Goal: Task Accomplishment & Management: Complete application form

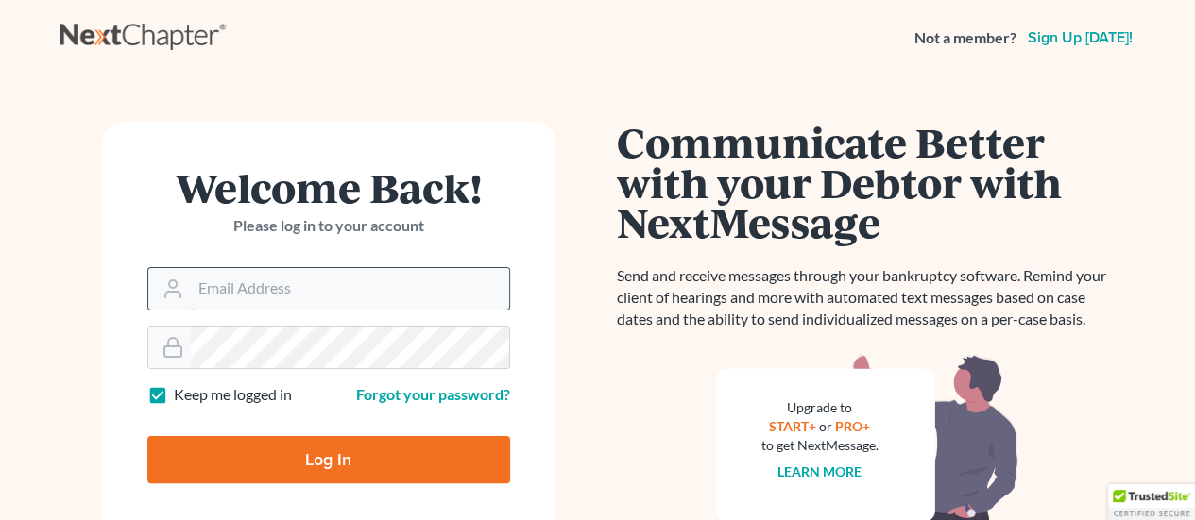
click at [382, 288] on input "Email Address" at bounding box center [350, 289] width 318 height 42
type input "[PERSON_NAME][EMAIL_ADDRESS][PERSON_NAME][DOMAIN_NAME]"
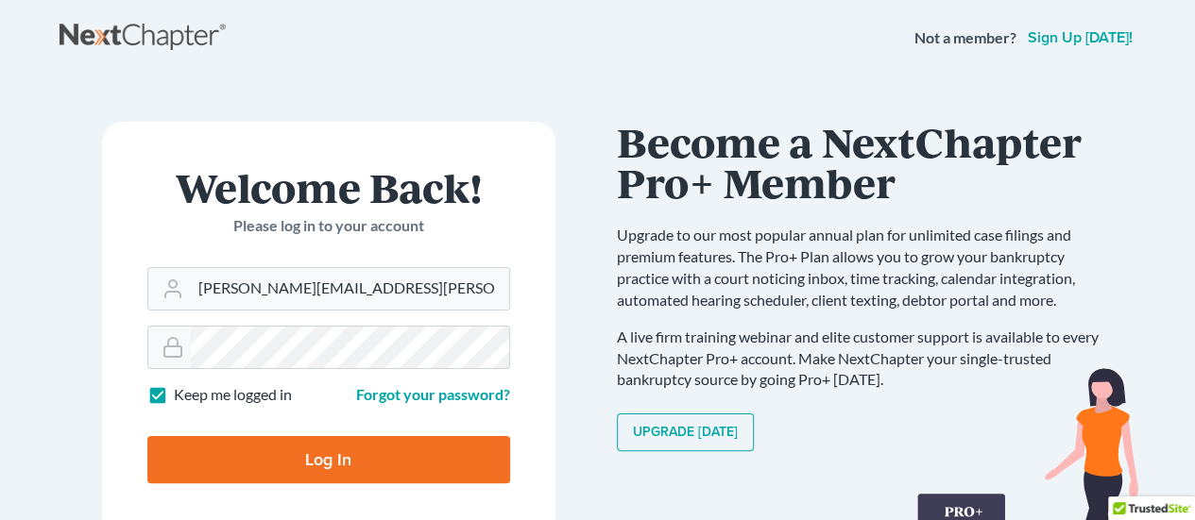
click at [147, 436] on input "Log In" at bounding box center [328, 459] width 363 height 47
type input "Thinking..."
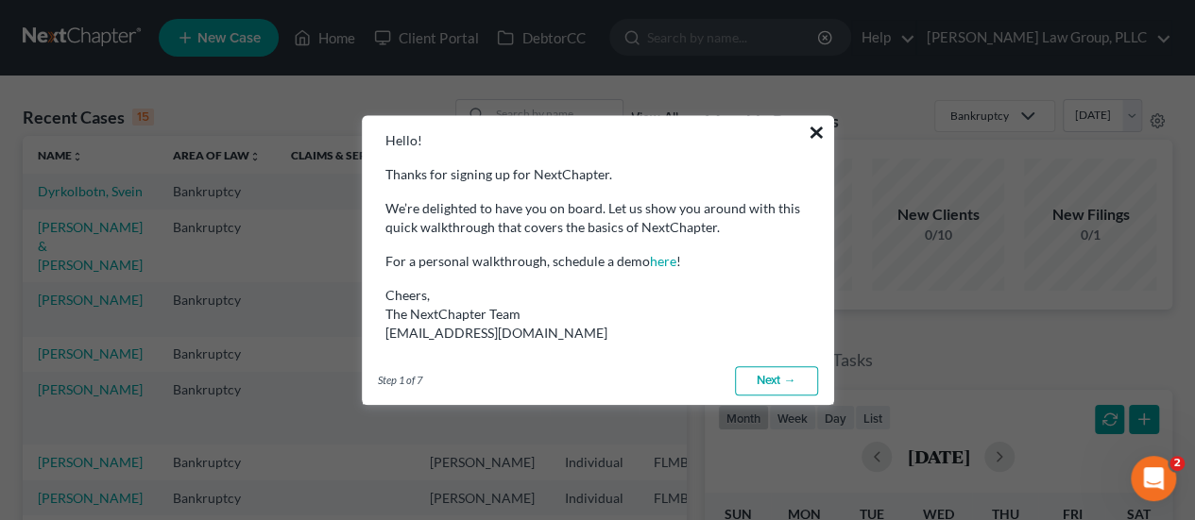
click at [815, 129] on button "×" at bounding box center [816, 132] width 18 height 30
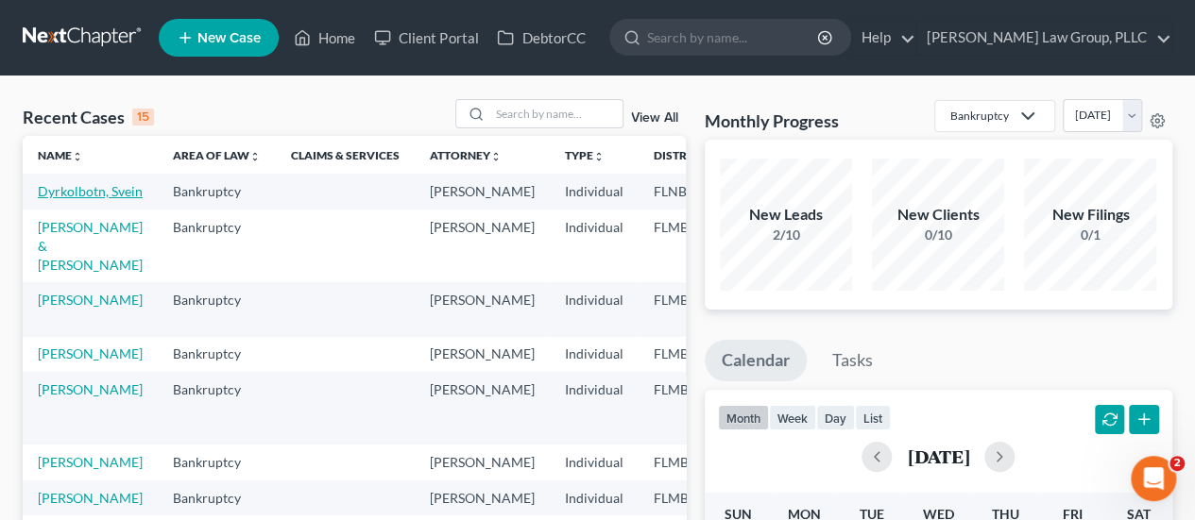
click at [80, 193] on link "Dyrkolbotn, Svein" at bounding box center [90, 191] width 105 height 16
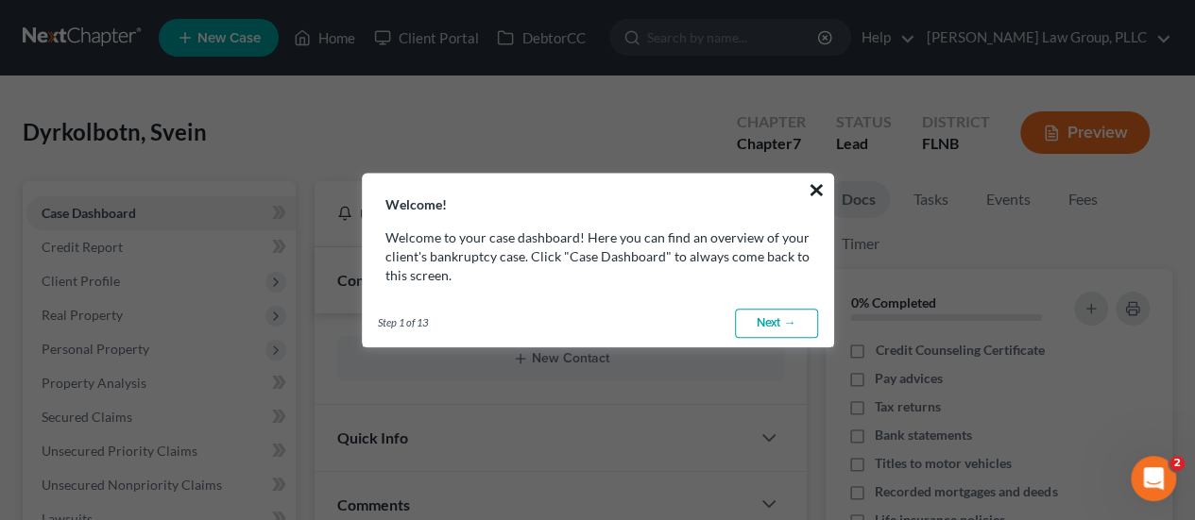
click at [823, 194] on button "×" at bounding box center [816, 190] width 18 height 30
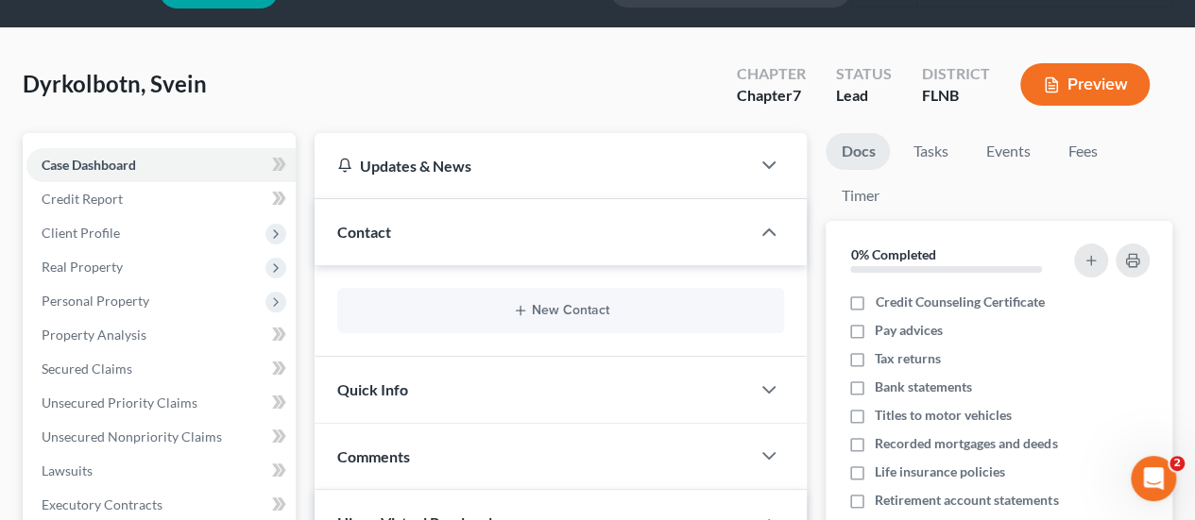
scroll to position [69, 0]
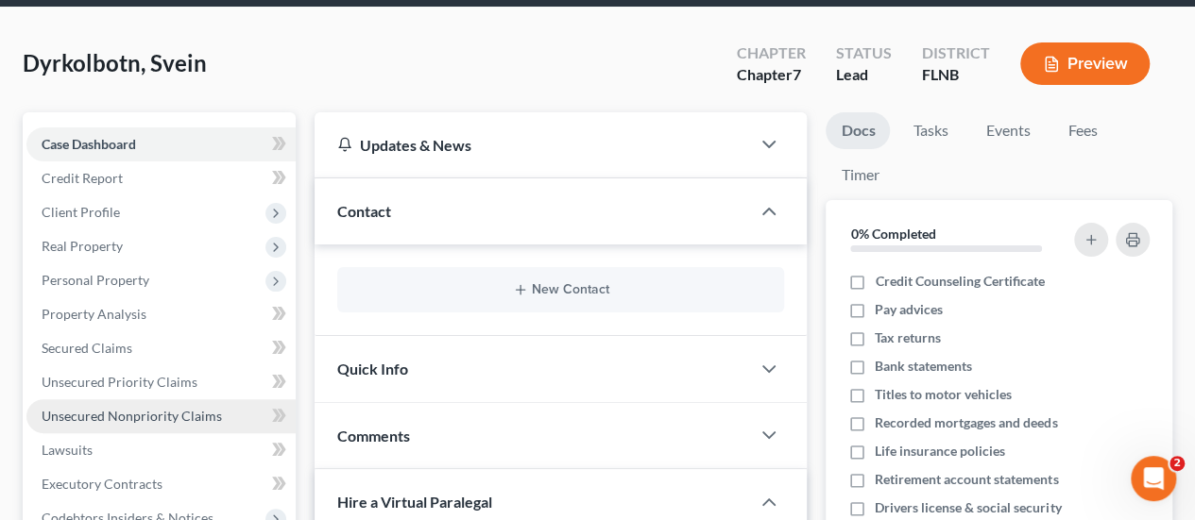
click at [105, 399] on link "Unsecured Nonpriority Claims" at bounding box center [160, 416] width 269 height 34
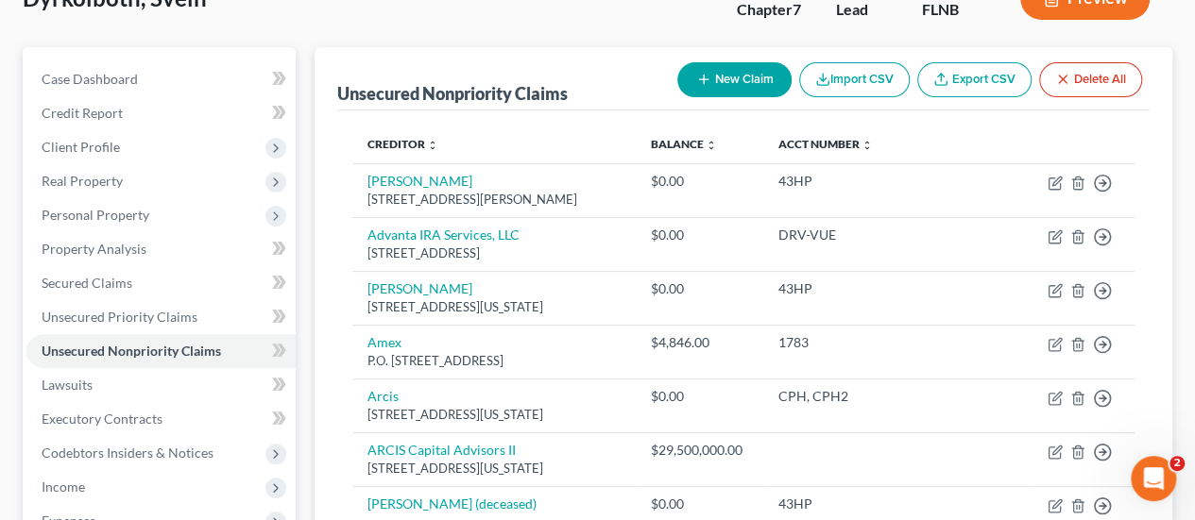
scroll to position [150, 0]
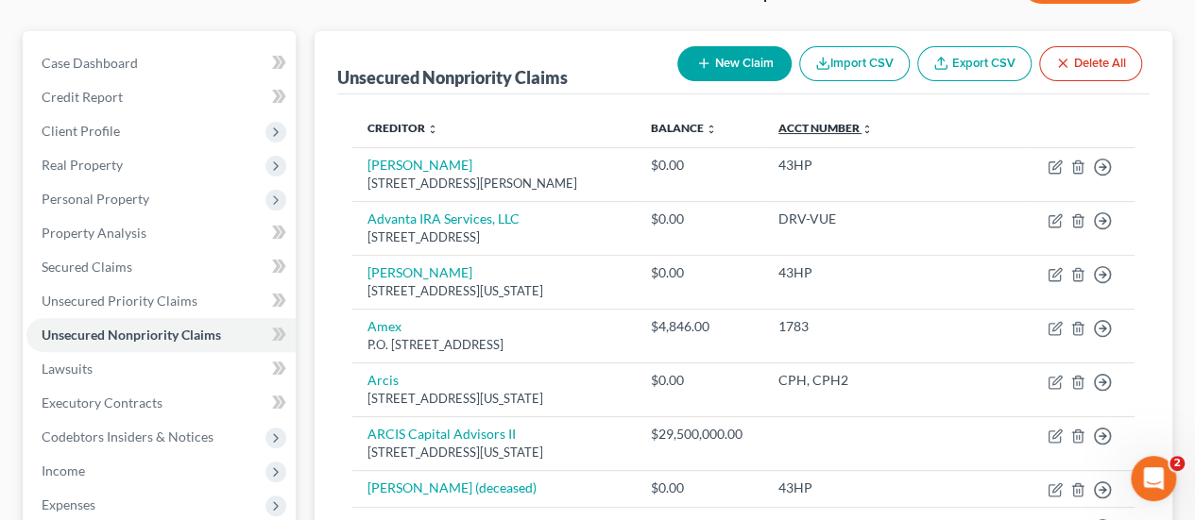
click at [873, 125] on icon "unfold_more" at bounding box center [866, 129] width 11 height 11
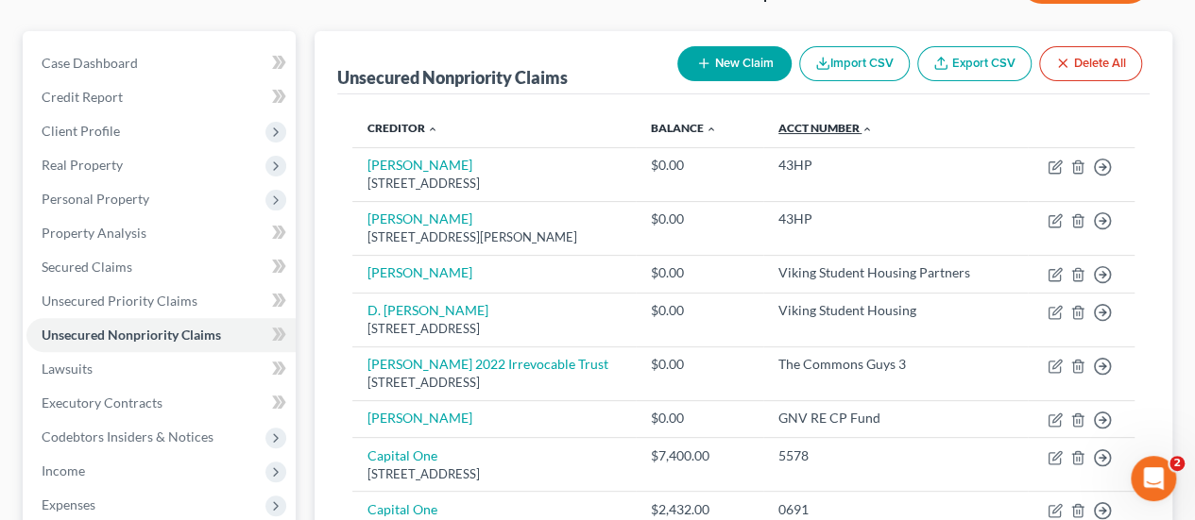
click at [873, 125] on icon "expand_less" at bounding box center [866, 129] width 11 height 11
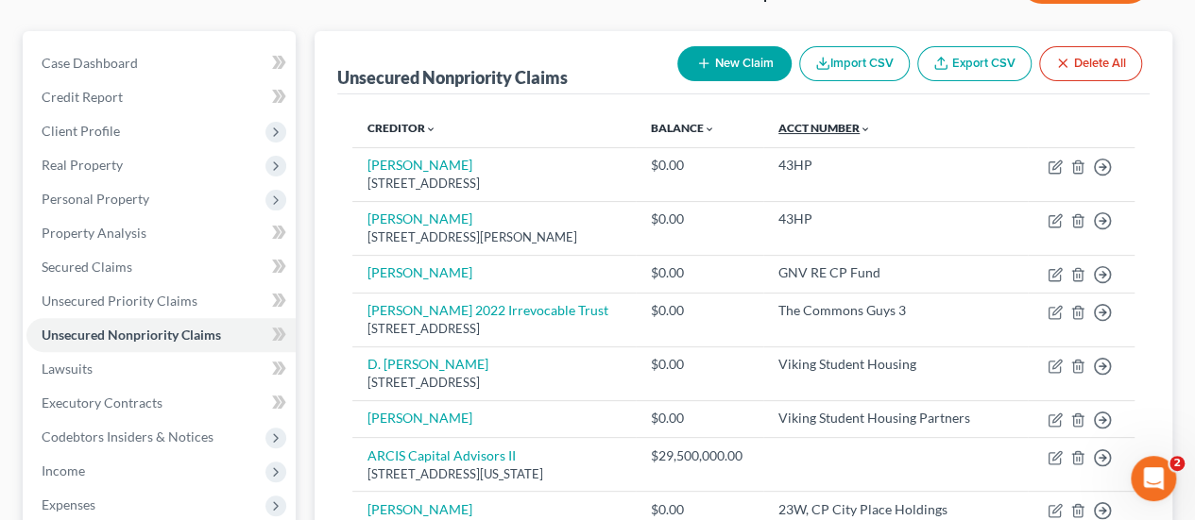
click at [867, 127] on link "Acct Number expand_more expand_less unfold_more" at bounding box center [824, 128] width 93 height 14
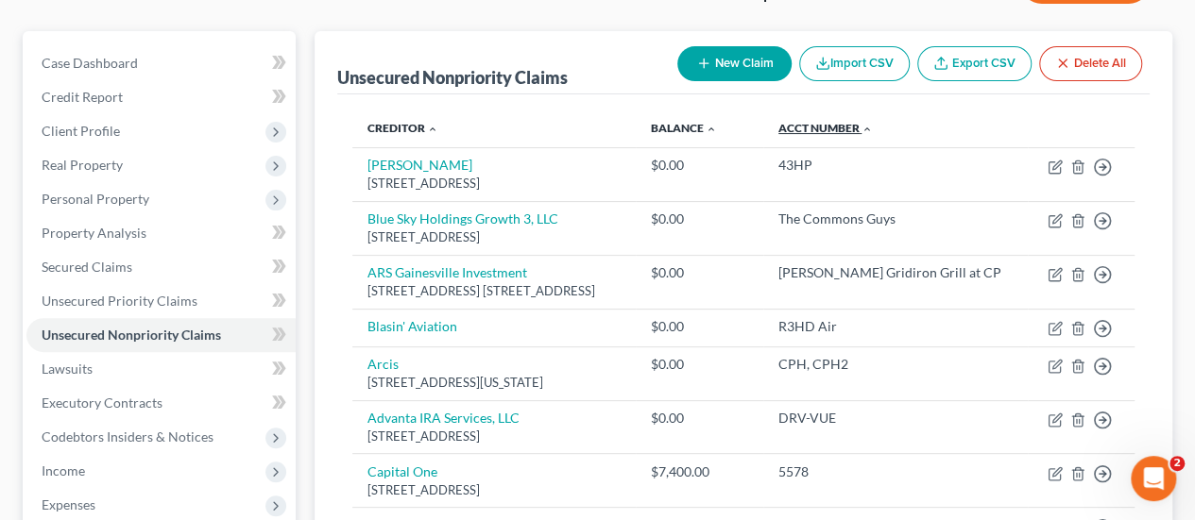
click at [867, 127] on link "Acct Number expand_more expand_less unfold_more" at bounding box center [825, 128] width 94 height 14
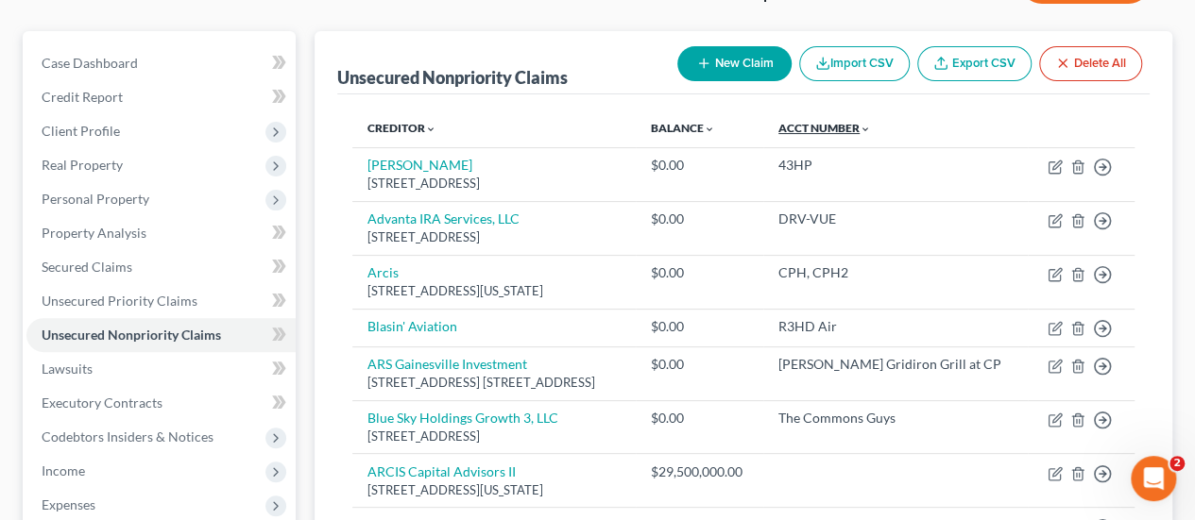
click at [867, 127] on link "Acct Number expand_more expand_less unfold_more" at bounding box center [824, 128] width 93 height 14
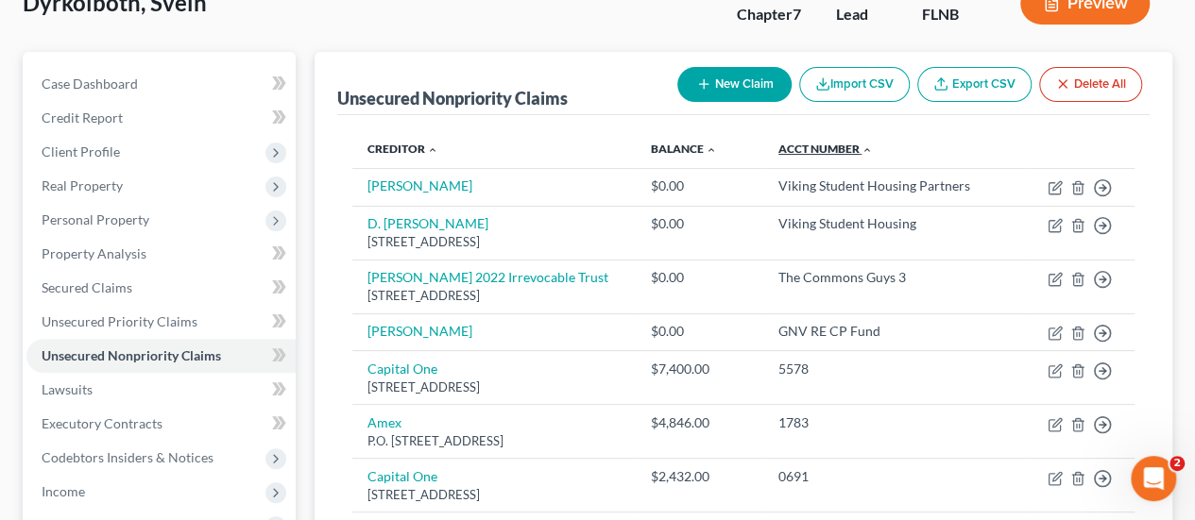
scroll to position [127, 0]
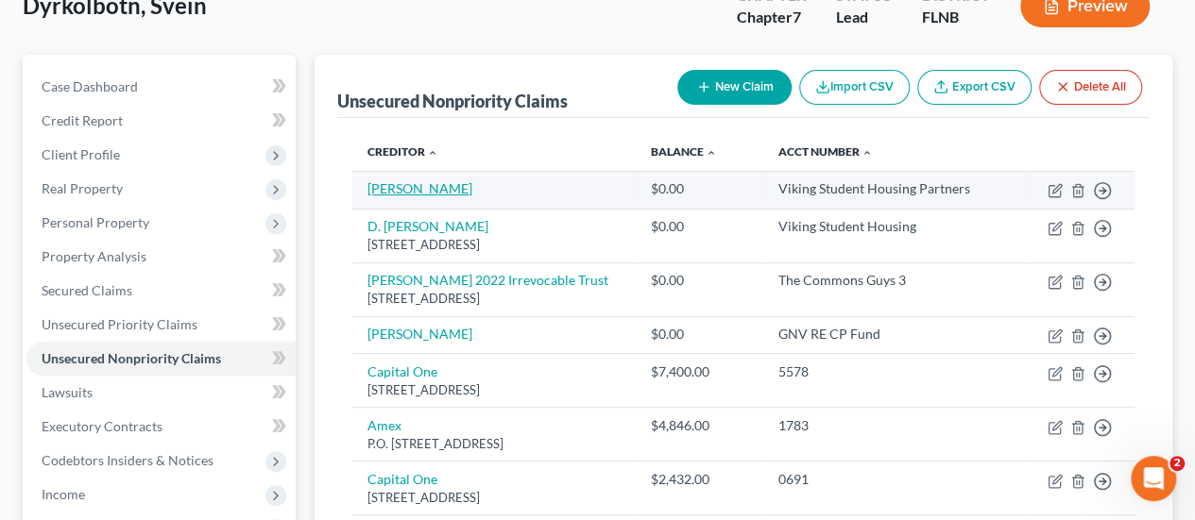
click at [429, 188] on link "[PERSON_NAME]" at bounding box center [419, 188] width 105 height 16
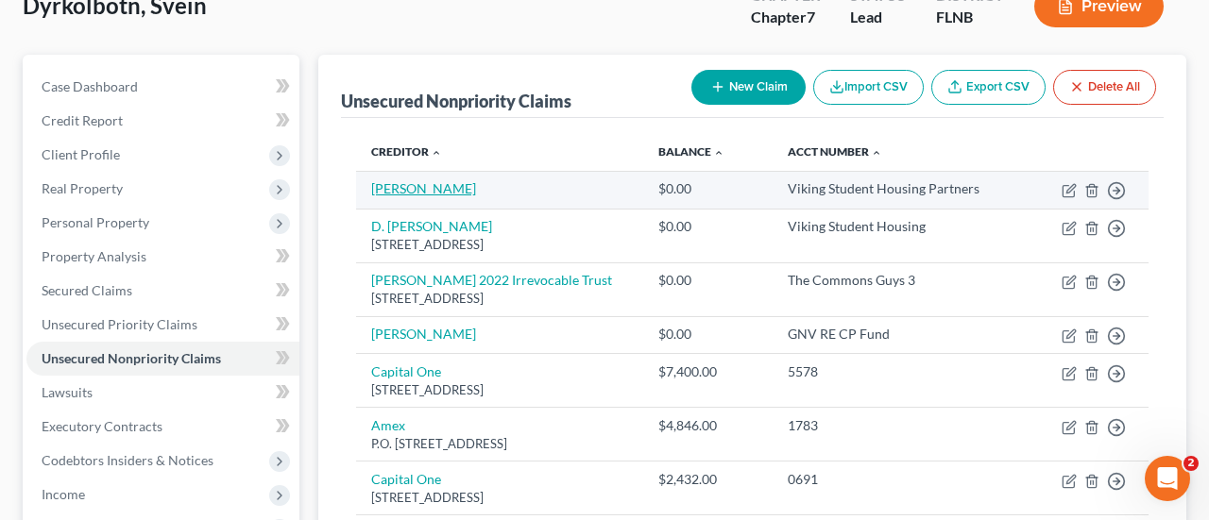
select select "2"
select select "0"
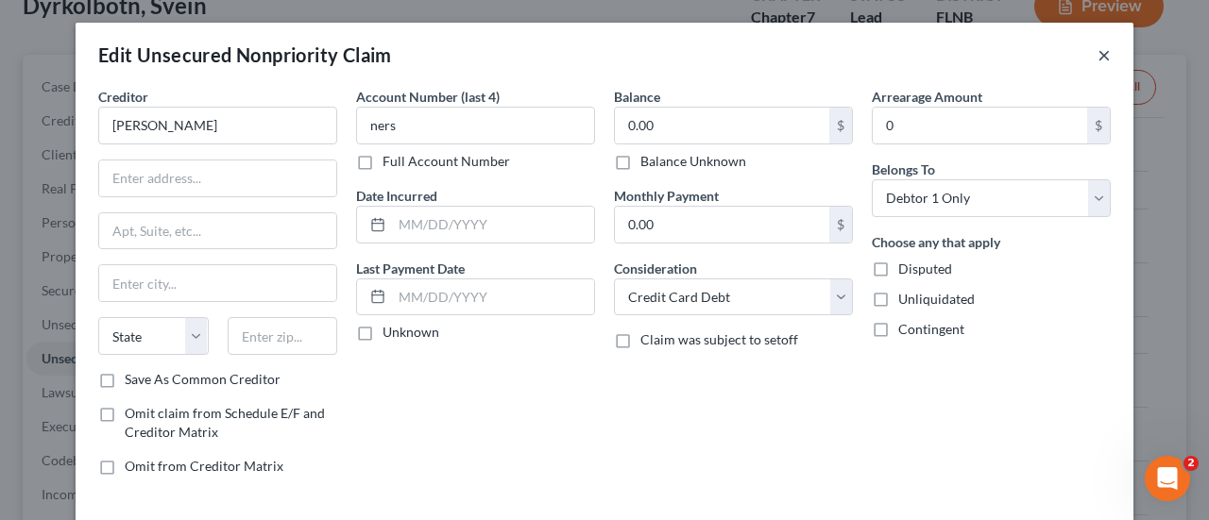
click at [1097, 56] on button "×" at bounding box center [1103, 54] width 13 height 23
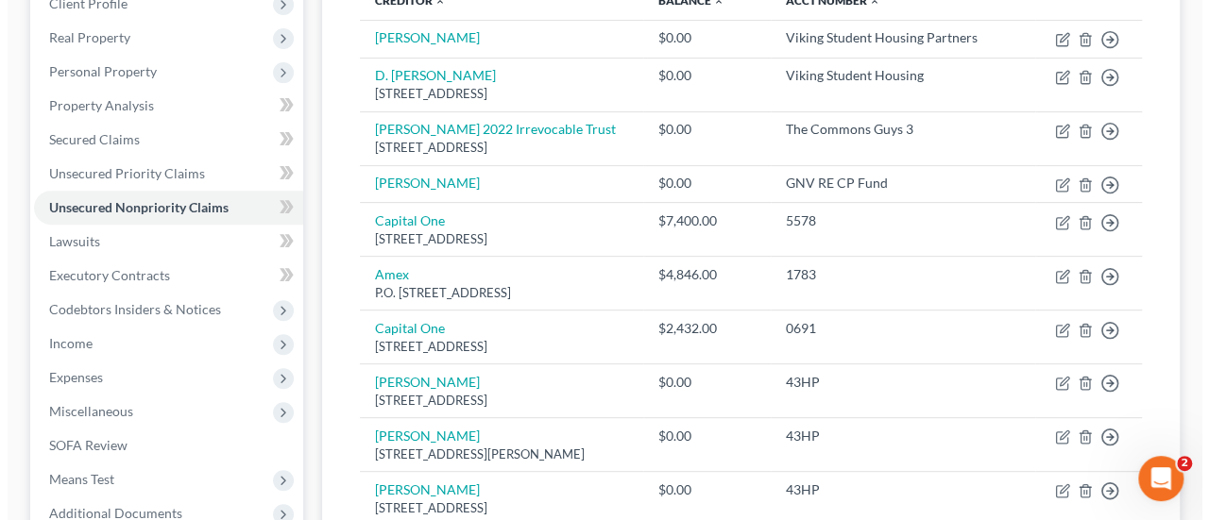
scroll to position [249, 0]
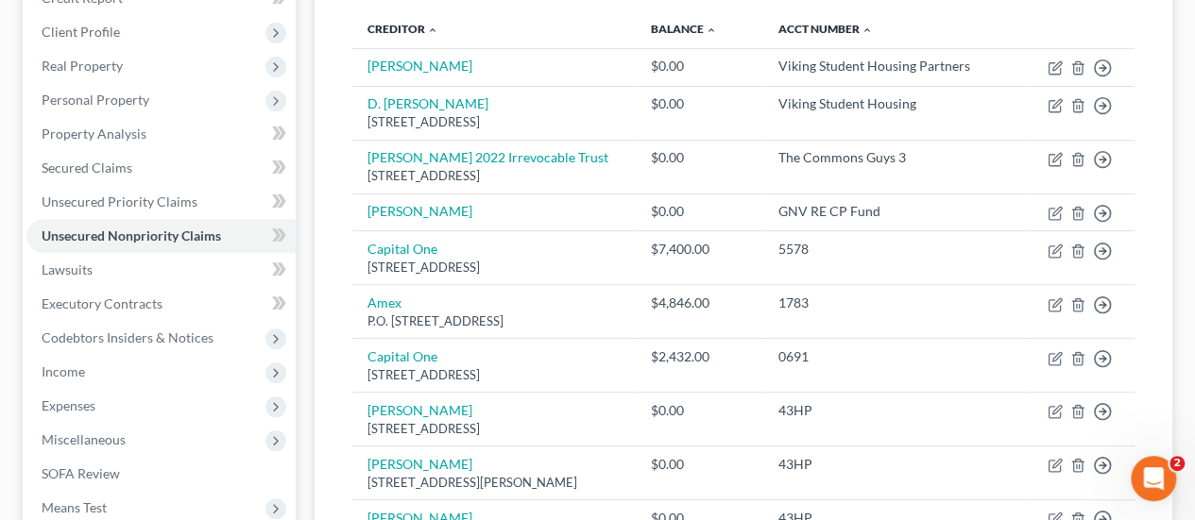
drag, startPoint x: 1190, startPoint y: 158, endPoint x: 1190, endPoint y: 130, distance: 27.4
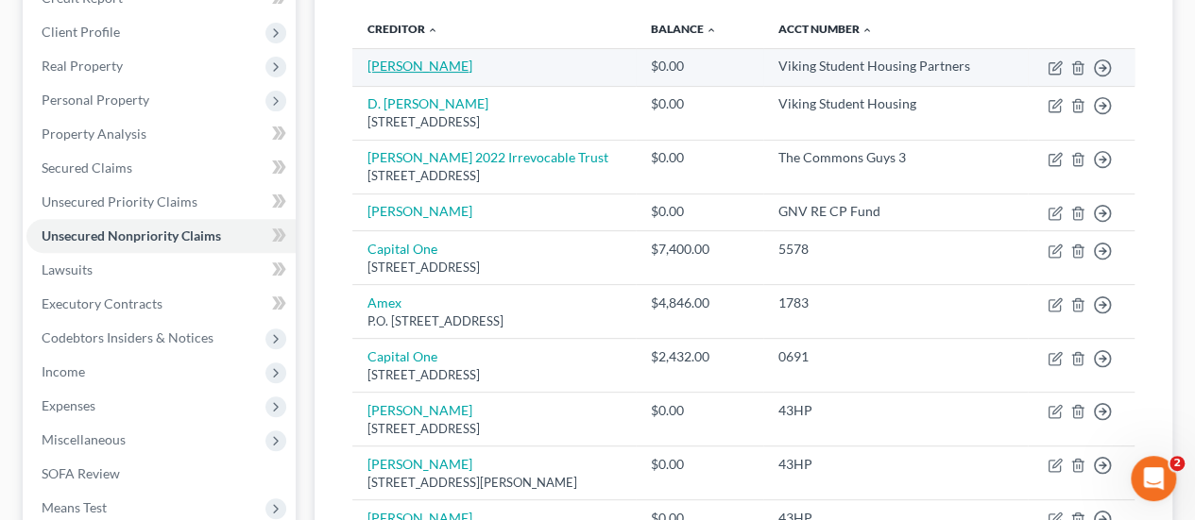
click at [402, 69] on link "[PERSON_NAME]" at bounding box center [419, 66] width 105 height 16
select select "2"
select select "0"
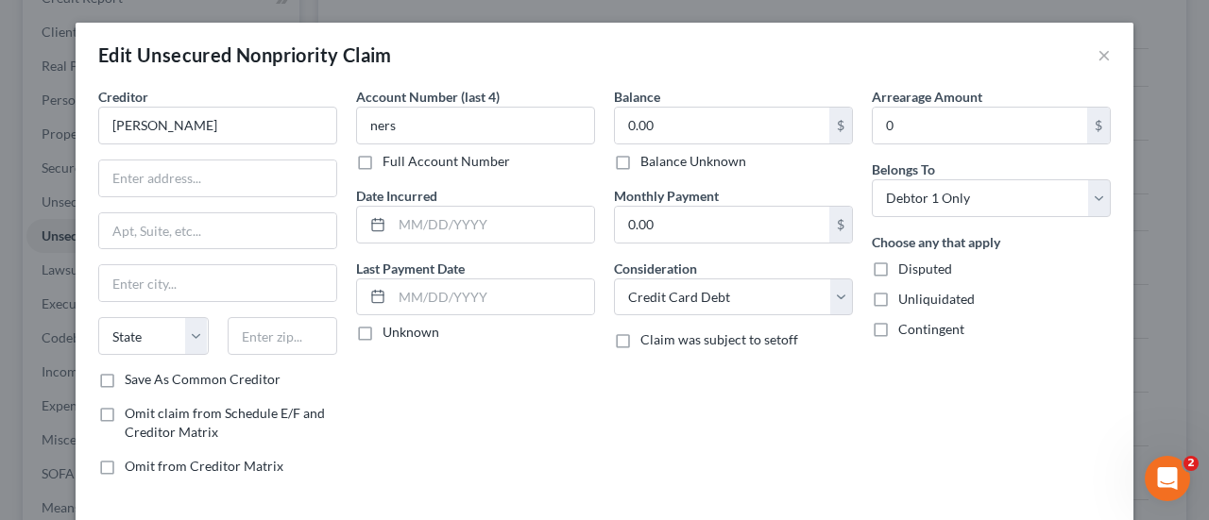
click at [640, 163] on label "Balance Unknown" at bounding box center [693, 161] width 106 height 19
click at [648, 163] on input "Balance Unknown" at bounding box center [654, 158] width 12 height 12
checkbox input "true"
click at [898, 263] on label "Disputed" at bounding box center [925, 269] width 54 height 19
click at [906, 263] on input "Disputed" at bounding box center [912, 266] width 12 height 12
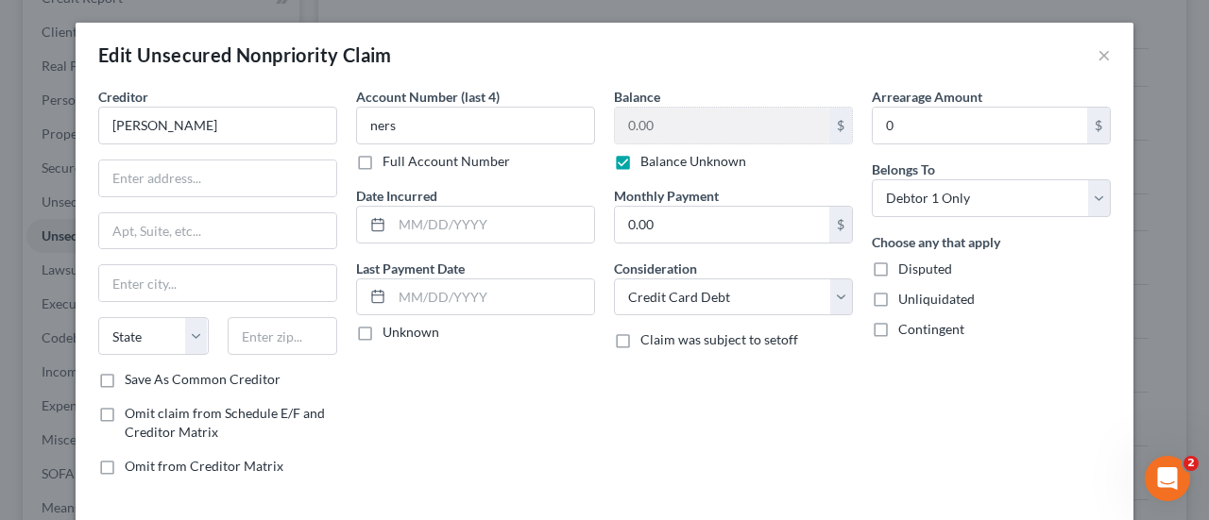
checkbox input "true"
click at [898, 304] on label "Unliquidated" at bounding box center [936, 299] width 76 height 19
click at [906, 302] on input "Unliquidated" at bounding box center [912, 296] width 12 height 12
checkbox input "true"
click at [898, 329] on label "Contingent" at bounding box center [931, 329] width 66 height 19
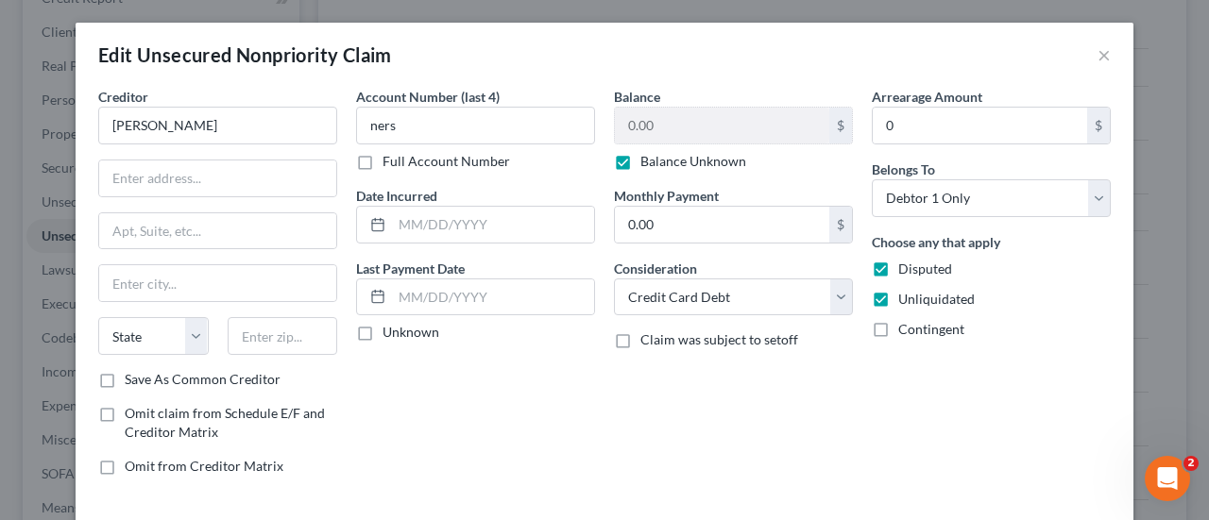
click at [906, 329] on input "Contingent" at bounding box center [912, 326] width 12 height 12
checkbox input "true"
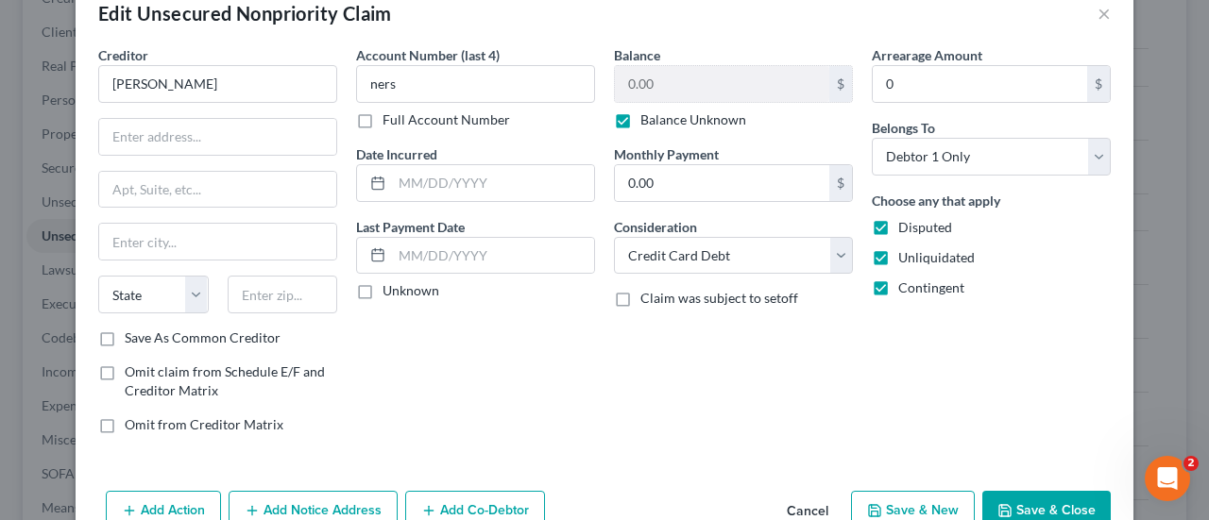
scroll to position [44, 0]
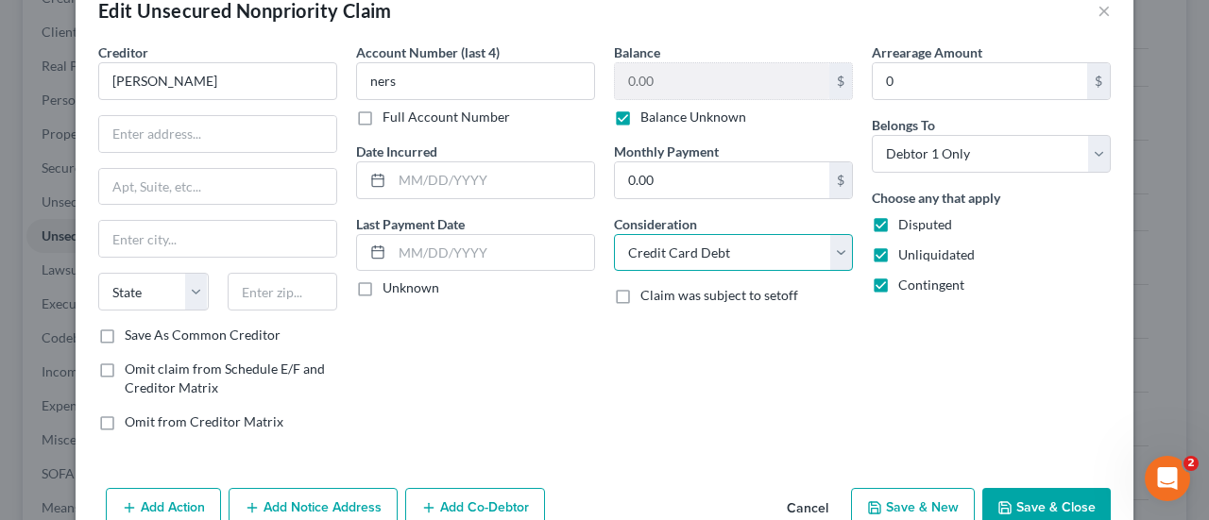
click at [815, 269] on select "Select Cable / Satellite Services Collection Agency Credit Card Debt Debt Couns…" at bounding box center [733, 253] width 239 height 38
select select "14"
click at [614, 234] on select "Select Cable / Satellite Services Collection Agency Credit Card Debt Debt Couns…" at bounding box center [733, 253] width 239 height 38
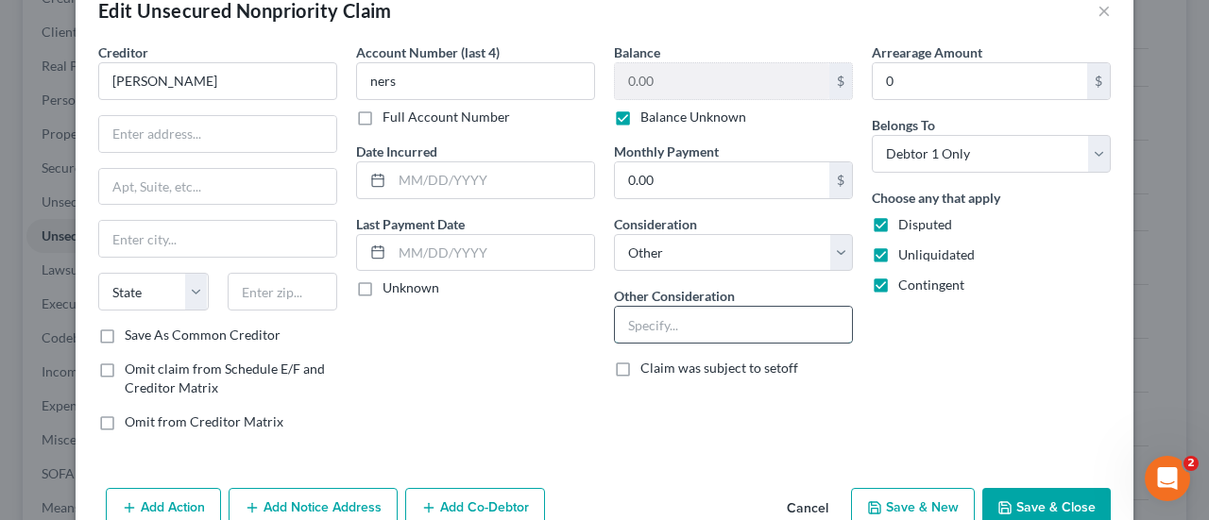
click at [689, 320] on input "text" at bounding box center [733, 325] width 237 height 36
type input "Potential Investor Claim"
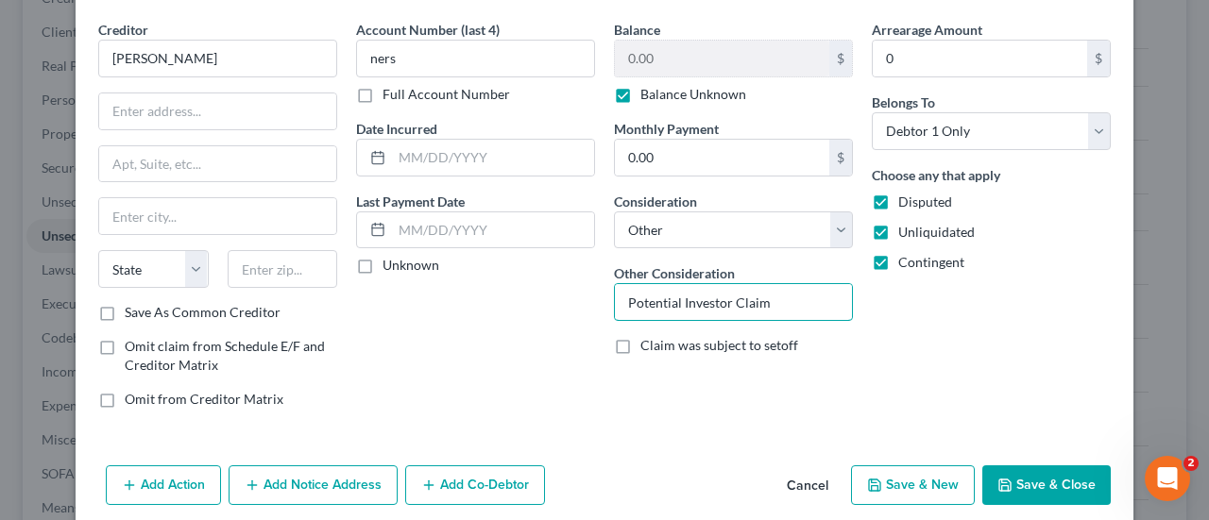
drag, startPoint x: 780, startPoint y: 309, endPoint x: 603, endPoint y: 290, distance: 178.5
click at [604, 290] on div "Balance 0.00 $ Balance Unknown Balance Undetermined 0.00 $ Balance Unknown Mont…" at bounding box center [733, 222] width 258 height 404
click at [991, 410] on div "Arrearage Amount 0 $ Belongs To * Select Debtor 1 Only Debtor 2 Only Debtor 1 A…" at bounding box center [991, 222] width 258 height 404
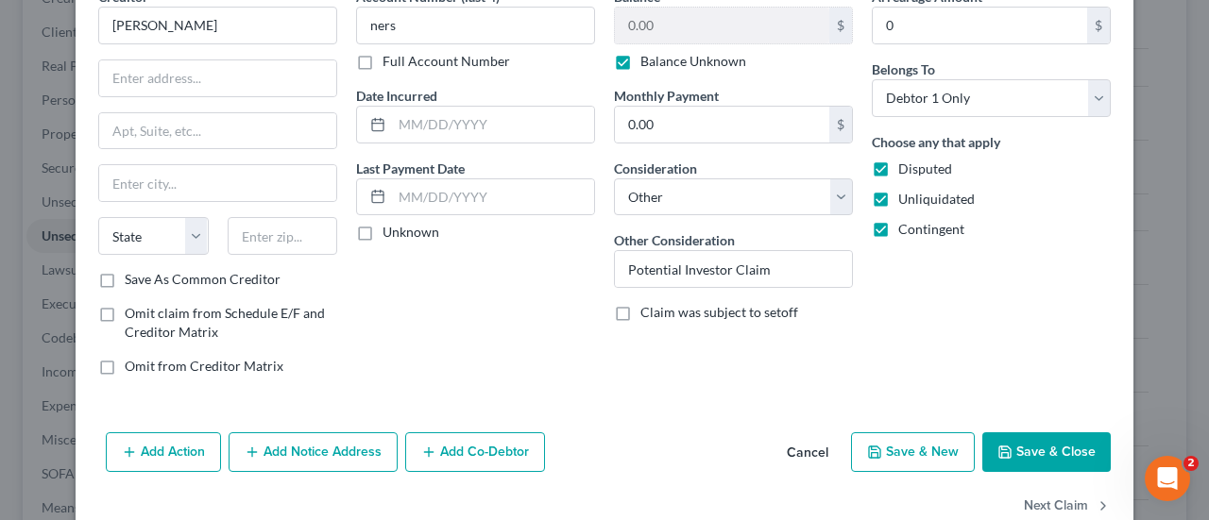
scroll to position [124, 0]
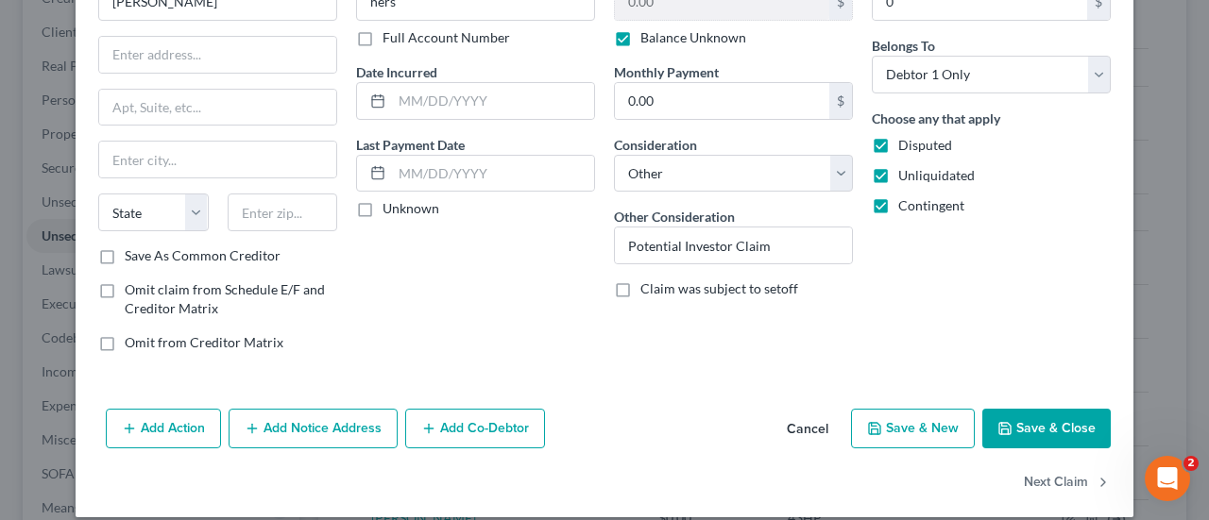
click at [1061, 416] on button "Save & Close" at bounding box center [1046, 429] width 128 height 40
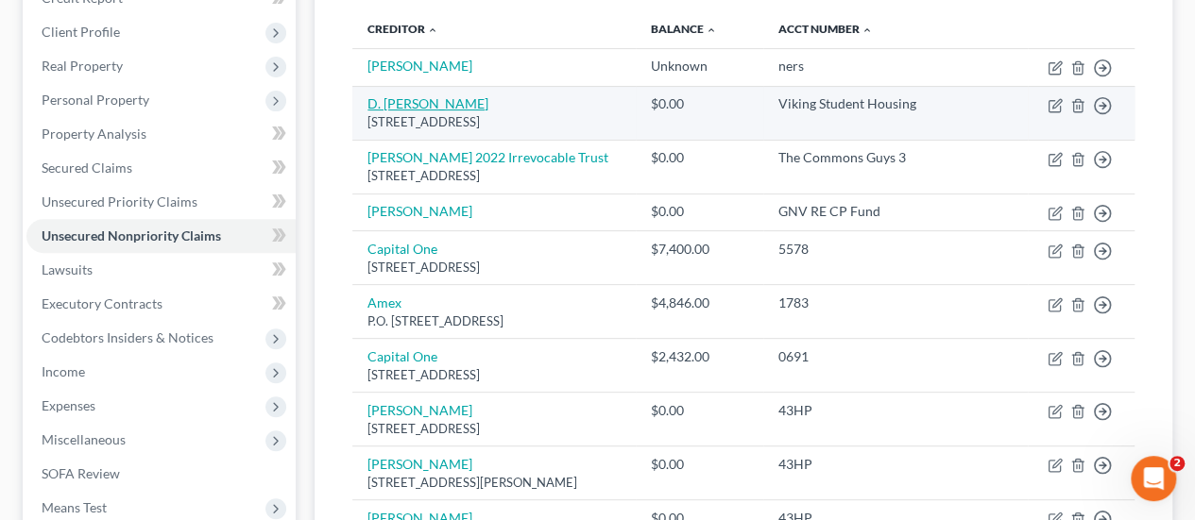
click at [430, 101] on link "D. [PERSON_NAME]" at bounding box center [427, 103] width 121 height 16
select select "9"
select select "2"
select select "0"
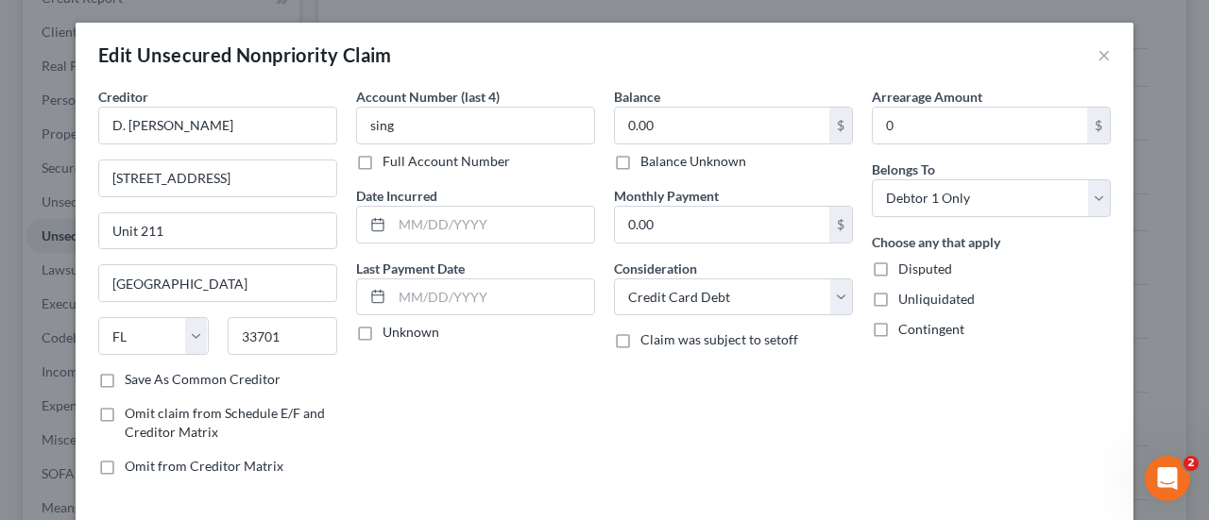
click at [669, 171] on div "Balance 0.00 $ Balance Unknown Balance Undetermined 0.00 $ Balance Unknown Mont…" at bounding box center [733, 289] width 258 height 404
click at [684, 165] on label "Balance Unknown" at bounding box center [693, 161] width 106 height 19
click at [660, 164] on input "Balance Unknown" at bounding box center [654, 158] width 12 height 12
checkbox input "true"
click at [899, 265] on span "Disputed" at bounding box center [925, 269] width 54 height 16
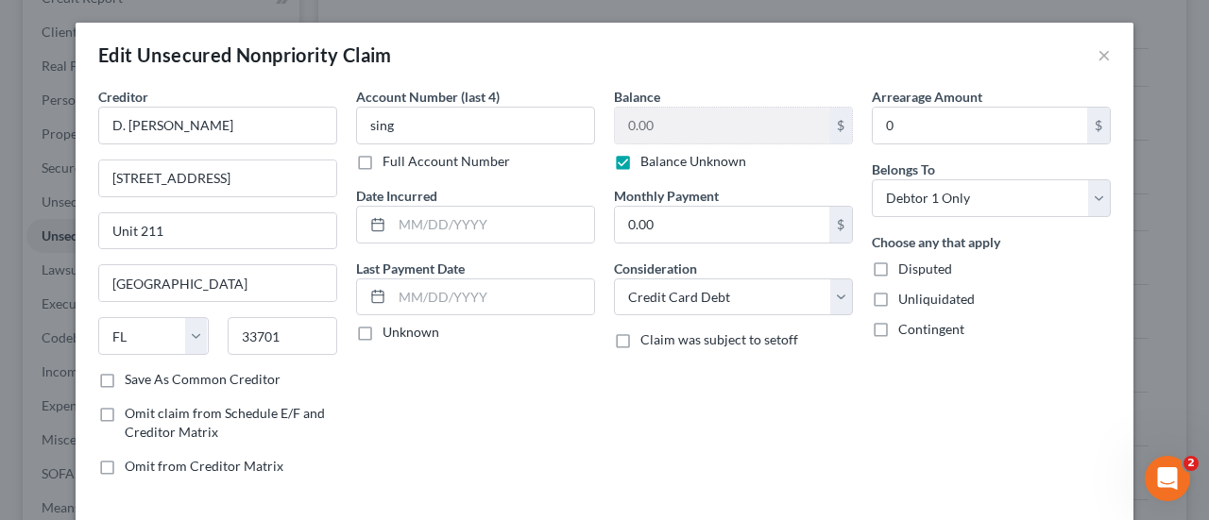
click at [906, 265] on input "Disputed" at bounding box center [912, 266] width 12 height 12
checkbox input "true"
click at [905, 291] on span "Unliquidated" at bounding box center [936, 299] width 76 height 16
click at [906, 290] on input "Unliquidated" at bounding box center [912, 296] width 12 height 12
checkbox input "true"
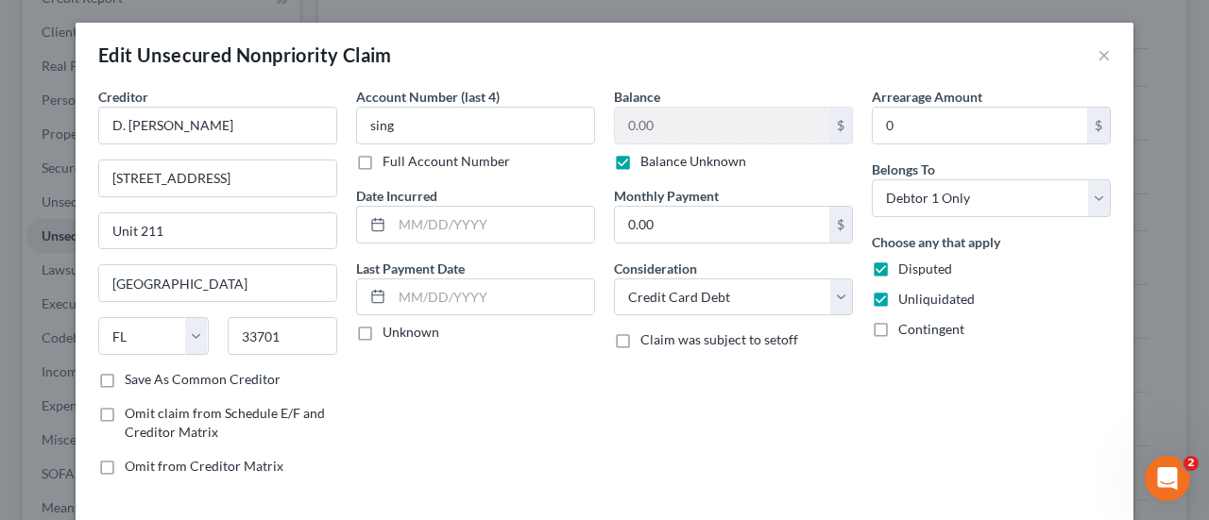
click at [912, 323] on span "Contingent" at bounding box center [931, 329] width 66 height 16
click at [912, 323] on input "Contingent" at bounding box center [912, 326] width 12 height 12
checkbox input "true"
click at [820, 301] on select "Select Cable / Satellite Services Collection Agency Credit Card Debt Debt Couns…" at bounding box center [733, 298] width 239 height 38
select select "14"
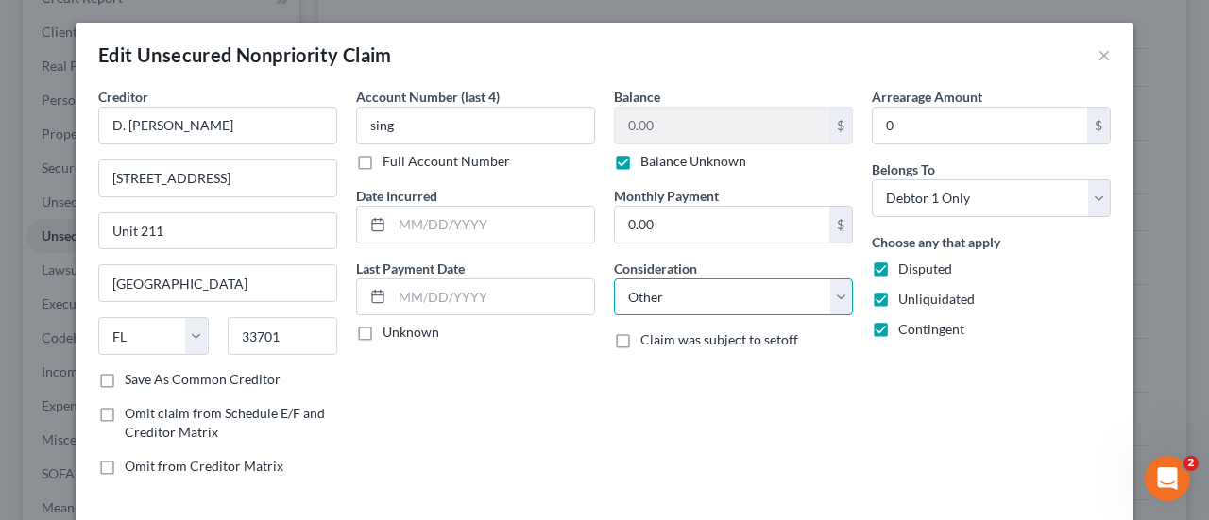
click at [614, 279] on select "Select Cable / Satellite Services Collection Agency Credit Card Debt Debt Couns…" at bounding box center [733, 298] width 239 height 38
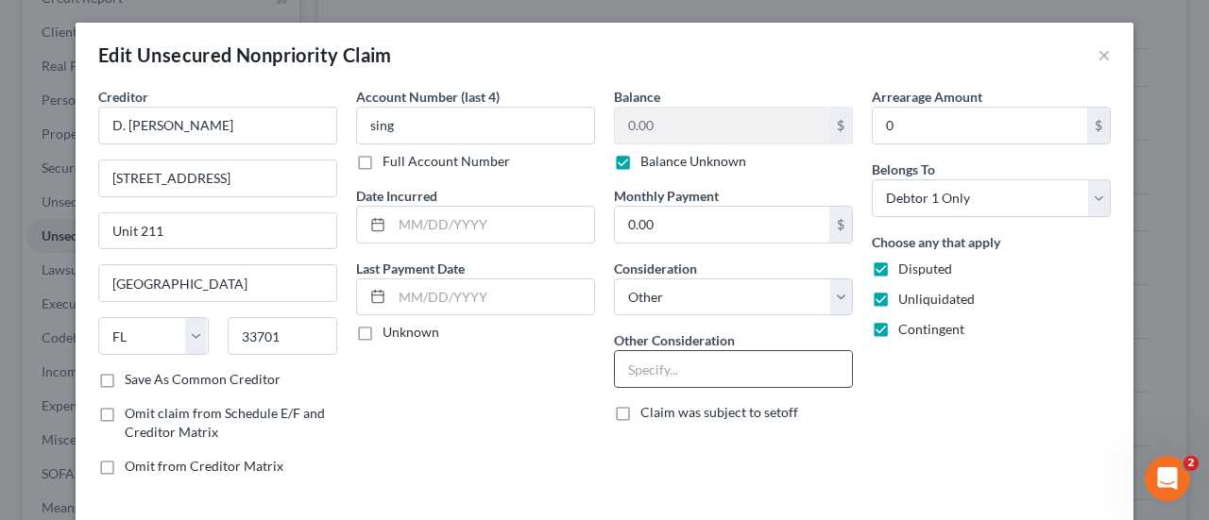
click at [695, 381] on input "text" at bounding box center [733, 369] width 237 height 36
paste input "[URL][DOMAIN_NAME]"
click at [752, 375] on input "[URL][DOMAIN_NAME]" at bounding box center [733, 369] width 237 height 36
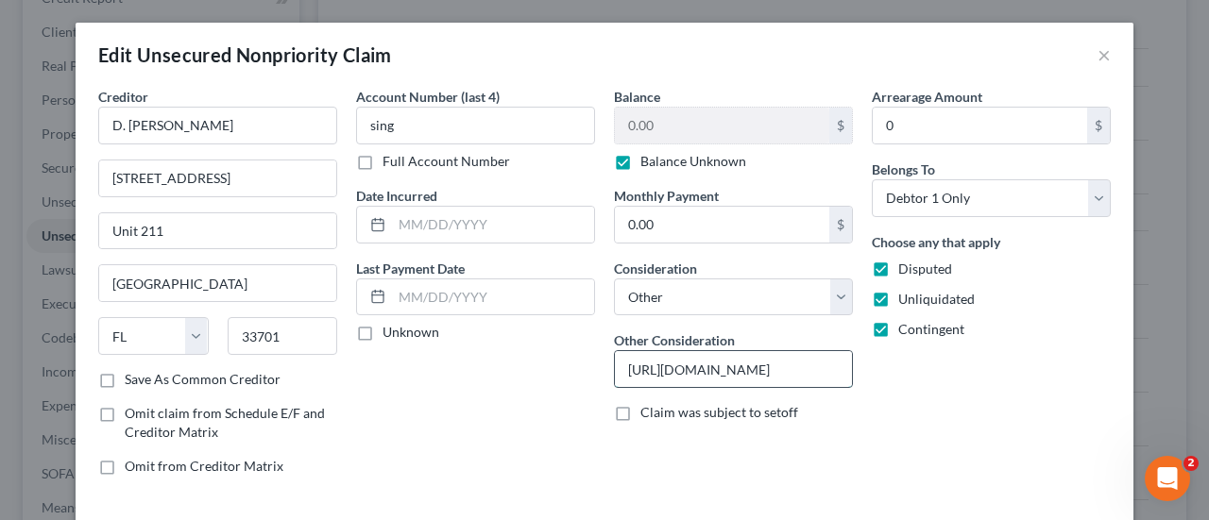
click at [752, 375] on input "[URL][DOMAIN_NAME]" at bounding box center [733, 369] width 237 height 36
type input "Potential Investor Claim"
click at [671, 367] on input "Potential Investor Claim" at bounding box center [733, 369] width 237 height 36
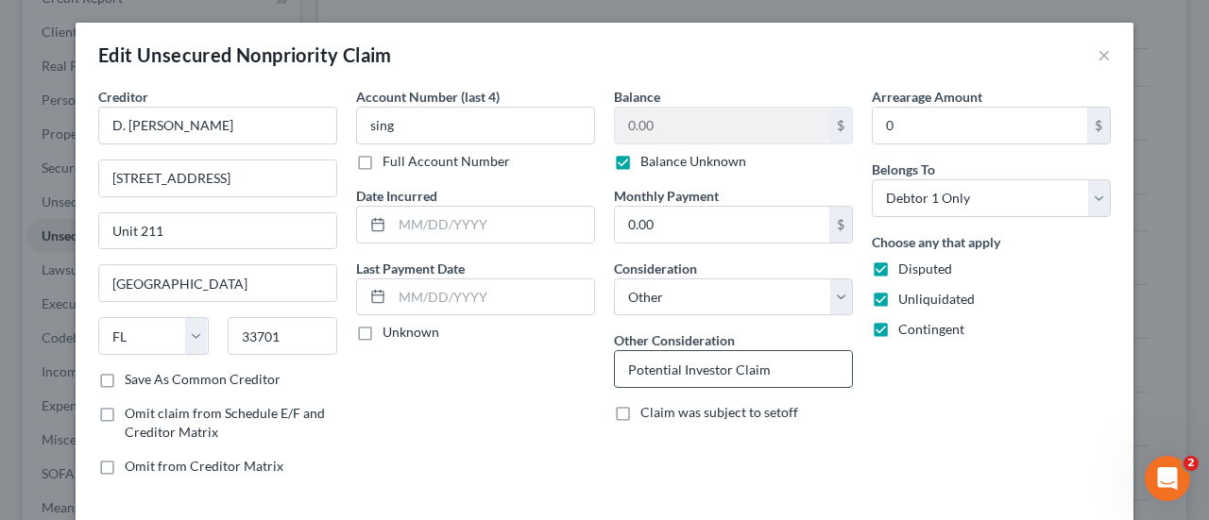
click at [671, 367] on input "Potential Investor Claim" at bounding box center [733, 369] width 237 height 36
click at [831, 436] on div "Balance 0.00 $ Balance Unknown Balance Undetermined 0.00 $ Balance Unknown Mont…" at bounding box center [733, 289] width 258 height 404
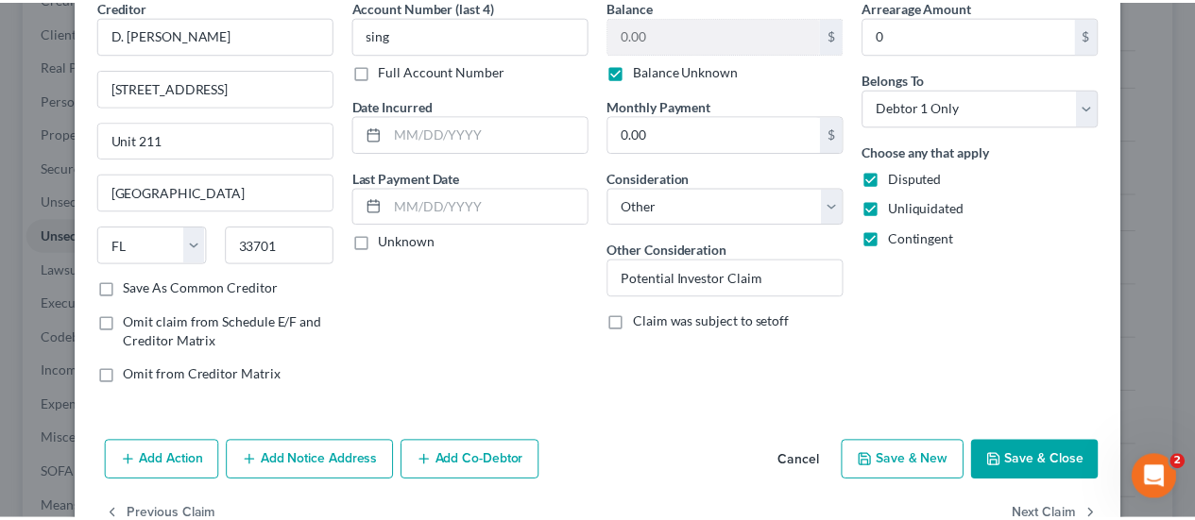
scroll to position [95, 0]
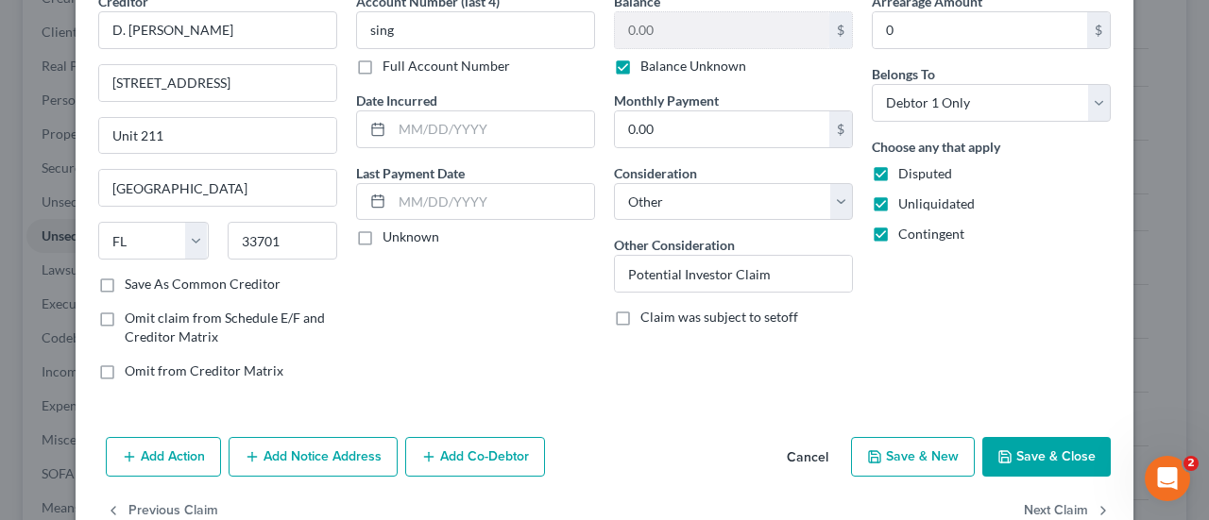
click at [1048, 462] on button "Save & Close" at bounding box center [1046, 457] width 128 height 40
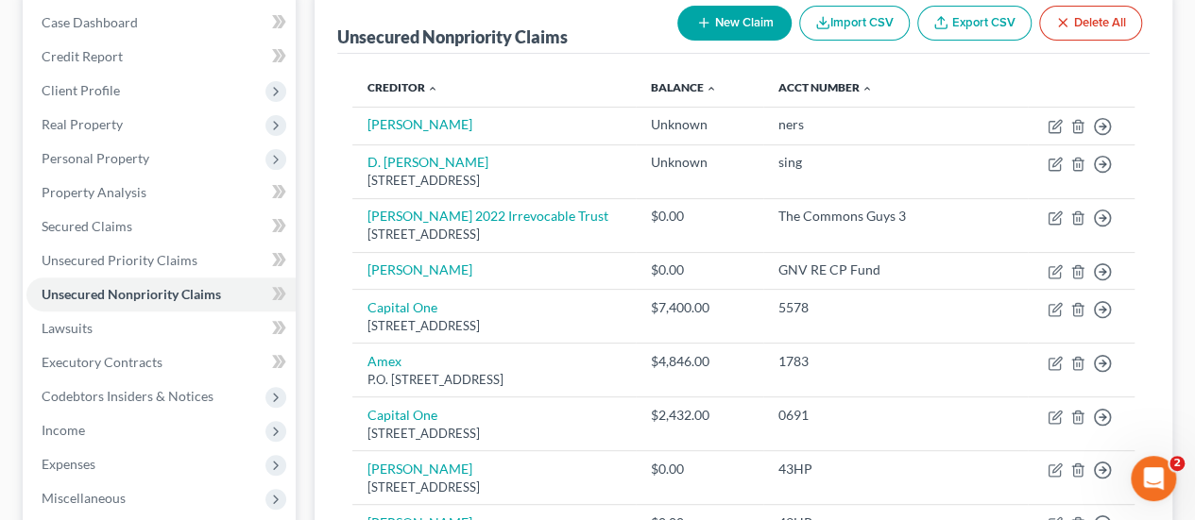
scroll to position [183, 0]
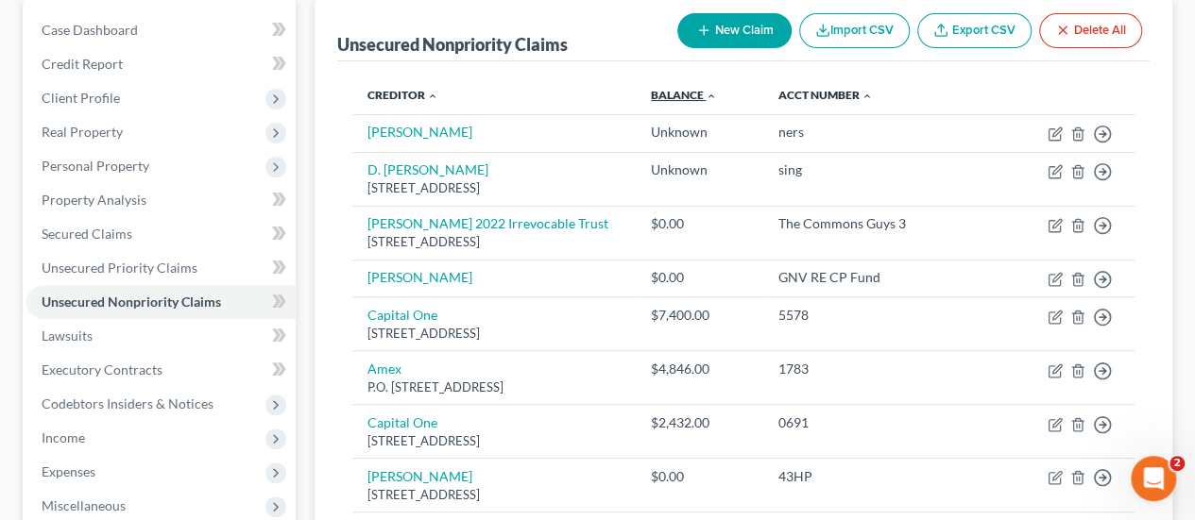
click at [717, 97] on link "Balance expand_more expand_less unfold_more" at bounding box center [684, 95] width 66 height 14
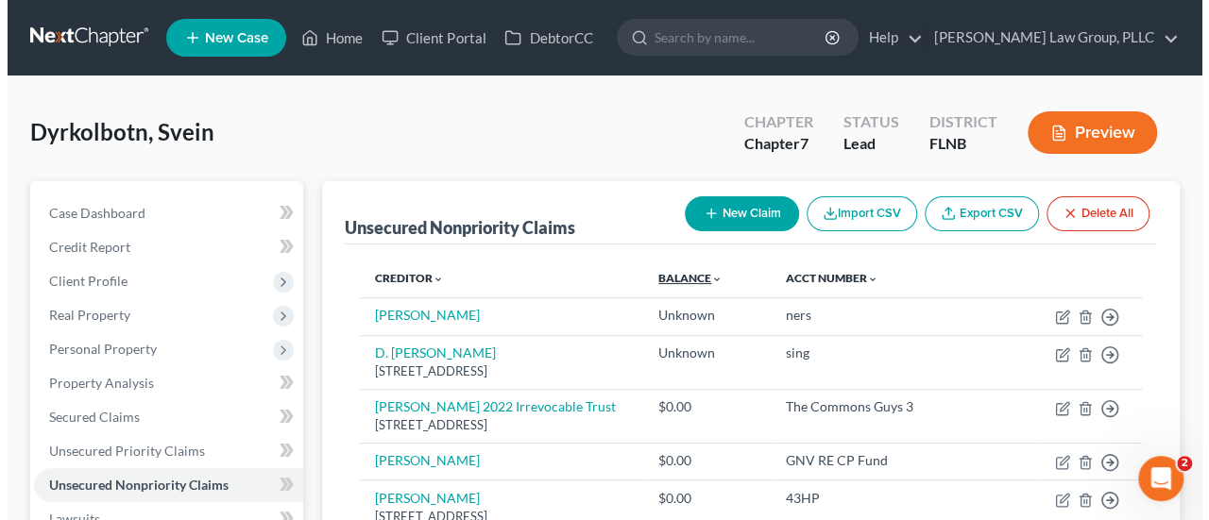
scroll to position [175, 0]
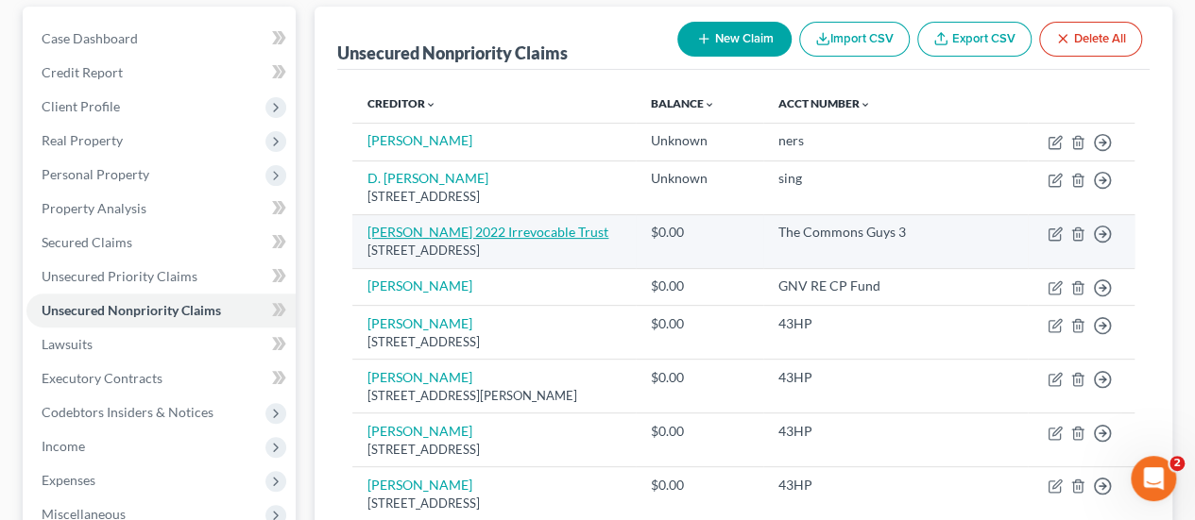
click at [462, 228] on link "[PERSON_NAME] 2022 Irrevocable Trust" at bounding box center [487, 232] width 241 height 16
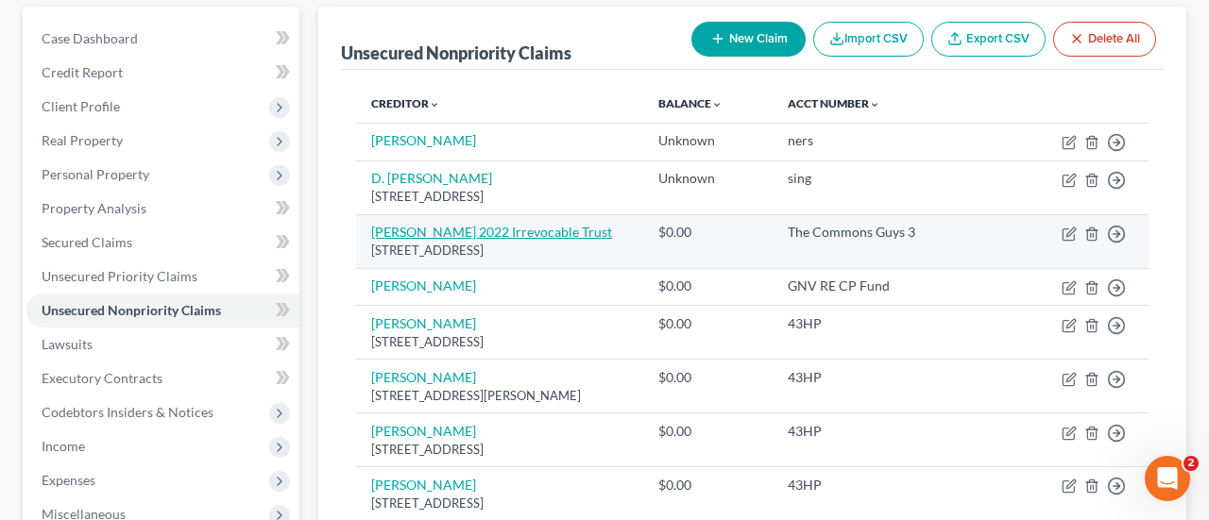
select select "9"
select select "2"
select select "0"
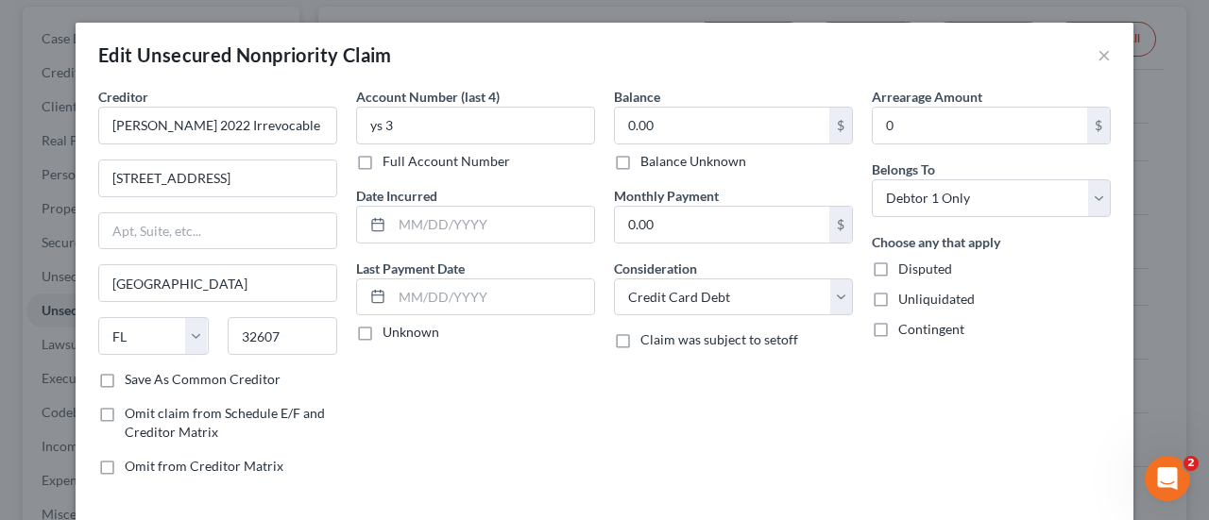
click at [640, 154] on label "Balance Unknown" at bounding box center [693, 161] width 106 height 19
click at [648, 154] on input "Balance Unknown" at bounding box center [654, 158] width 12 height 12
checkbox input "true"
click at [898, 267] on label "Disputed" at bounding box center [925, 269] width 54 height 19
click at [906, 267] on input "Disputed" at bounding box center [912, 266] width 12 height 12
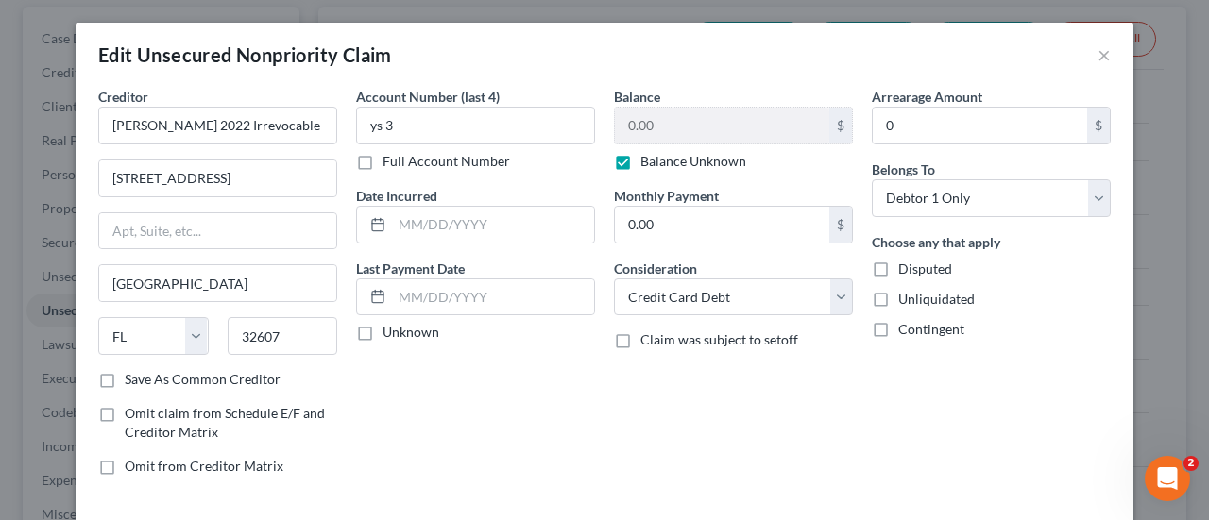
checkbox input "true"
click at [898, 295] on label "Unliquidated" at bounding box center [936, 299] width 76 height 19
click at [906, 295] on input "Unliquidated" at bounding box center [912, 296] width 12 height 12
checkbox input "true"
click at [898, 323] on label "Contingent" at bounding box center [931, 329] width 66 height 19
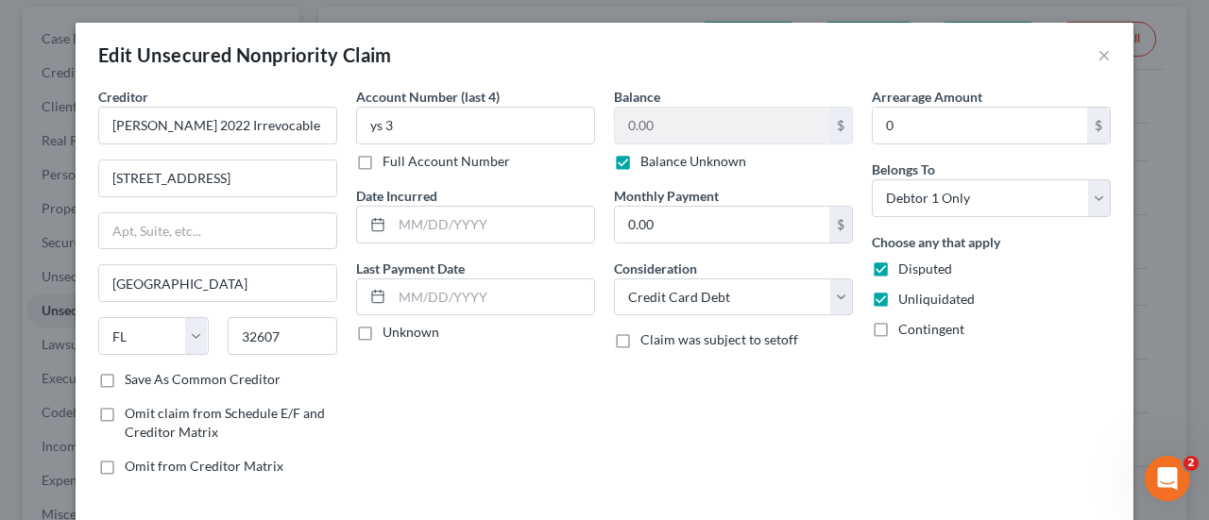
click at [906, 323] on input "Contingent" at bounding box center [912, 326] width 12 height 12
checkbox input "true"
click at [810, 286] on select "Select Cable / Satellite Services Collection Agency Credit Card Debt Debt Couns…" at bounding box center [733, 298] width 239 height 38
select select "14"
click at [614, 279] on select "Select Cable / Satellite Services Collection Agency Credit Card Debt Debt Couns…" at bounding box center [733, 298] width 239 height 38
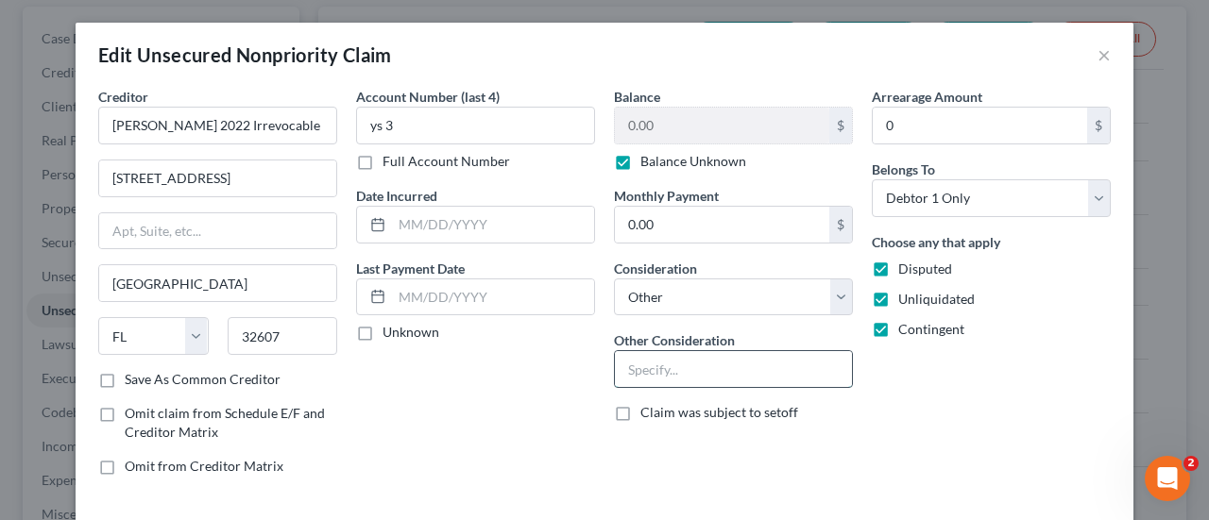
click at [669, 356] on input "text" at bounding box center [733, 369] width 237 height 36
paste input "Potential Investor Claim"
type input "Potential Investor Claim"
click at [852, 433] on div "Balance 0.00 $ Balance Unknown Balance Undetermined 0.00 $ Balance Unknown Mont…" at bounding box center [733, 289] width 258 height 404
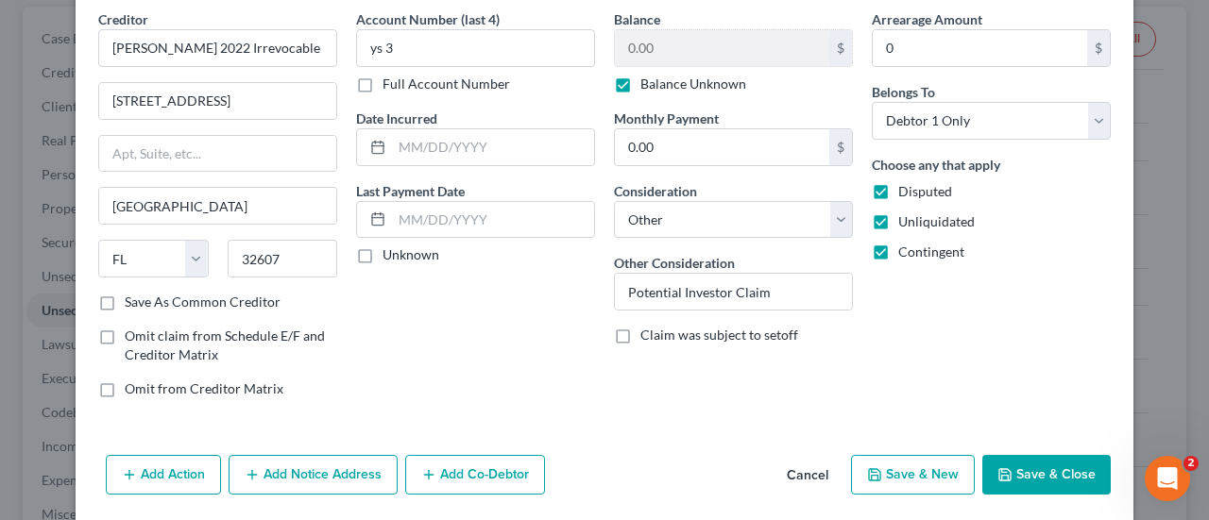
scroll to position [80, 0]
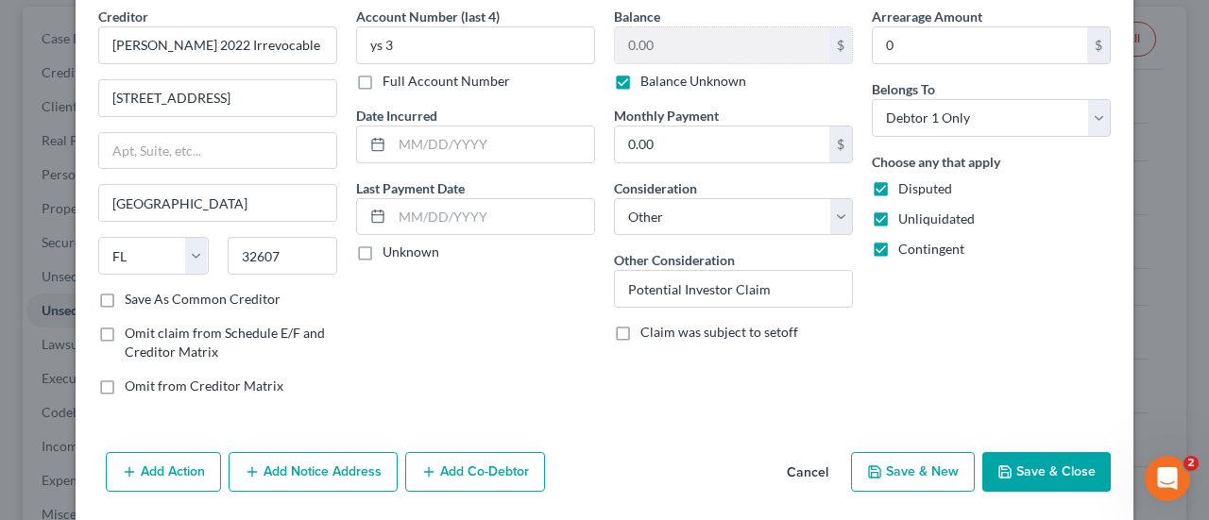
click at [1072, 474] on button "Save & Close" at bounding box center [1046, 472] width 128 height 40
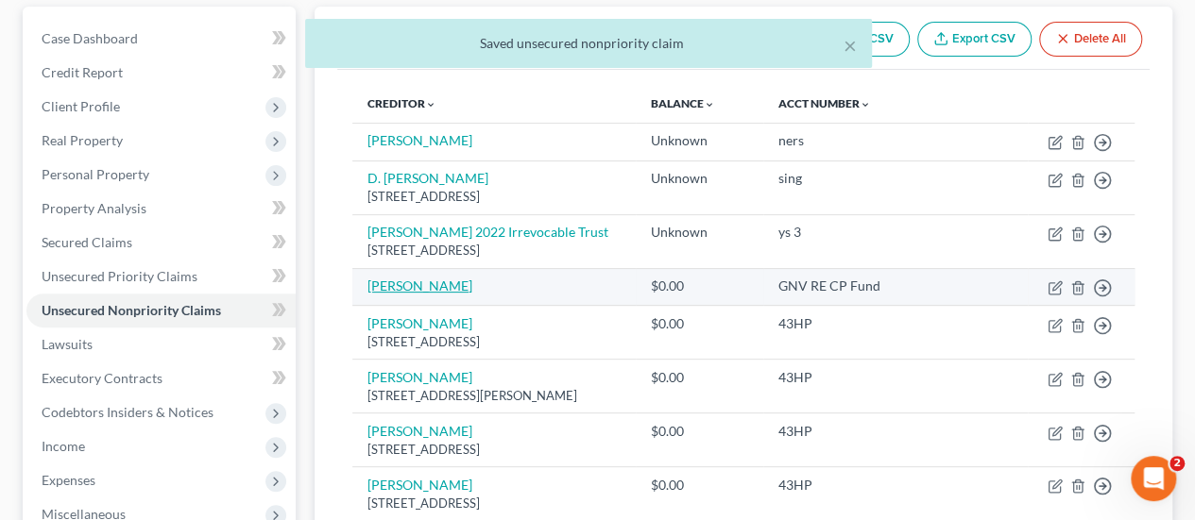
click at [411, 280] on link "[PERSON_NAME]" at bounding box center [419, 286] width 105 height 16
select select "2"
select select "0"
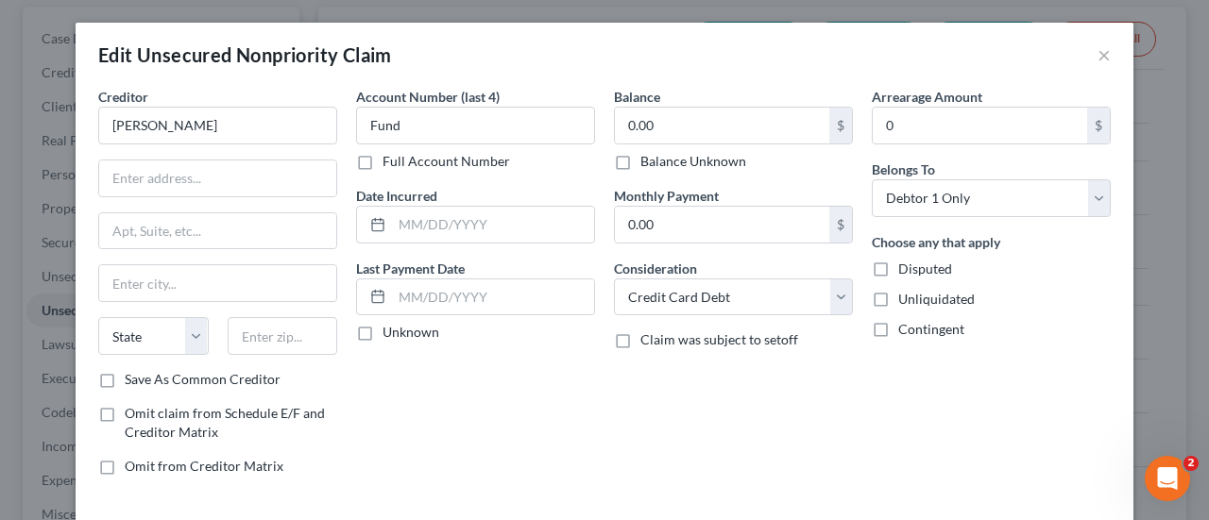
click at [722, 170] on div "Balance 0.00 $ Balance Unknown Balance Undetermined 0.00 $ Balance Unknown Mont…" at bounding box center [733, 289] width 258 height 404
click at [706, 172] on div "Balance 0.00 $ Balance Unknown Balance Undetermined 0.00 $ Balance Unknown Mont…" at bounding box center [733, 289] width 258 height 404
click at [705, 161] on label "Balance Unknown" at bounding box center [693, 161] width 106 height 19
click at [660, 161] on input "Balance Unknown" at bounding box center [654, 158] width 12 height 12
checkbox input "true"
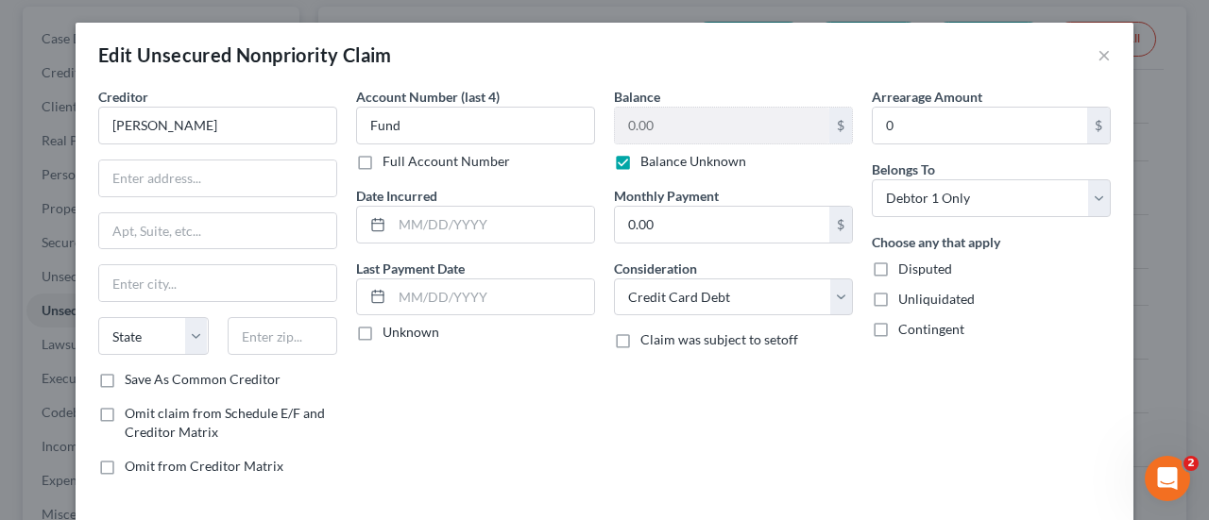
click at [898, 260] on label "Disputed" at bounding box center [925, 269] width 54 height 19
click at [906, 260] on input "Disputed" at bounding box center [912, 266] width 12 height 12
checkbox input "true"
click at [898, 309] on label "Unliquidated" at bounding box center [936, 299] width 76 height 19
click at [906, 302] on input "Unliquidated" at bounding box center [912, 296] width 12 height 12
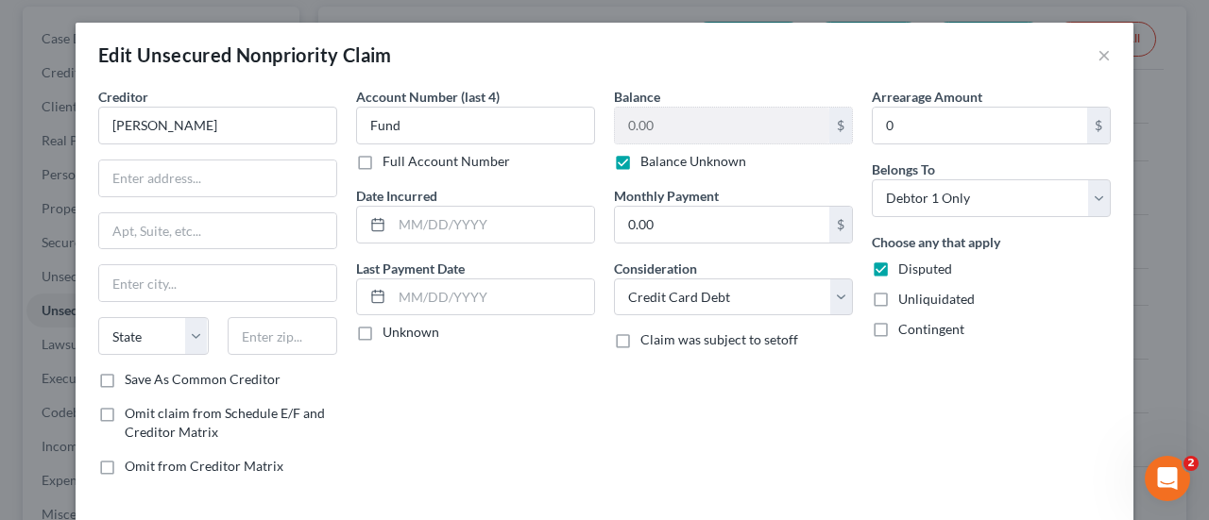
checkbox input "true"
click at [898, 331] on label "Contingent" at bounding box center [931, 329] width 66 height 19
click at [906, 331] on input "Contingent" at bounding box center [912, 326] width 12 height 12
checkbox input "true"
click at [759, 295] on select "Select Cable / Satellite Services Collection Agency Credit Card Debt Debt Couns…" at bounding box center [733, 298] width 239 height 38
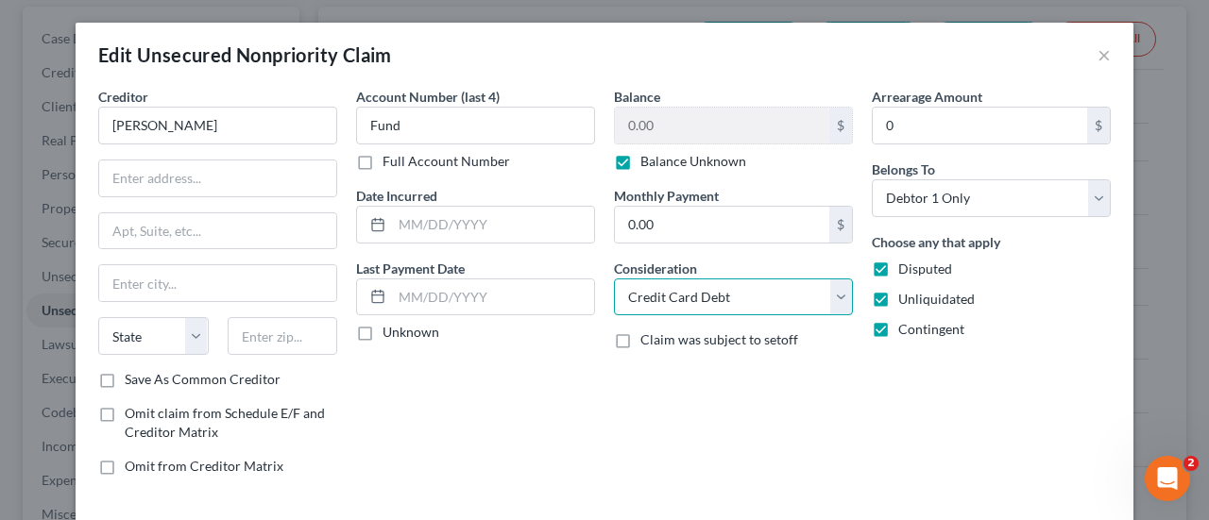
select select "14"
click at [614, 279] on select "Select Cable / Satellite Services Collection Agency Credit Card Debt Debt Couns…" at bounding box center [733, 298] width 239 height 38
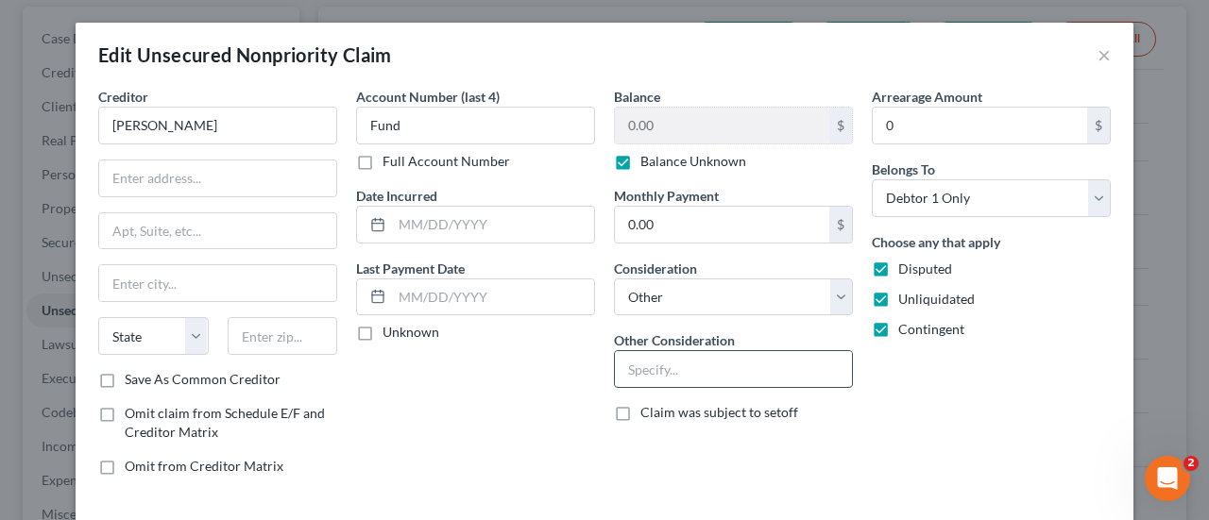
click at [702, 369] on input "text" at bounding box center [733, 369] width 237 height 36
paste input "Potential Investor Claim"
type input "Potential Investor Claim"
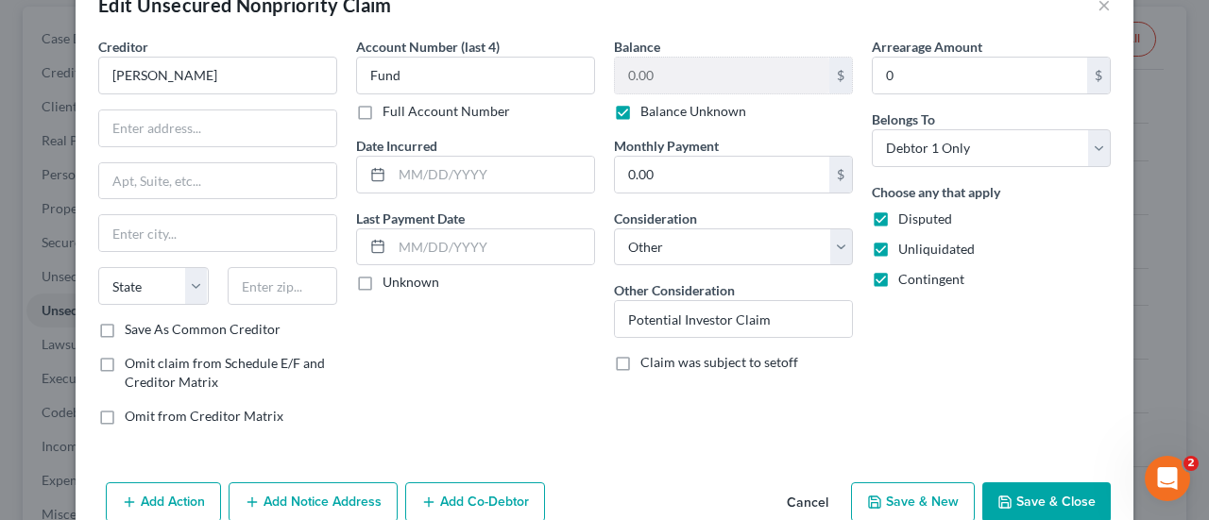
scroll to position [70, 0]
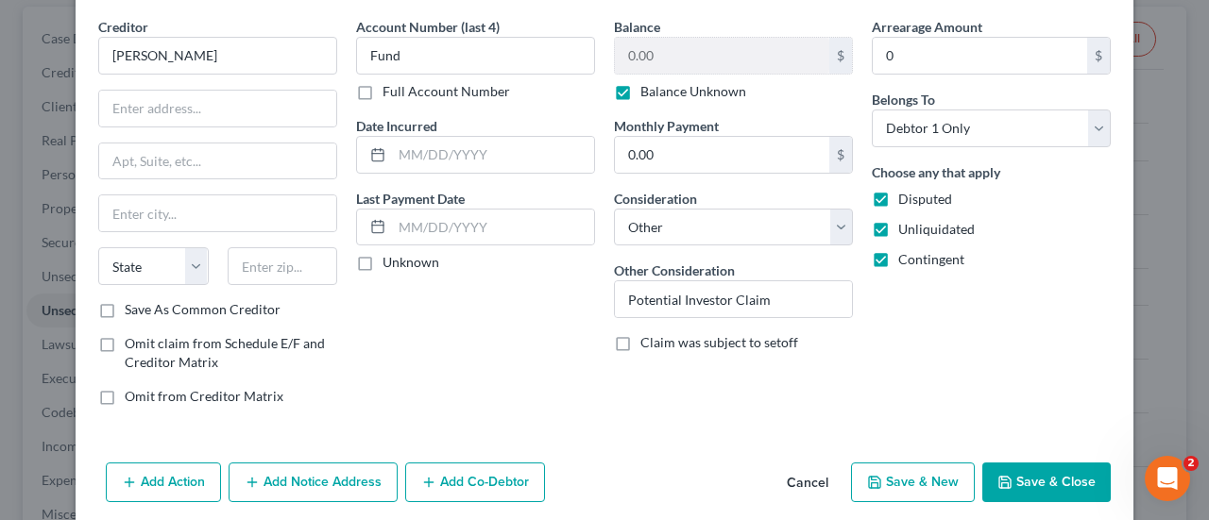
click at [1058, 473] on button "Save & Close" at bounding box center [1046, 483] width 128 height 40
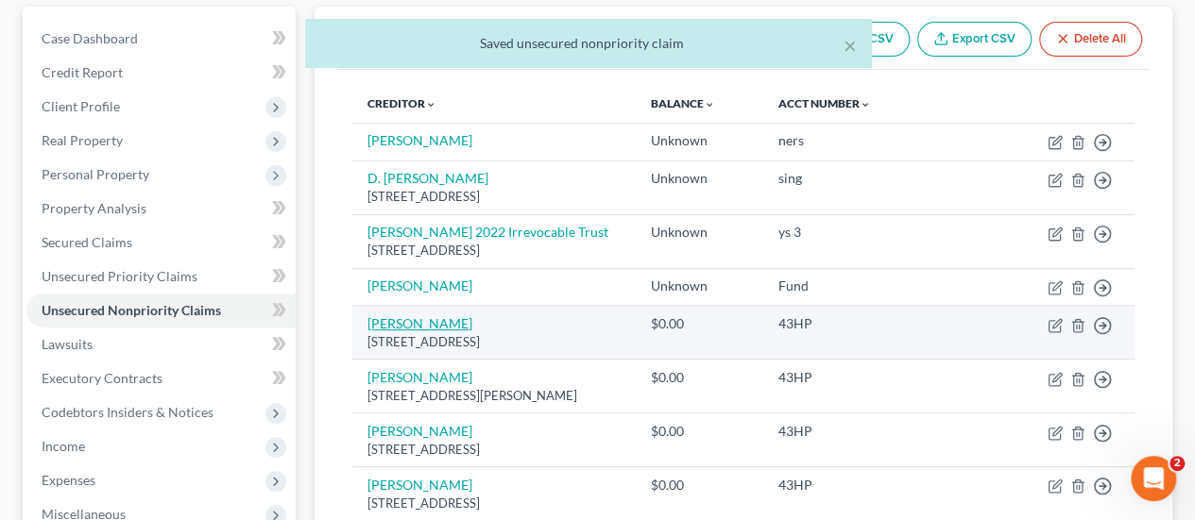
click at [408, 316] on link "[PERSON_NAME]" at bounding box center [419, 323] width 105 height 16
select select "5"
select select "2"
select select "0"
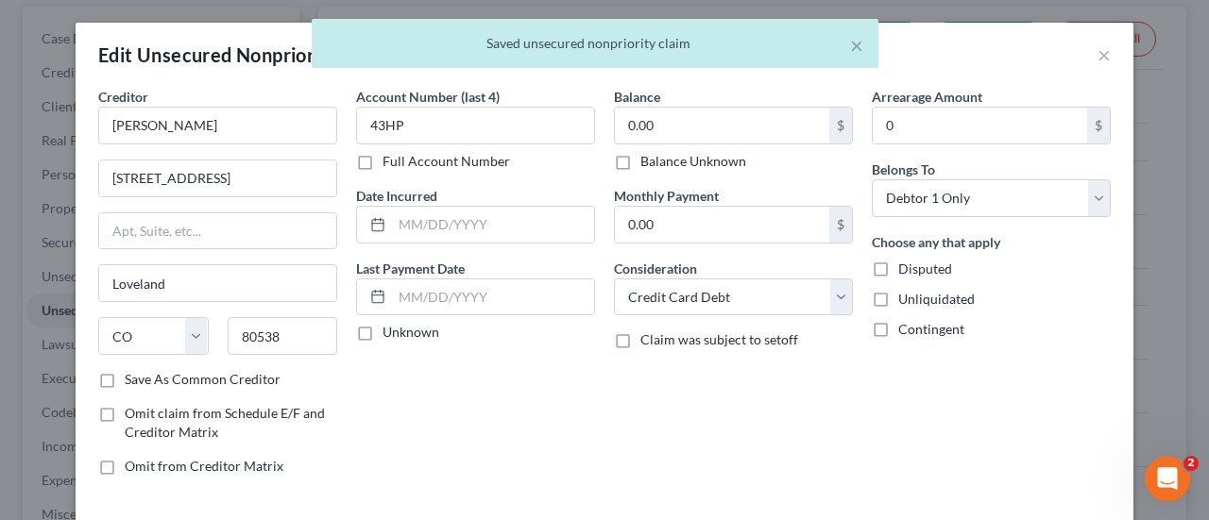
click at [713, 172] on div "Balance 0.00 $ Balance Unknown Balance Undetermined 0.00 $ Balance Unknown Mont…" at bounding box center [733, 289] width 258 height 404
click at [898, 264] on label "Disputed" at bounding box center [925, 269] width 54 height 19
click at [906, 264] on input "Disputed" at bounding box center [912, 266] width 12 height 12
checkbox input "true"
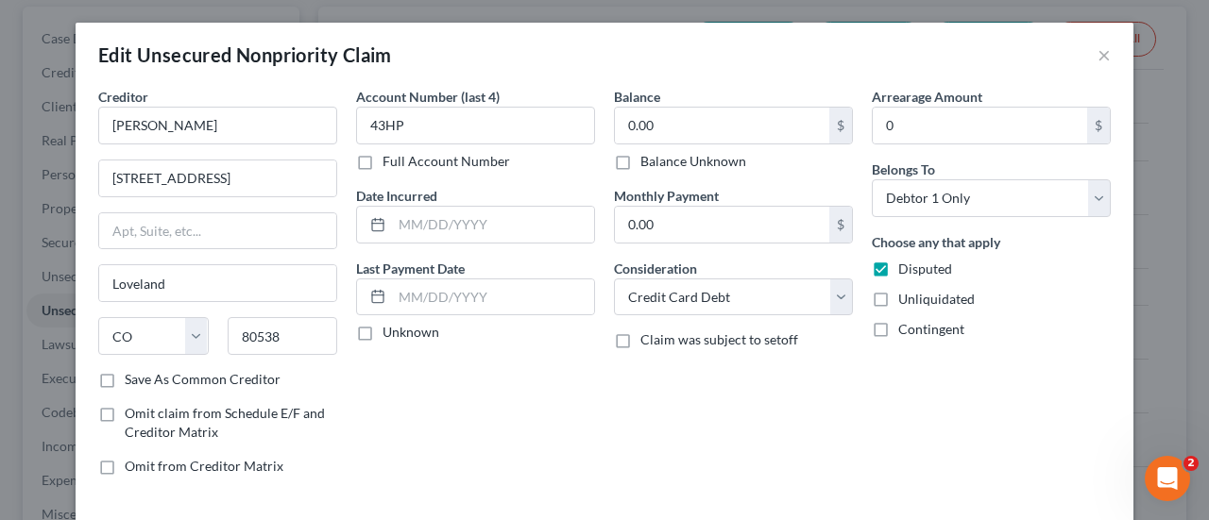
click at [898, 293] on label "Unliquidated" at bounding box center [936, 299] width 76 height 19
click at [906, 293] on input "Unliquidated" at bounding box center [912, 296] width 12 height 12
checkbox input "true"
click at [898, 320] on label "Contingent" at bounding box center [931, 329] width 66 height 19
click at [906, 320] on input "Contingent" at bounding box center [912, 326] width 12 height 12
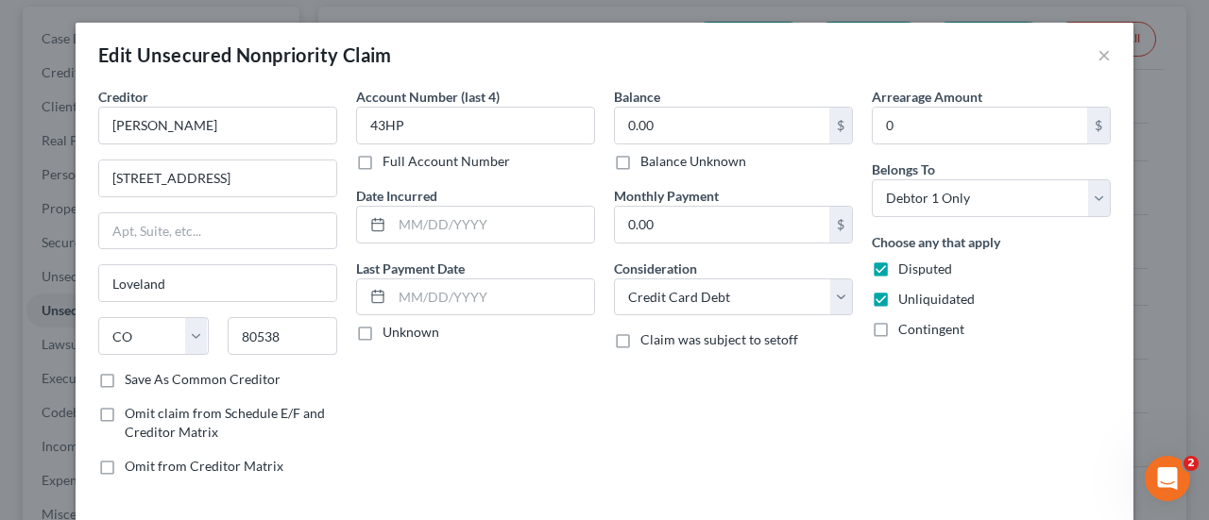
checkbox input "true"
click at [668, 163] on label "Balance Unknown" at bounding box center [693, 161] width 106 height 19
click at [660, 163] on input "Balance Unknown" at bounding box center [654, 158] width 12 height 12
checkbox input "true"
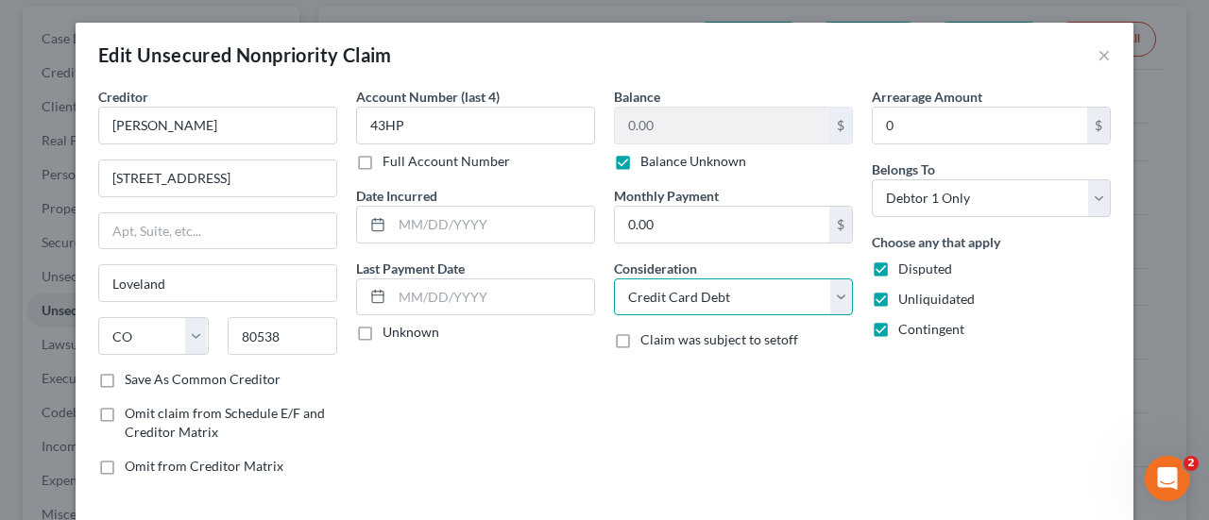
click at [782, 297] on select "Select Cable / Satellite Services Collection Agency Credit Card Debt Debt Couns…" at bounding box center [733, 298] width 239 height 38
select select "14"
click at [614, 279] on select "Select Cable / Satellite Services Collection Agency Credit Card Debt Debt Couns…" at bounding box center [733, 298] width 239 height 38
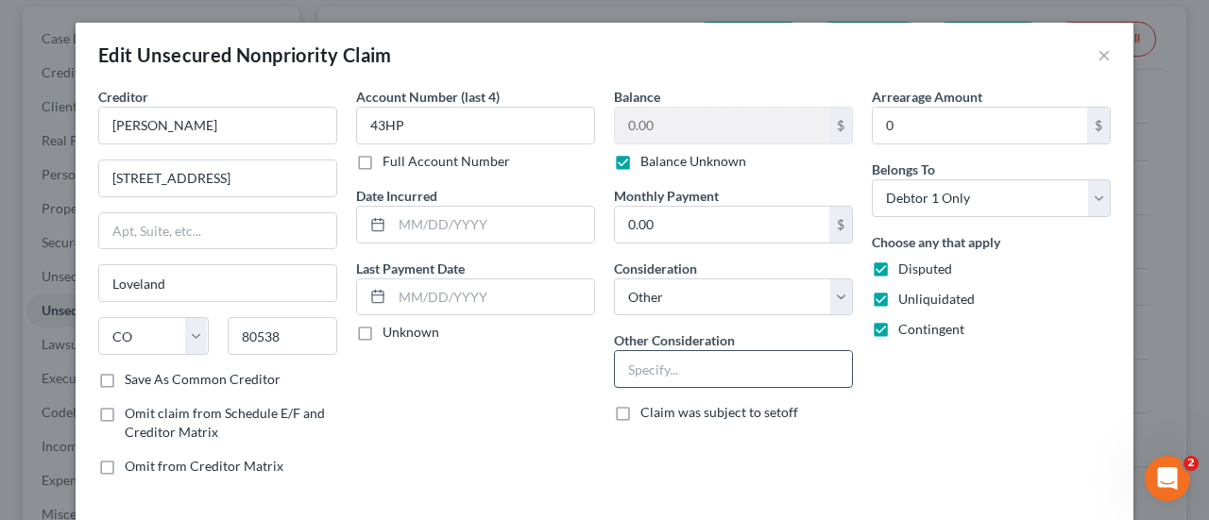
click at [723, 362] on input "text" at bounding box center [733, 369] width 237 height 36
paste input "Potential Investor Claim"
type input "Potential Investor Claim"
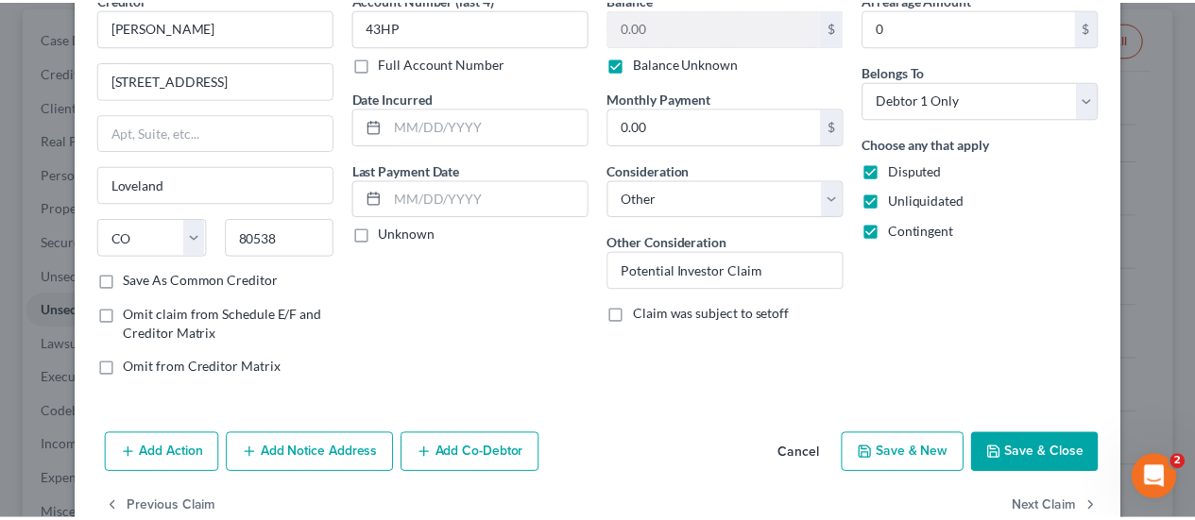
scroll to position [106, 0]
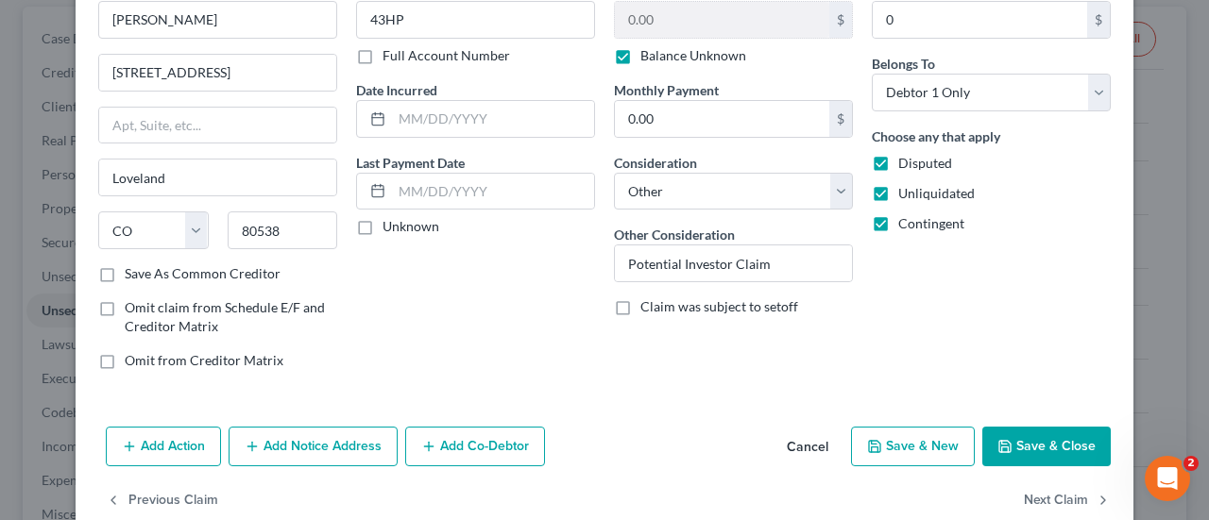
click at [1037, 450] on button "Save & Close" at bounding box center [1046, 447] width 128 height 40
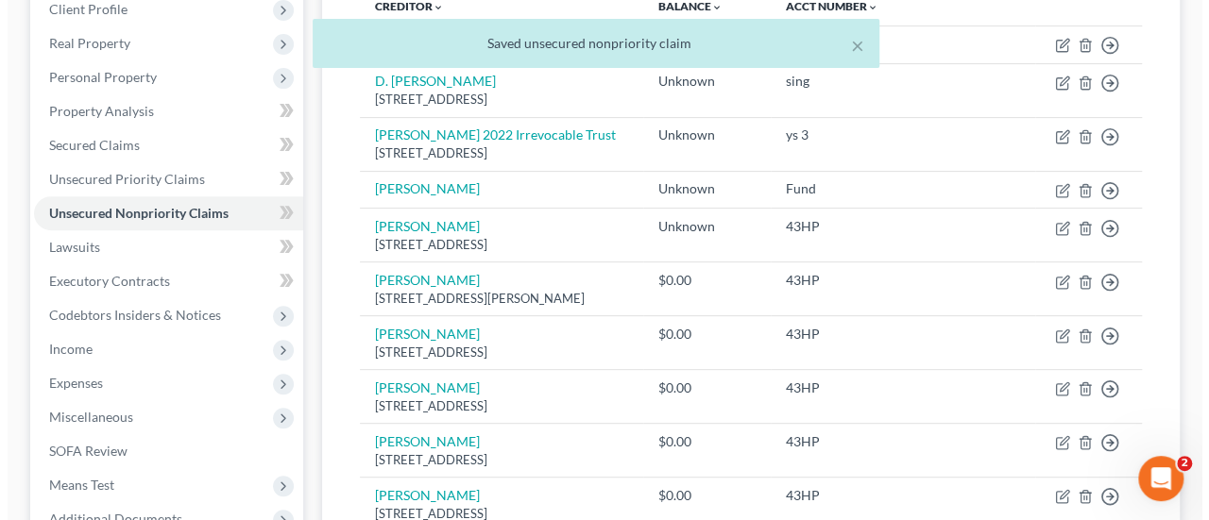
scroll to position [266, 0]
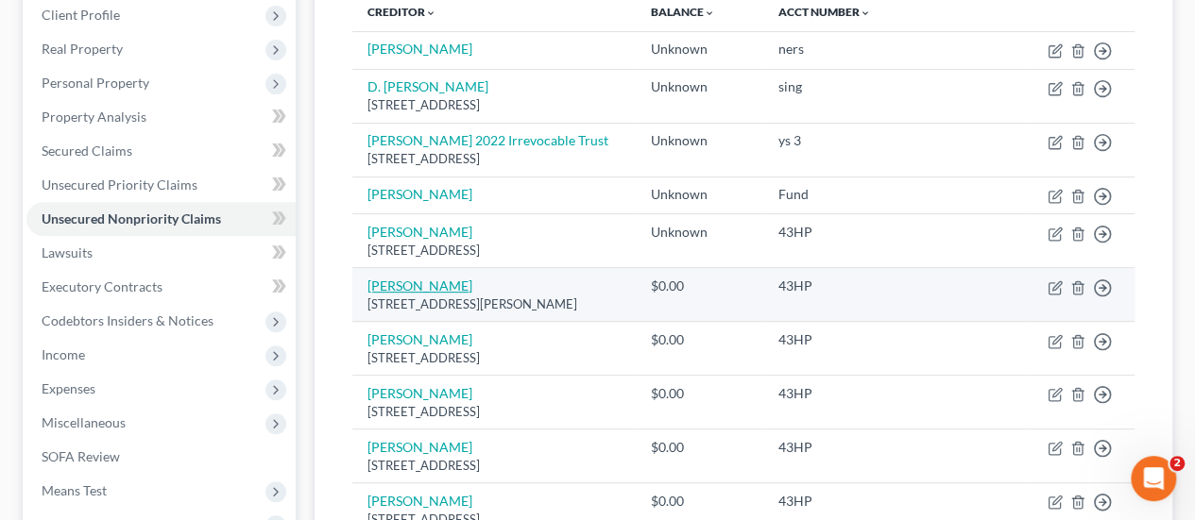
click at [382, 279] on link "[PERSON_NAME]" at bounding box center [419, 286] width 105 height 16
select select "18"
select select "2"
select select "0"
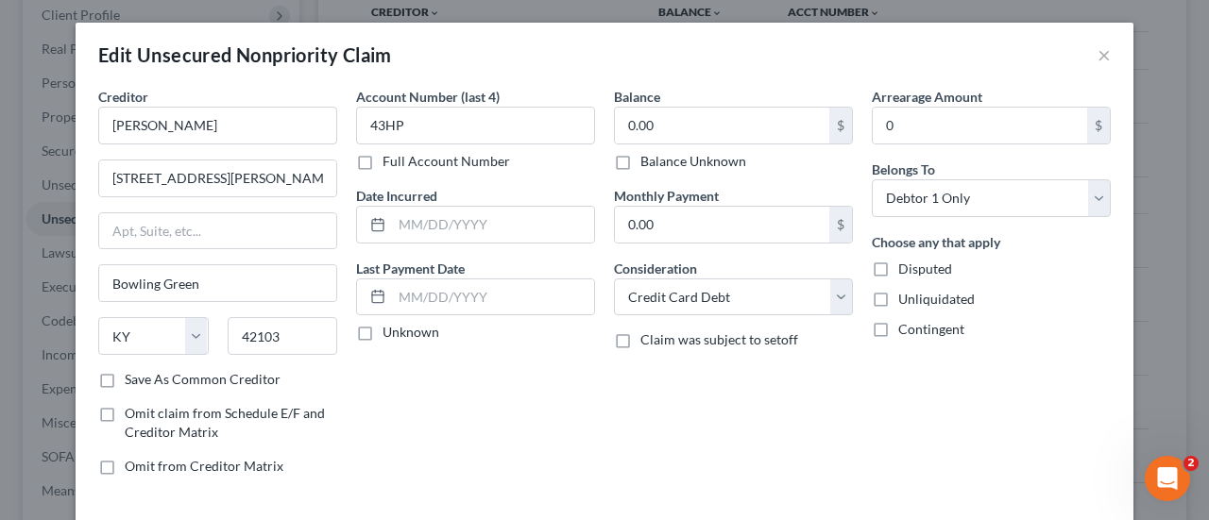
click at [715, 168] on label "Balance Unknown" at bounding box center [693, 161] width 106 height 19
click at [660, 164] on input "Balance Unknown" at bounding box center [654, 158] width 12 height 12
checkbox input "true"
click at [898, 267] on label "Disputed" at bounding box center [925, 269] width 54 height 19
click at [906, 267] on input "Disputed" at bounding box center [912, 266] width 12 height 12
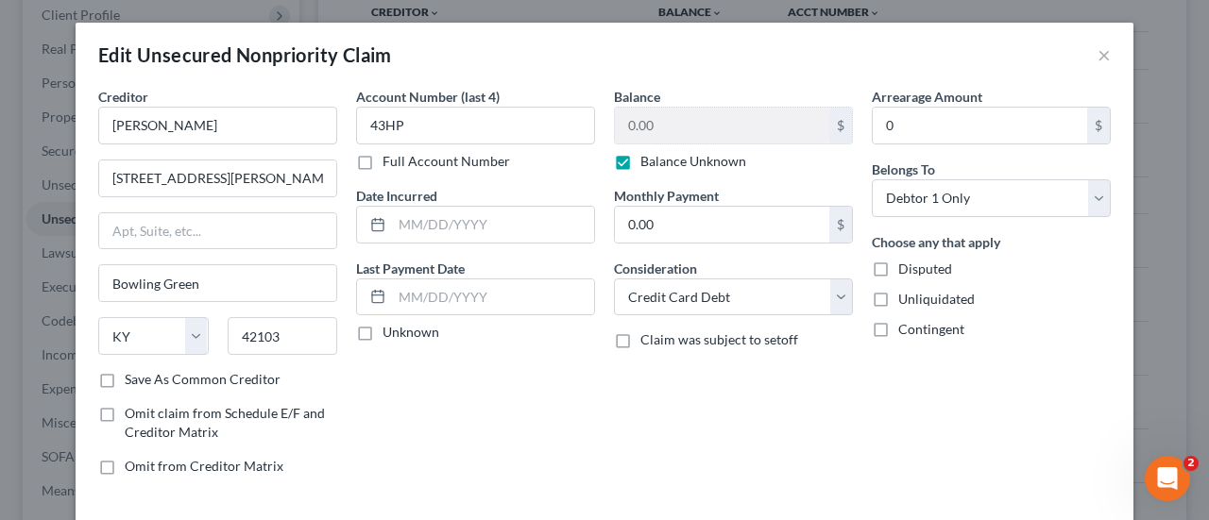
checkbox input "true"
click at [898, 304] on label "Unliquidated" at bounding box center [936, 299] width 76 height 19
click at [906, 302] on input "Unliquidated" at bounding box center [912, 296] width 12 height 12
checkbox input "true"
click at [898, 325] on label "Contingent" at bounding box center [931, 329] width 66 height 19
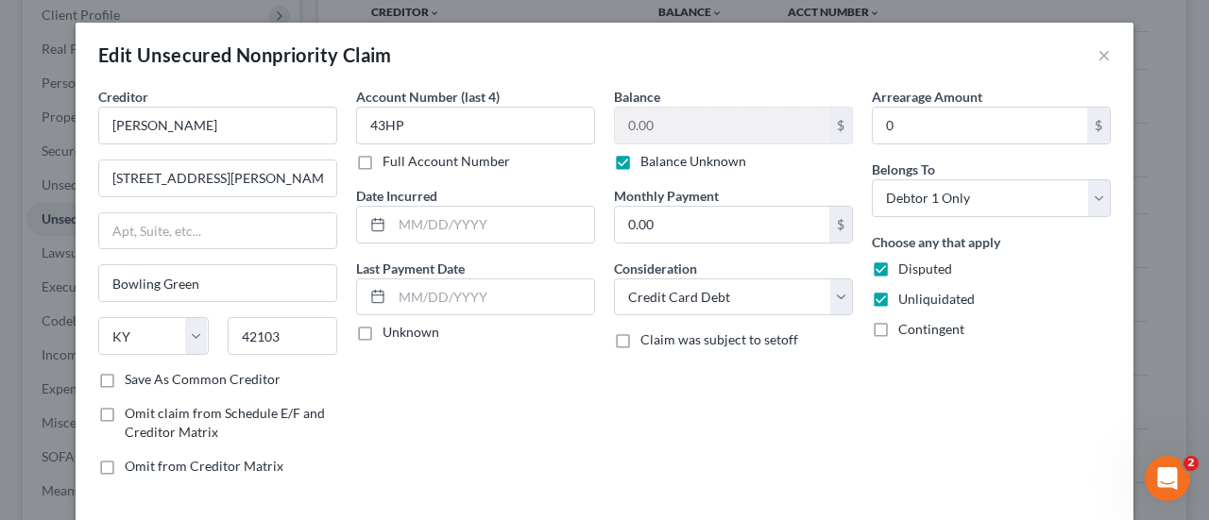
click at [906, 325] on input "Contingent" at bounding box center [912, 326] width 12 height 12
checkbox input "true"
click at [802, 307] on select "Select Cable / Satellite Services Collection Agency Credit Card Debt Debt Couns…" at bounding box center [733, 298] width 239 height 38
select select "14"
click at [614, 279] on select "Select Cable / Satellite Services Collection Agency Credit Card Debt Debt Couns…" at bounding box center [733, 298] width 239 height 38
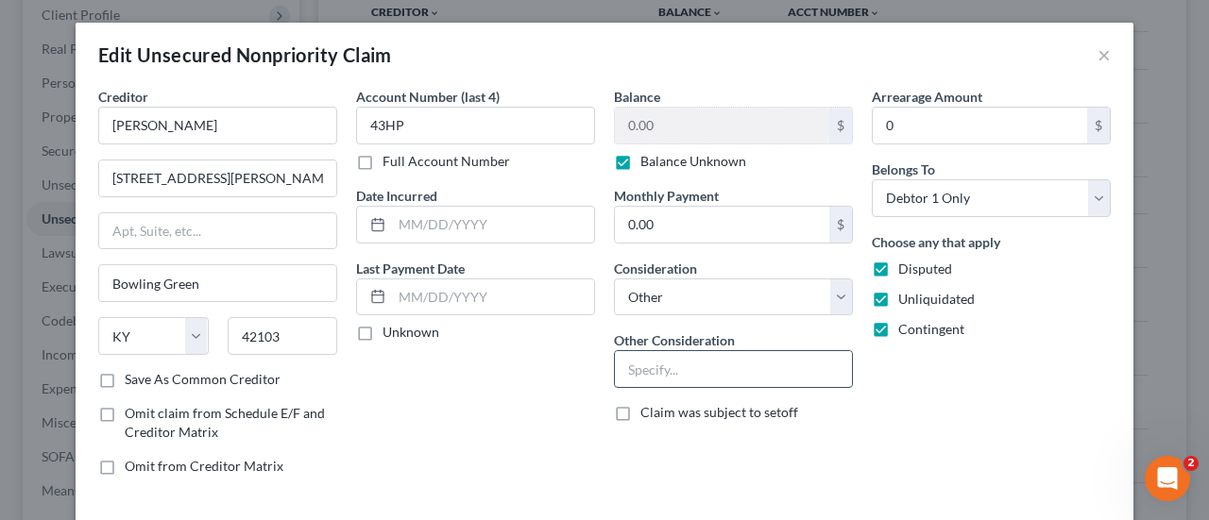
click at [713, 360] on input "text" at bounding box center [733, 369] width 237 height 36
paste input "Potential Investor Claim"
type input "Potential Investor Claim"
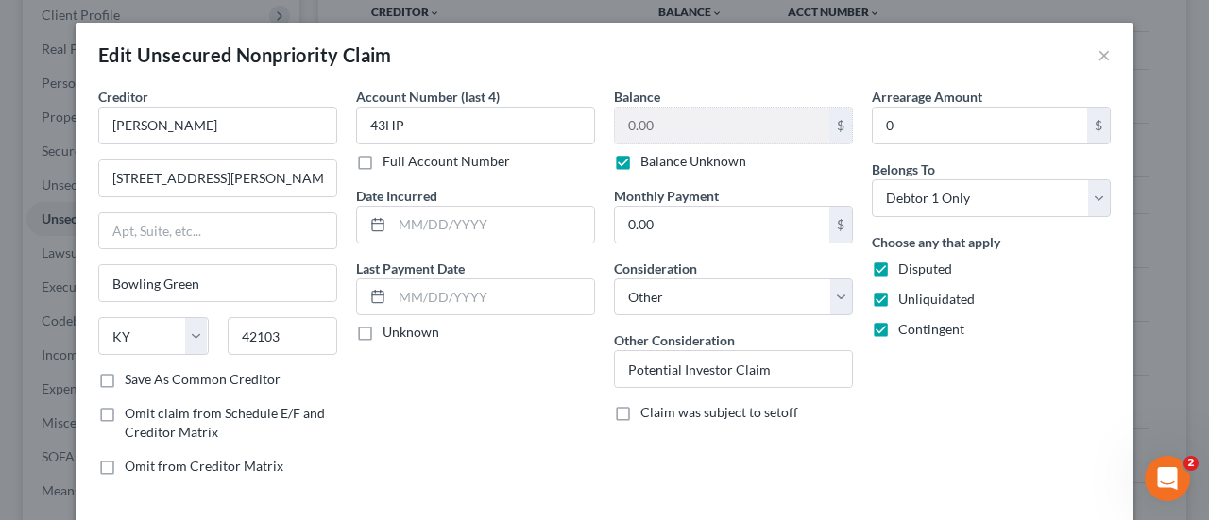
click at [1040, 377] on div "Arrearage Amount 0 $ Belongs To * Select Debtor 1 Only Debtor 2 Only Debtor 1 A…" at bounding box center [991, 289] width 258 height 404
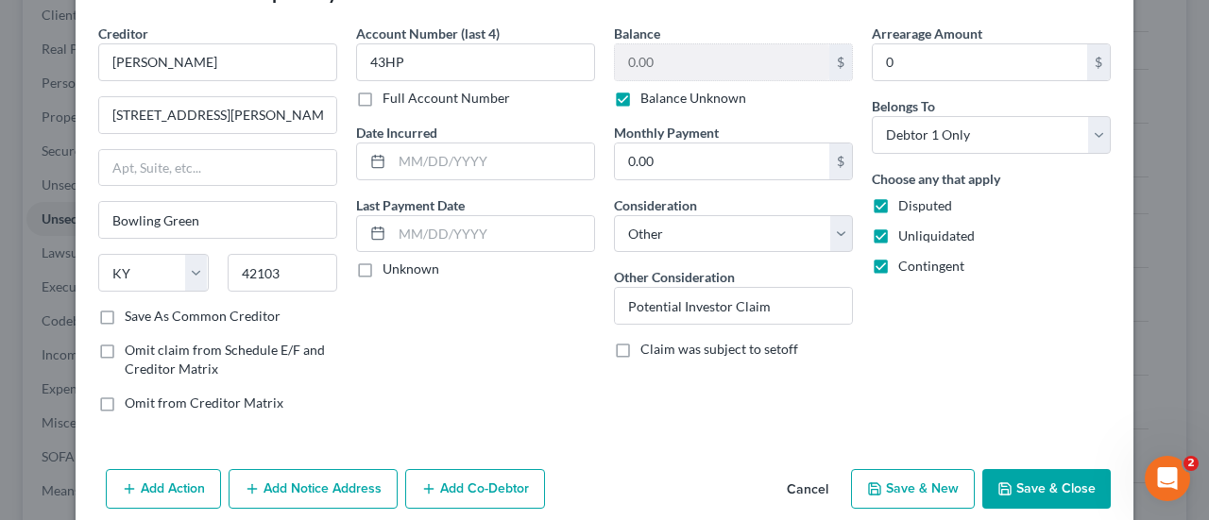
scroll to position [140, 0]
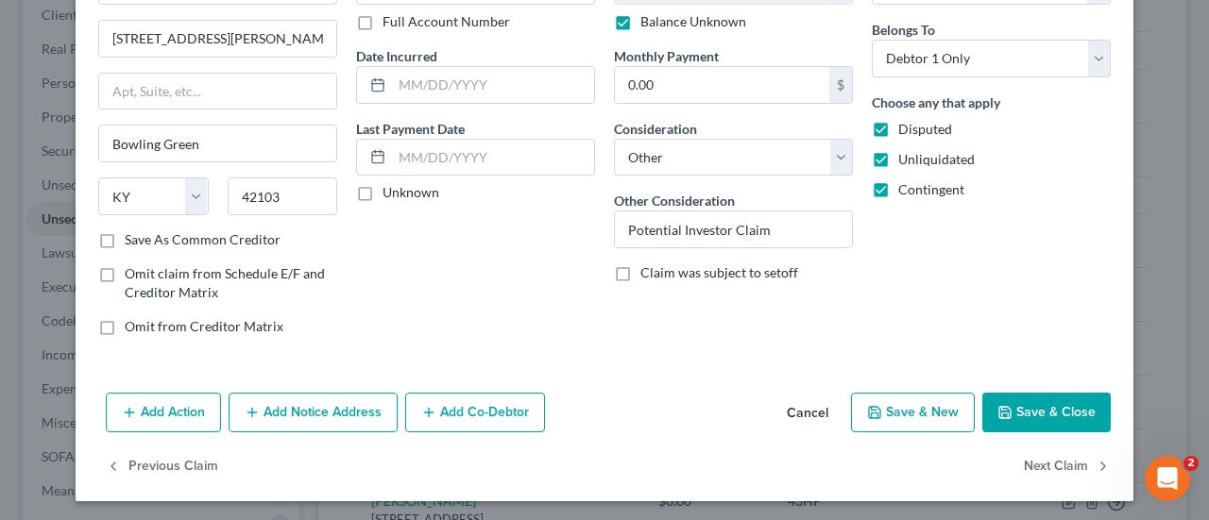
click at [1062, 416] on button "Save & Close" at bounding box center [1046, 413] width 128 height 40
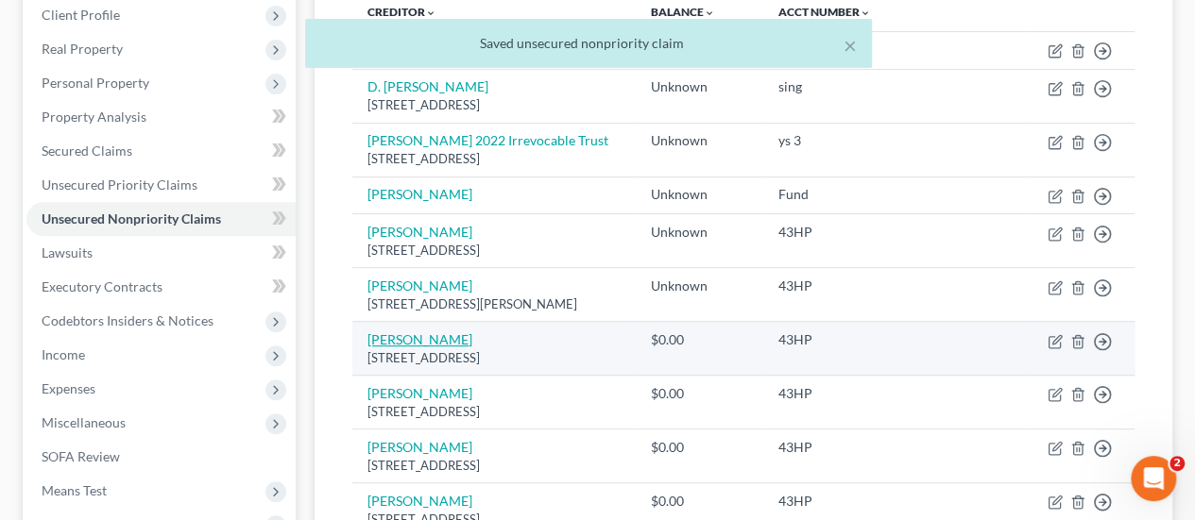
click at [400, 331] on link "[PERSON_NAME]" at bounding box center [419, 339] width 105 height 16
select select "4"
select select "2"
select select "0"
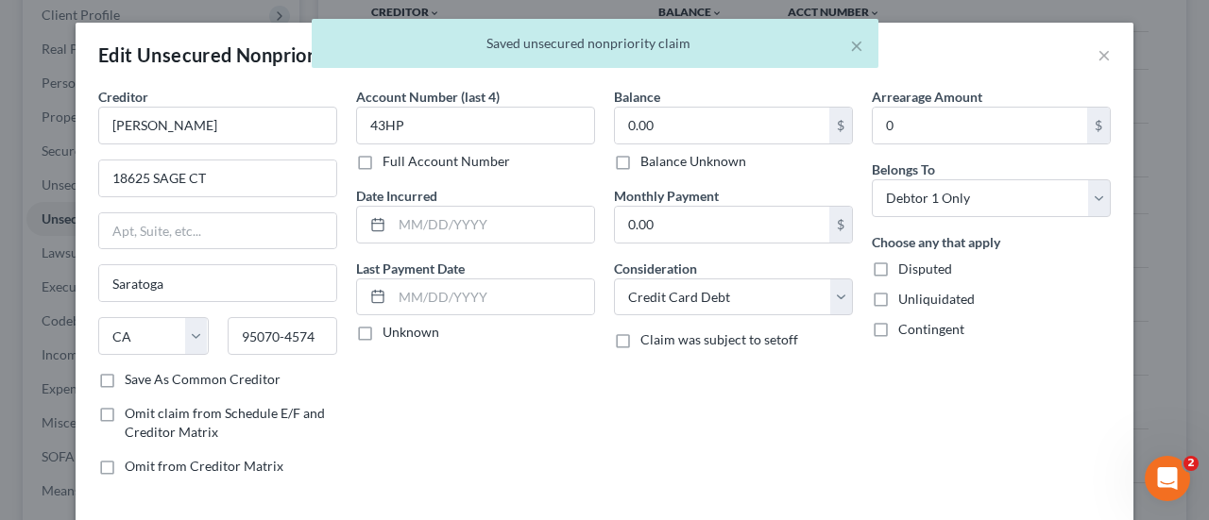
click at [716, 160] on label "Balance Unknown" at bounding box center [693, 161] width 106 height 19
click at [660, 160] on input "Balance Unknown" at bounding box center [654, 158] width 12 height 12
checkbox input "true"
click at [898, 269] on label "Disputed" at bounding box center [925, 269] width 54 height 19
click at [906, 269] on input "Disputed" at bounding box center [912, 266] width 12 height 12
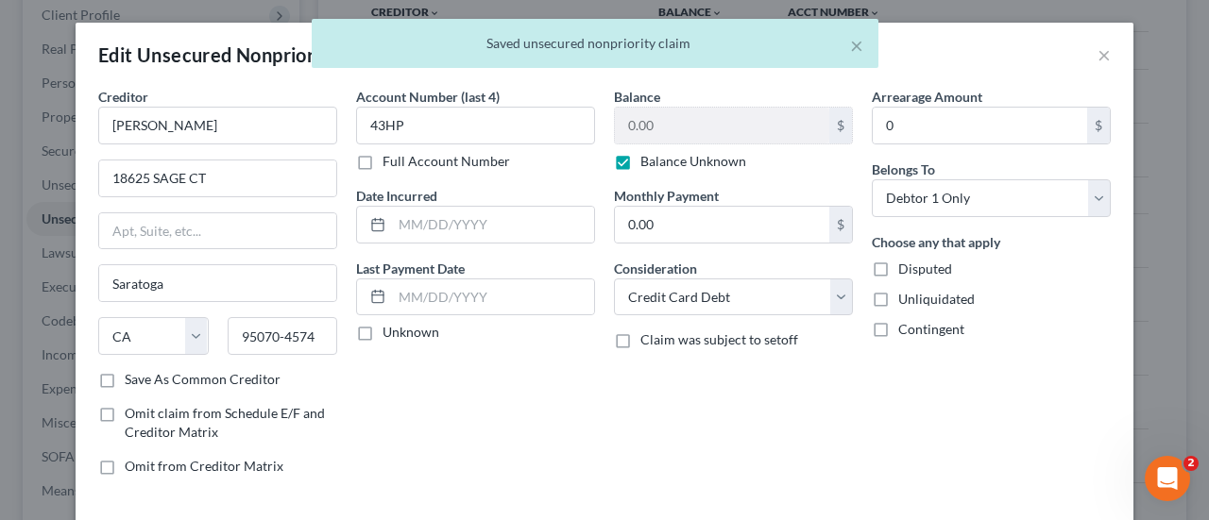
checkbox input "true"
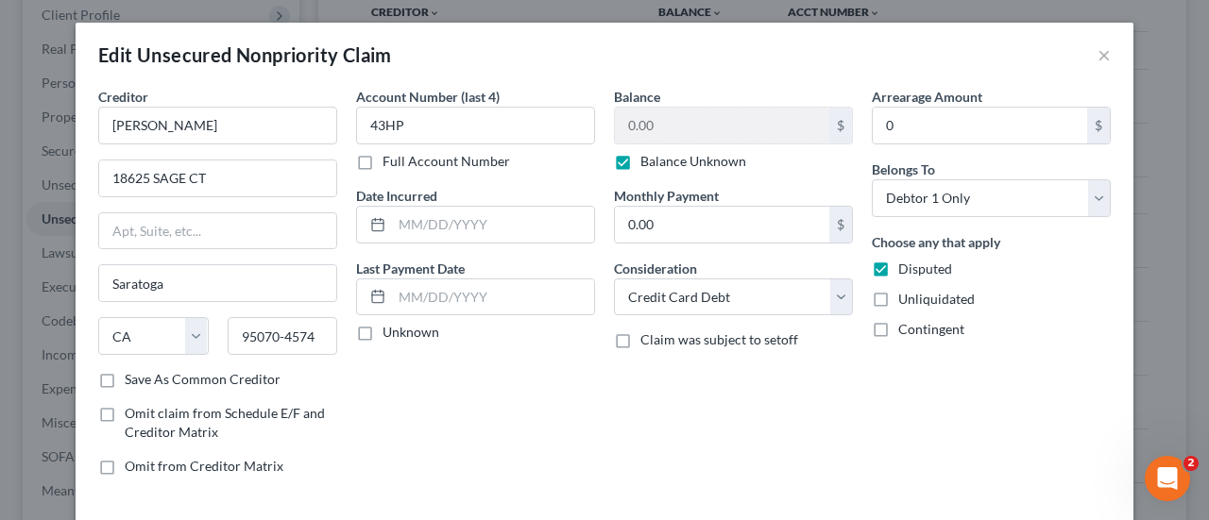
click at [898, 301] on label "Unliquidated" at bounding box center [936, 299] width 76 height 19
click at [906, 301] on input "Unliquidated" at bounding box center [912, 296] width 12 height 12
checkbox input "true"
click at [898, 320] on label "Contingent" at bounding box center [931, 329] width 66 height 19
click at [906, 320] on input "Contingent" at bounding box center [912, 326] width 12 height 12
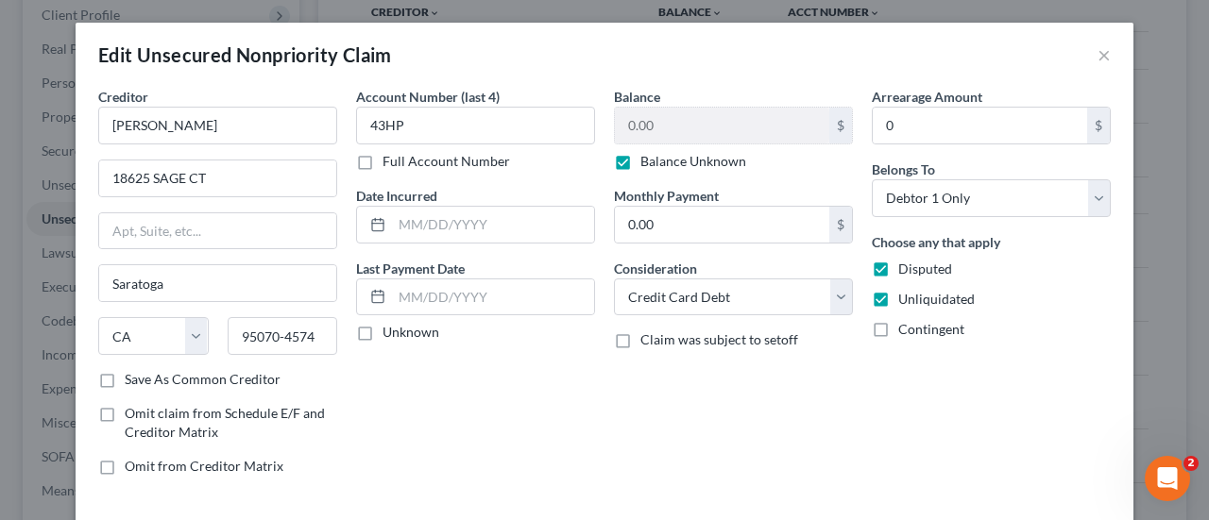
checkbox input "true"
click at [782, 286] on select "Select Cable / Satellite Services Collection Agency Credit Card Debt Debt Couns…" at bounding box center [733, 298] width 239 height 38
click at [614, 279] on select "Select Cable / Satellite Services Collection Agency Credit Card Debt Debt Couns…" at bounding box center [733, 298] width 239 height 38
click at [733, 285] on select "Select Cable / Satellite Services Collection Agency Credit Card Debt Debt Couns…" at bounding box center [733, 298] width 239 height 38
select select "14"
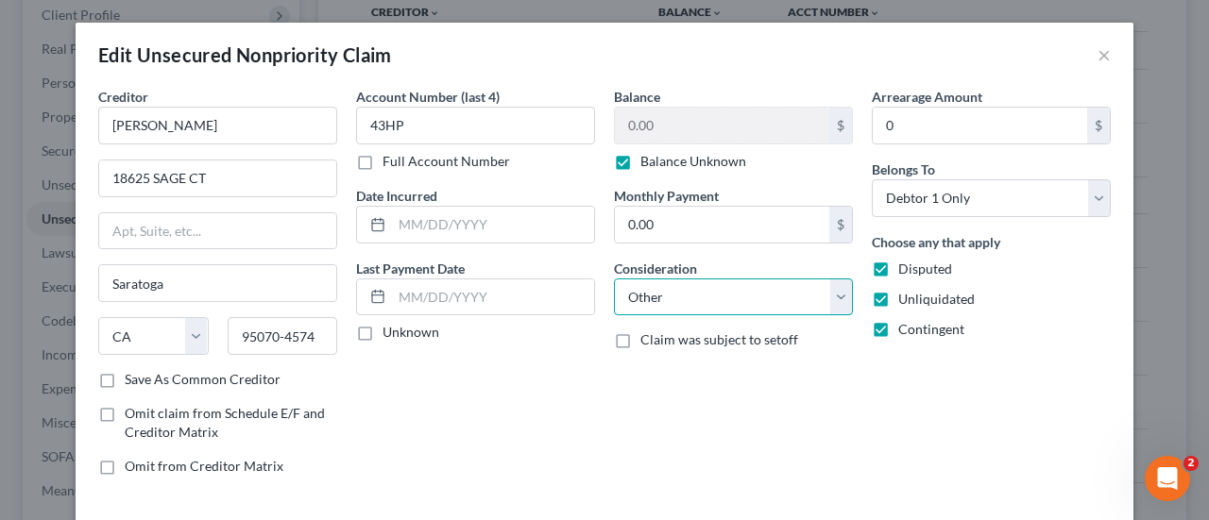
click at [614, 279] on select "Select Cable / Satellite Services Collection Agency Credit Card Debt Debt Couns…" at bounding box center [733, 298] width 239 height 38
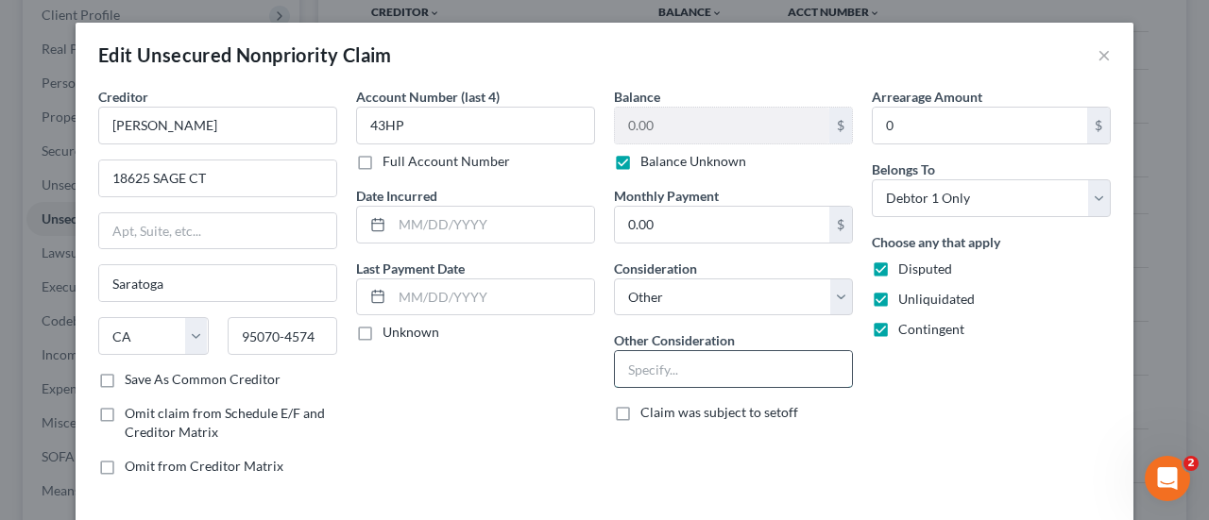
click at [693, 360] on input "text" at bounding box center [733, 369] width 237 height 36
paste input "Potential Investor Claim"
type input "Potential Investor Claim"
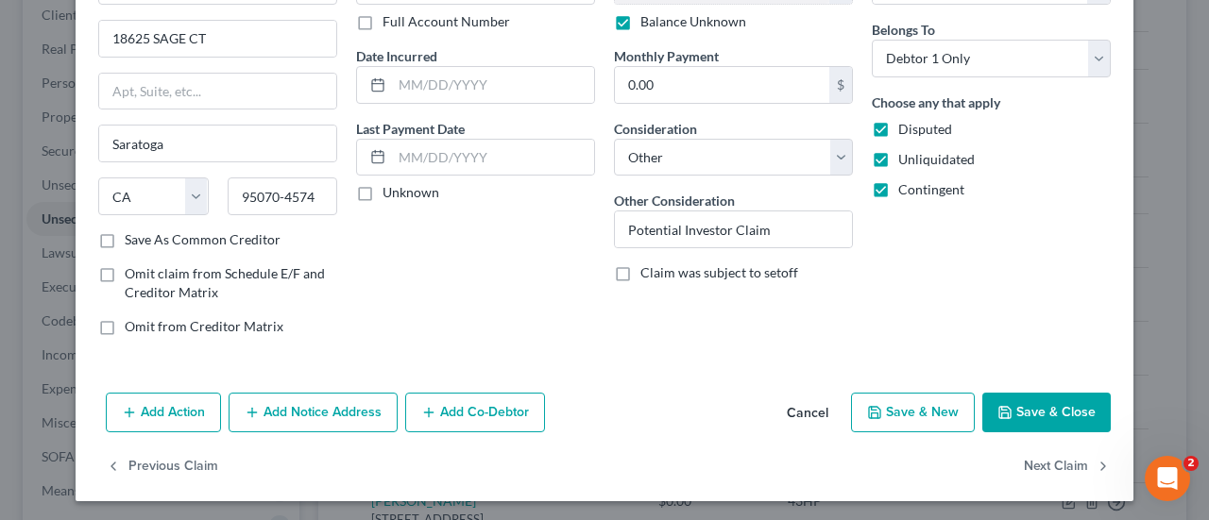
click at [1029, 413] on button "Save & Close" at bounding box center [1046, 413] width 128 height 40
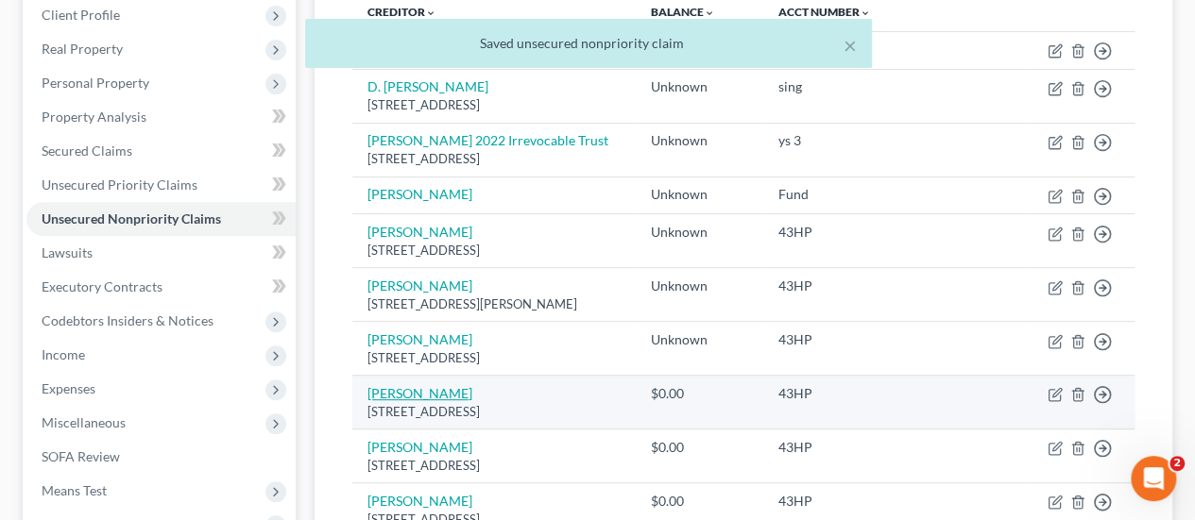
click at [432, 385] on link "[PERSON_NAME]" at bounding box center [419, 393] width 105 height 16
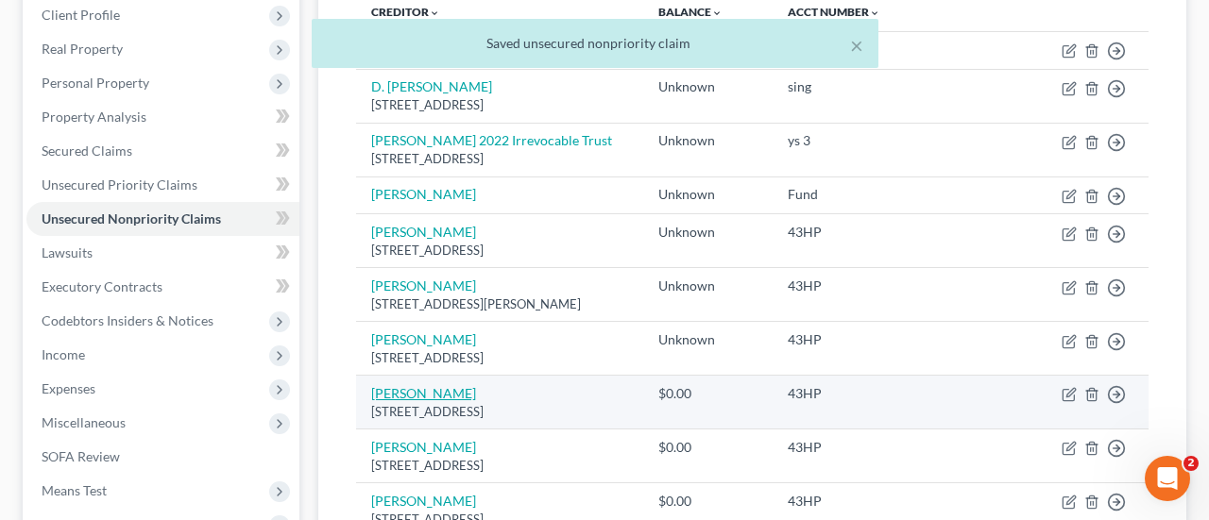
select select "33"
select select "2"
select select "0"
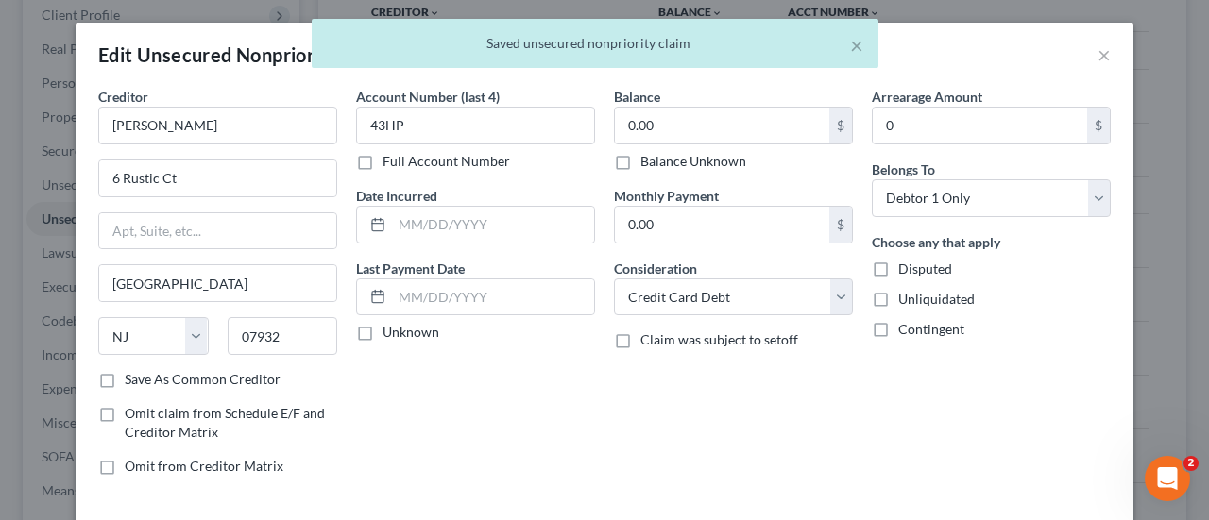
click at [673, 159] on label "Balance Unknown" at bounding box center [693, 161] width 106 height 19
click at [660, 159] on input "Balance Unknown" at bounding box center [654, 158] width 12 height 12
checkbox input "true"
click at [898, 273] on label "Disputed" at bounding box center [925, 269] width 54 height 19
click at [906, 272] on input "Disputed" at bounding box center [912, 266] width 12 height 12
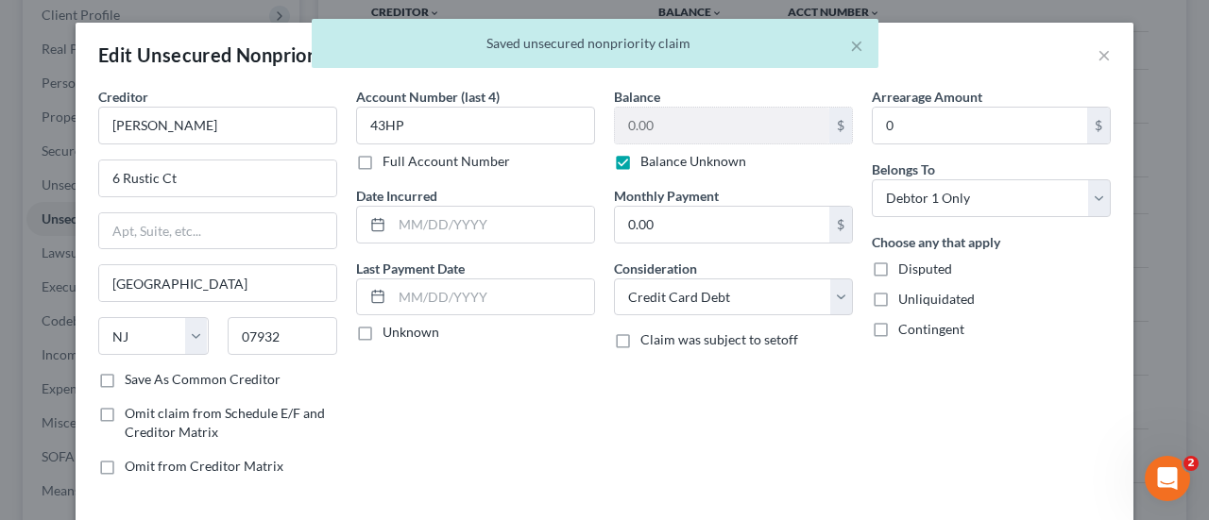
checkbox input "true"
click at [898, 301] on label "Unliquidated" at bounding box center [936, 299] width 76 height 19
click at [906, 301] on input "Unliquidated" at bounding box center [912, 296] width 12 height 12
checkbox input "true"
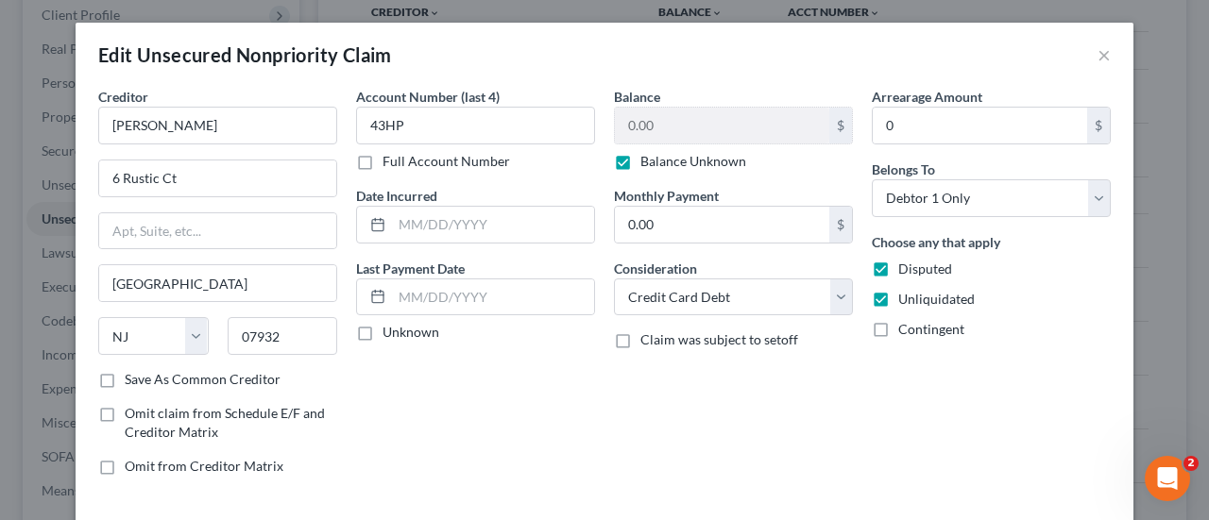
click at [898, 325] on label "Contingent" at bounding box center [931, 329] width 66 height 19
click at [906, 325] on input "Contingent" at bounding box center [912, 326] width 12 height 12
checkbox input "true"
click at [744, 287] on select "Select Cable / Satellite Services Collection Agency Credit Card Debt Debt Couns…" at bounding box center [733, 298] width 239 height 38
select select "14"
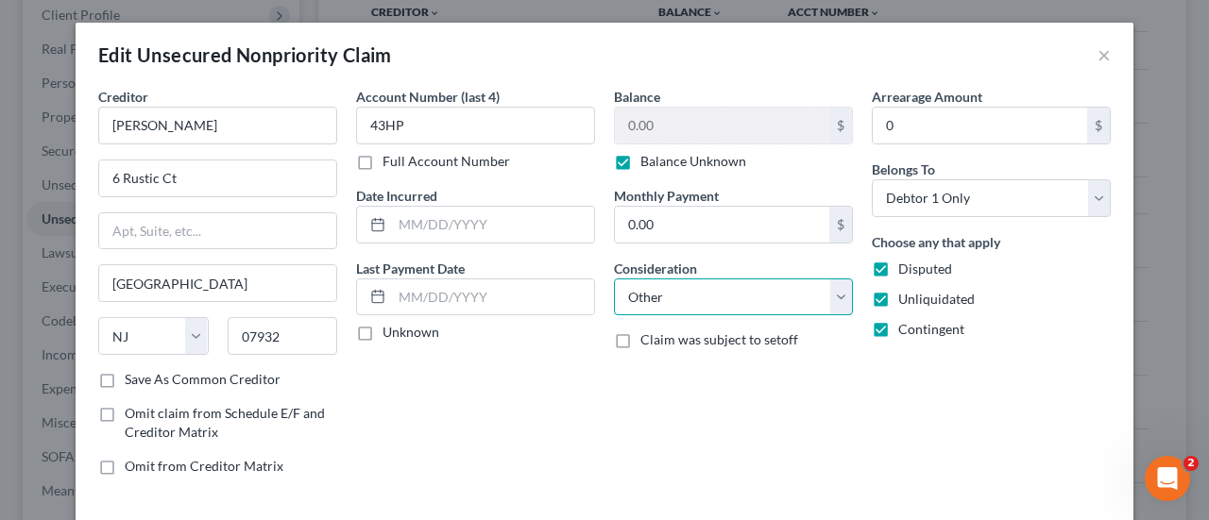
click at [614, 279] on select "Select Cable / Satellite Services Collection Agency Credit Card Debt Debt Couns…" at bounding box center [733, 298] width 239 height 38
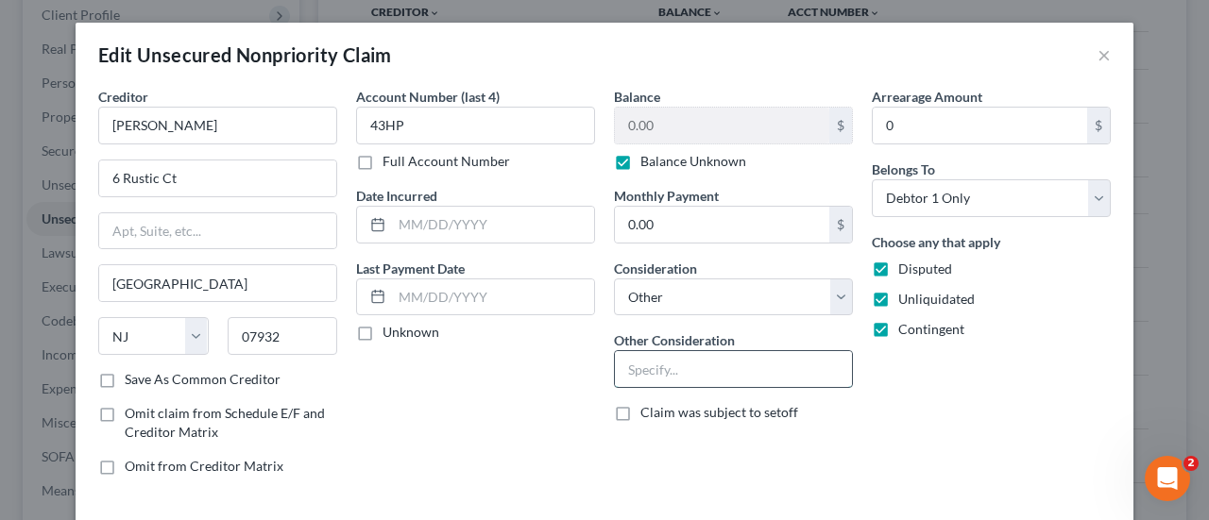
click at [702, 352] on input "text" at bounding box center [733, 369] width 237 height 36
paste input "Potential Investor Claim"
type input "Potential Investor Claim"
click at [1047, 469] on div "Arrearage Amount 0 $ Belongs To * Select Debtor 1 Only Debtor 2 Only Debtor 1 A…" at bounding box center [991, 289] width 258 height 404
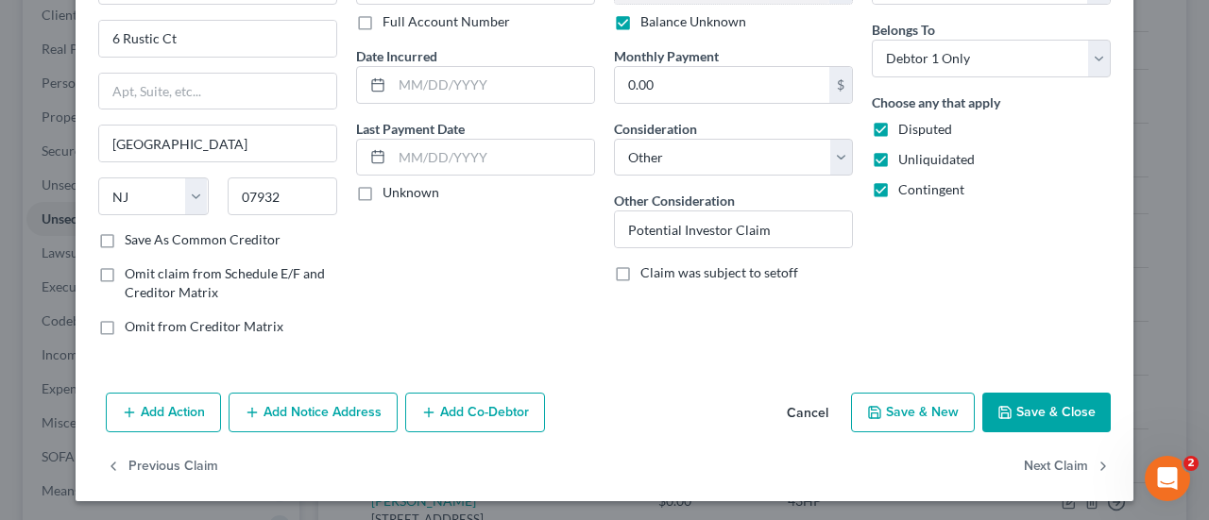
click at [1044, 409] on button "Save & Close" at bounding box center [1046, 413] width 128 height 40
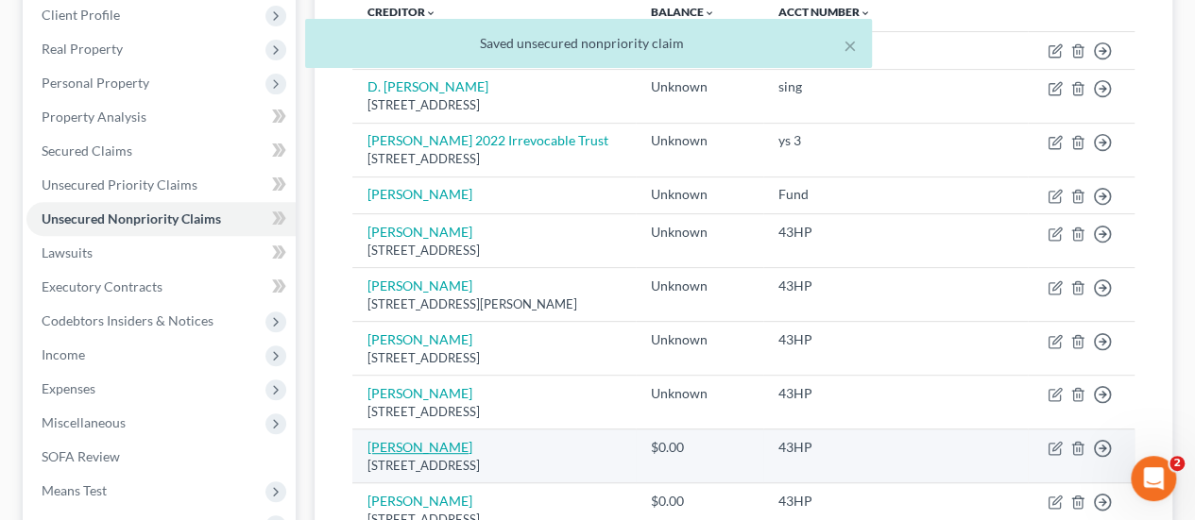
click at [436, 441] on link "[PERSON_NAME]" at bounding box center [419, 447] width 105 height 16
select select "35"
select select "2"
select select "0"
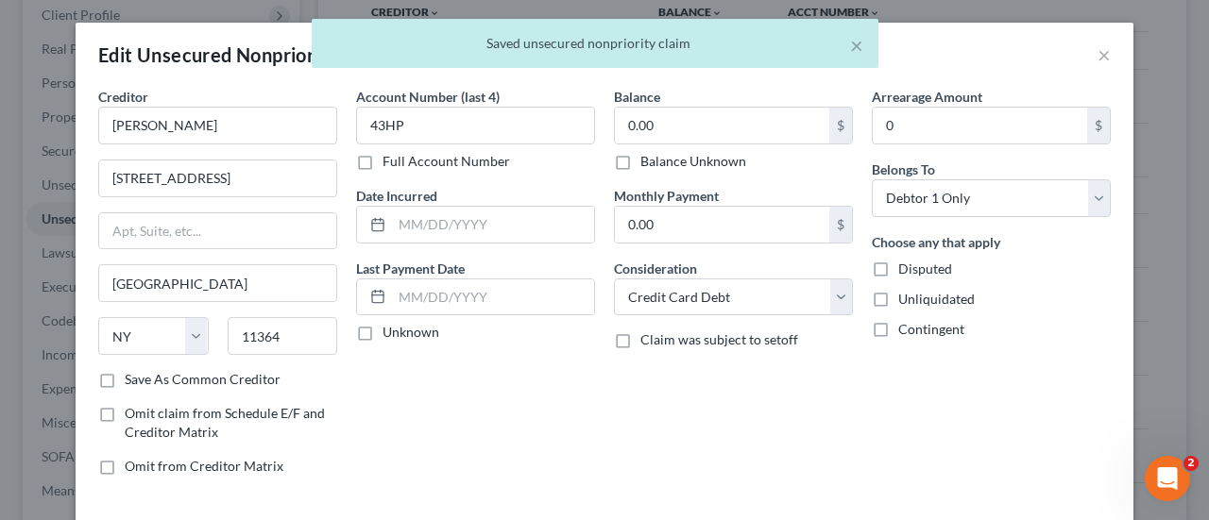
click at [719, 160] on label "Balance Unknown" at bounding box center [693, 161] width 106 height 19
click at [660, 160] on input "Balance Unknown" at bounding box center [654, 158] width 12 height 12
checkbox input "true"
click at [898, 265] on label "Disputed" at bounding box center [925, 269] width 54 height 19
click at [906, 265] on input "Disputed" at bounding box center [912, 266] width 12 height 12
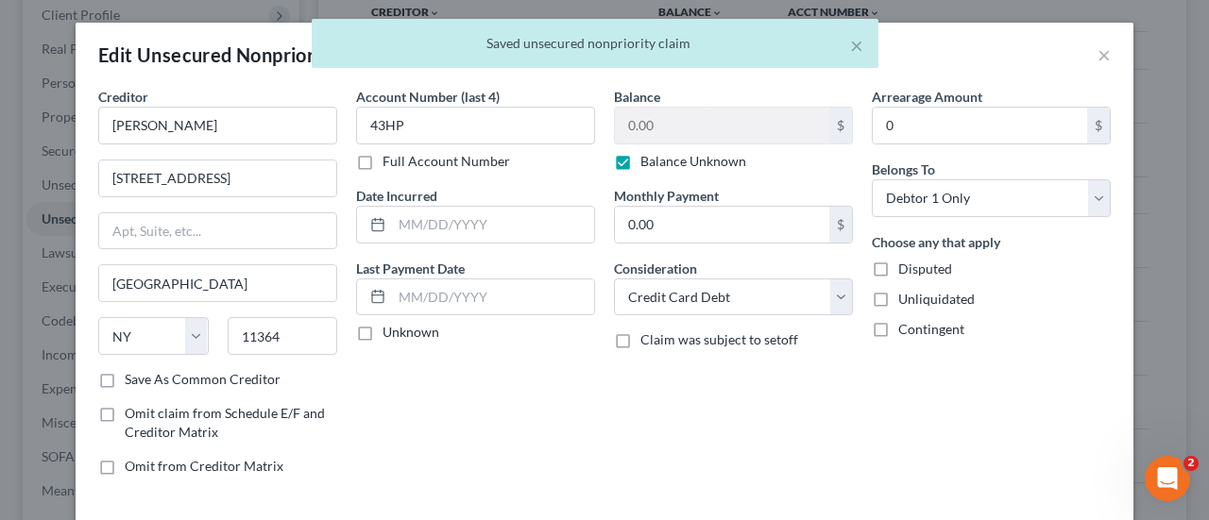
checkbox input "true"
click at [898, 290] on label "Unliquidated" at bounding box center [936, 299] width 76 height 19
click at [906, 290] on input "Unliquidated" at bounding box center [912, 296] width 12 height 12
checkbox input "true"
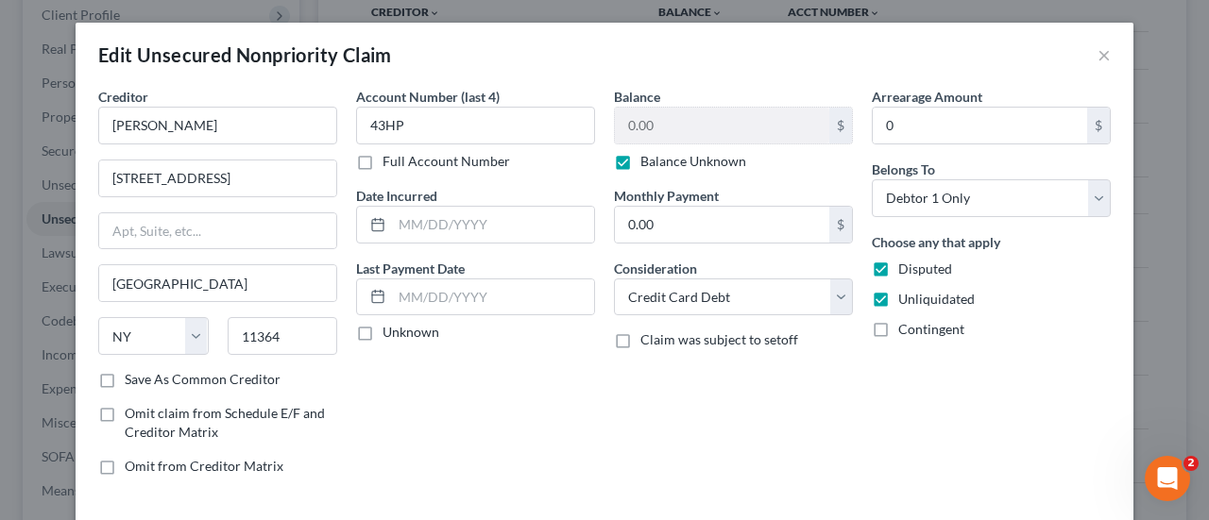
click at [898, 320] on label "Contingent" at bounding box center [931, 329] width 66 height 19
click at [906, 320] on input "Contingent" at bounding box center [912, 326] width 12 height 12
checkbox input "true"
click at [793, 290] on select "Select Cable / Satellite Services Collection Agency Credit Card Debt Debt Couns…" at bounding box center [733, 298] width 239 height 38
select select "14"
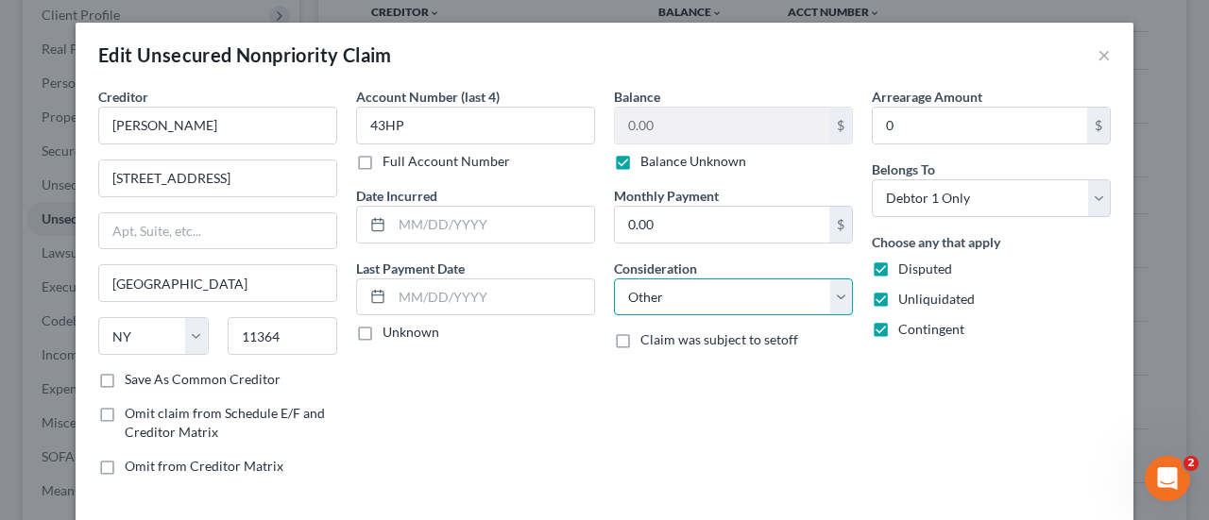
click at [614, 279] on select "Select Cable / Satellite Services Collection Agency Credit Card Debt Debt Couns…" at bounding box center [733, 298] width 239 height 38
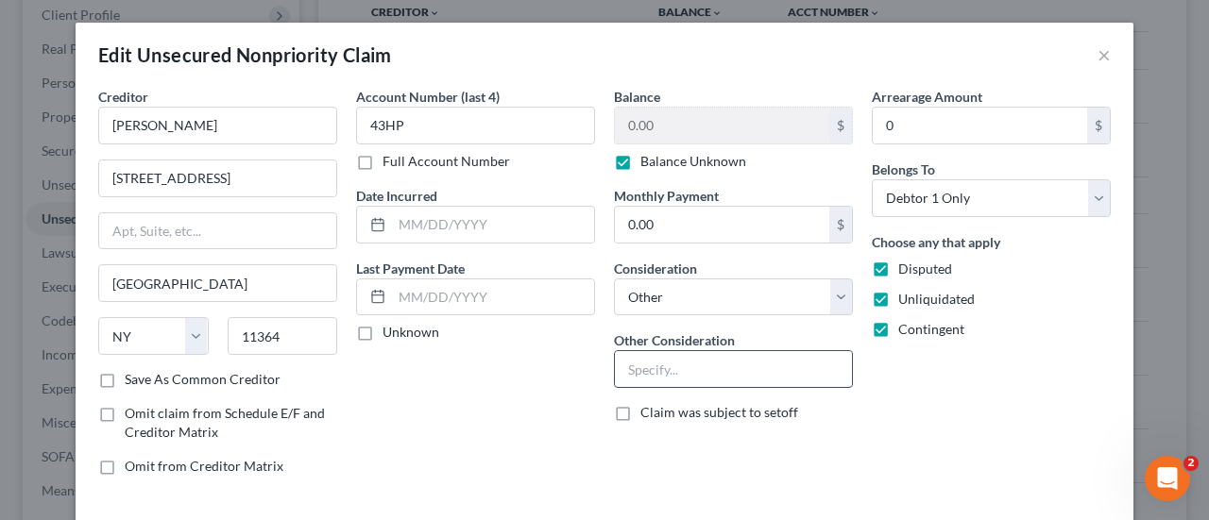
click at [716, 369] on input "text" at bounding box center [733, 369] width 237 height 36
paste input "Potential Investor Claim"
type input "Potential Investor Claim"
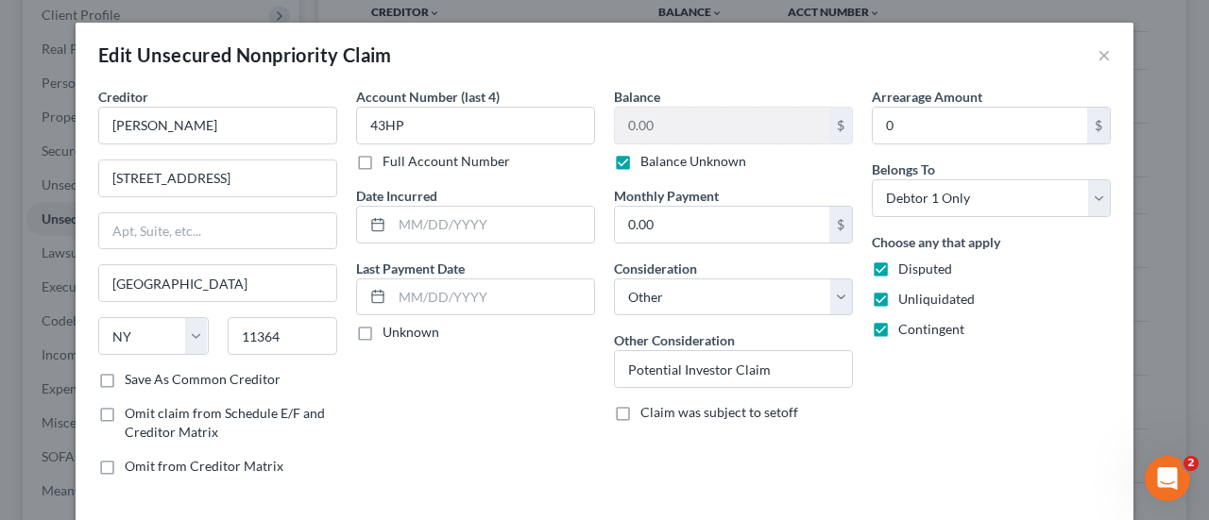
click at [932, 419] on div "Arrearage Amount 0 $ Belongs To * Select Debtor 1 Only Debtor 2 Only Debtor 1 A…" at bounding box center [991, 289] width 258 height 404
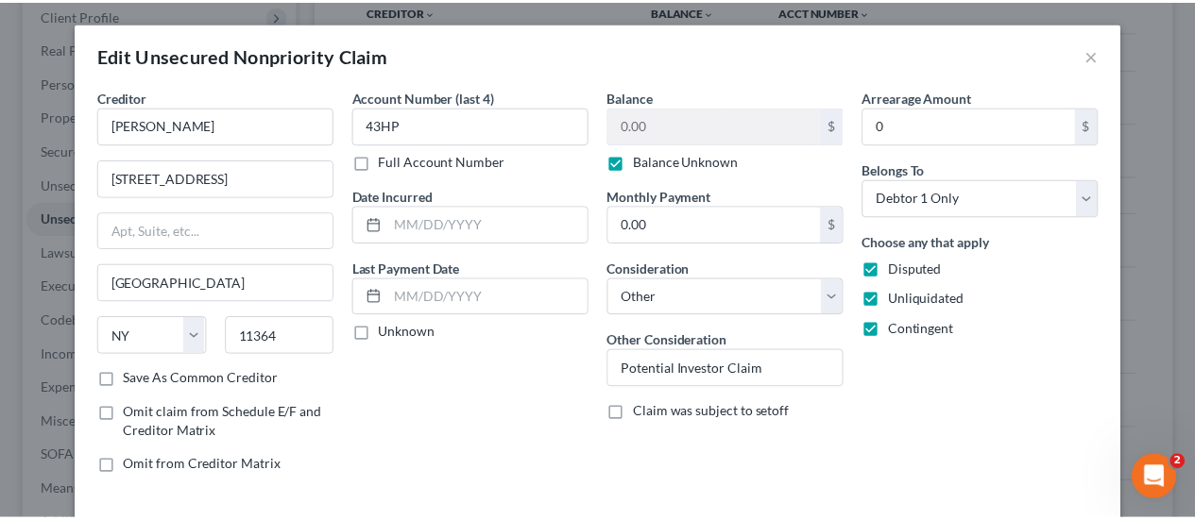
scroll to position [102, 0]
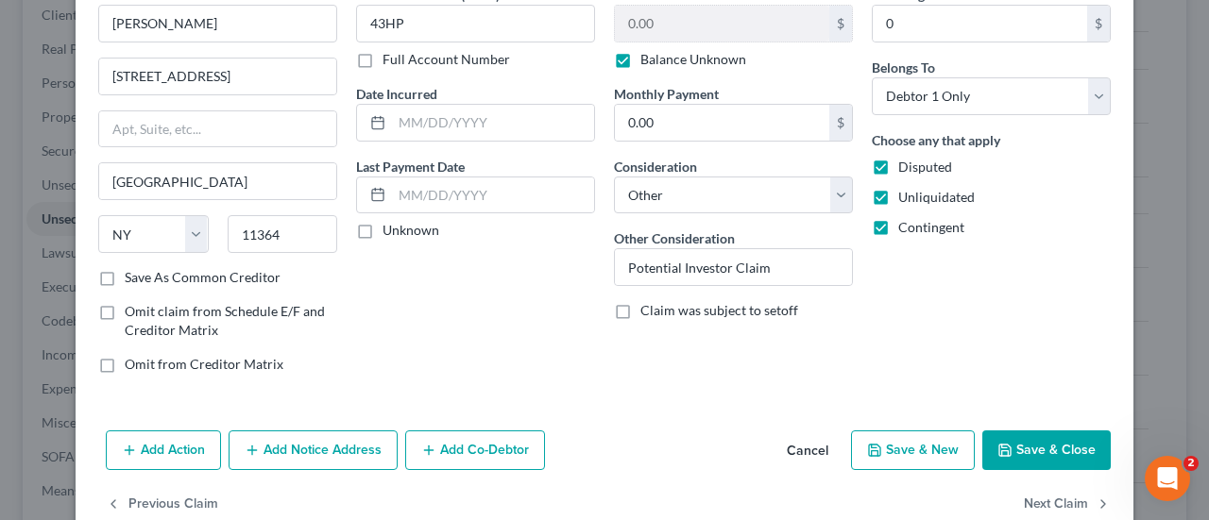
click at [1031, 450] on button "Save & Close" at bounding box center [1046, 451] width 128 height 40
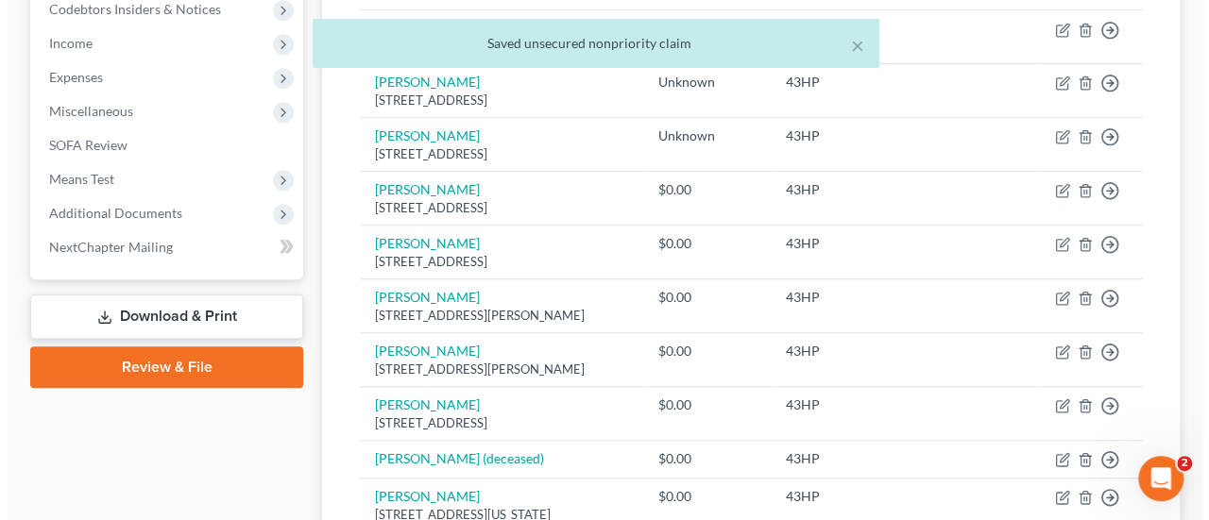
scroll to position [589, 0]
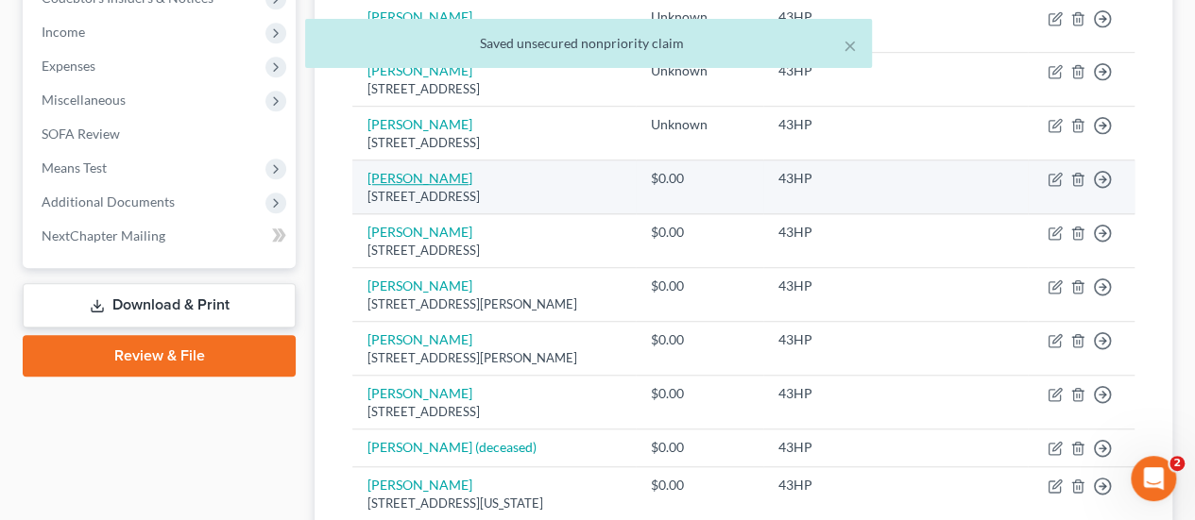
click at [421, 171] on link "[PERSON_NAME]" at bounding box center [419, 178] width 105 height 16
select select "5"
select select "2"
select select "0"
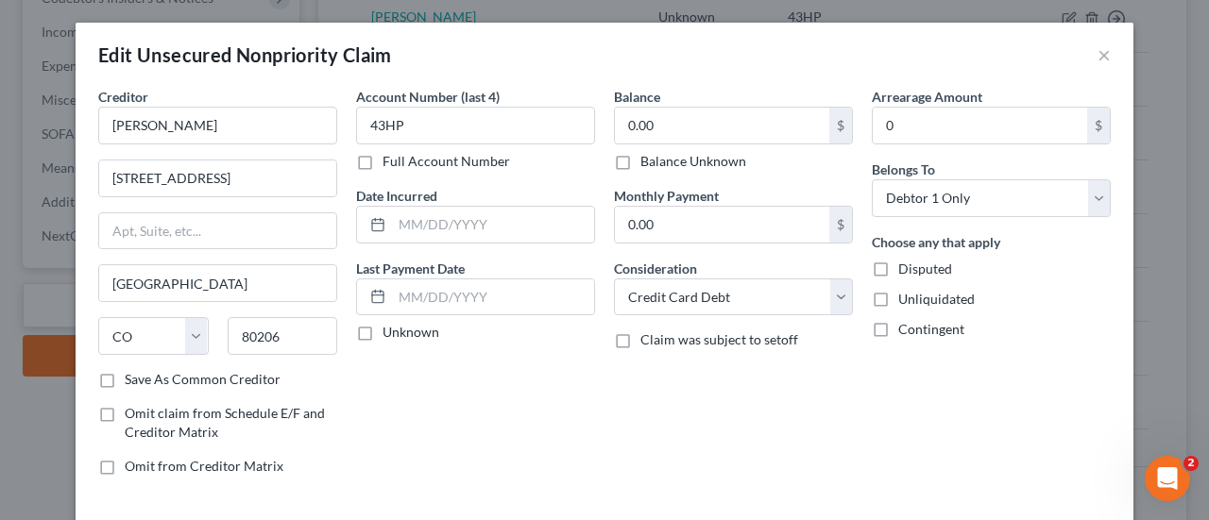
click at [719, 163] on label "Balance Unknown" at bounding box center [693, 161] width 106 height 19
click at [660, 163] on input "Balance Unknown" at bounding box center [654, 158] width 12 height 12
checkbox input "true"
click at [898, 261] on label "Disputed" at bounding box center [925, 269] width 54 height 19
click at [906, 261] on input "Disputed" at bounding box center [912, 266] width 12 height 12
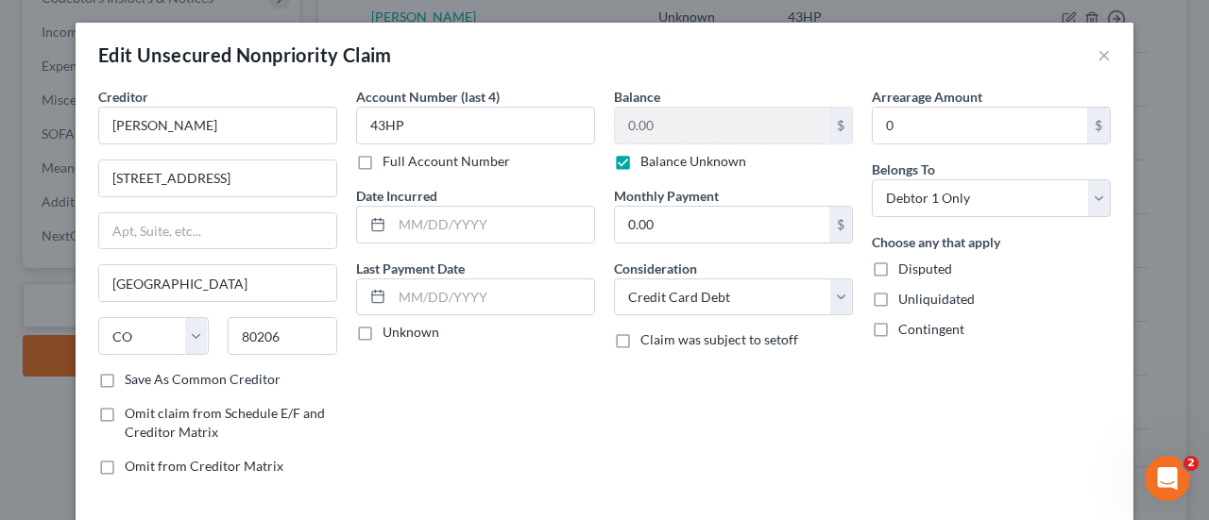
checkbox input "true"
click at [898, 301] on label "Unliquidated" at bounding box center [936, 299] width 76 height 19
click at [906, 301] on input "Unliquidated" at bounding box center [912, 296] width 12 height 12
checkbox input "true"
click at [898, 320] on label "Contingent" at bounding box center [931, 329] width 66 height 19
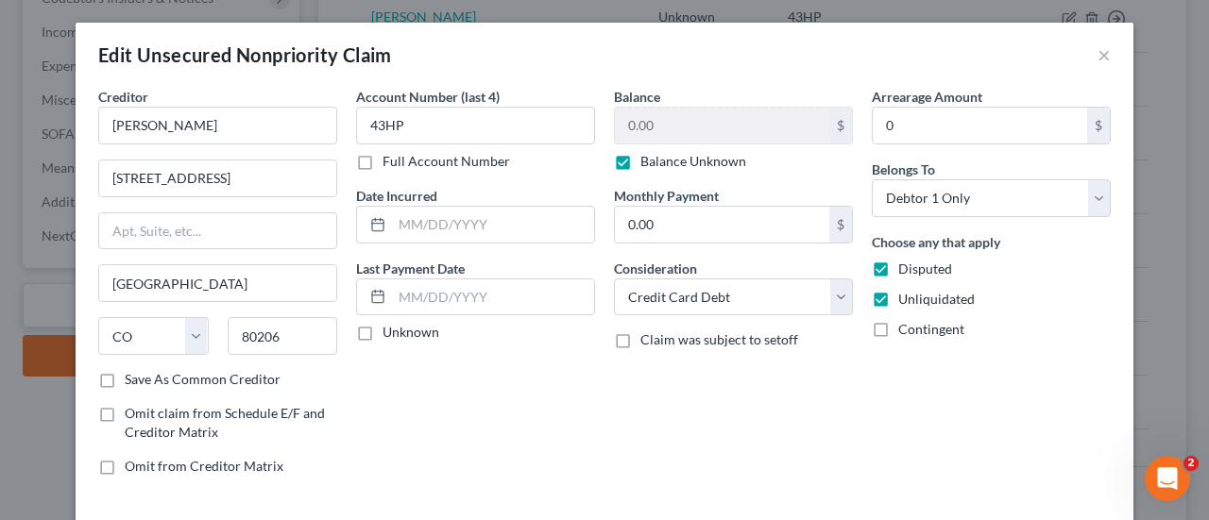
click at [906, 320] on input "Contingent" at bounding box center [912, 326] width 12 height 12
checkbox input "true"
click at [790, 309] on select "Select Cable / Satellite Services Collection Agency Credit Card Debt Debt Couns…" at bounding box center [733, 298] width 239 height 38
select select "14"
click at [614, 279] on select "Select Cable / Satellite Services Collection Agency Credit Card Debt Debt Couns…" at bounding box center [733, 298] width 239 height 38
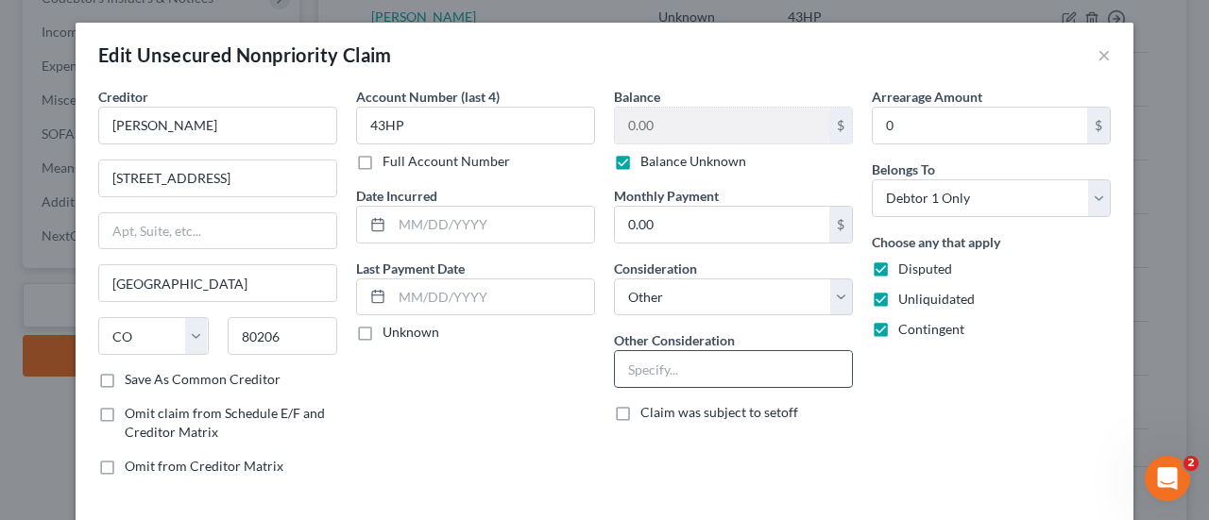
click at [705, 368] on input "text" at bounding box center [733, 369] width 237 height 36
paste input "Potential Investor Claim"
type input "Potential Investor Claim"
click at [968, 444] on div "Arrearage Amount 0 $ Belongs To * Select Debtor 1 Only Debtor 2 Only Debtor 1 A…" at bounding box center [991, 289] width 258 height 404
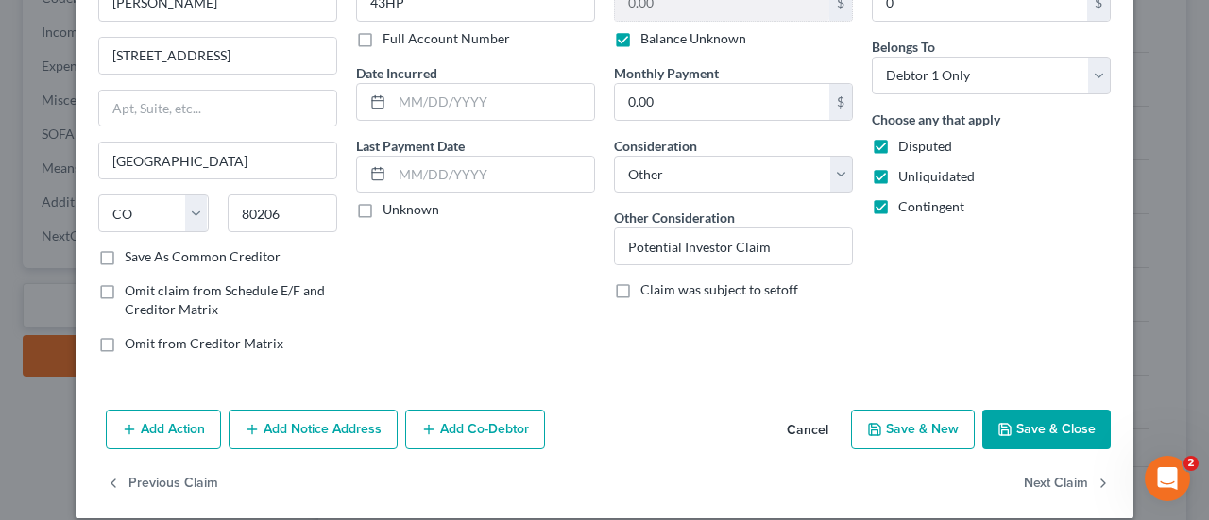
scroll to position [140, 0]
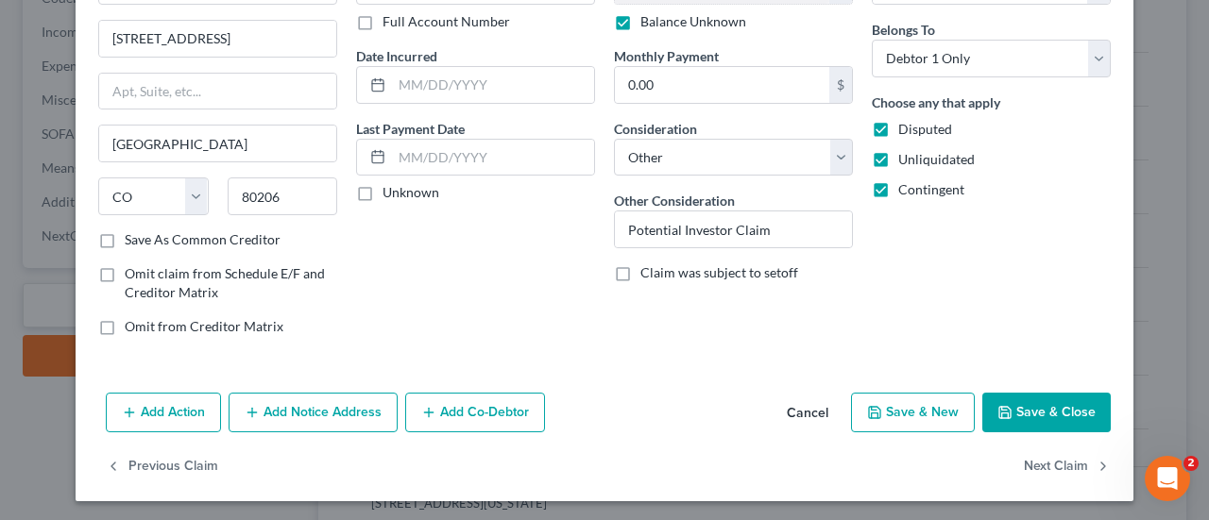
click at [1020, 414] on button "Save & Close" at bounding box center [1046, 413] width 128 height 40
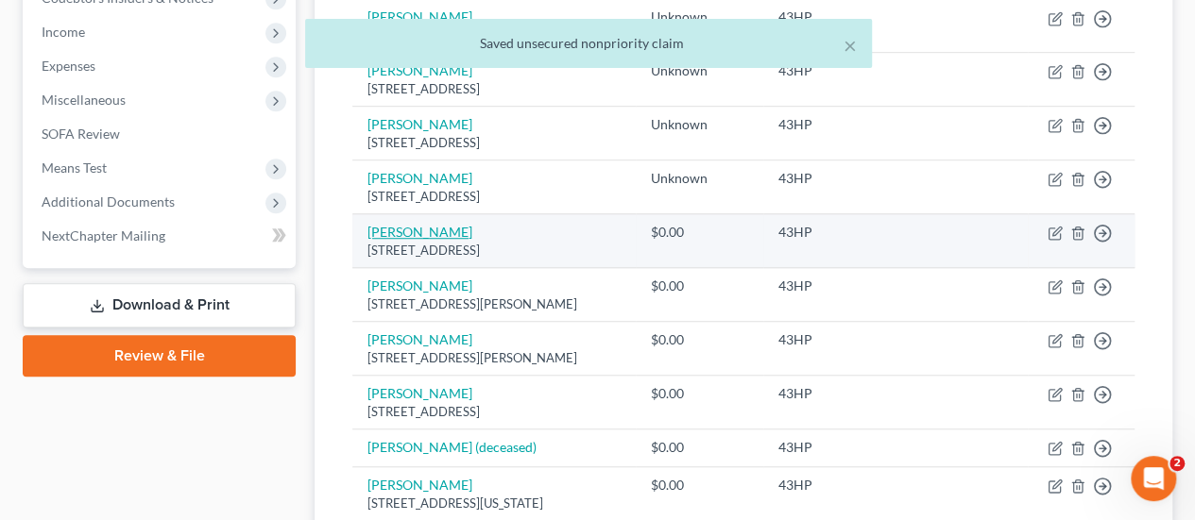
click at [425, 228] on link "[PERSON_NAME]" at bounding box center [419, 232] width 105 height 16
select select "39"
select select "2"
select select "0"
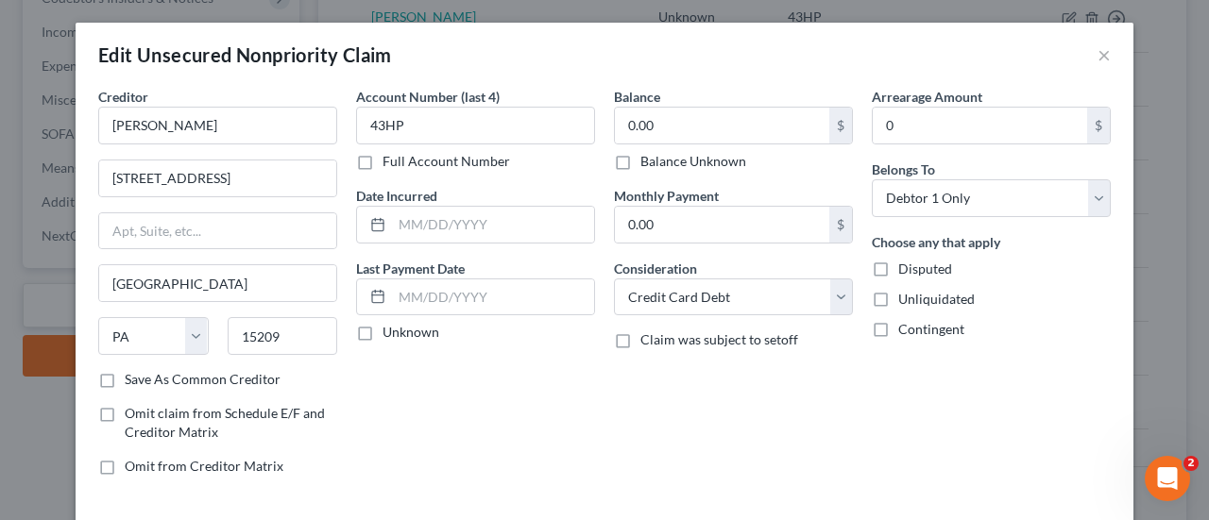
click at [727, 171] on div "Balance 0.00 $ Balance Unknown Balance Undetermined 0.00 $ Balance Unknown Mont…" at bounding box center [733, 289] width 258 height 404
click at [734, 156] on label "Balance Unknown" at bounding box center [693, 161] width 106 height 19
click at [660, 156] on input "Balance Unknown" at bounding box center [654, 158] width 12 height 12
checkbox input "true"
click at [898, 267] on label "Disputed" at bounding box center [925, 269] width 54 height 19
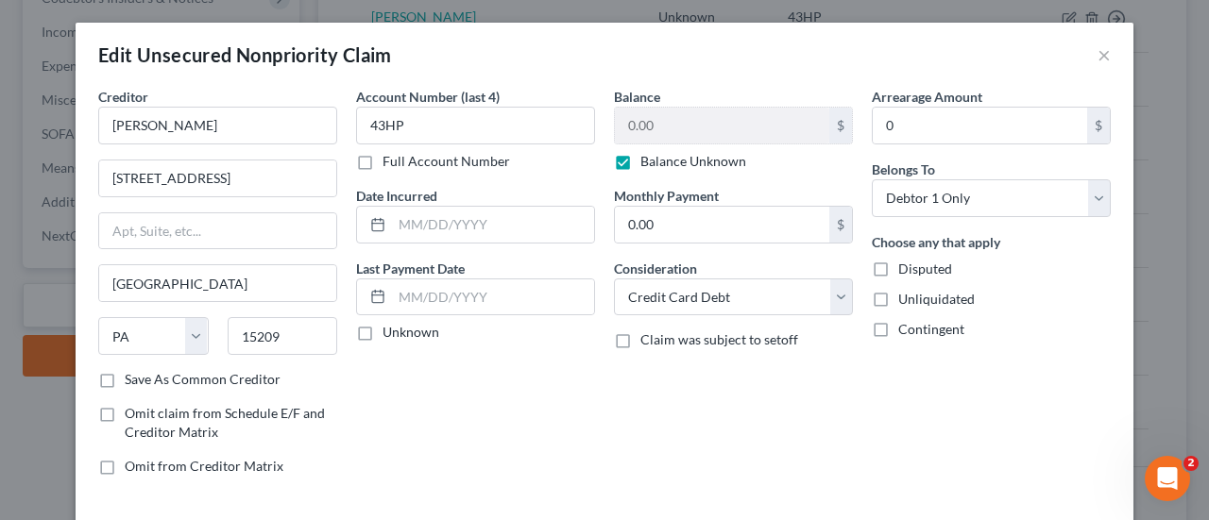
click at [906, 267] on input "Disputed" at bounding box center [912, 266] width 12 height 12
checkbox input "true"
click at [898, 305] on label "Unliquidated" at bounding box center [936, 299] width 76 height 19
click at [906, 302] on input "Unliquidated" at bounding box center [912, 296] width 12 height 12
checkbox input "true"
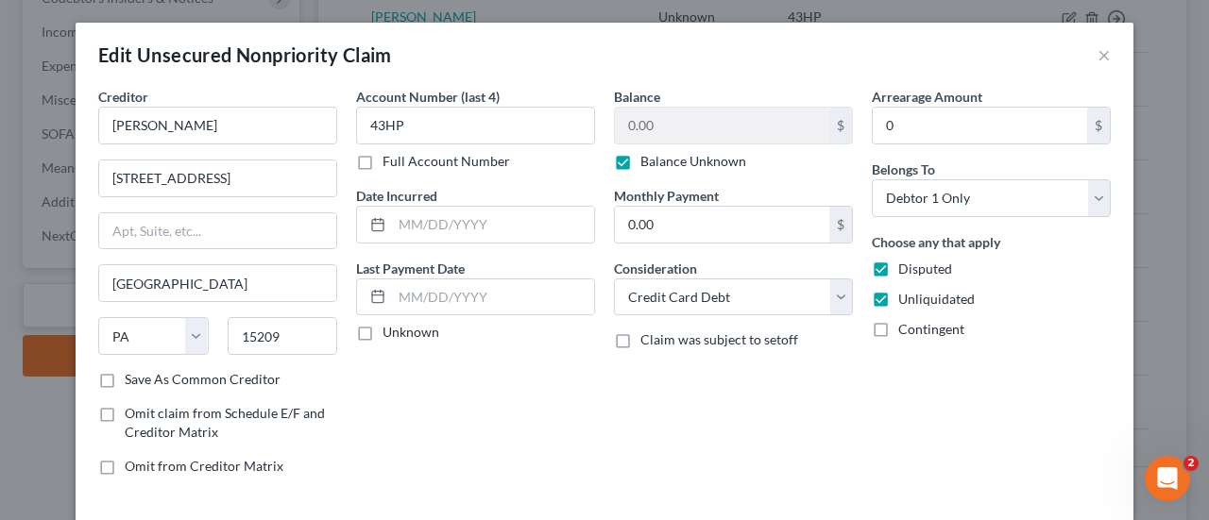
click at [898, 335] on label "Contingent" at bounding box center [931, 329] width 66 height 19
click at [906, 332] on input "Contingent" at bounding box center [912, 326] width 12 height 12
checkbox input "true"
click at [803, 286] on select "Select Cable / Satellite Services Collection Agency Credit Card Debt Debt Couns…" at bounding box center [733, 298] width 239 height 38
select select "14"
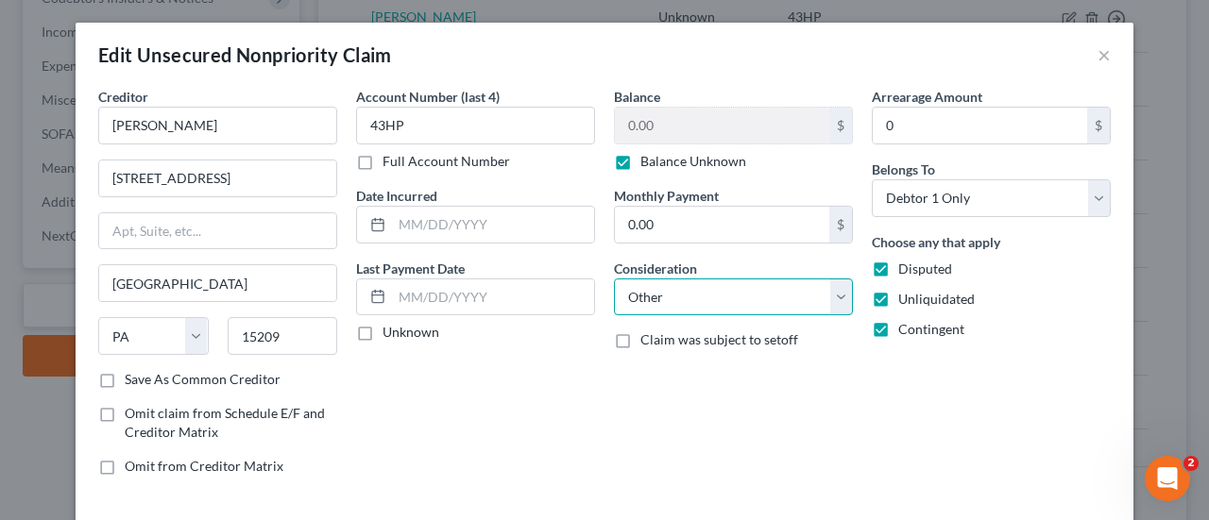
click at [614, 279] on select "Select Cable / Satellite Services Collection Agency Credit Card Debt Debt Couns…" at bounding box center [733, 298] width 239 height 38
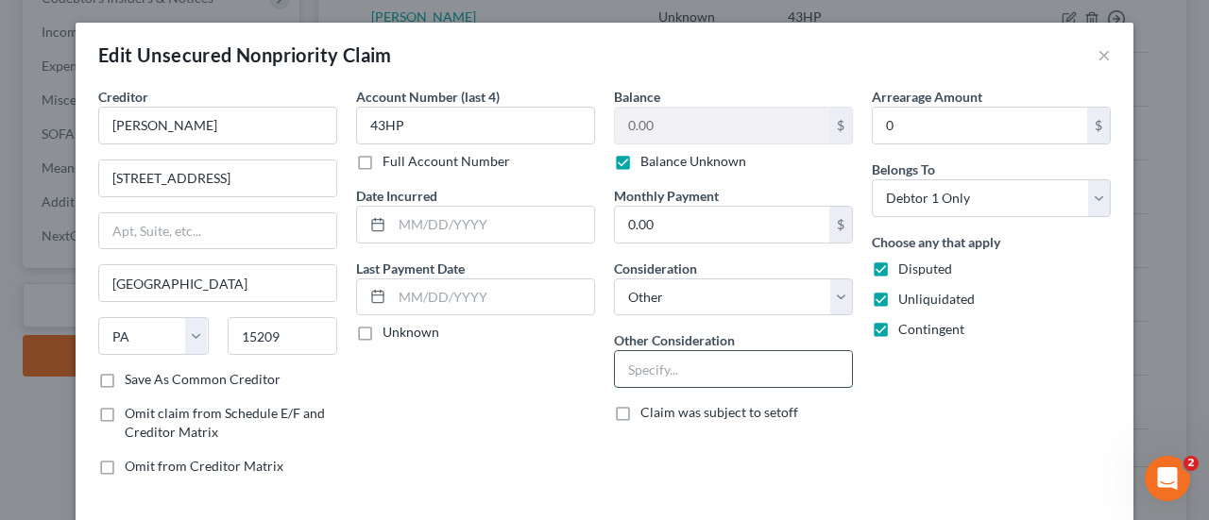
click at [723, 371] on input "text" at bounding box center [733, 369] width 237 height 36
paste input "Potential Investor Claim"
type input "Potential Investor Claim"
click at [965, 405] on div "Arrearage Amount 0 $ Belongs To * Select Debtor 1 Only Debtor 2 Only Debtor 1 A…" at bounding box center [991, 289] width 258 height 404
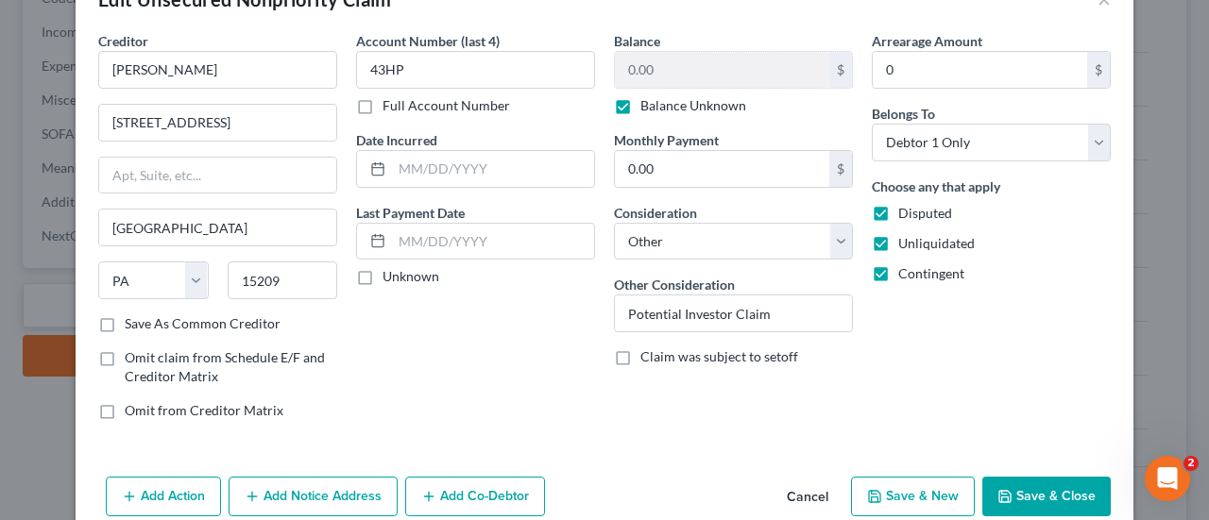
scroll to position [85, 0]
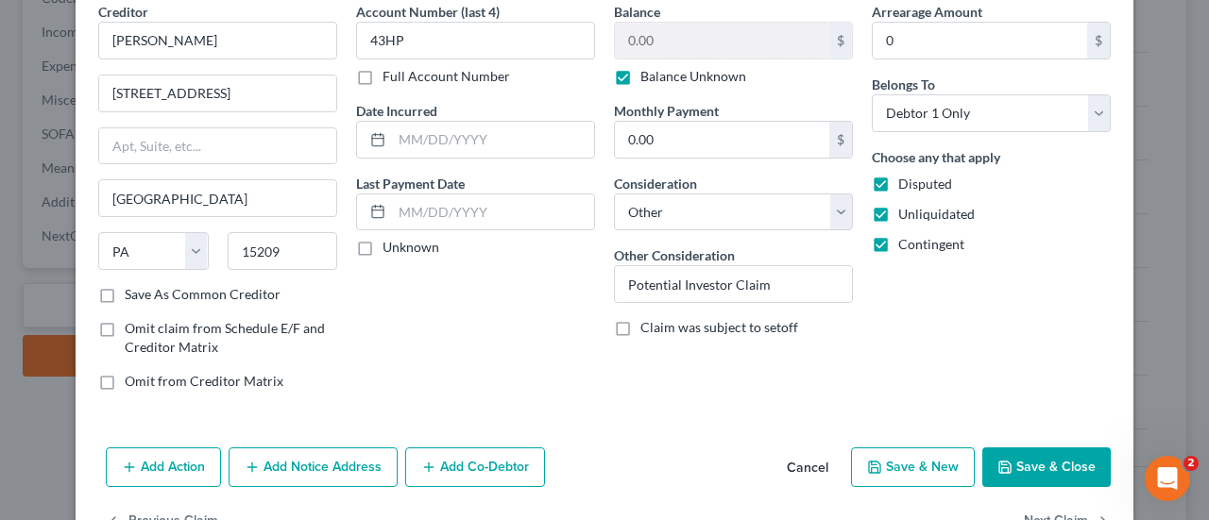
click at [1028, 479] on button "Save & Close" at bounding box center [1046, 468] width 128 height 40
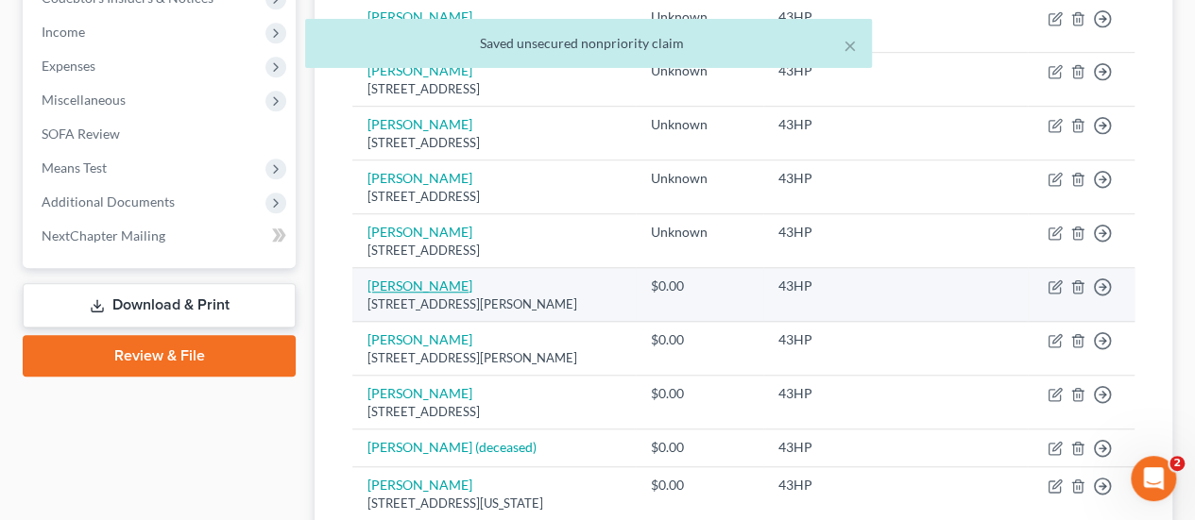
click at [429, 284] on link "[PERSON_NAME]" at bounding box center [419, 286] width 105 height 16
select select "45"
select select "2"
select select "0"
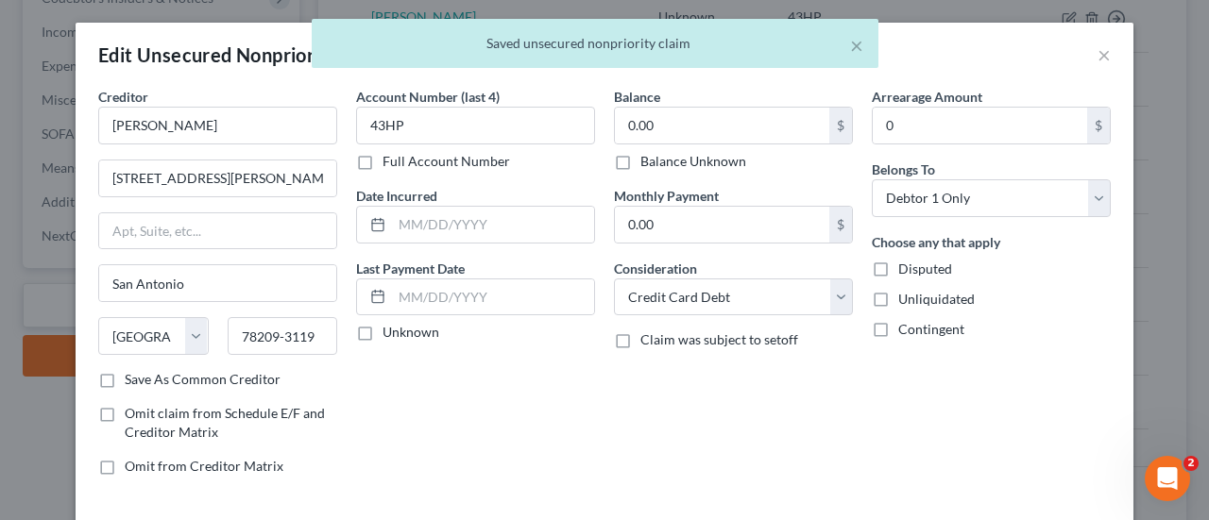
click at [721, 169] on label "Balance Unknown" at bounding box center [693, 161] width 106 height 19
click at [660, 164] on input "Balance Unknown" at bounding box center [654, 158] width 12 height 12
checkbox input "true"
click at [898, 271] on label "Disputed" at bounding box center [925, 269] width 54 height 19
click at [906, 271] on input "Disputed" at bounding box center [912, 266] width 12 height 12
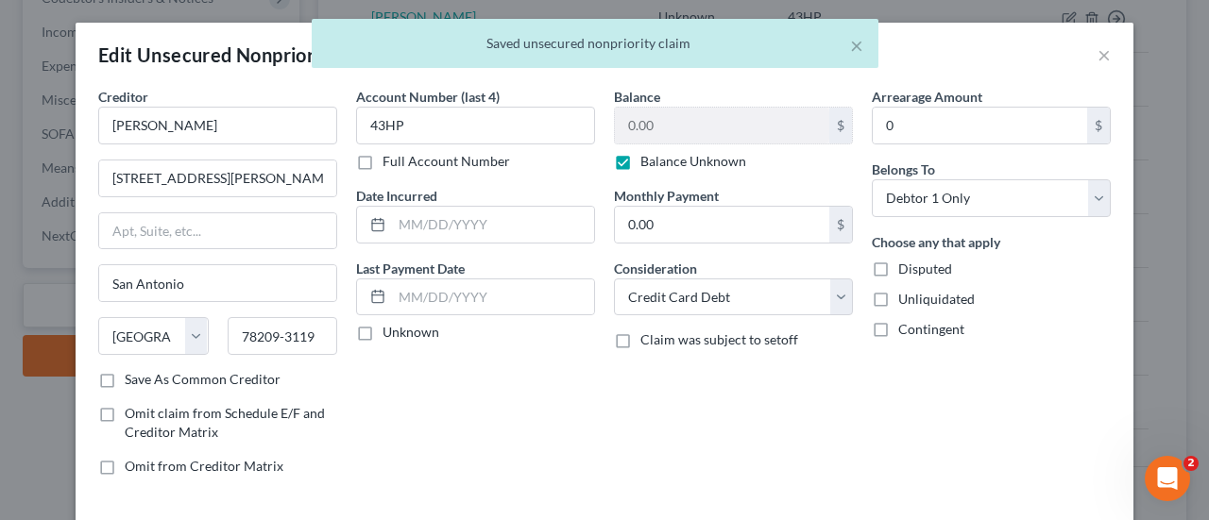
checkbox input "true"
click at [898, 303] on label "Unliquidated" at bounding box center [936, 299] width 76 height 19
click at [906, 302] on input "Unliquidated" at bounding box center [912, 296] width 12 height 12
checkbox input "true"
click at [898, 330] on label "Contingent" at bounding box center [931, 329] width 66 height 19
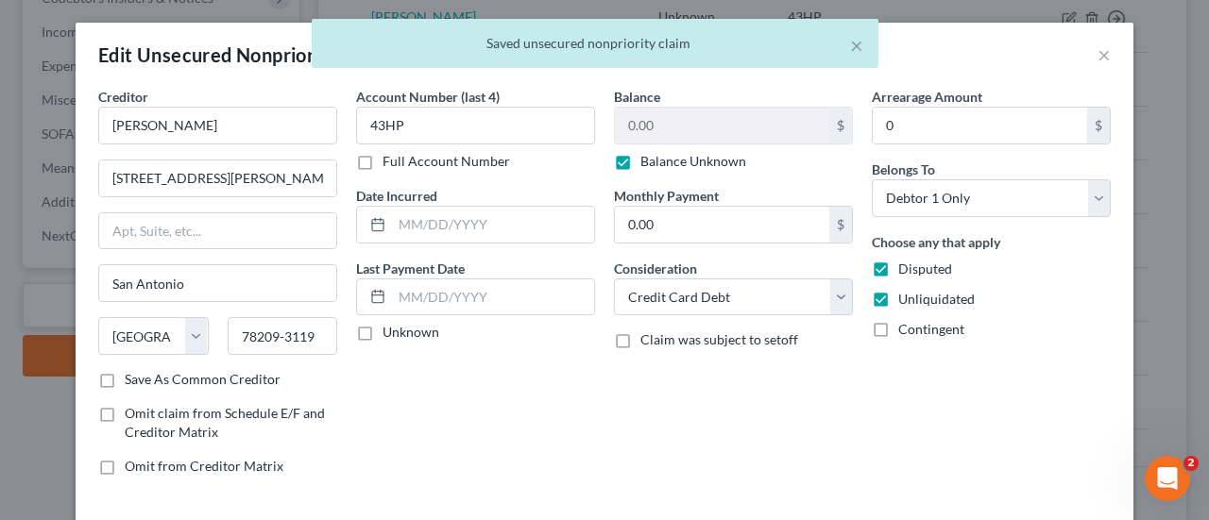
click at [906, 330] on input "Contingent" at bounding box center [912, 326] width 12 height 12
checkbox input "true"
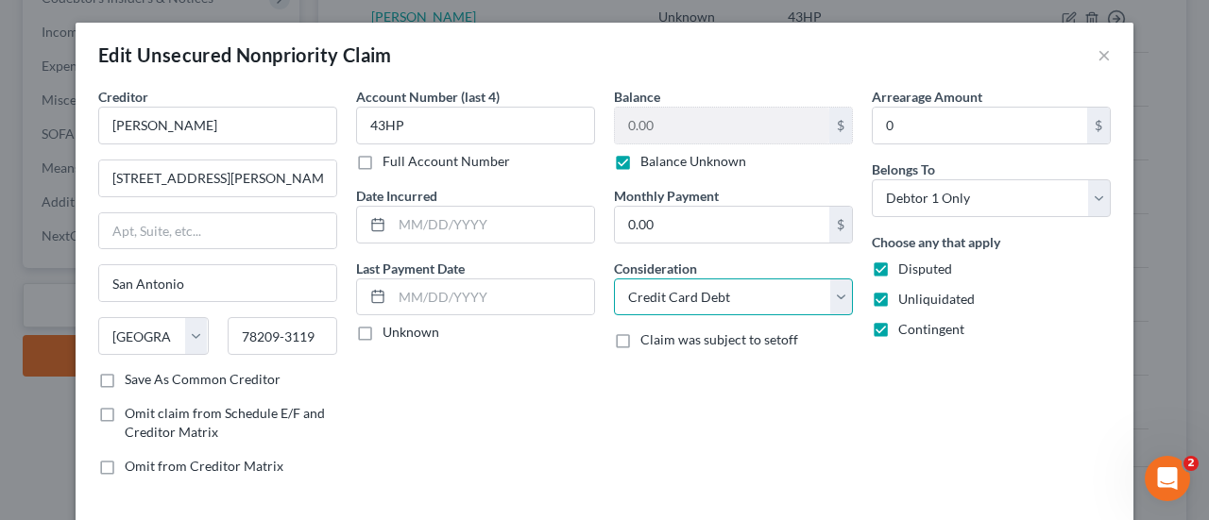
click at [812, 289] on select "Select Cable / Satellite Services Collection Agency Credit Card Debt Debt Couns…" at bounding box center [733, 298] width 239 height 38
select select "14"
click at [614, 279] on select "Select Cable / Satellite Services Collection Agency Credit Card Debt Debt Couns…" at bounding box center [733, 298] width 239 height 38
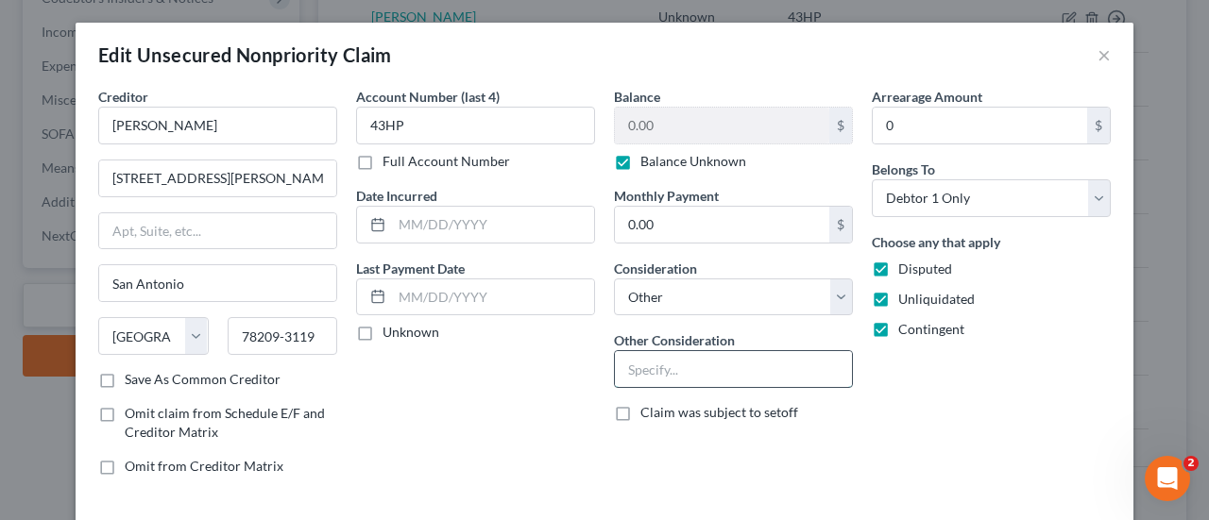
click at [707, 358] on input "text" at bounding box center [733, 369] width 237 height 36
paste input "Potential Investor Claim"
type input "Potential Investor Claim"
click at [990, 455] on div "Arrearage Amount 0 $ Belongs To * Select Debtor 1 Only Debtor 2 Only Debtor 1 A…" at bounding box center [991, 289] width 258 height 404
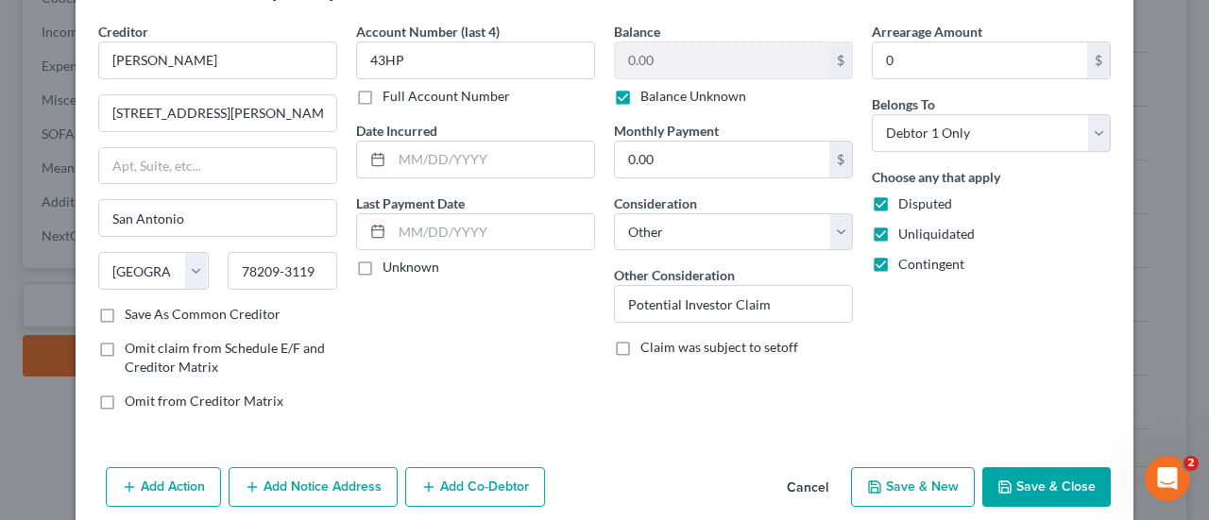
scroll to position [84, 0]
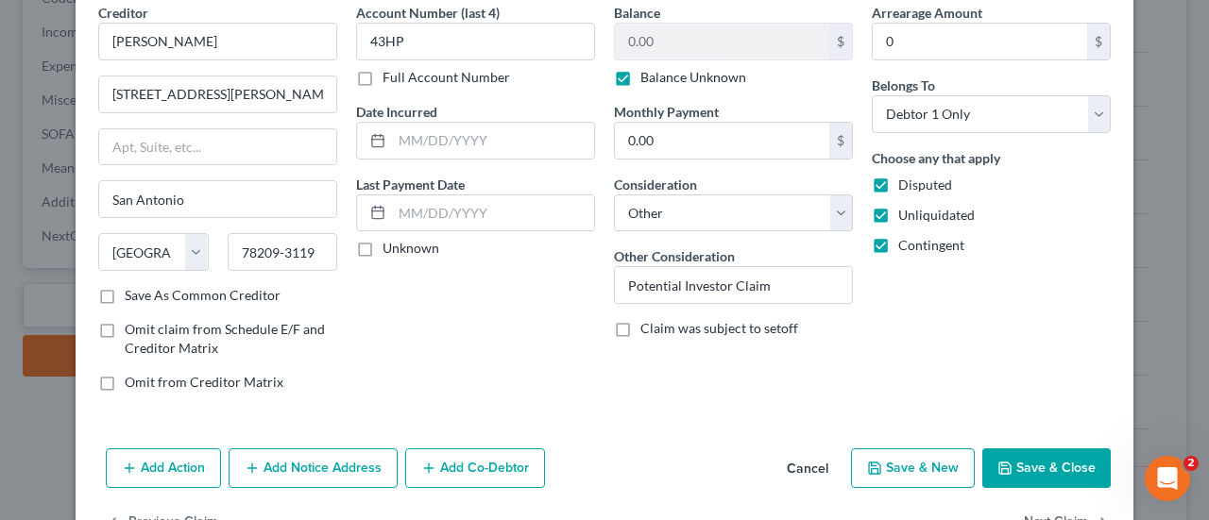
click at [1025, 465] on button "Save & Close" at bounding box center [1046, 469] width 128 height 40
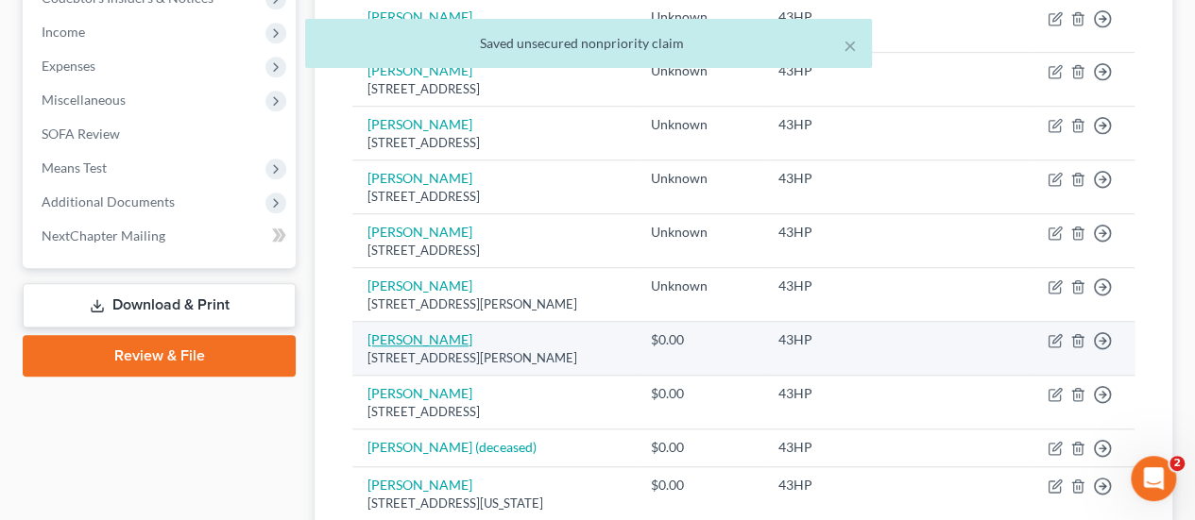
click at [434, 335] on link "[PERSON_NAME]" at bounding box center [419, 339] width 105 height 16
select select "37"
select select "2"
select select "0"
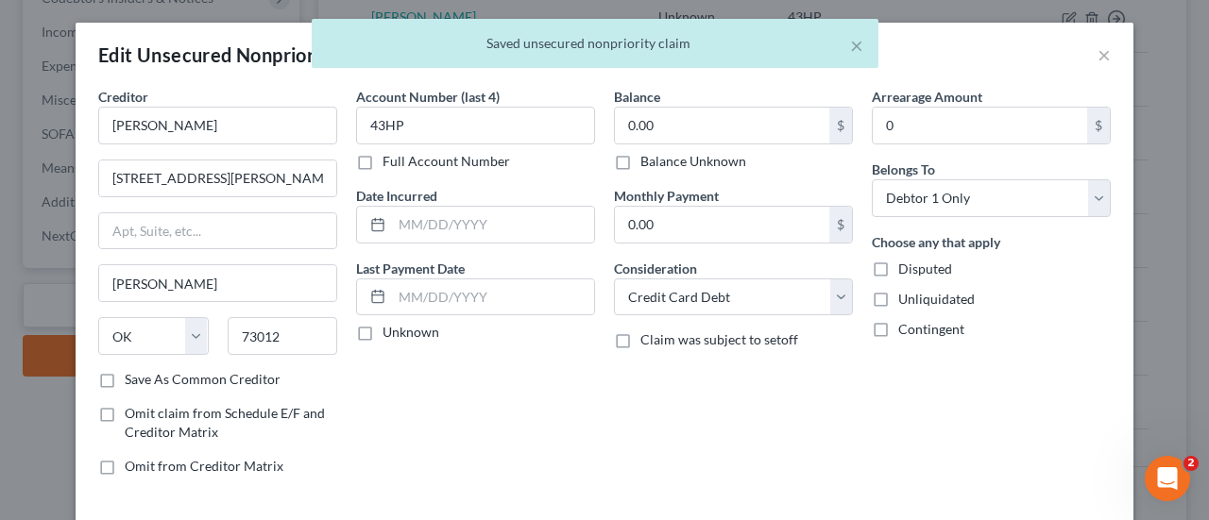
click at [728, 158] on label "Balance Unknown" at bounding box center [693, 161] width 106 height 19
click at [660, 158] on input "Balance Unknown" at bounding box center [654, 158] width 12 height 12
checkbox input "true"
click at [890, 274] on div "Disputed" at bounding box center [991, 269] width 239 height 19
click at [898, 296] on label "Unliquidated" at bounding box center [936, 299] width 76 height 19
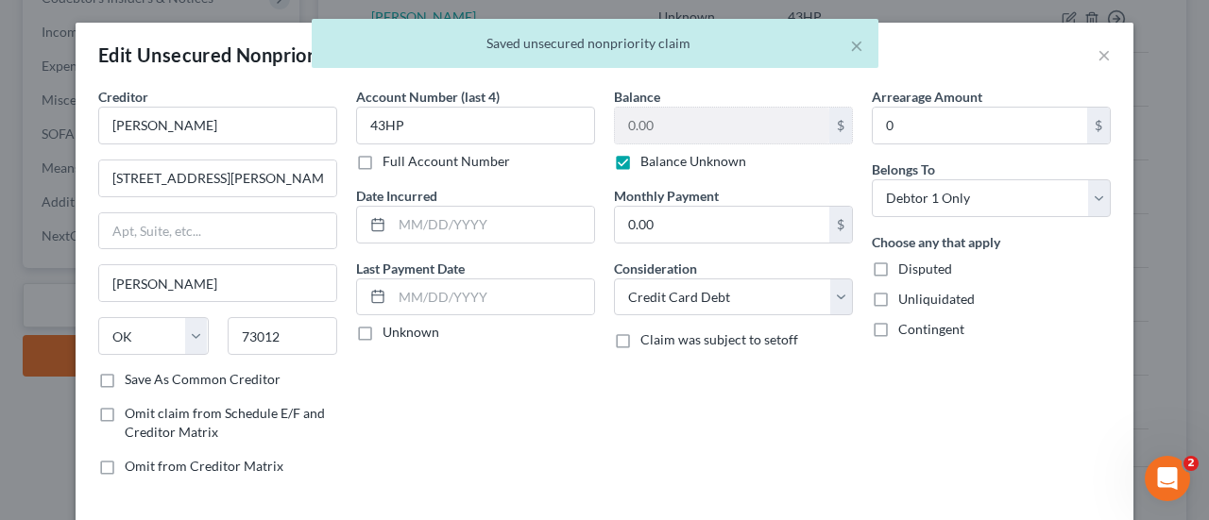
click at [906, 296] on input "Unliquidated" at bounding box center [912, 296] width 12 height 12
checkbox input "true"
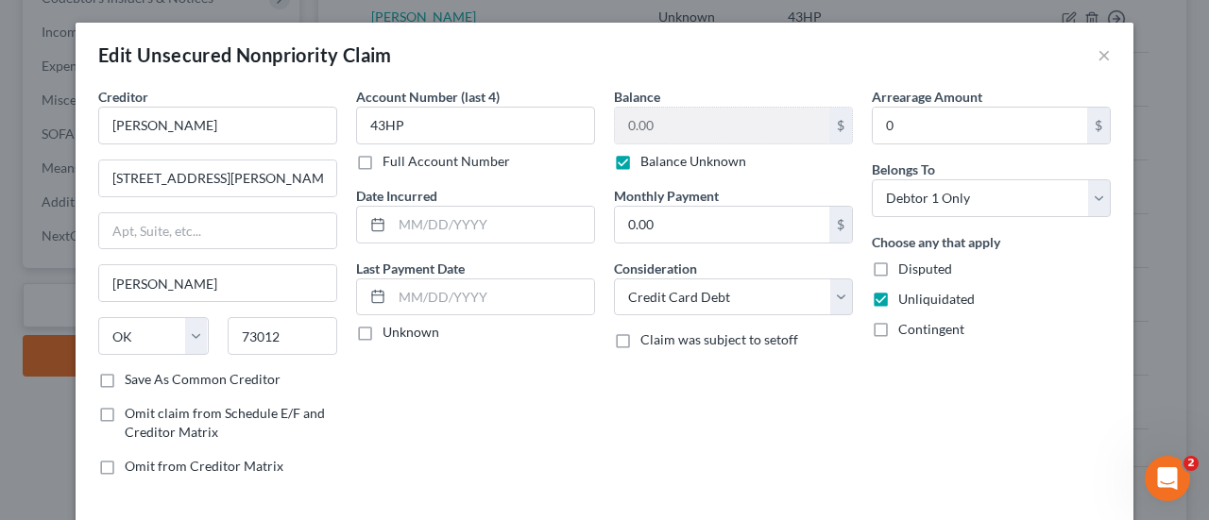
click at [898, 273] on label "Disputed" at bounding box center [925, 269] width 54 height 19
click at [906, 272] on input "Disputed" at bounding box center [912, 266] width 12 height 12
checkbox input "true"
click at [898, 326] on label "Contingent" at bounding box center [931, 329] width 66 height 19
click at [906, 326] on input "Contingent" at bounding box center [912, 326] width 12 height 12
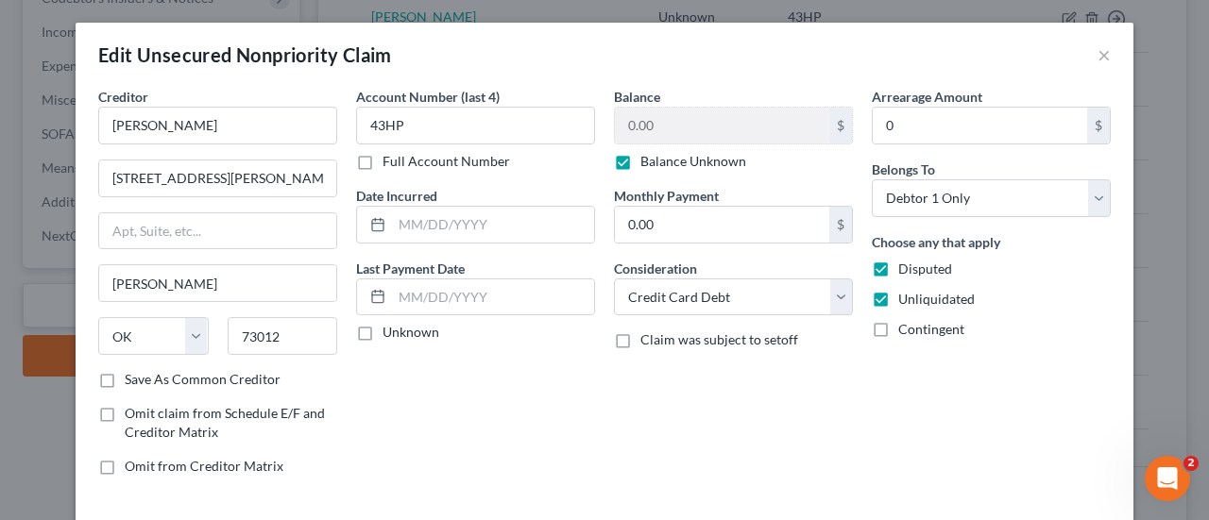
checkbox input "true"
click at [803, 290] on select "Select Cable / Satellite Services Collection Agency Credit Card Debt Debt Couns…" at bounding box center [733, 298] width 239 height 38
select select "14"
click at [614, 279] on select "Select Cable / Satellite Services Collection Agency Credit Card Debt Debt Couns…" at bounding box center [733, 298] width 239 height 38
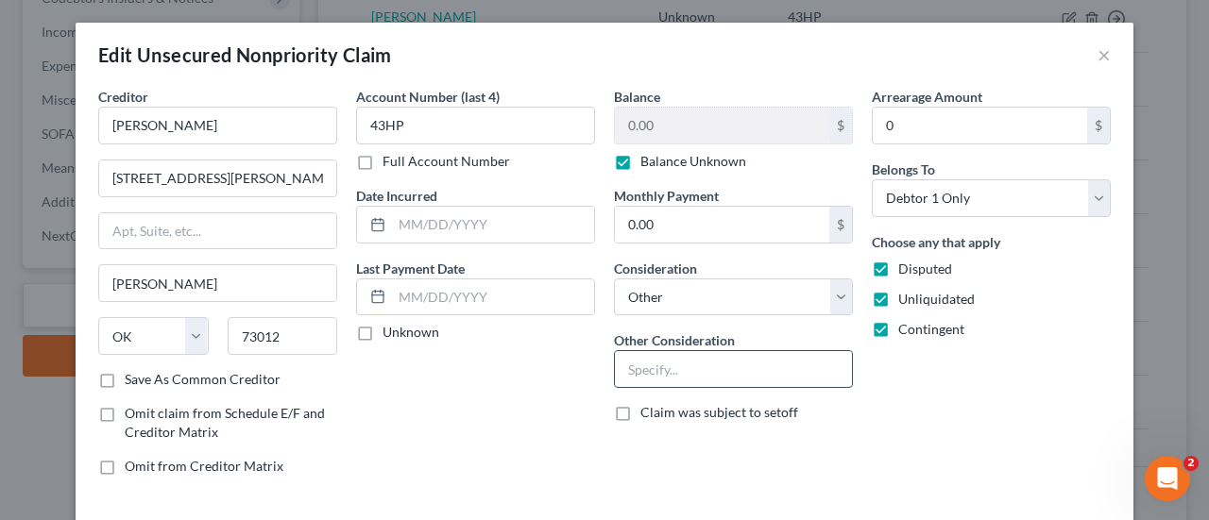
click at [716, 367] on input "text" at bounding box center [733, 369] width 237 height 36
paste input "Potential Investor Claim"
type input "Potential Investor Claim"
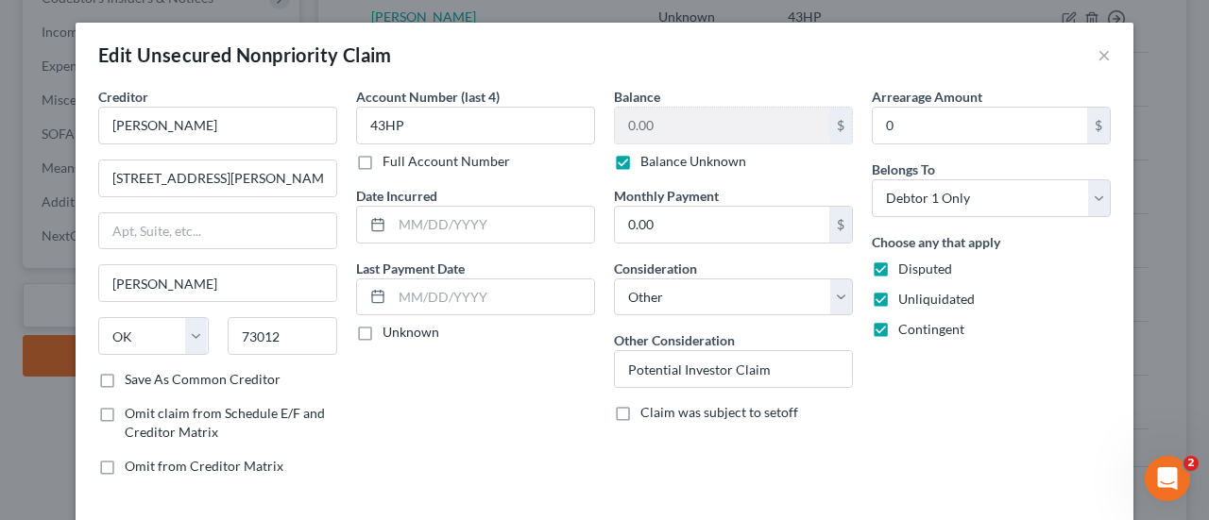
click at [983, 440] on div "Arrearage Amount 0 $ Belongs To * Select Debtor 1 Only Debtor 2 Only Debtor 1 A…" at bounding box center [991, 289] width 258 height 404
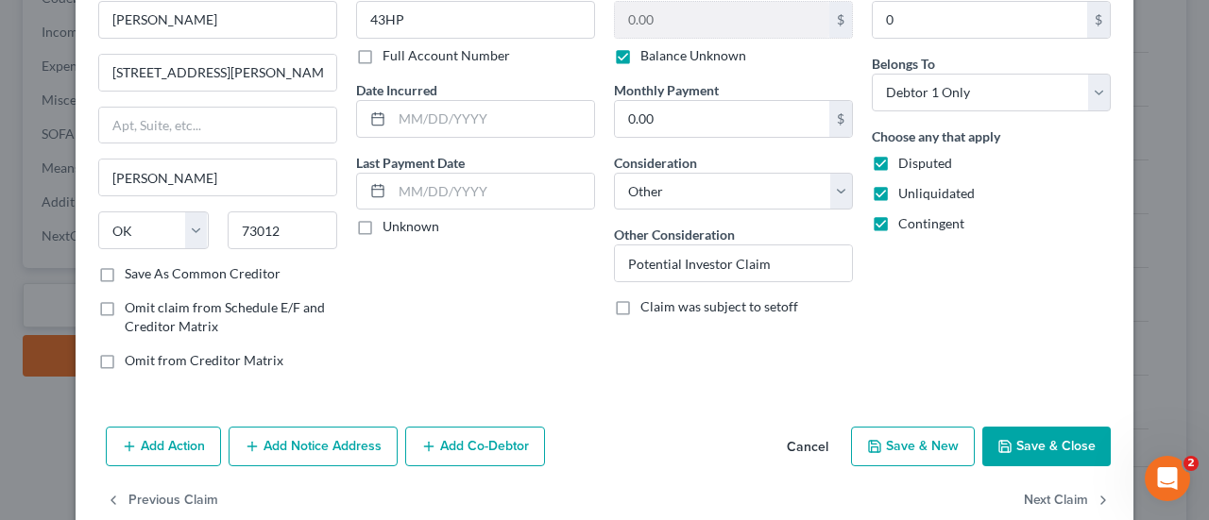
scroll to position [134, 0]
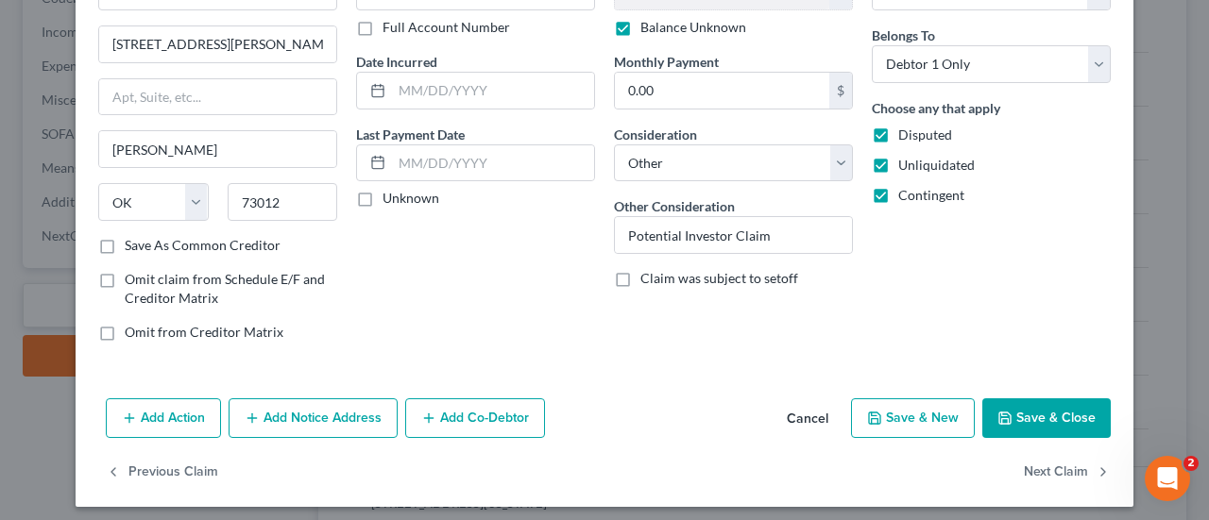
click at [1044, 408] on button "Save & Close" at bounding box center [1046, 419] width 128 height 40
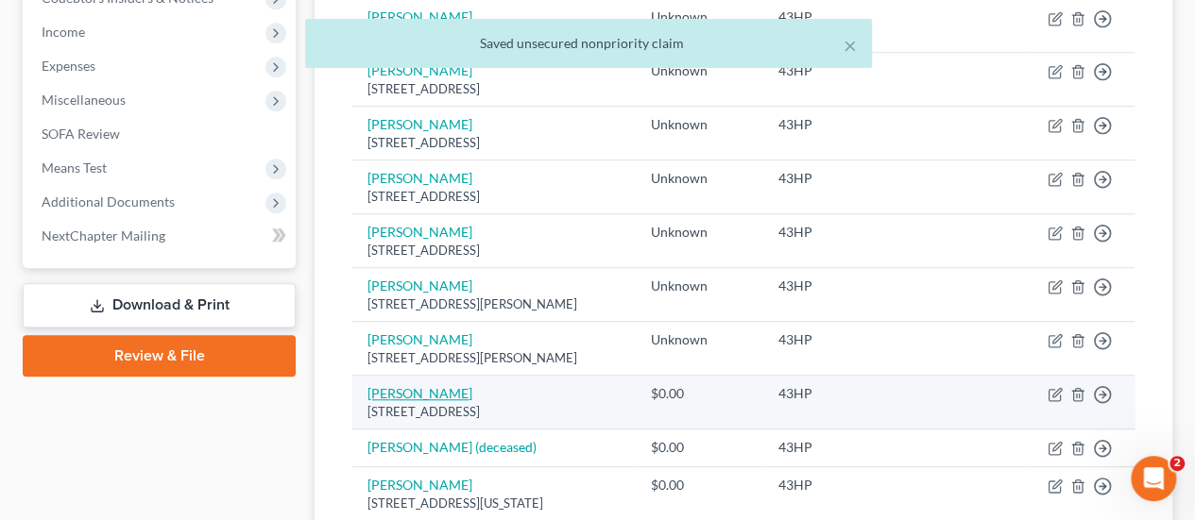
click at [390, 389] on link "[PERSON_NAME]" at bounding box center [419, 393] width 105 height 16
select select "4"
select select "2"
select select "0"
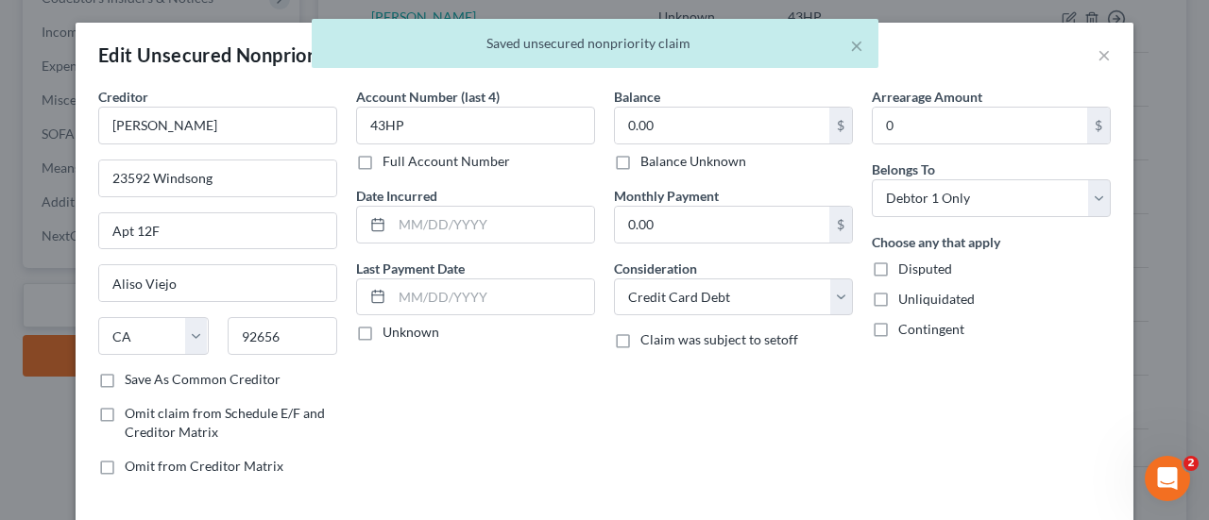
click at [718, 171] on div "Balance 0.00 $ Balance Unknown Balance Undetermined 0.00 $ Balance Unknown Mont…" at bounding box center [733, 289] width 258 height 404
click at [723, 168] on label "Balance Unknown" at bounding box center [693, 161] width 106 height 19
click at [660, 164] on input "Balance Unknown" at bounding box center [654, 158] width 12 height 12
checkbox input "true"
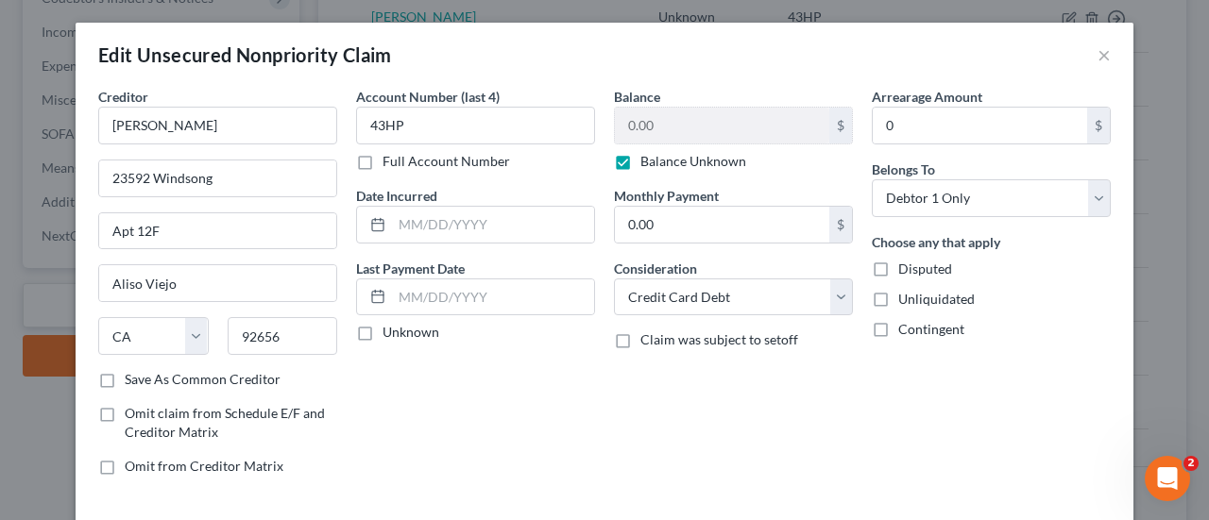
click at [898, 266] on label "Disputed" at bounding box center [925, 269] width 54 height 19
click at [906, 266] on input "Disputed" at bounding box center [912, 266] width 12 height 12
checkbox input "true"
click at [898, 292] on label "Unliquidated" at bounding box center [936, 299] width 76 height 19
click at [906, 292] on input "Unliquidated" at bounding box center [912, 296] width 12 height 12
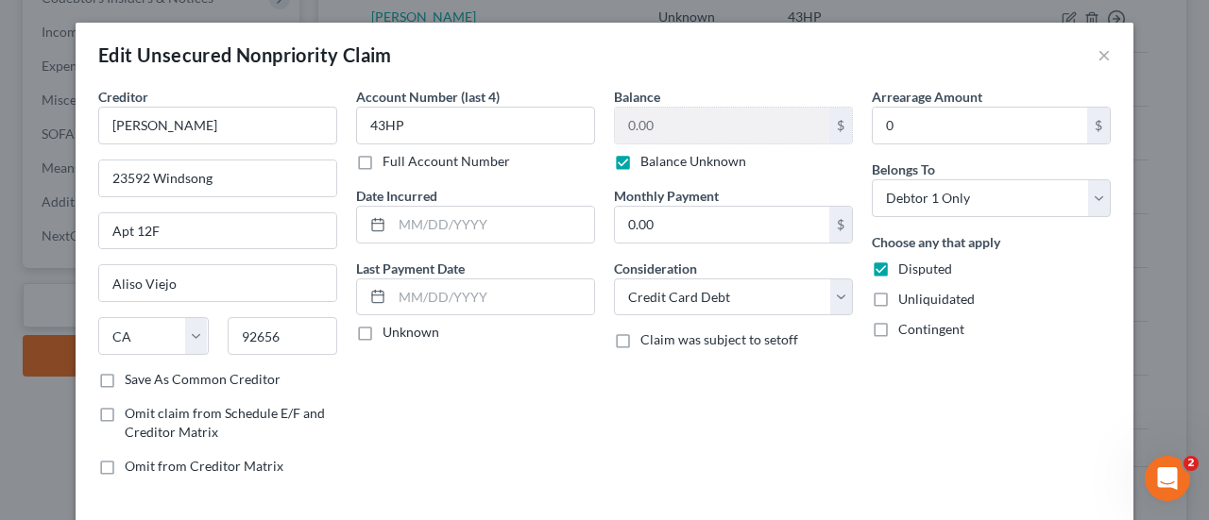
checkbox input "true"
click at [898, 320] on label "Contingent" at bounding box center [931, 329] width 66 height 19
click at [906, 320] on input "Contingent" at bounding box center [912, 326] width 12 height 12
checkbox input "true"
click at [823, 294] on select "Select Cable / Satellite Services Collection Agency Credit Card Debt Debt Couns…" at bounding box center [733, 298] width 239 height 38
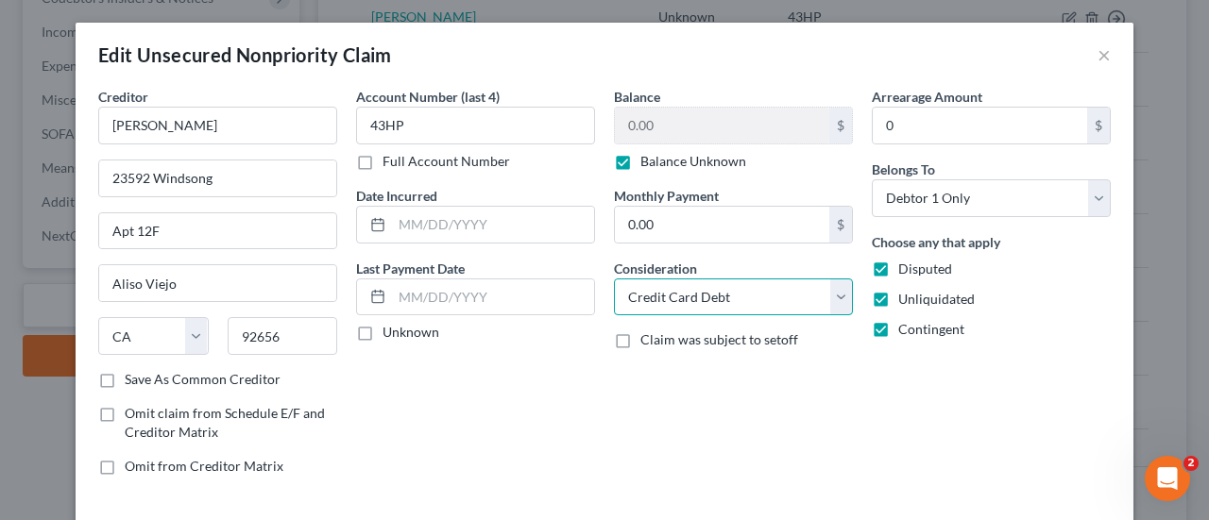
select select "14"
click at [614, 279] on select "Select Cable / Satellite Services Collection Agency Credit Card Debt Debt Couns…" at bounding box center [733, 298] width 239 height 38
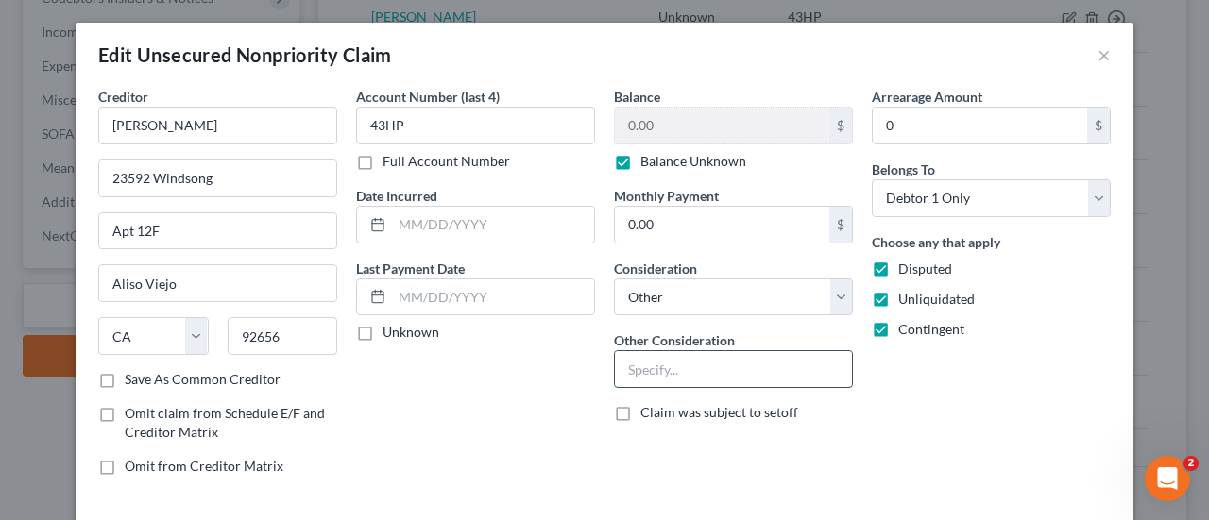
click at [733, 367] on input "text" at bounding box center [733, 369] width 237 height 36
paste input "Potential Investor Claim"
type input "Potential Investor Claim"
click at [1007, 439] on div "Arrearage Amount 0 $ Belongs To * Select Debtor 1 Only Debtor 2 Only Debtor 1 A…" at bounding box center [991, 289] width 258 height 404
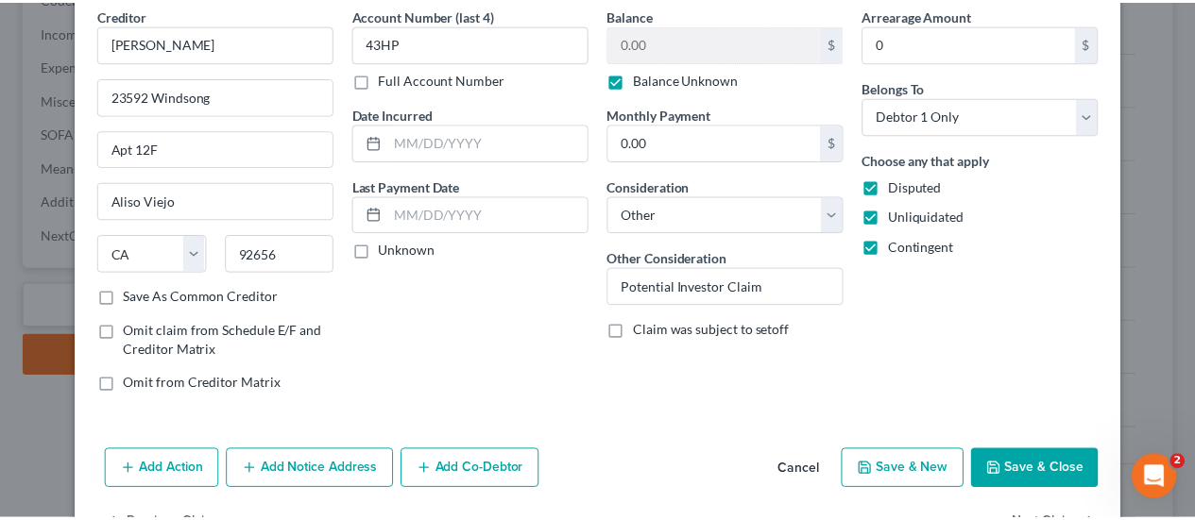
scroll to position [100, 0]
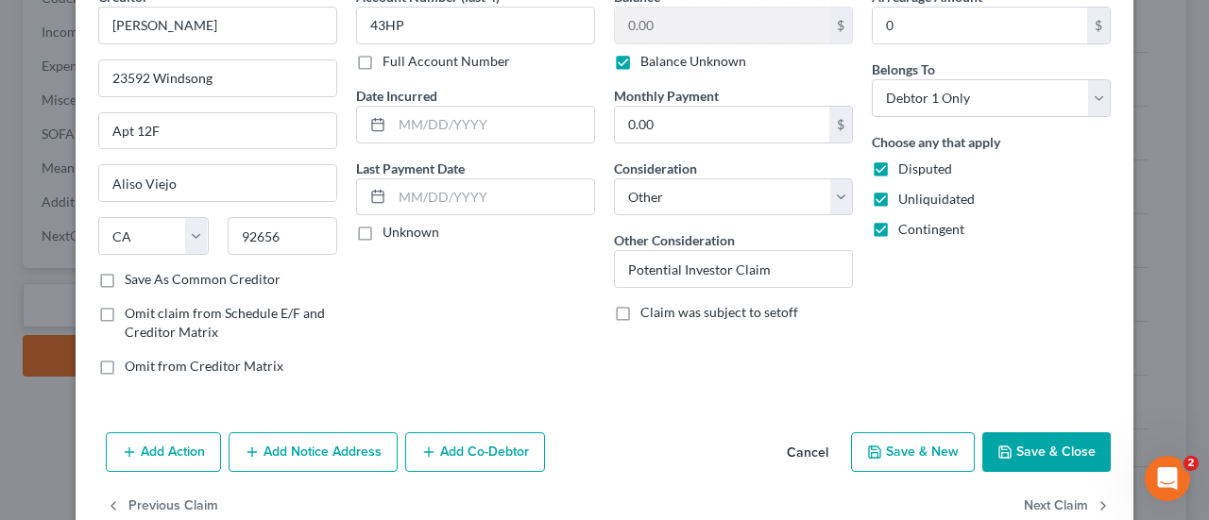
click at [1033, 452] on button "Save & Close" at bounding box center [1046, 453] width 128 height 40
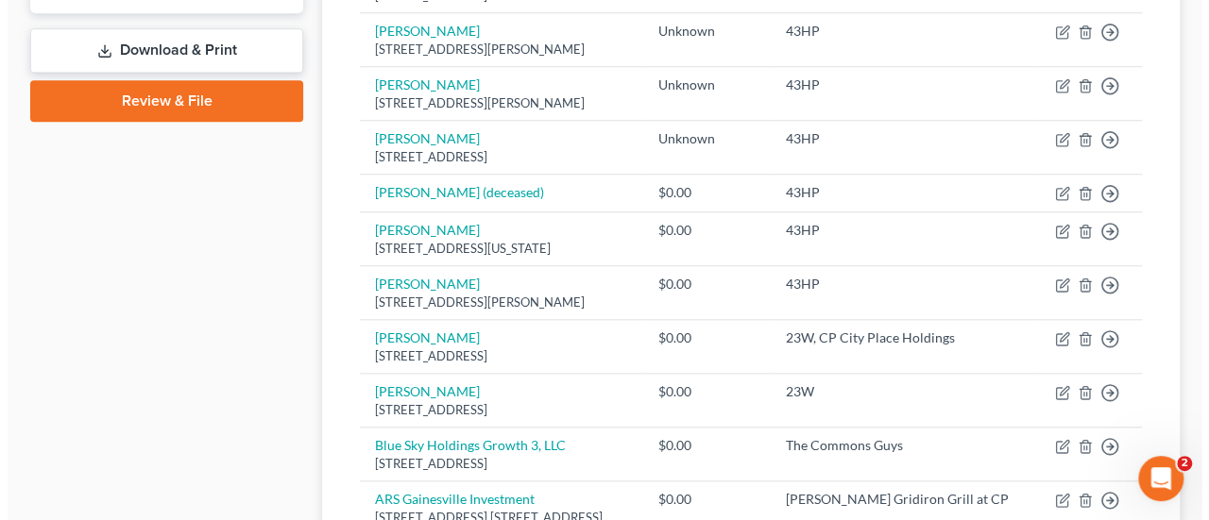
scroll to position [841, 0]
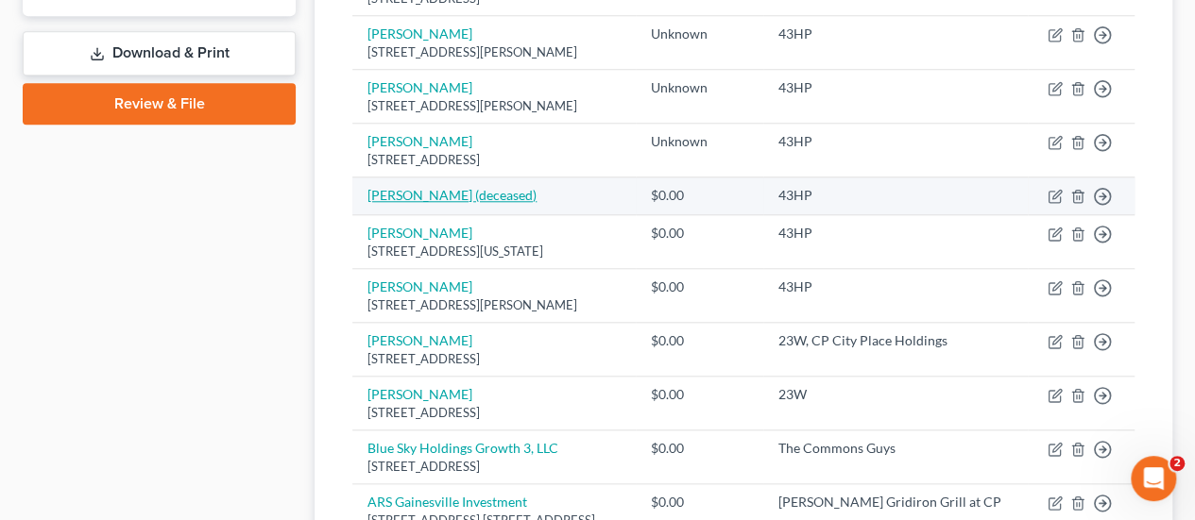
click at [404, 192] on link "[PERSON_NAME] (deceased)" at bounding box center [451, 195] width 169 height 16
select select "2"
select select "0"
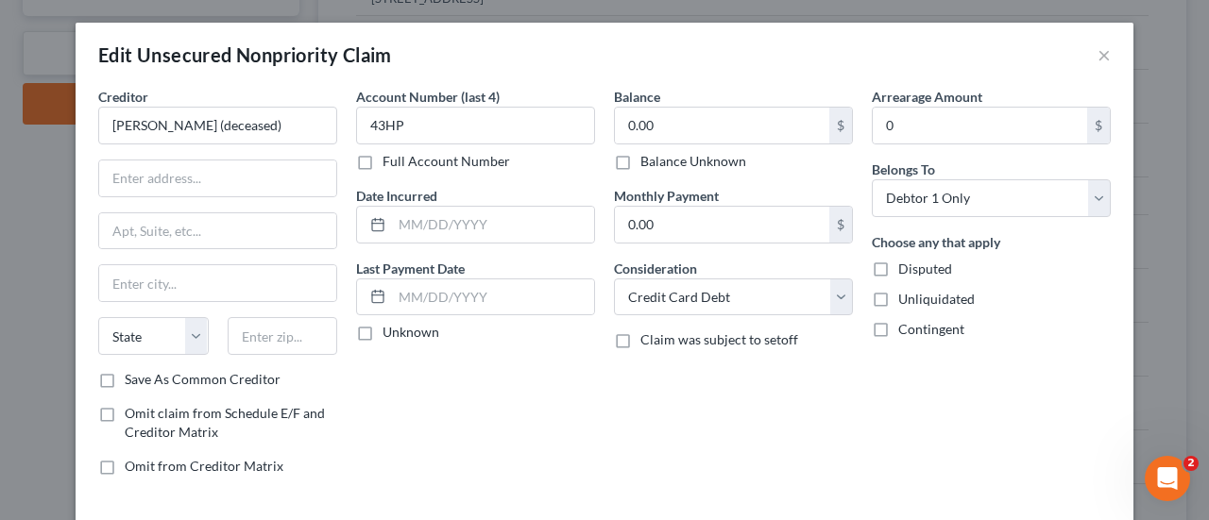
click at [697, 166] on label "Balance Unknown" at bounding box center [693, 161] width 106 height 19
click at [660, 164] on input "Balance Unknown" at bounding box center [654, 158] width 12 height 12
checkbox input "true"
click at [898, 269] on label "Disputed" at bounding box center [925, 269] width 54 height 19
click at [906, 269] on input "Disputed" at bounding box center [912, 266] width 12 height 12
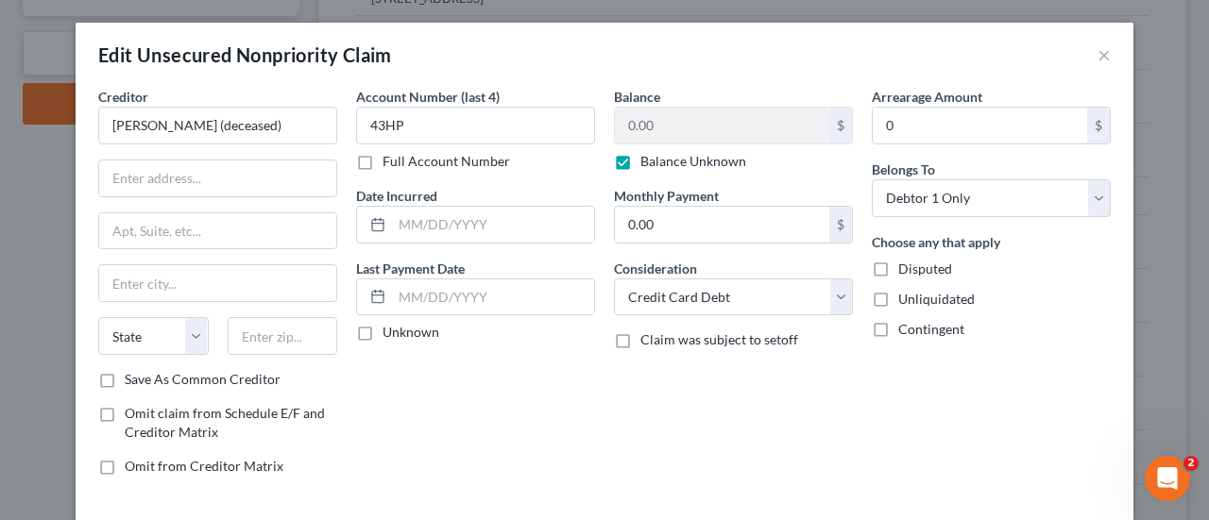
checkbox input "true"
click at [888, 287] on div "Choose any that apply Disputed Unliquidated Contingent" at bounding box center [991, 285] width 239 height 107
click at [898, 328] on label "Contingent" at bounding box center [931, 329] width 66 height 19
click at [906, 328] on input "Contingent" at bounding box center [912, 326] width 12 height 12
checkbox input "true"
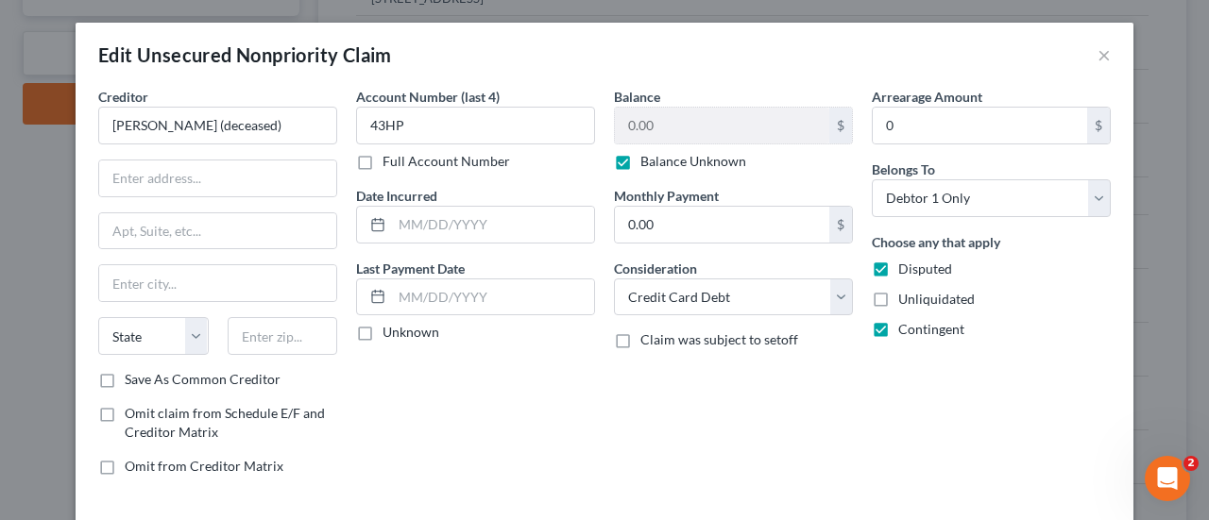
click at [898, 309] on label "Unliquidated" at bounding box center [936, 299] width 76 height 19
click at [906, 302] on input "Unliquidated" at bounding box center [912, 296] width 12 height 12
checkbox input "true"
click at [816, 309] on select "Select Cable / Satellite Services Collection Agency Credit Card Debt Debt Couns…" at bounding box center [733, 298] width 239 height 38
select select "14"
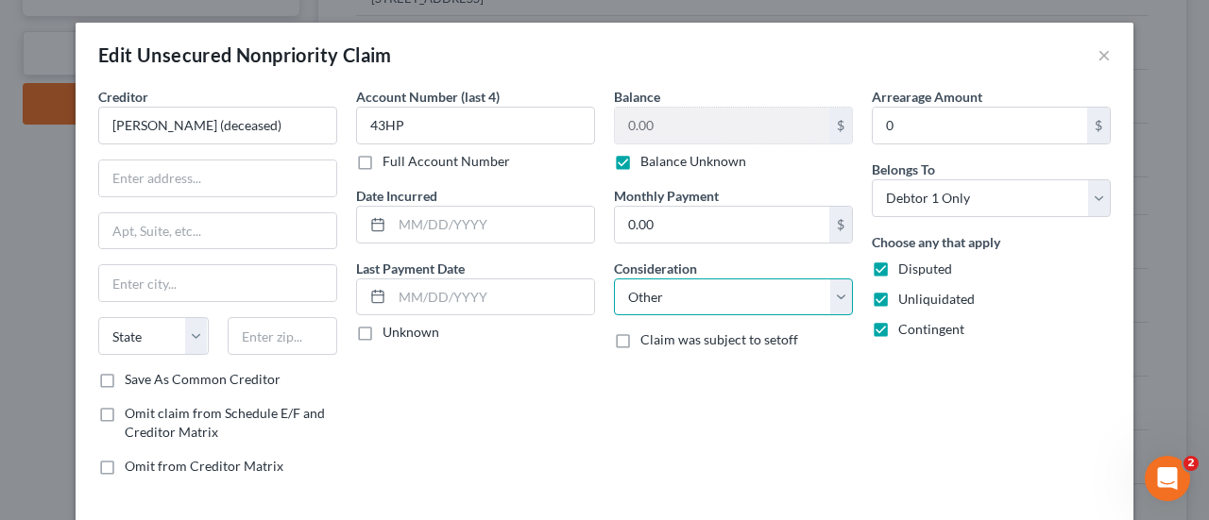
click at [614, 279] on select "Select Cable / Satellite Services Collection Agency Credit Card Debt Debt Couns…" at bounding box center [733, 298] width 239 height 38
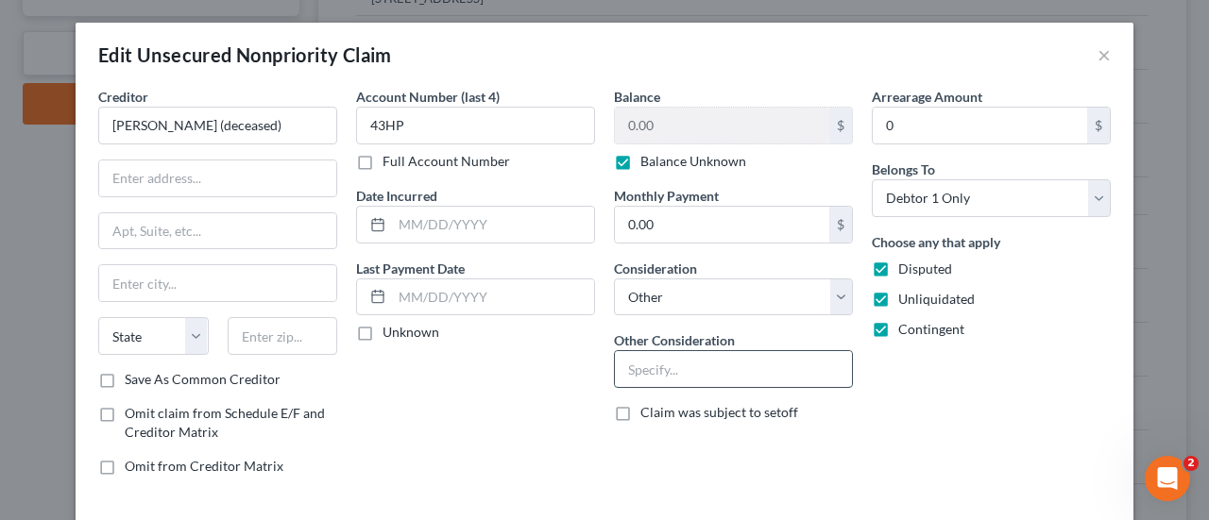
click at [744, 364] on input "text" at bounding box center [733, 369] width 237 height 36
paste input "Potential Investor Claim"
type input "Potential Investor Claim"
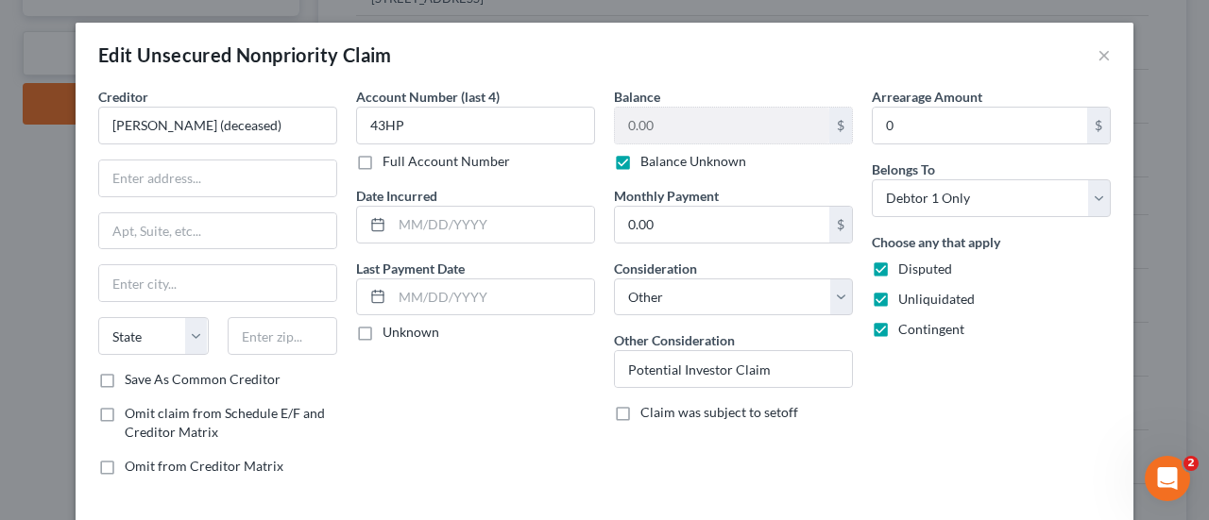
scroll to position [96, 0]
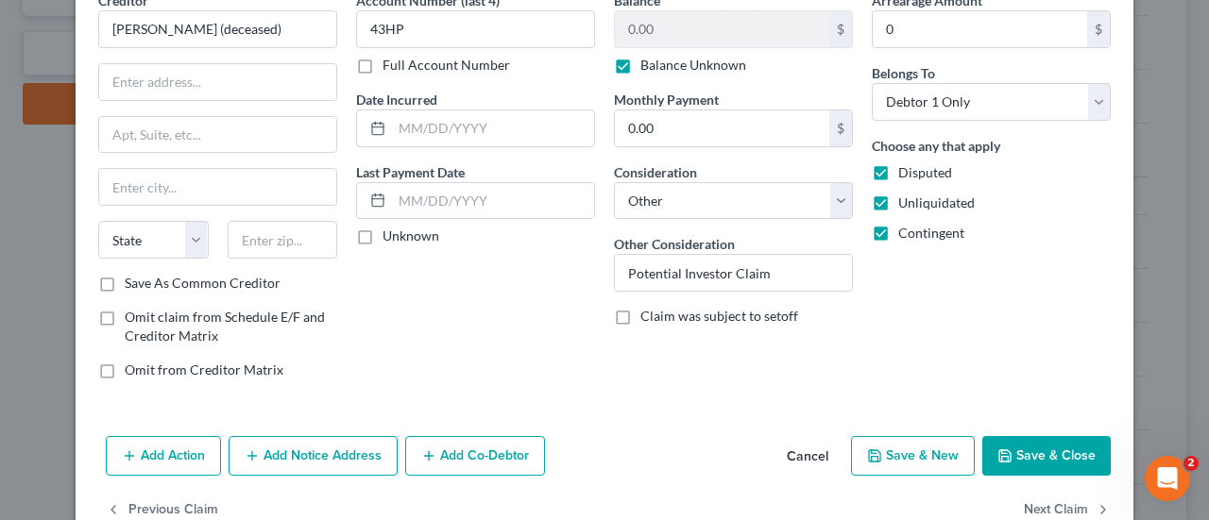
click at [997, 449] on icon "button" at bounding box center [1004, 456] width 15 height 15
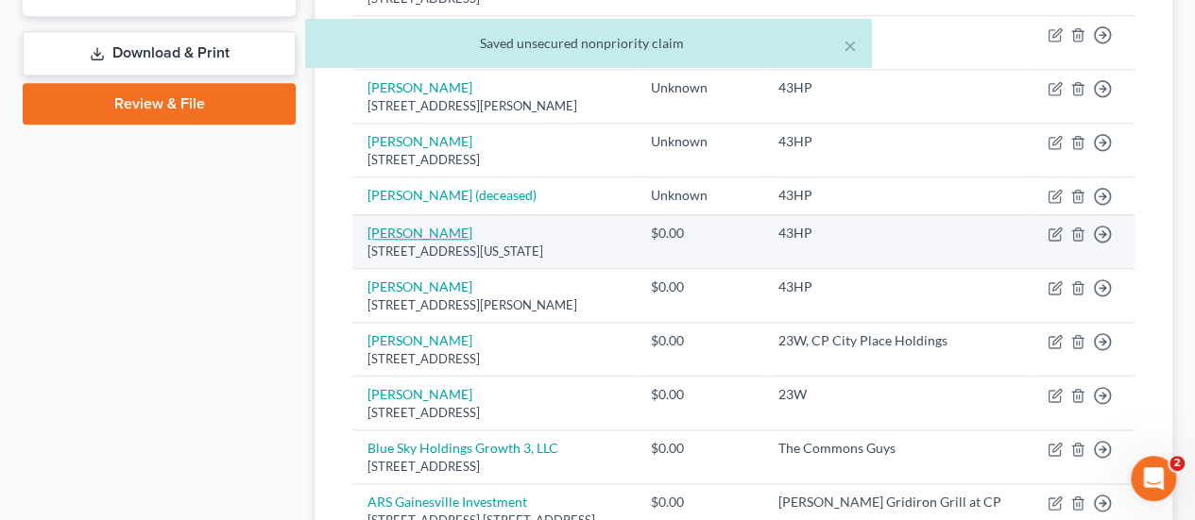
click at [408, 228] on link "[PERSON_NAME]" at bounding box center [419, 233] width 105 height 16
select select "8"
select select "2"
select select "0"
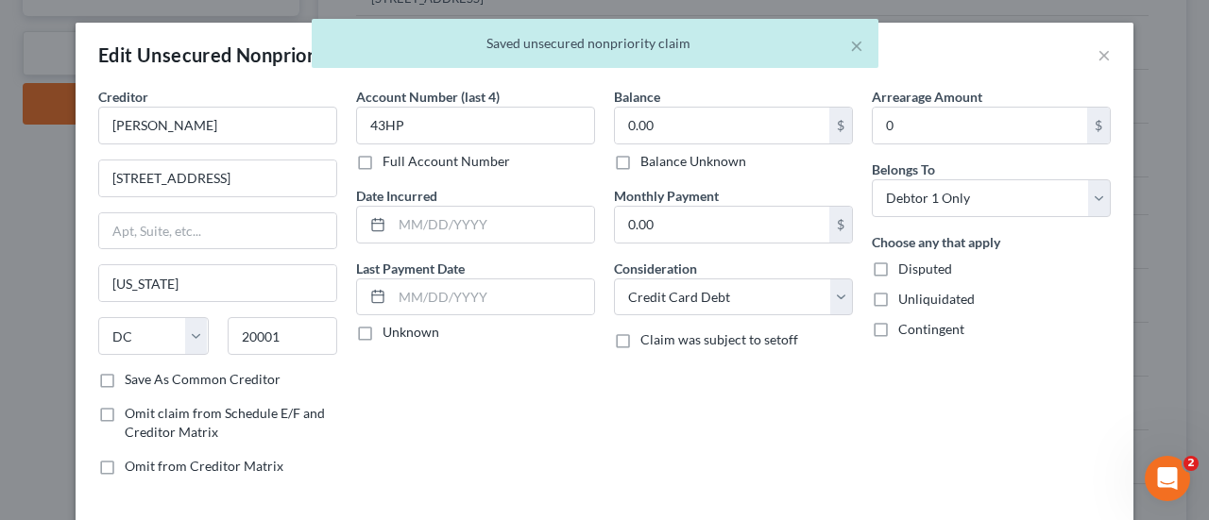
click at [701, 169] on label "Balance Unknown" at bounding box center [693, 161] width 106 height 19
click at [660, 164] on input "Balance Unknown" at bounding box center [654, 158] width 12 height 12
checkbox input "true"
click at [898, 263] on label "Disputed" at bounding box center [925, 269] width 54 height 19
click at [906, 263] on input "Disputed" at bounding box center [912, 266] width 12 height 12
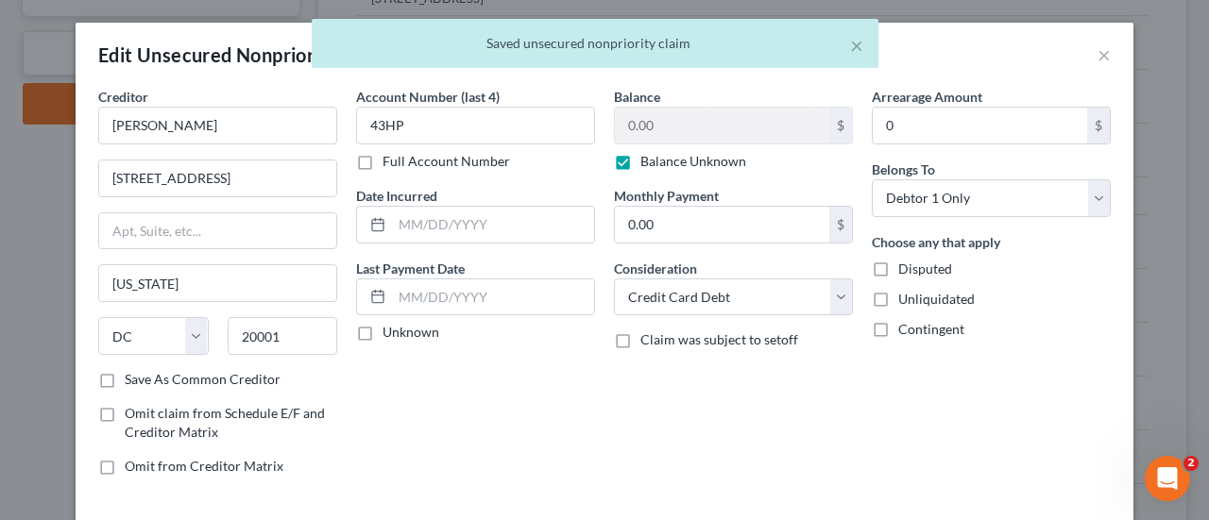
checkbox input "true"
click at [886, 313] on div "Choose any that apply Disputed Unliquidated Contingent" at bounding box center [991, 285] width 239 height 107
click at [898, 321] on label "Contingent" at bounding box center [931, 329] width 66 height 19
click at [906, 321] on input "Contingent" at bounding box center [912, 326] width 12 height 12
checkbox input "true"
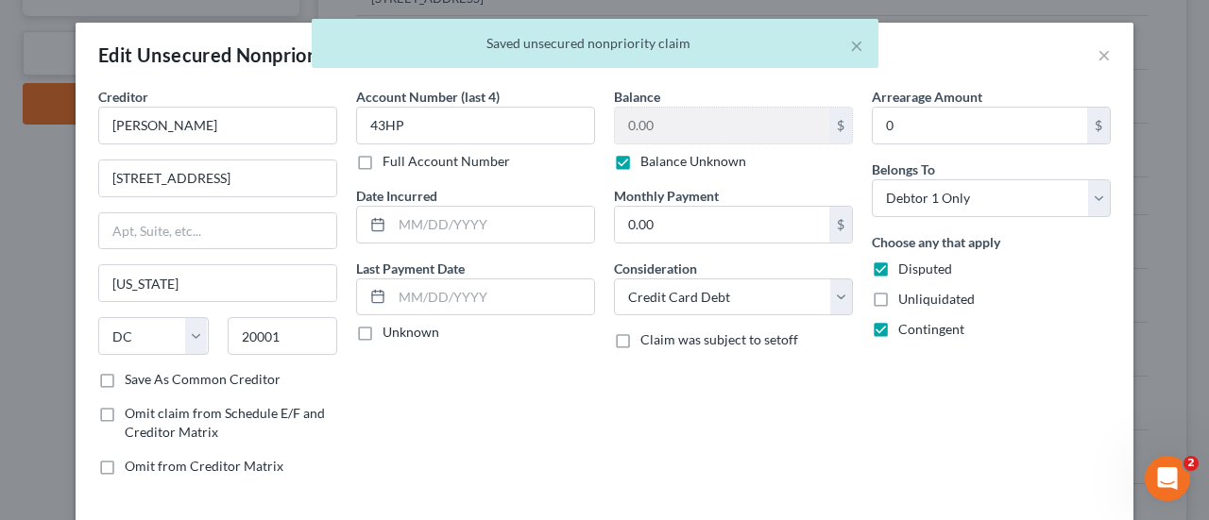
click at [898, 297] on label "Unliquidated" at bounding box center [936, 299] width 76 height 19
click at [906, 297] on input "Unliquidated" at bounding box center [912, 296] width 12 height 12
checkbox input "true"
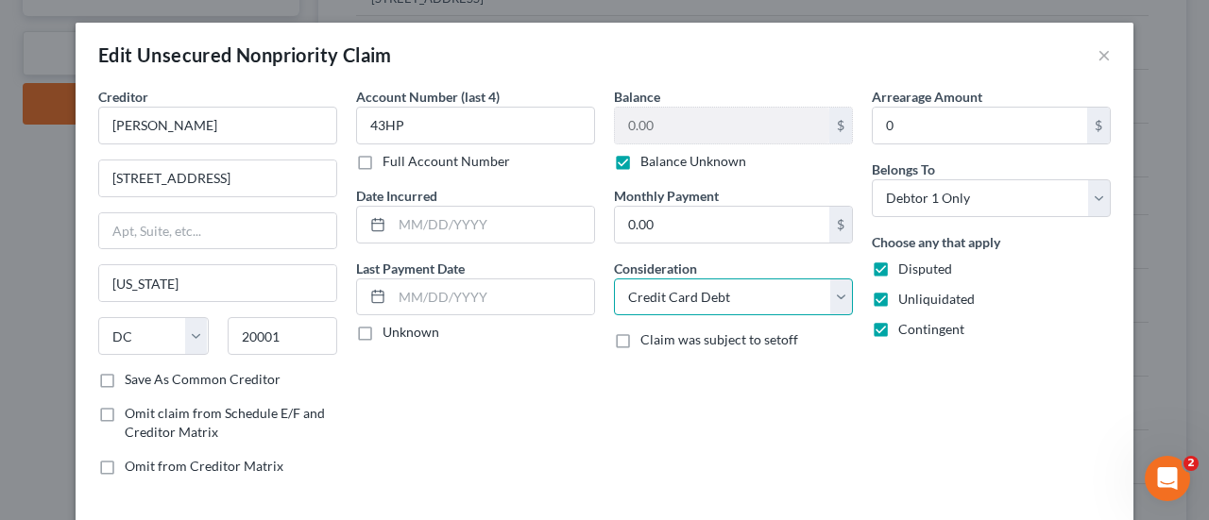
click at [793, 299] on select "Select Cable / Satellite Services Collection Agency Credit Card Debt Debt Couns…" at bounding box center [733, 298] width 239 height 38
select select "14"
click at [614, 279] on select "Select Cable / Satellite Services Collection Agency Credit Card Debt Debt Couns…" at bounding box center [733, 298] width 239 height 38
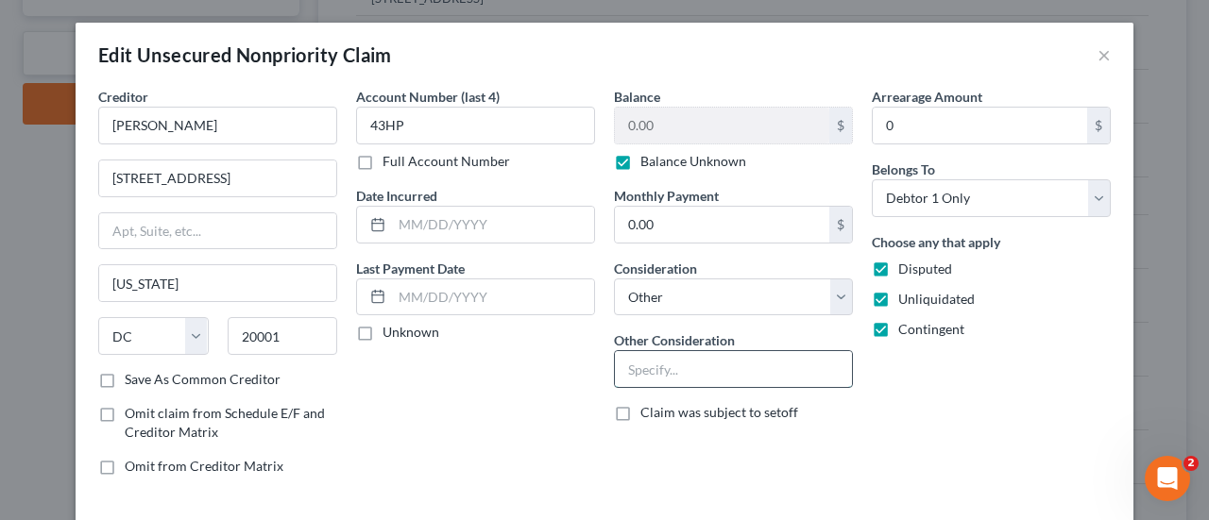
click at [710, 356] on input "text" at bounding box center [733, 369] width 237 height 36
paste input "Potential Investor Claim"
type input "Potential Investor Claim"
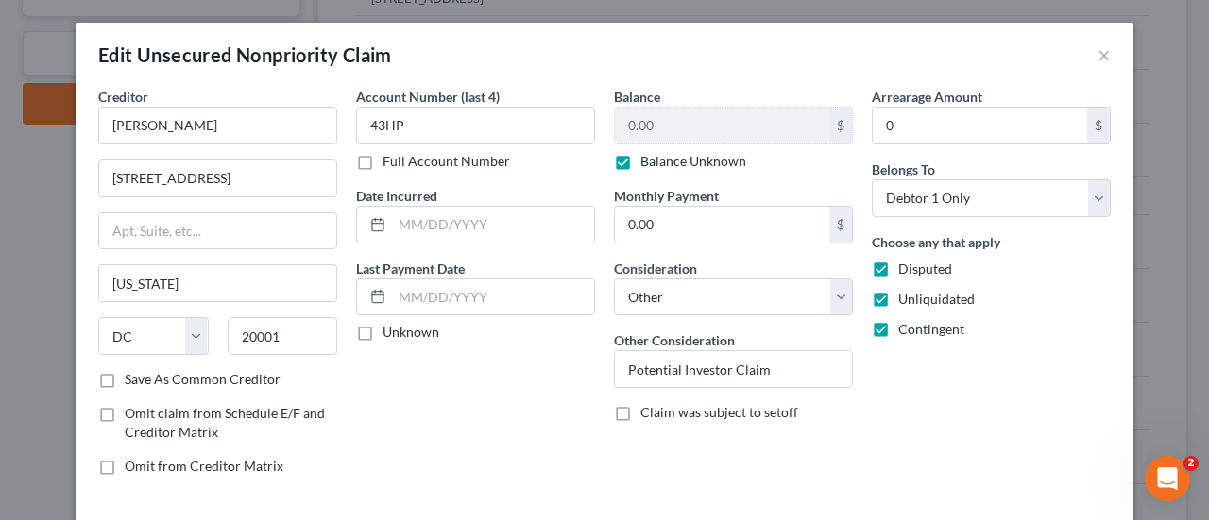
scroll to position [91, 0]
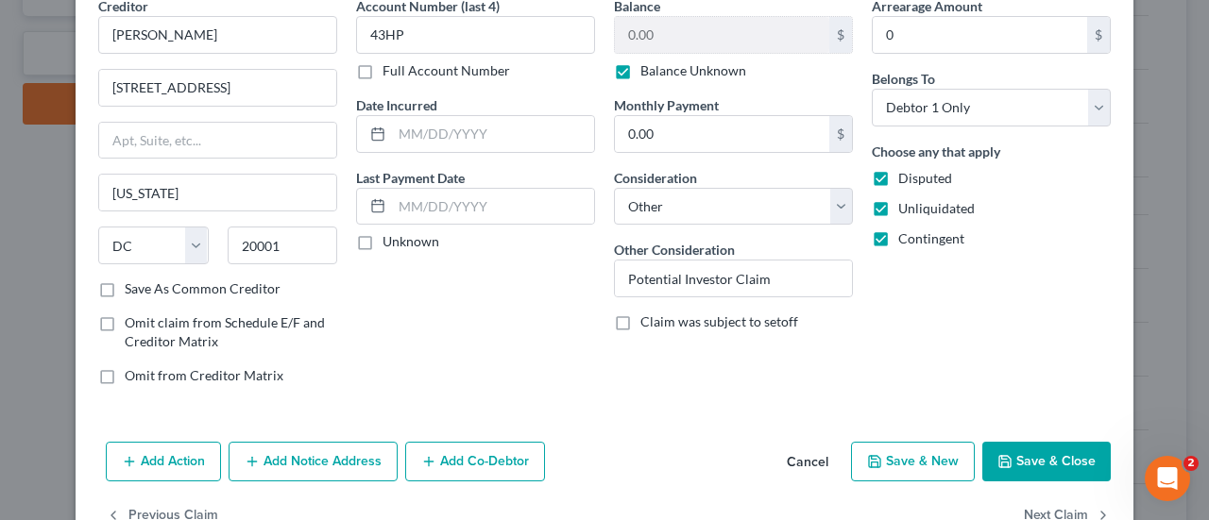
click at [1024, 459] on button "Save & Close" at bounding box center [1046, 462] width 128 height 40
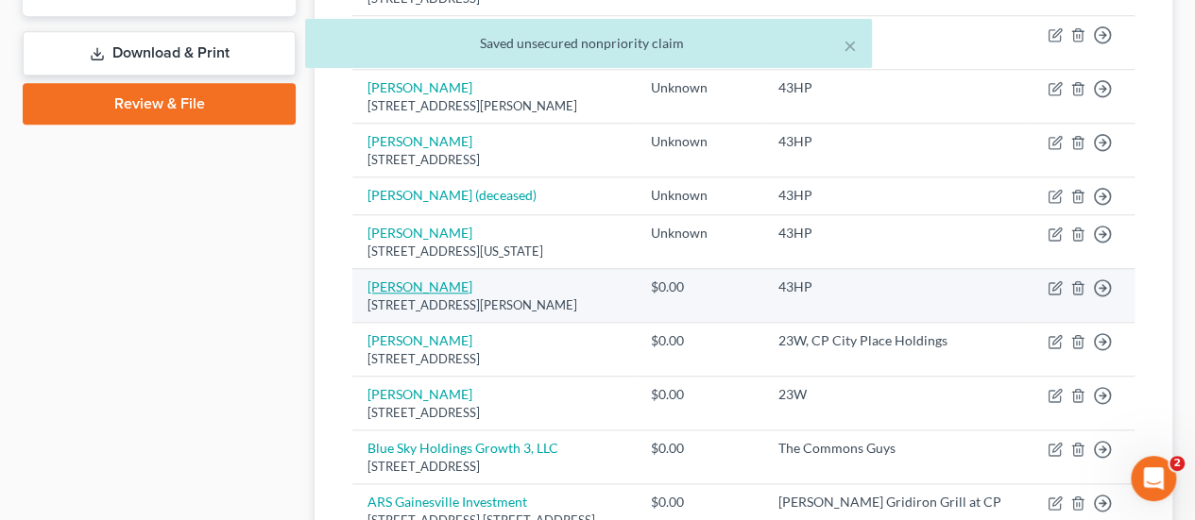
click at [428, 280] on link "[PERSON_NAME]" at bounding box center [419, 287] width 105 height 16
select select "24"
select select "2"
select select "0"
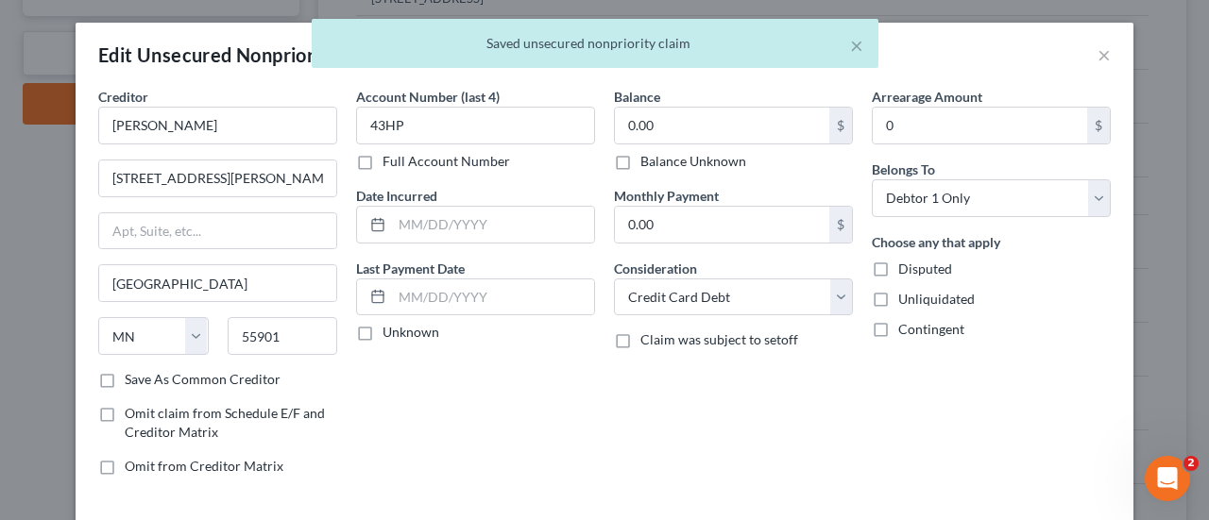
click at [699, 160] on label "Balance Unknown" at bounding box center [693, 161] width 106 height 19
click at [660, 160] on input "Balance Unknown" at bounding box center [654, 158] width 12 height 12
checkbox input "true"
click at [917, 267] on span "Disputed" at bounding box center [925, 269] width 54 height 16
click at [917, 267] on input "Disputed" at bounding box center [912, 266] width 12 height 12
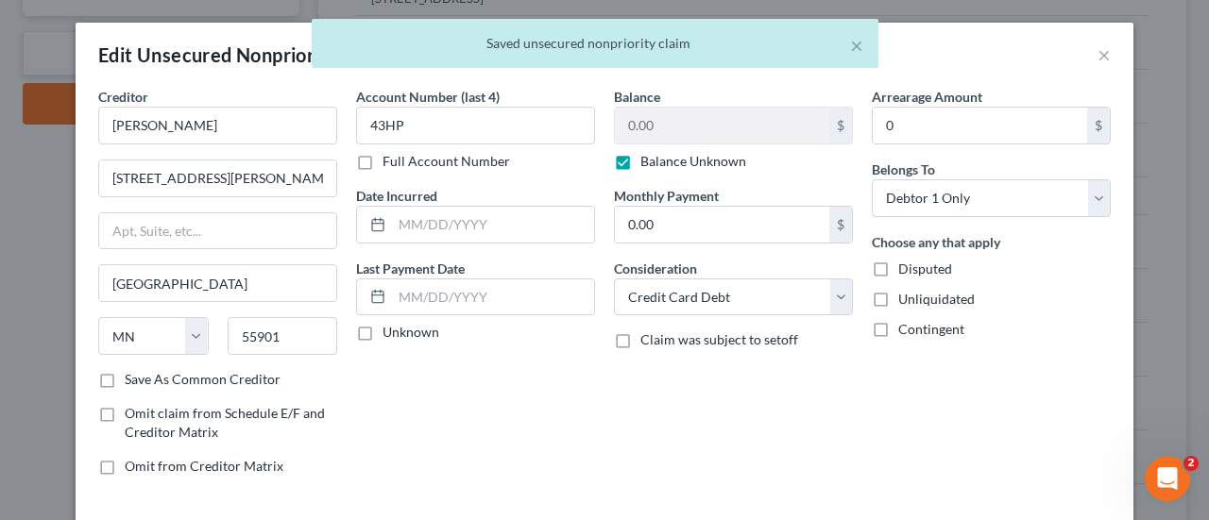
checkbox input "true"
click at [920, 291] on span "Unliquidated" at bounding box center [936, 299] width 76 height 16
click at [918, 290] on input "Unliquidated" at bounding box center [912, 296] width 12 height 12
checkbox input "true"
click at [920, 310] on div "Choose any that apply Disputed Unliquidated Contingent" at bounding box center [991, 285] width 239 height 107
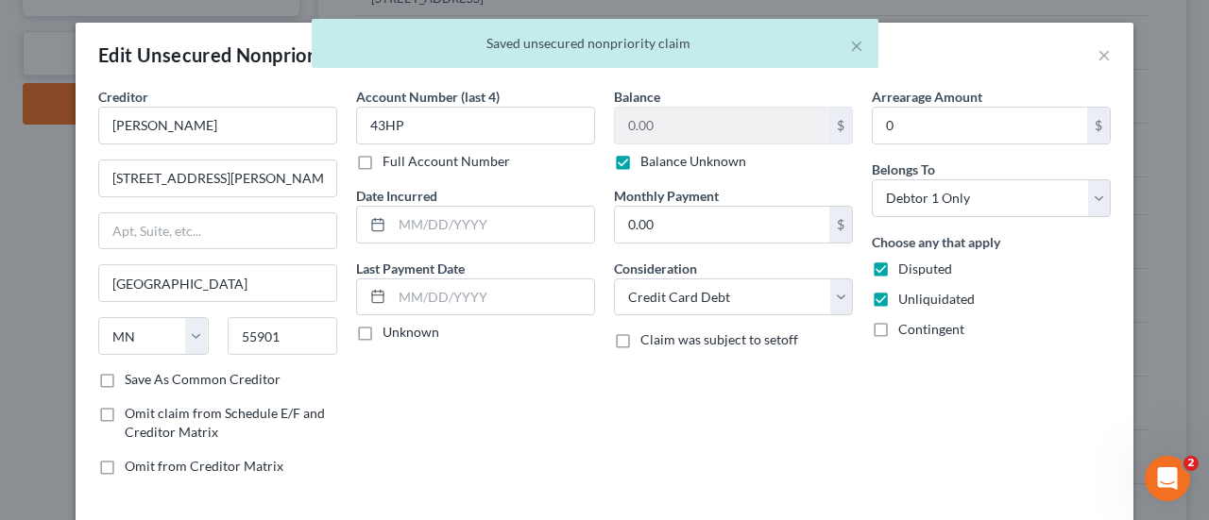
click at [920, 321] on span "Contingent" at bounding box center [931, 329] width 66 height 16
click at [918, 320] on input "Contingent" at bounding box center [912, 326] width 12 height 12
checkbox input "true"
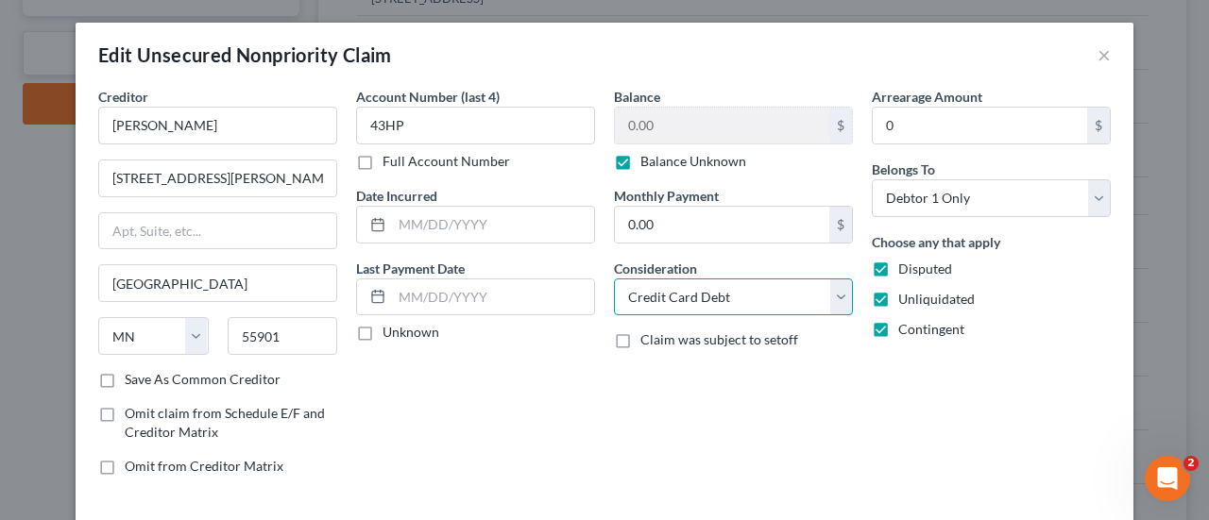
click at [799, 301] on select "Select Cable / Satellite Services Collection Agency Credit Card Debt Debt Couns…" at bounding box center [733, 298] width 239 height 38
select select "14"
click at [614, 279] on select "Select Cable / Satellite Services Collection Agency Credit Card Debt Debt Couns…" at bounding box center [733, 298] width 239 height 38
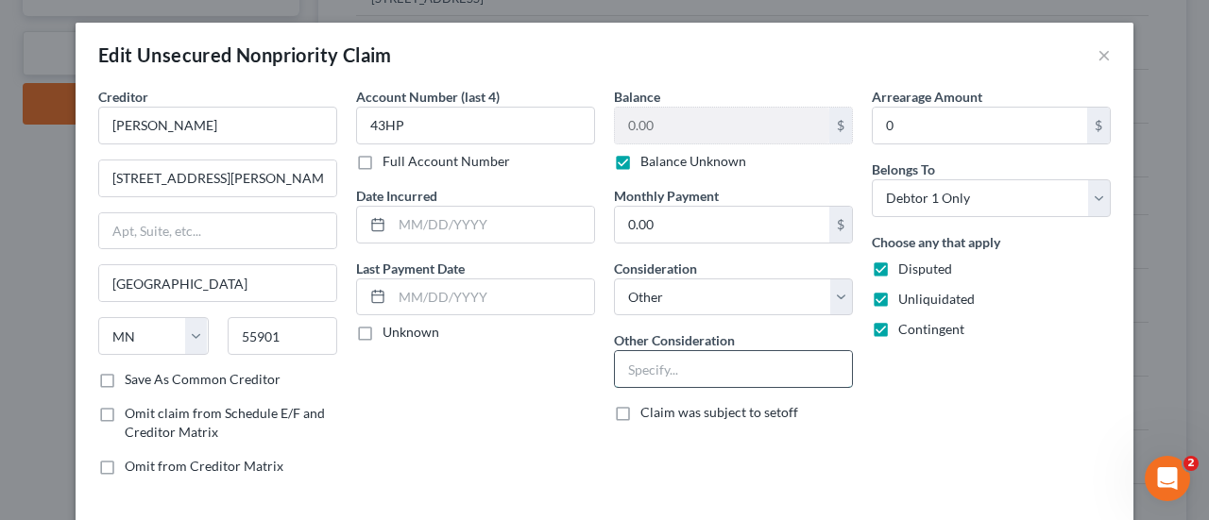
click at [748, 367] on input "text" at bounding box center [733, 369] width 237 height 36
paste input "Potential Investor Claim"
type input "Potential Investor Claim"
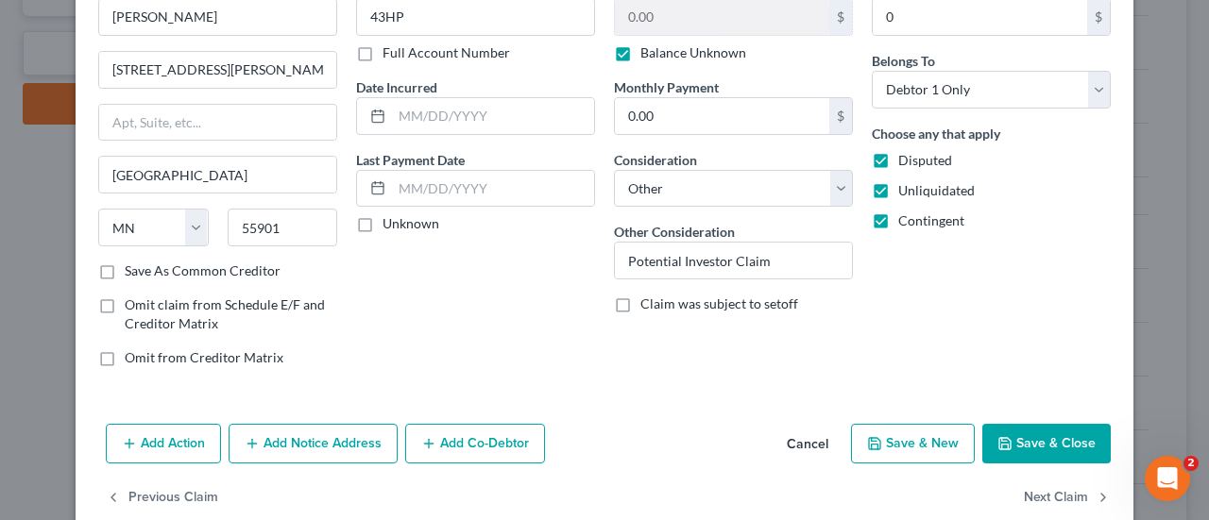
click at [1038, 435] on button "Save & Close" at bounding box center [1046, 444] width 128 height 40
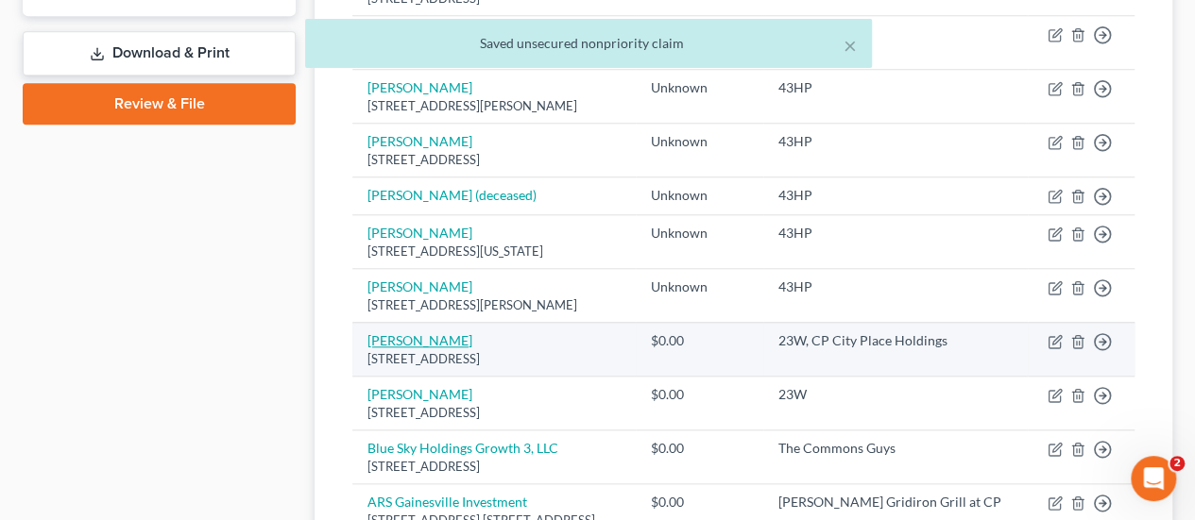
click at [401, 332] on link "[PERSON_NAME]" at bounding box center [419, 340] width 105 height 16
select select "9"
select select "2"
select select "0"
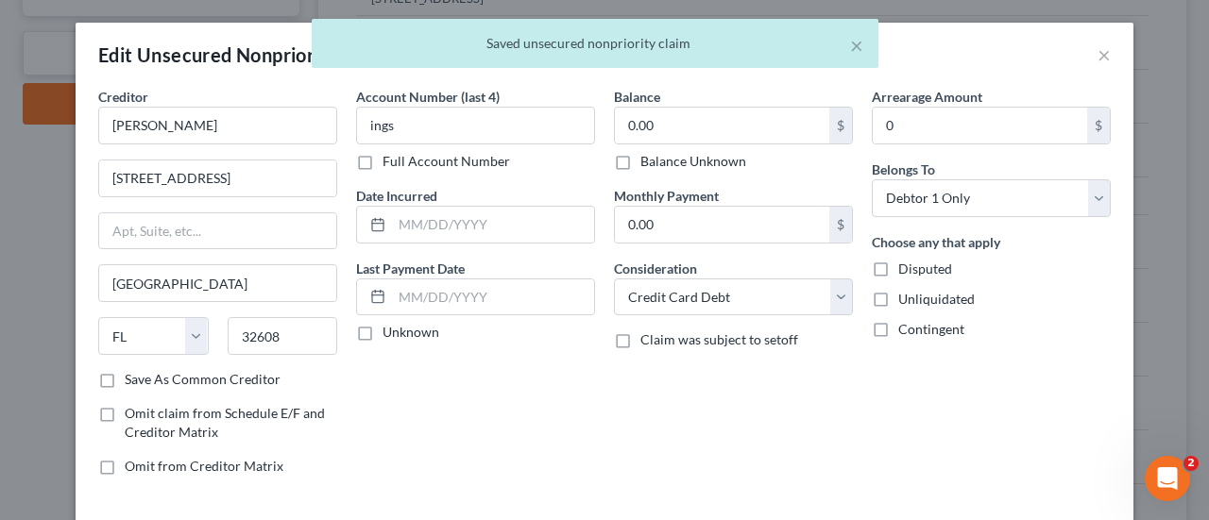
click at [679, 167] on label "Balance Unknown" at bounding box center [693, 161] width 106 height 19
click at [660, 164] on input "Balance Unknown" at bounding box center [654, 158] width 12 height 12
checkbox input "true"
click at [909, 262] on span "Disputed" at bounding box center [925, 269] width 54 height 16
click at [909, 262] on input "Disputed" at bounding box center [912, 266] width 12 height 12
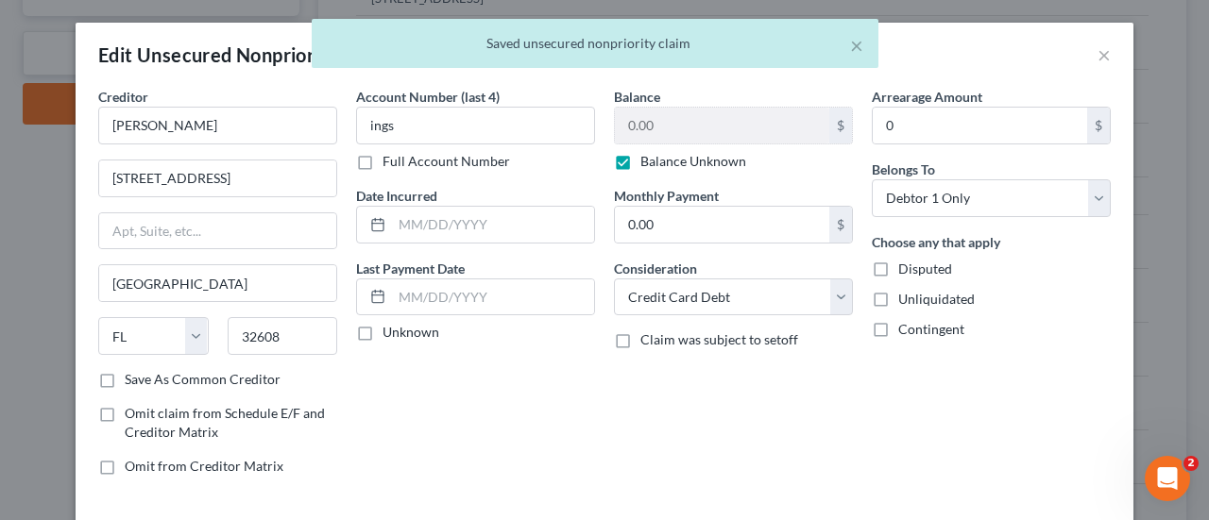
checkbox input "true"
click at [909, 301] on span "Unliquidated" at bounding box center [936, 299] width 76 height 16
click at [909, 301] on input "Unliquidated" at bounding box center [912, 296] width 12 height 12
click at [909, 306] on label "Unliquidated" at bounding box center [936, 299] width 76 height 19
click at [909, 302] on input "Unliquidated" at bounding box center [912, 296] width 12 height 12
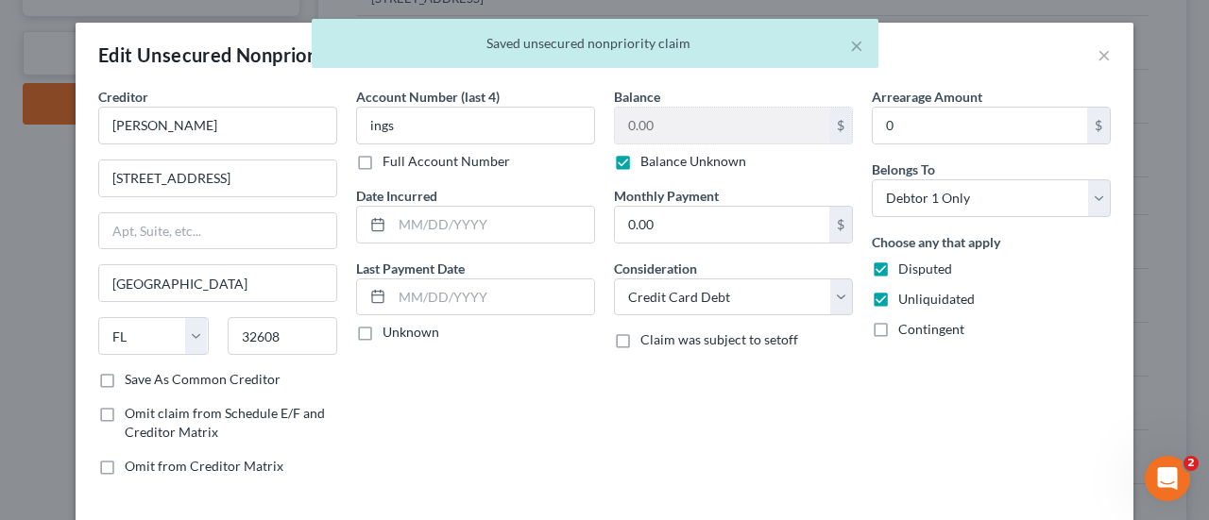
checkbox input "false"
click at [898, 322] on span "Contingent" at bounding box center [931, 329] width 66 height 16
click at [906, 322] on input "Contingent" at bounding box center [912, 326] width 12 height 12
checkbox input "true"
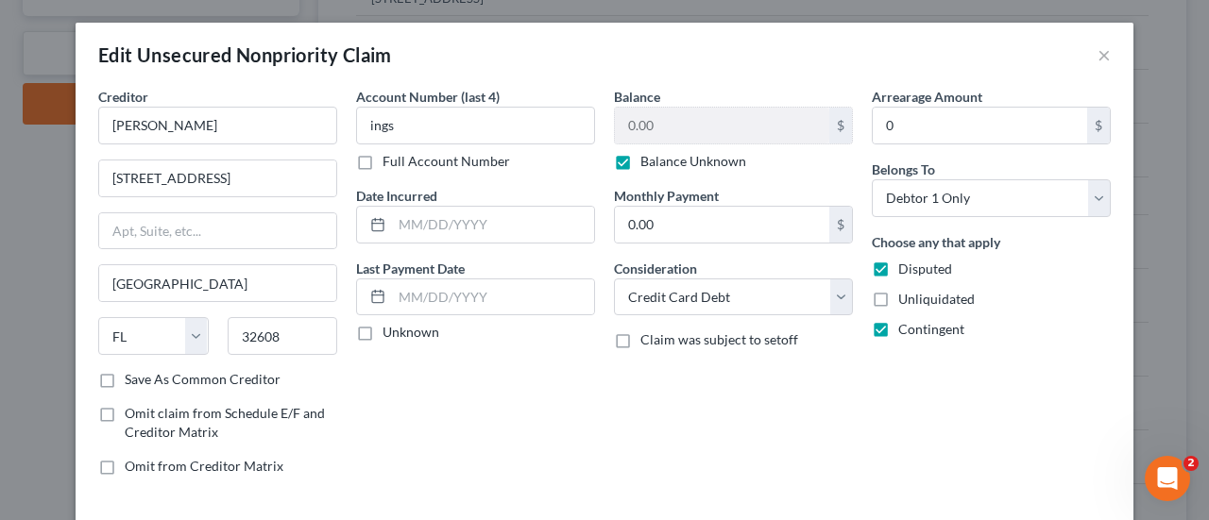
click at [889, 308] on div "Choose any that apply Disputed Unliquidated Contingent" at bounding box center [991, 285] width 239 height 107
click at [898, 294] on label "Unliquidated" at bounding box center [936, 299] width 76 height 19
click at [906, 294] on input "Unliquidated" at bounding box center [912, 296] width 12 height 12
checkbox input "true"
click at [822, 294] on select "Select Cable / Satellite Services Collection Agency Credit Card Debt Debt Couns…" at bounding box center [733, 298] width 239 height 38
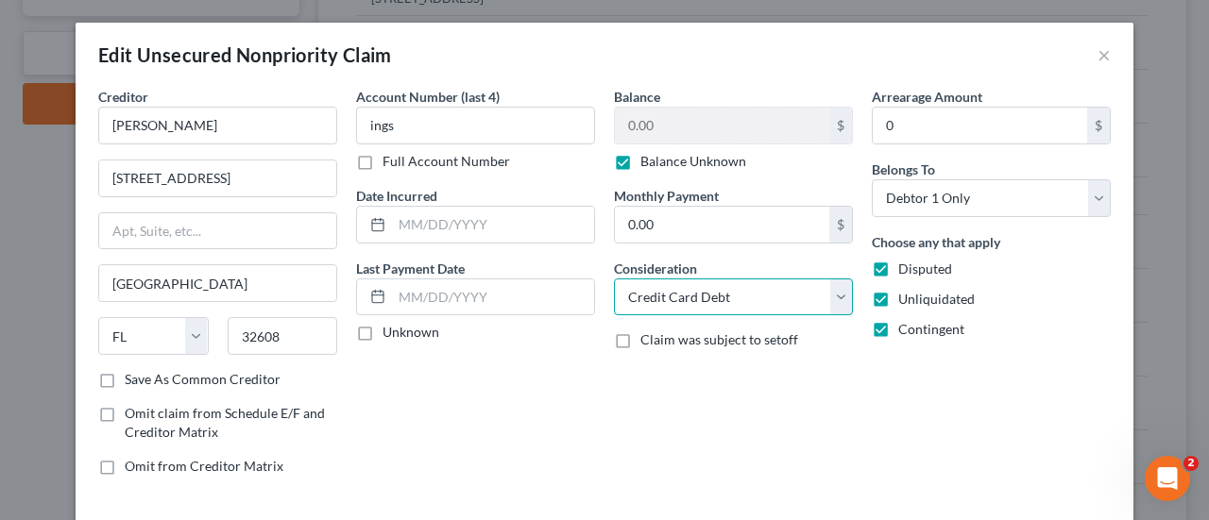
select select "14"
click at [614, 279] on select "Select Cable / Satellite Services Collection Agency Credit Card Debt Debt Couns…" at bounding box center [733, 298] width 239 height 38
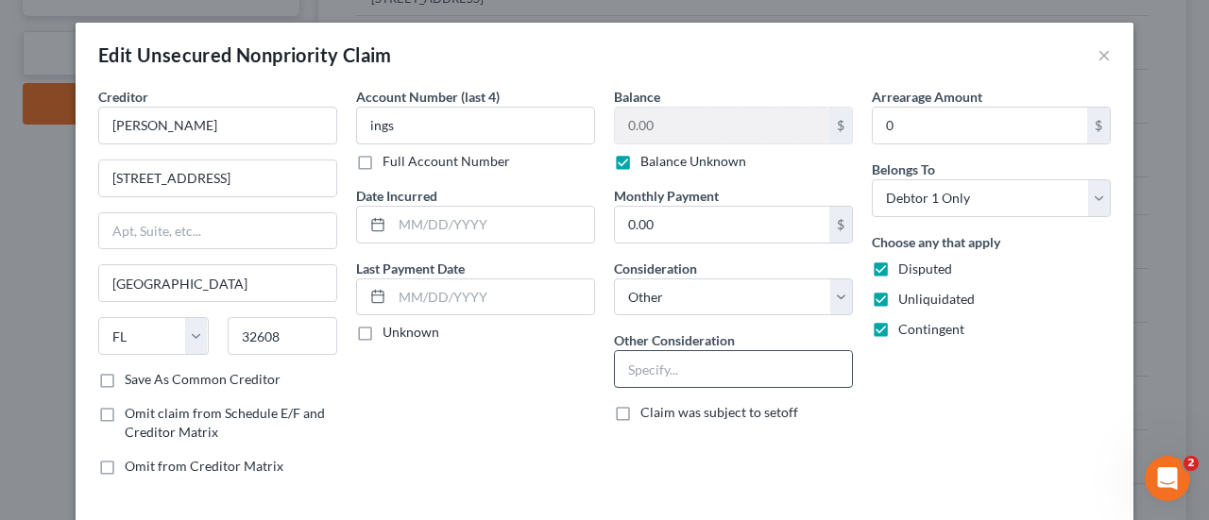
click at [754, 362] on input "text" at bounding box center [733, 369] width 237 height 36
paste input "Potential Investor Claim"
type input "Potential Investor Claim"
click at [998, 428] on div "Arrearage Amount 0 $ Belongs To * Select Debtor 1 Only Debtor 2 Only Debtor 1 A…" at bounding box center [991, 289] width 258 height 404
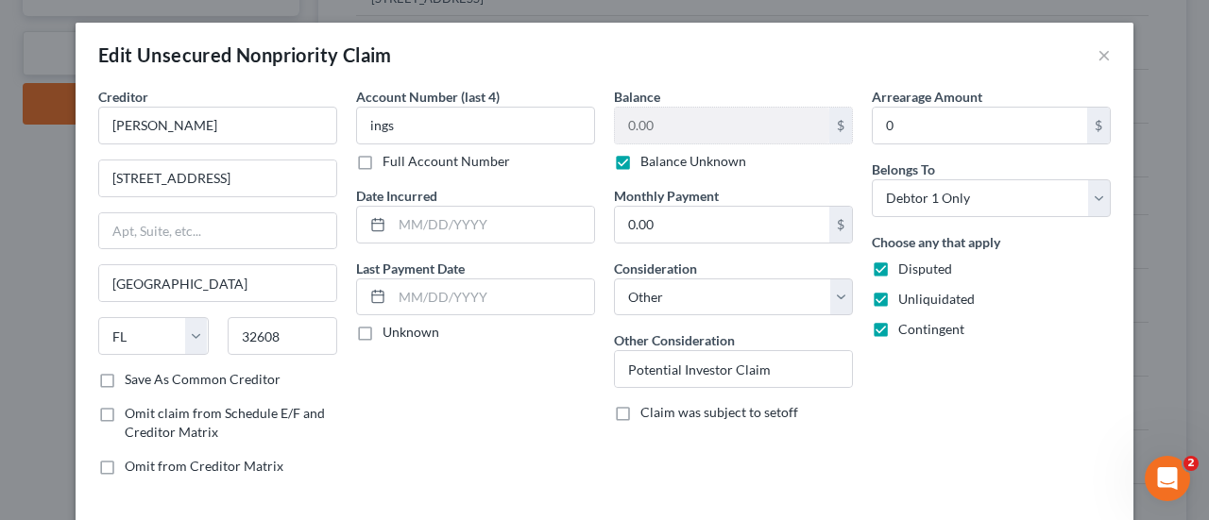
scroll to position [132, 0]
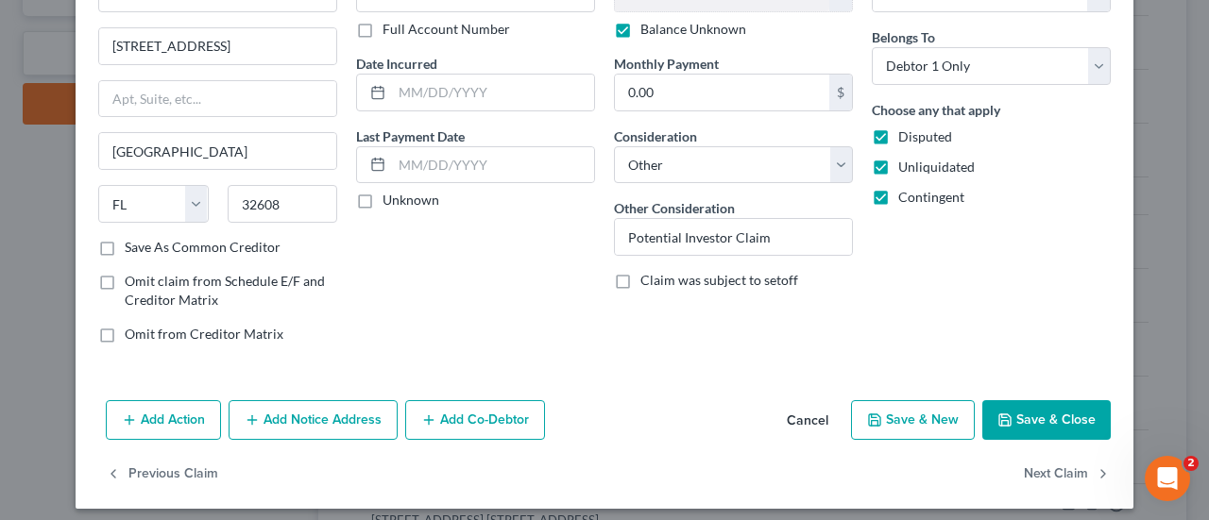
click at [1045, 420] on button "Save & Close" at bounding box center [1046, 420] width 128 height 40
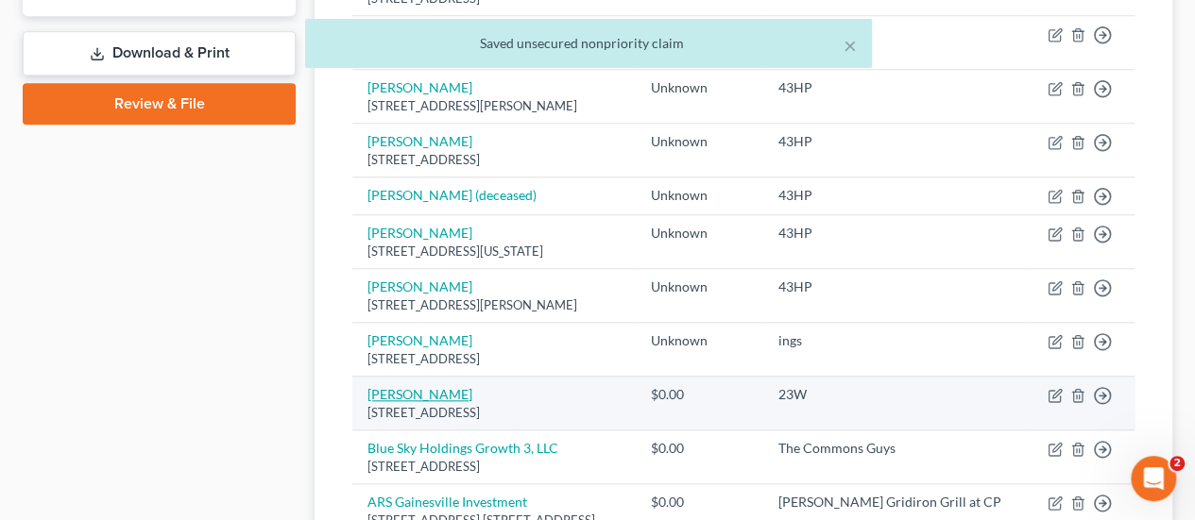
click at [407, 388] on link "[PERSON_NAME]" at bounding box center [419, 394] width 105 height 16
select select "28"
select select "2"
select select "0"
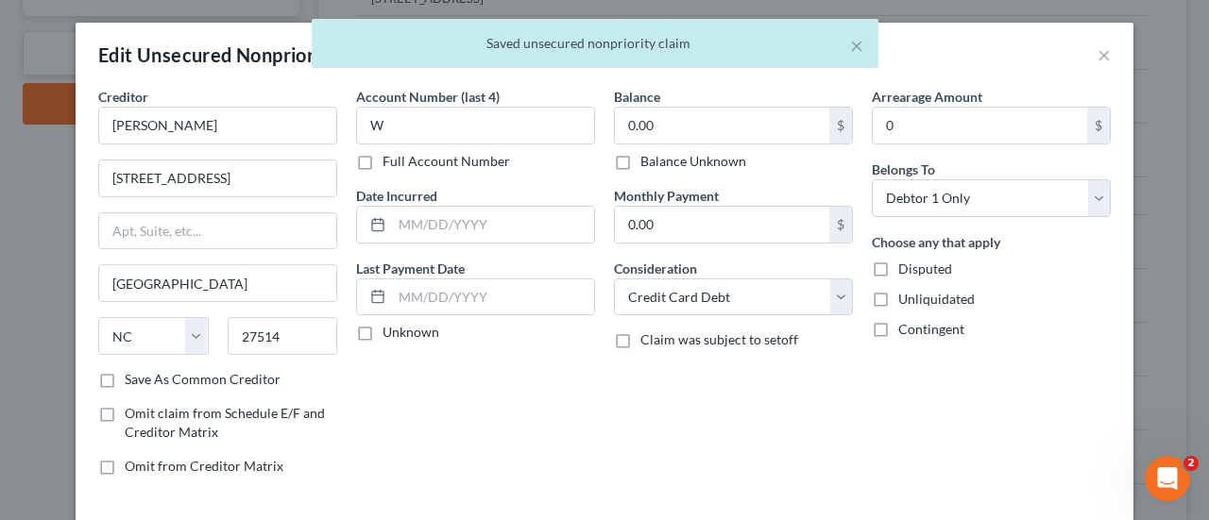
click at [958, 267] on div "Disputed" at bounding box center [991, 269] width 239 height 19
click at [927, 277] on div "Choose any that apply Disputed Unliquidated Contingent" at bounding box center [991, 285] width 239 height 107
click at [927, 291] on span "Unliquidated" at bounding box center [936, 299] width 76 height 16
click at [918, 291] on input "Unliquidated" at bounding box center [912, 296] width 12 height 12
checkbox input "true"
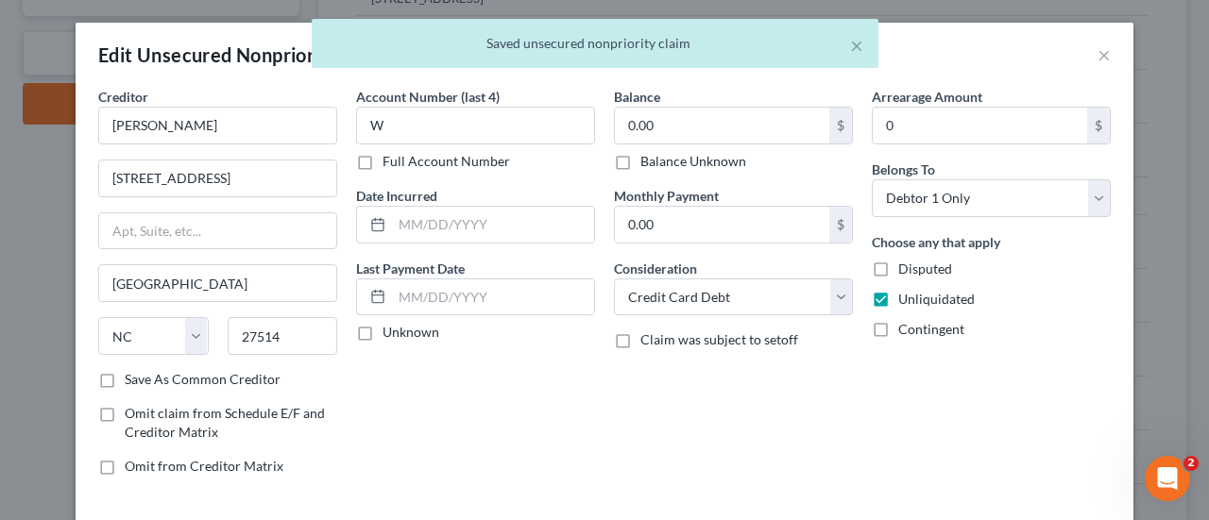
click at [917, 261] on span "Disputed" at bounding box center [925, 269] width 54 height 16
click at [917, 261] on input "Disputed" at bounding box center [912, 266] width 12 height 12
checkbox input "true"
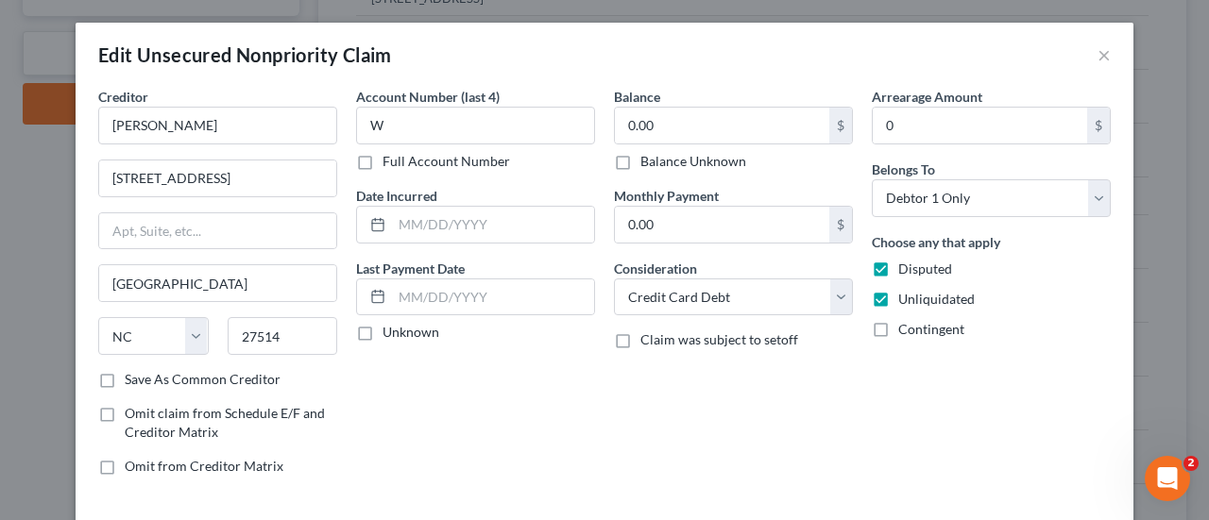
click at [927, 331] on span "Contingent" at bounding box center [931, 329] width 66 height 16
click at [918, 331] on input "Contingent" at bounding box center [912, 326] width 12 height 12
checkbox input "true"
click at [792, 142] on input "0.00" at bounding box center [722, 126] width 214 height 36
click at [721, 161] on label "Balance Unknown" at bounding box center [693, 161] width 106 height 19
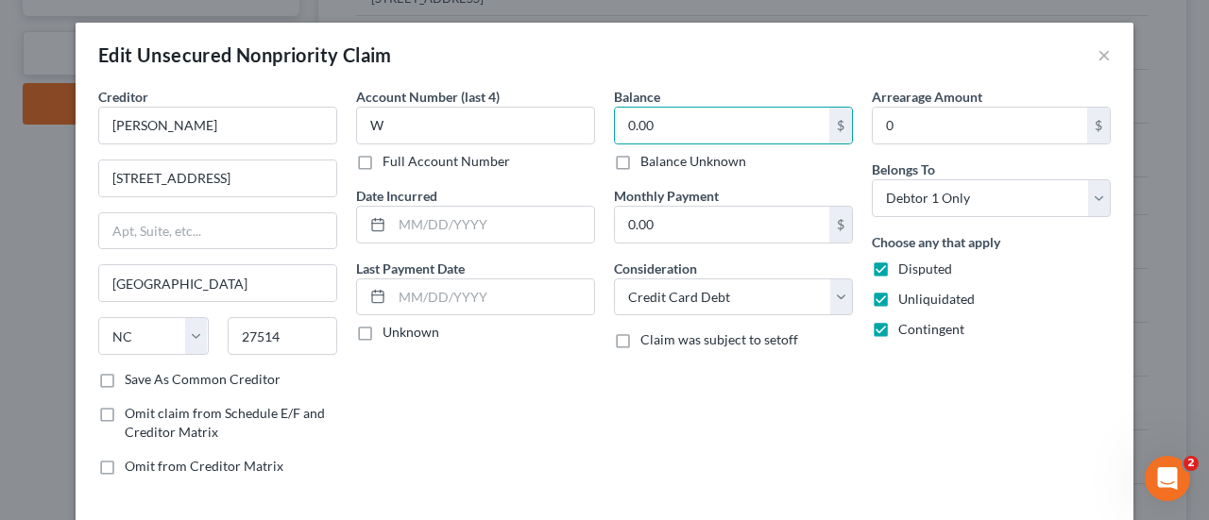
click at [660, 161] on input "Balance Unknown" at bounding box center [654, 158] width 12 height 12
checkbox input "true"
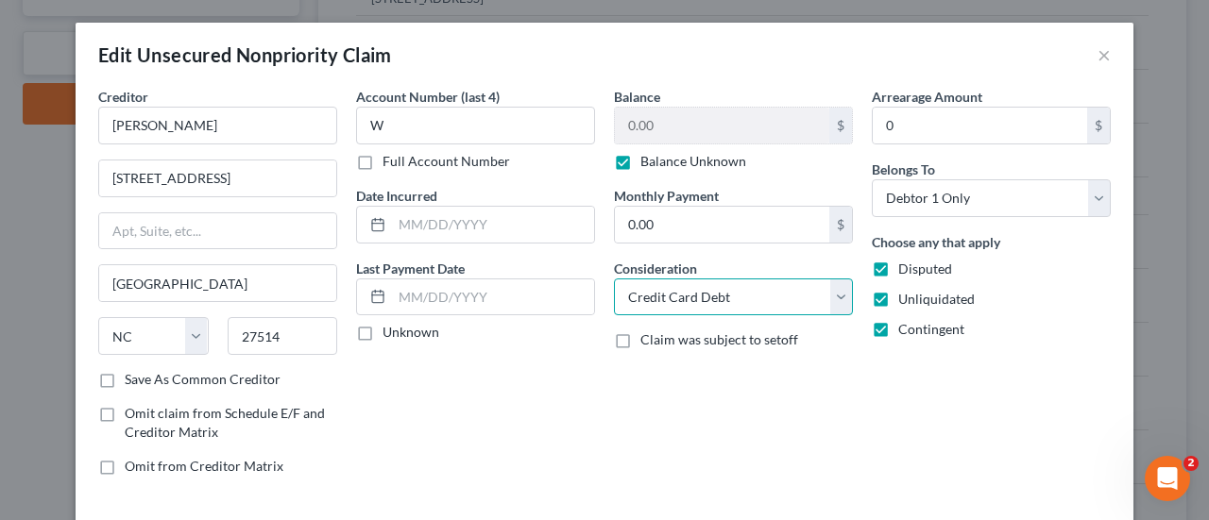
click at [760, 299] on select "Select Cable / Satellite Services Collection Agency Credit Card Debt Debt Couns…" at bounding box center [733, 298] width 239 height 38
select select "14"
click at [614, 279] on select "Select Cable / Satellite Services Collection Agency Credit Card Debt Debt Couns…" at bounding box center [733, 298] width 239 height 38
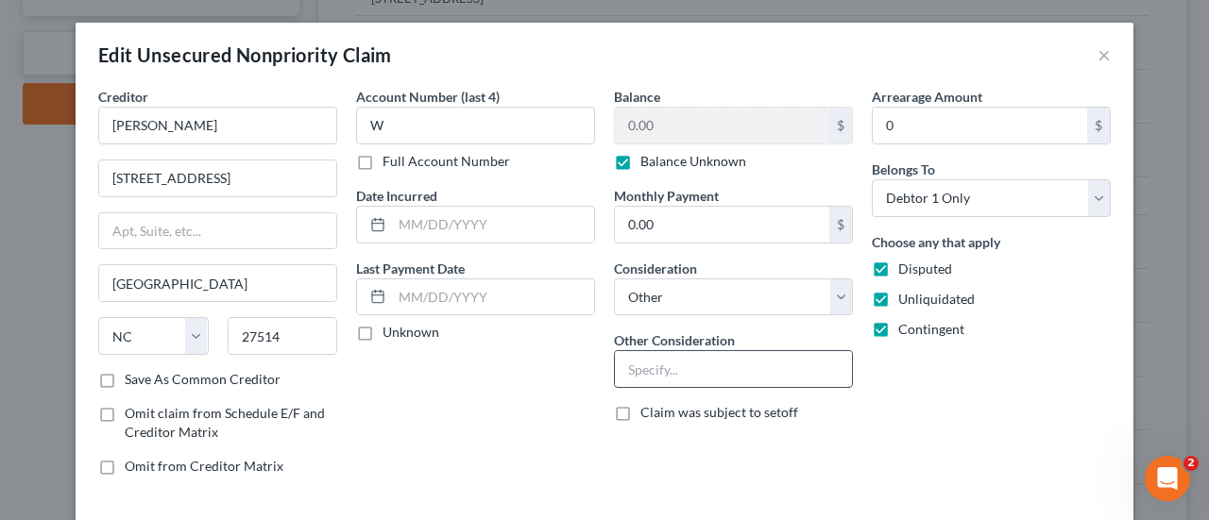
click at [735, 371] on input "text" at bounding box center [733, 369] width 237 height 36
paste input "Potential Investor Claim"
type input "Potential Investor Claim"
click at [1030, 467] on div "Arrearage Amount 0 $ Belongs To * Select Debtor 1 Only Debtor 2 Only Debtor 1 A…" at bounding box center [991, 289] width 258 height 404
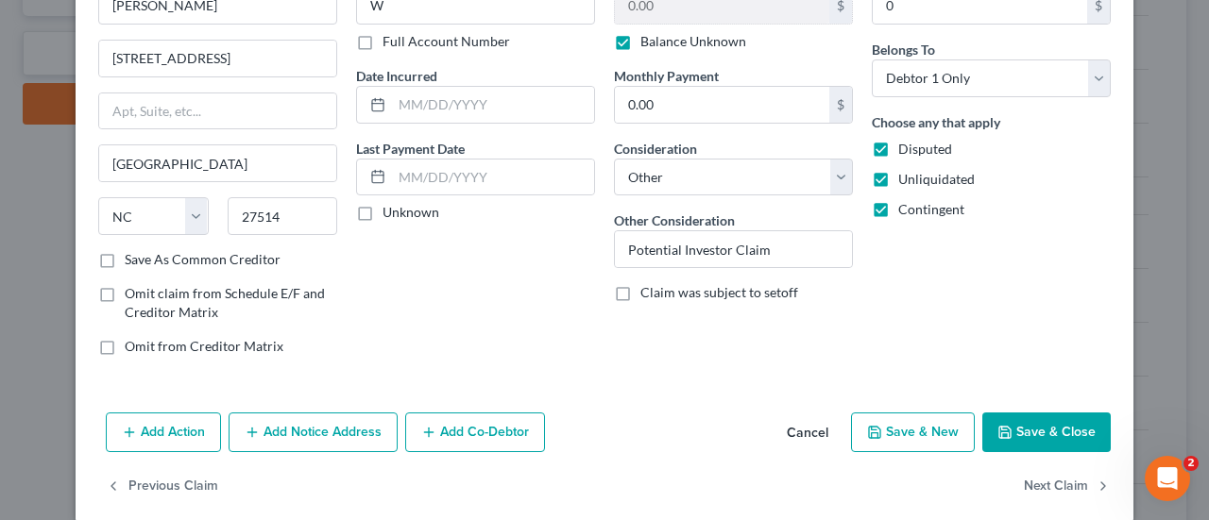
scroll to position [140, 0]
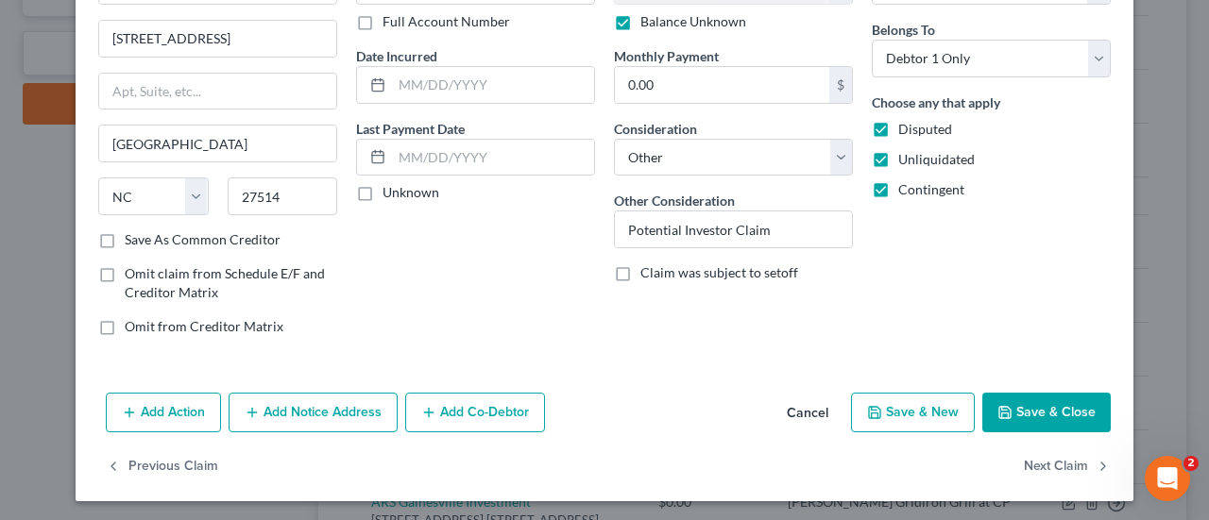
click at [1050, 421] on button "Save & Close" at bounding box center [1046, 413] width 128 height 40
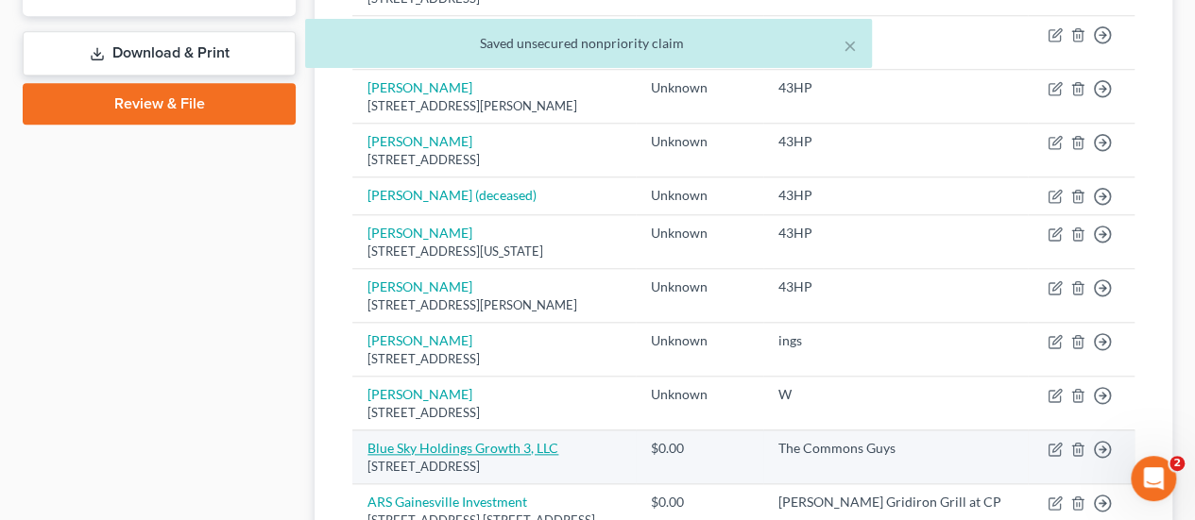
click at [403, 440] on link "Blue Sky Holdings Growth 3, LLC" at bounding box center [462, 448] width 191 height 16
select select "9"
select select "2"
select select "0"
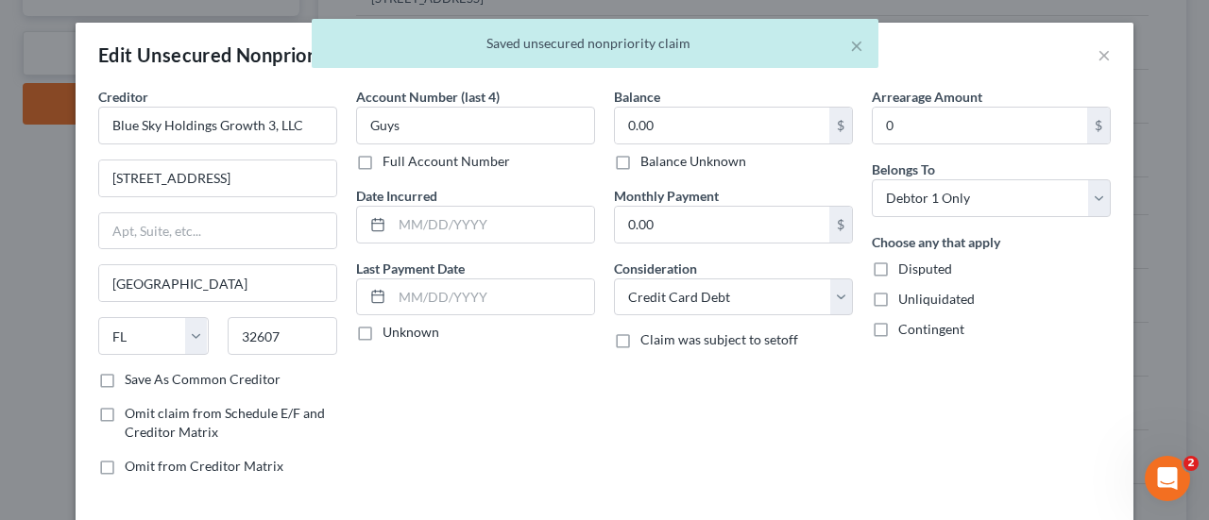
click at [734, 166] on label "Balance Unknown" at bounding box center [693, 161] width 106 height 19
click at [660, 164] on input "Balance Unknown" at bounding box center [654, 158] width 12 height 12
checkbox input "true"
click at [904, 269] on span "Disputed" at bounding box center [925, 269] width 54 height 16
click at [906, 269] on input "Disputed" at bounding box center [912, 266] width 12 height 12
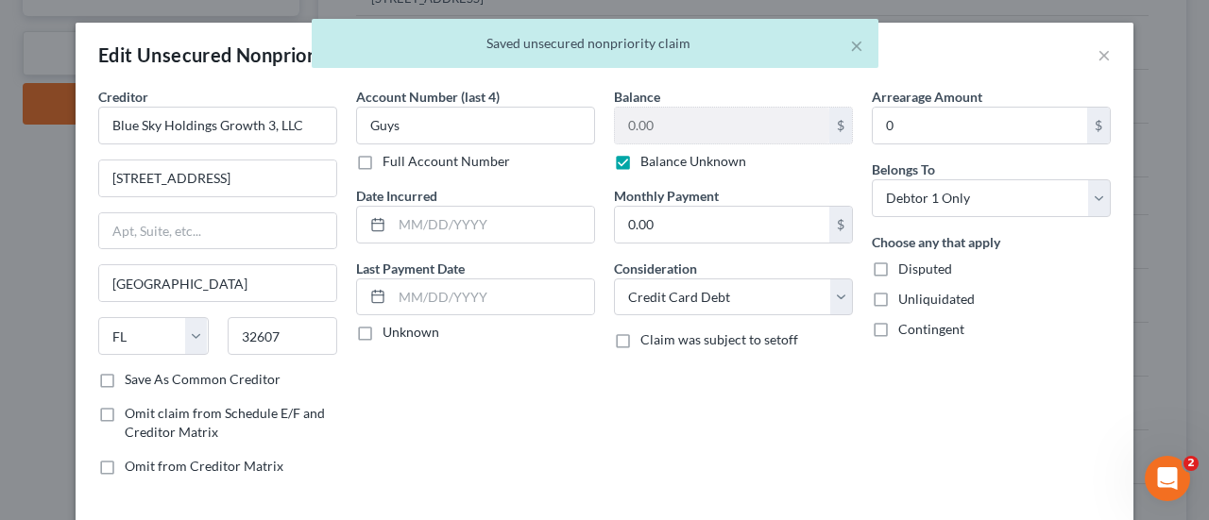
checkbox input "true"
click at [904, 302] on span "Unliquidated" at bounding box center [936, 299] width 76 height 16
click at [906, 302] on input "Unliquidated" at bounding box center [912, 296] width 12 height 12
checkbox input "true"
click at [904, 321] on span "Contingent" at bounding box center [931, 329] width 66 height 16
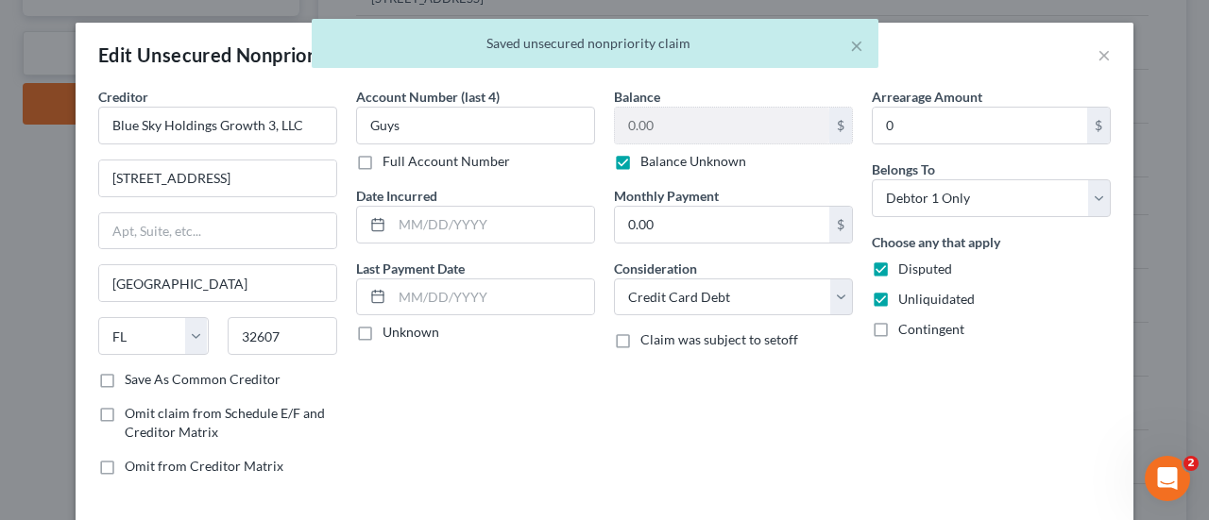
click at [906, 320] on input "Contingent" at bounding box center [912, 326] width 12 height 12
checkbox input "true"
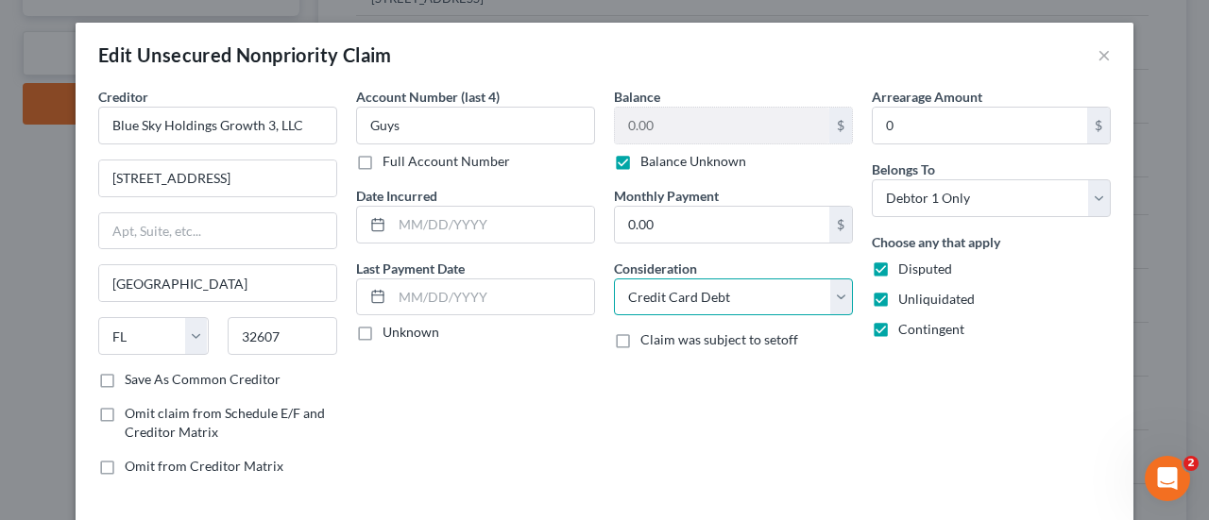
click at [790, 300] on select "Select Cable / Satellite Services Collection Agency Credit Card Debt Debt Couns…" at bounding box center [733, 298] width 239 height 38
select select "14"
click at [614, 279] on select "Select Cable / Satellite Services Collection Agency Credit Card Debt Debt Couns…" at bounding box center [733, 298] width 239 height 38
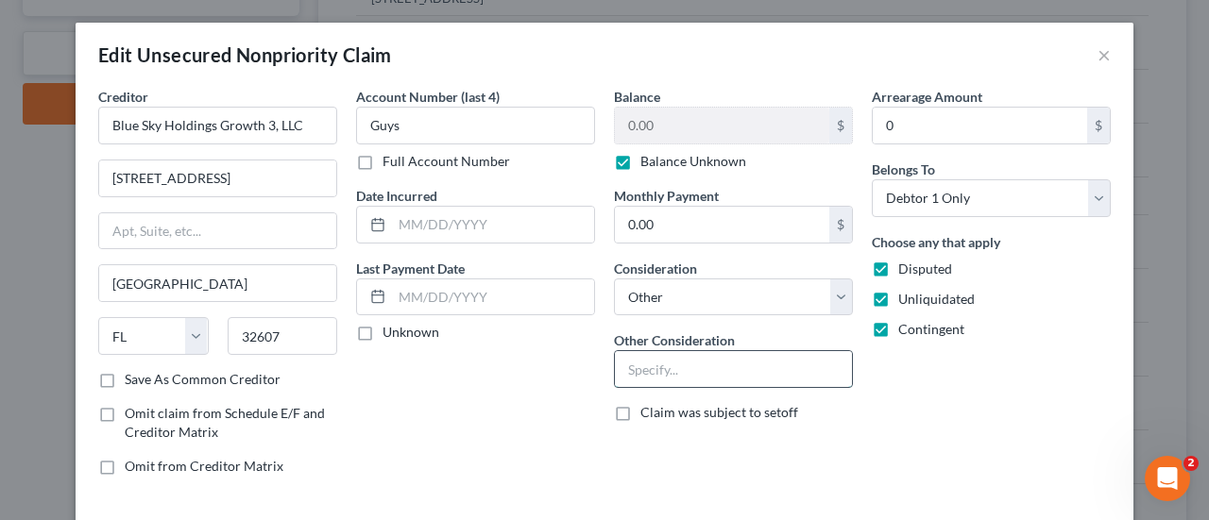
click at [750, 363] on input "text" at bounding box center [733, 369] width 237 height 36
paste input "Potential Investor Claim"
type input "Potential Investor Claim"
click at [976, 416] on div "Arrearage Amount 0 $ Belongs To * Select Debtor 1 Only Debtor 2 Only Debtor 1 A…" at bounding box center [991, 289] width 258 height 404
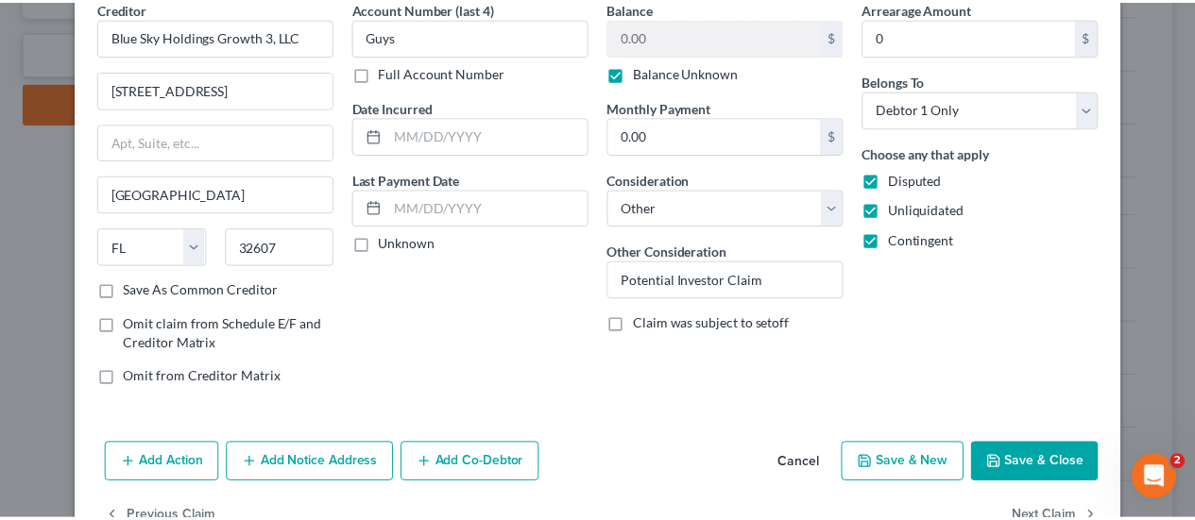
scroll to position [134, 0]
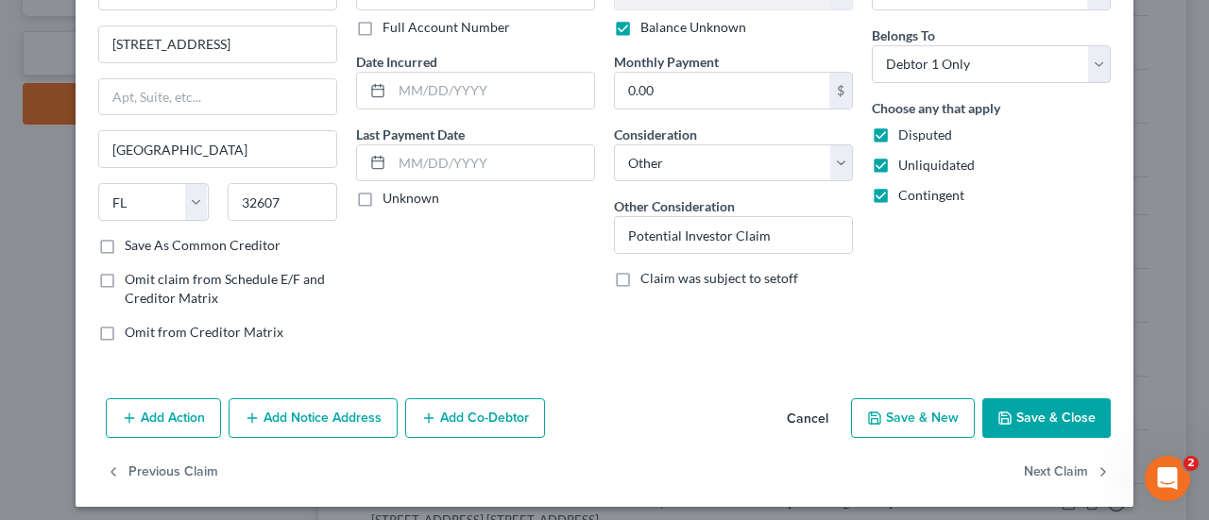
click at [1027, 419] on button "Save & Close" at bounding box center [1046, 419] width 128 height 40
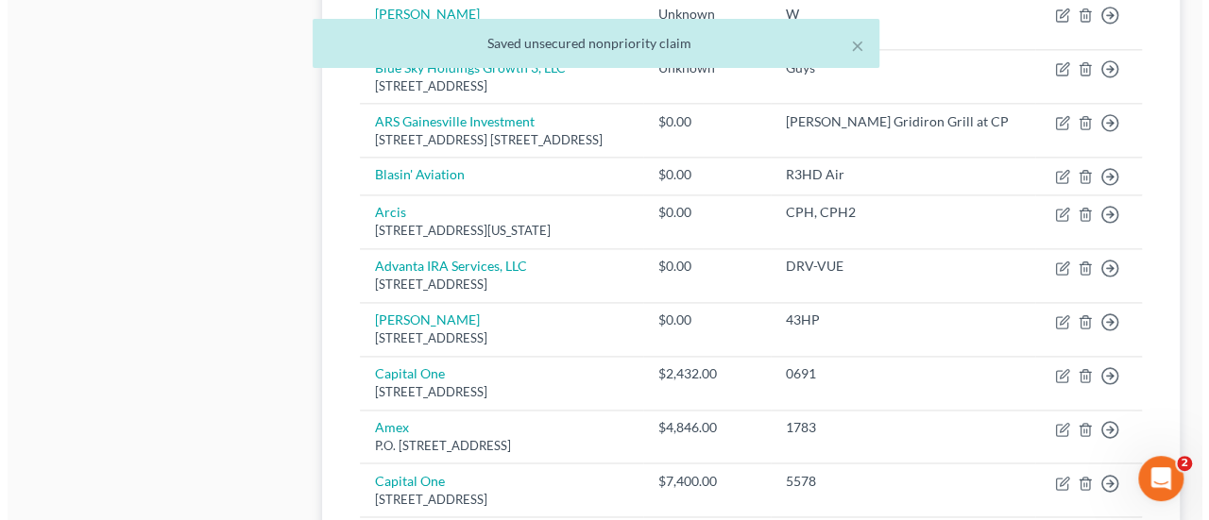
scroll to position [1235, 0]
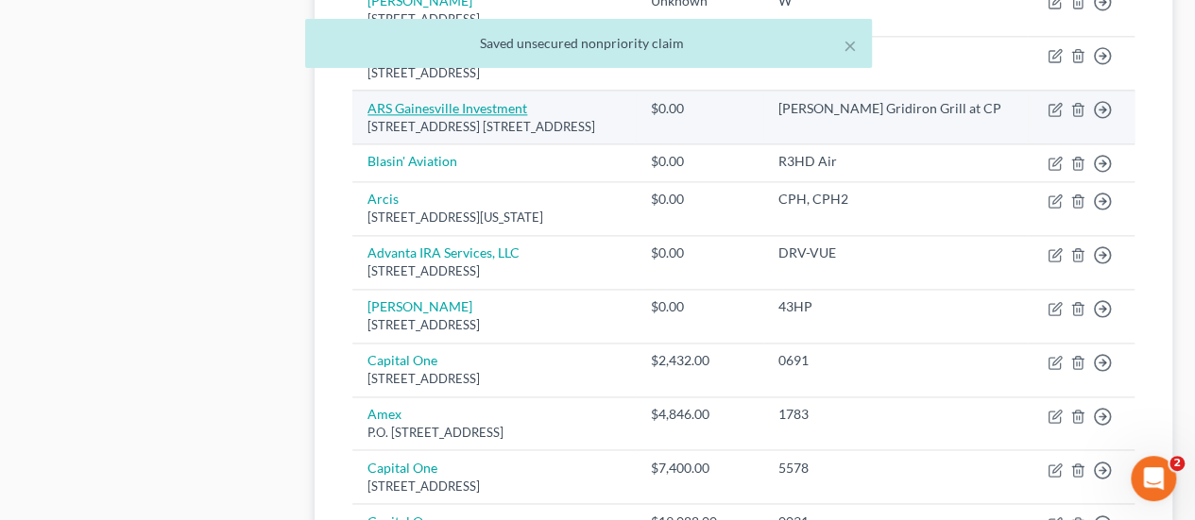
click at [508, 102] on link "ARS Gainesville Investment" at bounding box center [447, 108] width 160 height 16
select select "9"
select select "2"
select select "0"
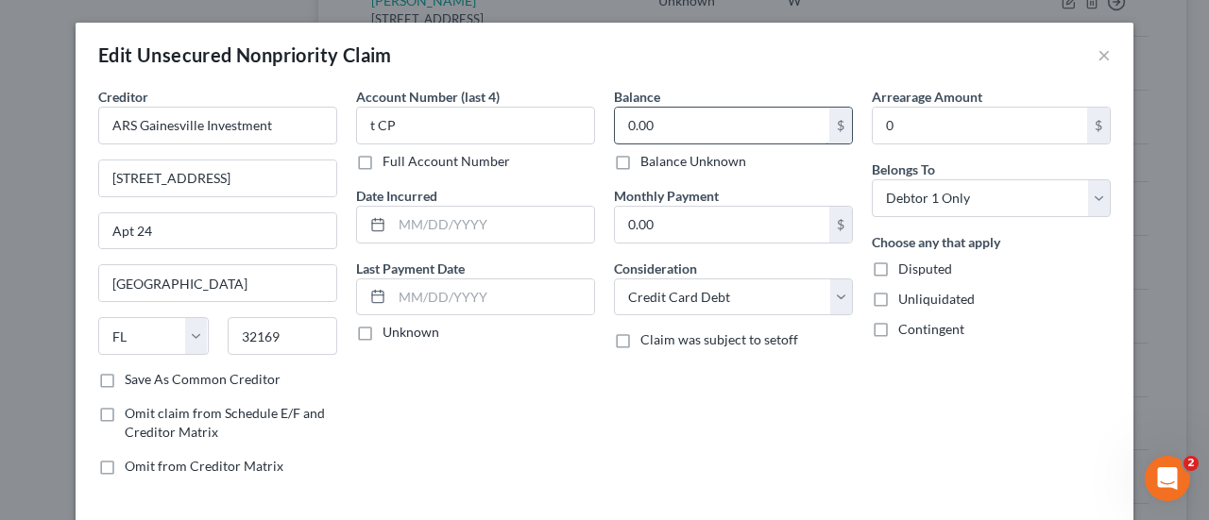
click at [767, 119] on input "0.00" at bounding box center [722, 126] width 214 height 36
click at [722, 157] on label "Balance Unknown" at bounding box center [693, 161] width 106 height 19
click at [660, 157] on input "Balance Unknown" at bounding box center [654, 158] width 12 height 12
checkbox input "true"
click at [931, 271] on span "Disputed" at bounding box center [925, 269] width 54 height 16
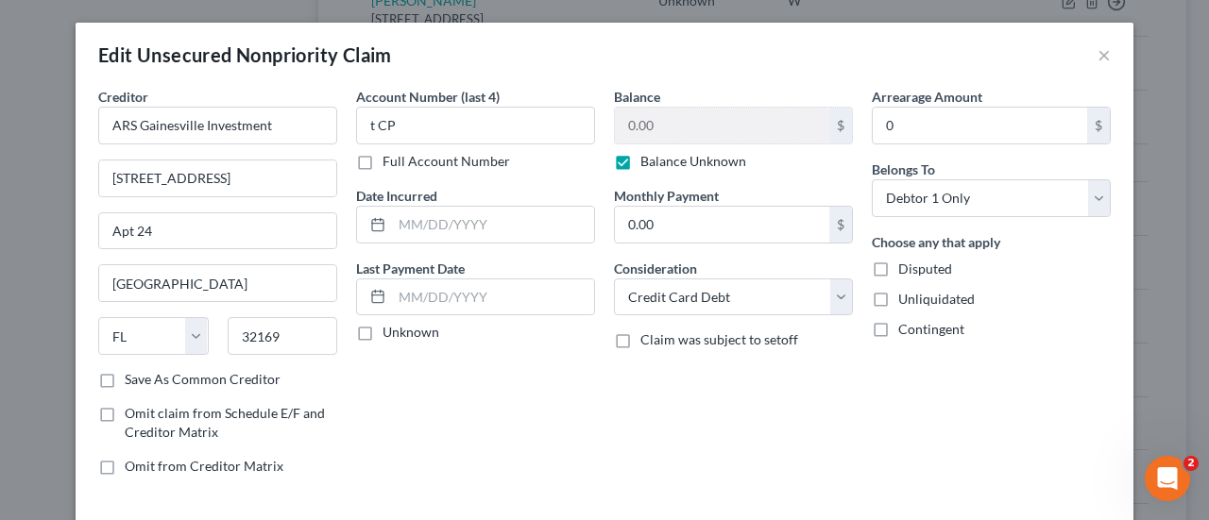
click at [918, 271] on input "Disputed" at bounding box center [912, 266] width 12 height 12
checkbox input "true"
click at [928, 293] on span "Unliquidated" at bounding box center [936, 299] width 76 height 16
click at [918, 293] on input "Unliquidated" at bounding box center [912, 296] width 12 height 12
checkbox input "true"
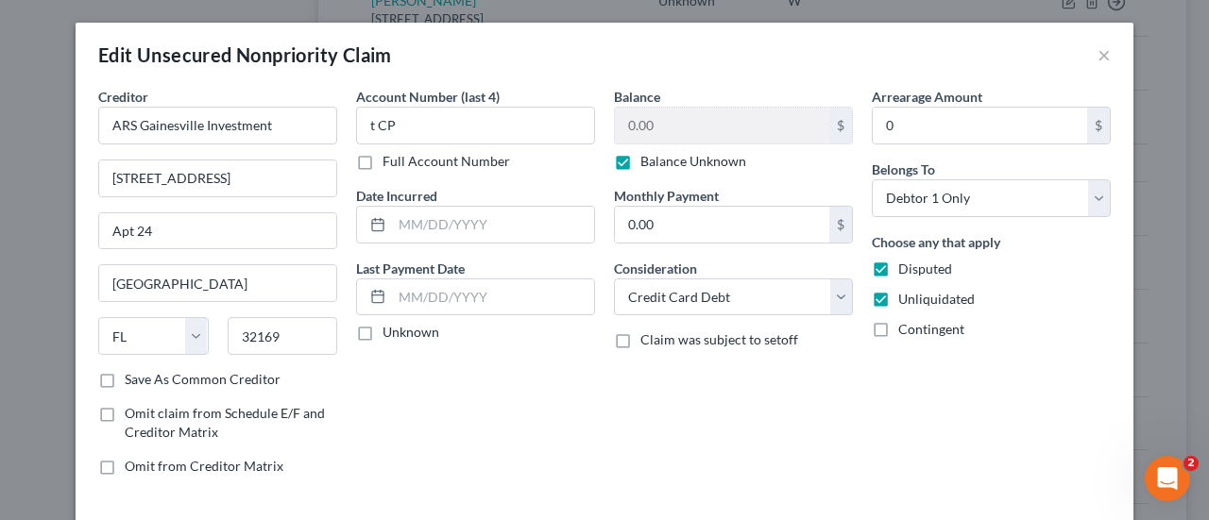
click at [925, 324] on span "Contingent" at bounding box center [931, 329] width 66 height 16
click at [918, 324] on input "Contingent" at bounding box center [912, 326] width 12 height 12
checkbox input "true"
click at [795, 287] on select "Select Cable / Satellite Services Collection Agency Credit Card Debt Debt Couns…" at bounding box center [733, 298] width 239 height 38
select select "14"
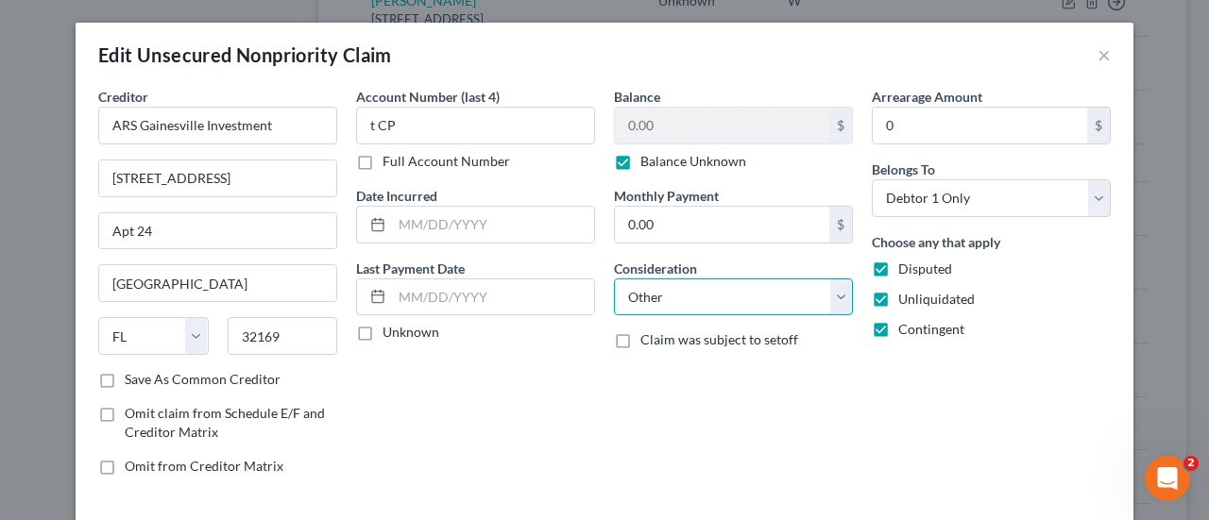
click at [614, 279] on select "Select Cable / Satellite Services Collection Agency Credit Card Debt Debt Couns…" at bounding box center [733, 298] width 239 height 38
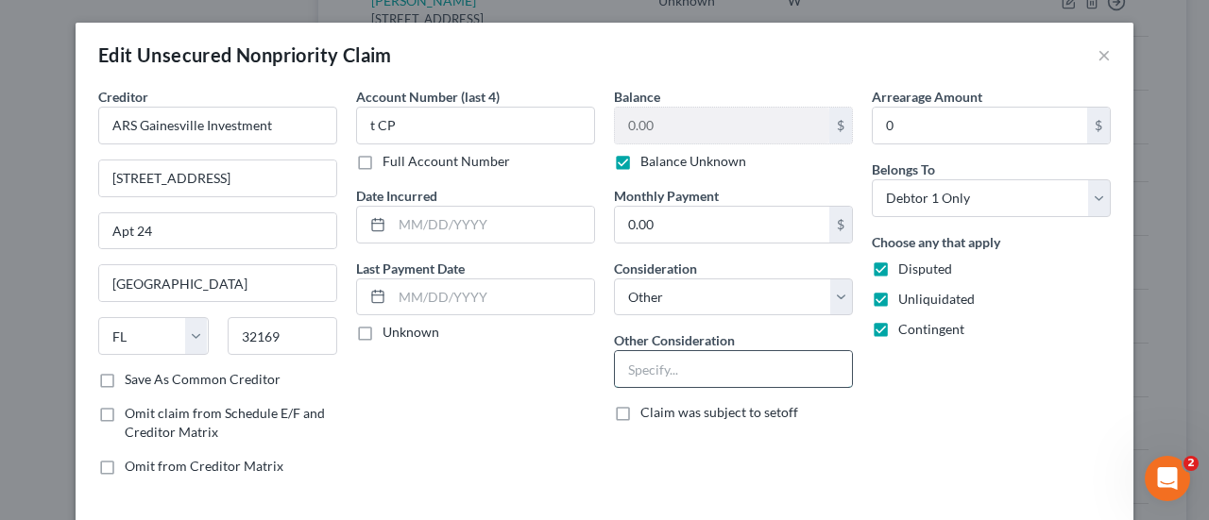
click at [739, 362] on input "text" at bounding box center [733, 369] width 237 height 36
paste input "Potential Investor Claim"
type input "Potential Investor Claim"
click at [965, 414] on div "Arrearage Amount 0 $ Belongs To * Select Debtor 1 Only Debtor 2 Only Debtor 1 A…" at bounding box center [991, 289] width 258 height 404
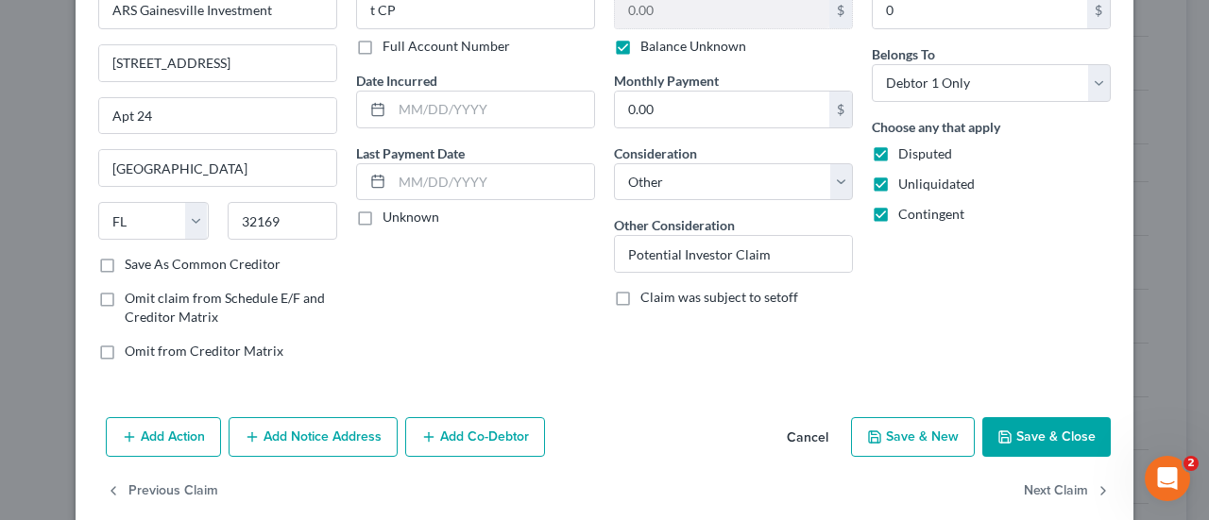
scroll to position [131, 0]
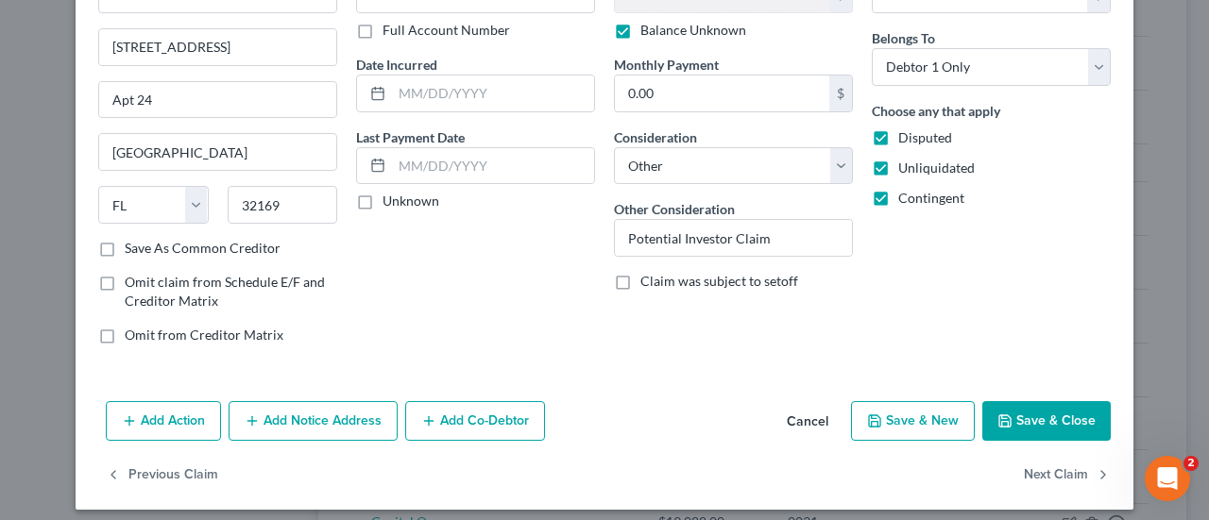
click at [1068, 417] on button "Save & Close" at bounding box center [1046, 421] width 128 height 40
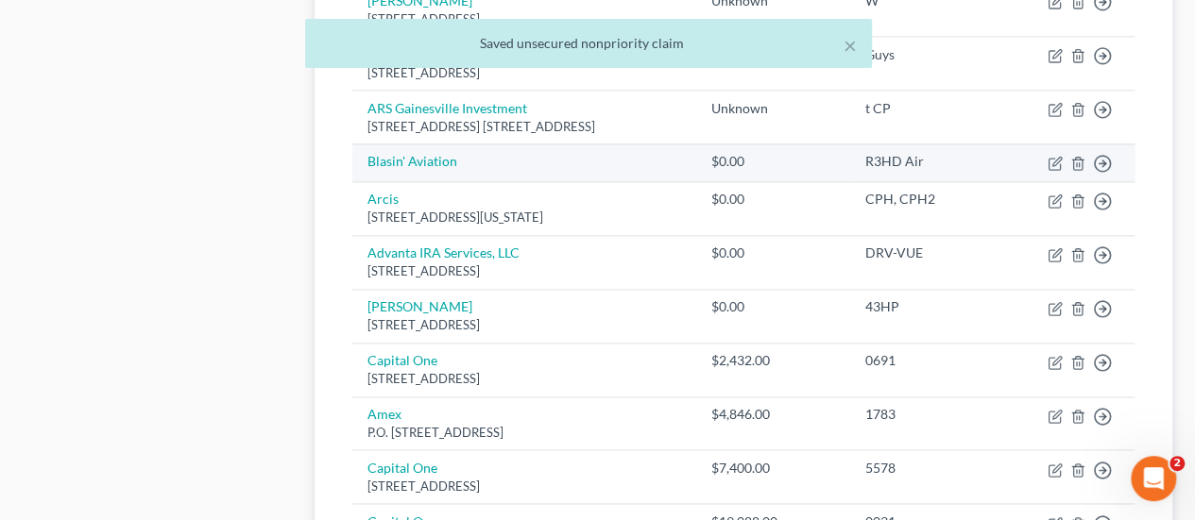
click at [417, 144] on td "Blasin' Aviation" at bounding box center [523, 163] width 343 height 38
click at [423, 154] on link "Blasin' Aviation" at bounding box center [412, 161] width 90 height 16
select select "2"
select select "0"
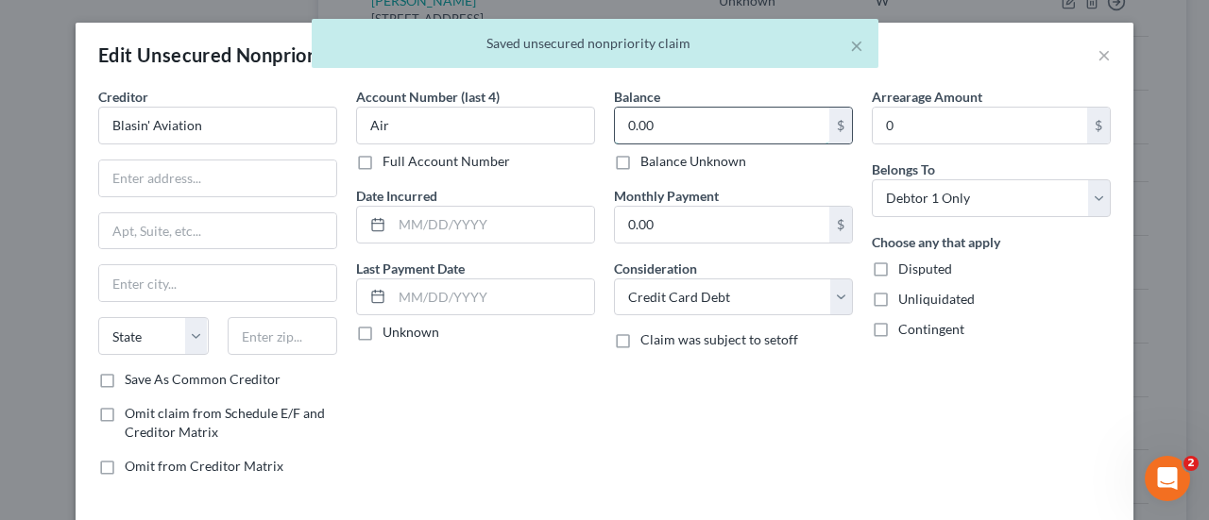
click at [737, 127] on input "0.00" at bounding box center [722, 126] width 214 height 36
click at [732, 146] on div "0.00 $ Balance Unknown" at bounding box center [733, 139] width 239 height 64
click at [735, 166] on label "Balance Unknown" at bounding box center [693, 161] width 106 height 19
click at [660, 164] on input "Balance Unknown" at bounding box center [654, 158] width 12 height 12
checkbox input "true"
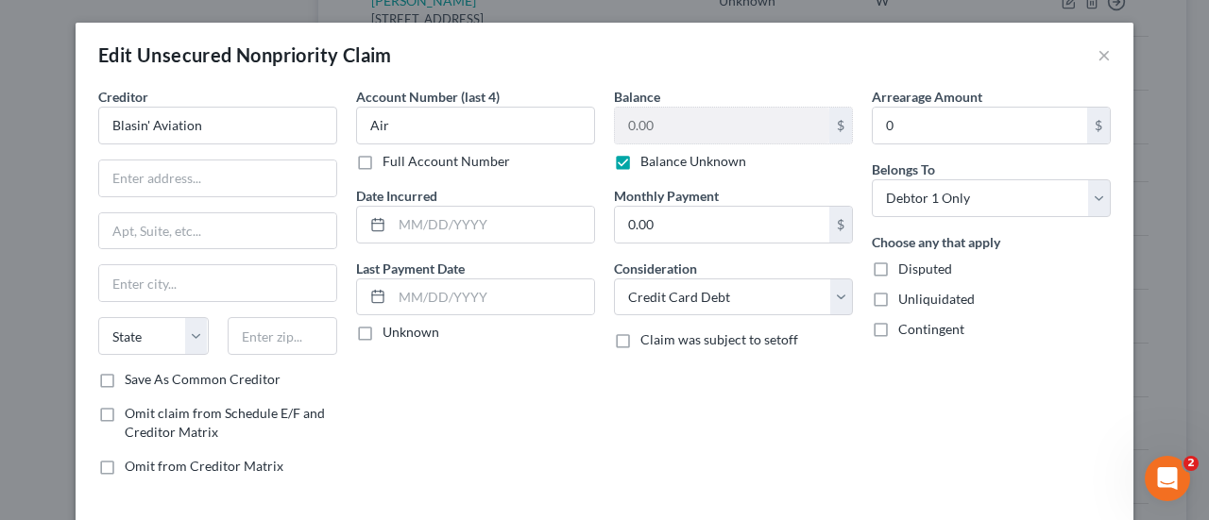
click at [913, 265] on span "Disputed" at bounding box center [925, 269] width 54 height 16
click at [913, 265] on input "Disputed" at bounding box center [912, 266] width 12 height 12
checkbox input "true"
click at [913, 300] on span "Unliquidated" at bounding box center [936, 299] width 76 height 16
click at [913, 300] on input "Unliquidated" at bounding box center [912, 296] width 12 height 12
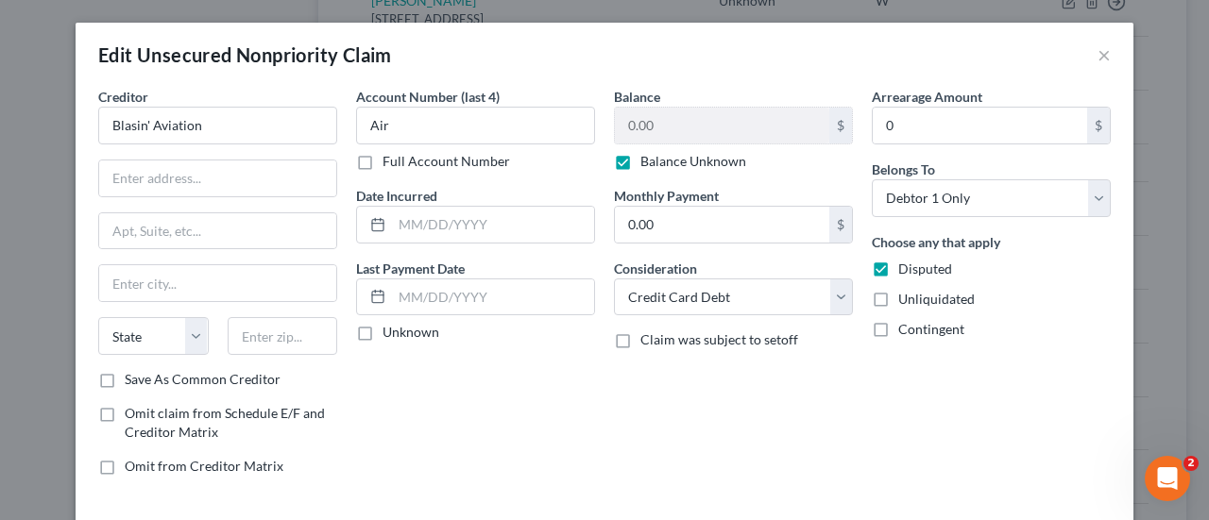
checkbox input "true"
click at [912, 326] on span "Contingent" at bounding box center [931, 329] width 66 height 16
click at [912, 326] on input "Contingent" at bounding box center [912, 326] width 12 height 12
checkbox input "true"
click at [785, 297] on select "Select Cable / Satellite Services Collection Agency Credit Card Debt Debt Couns…" at bounding box center [733, 298] width 239 height 38
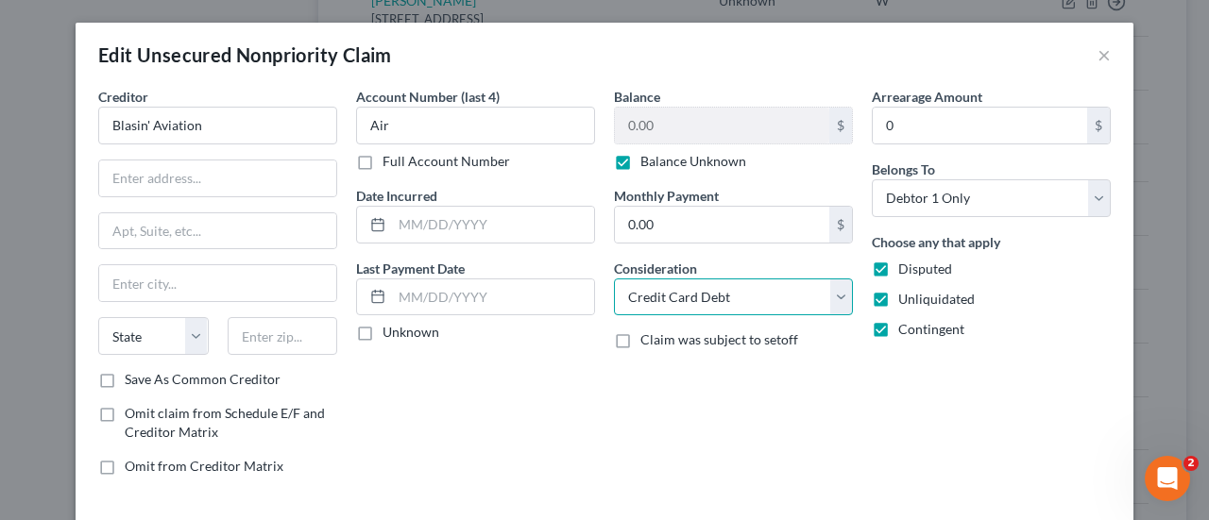
select select "14"
click at [614, 279] on select "Select Cable / Satellite Services Collection Agency Credit Card Debt Debt Couns…" at bounding box center [733, 298] width 239 height 38
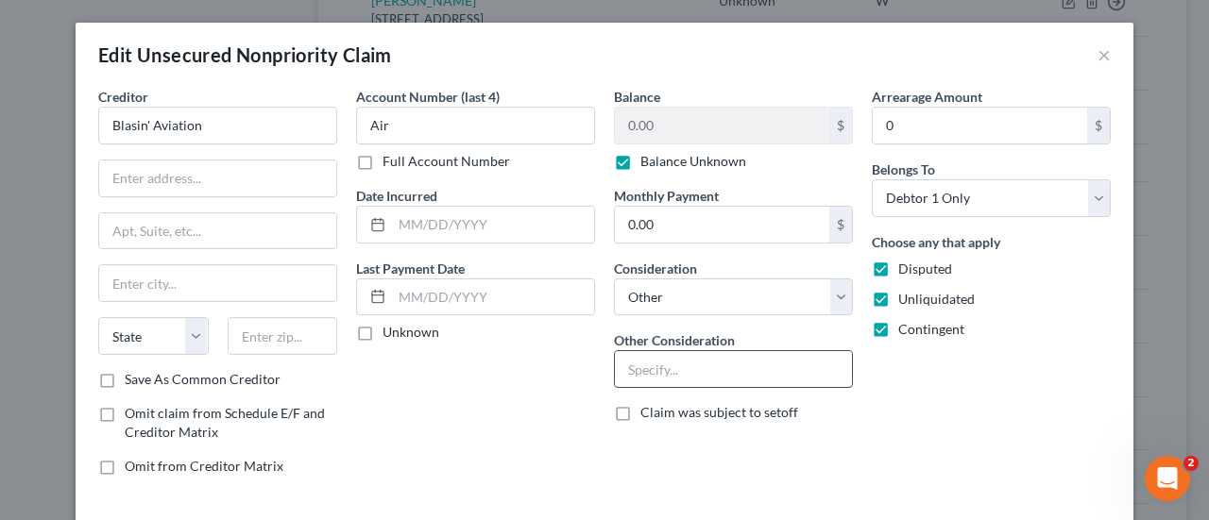
click at [725, 366] on input "text" at bounding box center [733, 369] width 237 height 36
paste input "Potential Investor Claim"
type input "Potential Investor Claim"
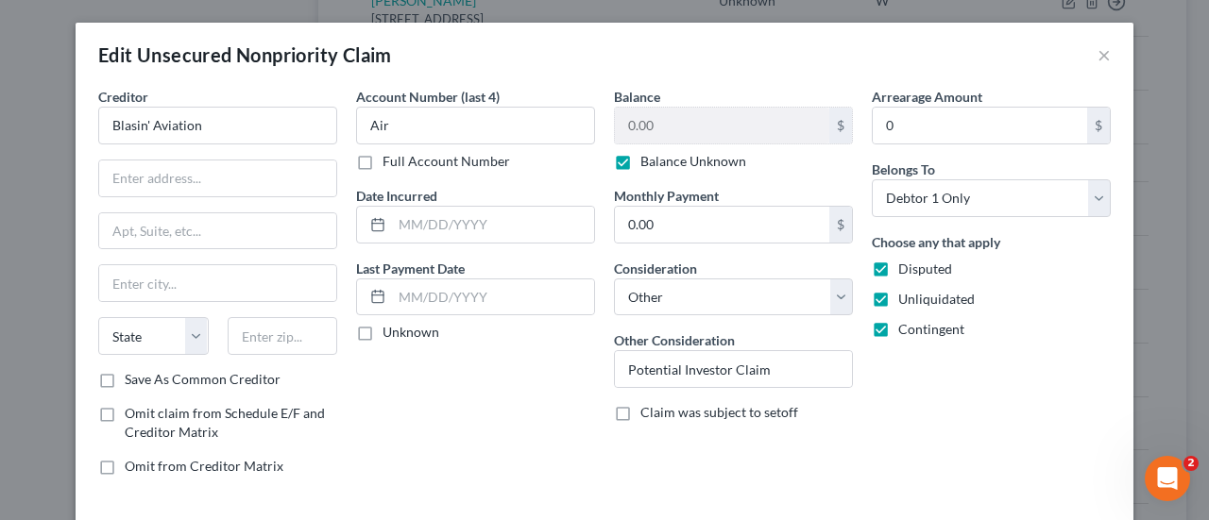
click at [970, 452] on div "Arrearage Amount 0 $ Belongs To * Select Debtor 1 Only Debtor 2 Only Debtor 1 A…" at bounding box center [991, 289] width 258 height 404
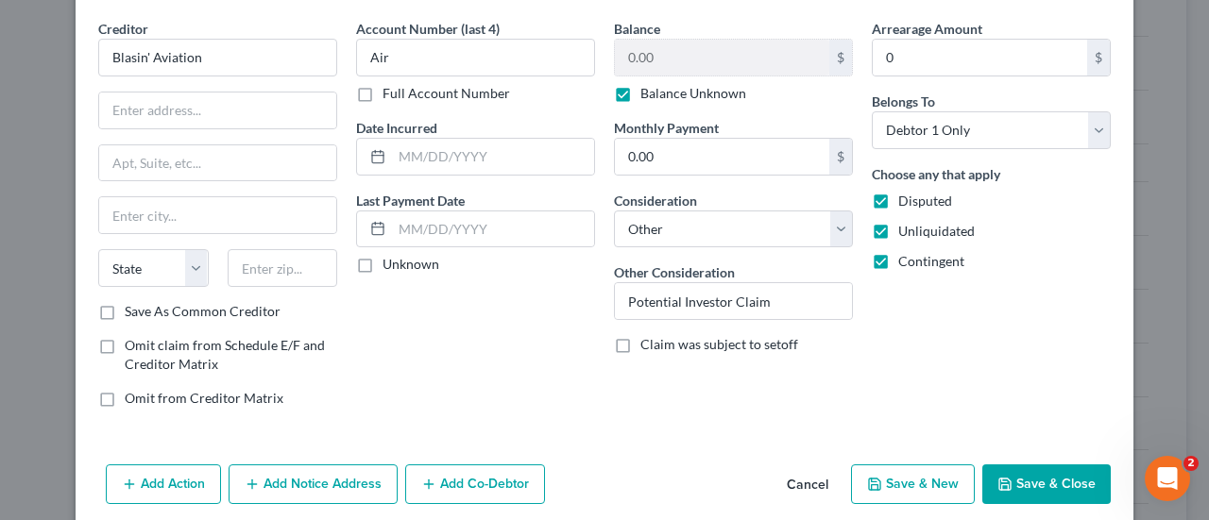
scroll to position [83, 0]
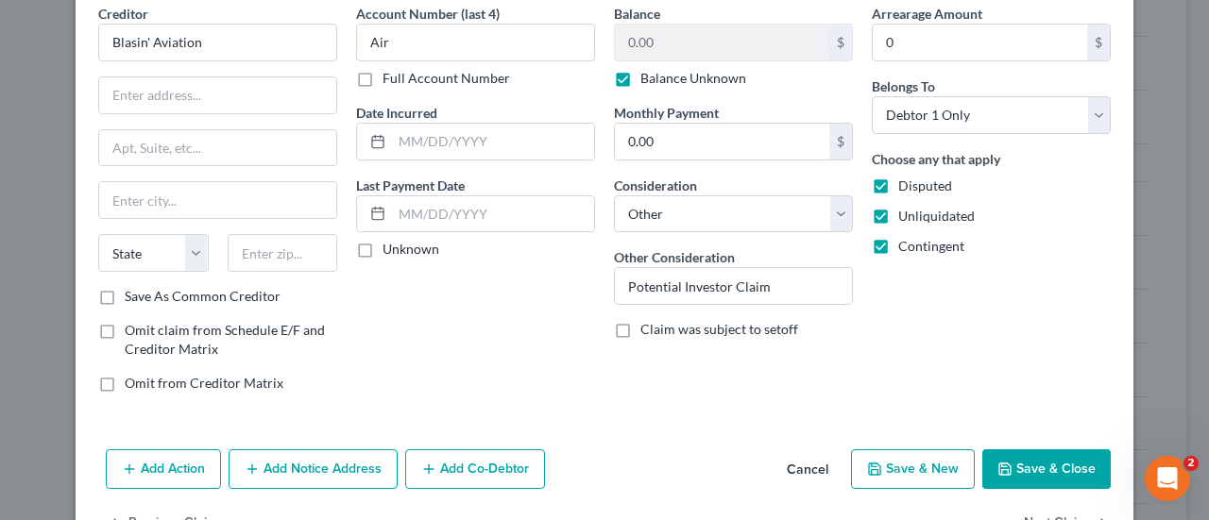
click at [1068, 451] on button "Save & Close" at bounding box center [1046, 470] width 128 height 40
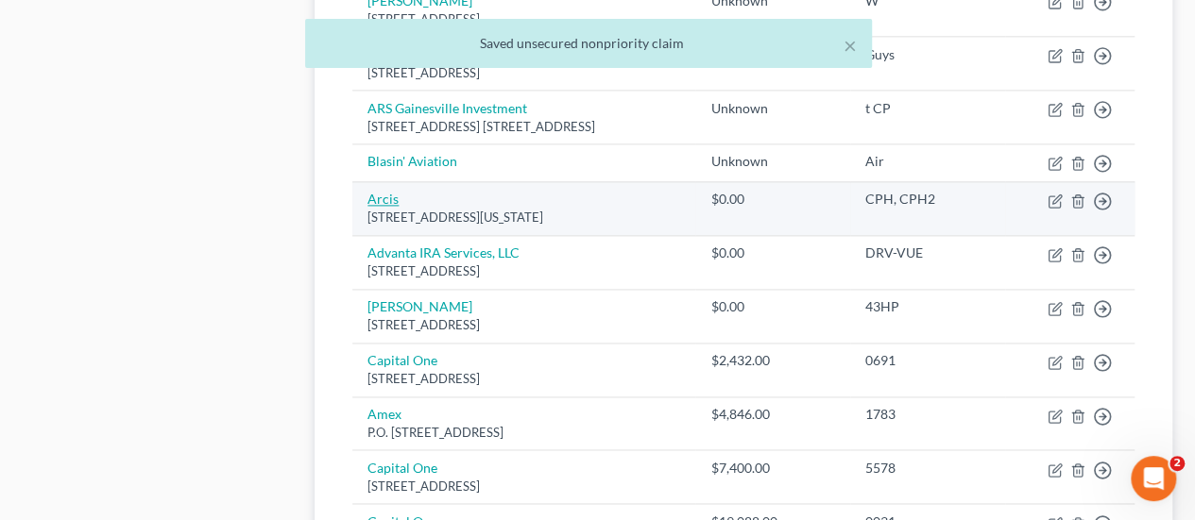
click at [382, 194] on link "Arcis" at bounding box center [382, 199] width 31 height 16
select select "35"
select select "2"
select select "0"
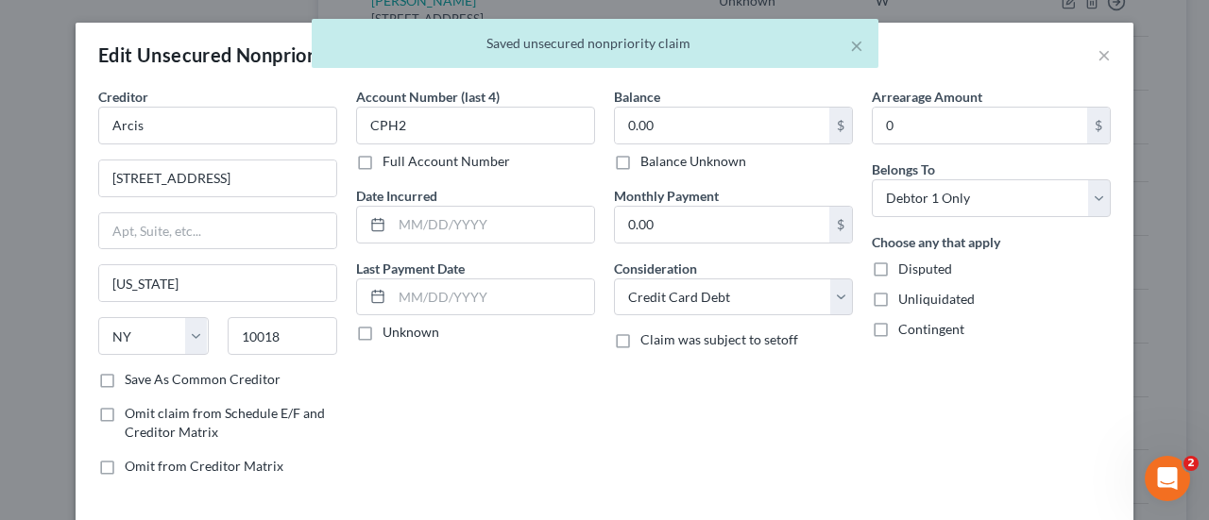
click at [735, 155] on label "Balance Unknown" at bounding box center [693, 161] width 106 height 19
click at [660, 155] on input "Balance Unknown" at bounding box center [654, 158] width 12 height 12
click at [903, 268] on span "Disputed" at bounding box center [925, 269] width 54 height 16
click at [906, 268] on input "Disputed" at bounding box center [912, 266] width 12 height 12
click at [903, 300] on span "Unliquidated" at bounding box center [936, 299] width 76 height 16
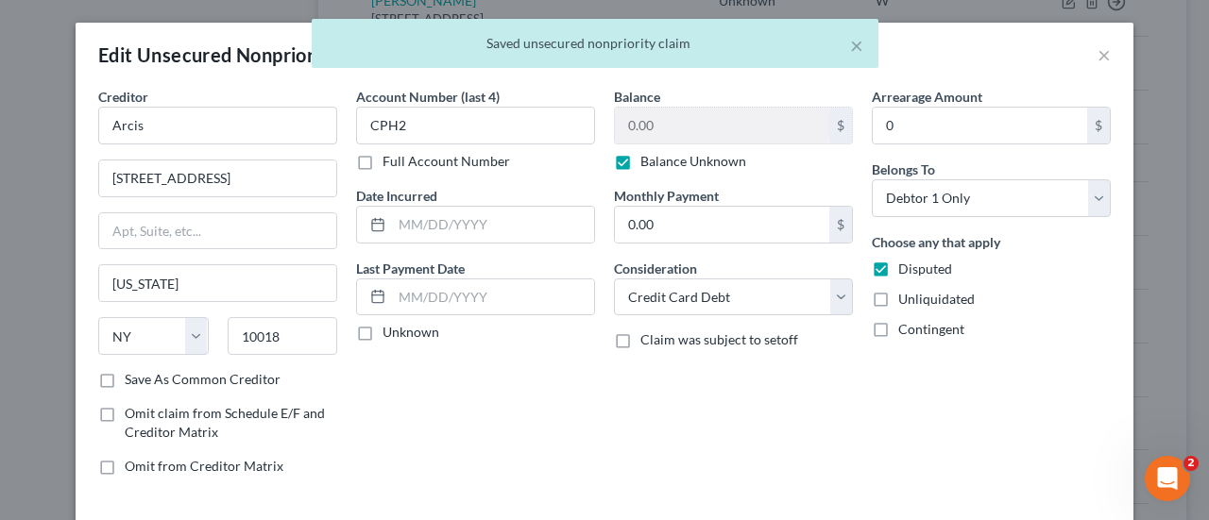
click at [906, 300] on input "Unliquidated" at bounding box center [912, 296] width 12 height 12
click at [901, 321] on span "Contingent" at bounding box center [931, 329] width 66 height 16
click at [906, 320] on input "Contingent" at bounding box center [912, 326] width 12 height 12
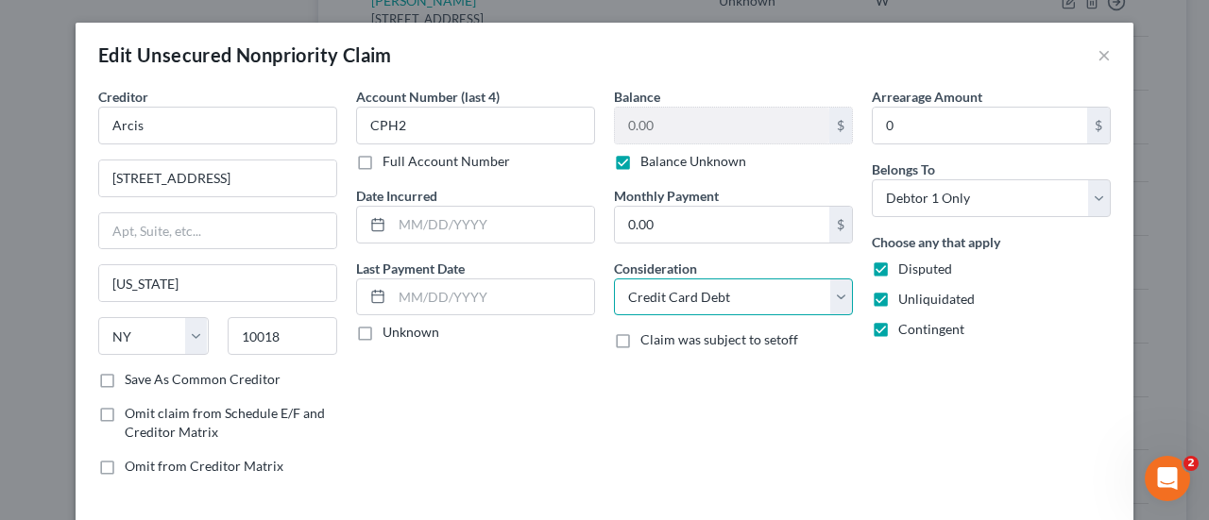
click at [831, 302] on select "Select Cable / Satellite Services Collection Agency Credit Card Debt Debt Couns…" at bounding box center [733, 298] width 239 height 38
click at [614, 279] on select "Select Cable / Satellite Services Collection Agency Credit Card Debt Debt Couns…" at bounding box center [733, 298] width 239 height 38
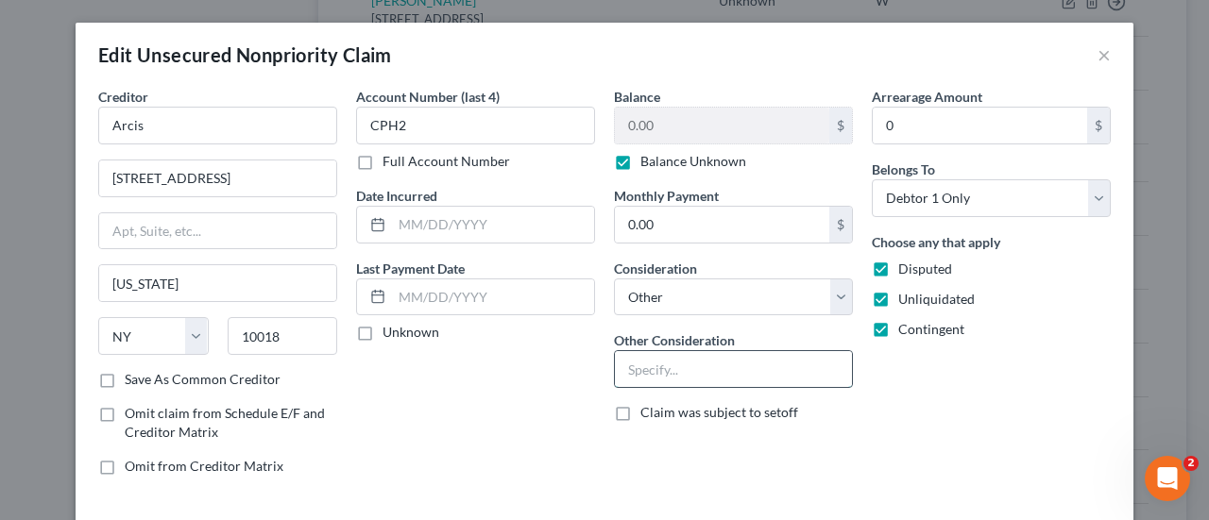
click at [749, 365] on input "text" at bounding box center [733, 369] width 237 height 36
paste input "Potential Investor Claim"
click at [976, 428] on div "Arrearage Amount 0 $ Belongs To * Select Debtor 1 Only Debtor 2 Only Debtor 1 A…" at bounding box center [991, 289] width 258 height 404
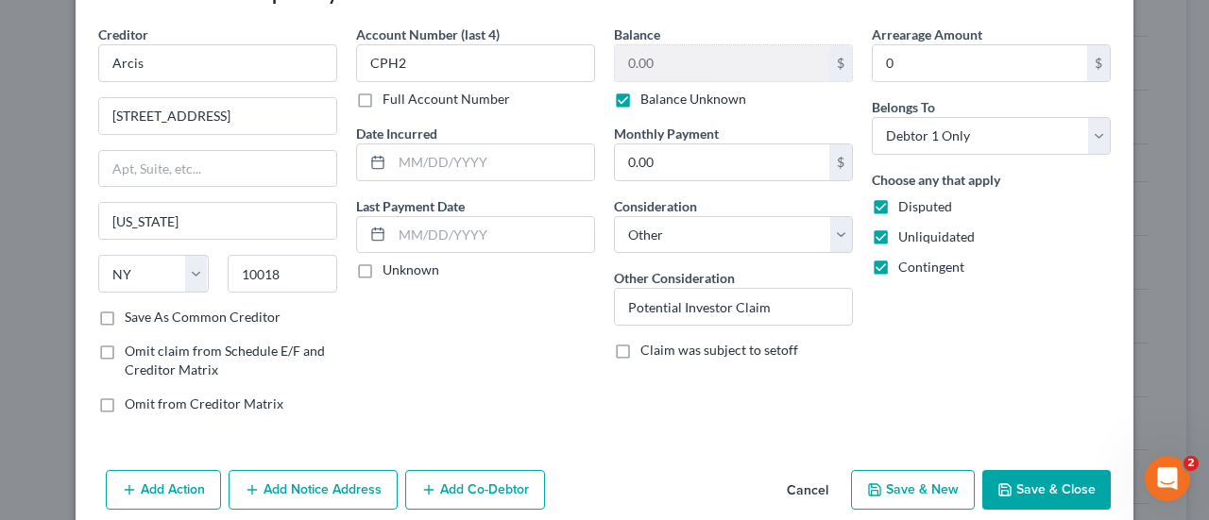
scroll to position [99, 0]
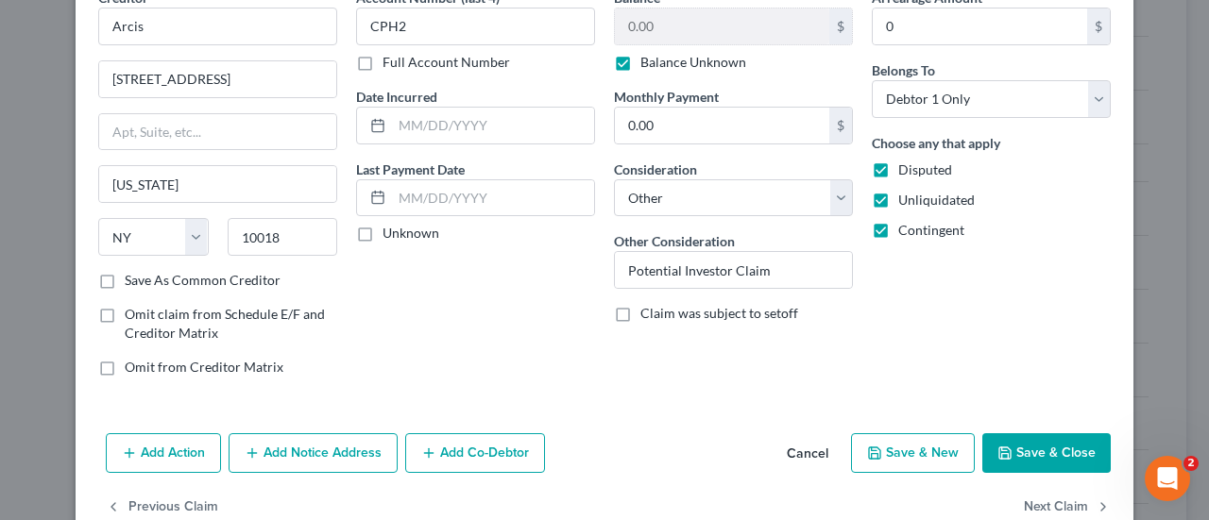
click at [1056, 458] on button "Save & Close" at bounding box center [1046, 453] width 128 height 40
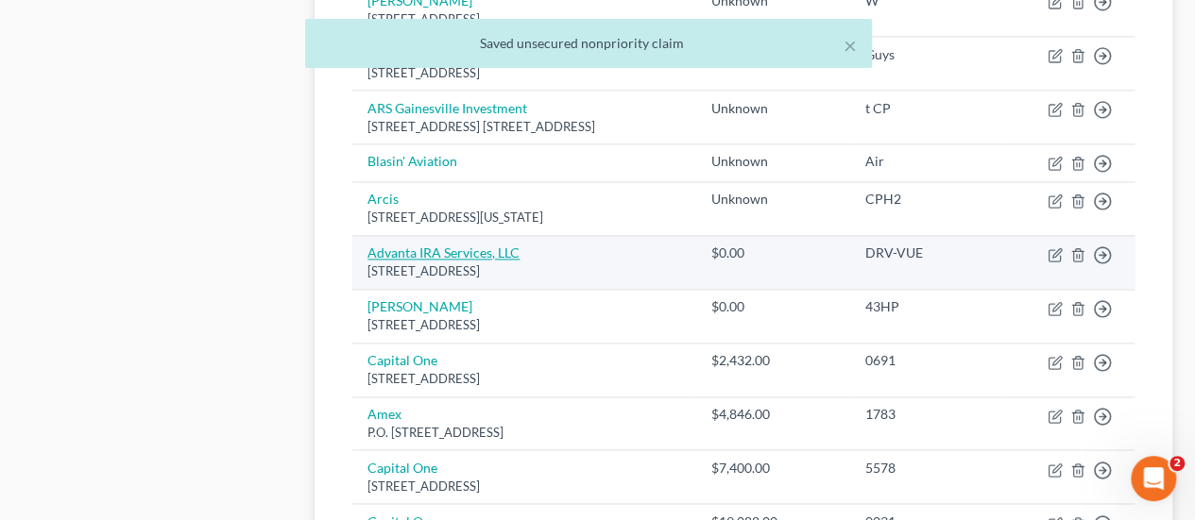
click at [460, 245] on link "Advanta IRA Services, LLC" at bounding box center [443, 253] width 152 height 16
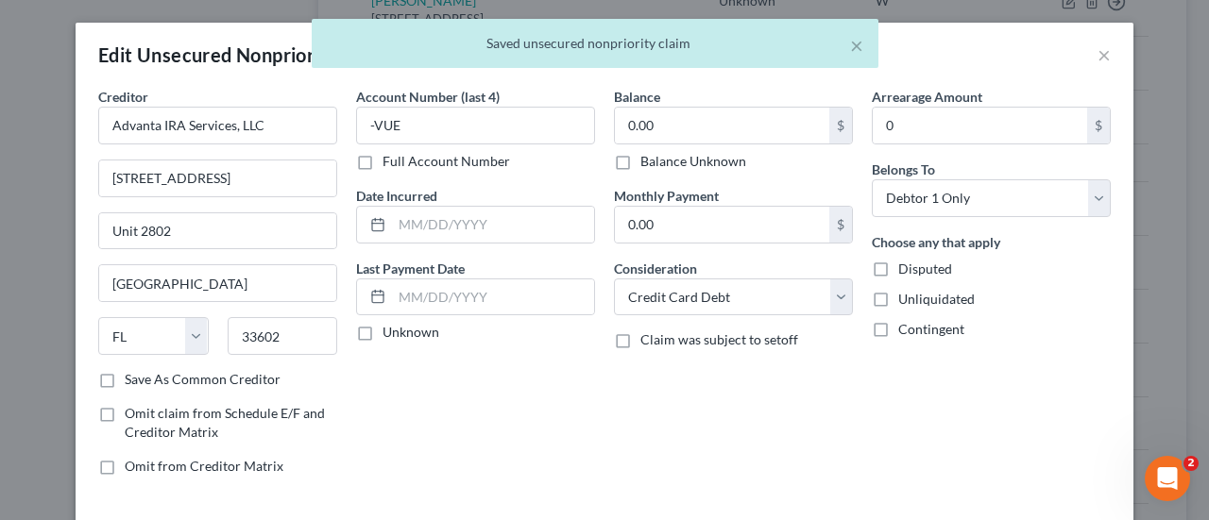
click at [640, 156] on label "Balance Unknown" at bounding box center [693, 161] width 106 height 19
click at [648, 156] on input "Balance Unknown" at bounding box center [654, 158] width 12 height 12
click at [898, 268] on label "Disputed" at bounding box center [925, 269] width 54 height 19
click at [906, 268] on input "Disputed" at bounding box center [912, 266] width 12 height 12
click at [898, 300] on span "Unliquidated" at bounding box center [936, 299] width 76 height 16
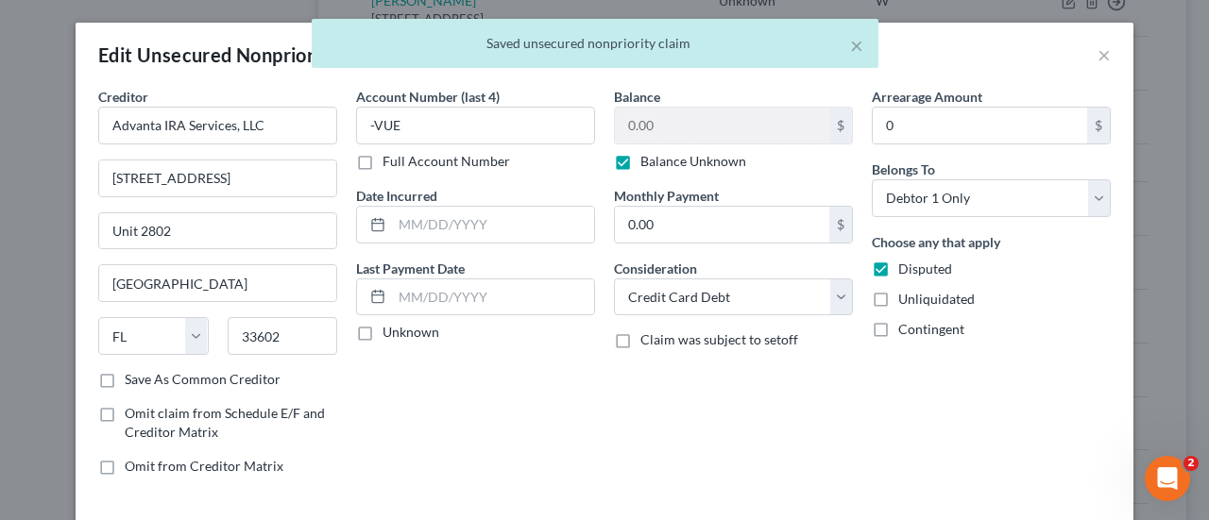
click at [906, 300] on input "Unliquidated" at bounding box center [912, 296] width 12 height 12
click at [892, 314] on div "Choose any that apply Disputed Unliquidated Contingent" at bounding box center [991, 285] width 239 height 107
click at [898, 328] on label "Contingent" at bounding box center [931, 329] width 66 height 19
click at [906, 328] on input "Contingent" at bounding box center [912, 326] width 12 height 12
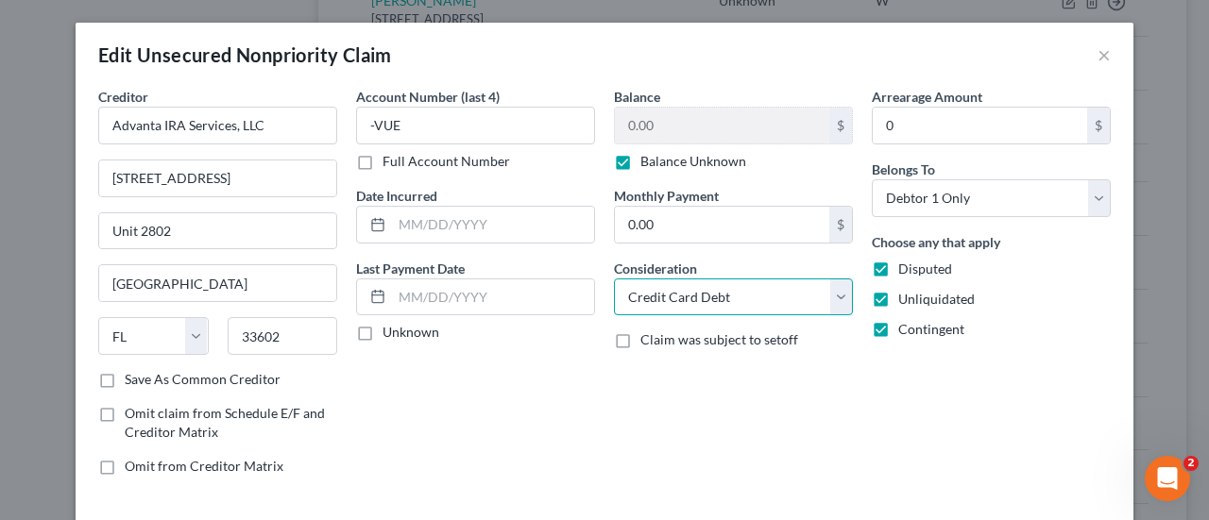
click at [794, 311] on select "Select Cable / Satellite Services Collection Agency Credit Card Debt Debt Couns…" at bounding box center [733, 298] width 239 height 38
click at [614, 279] on select "Select Cable / Satellite Services Collection Agency Credit Card Debt Debt Couns…" at bounding box center [733, 298] width 239 height 38
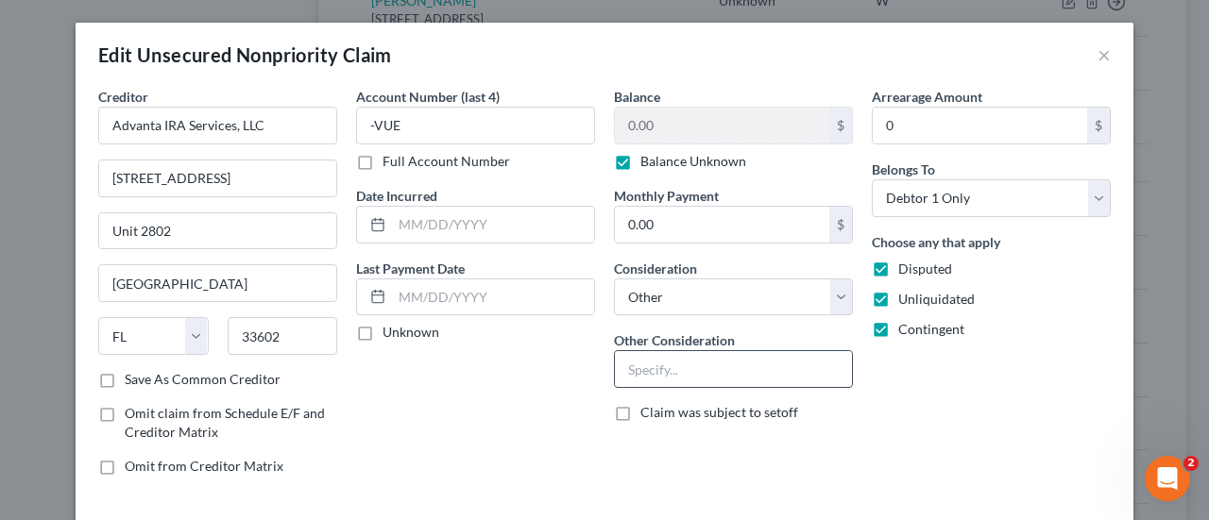
click at [705, 365] on input "text" at bounding box center [733, 369] width 237 height 36
paste input "Potential Investor Claim"
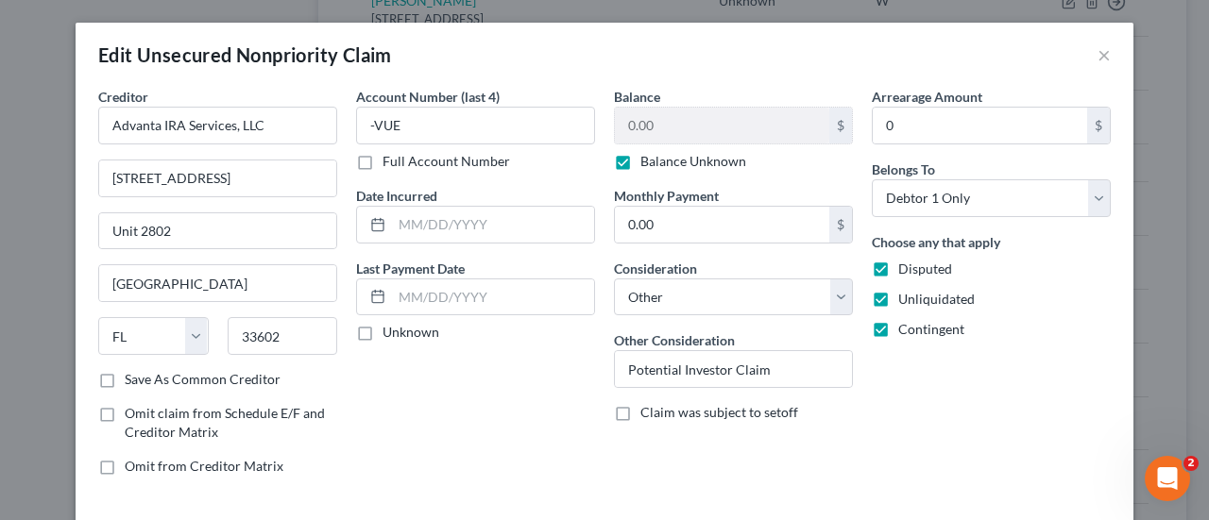
click at [935, 449] on div "Arrearage Amount 0 $ Belongs To * Select Debtor 1 Only Debtor 2 Only Debtor 1 A…" at bounding box center [991, 289] width 258 height 404
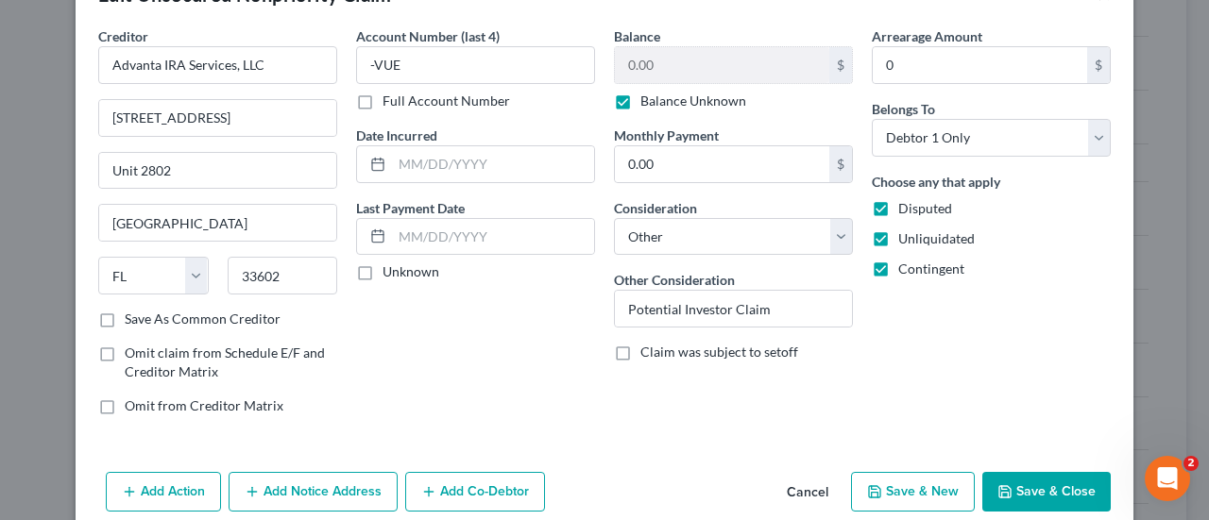
scroll to position [70, 0]
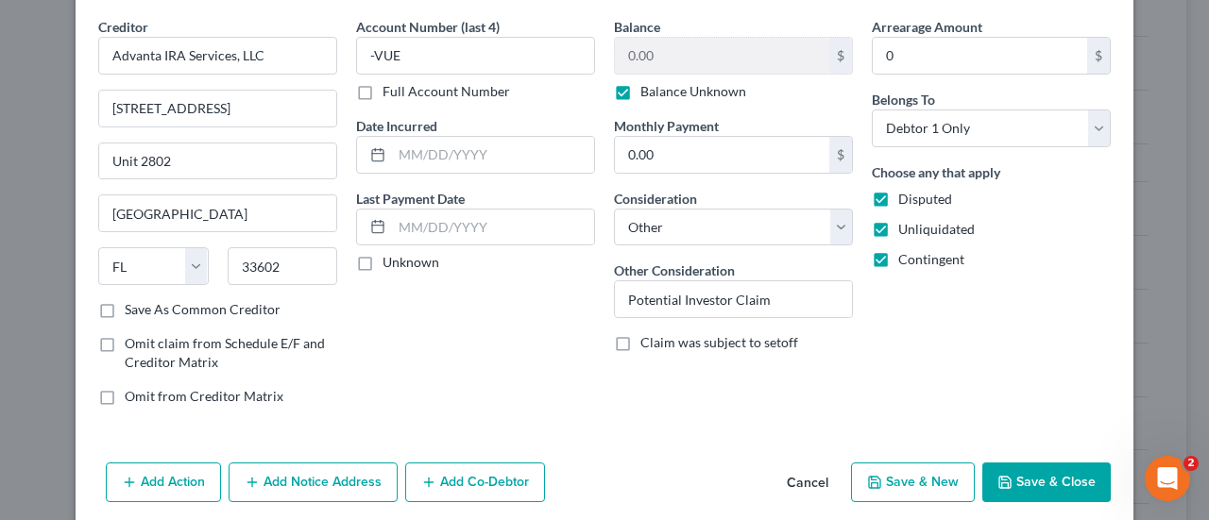
click at [1027, 483] on button "Save & Close" at bounding box center [1046, 483] width 128 height 40
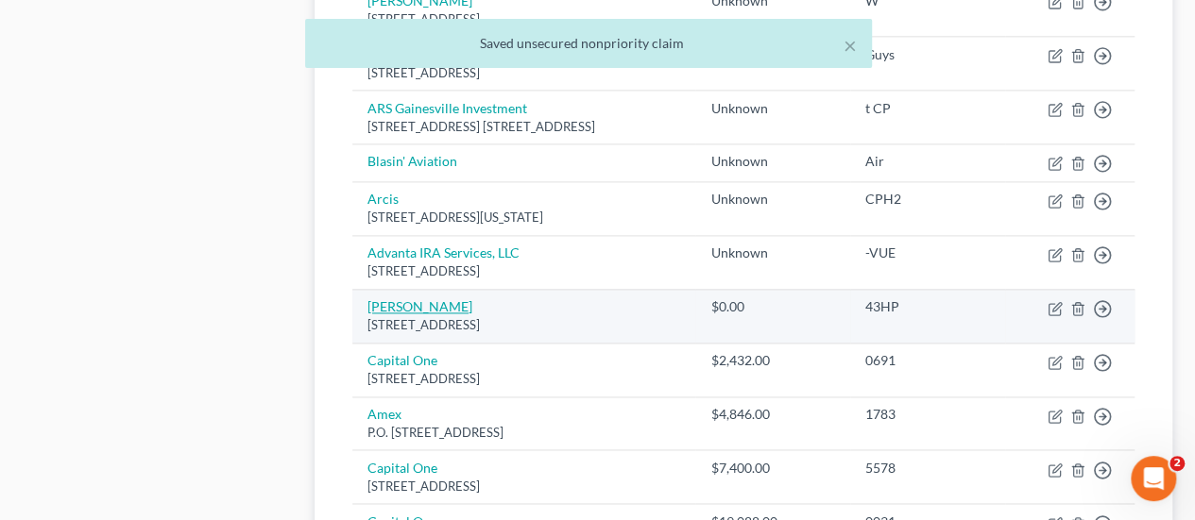
click at [414, 298] on link "[PERSON_NAME]" at bounding box center [419, 306] width 105 height 16
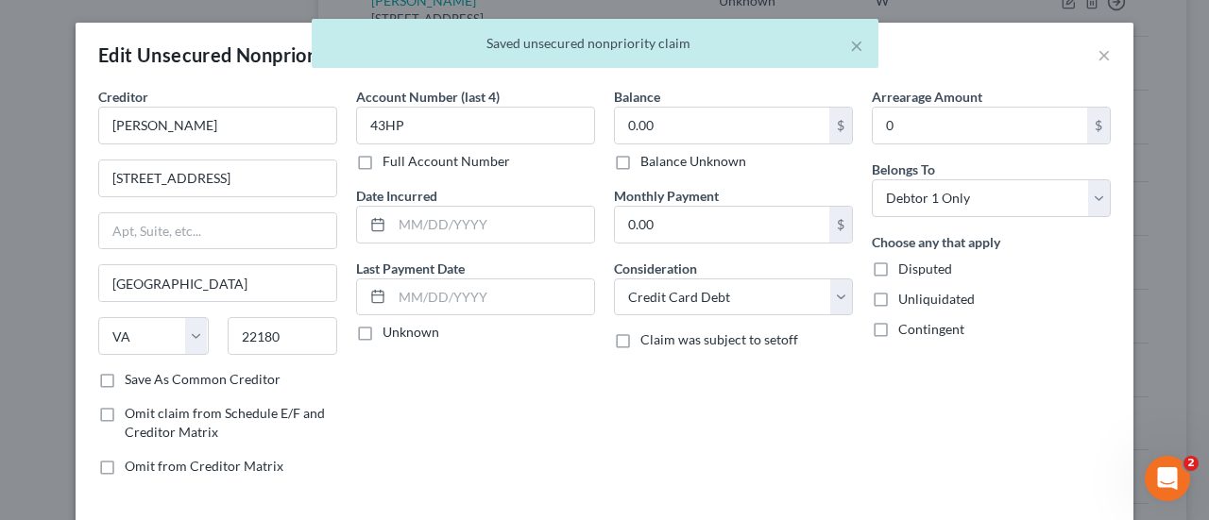
click at [924, 291] on span "Unliquidated" at bounding box center [936, 299] width 76 height 16
click at [918, 290] on input "Unliquidated" at bounding box center [912, 296] width 12 height 12
click at [898, 265] on label "Disputed" at bounding box center [925, 269] width 54 height 19
click at [906, 265] on input "Disputed" at bounding box center [912, 266] width 12 height 12
click at [898, 322] on span "Contingent" at bounding box center [931, 329] width 66 height 16
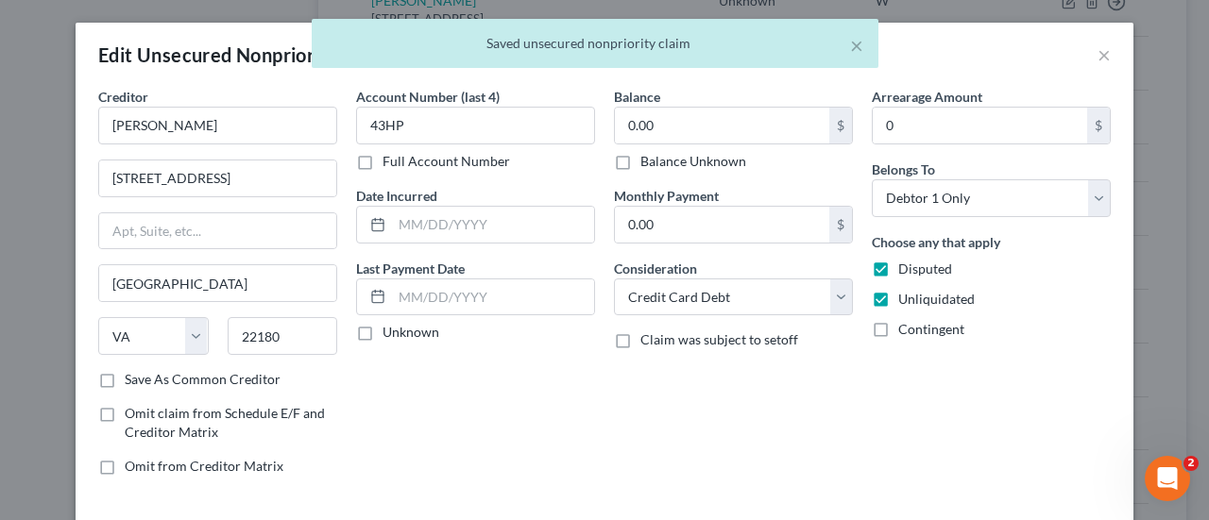
click at [906, 322] on input "Contingent" at bounding box center [912, 326] width 12 height 12
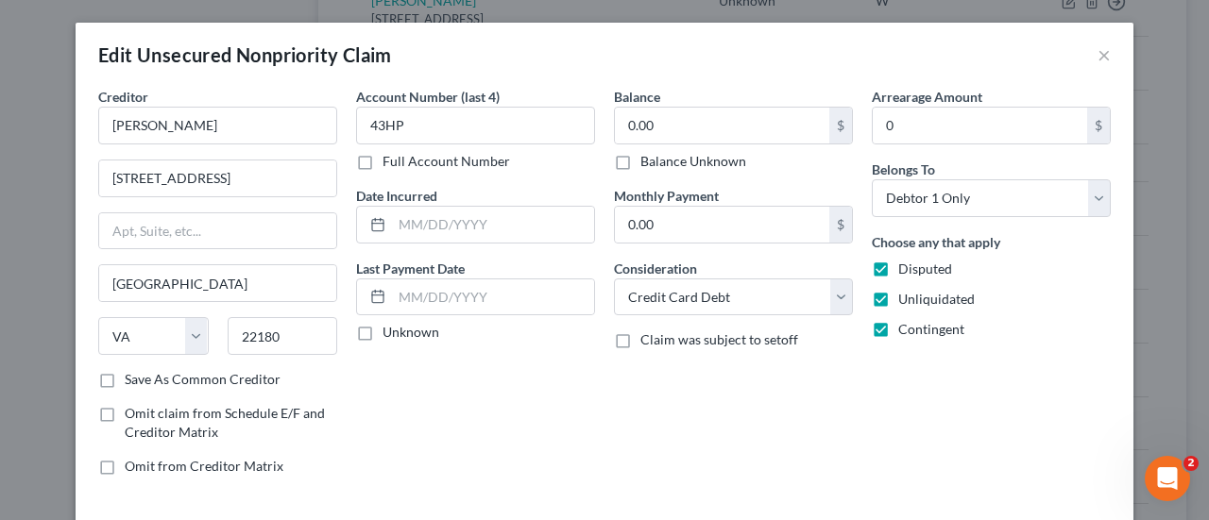
click at [718, 162] on label "Balance Unknown" at bounding box center [693, 161] width 106 height 19
click at [660, 162] on input "Balance Unknown" at bounding box center [654, 158] width 12 height 12
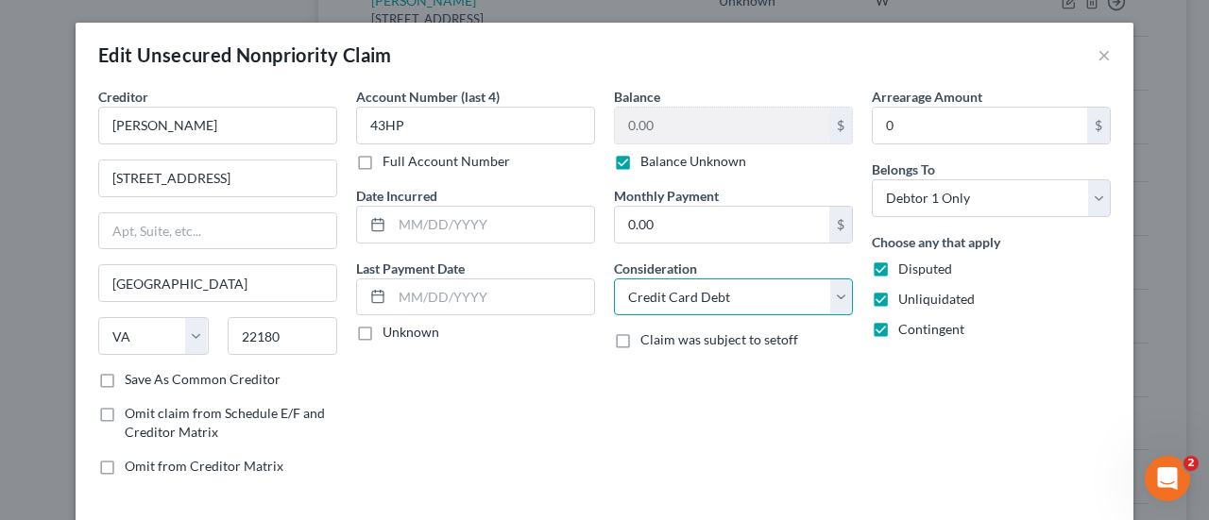
click at [773, 301] on select "Select Cable / Satellite Services Collection Agency Credit Card Debt Debt Couns…" at bounding box center [733, 298] width 239 height 38
click at [614, 279] on select "Select Cable / Satellite Services Collection Agency Credit Card Debt Debt Couns…" at bounding box center [733, 298] width 239 height 38
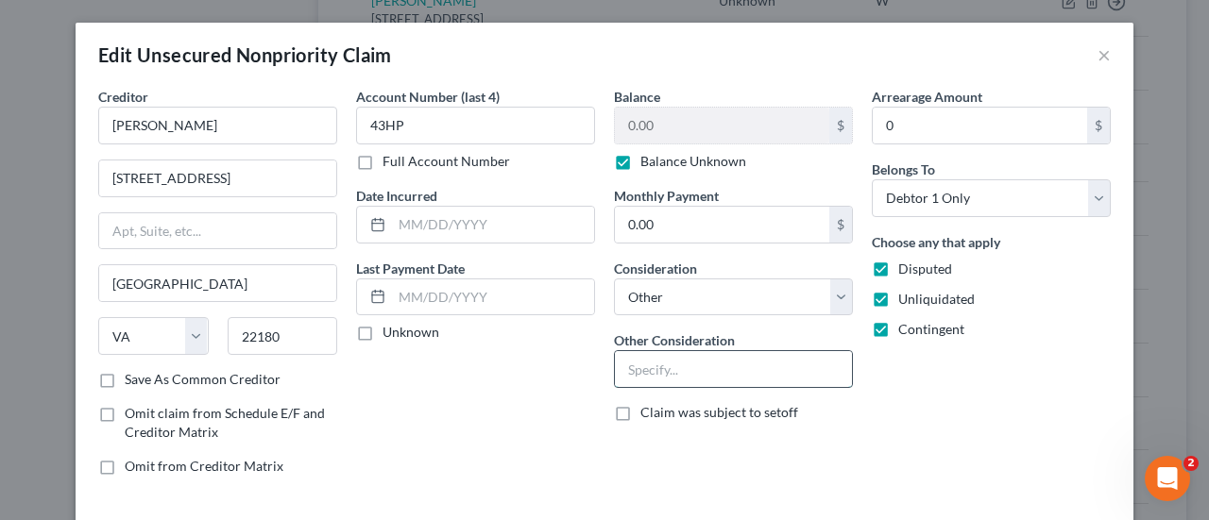
click at [726, 367] on input "text" at bounding box center [733, 369] width 237 height 36
paste input "Potential Investor Claim"
click at [977, 462] on div "Arrearage Amount 0 $ Belongs To * Select Debtor 1 Only Debtor 2 Only Debtor 1 A…" at bounding box center [991, 289] width 258 height 404
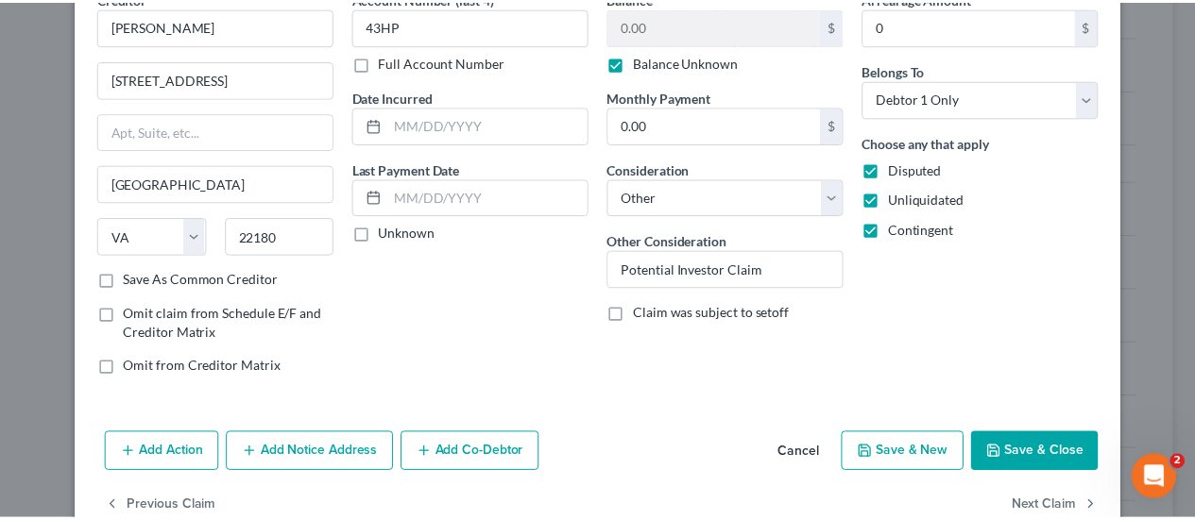
scroll to position [140, 0]
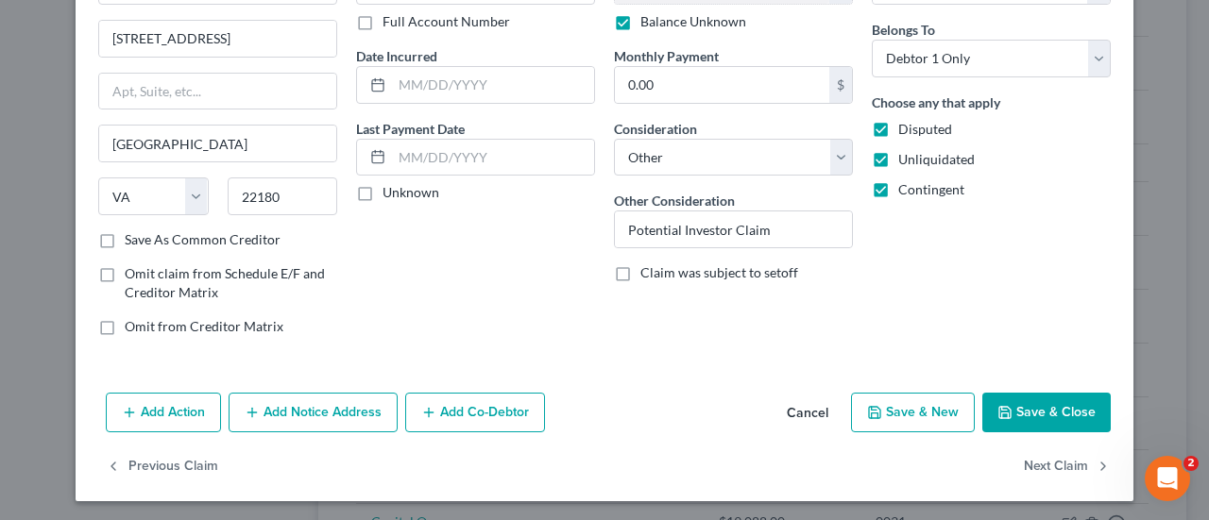
click at [1068, 420] on button "Save & Close" at bounding box center [1046, 413] width 128 height 40
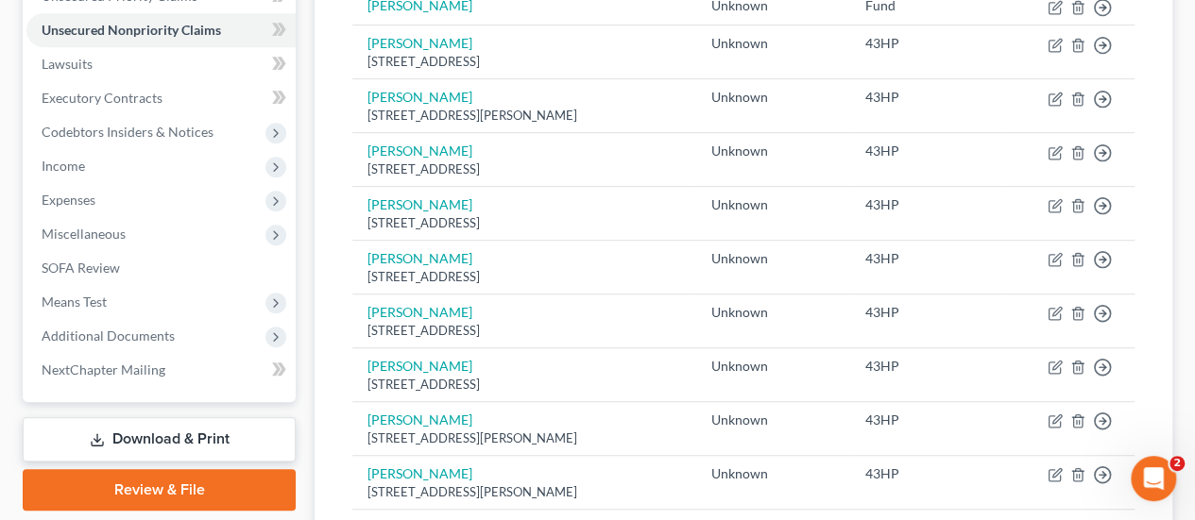
scroll to position [1585, 0]
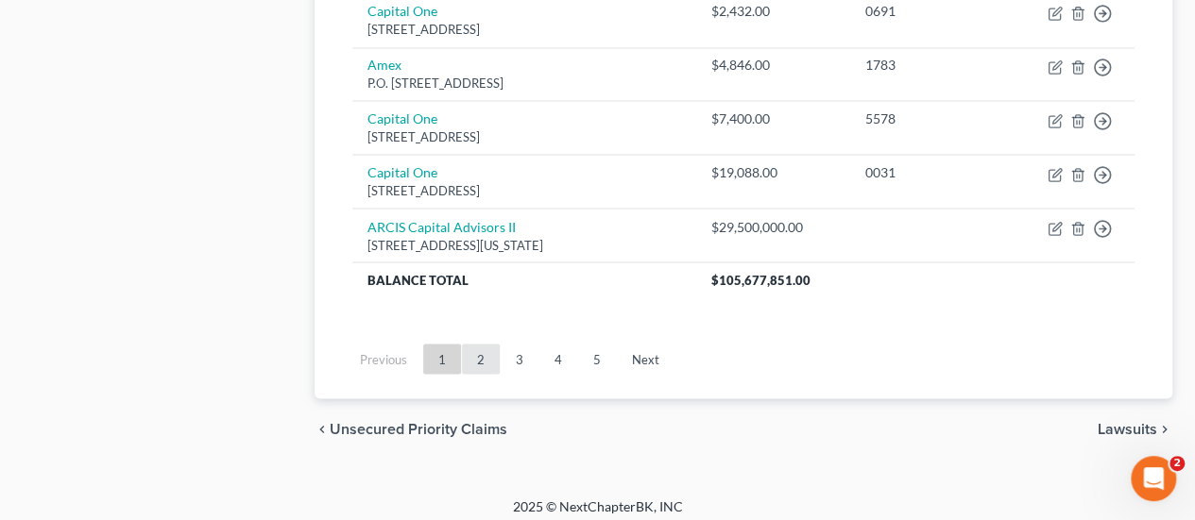
click at [482, 344] on link "2" at bounding box center [481, 359] width 38 height 30
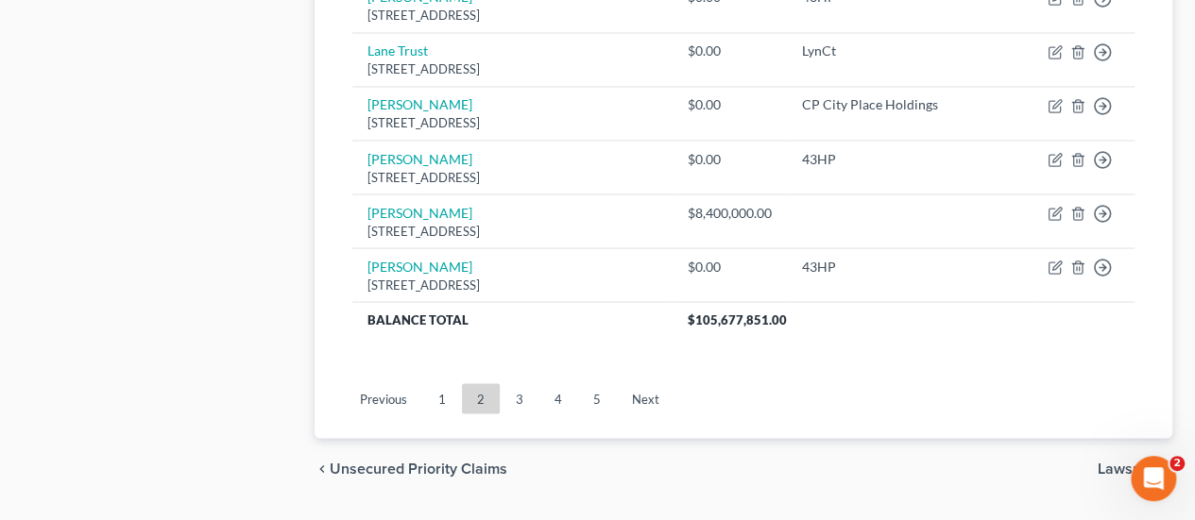
scroll to position [1639, 0]
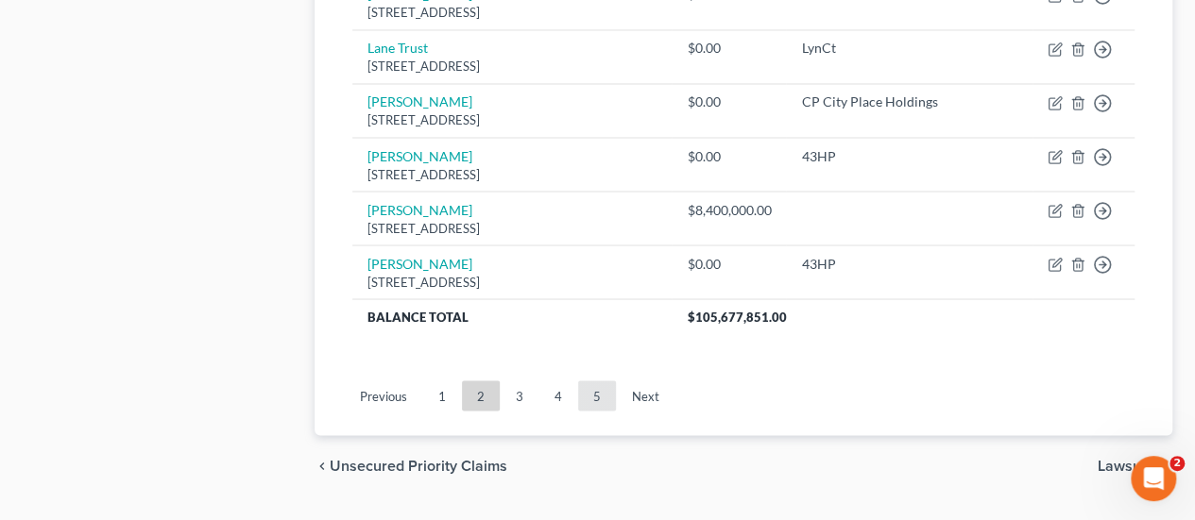
click at [589, 390] on link "5" at bounding box center [597, 396] width 38 height 30
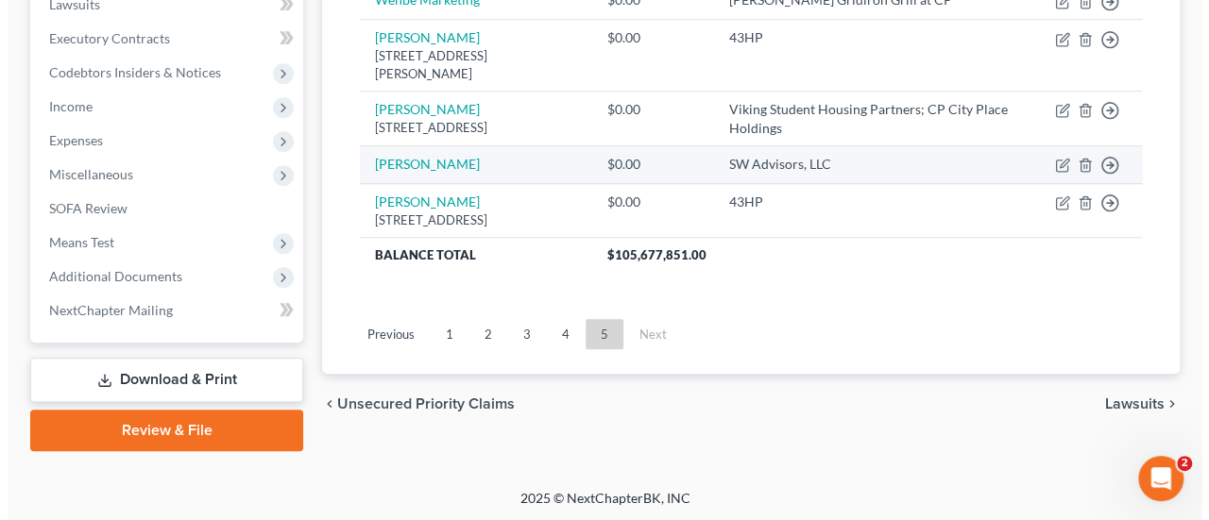
scroll to position [531, 0]
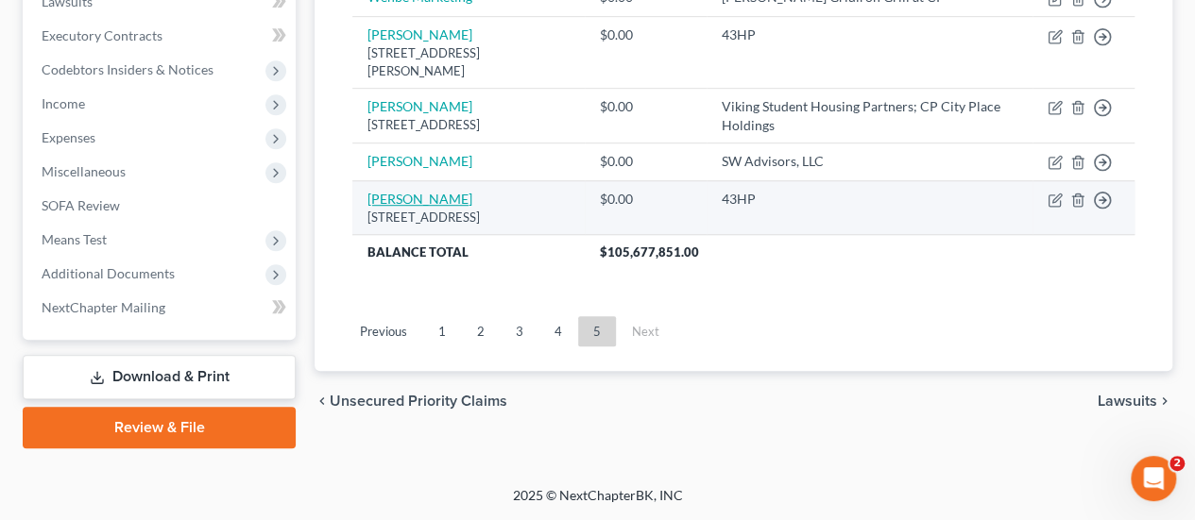
click at [420, 195] on link "[PERSON_NAME]" at bounding box center [419, 199] width 105 height 16
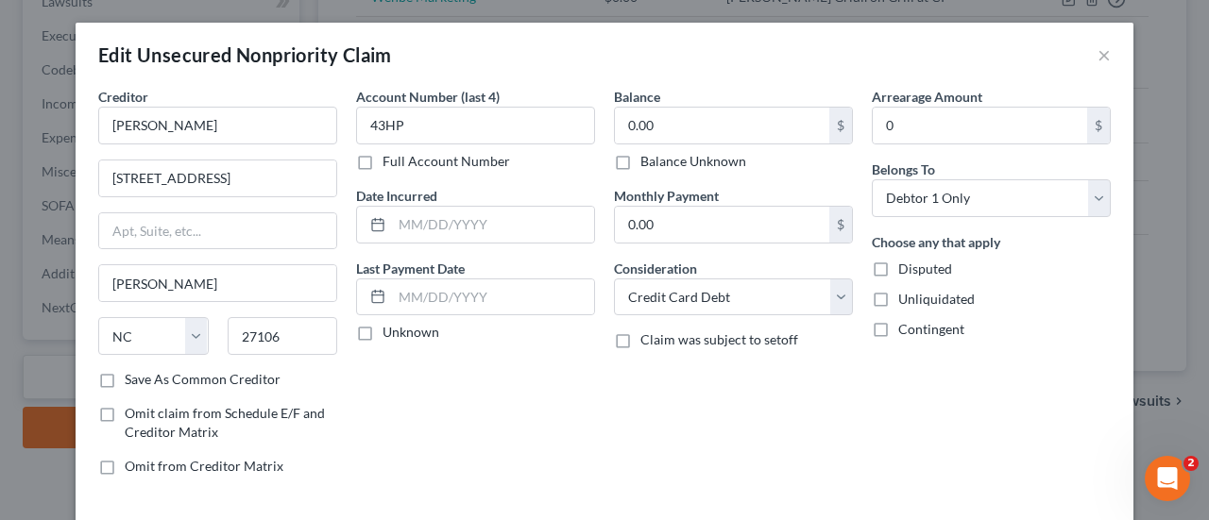
click at [722, 169] on label "Balance Unknown" at bounding box center [693, 161] width 106 height 19
click at [660, 164] on input "Balance Unknown" at bounding box center [654, 158] width 12 height 12
click at [898, 267] on span "Disputed" at bounding box center [925, 269] width 54 height 16
click at [906, 267] on input "Disputed" at bounding box center [912, 266] width 12 height 12
click at [898, 294] on label "Unliquidated" at bounding box center [936, 299] width 76 height 19
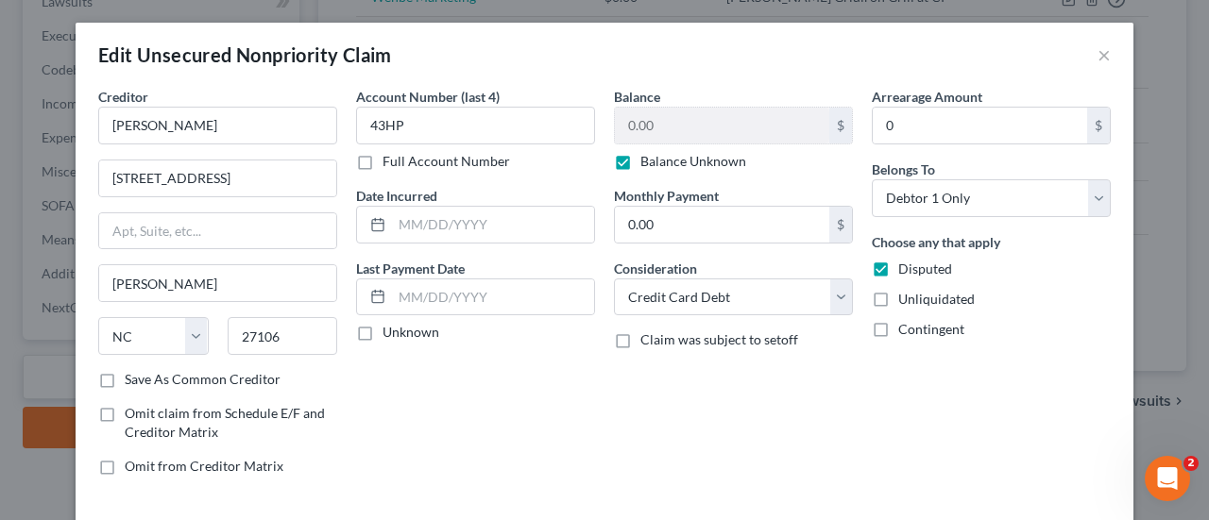
click at [906, 294] on input "Unliquidated" at bounding box center [912, 296] width 12 height 12
click at [898, 321] on label "Contingent" at bounding box center [931, 329] width 66 height 19
click at [906, 321] on input "Contingent" at bounding box center [912, 326] width 12 height 12
click at [756, 297] on select "Select Cable / Satellite Services Collection Agency Credit Card Debt Debt Couns…" at bounding box center [733, 298] width 239 height 38
click at [614, 279] on select "Select Cable / Satellite Services Collection Agency Credit Card Debt Debt Couns…" at bounding box center [733, 298] width 239 height 38
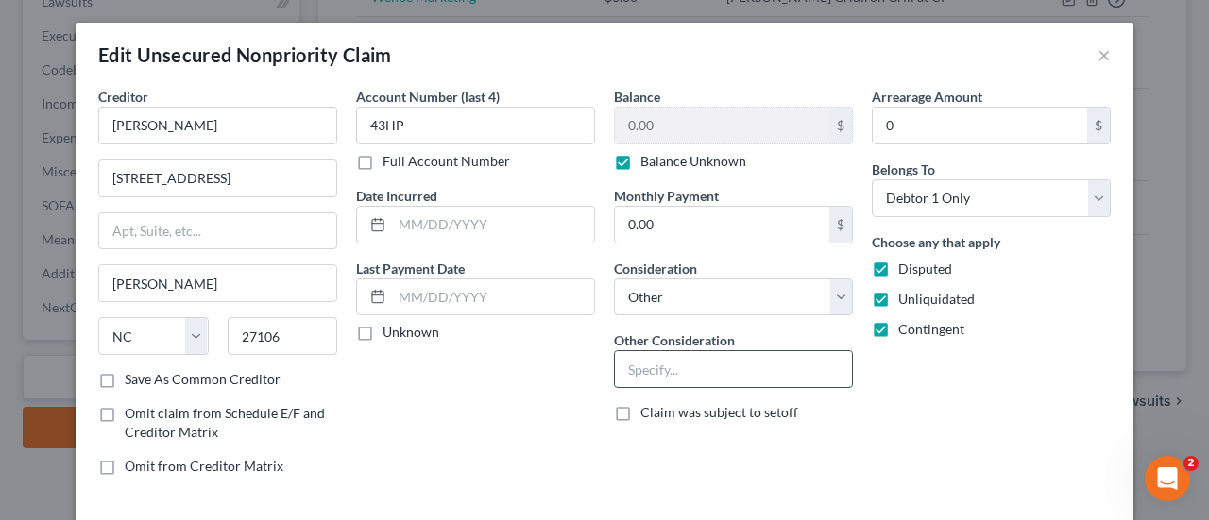
click at [691, 365] on input "text" at bounding box center [733, 369] width 237 height 36
paste input "Potential Investor Claim"
click at [1061, 334] on div "Contingent" at bounding box center [991, 329] width 239 height 19
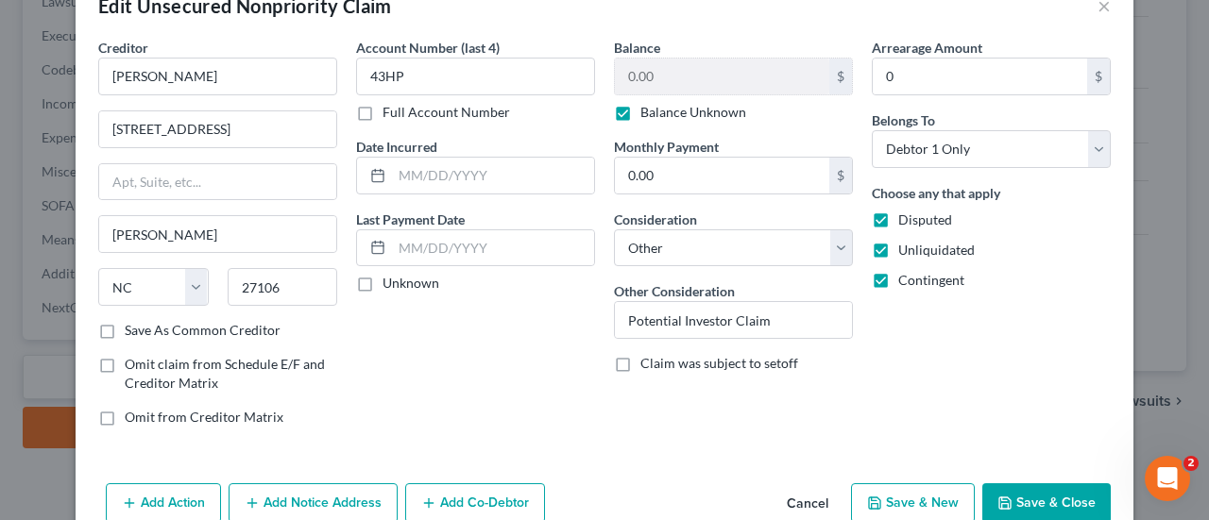
scroll to position [53, 0]
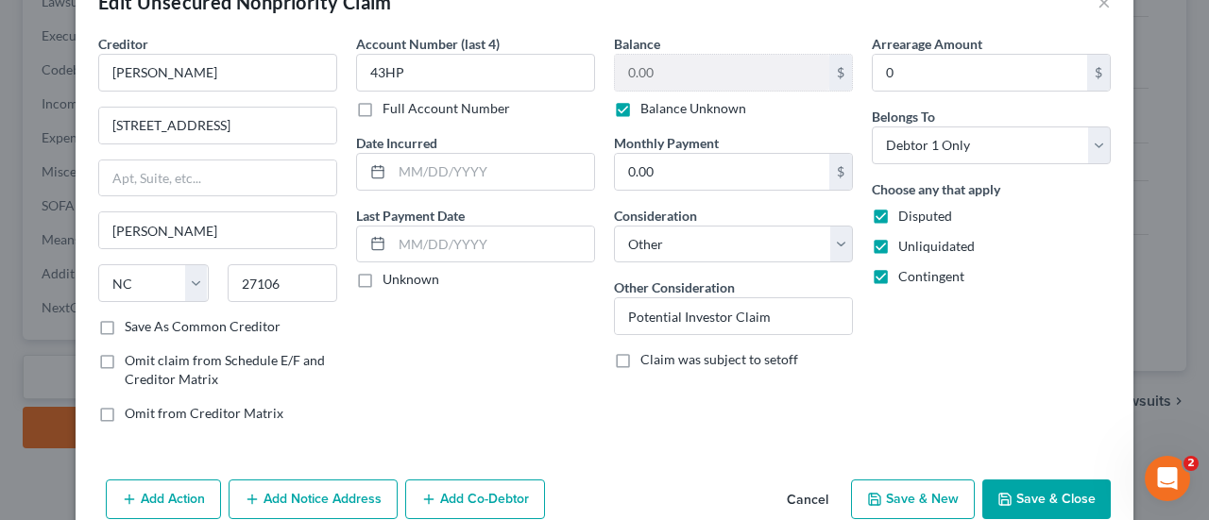
click at [1006, 502] on icon "button" at bounding box center [1004, 499] width 15 height 15
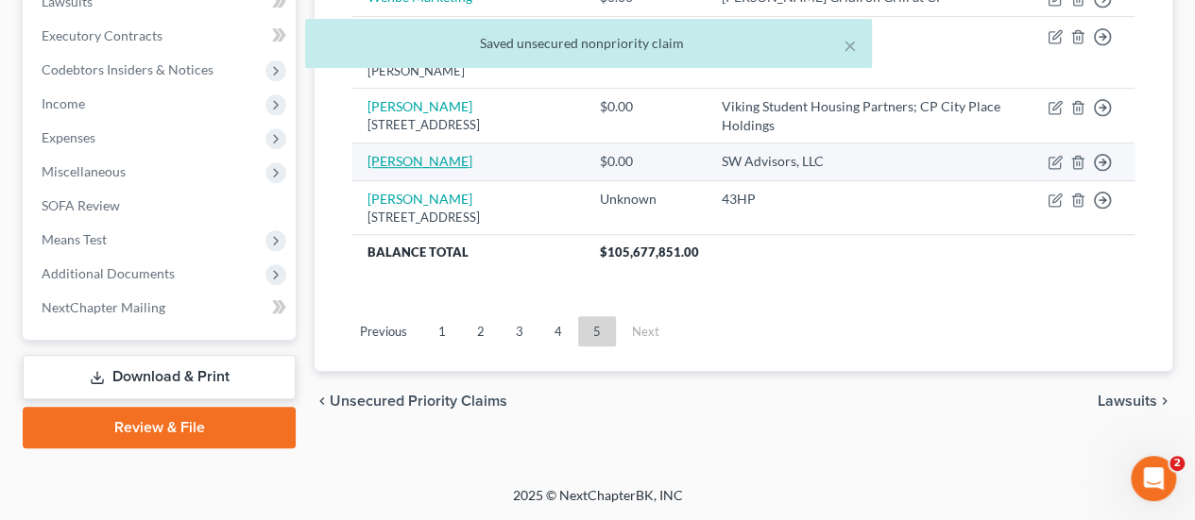
click at [406, 163] on link "[PERSON_NAME]" at bounding box center [419, 161] width 105 height 16
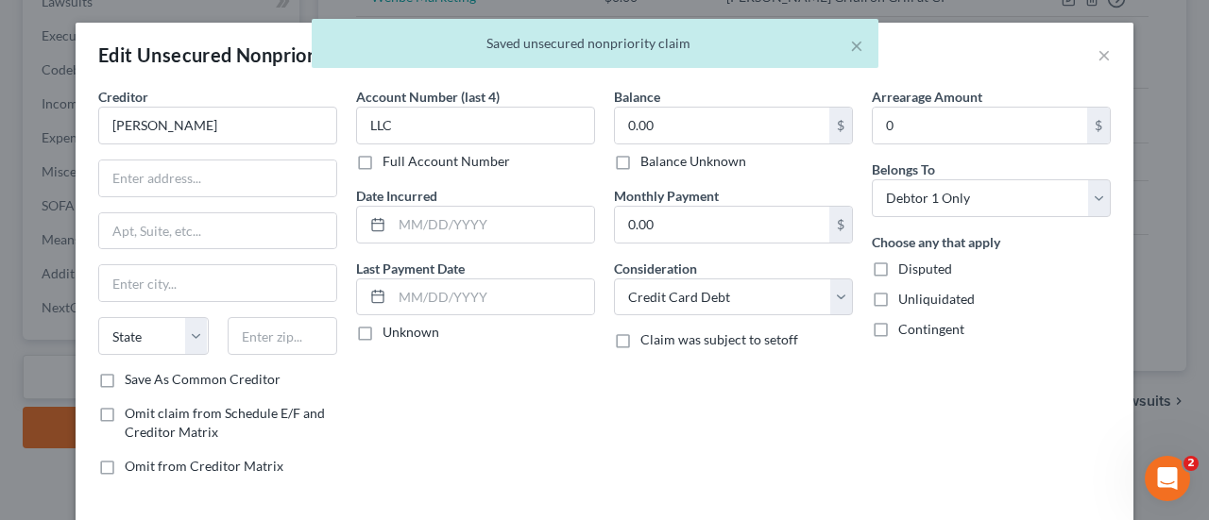
click at [697, 164] on label "Balance Unknown" at bounding box center [693, 161] width 106 height 19
click at [660, 164] on input "Balance Unknown" at bounding box center [654, 158] width 12 height 12
click at [898, 267] on label "Disputed" at bounding box center [925, 269] width 54 height 19
click at [906, 267] on input "Disputed" at bounding box center [912, 266] width 12 height 12
click at [884, 287] on div "Choose any that apply Disputed Unliquidated Contingent" at bounding box center [991, 285] width 239 height 107
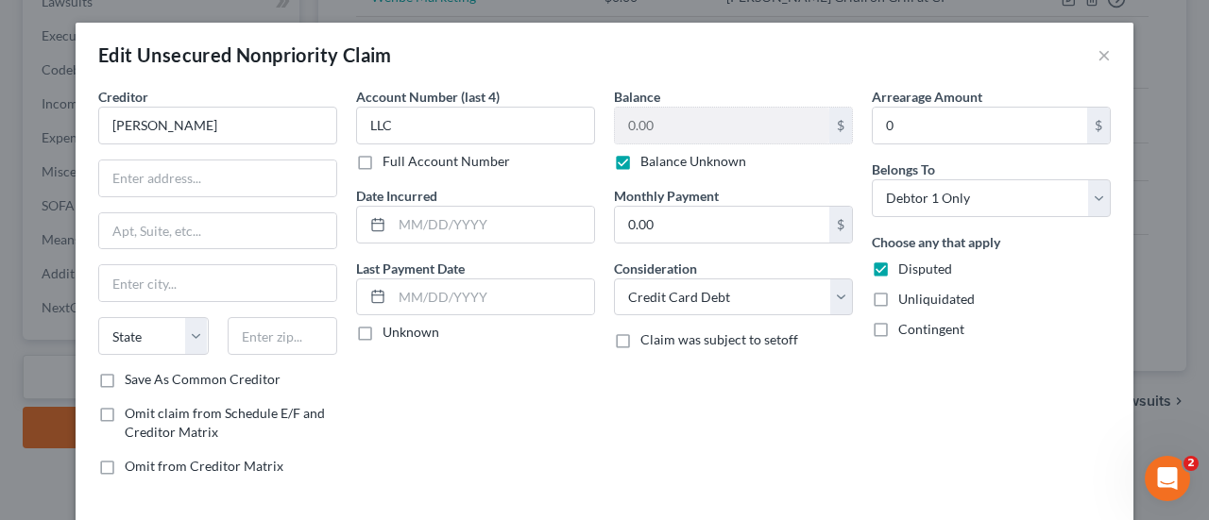
click at [898, 320] on label "Contingent" at bounding box center [931, 329] width 66 height 19
click at [906, 320] on input "Contingent" at bounding box center [912, 326] width 12 height 12
click at [898, 305] on label "Unliquidated" at bounding box center [936, 299] width 76 height 19
click at [906, 302] on input "Unliquidated" at bounding box center [912, 296] width 12 height 12
click at [791, 304] on select "Select Cable / Satellite Services Collection Agency Credit Card Debt Debt Couns…" at bounding box center [733, 298] width 239 height 38
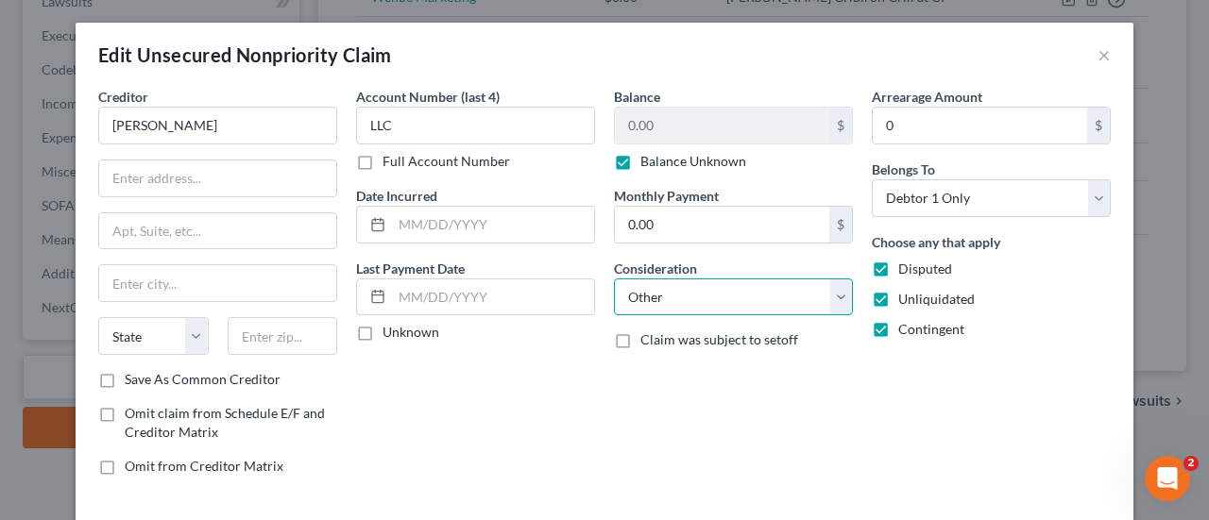
click at [614, 279] on select "Select Cable / Satellite Services Collection Agency Credit Card Debt Debt Couns…" at bounding box center [733, 298] width 239 height 38
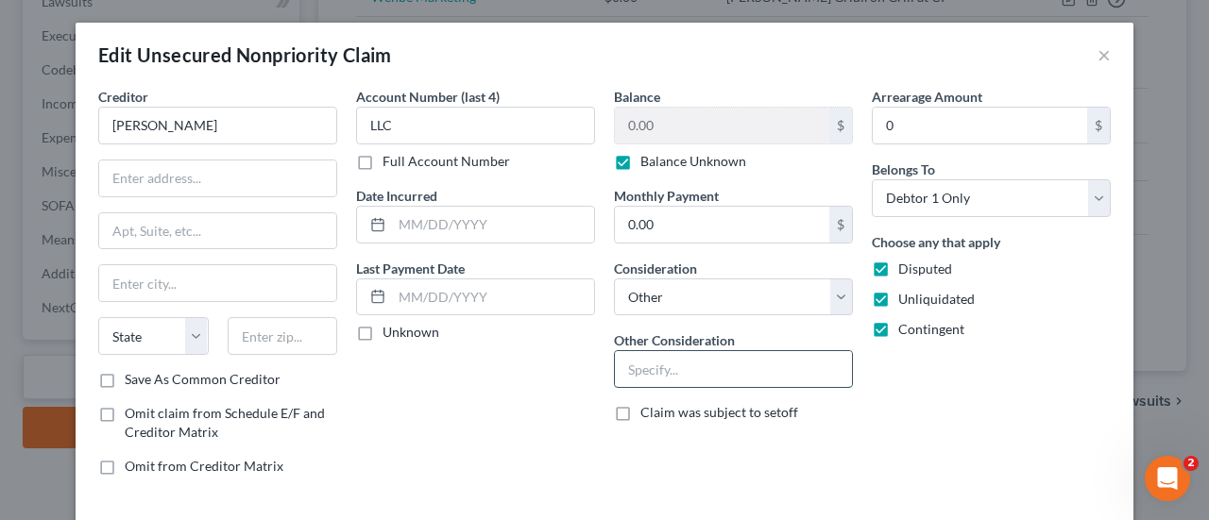
click at [733, 375] on input "text" at bounding box center [733, 369] width 237 height 36
paste input "Potential Investor Claim"
click at [1053, 384] on div "Arrearage Amount 0 $ Belongs To * Select Debtor 1 Only Debtor 2 Only Debtor 1 A…" at bounding box center [991, 289] width 258 height 404
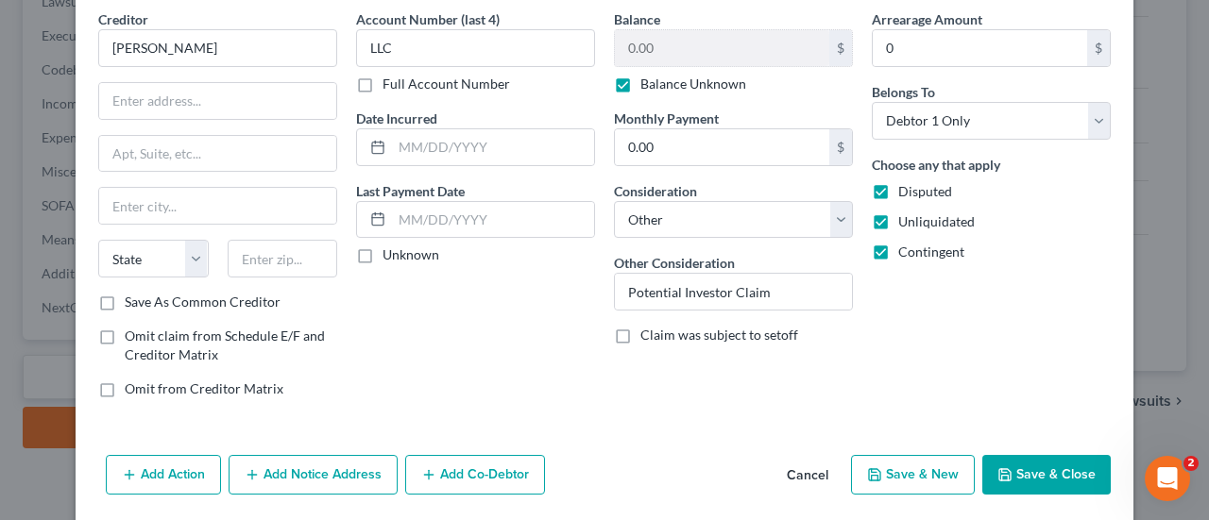
scroll to position [87, 0]
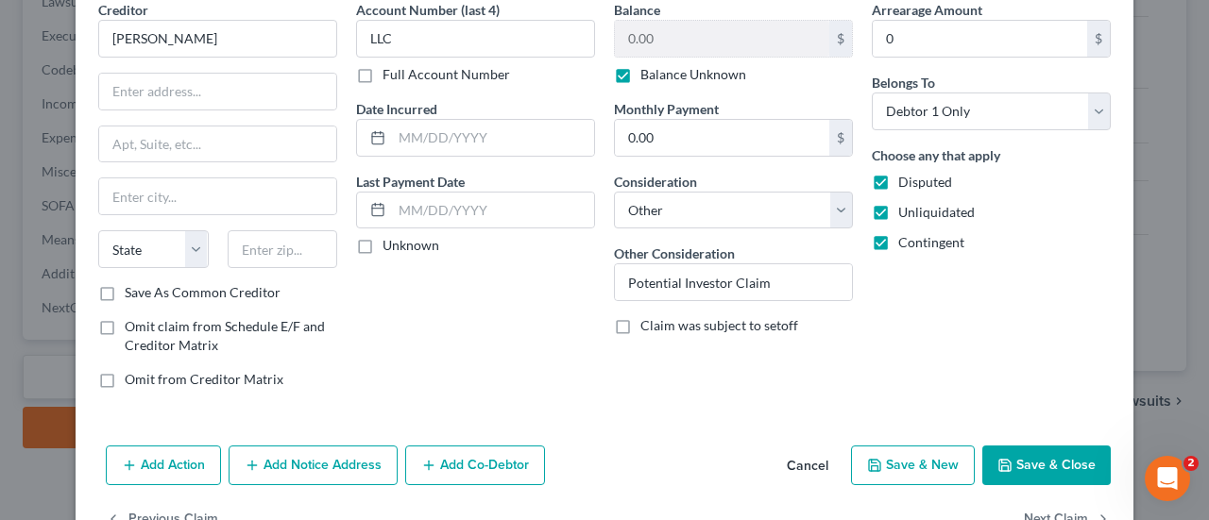
click at [1041, 452] on button "Save & Close" at bounding box center [1046, 466] width 128 height 40
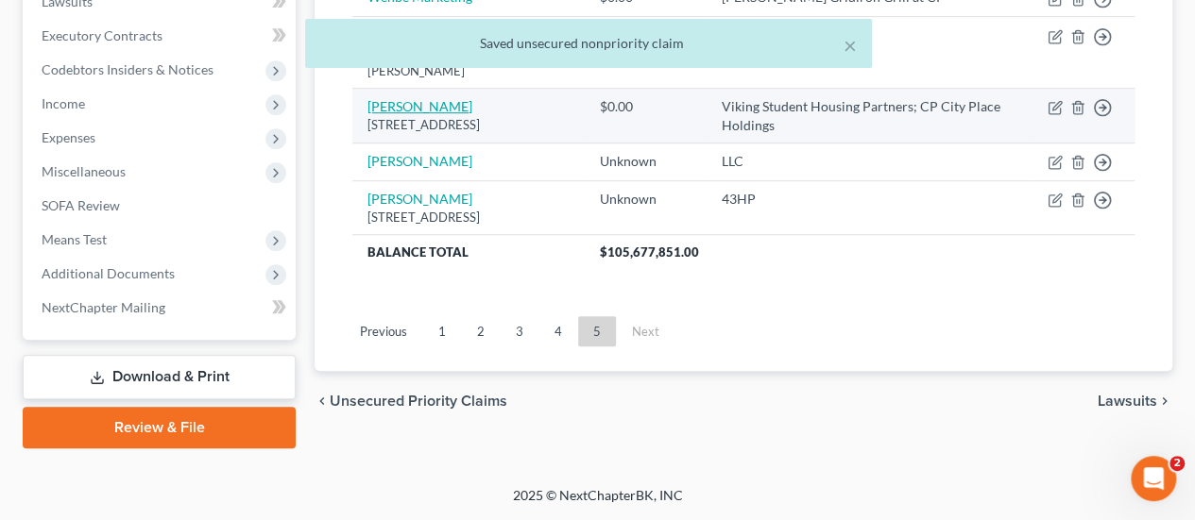
click at [420, 98] on link "[PERSON_NAME]" at bounding box center [419, 106] width 105 height 16
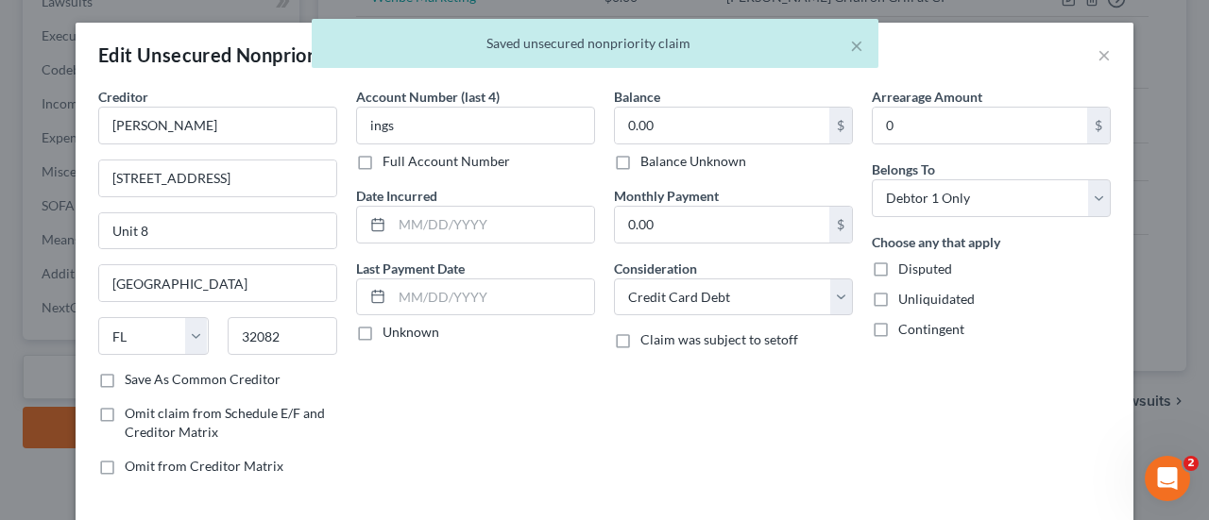
click at [649, 161] on label "Balance Unknown" at bounding box center [693, 161] width 106 height 19
click at [649, 161] on input "Balance Unknown" at bounding box center [654, 158] width 12 height 12
click at [901, 273] on span "Disputed" at bounding box center [925, 269] width 54 height 16
click at [906, 272] on input "Disputed" at bounding box center [912, 266] width 12 height 12
click at [900, 321] on span "Contingent" at bounding box center [931, 329] width 66 height 16
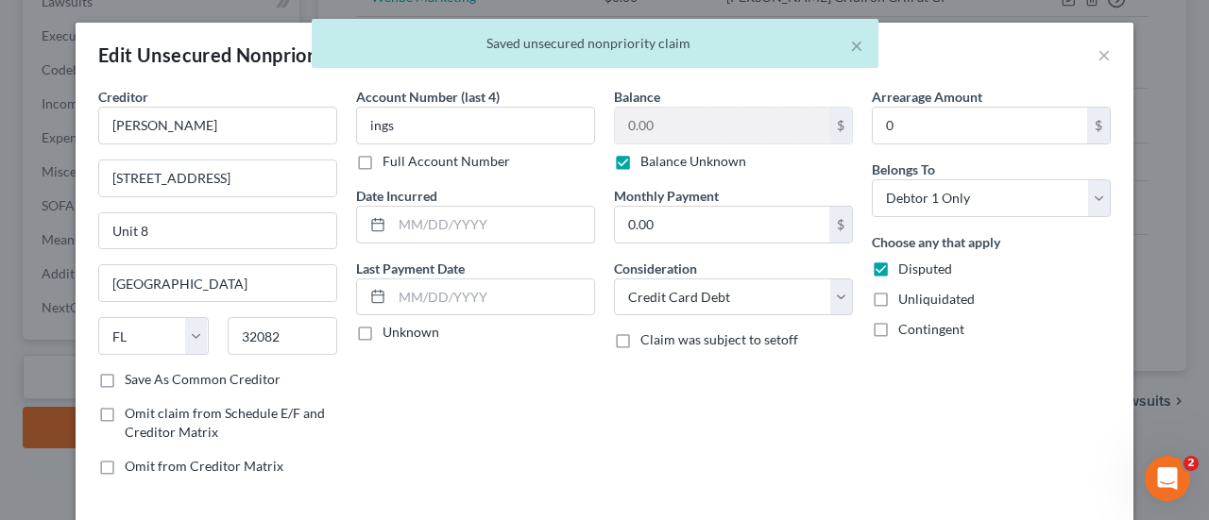
click at [906, 320] on input "Contingent" at bounding box center [912, 326] width 12 height 12
click at [889, 296] on div "Unliquidated" at bounding box center [991, 299] width 239 height 19
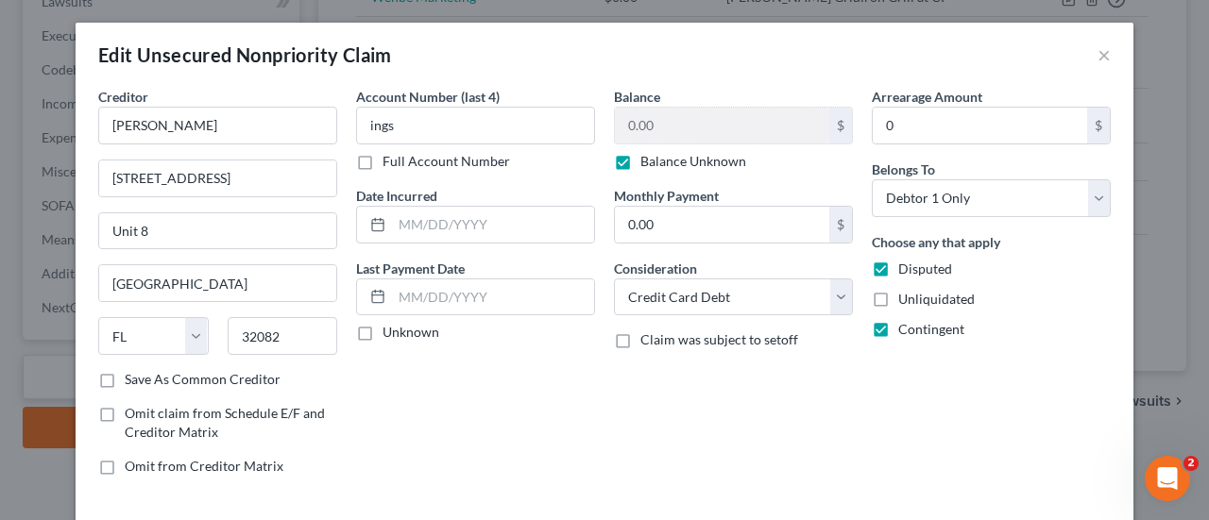
click at [898, 301] on label "Unliquidated" at bounding box center [936, 299] width 76 height 19
click at [906, 301] on input "Unliquidated" at bounding box center [912, 296] width 12 height 12
click at [816, 299] on select "Select Cable / Satellite Services Collection Agency Credit Card Debt Debt Couns…" at bounding box center [733, 298] width 239 height 38
click at [614, 279] on select "Select Cable / Satellite Services Collection Agency Credit Card Debt Debt Couns…" at bounding box center [733, 298] width 239 height 38
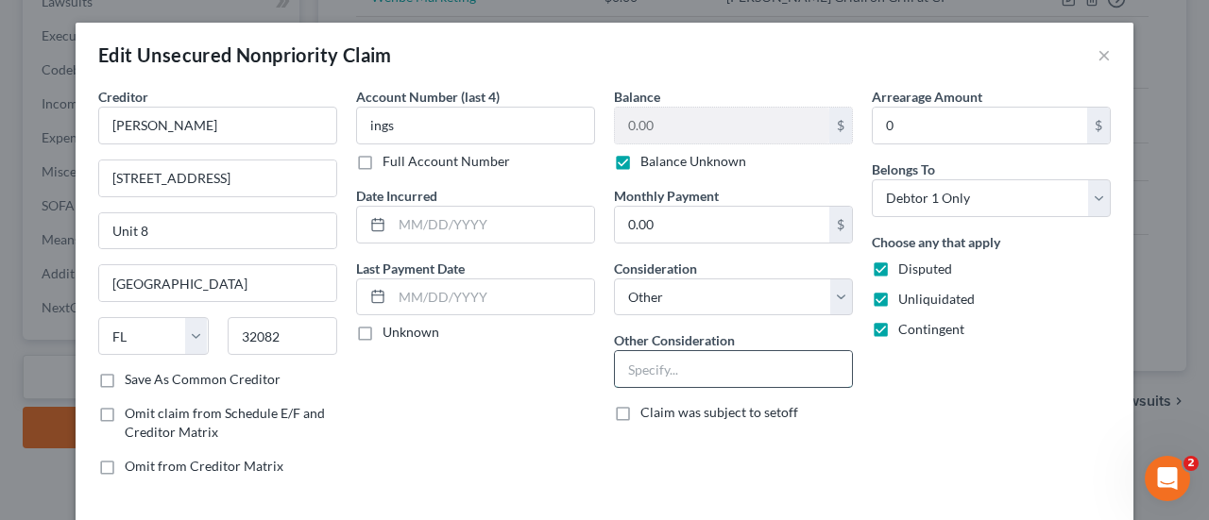
click at [723, 366] on input "text" at bounding box center [733, 369] width 237 height 36
paste input "Potential Investor Claim"
click at [995, 390] on div "Arrearage Amount 0 $ Belongs To * Select Debtor 1 Only Debtor 2 Only Debtor 1 A…" at bounding box center [991, 289] width 258 height 404
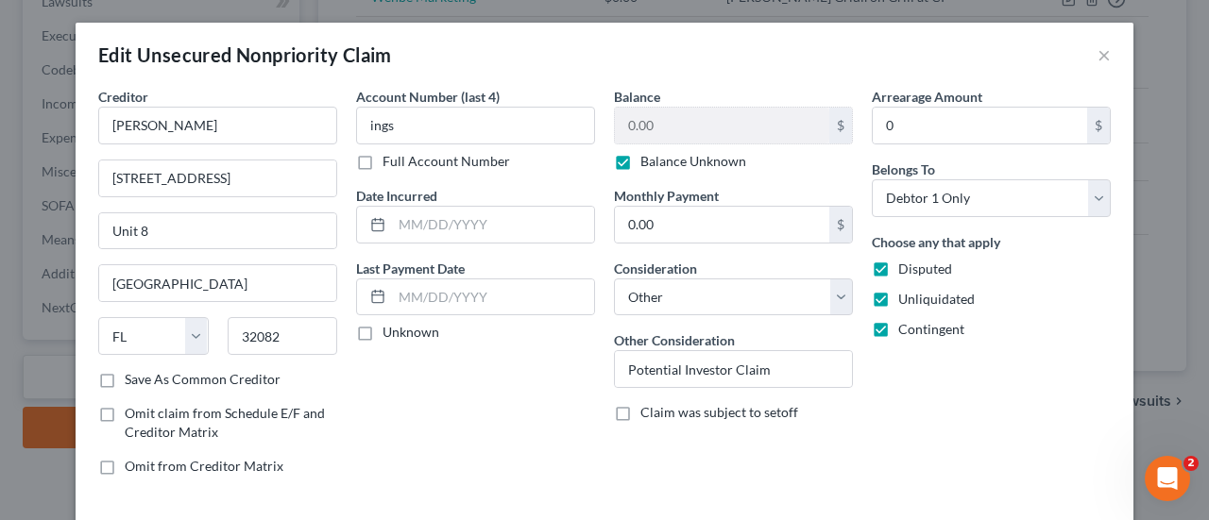
scroll to position [77, 0]
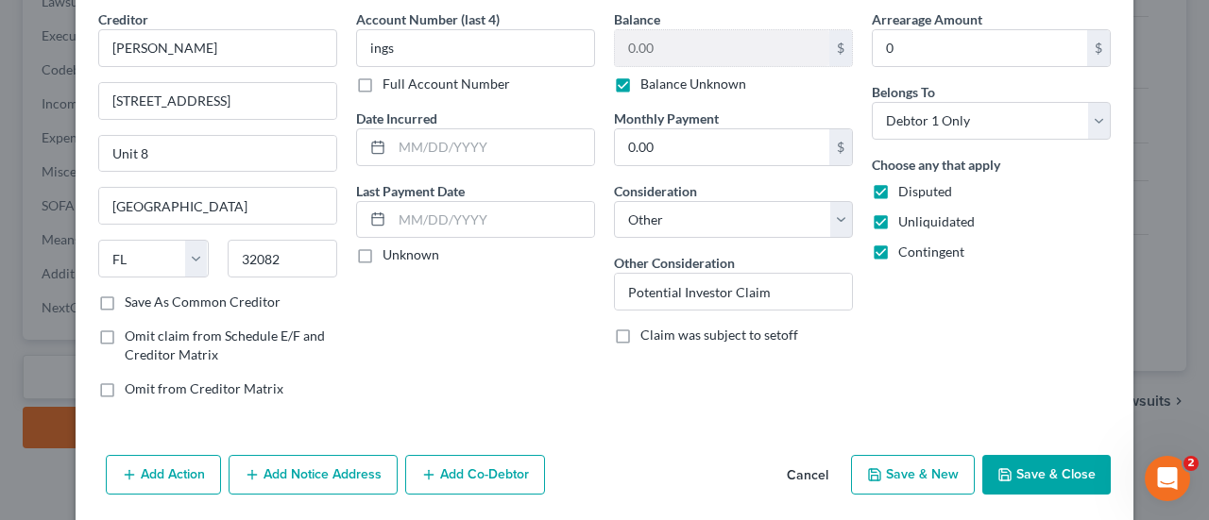
click at [1045, 466] on button "Save & Close" at bounding box center [1046, 475] width 128 height 40
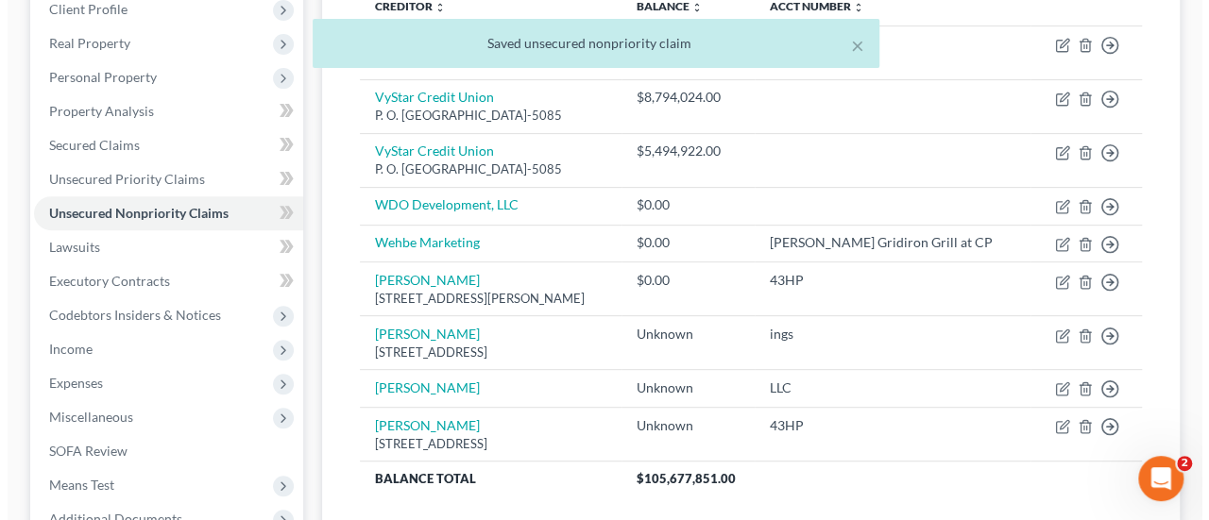
scroll to position [257, 0]
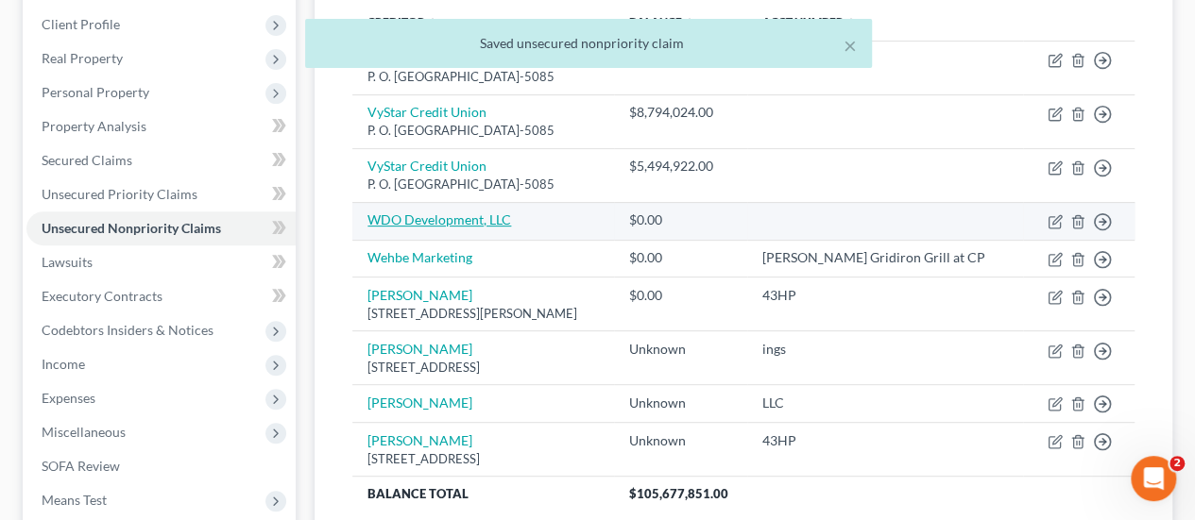
click at [418, 219] on link "WDO Development, LLC" at bounding box center [439, 220] width 144 height 16
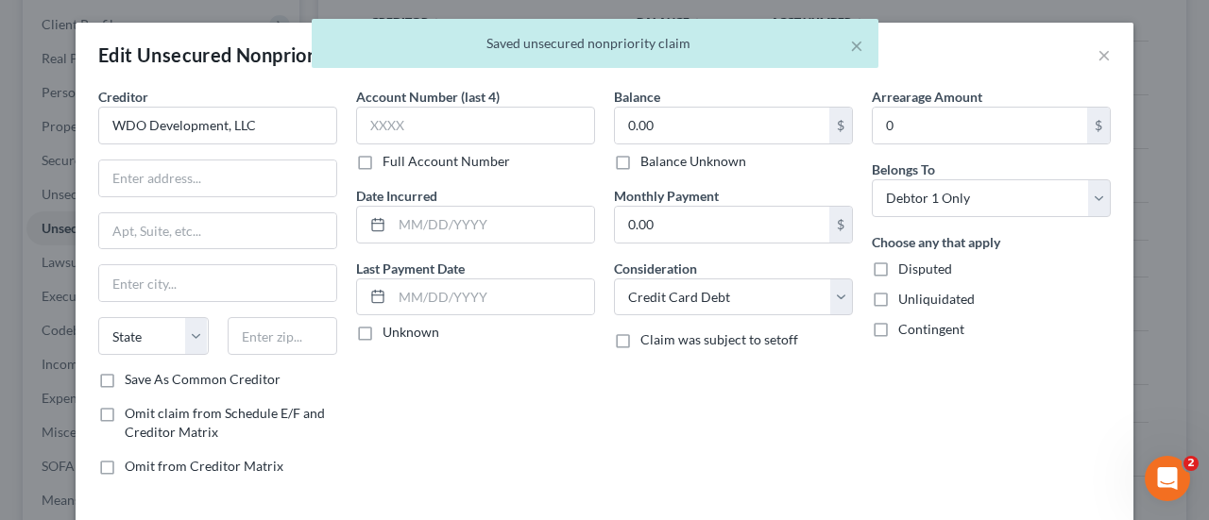
click at [898, 263] on span "Disputed" at bounding box center [925, 269] width 54 height 16
click at [906, 263] on input "Disputed" at bounding box center [912, 266] width 12 height 12
click at [898, 292] on span "Unliquidated" at bounding box center [936, 299] width 76 height 16
click at [906, 292] on input "Unliquidated" at bounding box center [912, 296] width 12 height 12
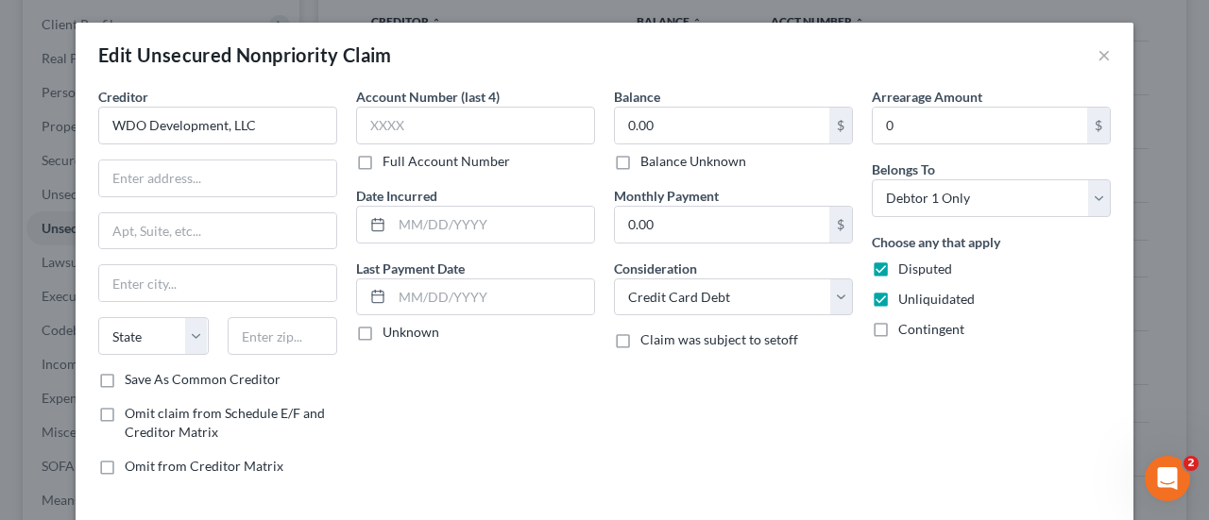
click at [898, 331] on span "Contingent" at bounding box center [931, 329] width 66 height 16
click at [906, 331] on input "Contingent" at bounding box center [912, 326] width 12 height 12
click at [721, 165] on label "Balance Unknown" at bounding box center [693, 161] width 106 height 19
click at [660, 164] on input "Balance Unknown" at bounding box center [654, 158] width 12 height 12
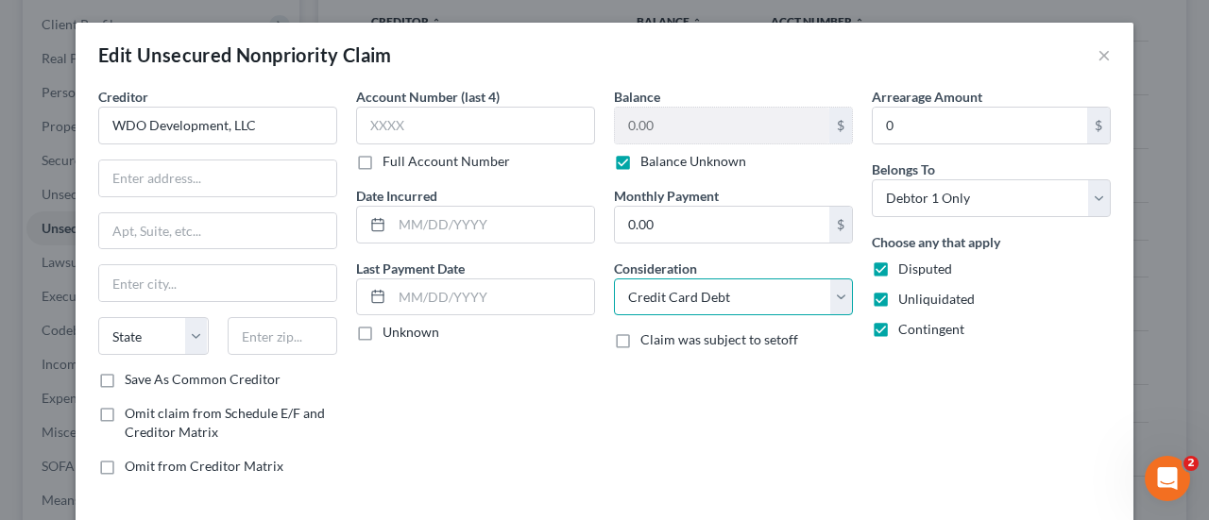
click at [769, 312] on select "Select Cable / Satellite Services Collection Agency Credit Card Debt Debt Couns…" at bounding box center [733, 298] width 239 height 38
click at [614, 279] on select "Select Cable / Satellite Services Collection Agency Credit Card Debt Debt Couns…" at bounding box center [733, 298] width 239 height 38
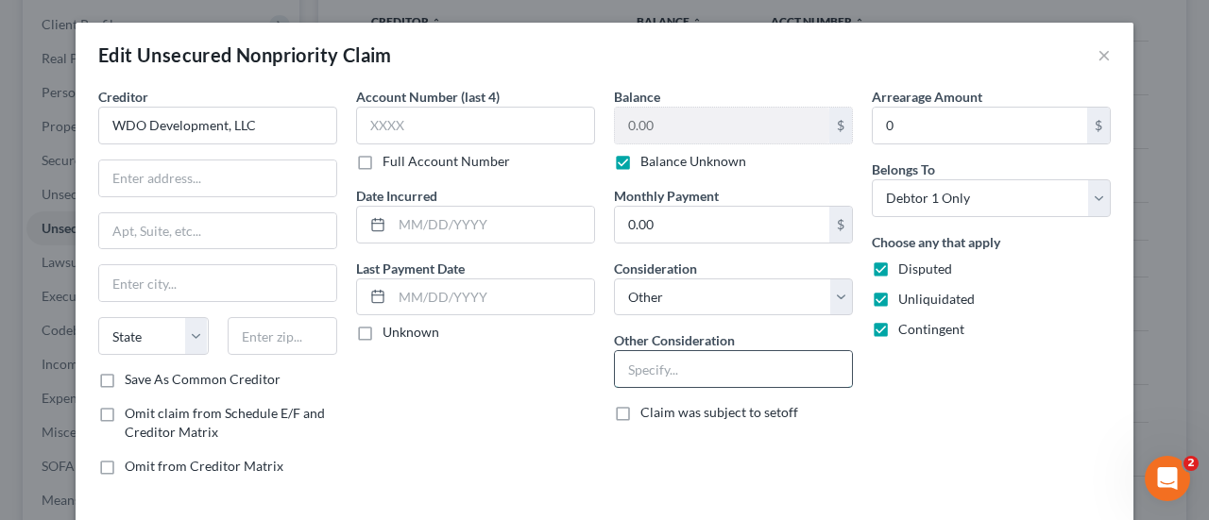
click at [727, 371] on input "text" at bounding box center [733, 369] width 237 height 36
paste input "Potential Investor Claim"
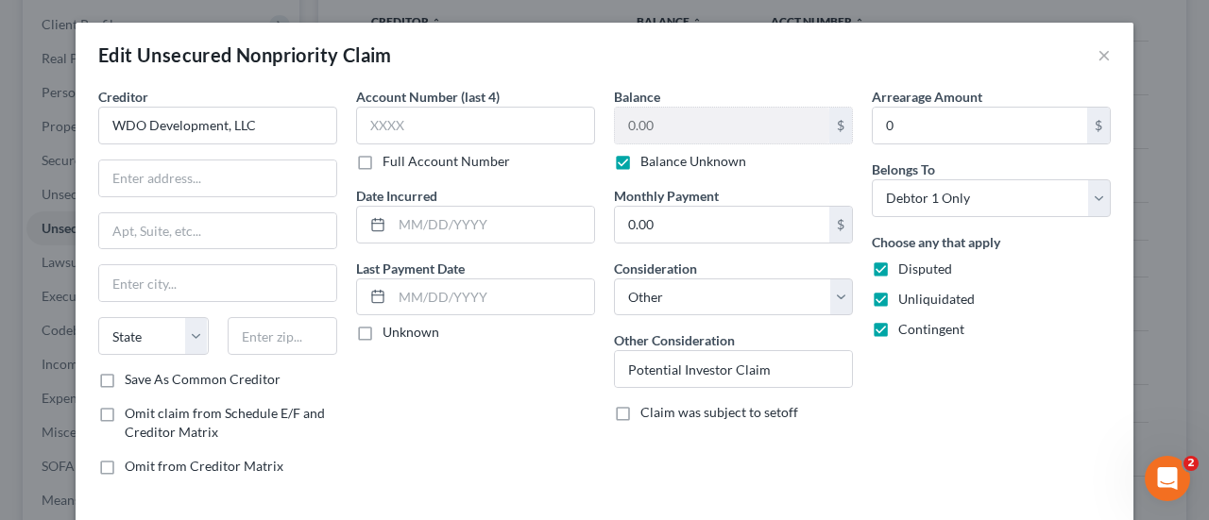
click at [1004, 449] on div "Arrearage Amount 0 $ Belongs To * Select Debtor 1 Only Debtor 2 Only Debtor 1 A…" at bounding box center [991, 289] width 258 height 404
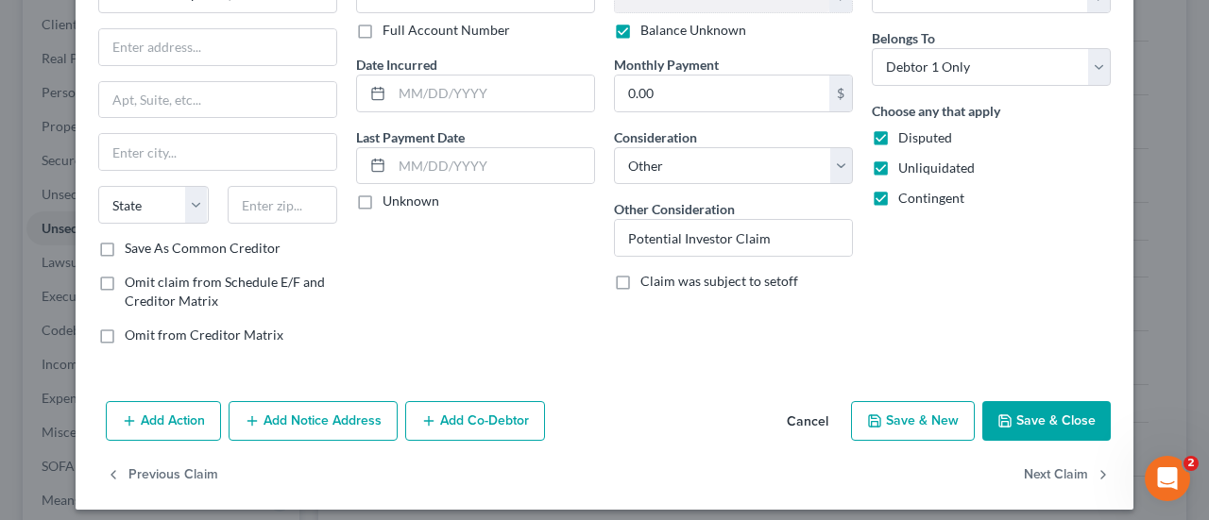
click at [1067, 420] on button "Save & Close" at bounding box center [1046, 421] width 128 height 40
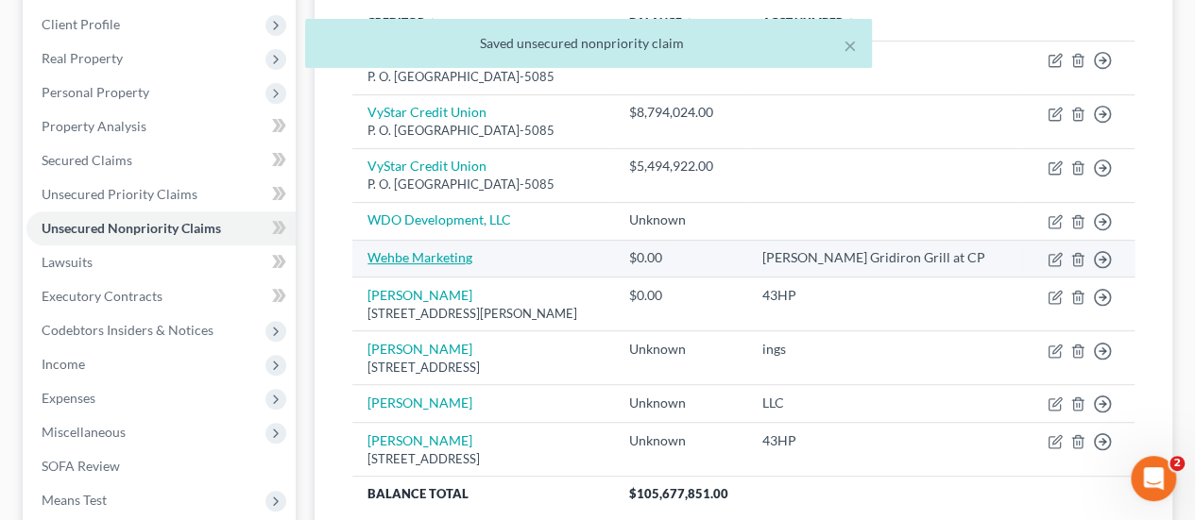
click at [413, 257] on link "Wehbe Marketing" at bounding box center [419, 257] width 105 height 16
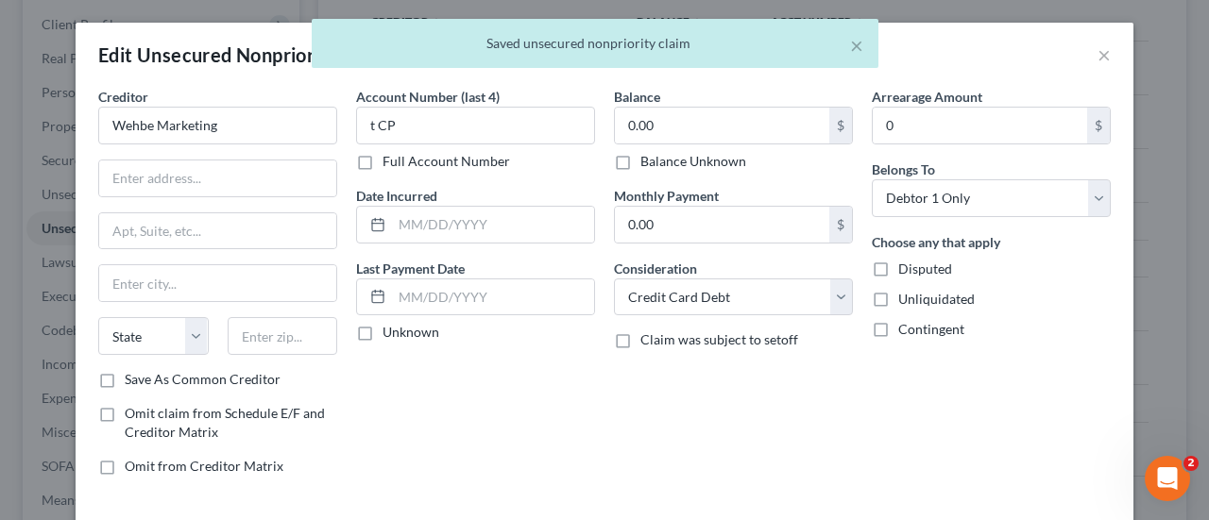
click at [663, 158] on label "Balance Unknown" at bounding box center [693, 161] width 106 height 19
click at [660, 158] on input "Balance Unknown" at bounding box center [654, 158] width 12 height 12
click at [898, 262] on span "Disputed" at bounding box center [925, 269] width 54 height 16
click at [906, 262] on input "Disputed" at bounding box center [912, 266] width 12 height 12
click at [909, 299] on span "Unliquidated" at bounding box center [936, 299] width 76 height 16
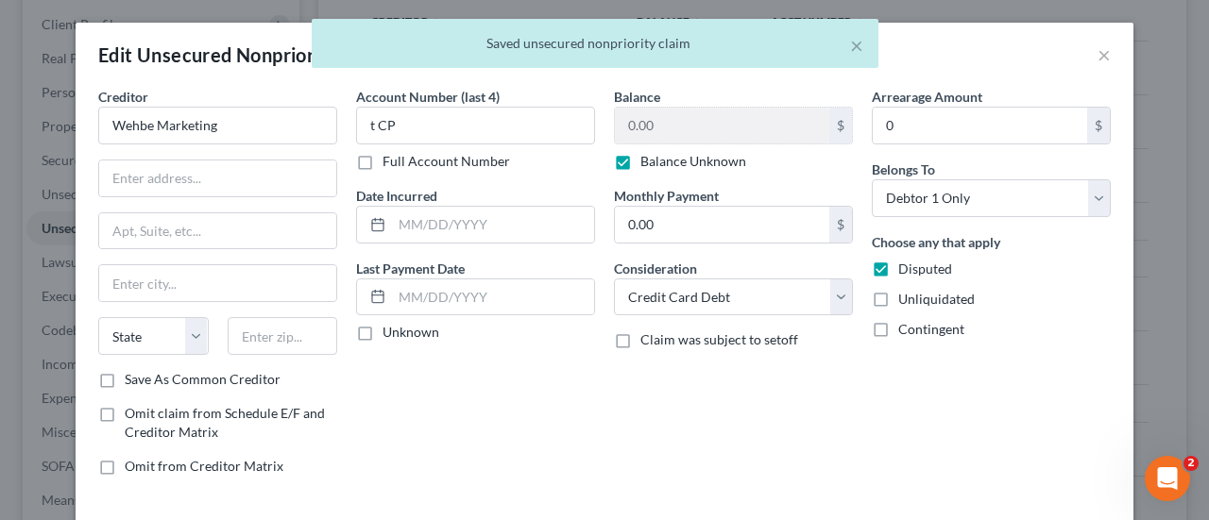
click at [909, 299] on input "Unliquidated" at bounding box center [912, 296] width 12 height 12
click at [909, 321] on span "Contingent" at bounding box center [931, 329] width 66 height 16
click at [909, 320] on input "Contingent" at bounding box center [912, 326] width 12 height 12
click at [770, 301] on select "Select Cable / Satellite Services Collection Agency Credit Card Debt Debt Couns…" at bounding box center [733, 298] width 239 height 38
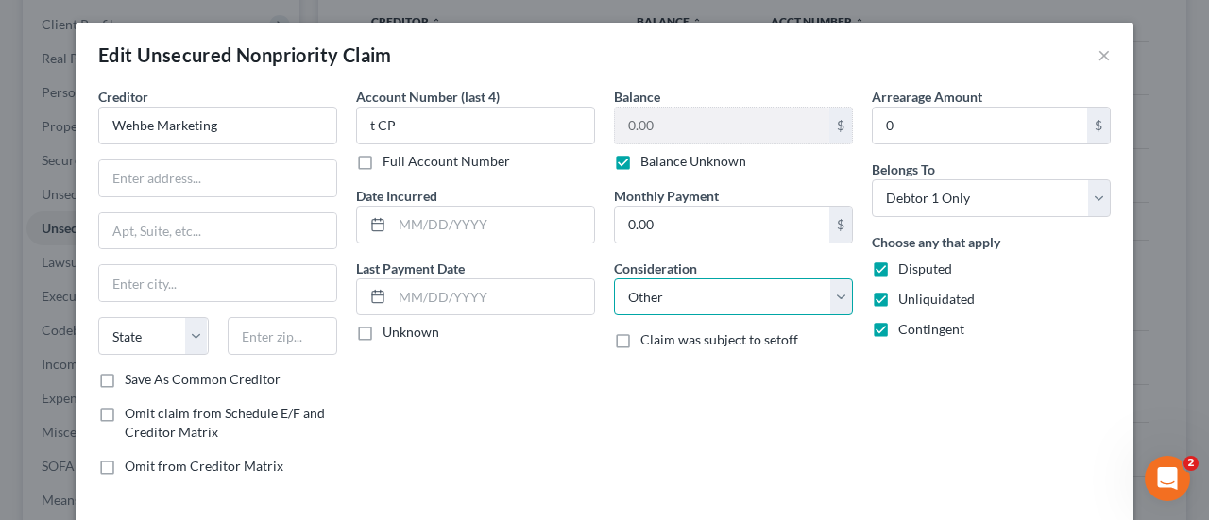
click at [614, 279] on select "Select Cable / Satellite Services Collection Agency Credit Card Debt Debt Couns…" at bounding box center [733, 298] width 239 height 38
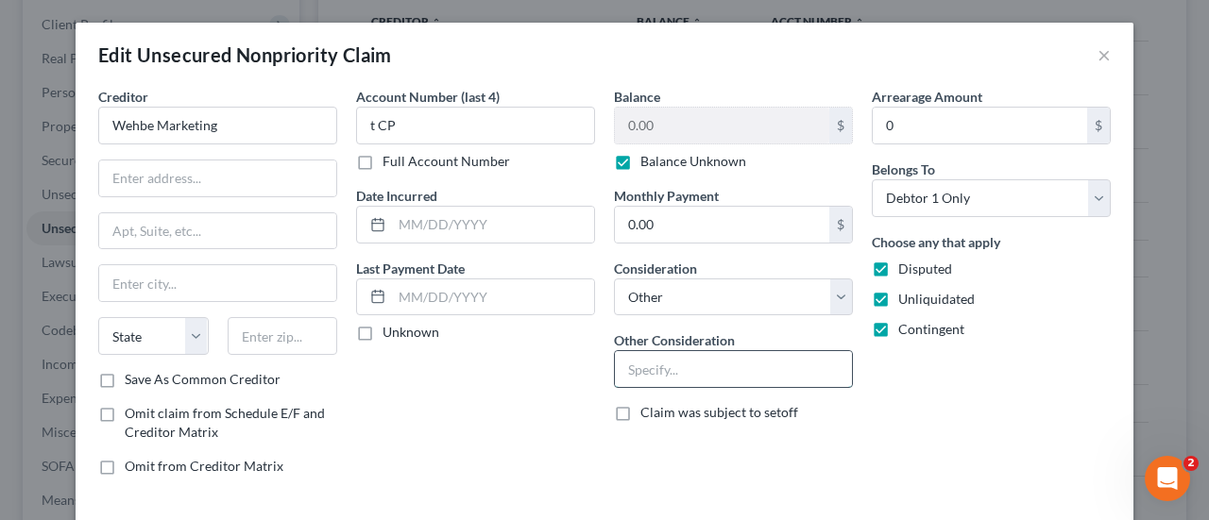
click at [718, 368] on input "text" at bounding box center [733, 369] width 237 height 36
paste input "Potential Investor Claim"
click at [1009, 419] on div "Arrearage Amount 0 $ Belongs To * Select Debtor 1 Only Debtor 2 Only Debtor 1 A…" at bounding box center [991, 289] width 258 height 404
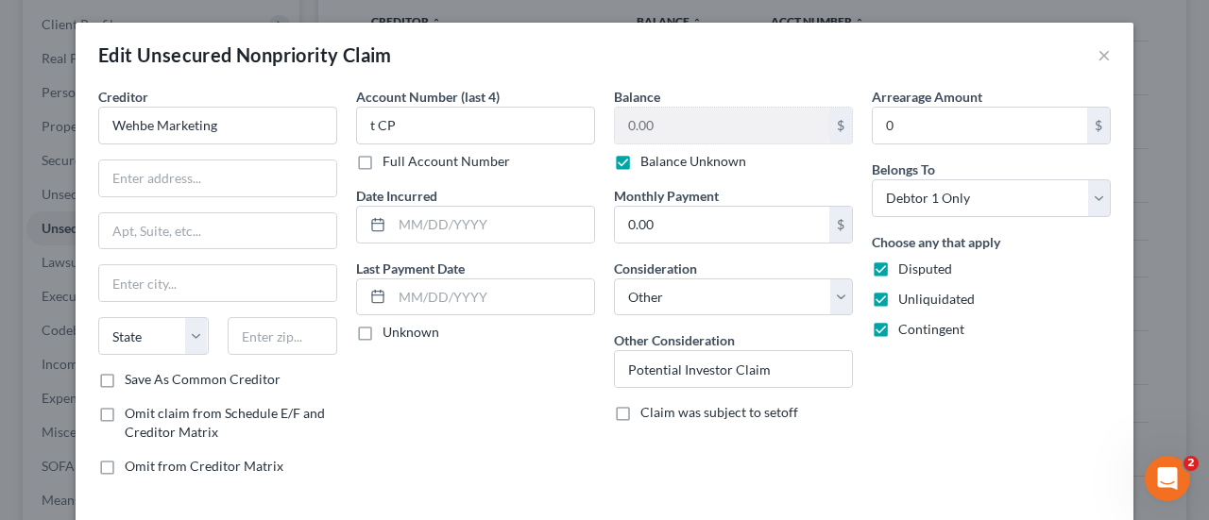
scroll to position [104, 0]
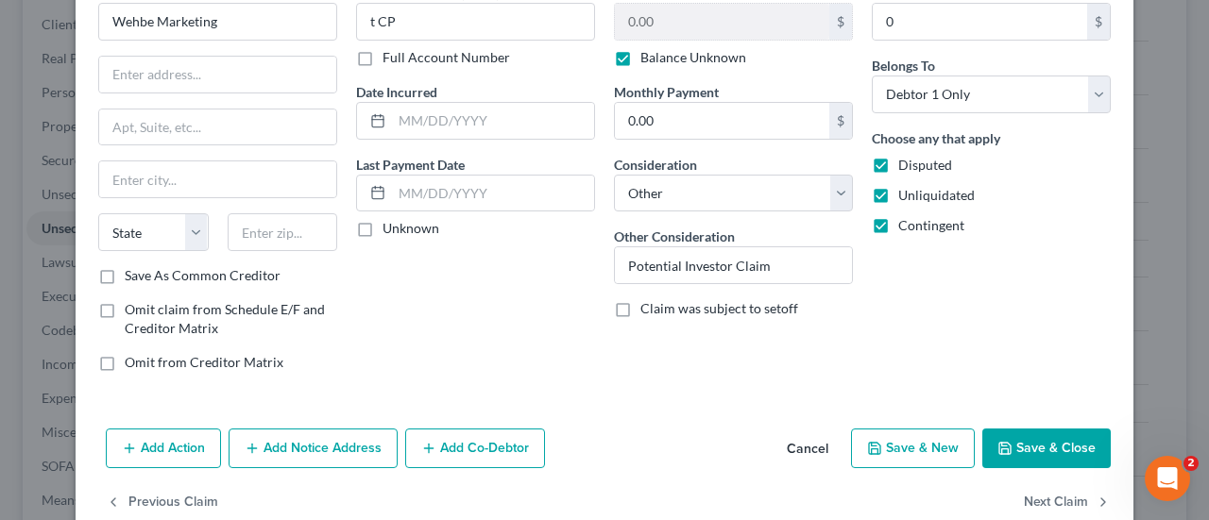
click at [1027, 439] on button "Save & Close" at bounding box center [1046, 449] width 128 height 40
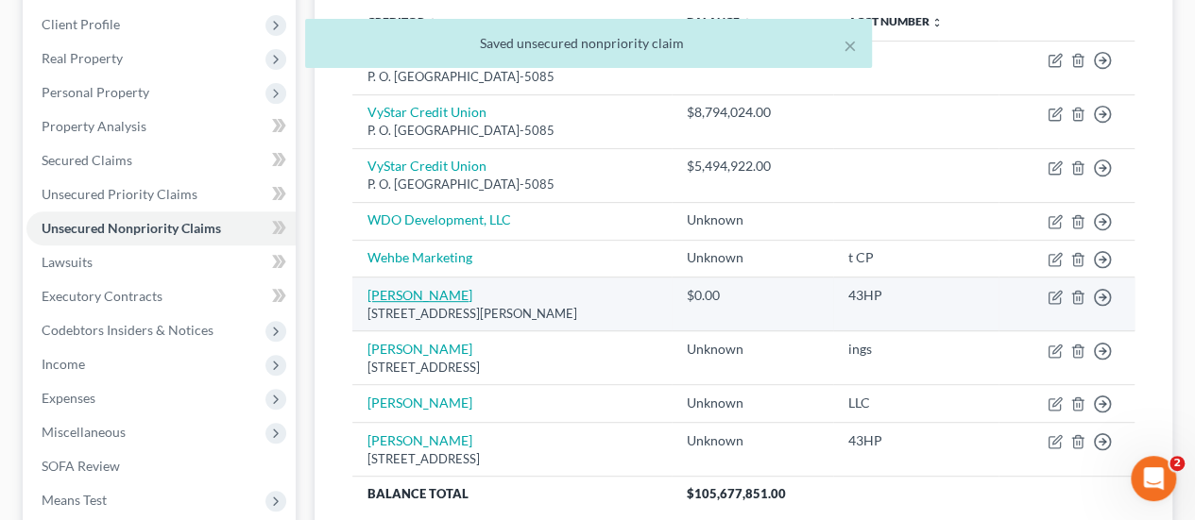
click at [446, 288] on link "[PERSON_NAME]" at bounding box center [419, 295] width 105 height 16
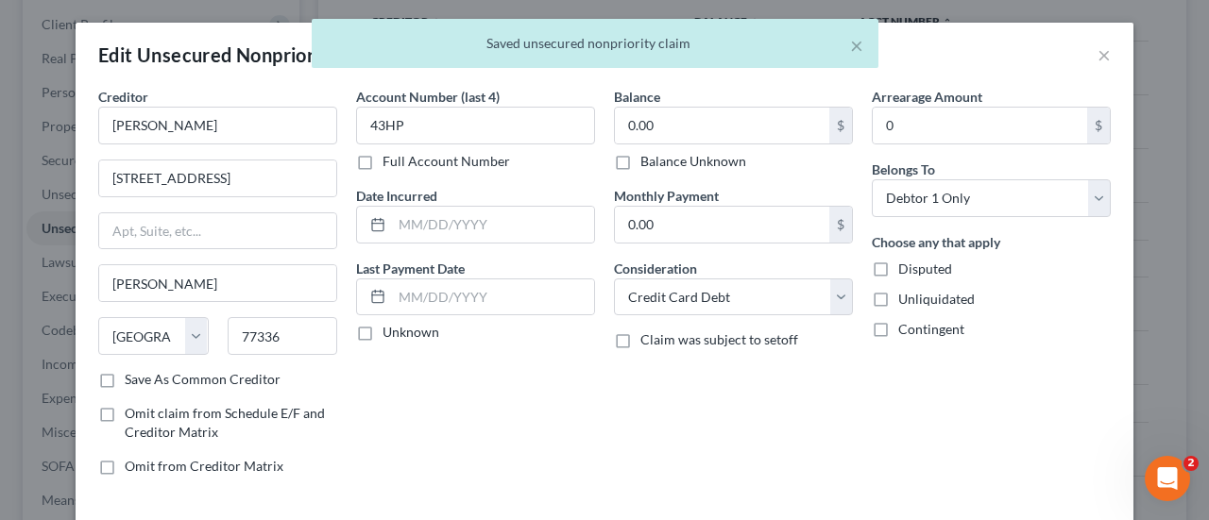
click at [674, 147] on div "0.00 $ Balance Unknown" at bounding box center [733, 139] width 239 height 64
click at [677, 160] on label "Balance Unknown" at bounding box center [693, 161] width 106 height 19
click at [660, 160] on input "Balance Unknown" at bounding box center [654, 158] width 12 height 12
click at [909, 326] on span "Contingent" at bounding box center [931, 329] width 66 height 16
click at [909, 326] on input "Contingent" at bounding box center [912, 326] width 12 height 12
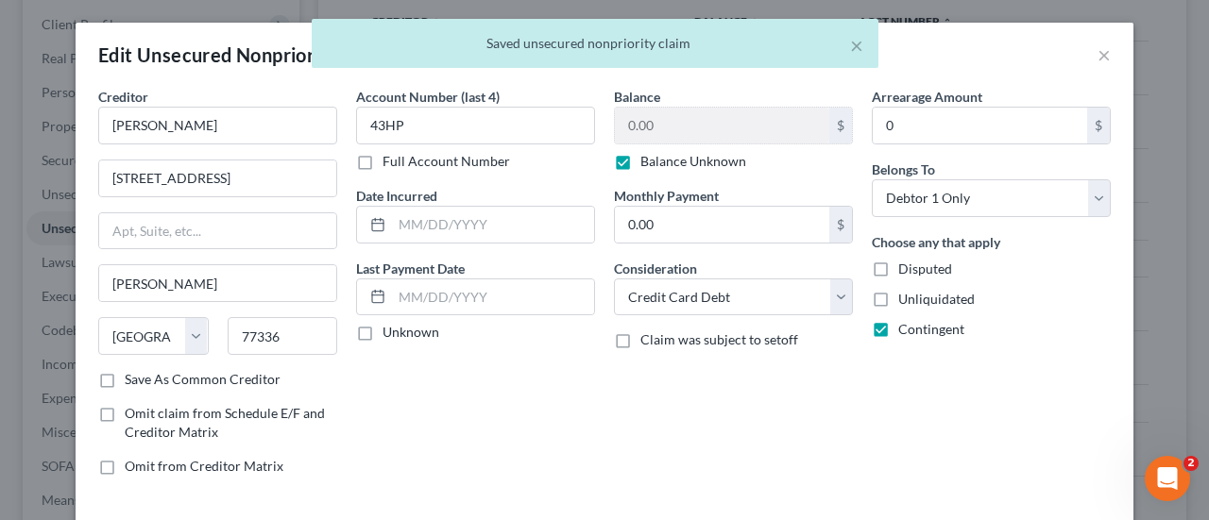
click at [898, 260] on label "Disputed" at bounding box center [925, 269] width 54 height 19
click at [906, 260] on input "Disputed" at bounding box center [912, 266] width 12 height 12
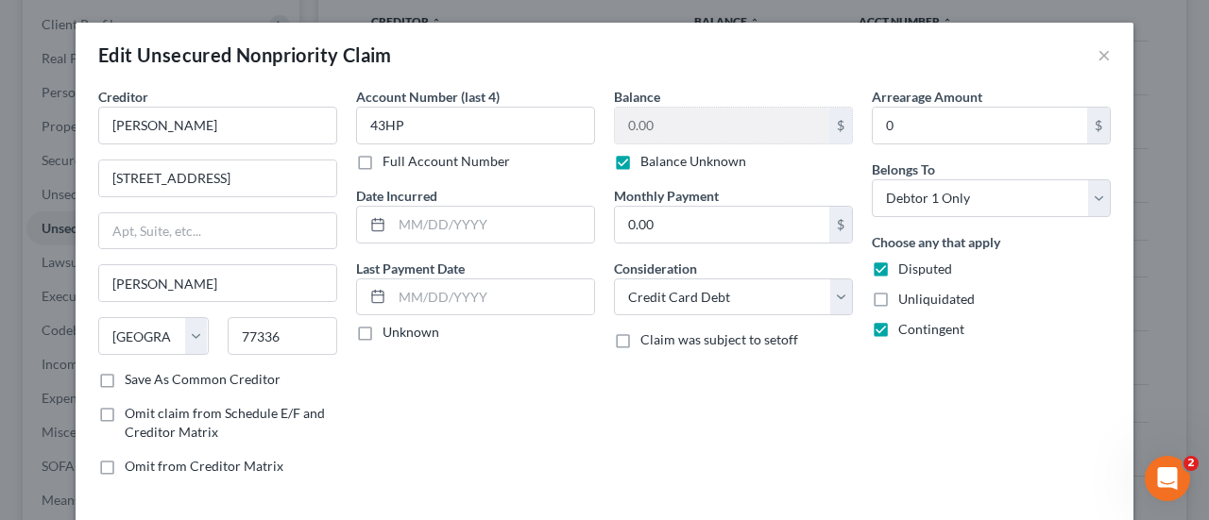
click at [898, 303] on label "Unliquidated" at bounding box center [936, 299] width 76 height 19
click at [906, 302] on input "Unliquidated" at bounding box center [912, 296] width 12 height 12
click at [800, 298] on select "Select Cable / Satellite Services Collection Agency Credit Card Debt Debt Couns…" at bounding box center [733, 298] width 239 height 38
click at [614, 279] on select "Select Cable / Satellite Services Collection Agency Credit Card Debt Debt Couns…" at bounding box center [733, 298] width 239 height 38
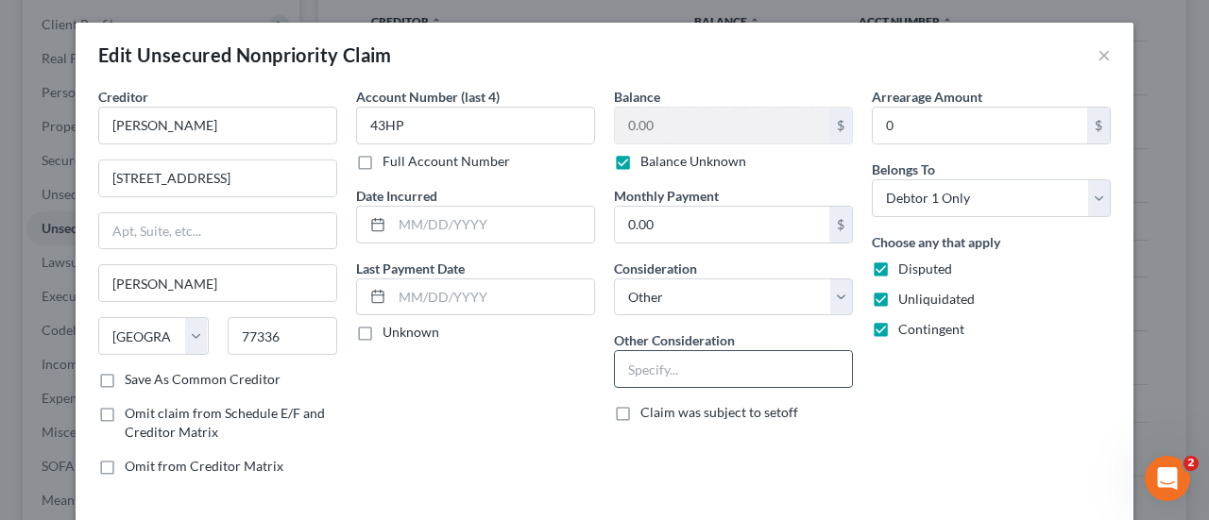
click at [716, 369] on input "text" at bounding box center [733, 369] width 237 height 36
paste input "Potential Investor Claim"
click at [1025, 400] on div "Arrearage Amount 0 $ Belongs To * Select Debtor 1 Only Debtor 2 Only Debtor 1 A…" at bounding box center [991, 289] width 258 height 404
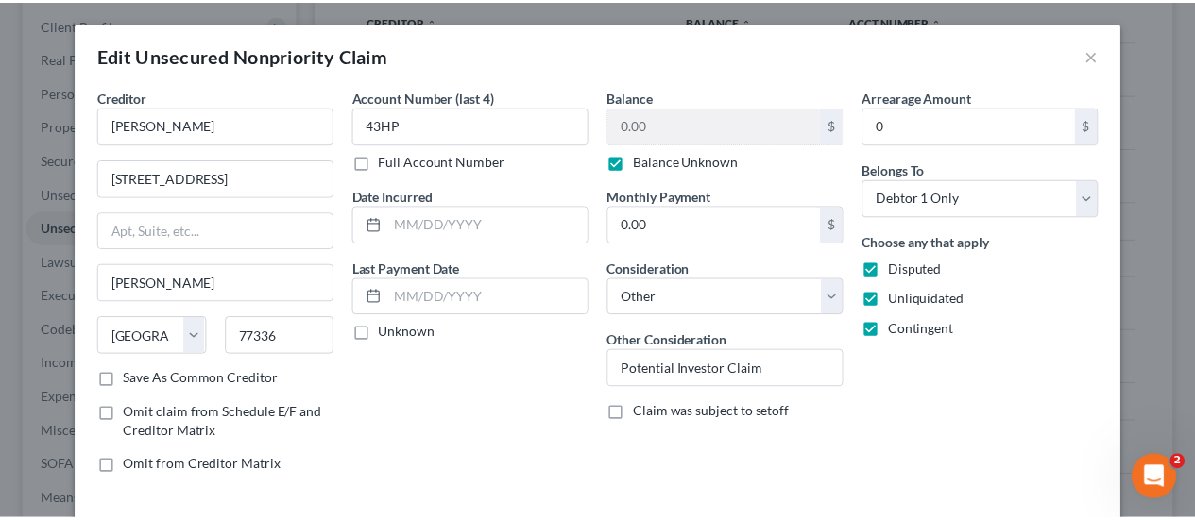
scroll to position [115, 0]
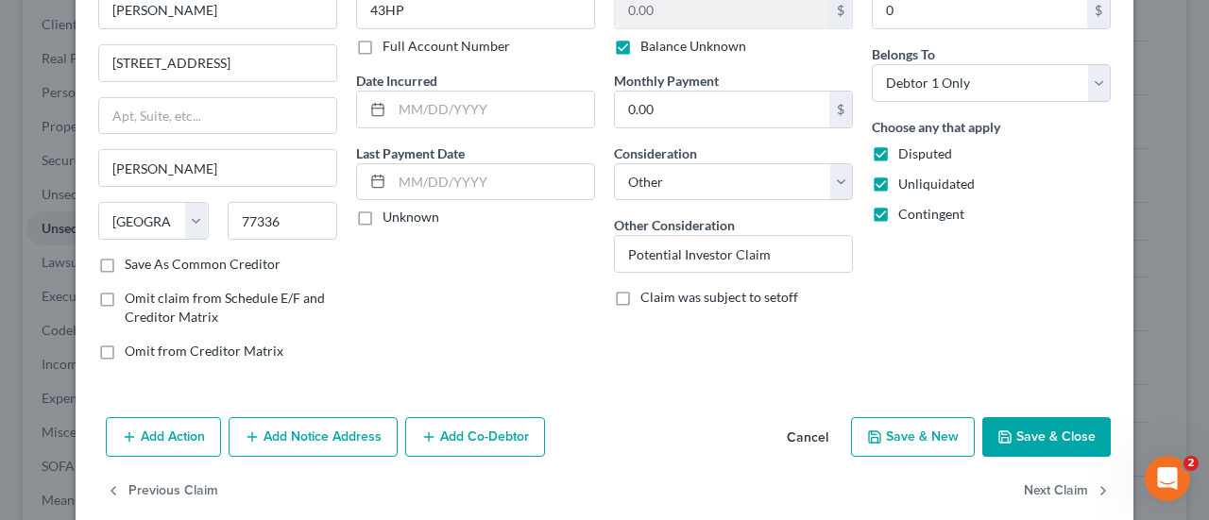
click at [1052, 425] on button "Save & Close" at bounding box center [1046, 437] width 128 height 40
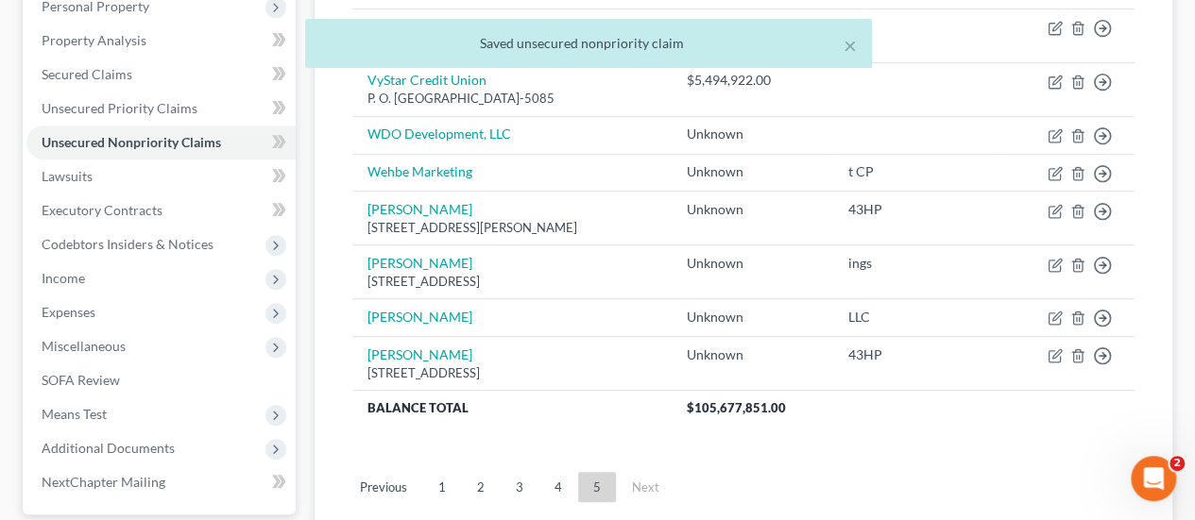
scroll to position [442, 0]
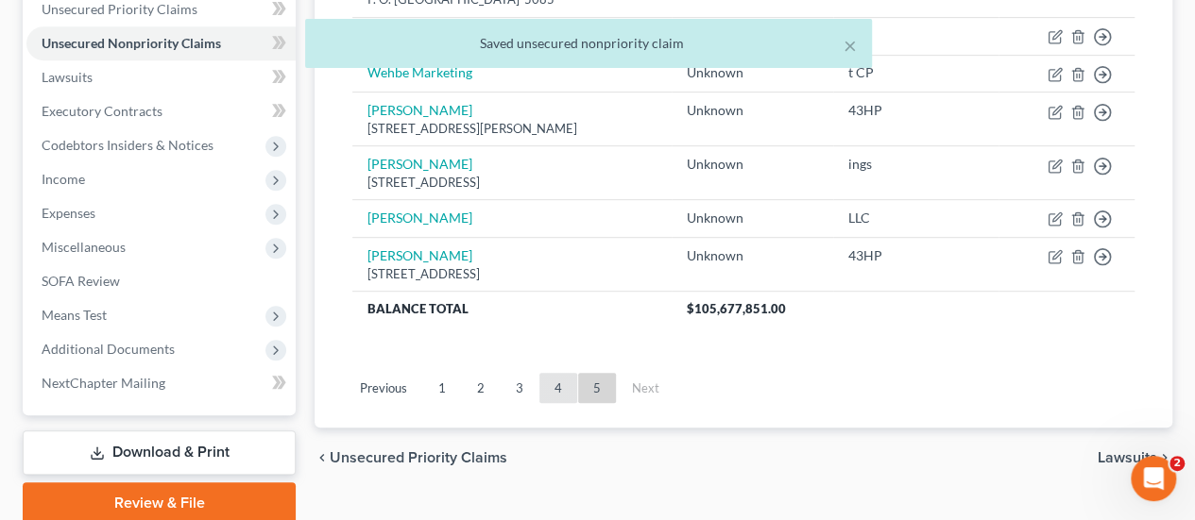
click at [557, 390] on link "4" at bounding box center [558, 388] width 38 height 30
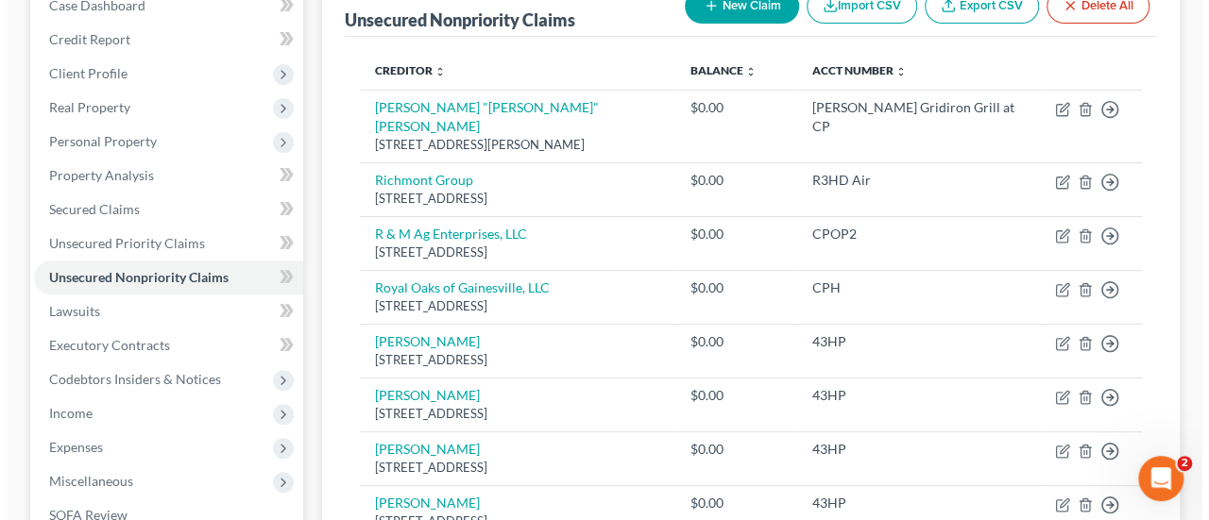
scroll to position [219, 0]
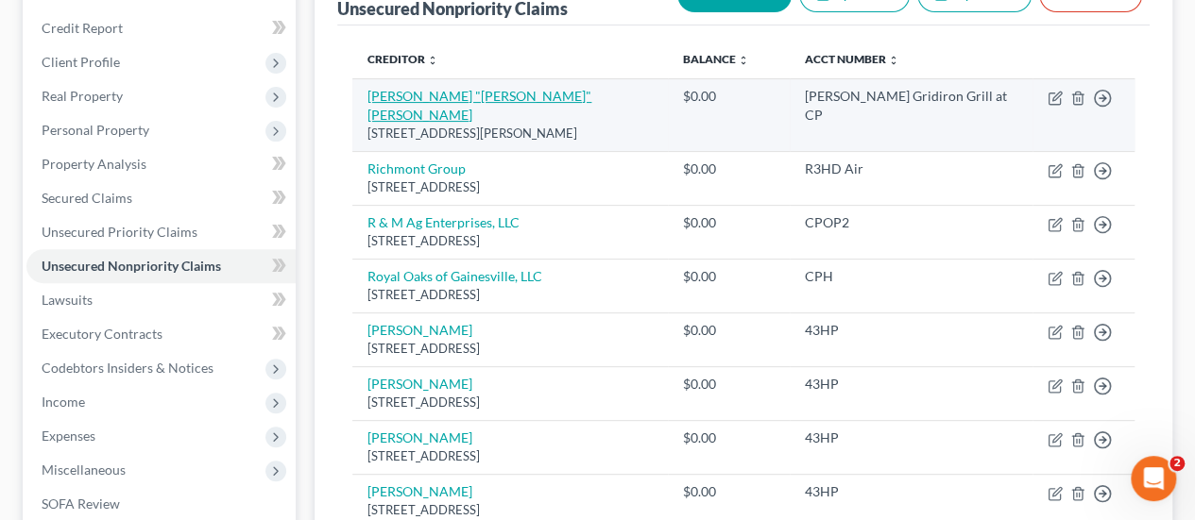
click at [478, 99] on link "[PERSON_NAME] "[PERSON_NAME]" [PERSON_NAME]" at bounding box center [479, 105] width 224 height 35
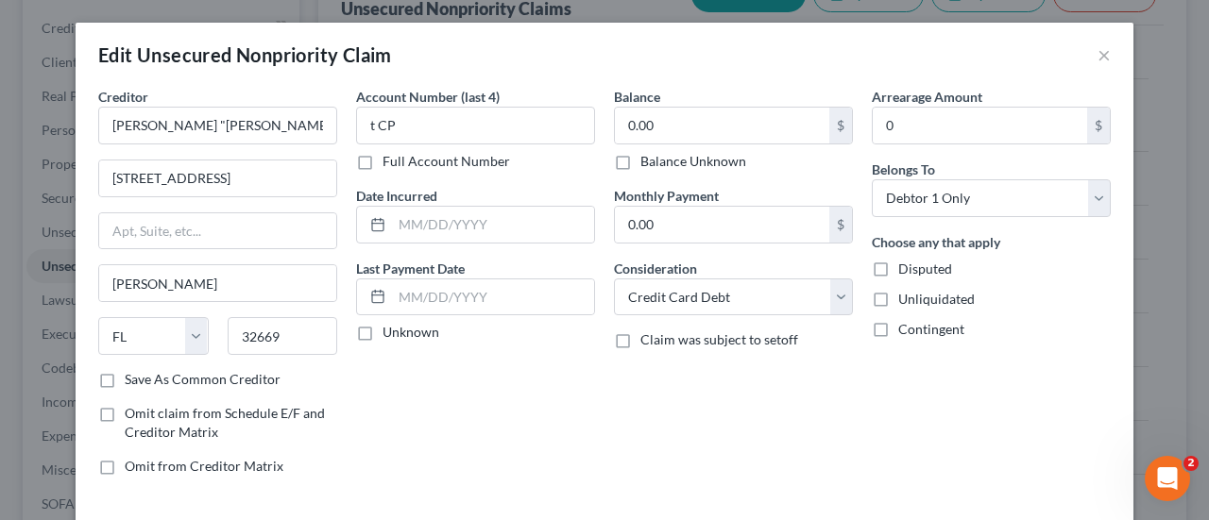
click at [673, 162] on label "Balance Unknown" at bounding box center [693, 161] width 106 height 19
click at [660, 162] on input "Balance Unknown" at bounding box center [654, 158] width 12 height 12
click at [908, 264] on span "Disputed" at bounding box center [925, 269] width 54 height 16
click at [908, 264] on input "Disputed" at bounding box center [912, 266] width 12 height 12
click at [909, 294] on span "Unliquidated" at bounding box center [936, 299] width 76 height 16
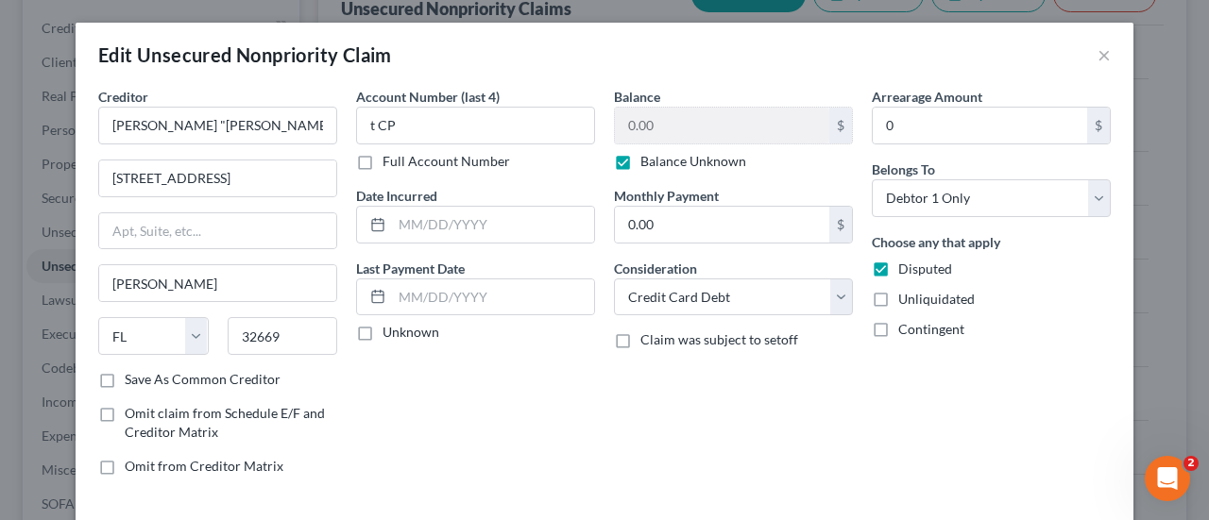
click at [909, 294] on input "Unliquidated" at bounding box center [912, 296] width 12 height 12
click at [913, 315] on div "Choose any that apply Disputed Unliquidated Contingent" at bounding box center [991, 285] width 239 height 107
click at [886, 336] on div "Contingent" at bounding box center [991, 329] width 239 height 19
click at [898, 328] on label "Contingent" at bounding box center [931, 329] width 66 height 19
click at [906, 328] on input "Contingent" at bounding box center [912, 326] width 12 height 12
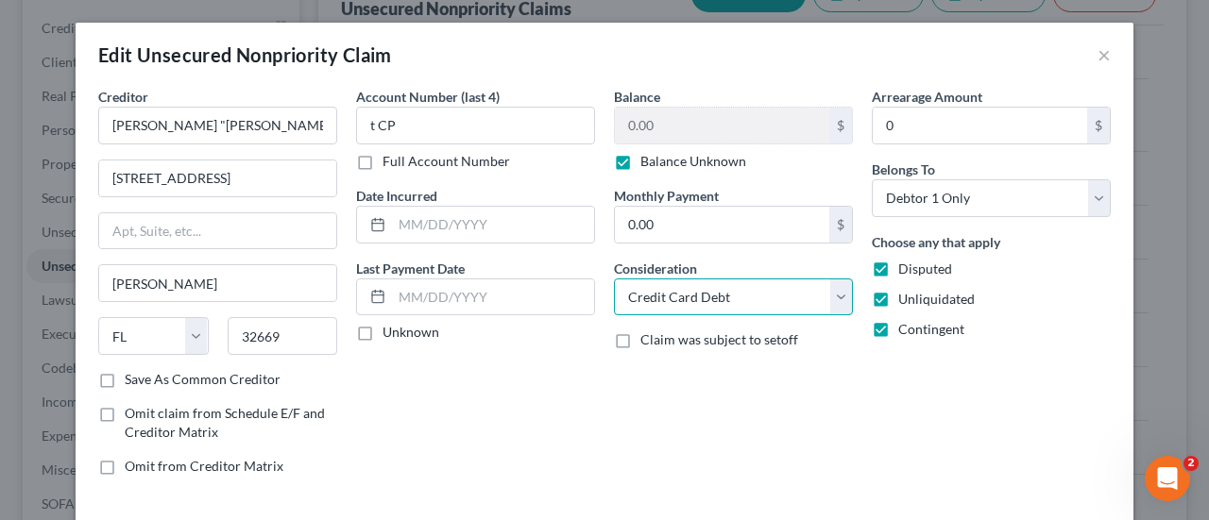
click at [811, 302] on select "Select Cable / Satellite Services Collection Agency Credit Card Debt Debt Couns…" at bounding box center [733, 298] width 239 height 38
click at [614, 279] on select "Select Cable / Satellite Services Collection Agency Credit Card Debt Debt Couns…" at bounding box center [733, 298] width 239 height 38
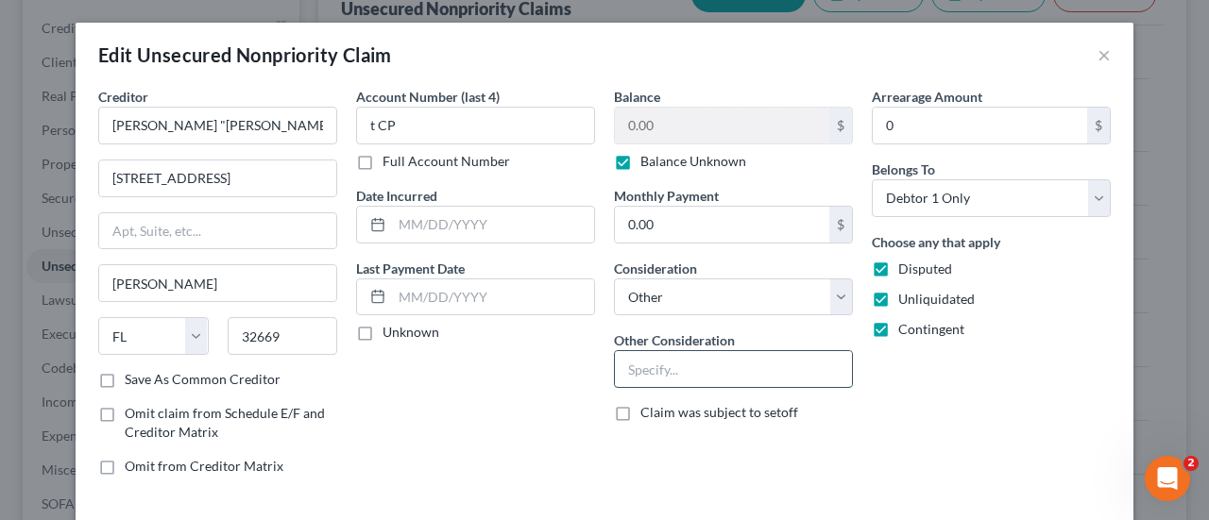
click at [762, 364] on input "text" at bounding box center [733, 369] width 237 height 36
paste input "Potential Investor Claim"
click at [902, 400] on div "Arrearage Amount 0 $ Belongs To * Select Debtor 1 Only Debtor 2 Only Debtor 1 A…" at bounding box center [991, 289] width 258 height 404
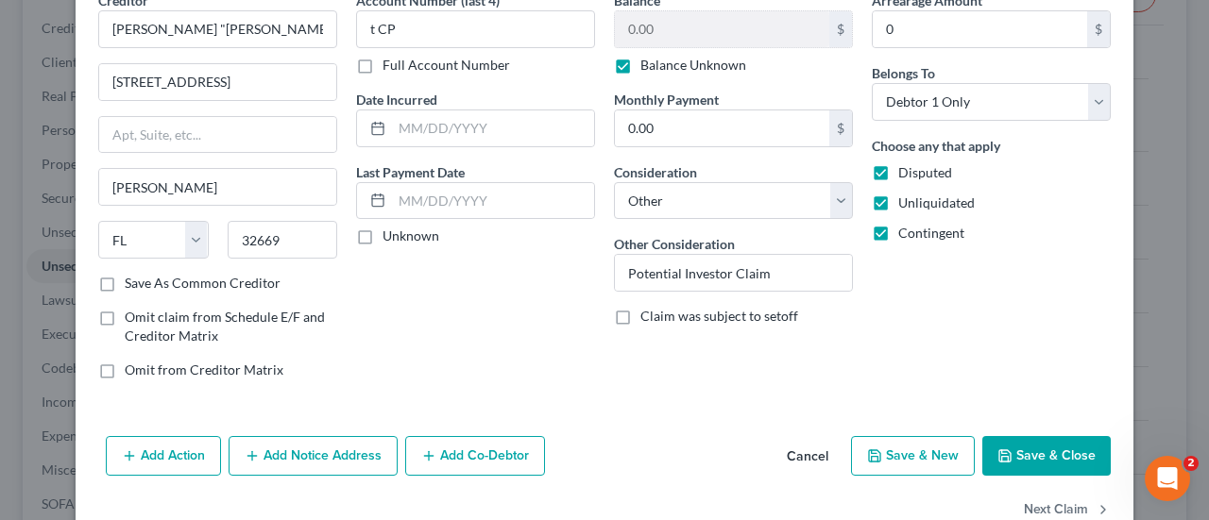
scroll to position [119, 0]
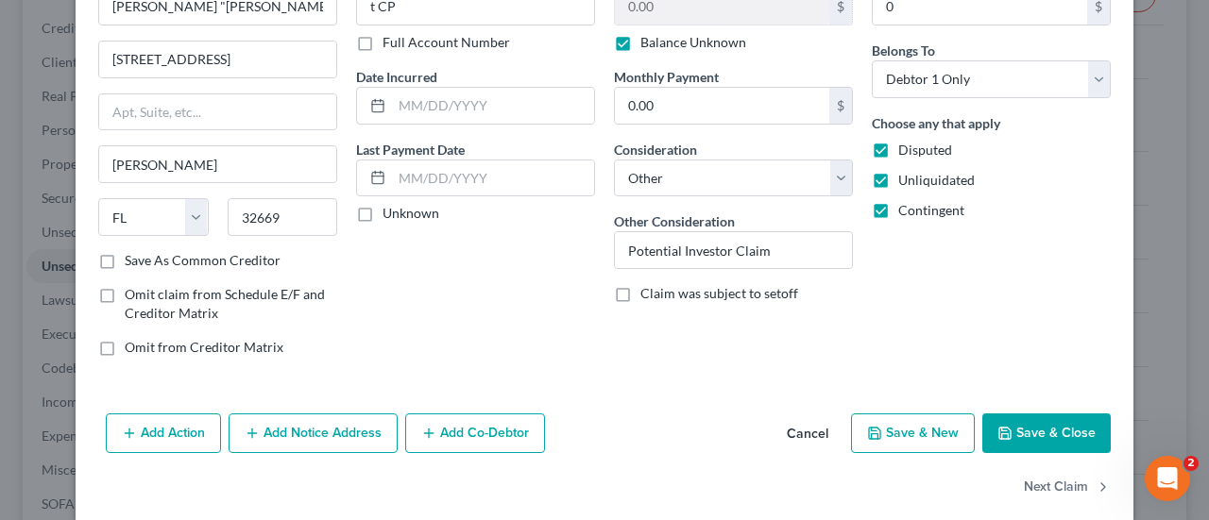
click at [1054, 439] on button "Save & Close" at bounding box center [1046, 434] width 128 height 40
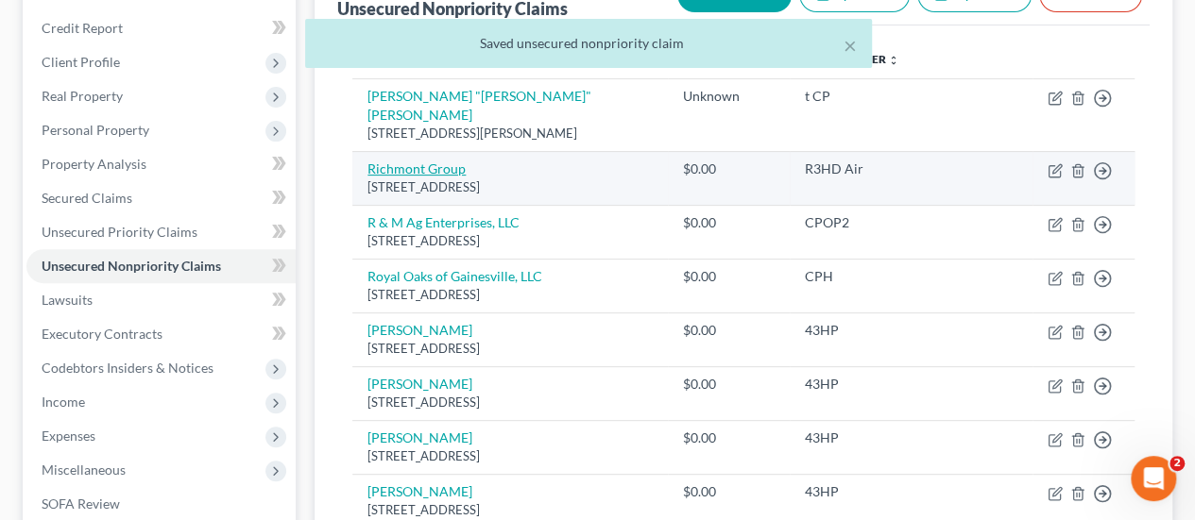
click at [439, 161] on link "Richmont Group" at bounding box center [416, 169] width 98 height 16
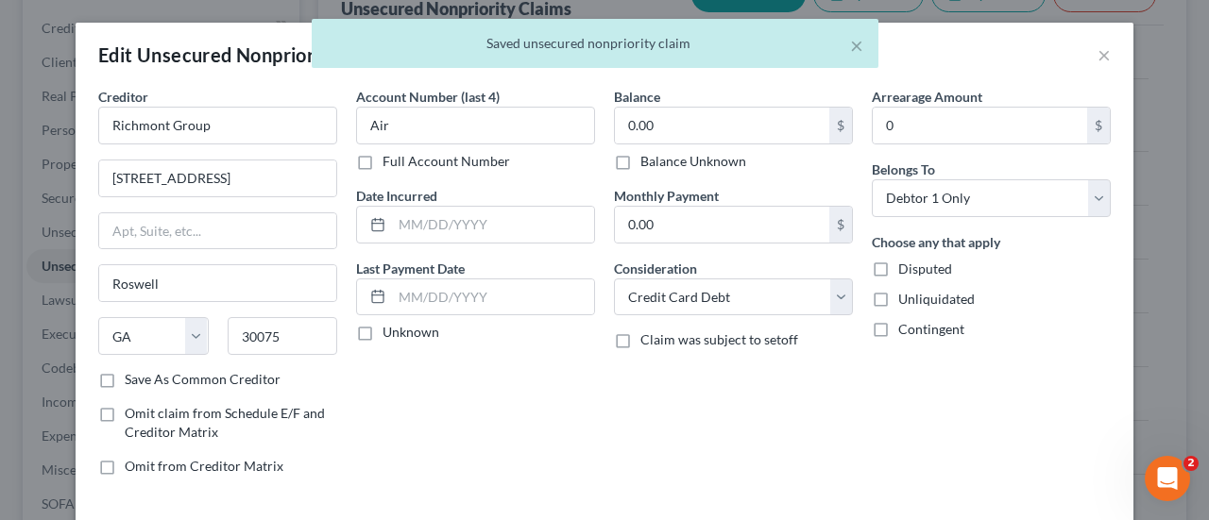
click at [722, 172] on div "Balance 0.00 $ Balance Unknown Balance Undetermined 0.00 $ Balance Unknown Mont…" at bounding box center [733, 289] width 258 height 404
click at [740, 161] on div "Balance Unknown" at bounding box center [733, 161] width 239 height 19
click at [722, 161] on label "Balance Unknown" at bounding box center [693, 161] width 106 height 19
click at [660, 161] on input "Balance Unknown" at bounding box center [654, 158] width 12 height 12
click at [898, 264] on label "Disputed" at bounding box center [925, 269] width 54 height 19
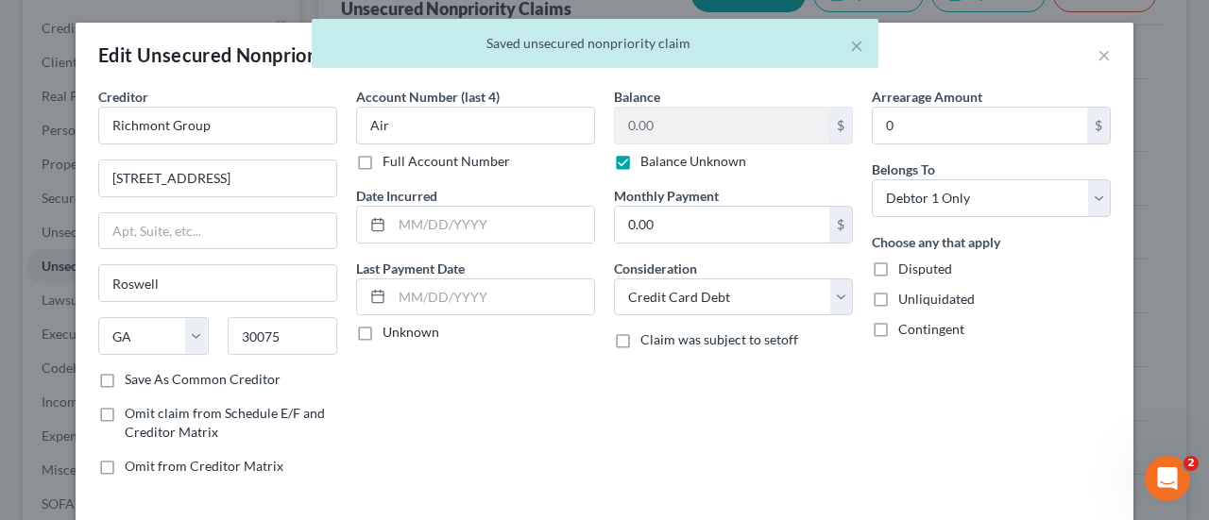
click at [906, 264] on input "Disputed" at bounding box center [912, 266] width 12 height 12
click at [898, 299] on label "Unliquidated" at bounding box center [936, 299] width 76 height 19
click at [906, 299] on input "Unliquidated" at bounding box center [912, 296] width 12 height 12
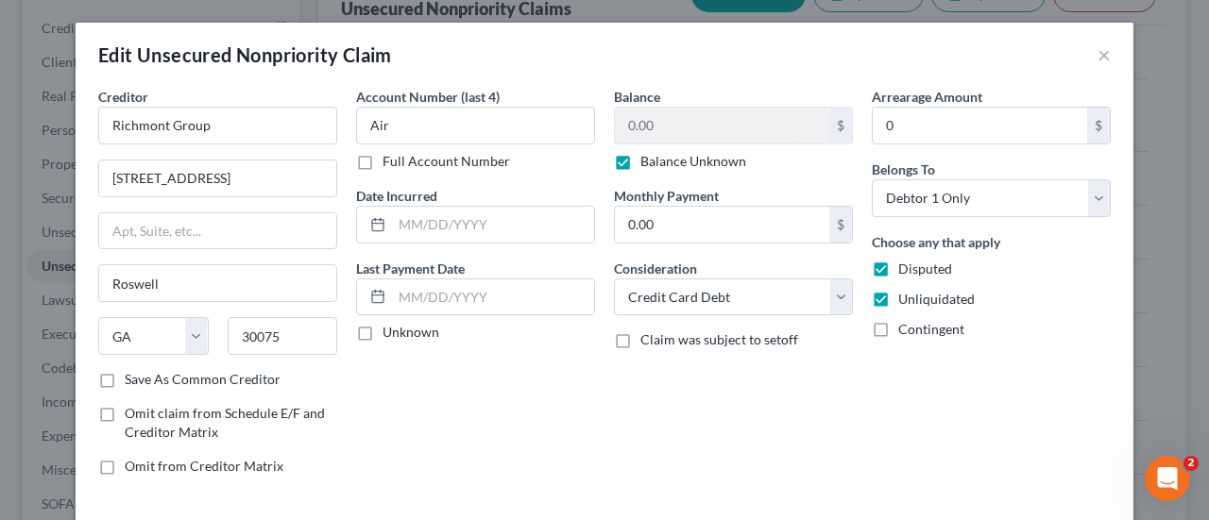
click at [898, 325] on label "Contingent" at bounding box center [931, 329] width 66 height 19
click at [906, 325] on input "Contingent" at bounding box center [912, 326] width 12 height 12
click at [767, 301] on select "Select Cable / Satellite Services Collection Agency Credit Card Debt Debt Couns…" at bounding box center [733, 298] width 239 height 38
click at [614, 279] on select "Select Cable / Satellite Services Collection Agency Credit Card Debt Debt Couns…" at bounding box center [733, 298] width 239 height 38
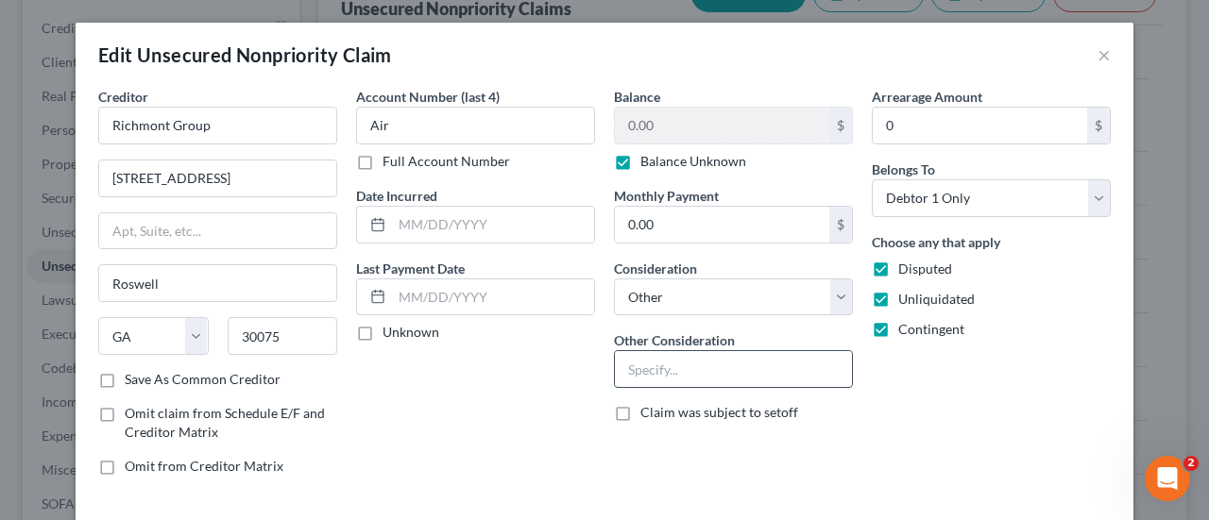
click at [701, 369] on input "text" at bounding box center [733, 369] width 237 height 36
paste input "Potential Investor Claim"
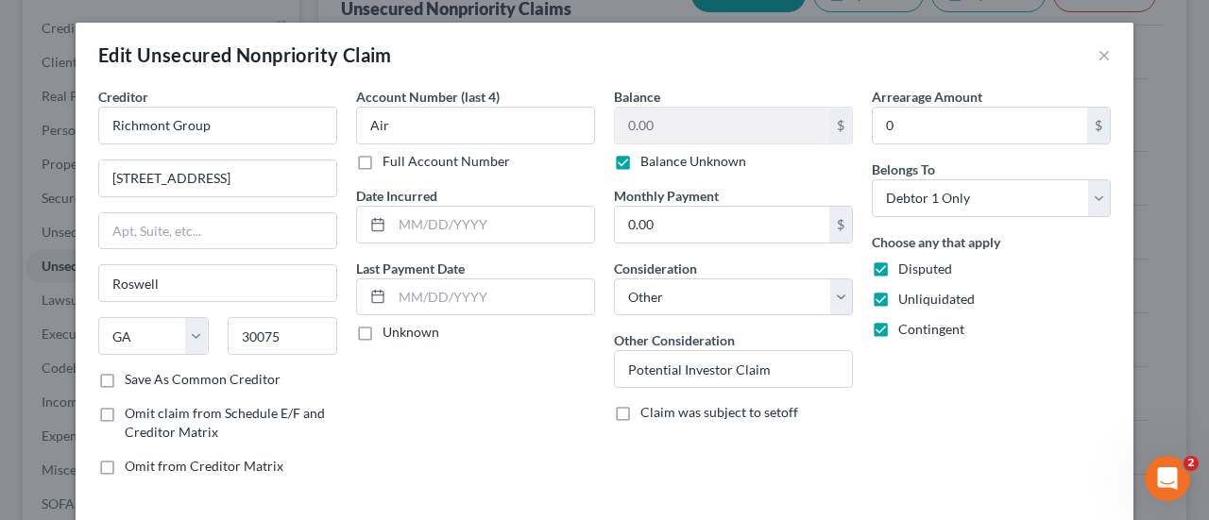
scroll to position [140, 0]
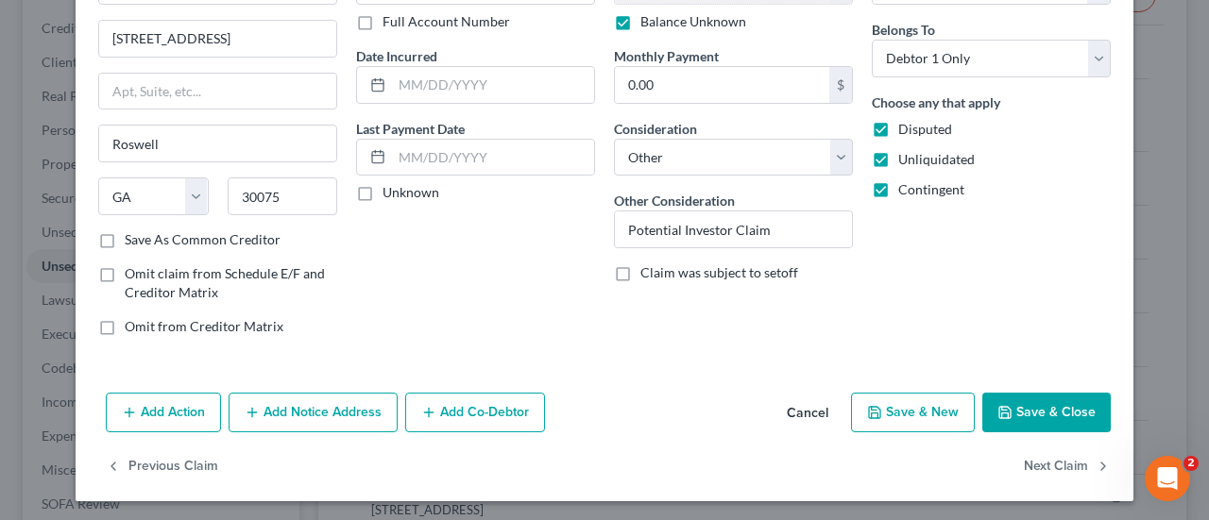
click at [1044, 393] on button "Save & Close" at bounding box center [1046, 413] width 128 height 40
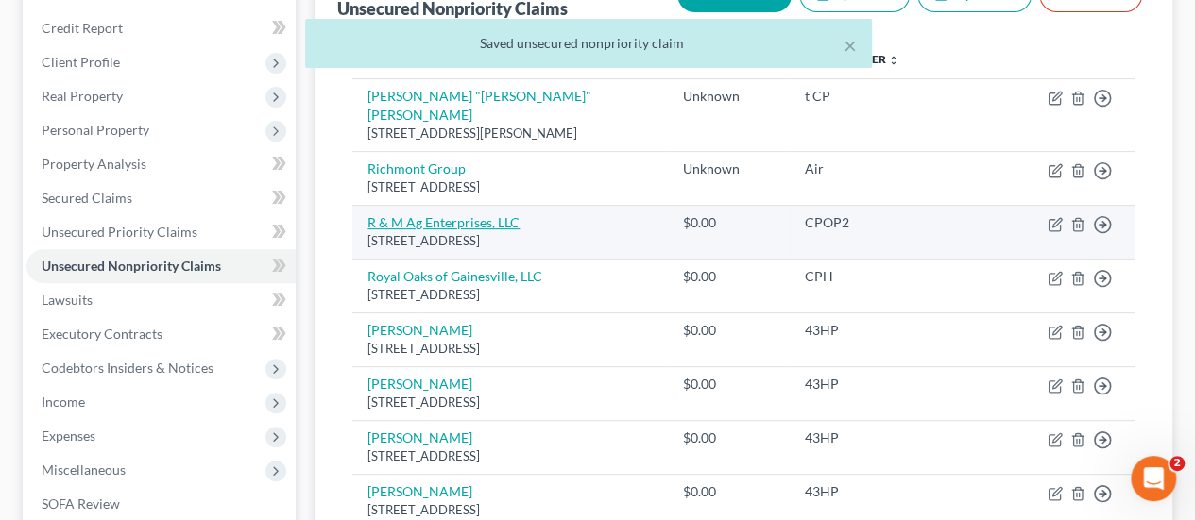
click at [464, 214] on link "R & M Ag Enterprises, LLC" at bounding box center [443, 222] width 152 height 16
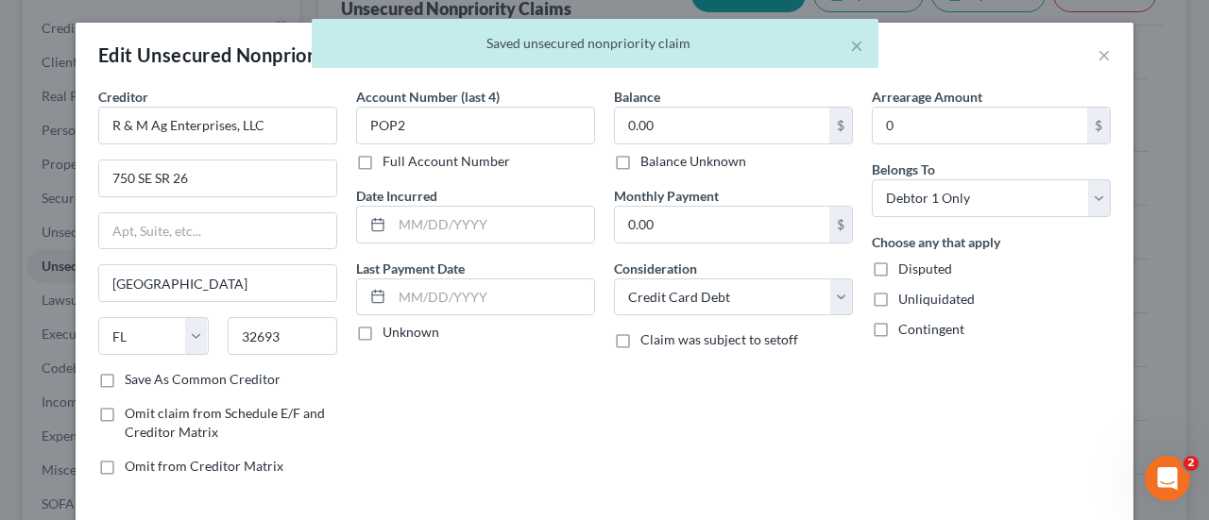
click at [640, 157] on label "Balance Unknown" at bounding box center [693, 161] width 106 height 19
click at [648, 157] on input "Balance Unknown" at bounding box center [654, 158] width 12 height 12
click at [946, 276] on div "Disputed" at bounding box center [991, 269] width 239 height 19
click at [941, 292] on span "Unliquidated" at bounding box center [936, 299] width 76 height 16
click at [918, 292] on input "Unliquidated" at bounding box center [912, 296] width 12 height 12
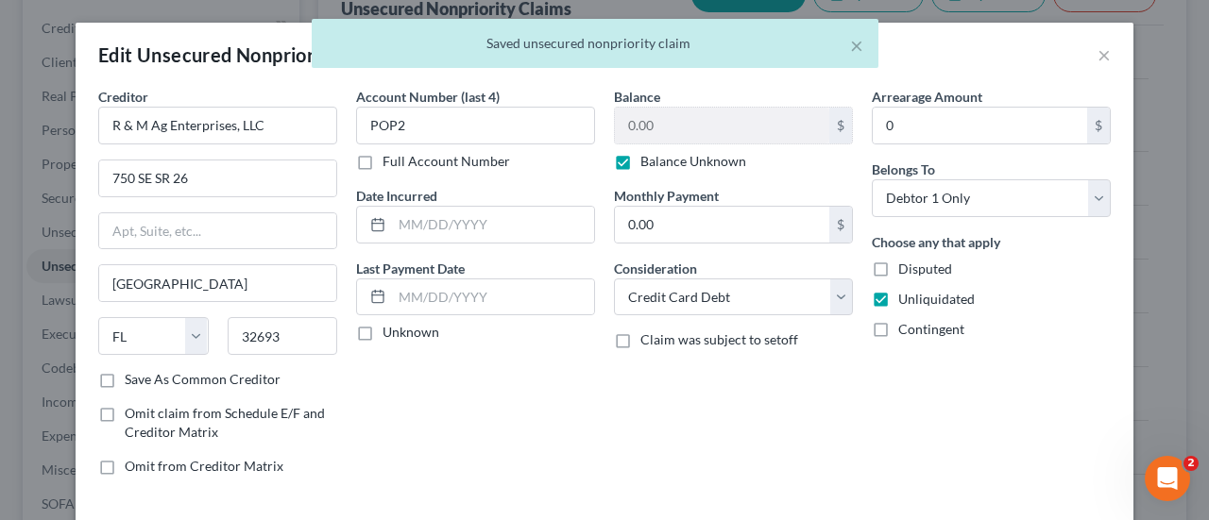
click at [926, 274] on span "Disputed" at bounding box center [925, 269] width 54 height 16
click at [918, 272] on input "Disputed" at bounding box center [912, 266] width 12 height 12
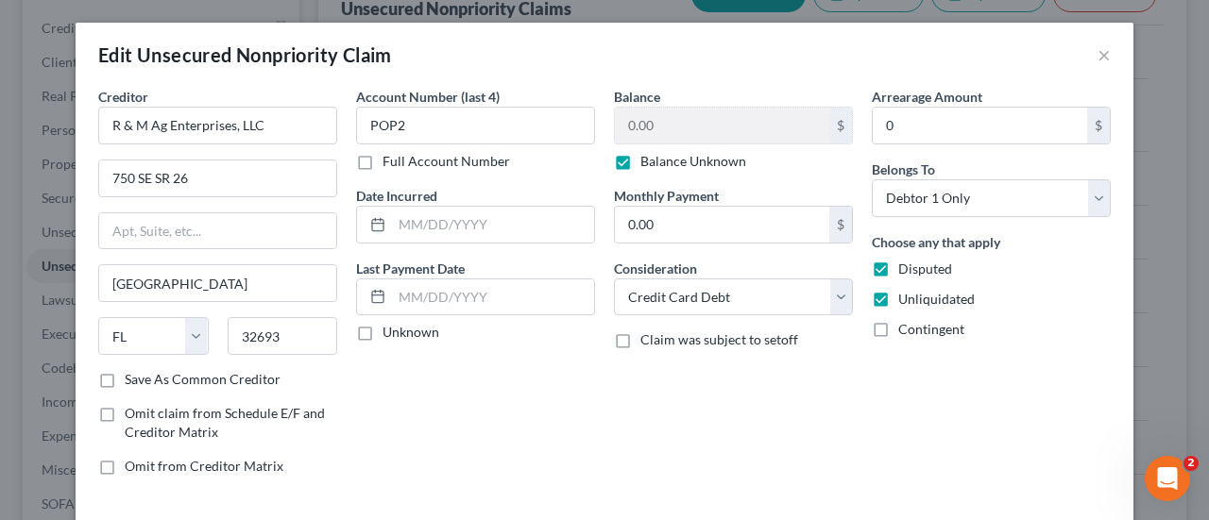
click at [920, 331] on span "Contingent" at bounding box center [931, 329] width 66 height 16
click at [918, 331] on input "Contingent" at bounding box center [912, 326] width 12 height 12
click at [772, 294] on select "Select Cable / Satellite Services Collection Agency Credit Card Debt Debt Couns…" at bounding box center [733, 298] width 239 height 38
click at [614, 279] on select "Select Cable / Satellite Services Collection Agency Credit Card Debt Debt Couns…" at bounding box center [733, 298] width 239 height 38
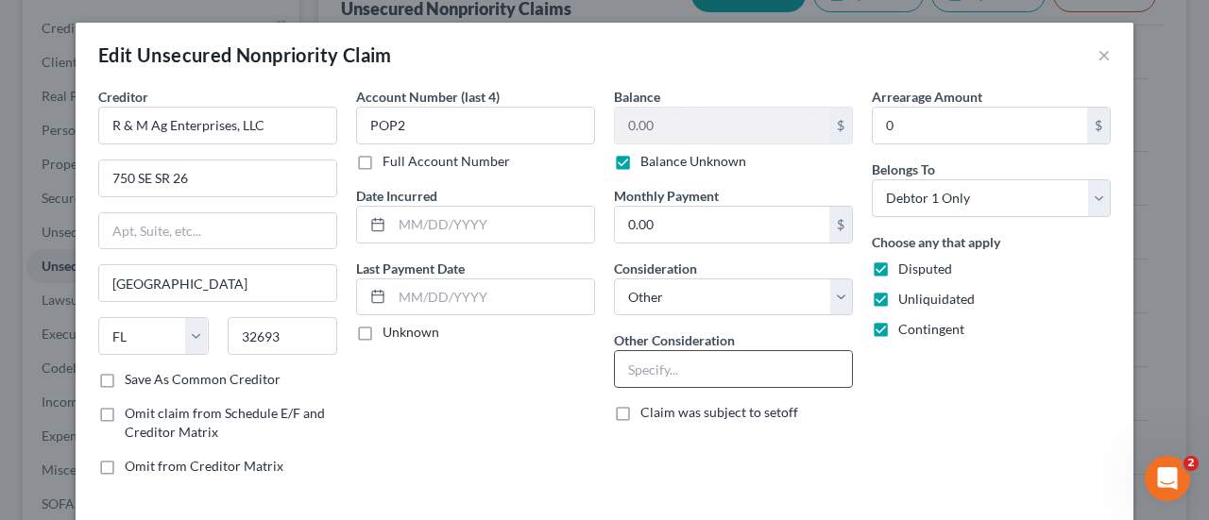
click at [738, 362] on input "text" at bounding box center [733, 369] width 237 height 36
paste input "Potential Investor Claim"
click at [1048, 405] on div "Arrearage Amount 0 $ Belongs To * Select Debtor 1 Only Debtor 2 Only Debtor 1 A…" at bounding box center [991, 289] width 258 height 404
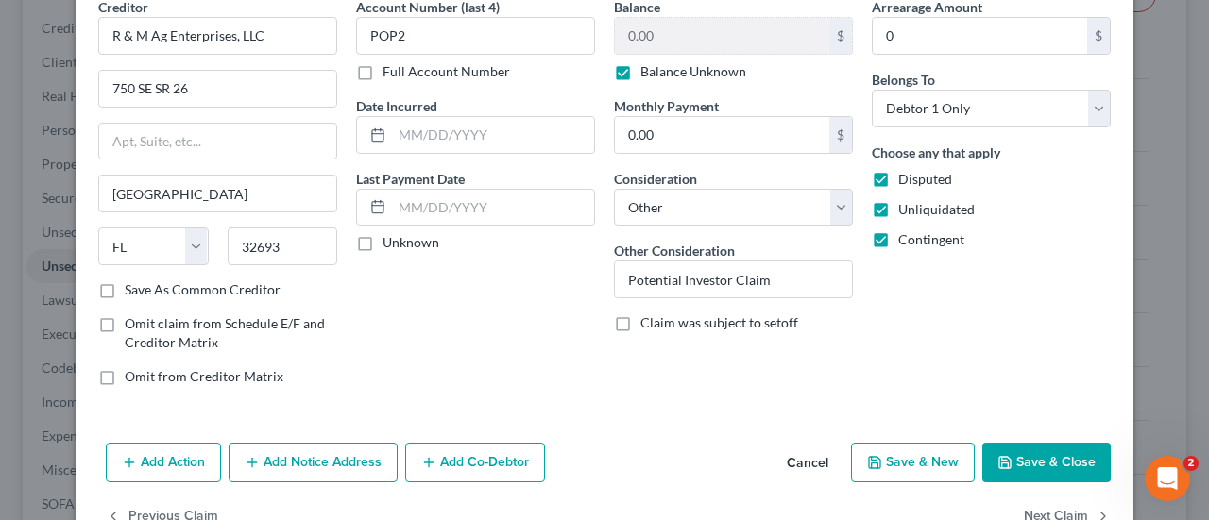
scroll to position [104, 0]
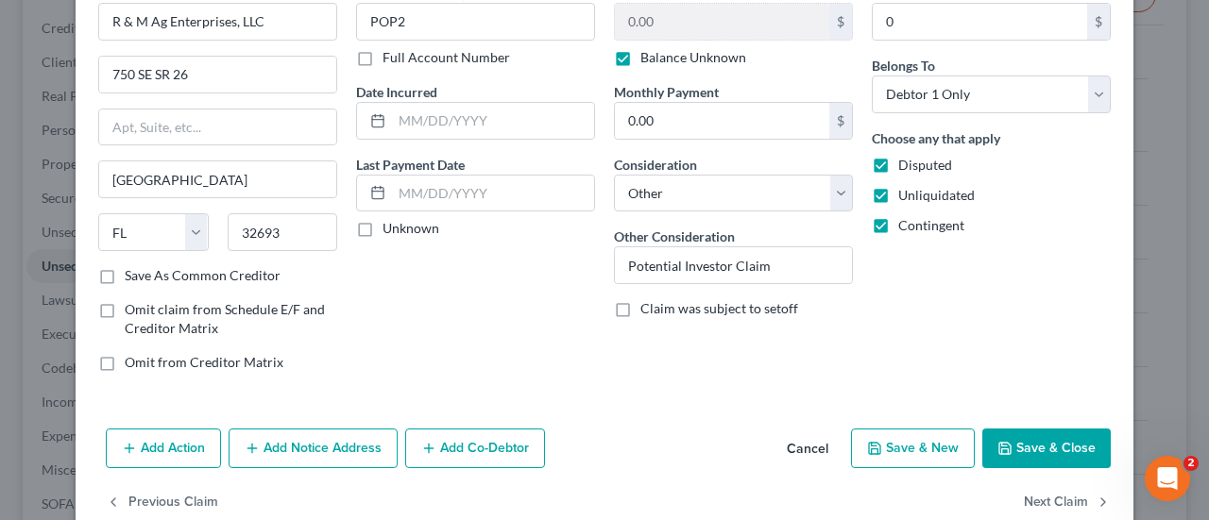
click at [1073, 433] on button "Save & Close" at bounding box center [1046, 449] width 128 height 40
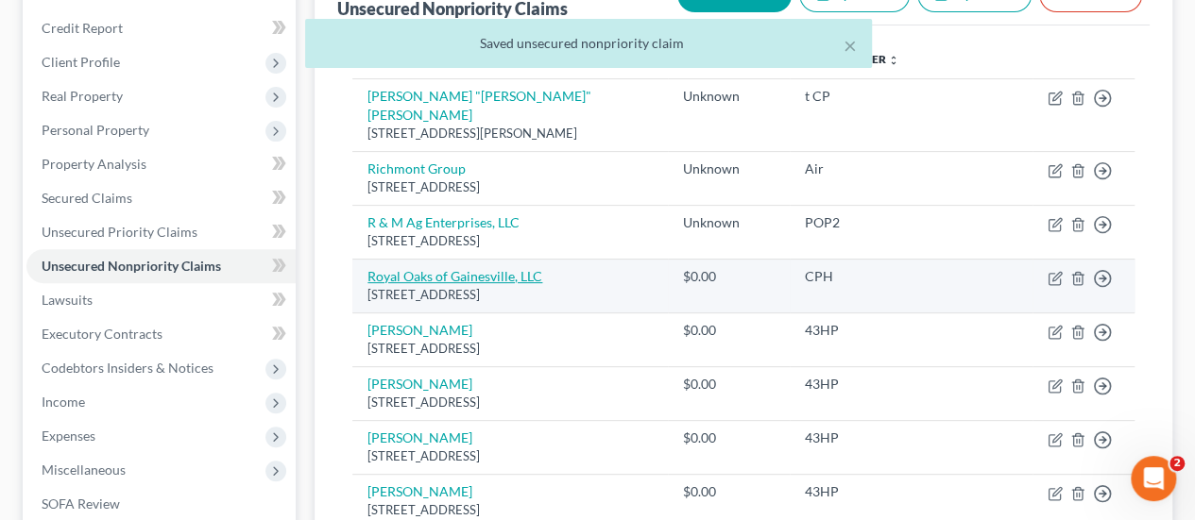
click at [431, 268] on link "Royal Oaks of Gainesville, LLC" at bounding box center [454, 276] width 175 height 16
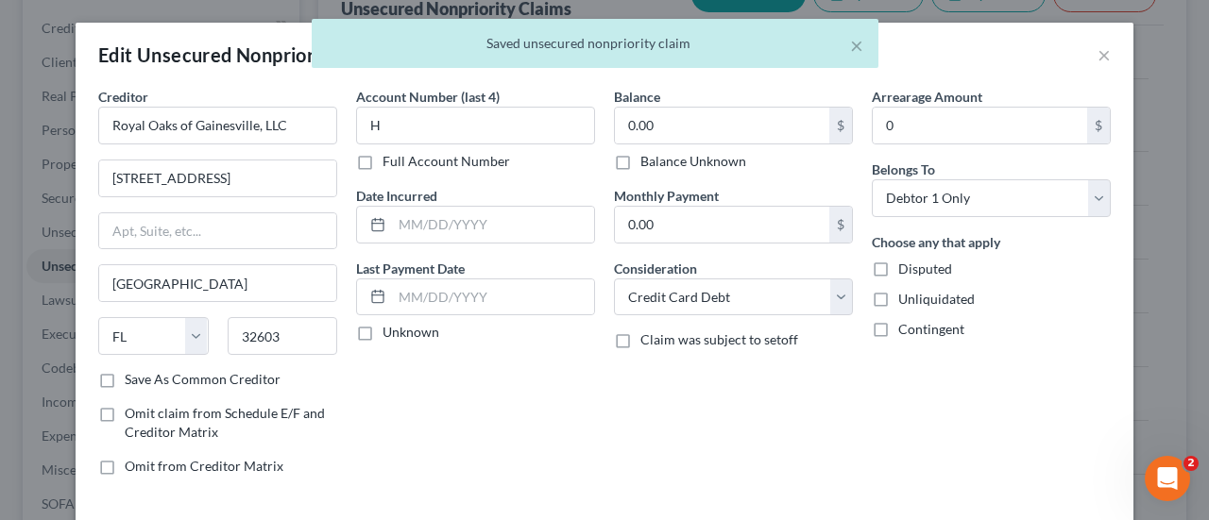
click at [640, 159] on label "Balance Unknown" at bounding box center [693, 161] width 106 height 19
click at [648, 159] on input "Balance Unknown" at bounding box center [654, 158] width 12 height 12
click at [921, 282] on div "Choose any that apply Disputed Unliquidated Contingent" at bounding box center [991, 285] width 239 height 107
click at [925, 316] on div "Choose any that apply Disputed Unliquidated Contingent" at bounding box center [991, 285] width 239 height 107
click at [909, 287] on div "Choose any that apply Disputed Unliquidated Contingent" at bounding box center [991, 285] width 239 height 107
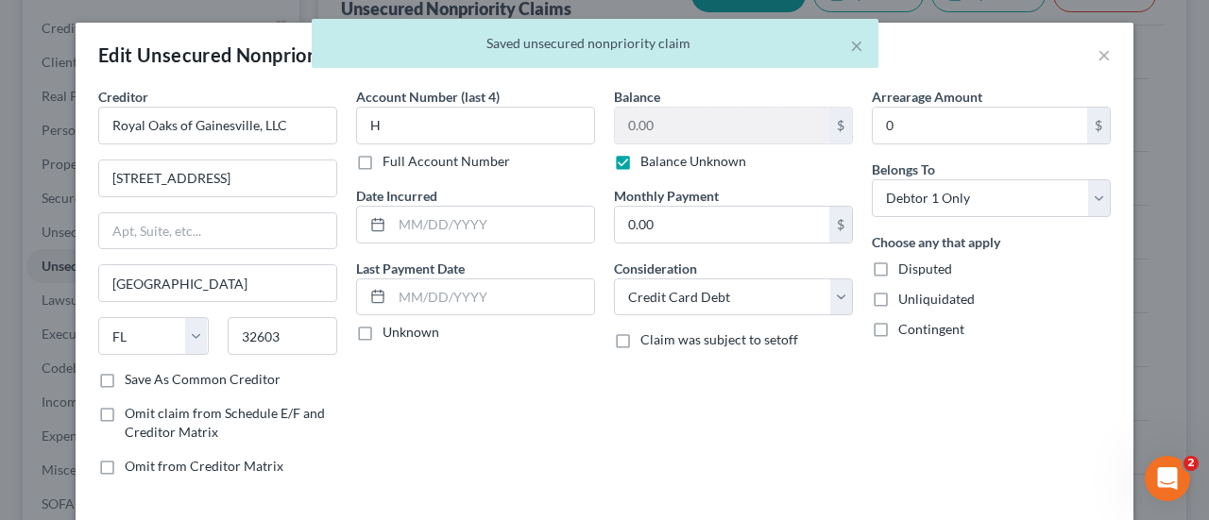
click at [898, 267] on span "Disputed" at bounding box center [925, 269] width 54 height 16
click at [906, 267] on input "Disputed" at bounding box center [912, 266] width 12 height 12
click at [898, 299] on label "Unliquidated" at bounding box center [936, 299] width 76 height 19
click at [906, 299] on input "Unliquidated" at bounding box center [912, 296] width 12 height 12
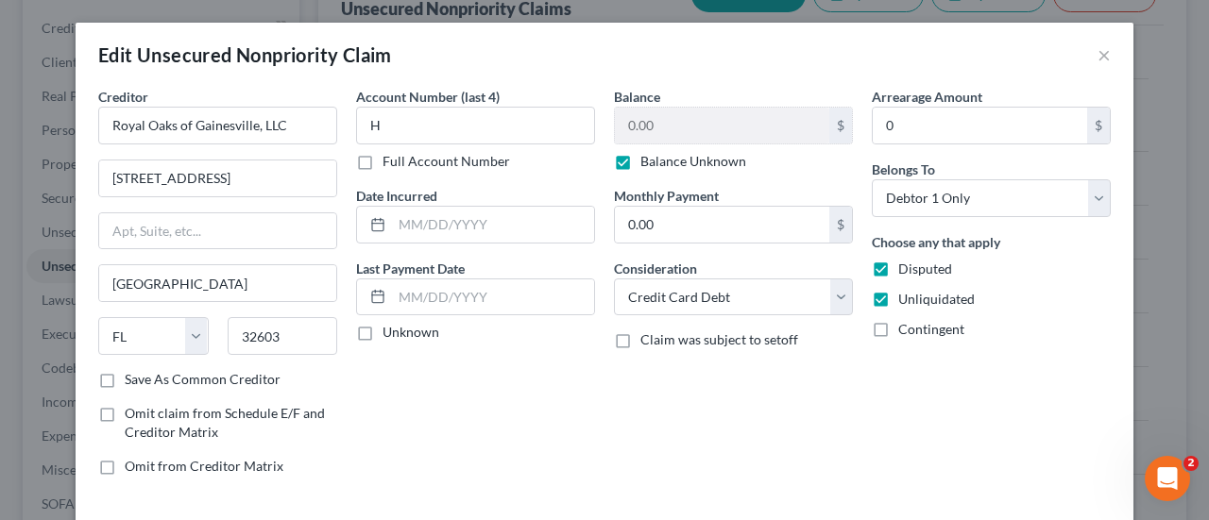
click at [898, 325] on label "Contingent" at bounding box center [931, 329] width 66 height 19
click at [906, 325] on input "Contingent" at bounding box center [912, 326] width 12 height 12
click at [822, 305] on select "Select Cable / Satellite Services Collection Agency Credit Card Debt Debt Couns…" at bounding box center [733, 298] width 239 height 38
click at [614, 279] on select "Select Cable / Satellite Services Collection Agency Credit Card Debt Debt Couns…" at bounding box center [733, 298] width 239 height 38
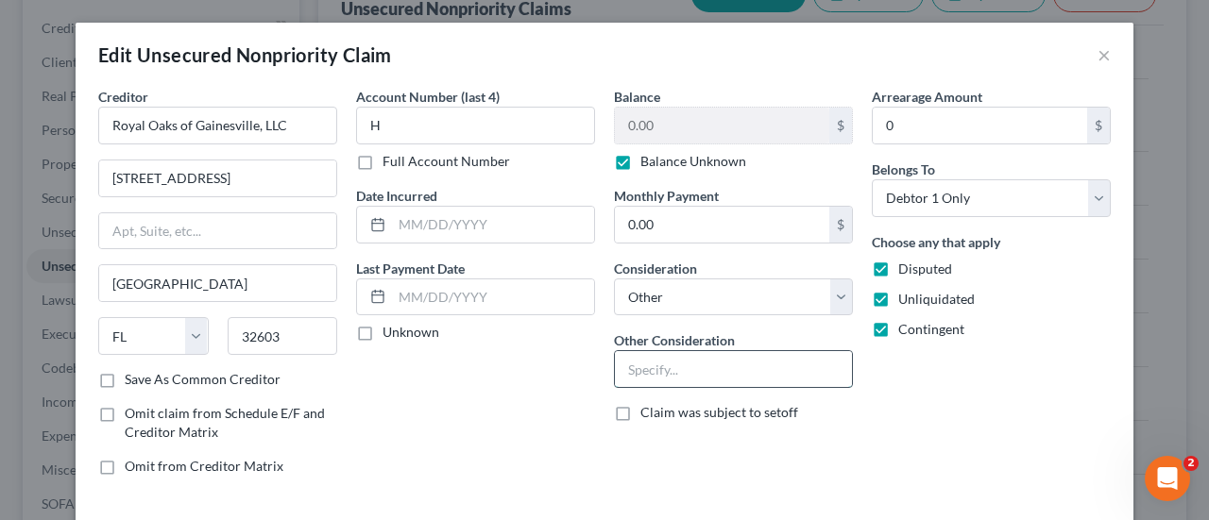
click at [751, 365] on input "text" at bounding box center [733, 369] width 237 height 36
paste input "Potential Investor Claim"
click at [1005, 392] on div "Arrearage Amount 0 $ Belongs To * Select Debtor 1 Only Debtor 2 Only Debtor 1 A…" at bounding box center [991, 289] width 258 height 404
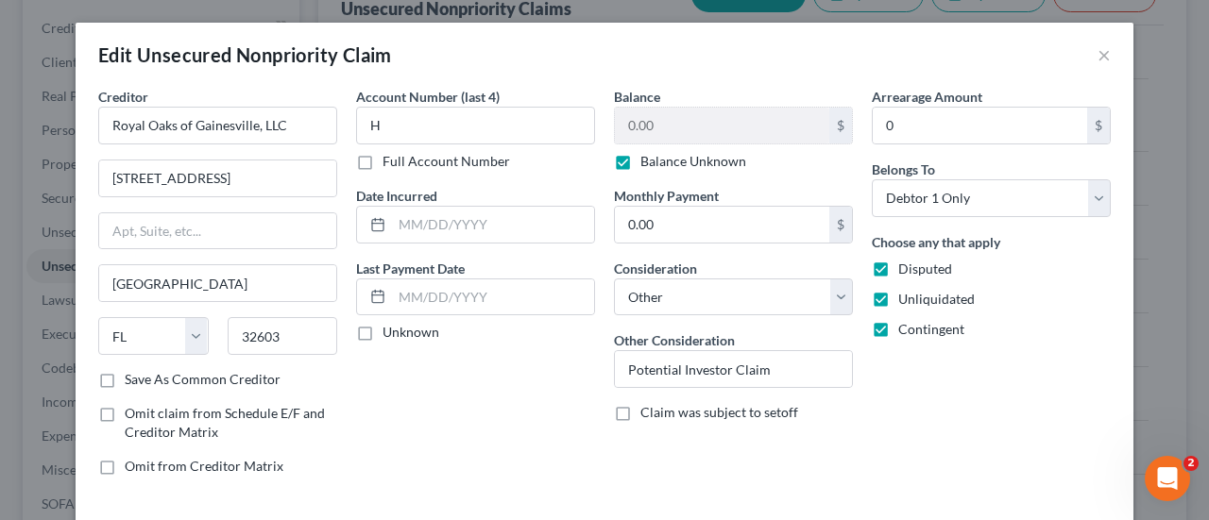
scroll to position [140, 0]
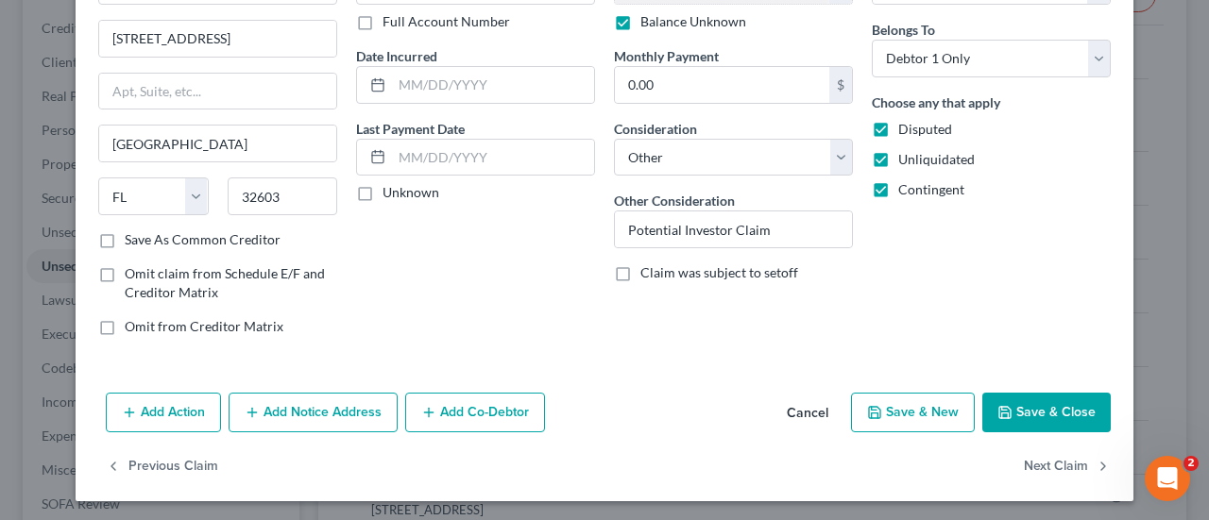
click at [1035, 399] on button "Save & Close" at bounding box center [1046, 413] width 128 height 40
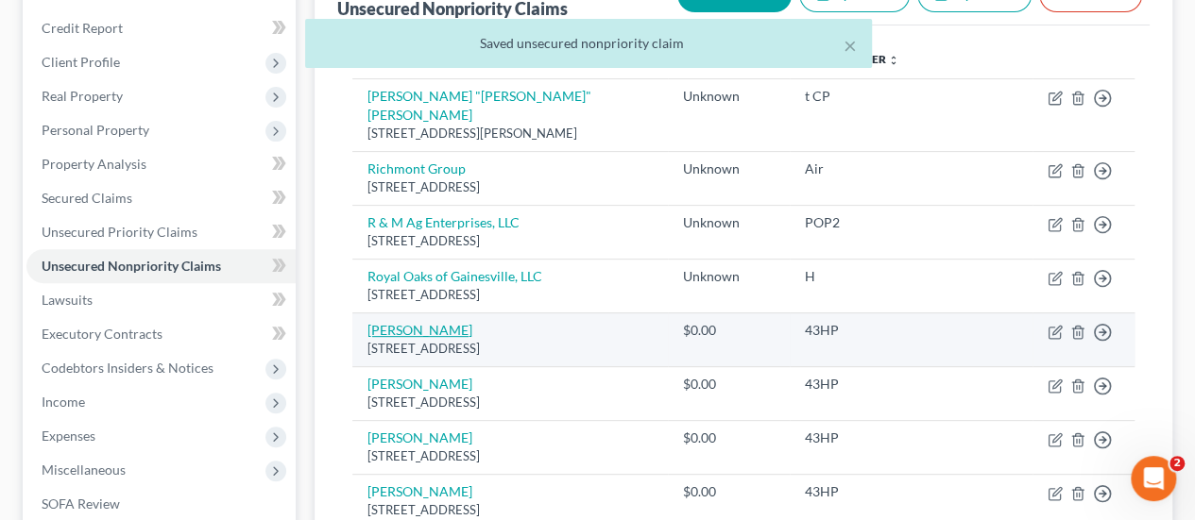
click at [410, 322] on link "[PERSON_NAME]" at bounding box center [419, 330] width 105 height 16
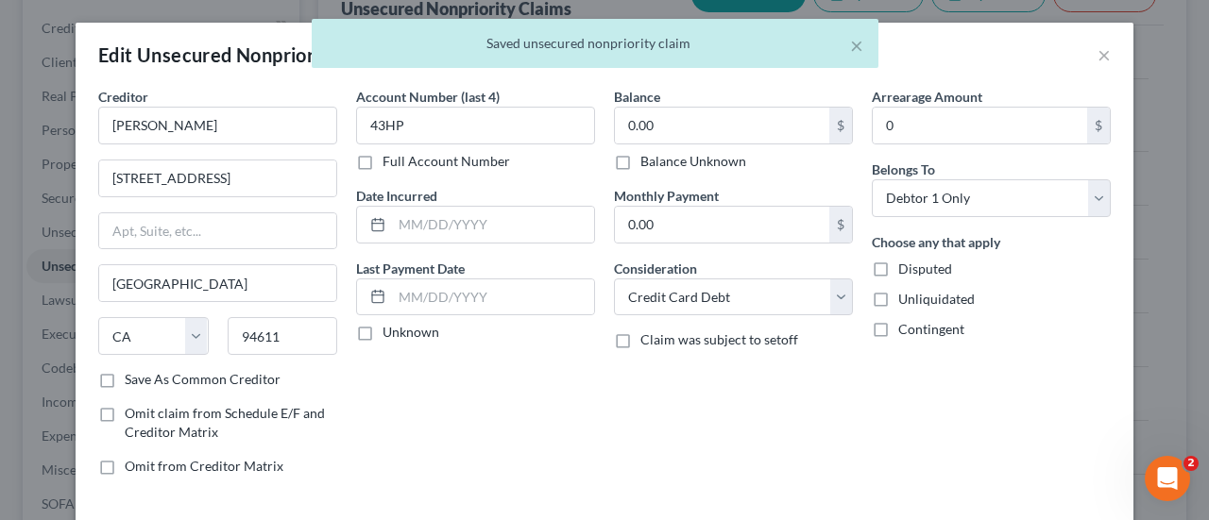
click at [716, 160] on label "Balance Unknown" at bounding box center [693, 161] width 106 height 19
click at [660, 160] on input "Balance Unknown" at bounding box center [654, 158] width 12 height 12
click at [899, 262] on span "Disputed" at bounding box center [925, 269] width 54 height 16
click at [906, 262] on input "Disputed" at bounding box center [912, 266] width 12 height 12
click at [898, 297] on label "Unliquidated" at bounding box center [936, 299] width 76 height 19
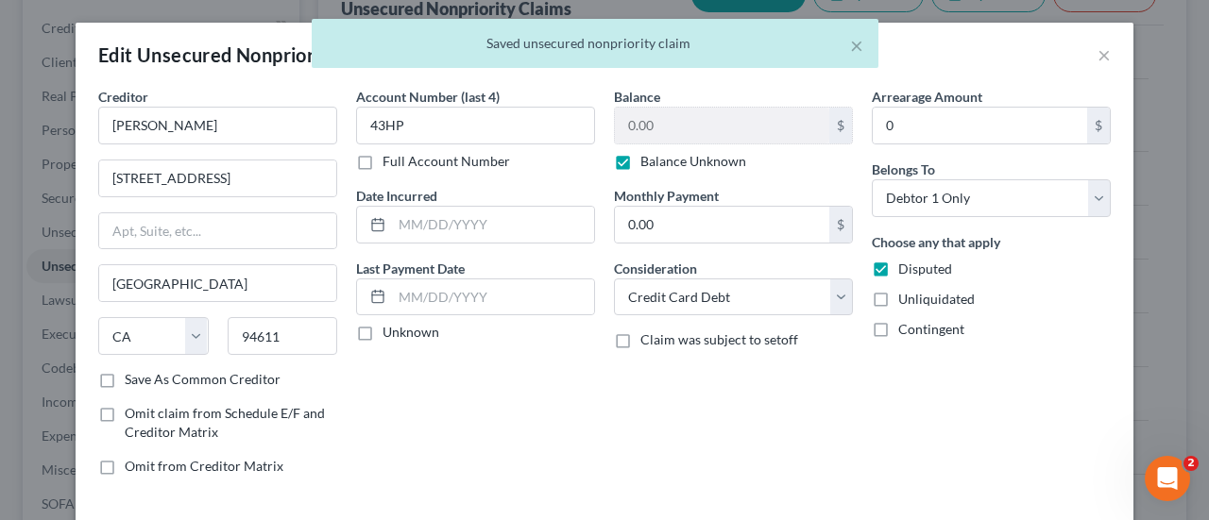
click at [906, 297] on input "Unliquidated" at bounding box center [912, 296] width 12 height 12
click at [898, 320] on label "Contingent" at bounding box center [931, 329] width 66 height 19
click at [906, 320] on input "Contingent" at bounding box center [912, 326] width 12 height 12
click at [798, 292] on select "Select Cable / Satellite Services Collection Agency Credit Card Debt Debt Couns…" at bounding box center [733, 298] width 239 height 38
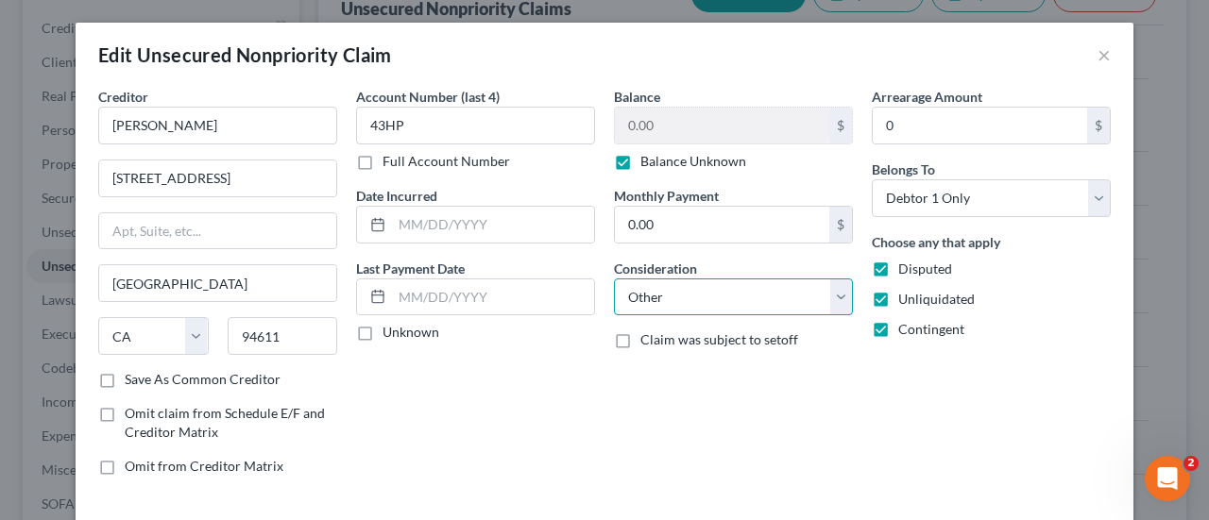
click at [614, 279] on select "Select Cable / Satellite Services Collection Agency Credit Card Debt Debt Couns…" at bounding box center [733, 298] width 239 height 38
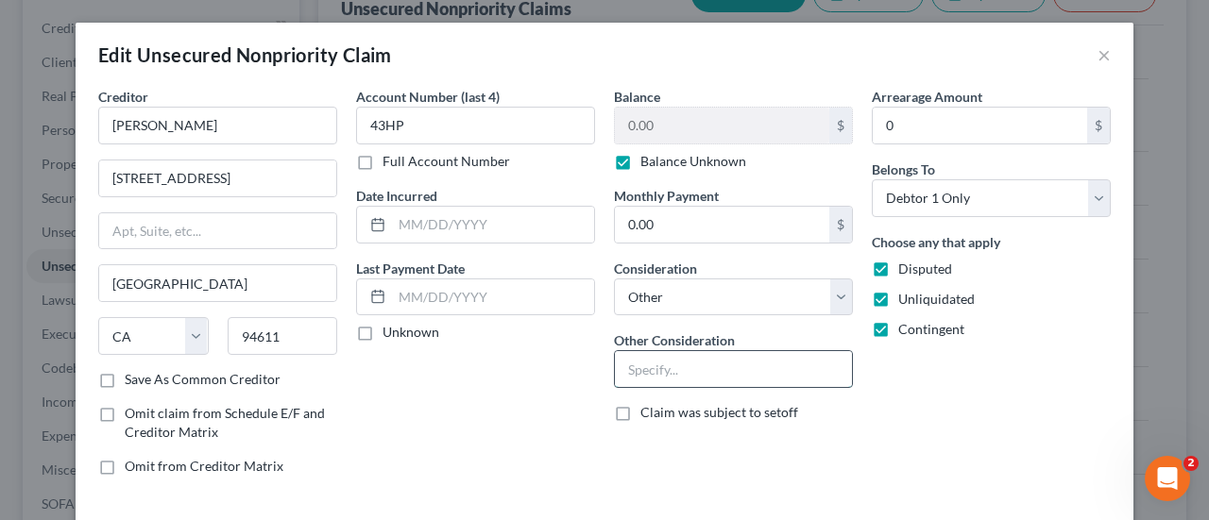
click at [754, 367] on input "text" at bounding box center [733, 369] width 237 height 36
paste input "Potential Investor Claim"
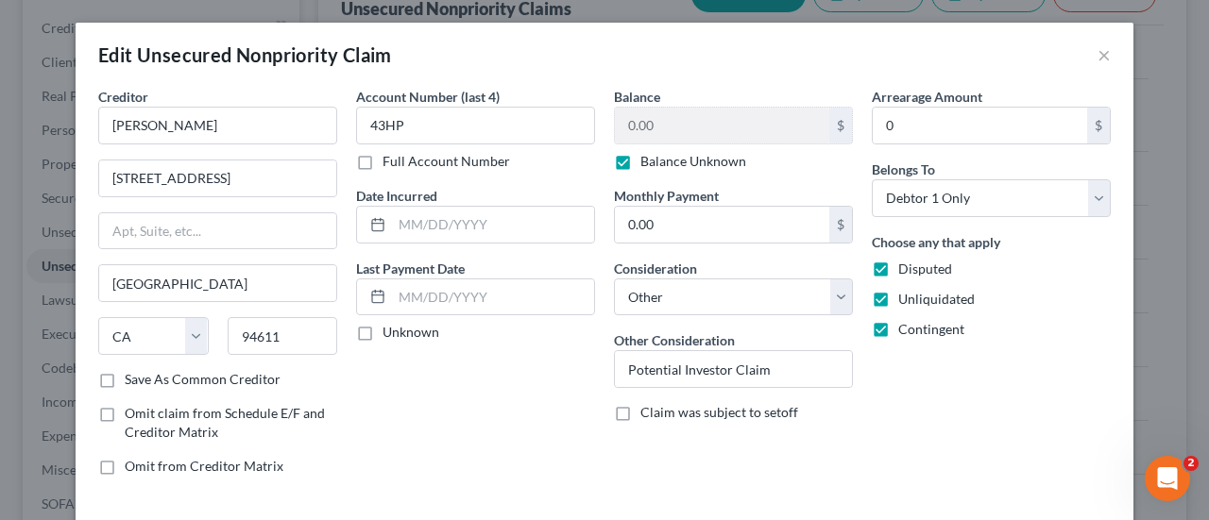
click at [1009, 439] on div "Arrearage Amount 0 $ Belongs To * Select Debtor 1 Only Debtor 2 Only Debtor 1 A…" at bounding box center [991, 289] width 258 height 404
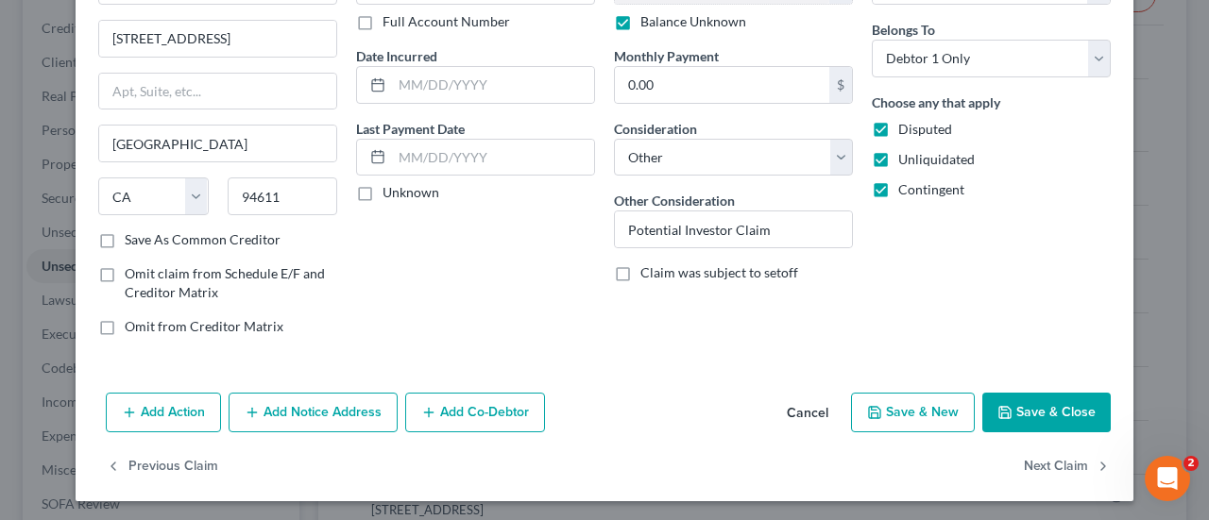
click at [1029, 401] on button "Save & Close" at bounding box center [1046, 413] width 128 height 40
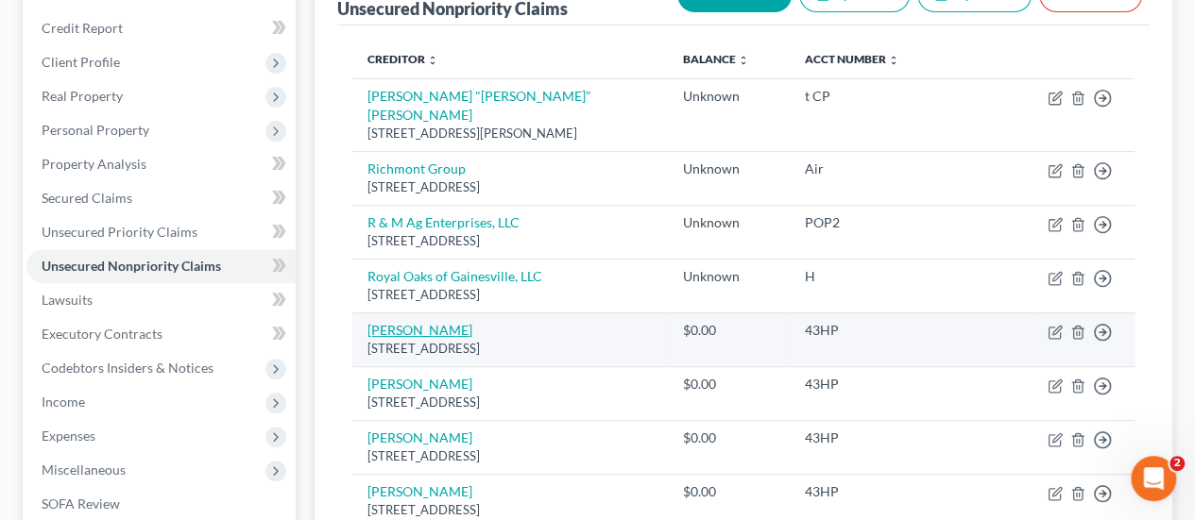
click at [404, 322] on link "[PERSON_NAME]" at bounding box center [419, 330] width 105 height 16
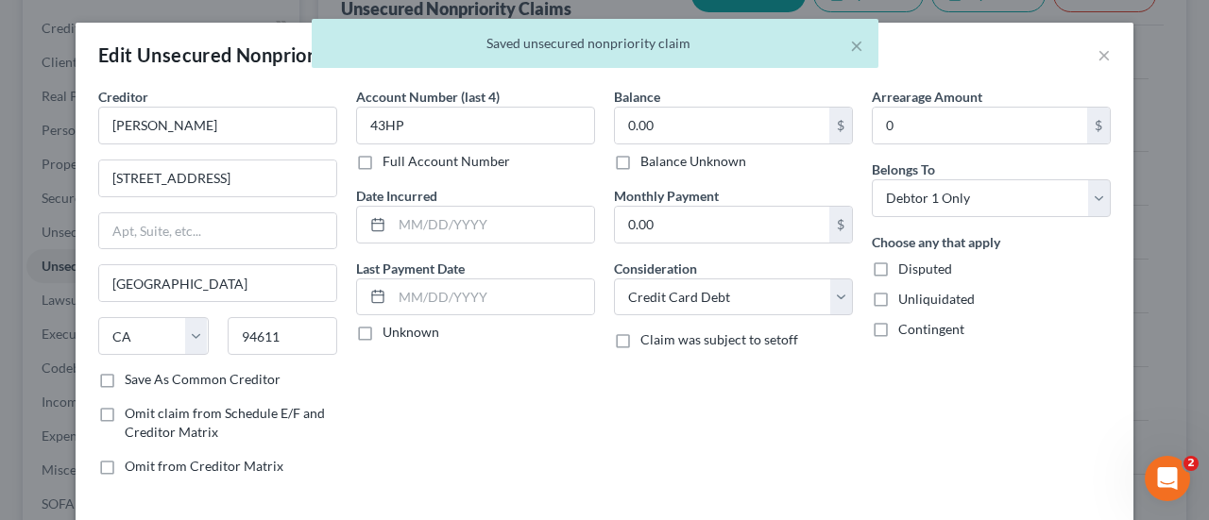
click at [668, 161] on label "Balance Unknown" at bounding box center [693, 161] width 106 height 19
click at [660, 161] on input "Balance Unknown" at bounding box center [654, 158] width 12 height 12
click at [898, 263] on label "Disputed" at bounding box center [925, 269] width 54 height 19
click at [906, 263] on input "Disputed" at bounding box center [912, 266] width 12 height 12
click at [898, 305] on label "Unliquidated" at bounding box center [936, 299] width 76 height 19
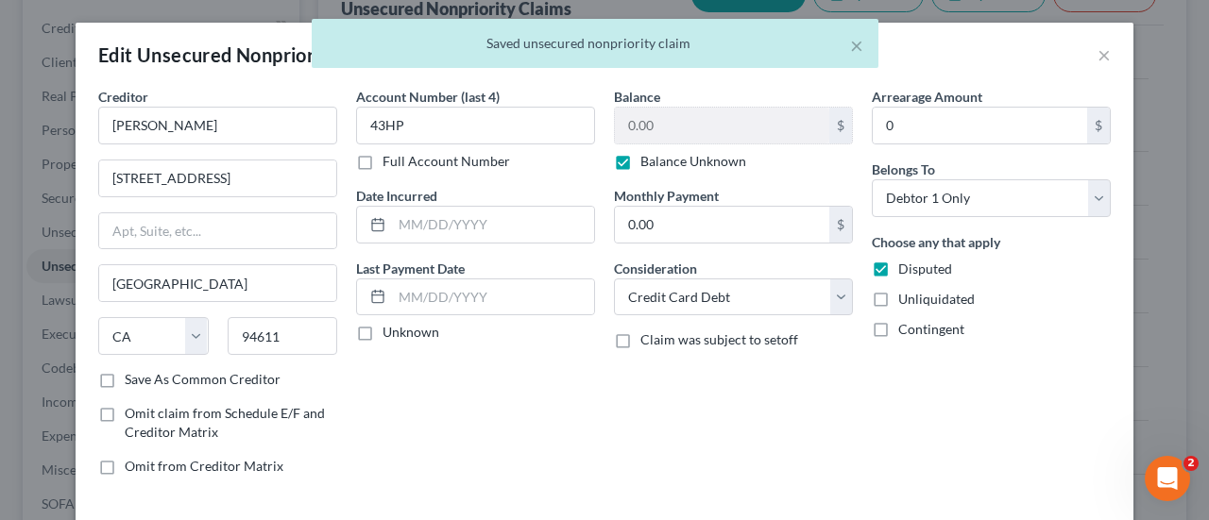
click at [906, 302] on input "Unliquidated" at bounding box center [912, 296] width 12 height 12
click at [898, 331] on label "Contingent" at bounding box center [931, 329] width 66 height 19
click at [906, 331] on input "Contingent" at bounding box center [912, 326] width 12 height 12
click at [807, 300] on select "Select Cable / Satellite Services Collection Agency Credit Card Debt Debt Couns…" at bounding box center [733, 298] width 239 height 38
click at [614, 279] on select "Select Cable / Satellite Services Collection Agency Credit Card Debt Debt Couns…" at bounding box center [733, 298] width 239 height 38
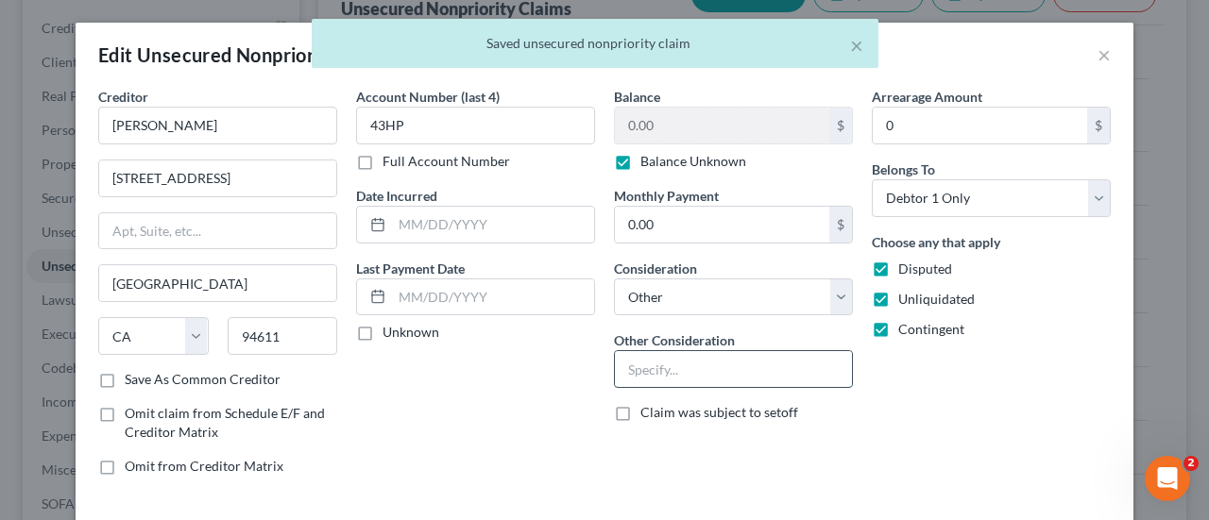
click at [749, 364] on input "text" at bounding box center [733, 369] width 237 height 36
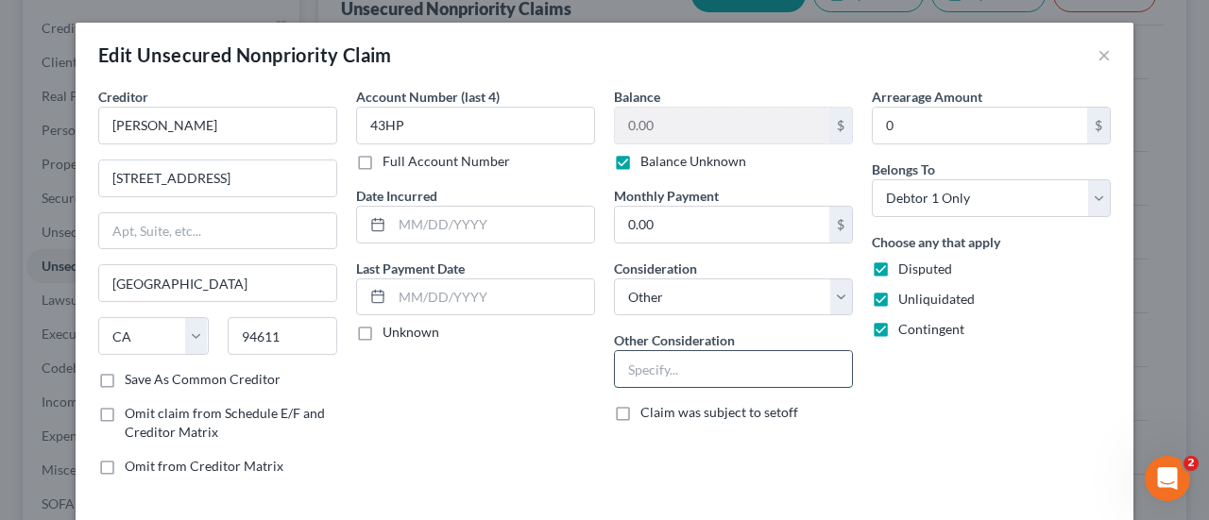
paste input "Potential Investor Claim"
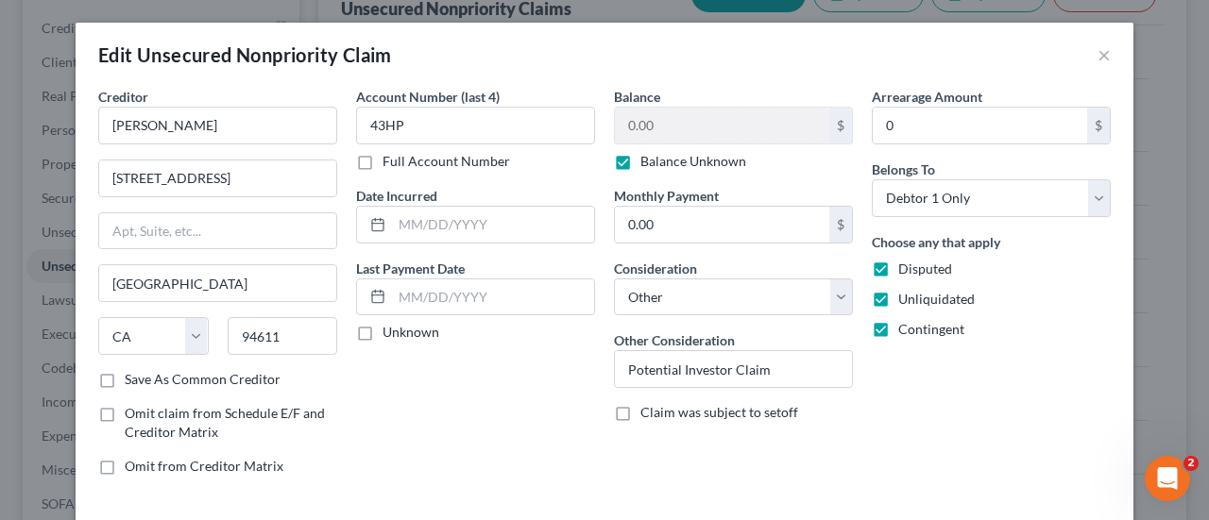
click at [944, 418] on div "Arrearage Amount 0 $ Belongs To * Select Debtor 1 Only Debtor 2 Only Debtor 1 A…" at bounding box center [991, 289] width 258 height 404
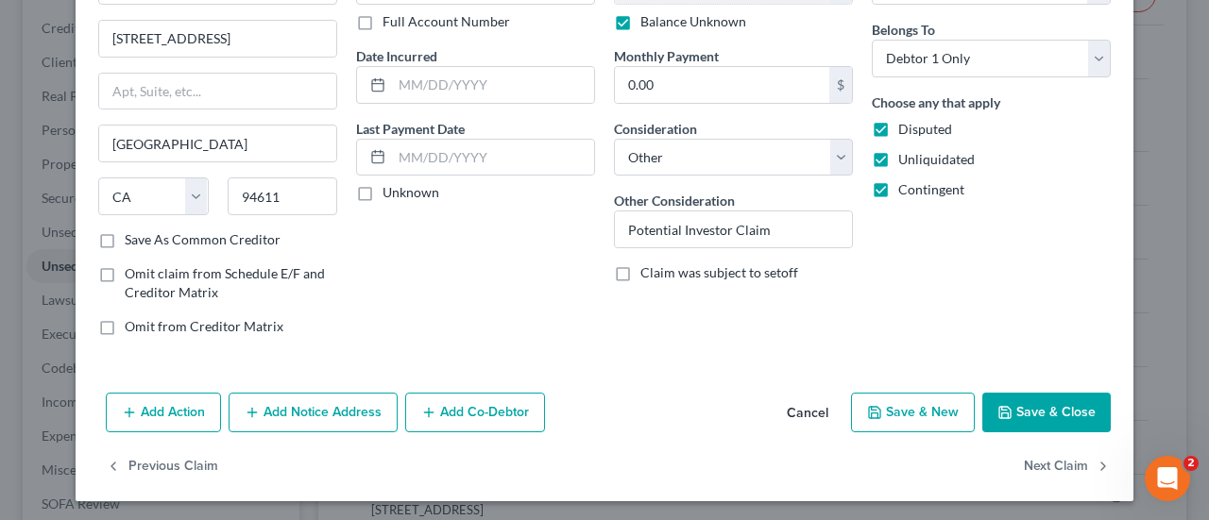
click at [1036, 403] on button "Save & Close" at bounding box center [1046, 413] width 128 height 40
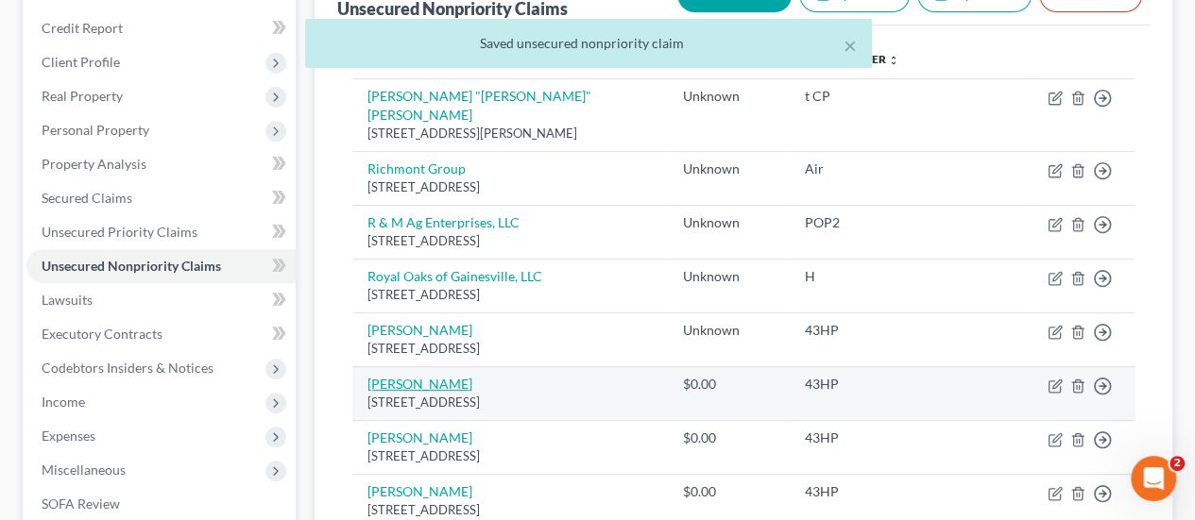
click at [412, 376] on link "[PERSON_NAME]" at bounding box center [419, 384] width 105 height 16
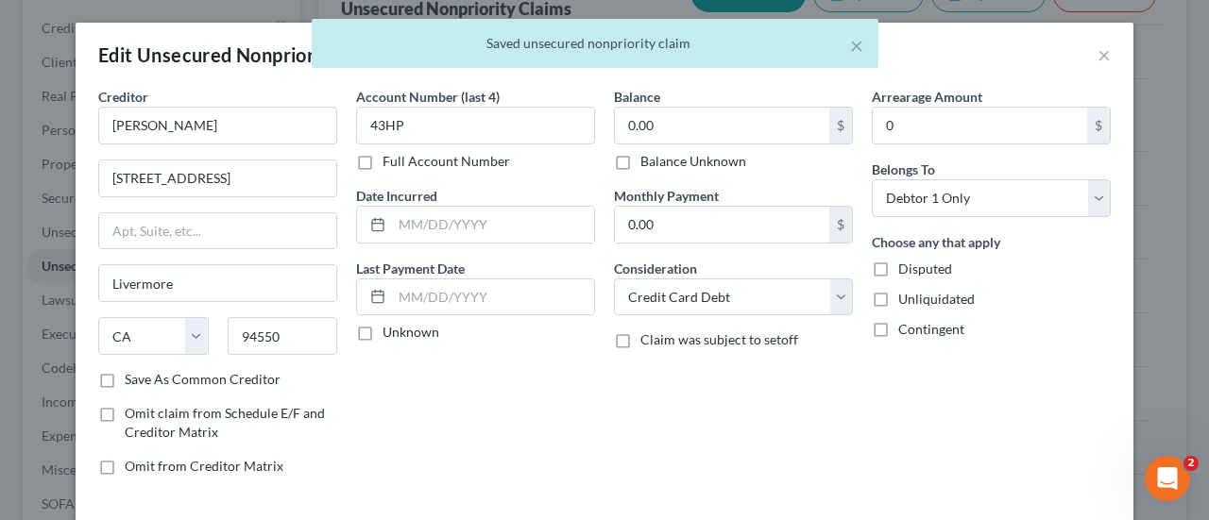
click at [671, 164] on label "Balance Unknown" at bounding box center [693, 161] width 106 height 19
click at [660, 164] on input "Balance Unknown" at bounding box center [654, 158] width 12 height 12
click at [898, 275] on label "Disputed" at bounding box center [925, 269] width 54 height 19
click at [906, 272] on input "Disputed" at bounding box center [912, 266] width 12 height 12
click at [898, 303] on label "Unliquidated" at bounding box center [936, 299] width 76 height 19
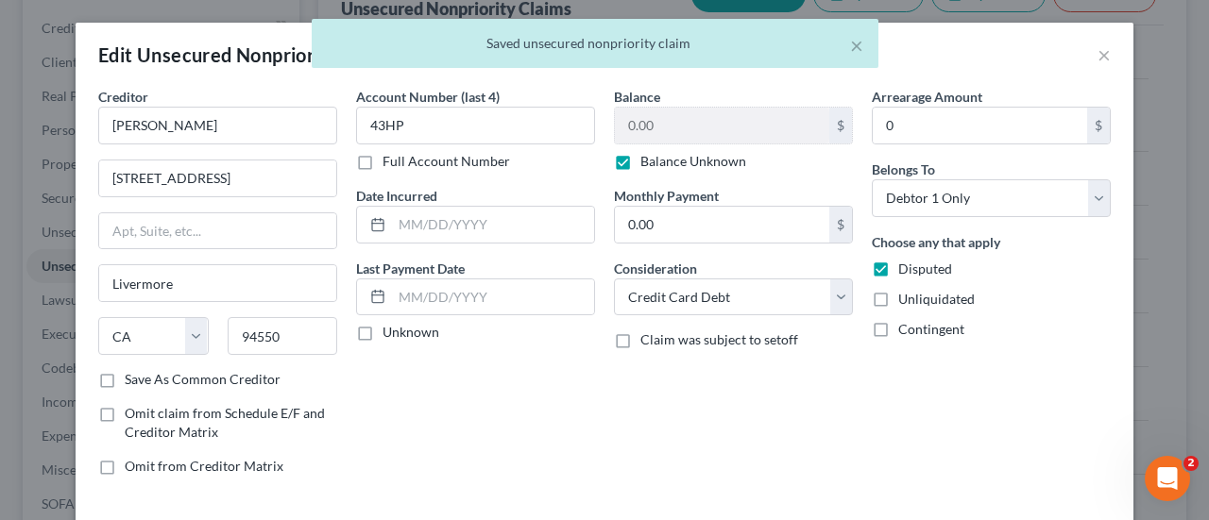
click at [906, 302] on input "Unliquidated" at bounding box center [912, 296] width 12 height 12
click at [898, 326] on label "Contingent" at bounding box center [931, 329] width 66 height 19
click at [906, 326] on input "Contingent" at bounding box center [912, 326] width 12 height 12
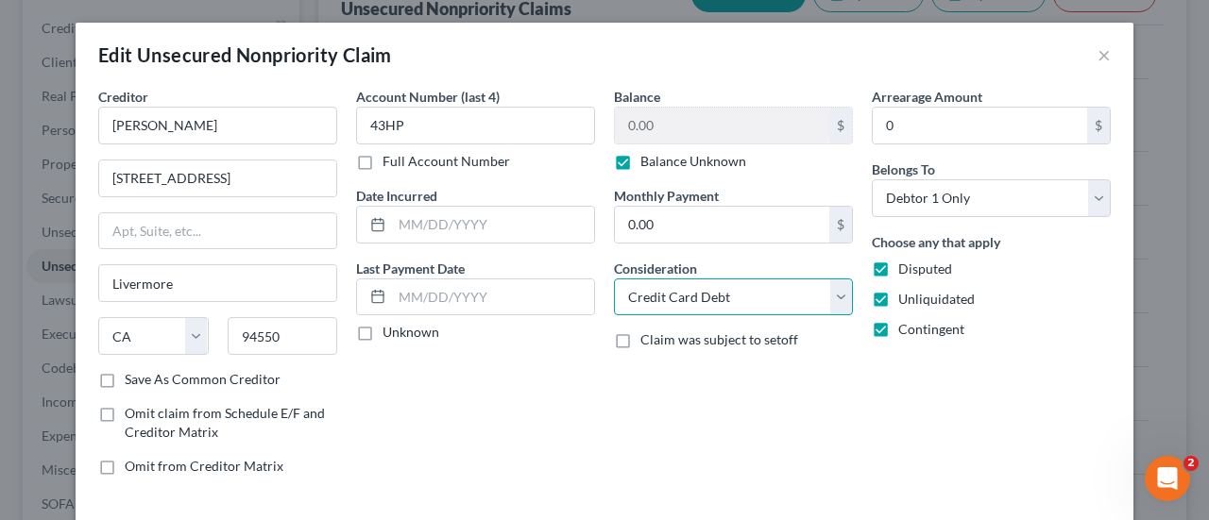
click at [801, 297] on select "Select Cable / Satellite Services Collection Agency Credit Card Debt Debt Couns…" at bounding box center [733, 298] width 239 height 38
click at [614, 279] on select "Select Cable / Satellite Services Collection Agency Credit Card Debt Debt Couns…" at bounding box center [733, 298] width 239 height 38
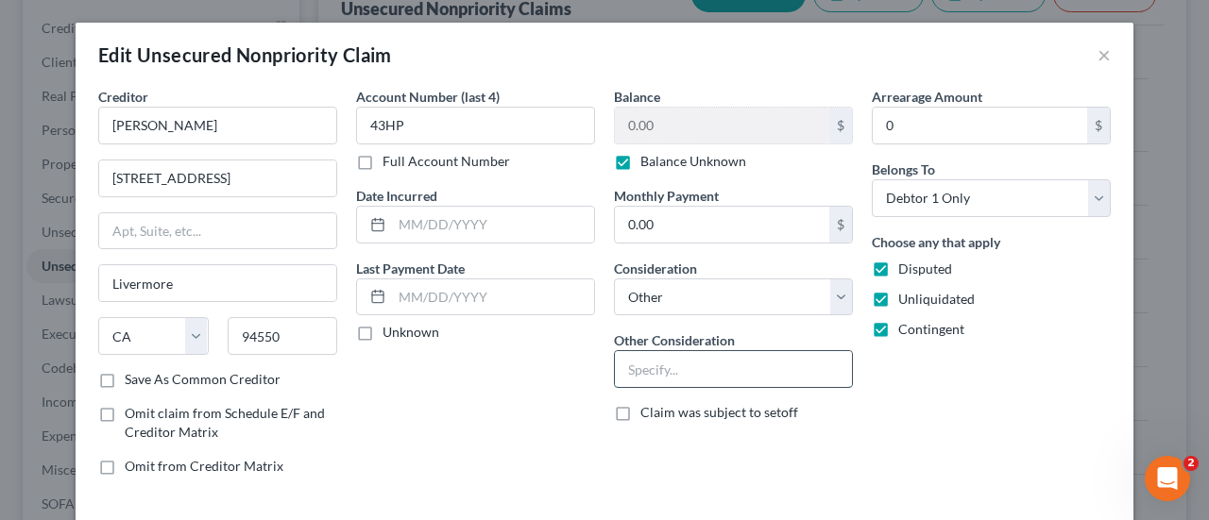
click at [742, 370] on input "text" at bounding box center [733, 369] width 237 height 36
paste input "Potential Investor Claim"
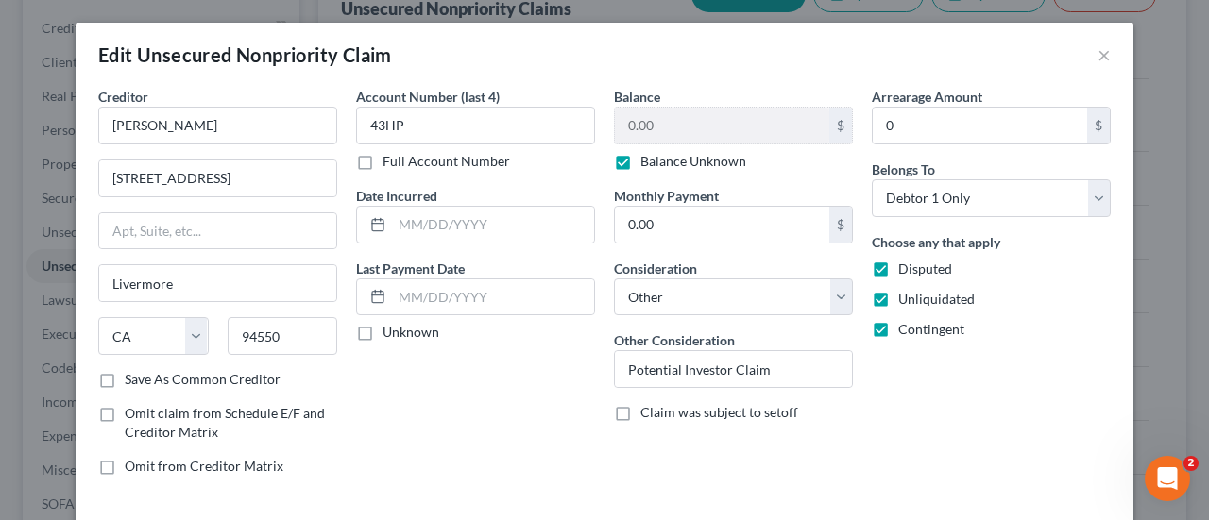
click at [1080, 356] on div "Arrearage Amount 0 $ Belongs To * Select Debtor 1 Only Debtor 2 Only Debtor 1 A…" at bounding box center [991, 289] width 258 height 404
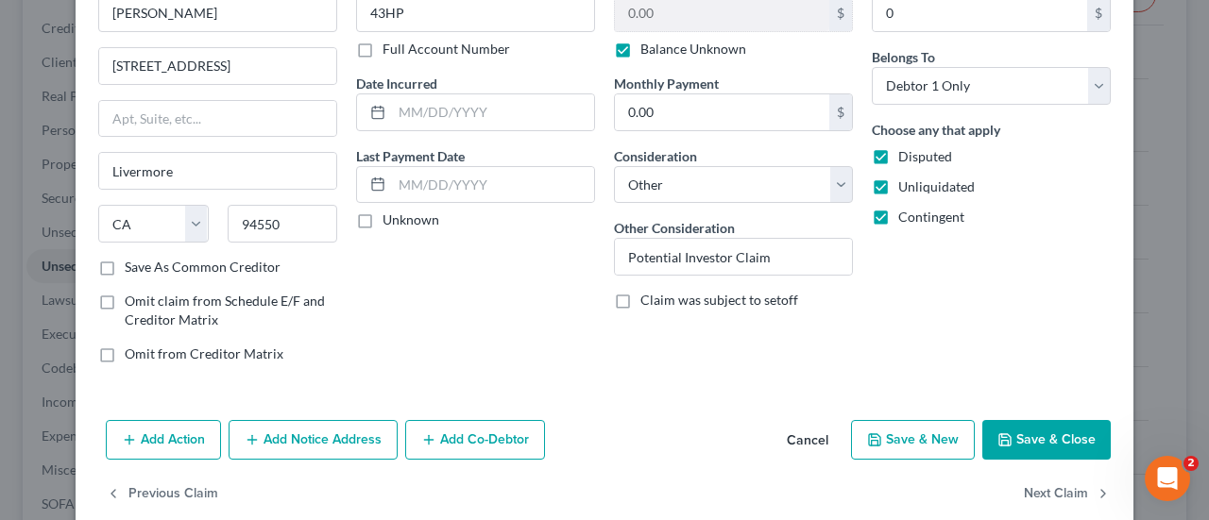
click at [1013, 430] on button "Save & Close" at bounding box center [1046, 440] width 128 height 40
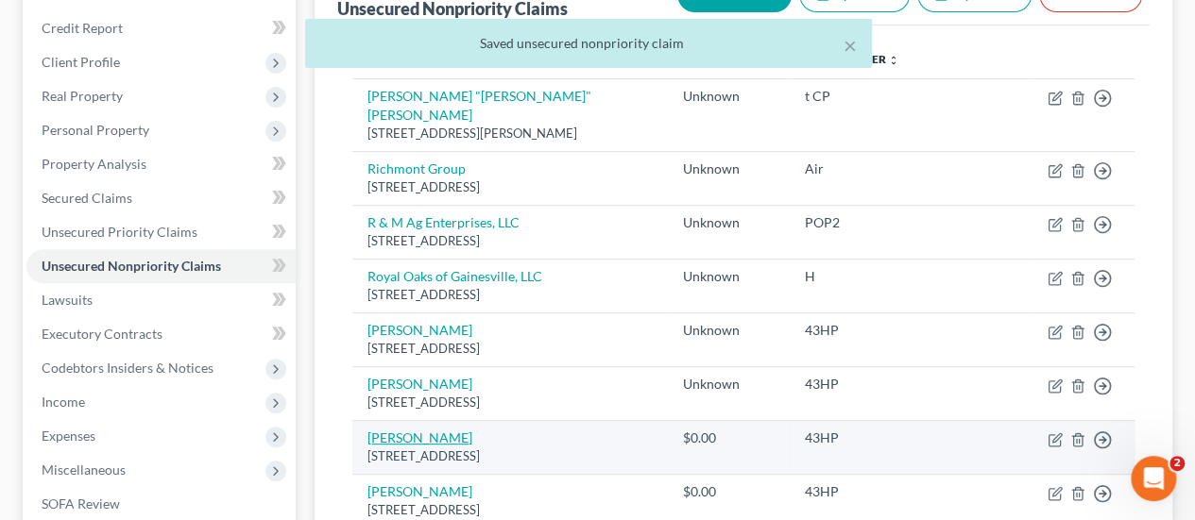
click at [414, 430] on link "[PERSON_NAME]" at bounding box center [419, 438] width 105 height 16
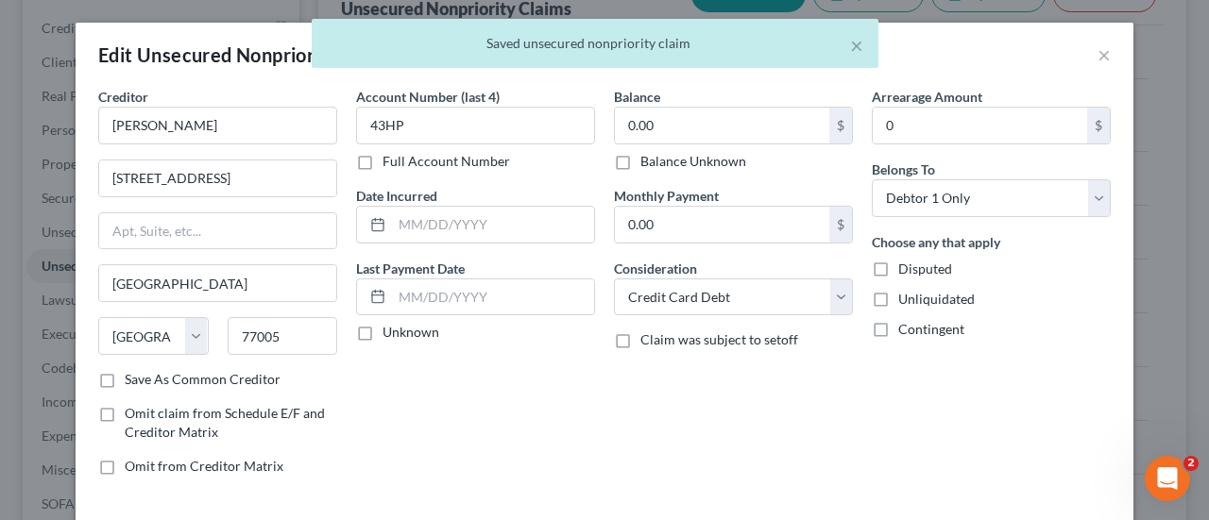
click at [898, 274] on label "Disputed" at bounding box center [925, 269] width 54 height 19
click at [906, 272] on input "Disputed" at bounding box center [912, 266] width 12 height 12
click at [898, 298] on label "Unliquidated" at bounding box center [936, 299] width 76 height 19
click at [906, 298] on input "Unliquidated" at bounding box center [912, 296] width 12 height 12
click at [898, 327] on label "Contingent" at bounding box center [931, 329] width 66 height 19
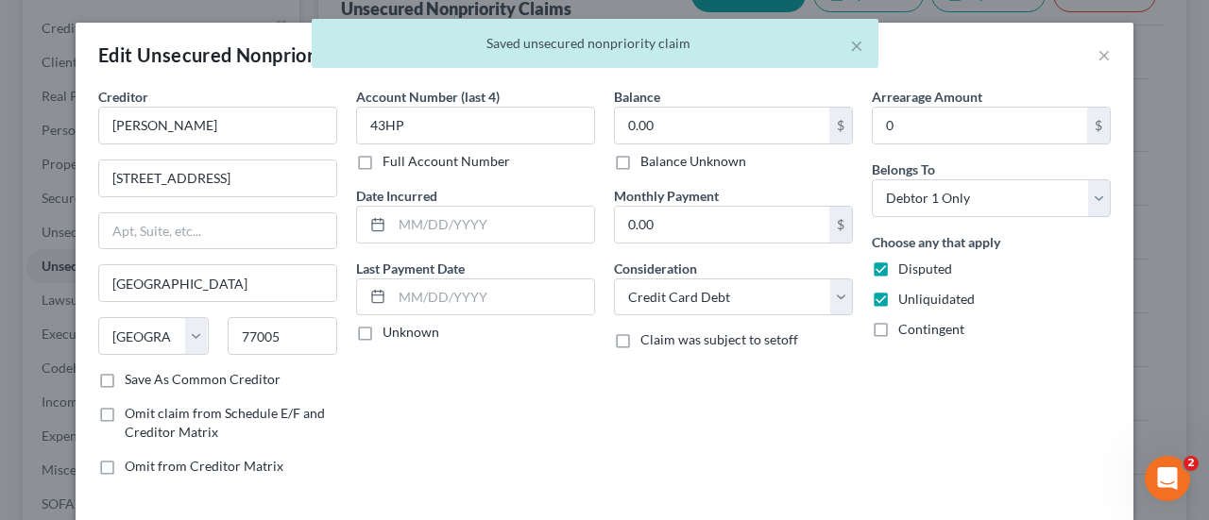
click at [906, 327] on input "Contingent" at bounding box center [912, 326] width 12 height 12
click at [731, 158] on label "Balance Unknown" at bounding box center [693, 161] width 106 height 19
click at [660, 158] on input "Balance Unknown" at bounding box center [654, 158] width 12 height 12
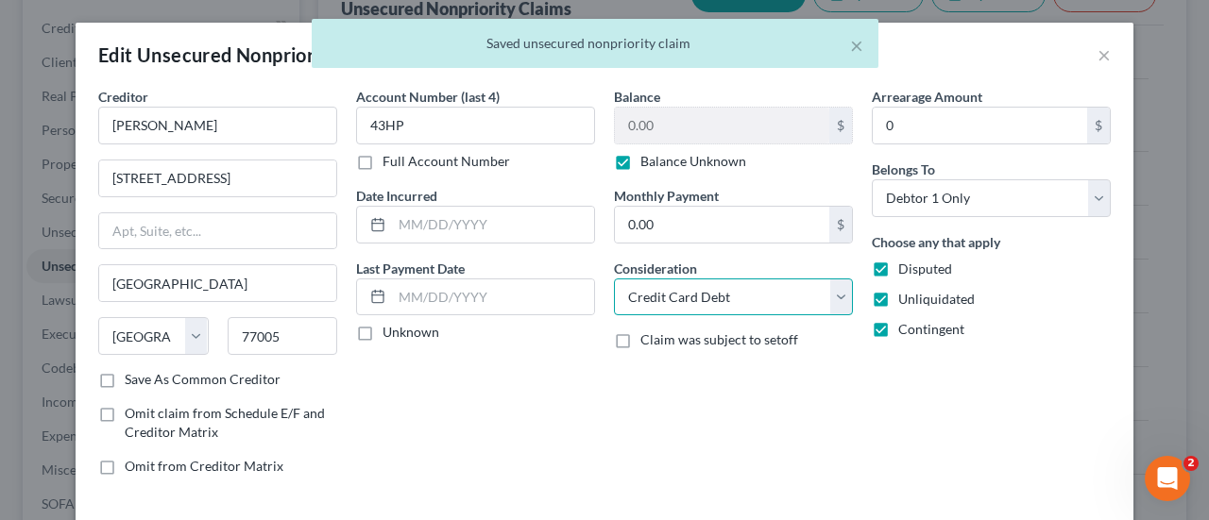
click at [759, 301] on select "Select Cable / Satellite Services Collection Agency Credit Card Debt Debt Couns…" at bounding box center [733, 298] width 239 height 38
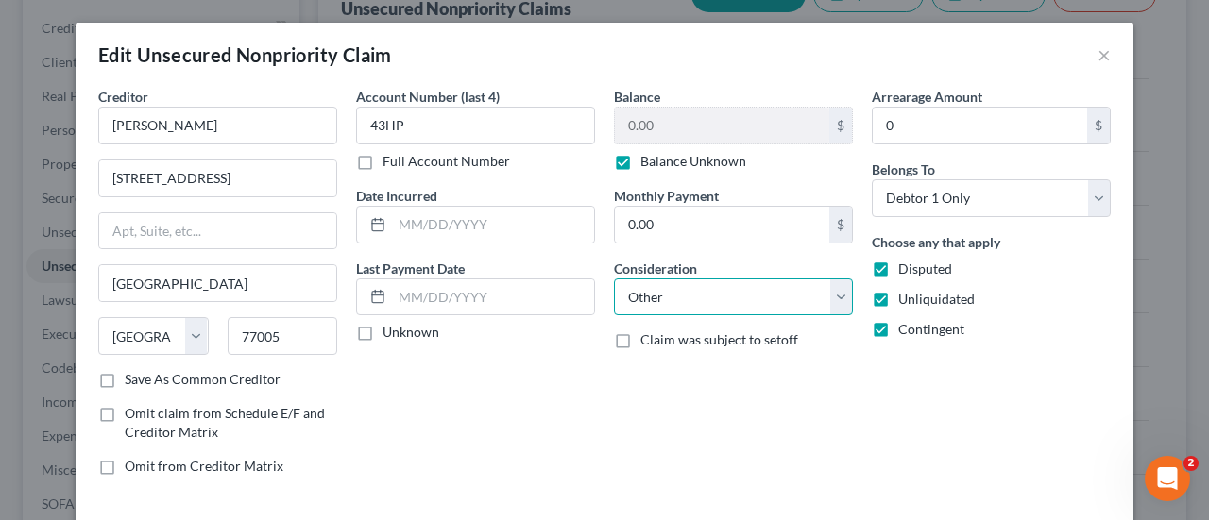
click at [614, 279] on select "Select Cable / Satellite Services Collection Agency Credit Card Debt Debt Couns…" at bounding box center [733, 298] width 239 height 38
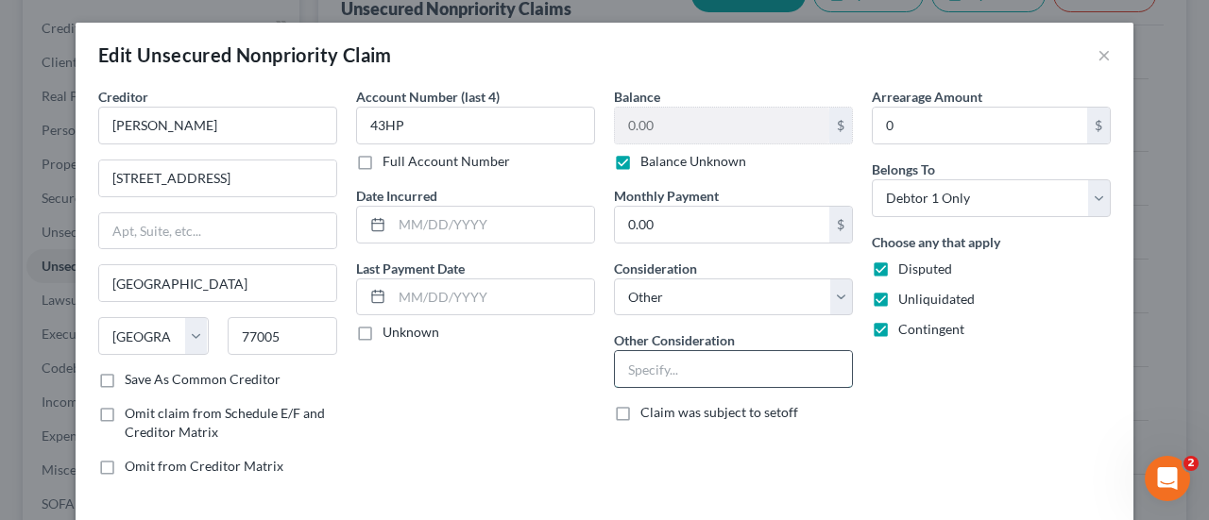
click at [701, 369] on input "text" at bounding box center [733, 369] width 237 height 36
paste input "Potential Investor Claim"
click at [976, 392] on div "Arrearage Amount 0 $ Belongs To * Select Debtor 1 Only Debtor 2 Only Debtor 1 A…" at bounding box center [991, 289] width 258 height 404
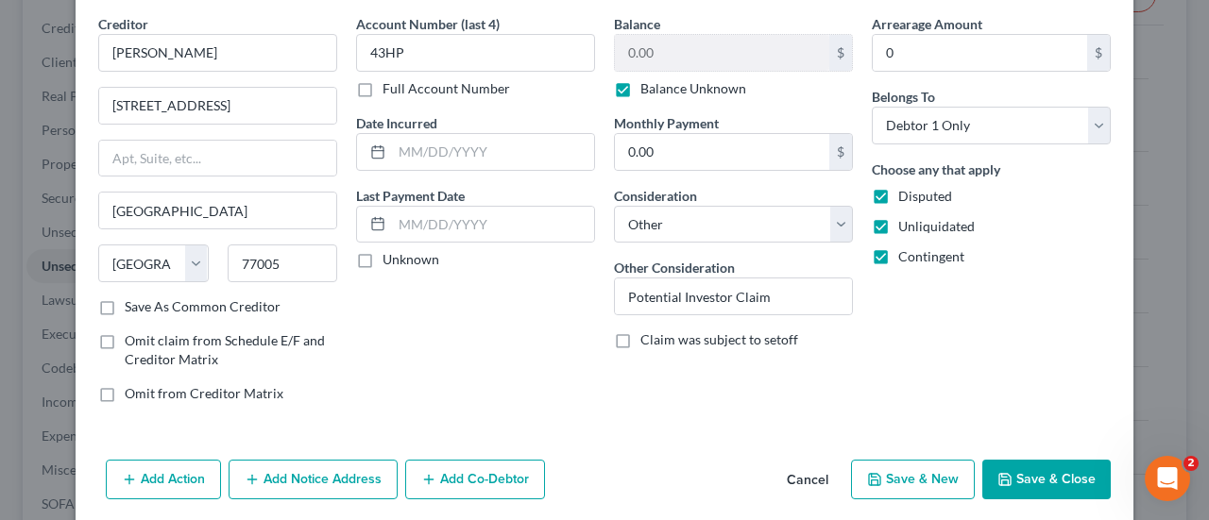
scroll to position [106, 0]
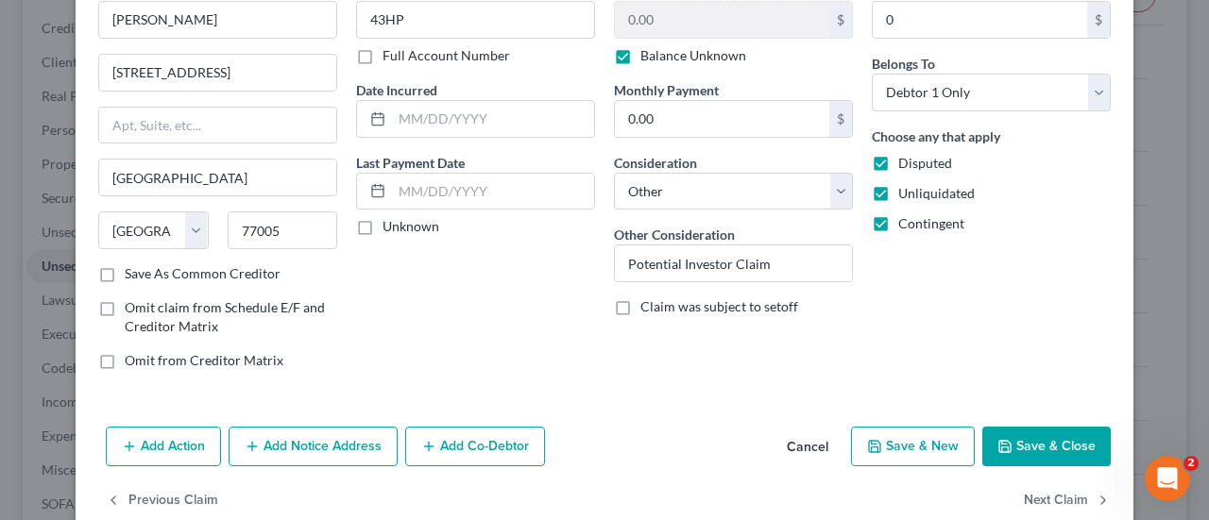
click at [1027, 436] on button "Save & Close" at bounding box center [1046, 447] width 128 height 40
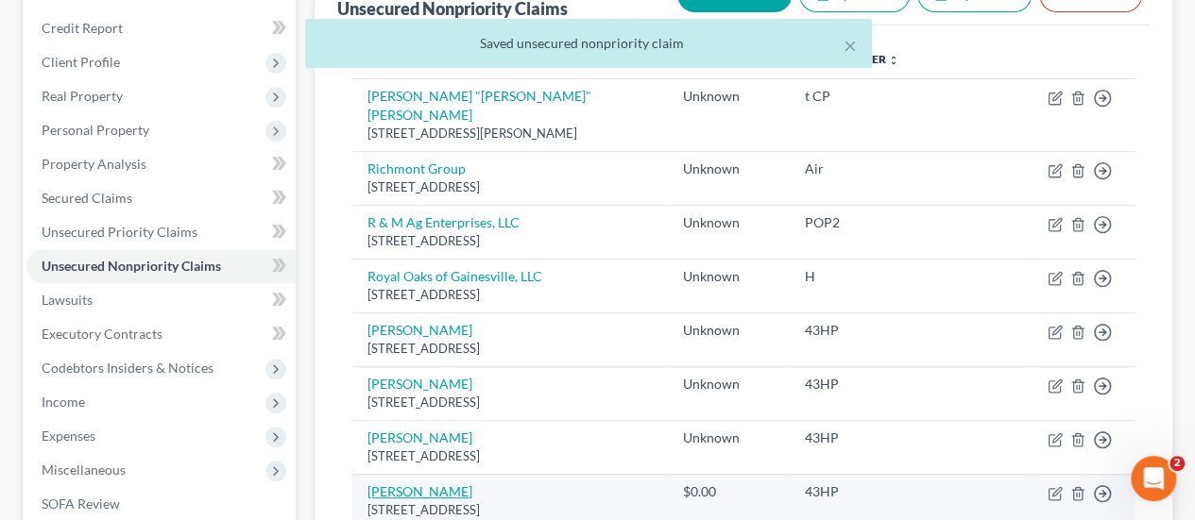
click at [378, 484] on link "[PERSON_NAME]" at bounding box center [419, 492] width 105 height 16
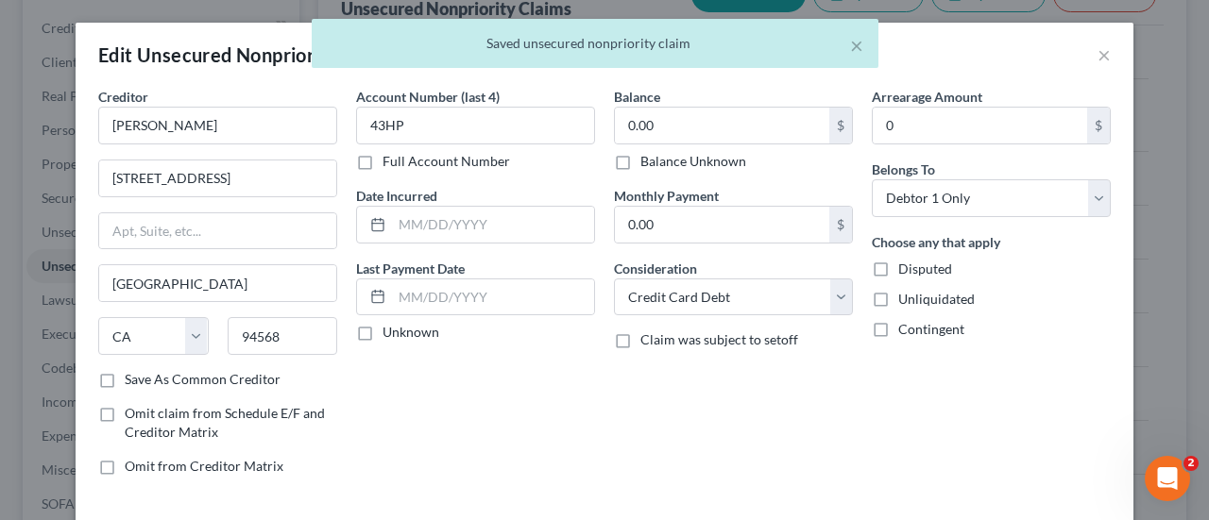
click at [669, 165] on label "Balance Unknown" at bounding box center [693, 161] width 106 height 19
click at [660, 164] on input "Balance Unknown" at bounding box center [654, 158] width 12 height 12
click at [898, 266] on label "Disputed" at bounding box center [925, 269] width 54 height 19
click at [906, 266] on input "Disputed" at bounding box center [912, 266] width 12 height 12
click at [898, 296] on label "Unliquidated" at bounding box center [936, 299] width 76 height 19
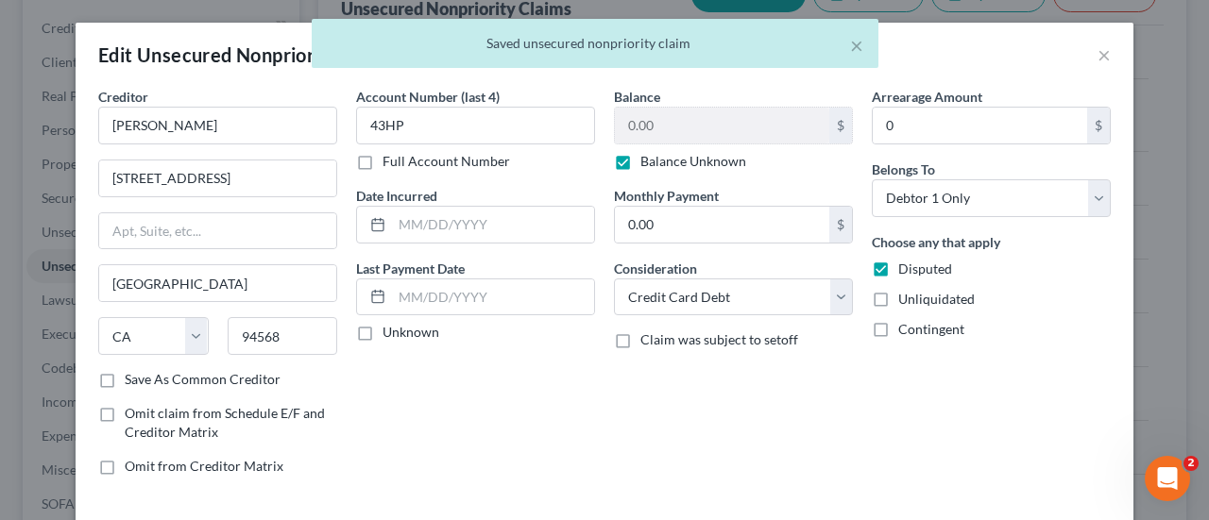
click at [906, 296] on input "Unliquidated" at bounding box center [912, 296] width 12 height 12
click at [898, 324] on label "Contingent" at bounding box center [931, 329] width 66 height 19
click at [906, 324] on input "Contingent" at bounding box center [912, 326] width 12 height 12
click at [785, 296] on select "Select Cable / Satellite Services Collection Agency Credit Card Debt Debt Couns…" at bounding box center [733, 298] width 239 height 38
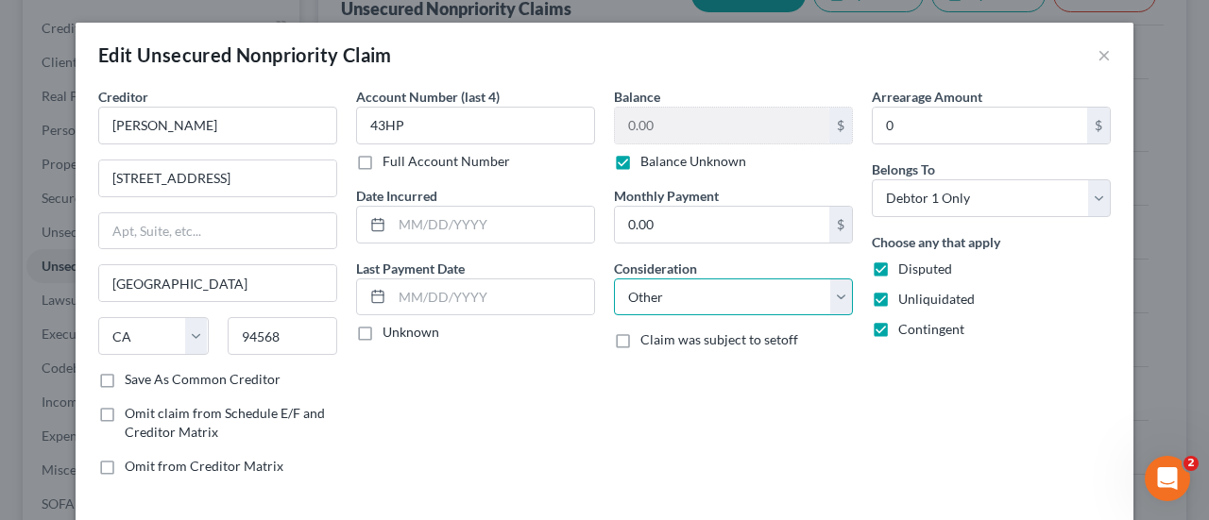
click at [614, 279] on select "Select Cable / Satellite Services Collection Agency Credit Card Debt Debt Couns…" at bounding box center [733, 298] width 239 height 38
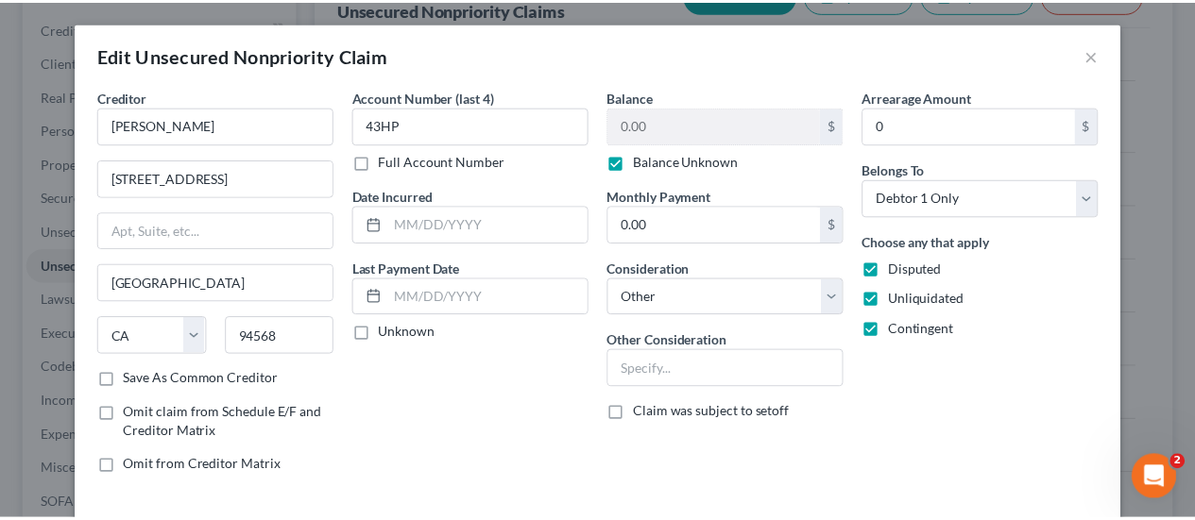
scroll to position [93, 0]
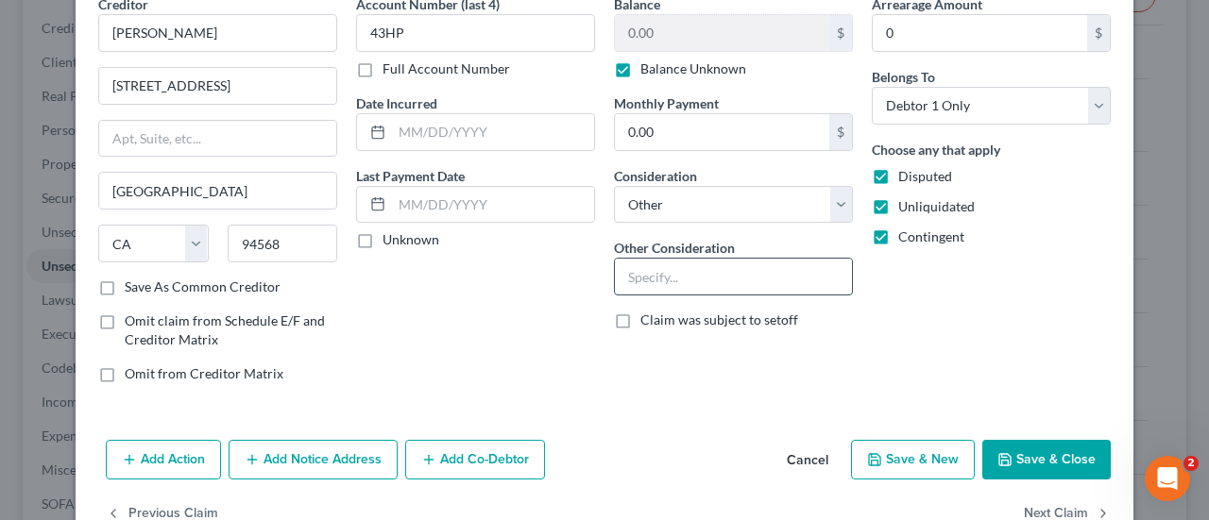
click at [771, 267] on input "text" at bounding box center [733, 277] width 237 height 36
paste input "Potential Investor Claim"
click at [1027, 452] on button "Save & Close" at bounding box center [1046, 460] width 128 height 40
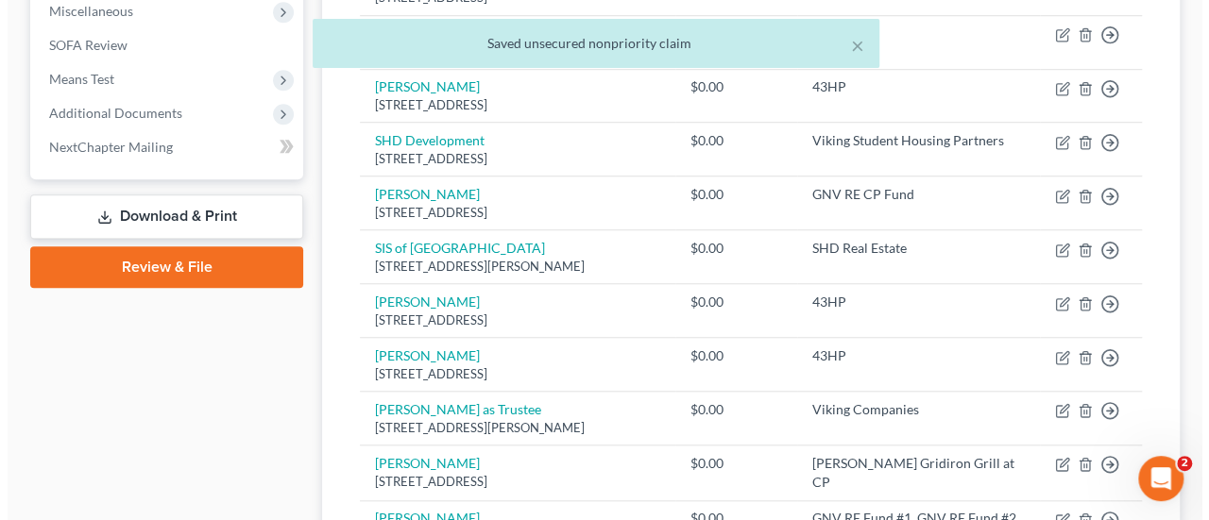
scroll to position [591, 0]
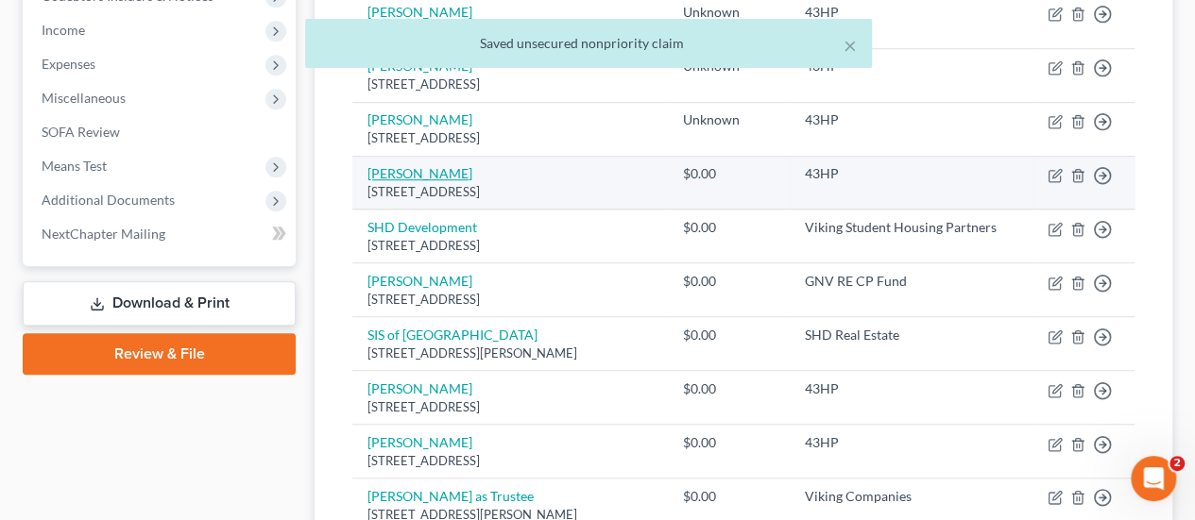
click at [397, 165] on link "[PERSON_NAME]" at bounding box center [419, 173] width 105 height 16
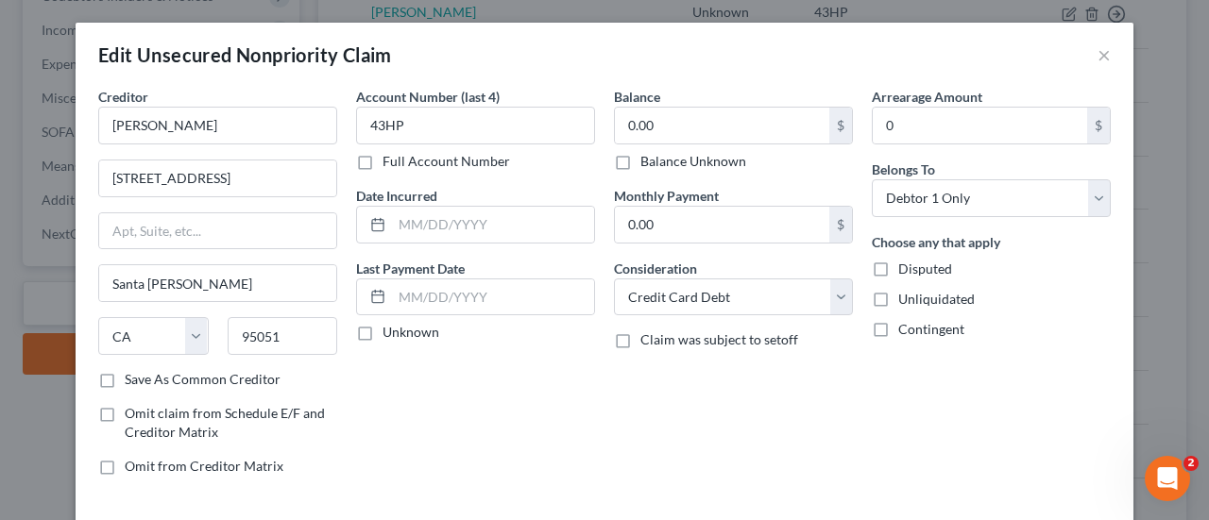
click at [640, 161] on label "Balance Unknown" at bounding box center [693, 161] width 106 height 19
click at [648, 161] on input "Balance Unknown" at bounding box center [654, 158] width 12 height 12
click at [898, 271] on label "Disputed" at bounding box center [925, 269] width 54 height 19
click at [906, 271] on input "Disputed" at bounding box center [912, 266] width 12 height 12
click at [898, 298] on label "Unliquidated" at bounding box center [936, 299] width 76 height 19
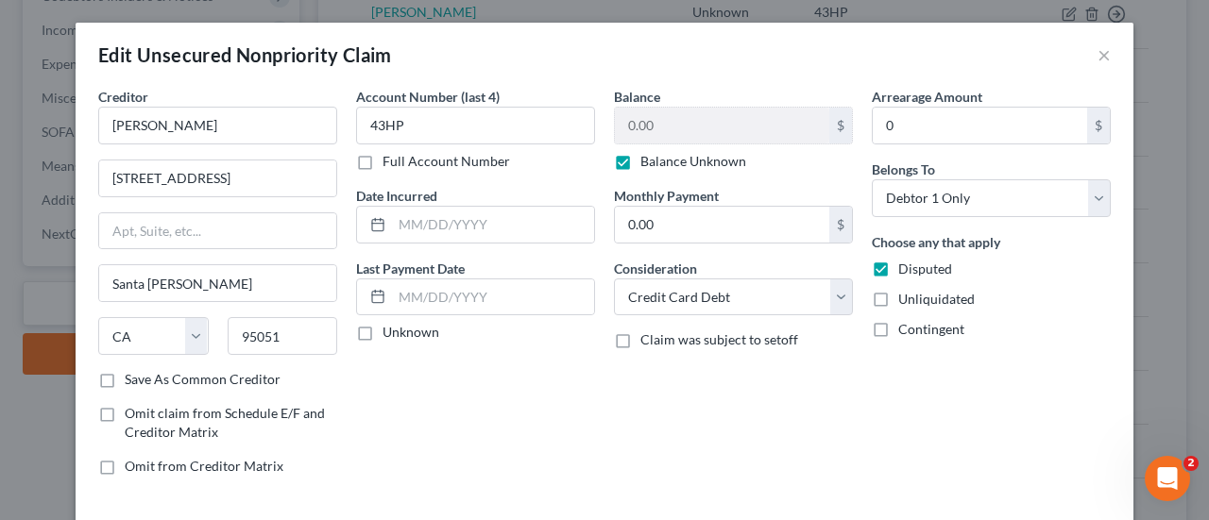
click at [906, 298] on input "Unliquidated" at bounding box center [912, 296] width 12 height 12
click at [898, 337] on label "Contingent" at bounding box center [931, 329] width 66 height 19
click at [906, 332] on input "Contingent" at bounding box center [912, 326] width 12 height 12
click at [764, 299] on select "Select Cable / Satellite Services Collection Agency Credit Card Debt Debt Couns…" at bounding box center [733, 298] width 239 height 38
click at [614, 279] on select "Select Cable / Satellite Services Collection Agency Credit Card Debt Debt Couns…" at bounding box center [733, 298] width 239 height 38
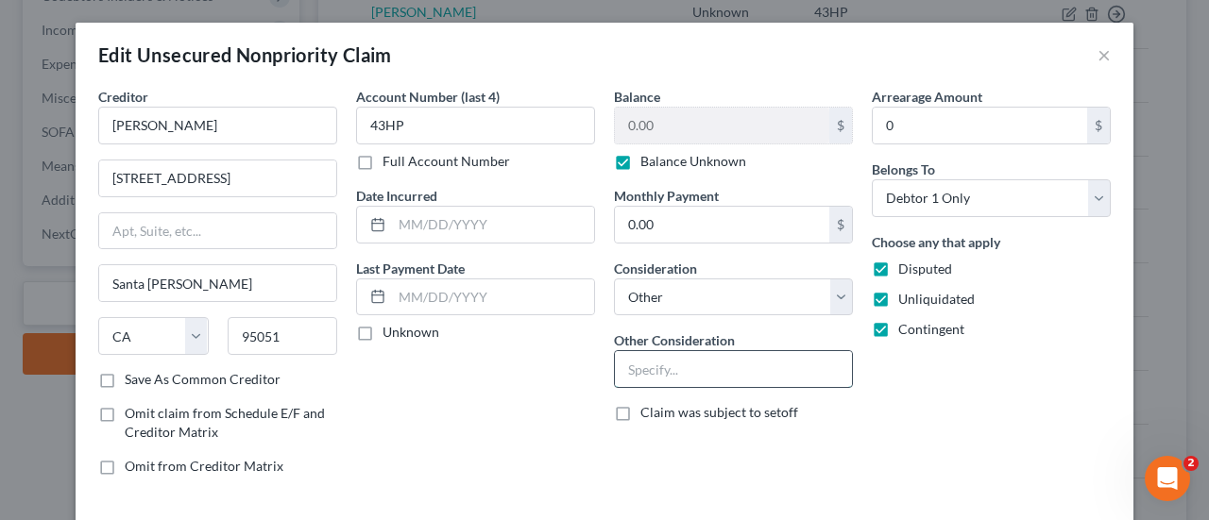
click at [699, 356] on input "text" at bounding box center [733, 369] width 237 height 36
paste input "Potential Investor Claim"
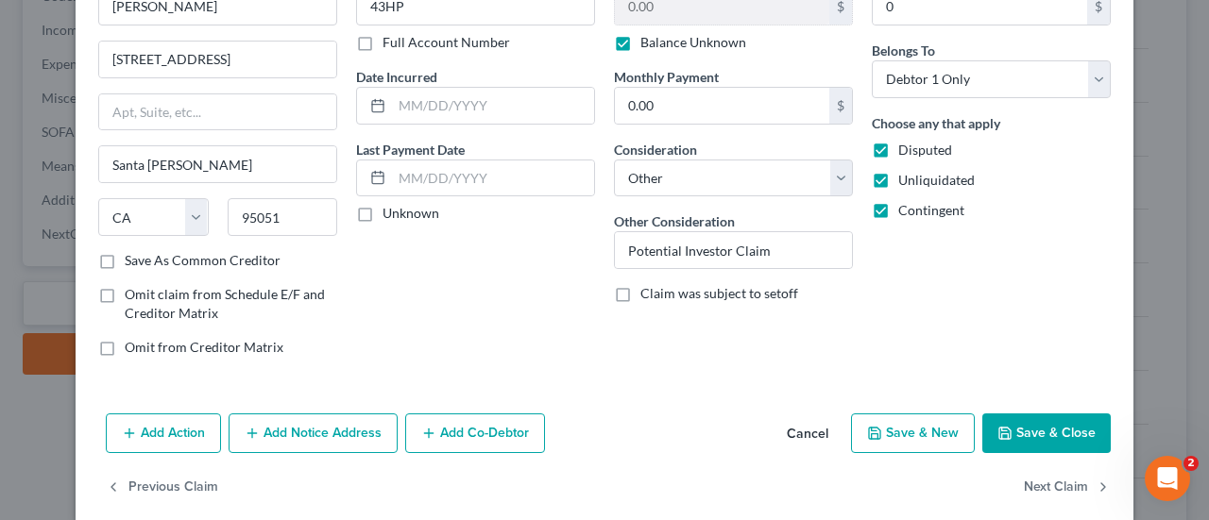
scroll to position [140, 0]
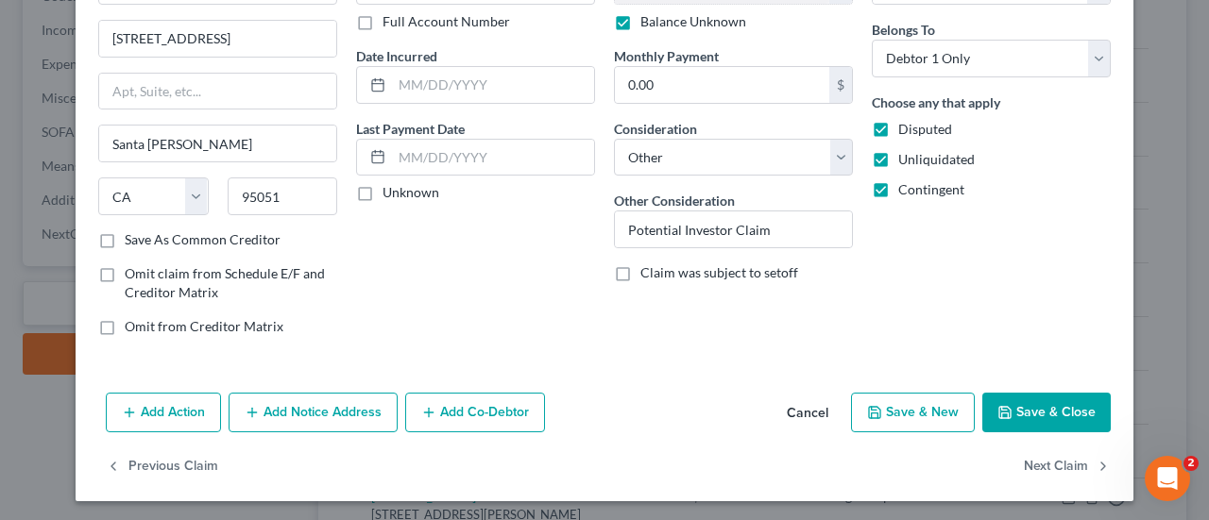
click at [1002, 407] on polyline "button" at bounding box center [1004, 408] width 5 height 3
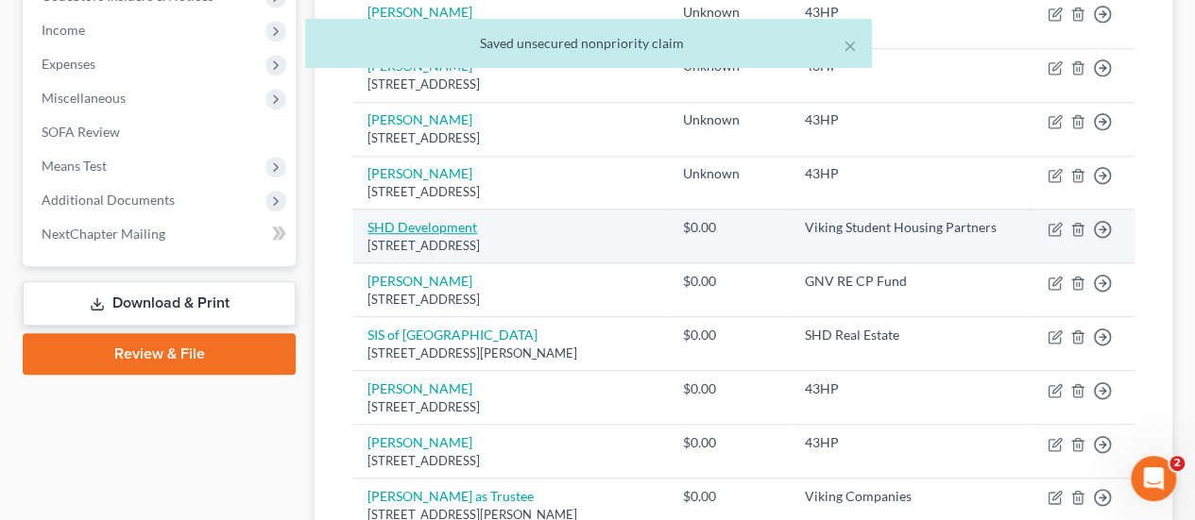
click at [447, 219] on link "SHD Development" at bounding box center [422, 227] width 110 height 16
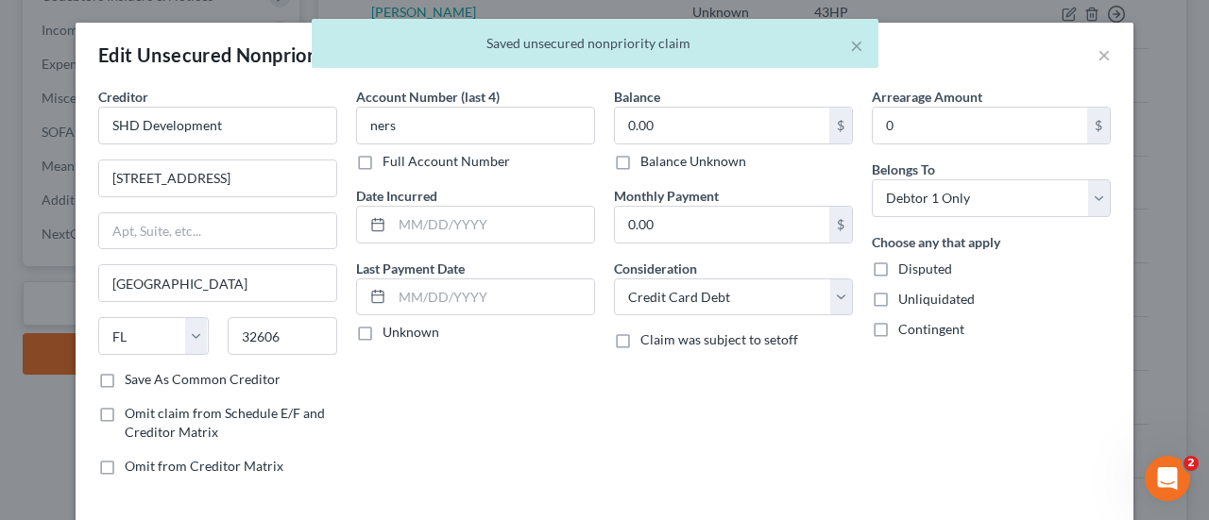
click at [672, 161] on label "Balance Unknown" at bounding box center [693, 161] width 106 height 19
click at [660, 161] on input "Balance Unknown" at bounding box center [654, 158] width 12 height 12
click at [889, 269] on div "Disputed" at bounding box center [991, 269] width 239 height 19
click at [898, 325] on span "Contingent" at bounding box center [931, 329] width 66 height 16
click at [906, 325] on input "Contingent" at bounding box center [912, 326] width 12 height 12
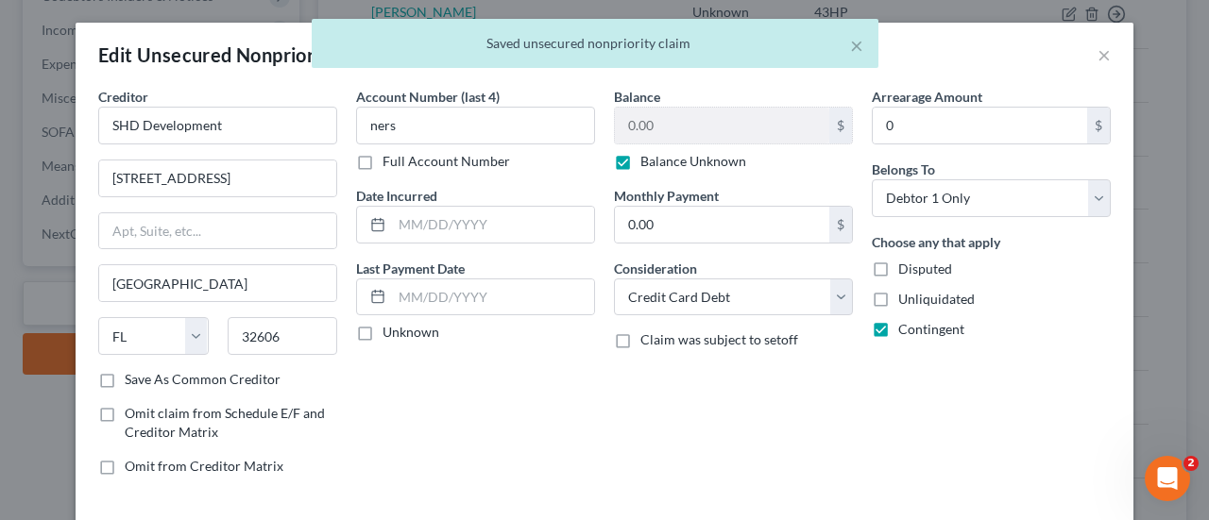
click at [898, 294] on label "Unliquidated" at bounding box center [936, 299] width 76 height 19
click at [906, 294] on input "Unliquidated" at bounding box center [912, 296] width 12 height 12
click at [898, 261] on label "Disputed" at bounding box center [925, 269] width 54 height 19
click at [906, 261] on input "Disputed" at bounding box center [912, 266] width 12 height 12
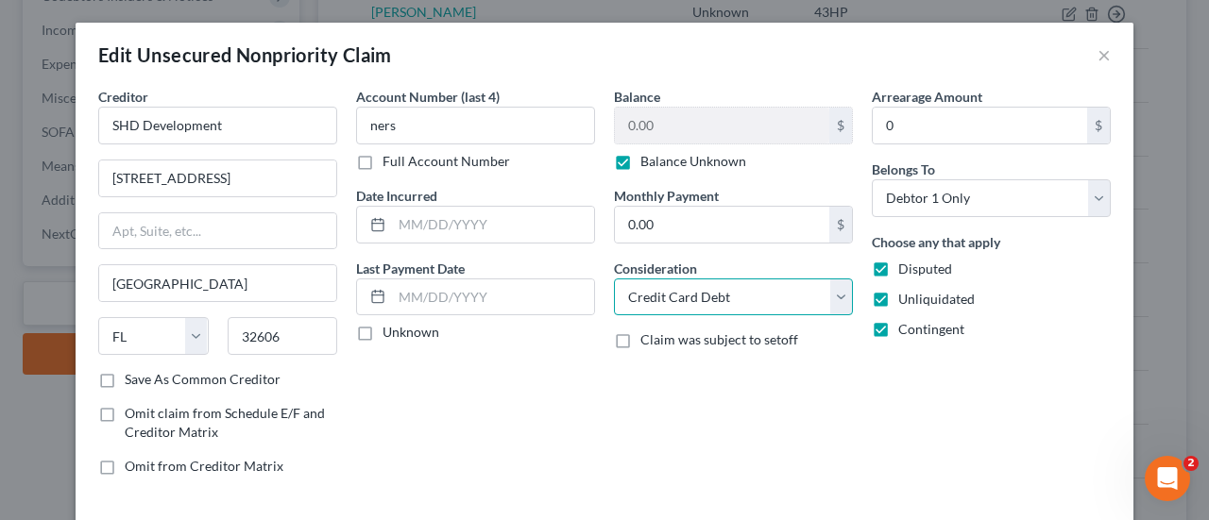
click at [784, 283] on select "Select Cable / Satellite Services Collection Agency Credit Card Debt Debt Couns…" at bounding box center [733, 298] width 239 height 38
click at [614, 279] on select "Select Cable / Satellite Services Collection Agency Credit Card Debt Debt Couns…" at bounding box center [733, 298] width 239 height 38
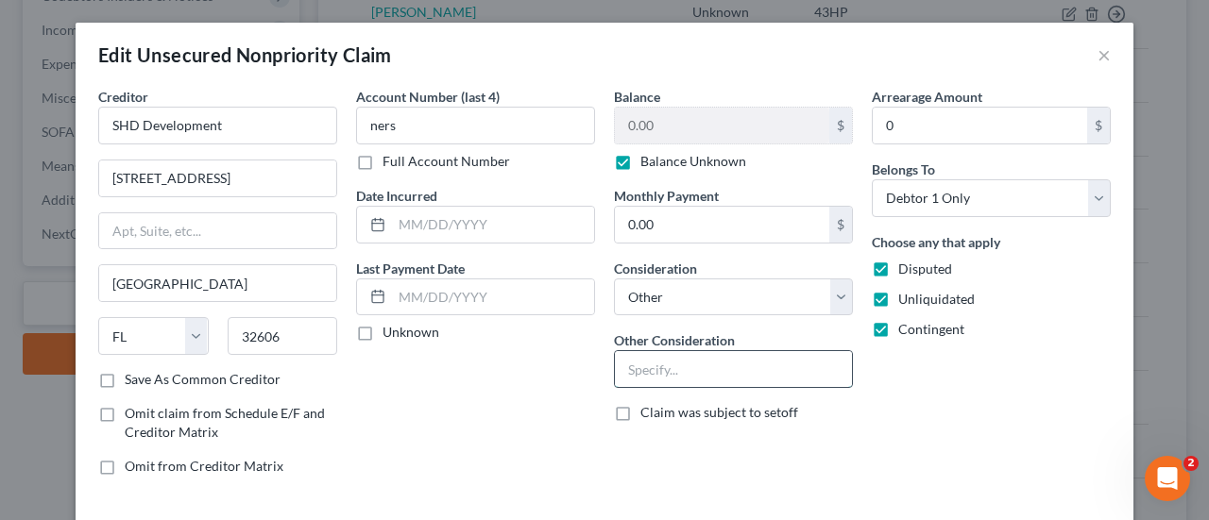
click at [715, 377] on input "text" at bounding box center [733, 369] width 237 height 36
paste input "Potential Investor Claim"
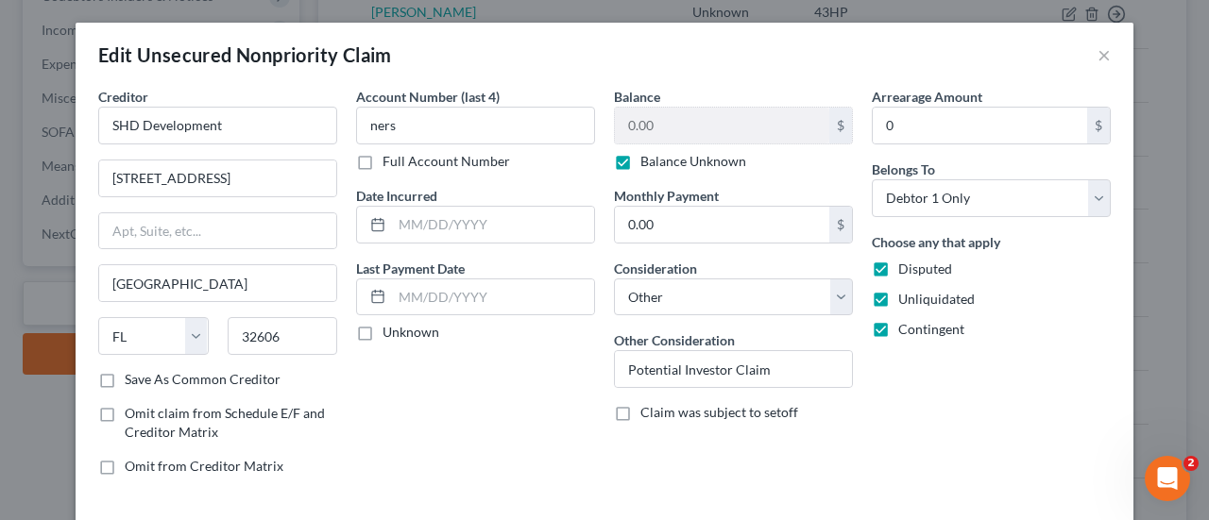
click at [973, 399] on div "Arrearage Amount 0 $ Belongs To * Select Debtor 1 Only Debtor 2 Only Debtor 1 A…" at bounding box center [991, 289] width 258 height 404
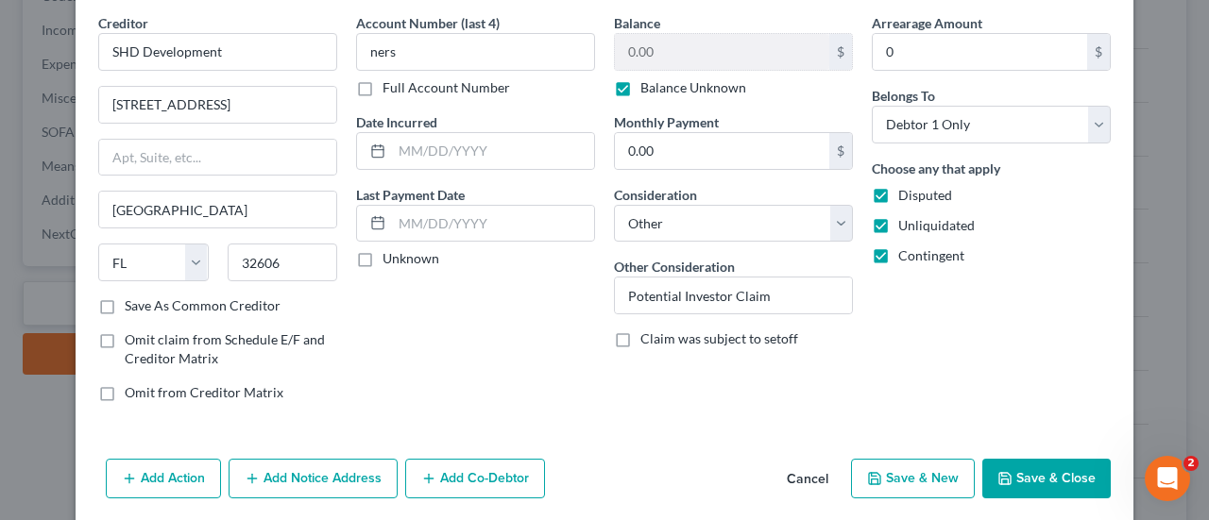
click at [1012, 471] on button "Save & Close" at bounding box center [1046, 479] width 128 height 40
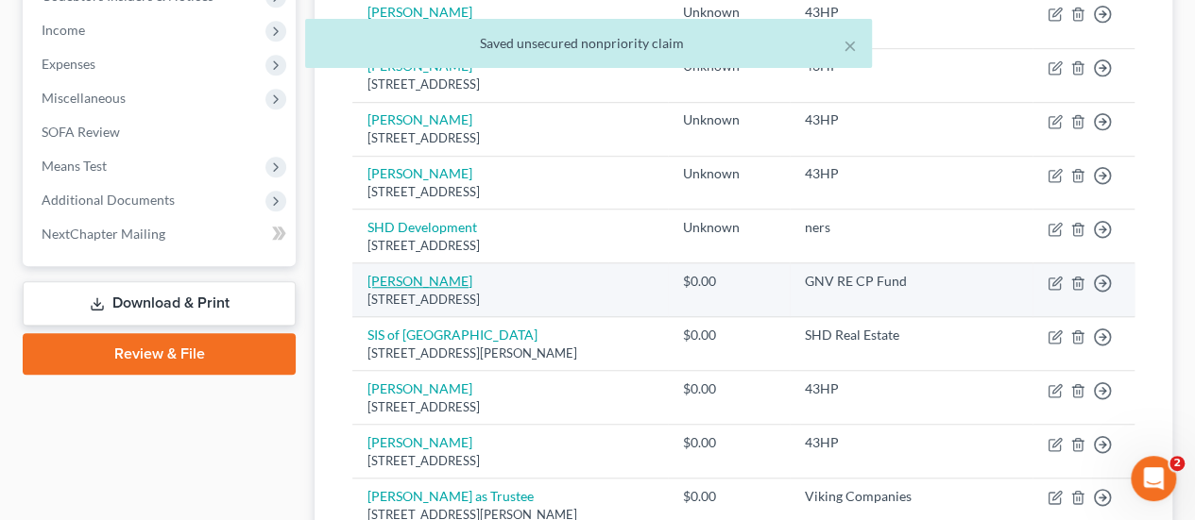
click at [436, 273] on link "[PERSON_NAME]" at bounding box center [419, 281] width 105 height 16
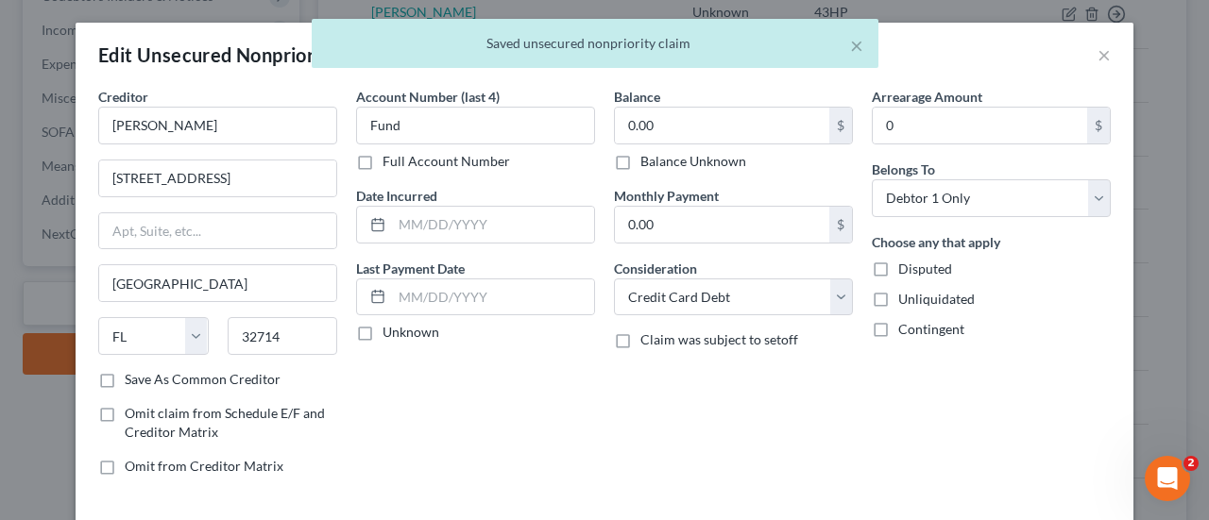
click at [671, 174] on div "Balance 0.00 $ Balance Unknown Balance Undetermined 0.00 $ Balance Unknown Mont…" at bounding box center [733, 289] width 258 height 404
click at [898, 262] on label "Disputed" at bounding box center [925, 269] width 54 height 19
click at [906, 262] on input "Disputed" at bounding box center [912, 266] width 12 height 12
click at [888, 309] on div "Choose any that apply Disputed Unliquidated Contingent" at bounding box center [991, 285] width 239 height 107
click at [898, 320] on label "Contingent" at bounding box center [931, 329] width 66 height 19
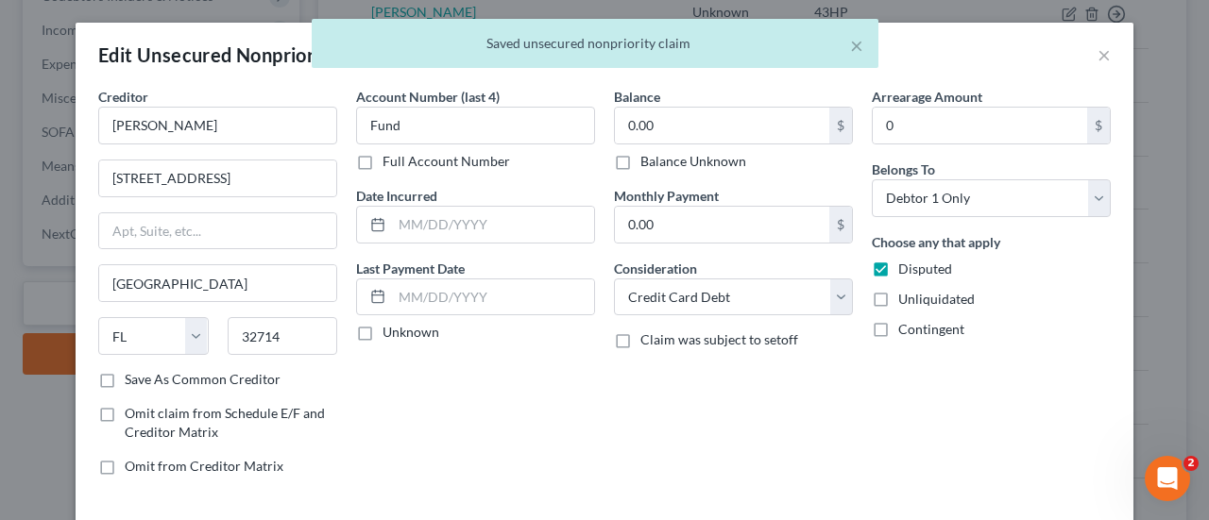
click at [906, 320] on input "Contingent" at bounding box center [912, 326] width 12 height 12
click at [898, 309] on label "Unliquidated" at bounding box center [936, 299] width 76 height 19
click at [906, 302] on input "Unliquidated" at bounding box center [912, 296] width 12 height 12
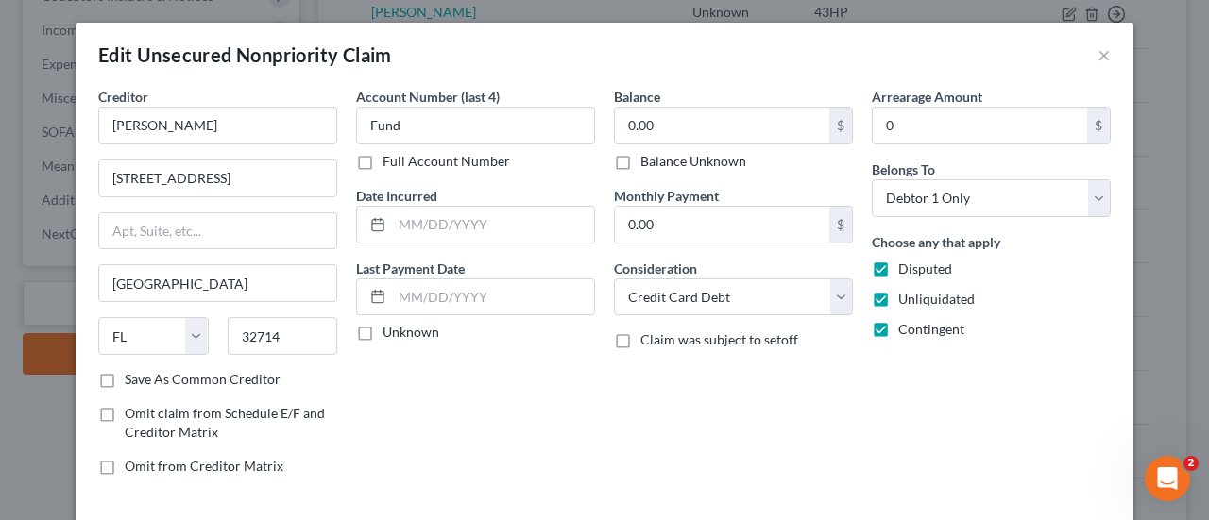
click at [735, 167] on label "Balance Unknown" at bounding box center [693, 161] width 106 height 19
click at [660, 164] on input "Balance Unknown" at bounding box center [654, 158] width 12 height 12
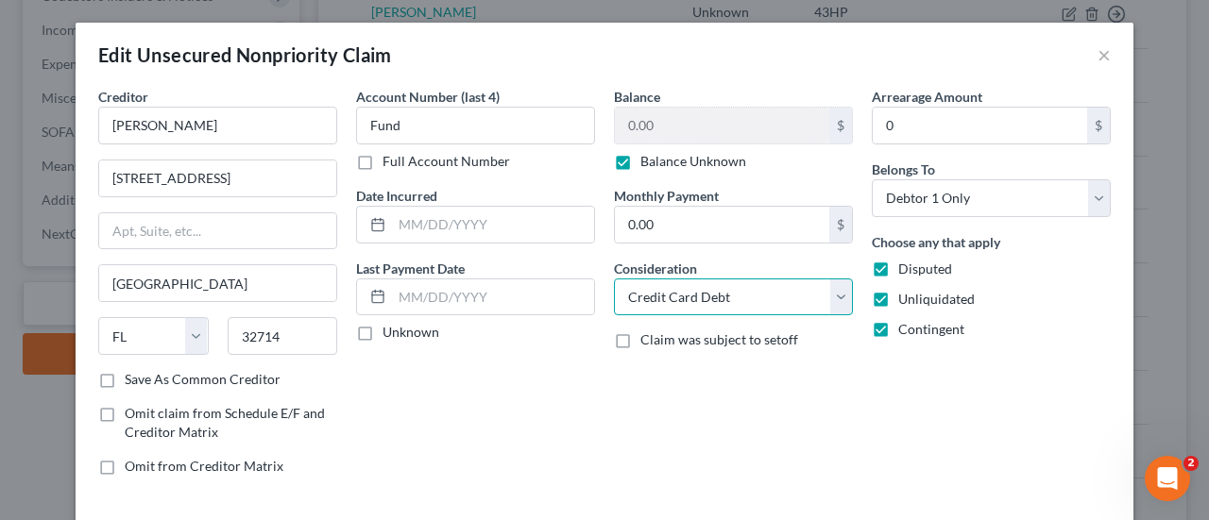
click at [757, 293] on select "Select Cable / Satellite Services Collection Agency Credit Card Debt Debt Couns…" at bounding box center [733, 298] width 239 height 38
click at [614, 279] on select "Select Cable / Satellite Services Collection Agency Credit Card Debt Debt Couns…" at bounding box center [733, 298] width 239 height 38
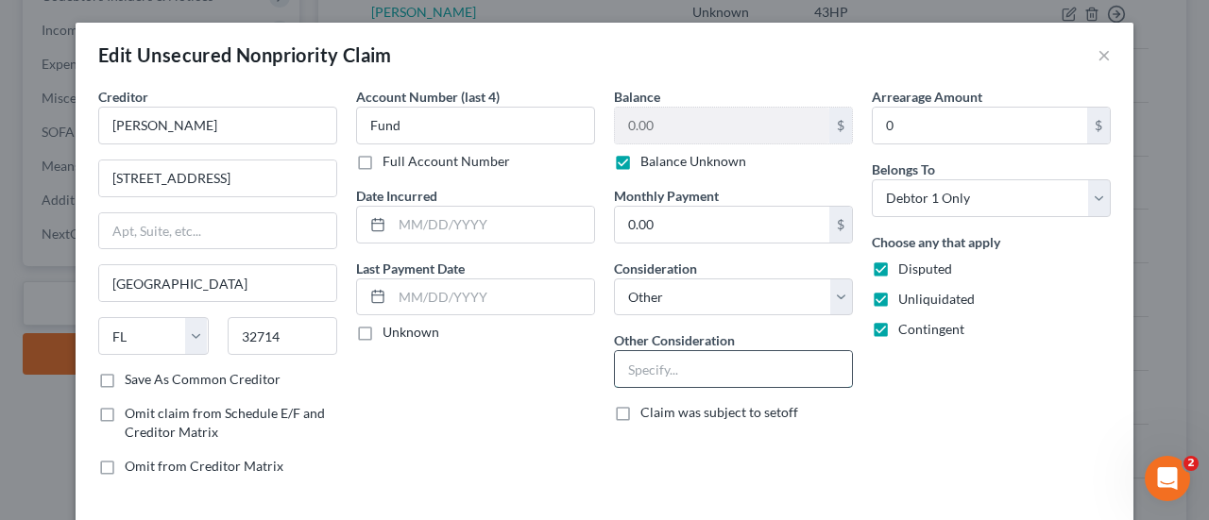
click at [716, 380] on input "text" at bounding box center [733, 369] width 237 height 36
paste input "Potential Investor Claim"
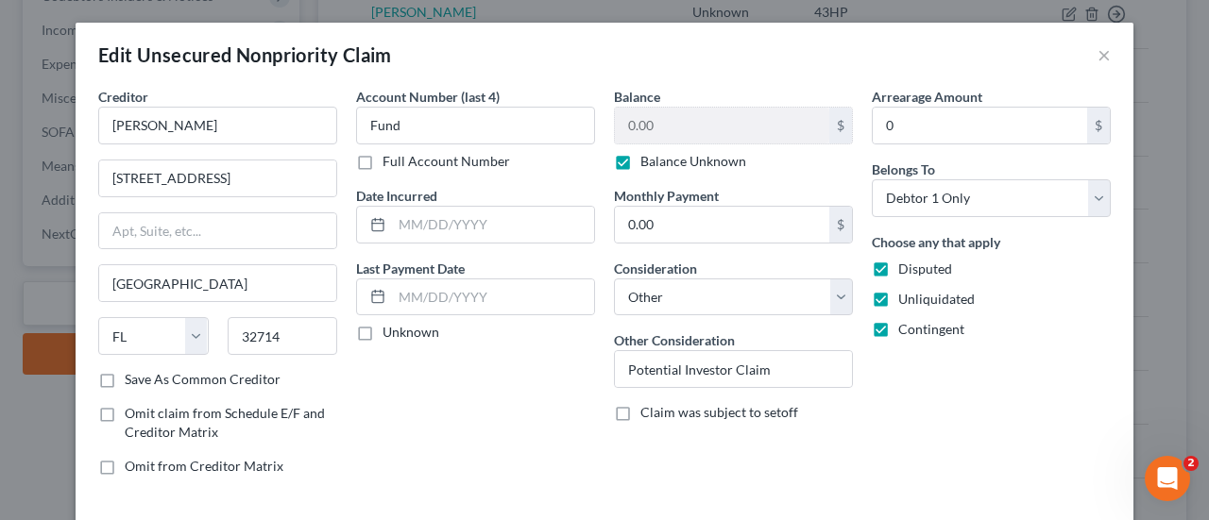
click at [1027, 402] on div "Arrearage Amount 0 $ Belongs To * Select Debtor 1 Only Debtor 2 Only Debtor 1 A…" at bounding box center [991, 289] width 258 height 404
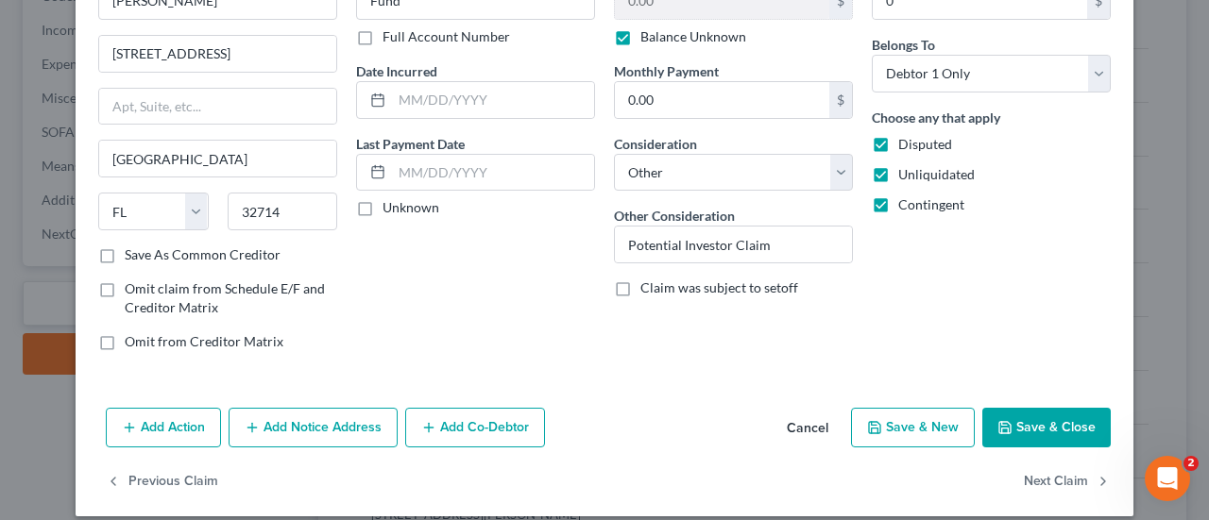
click at [1054, 432] on button "Save & Close" at bounding box center [1046, 428] width 128 height 40
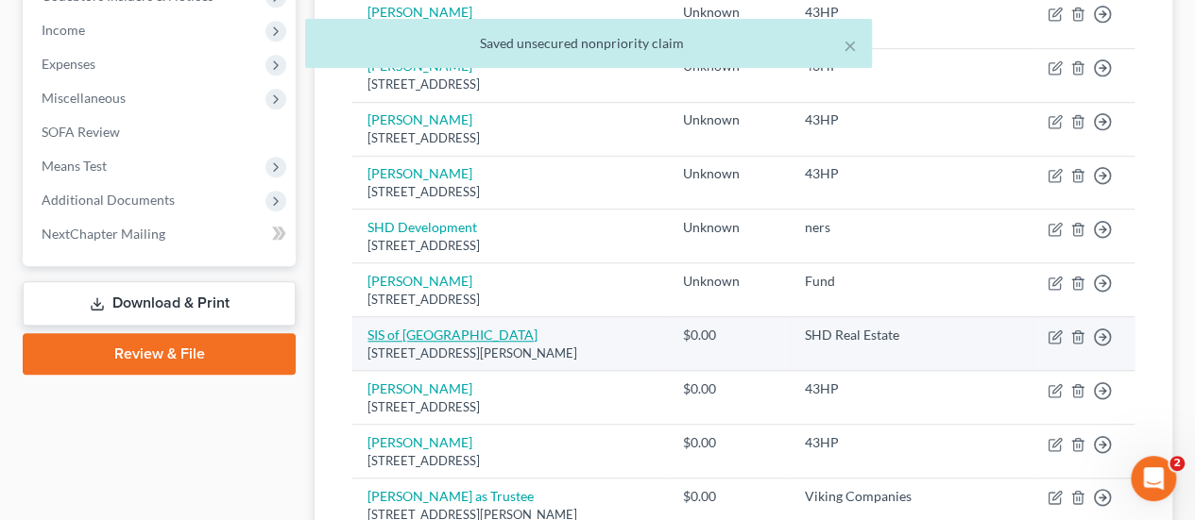
click at [423, 329] on link "SIS of [GEOGRAPHIC_DATA]" at bounding box center [452, 335] width 170 height 16
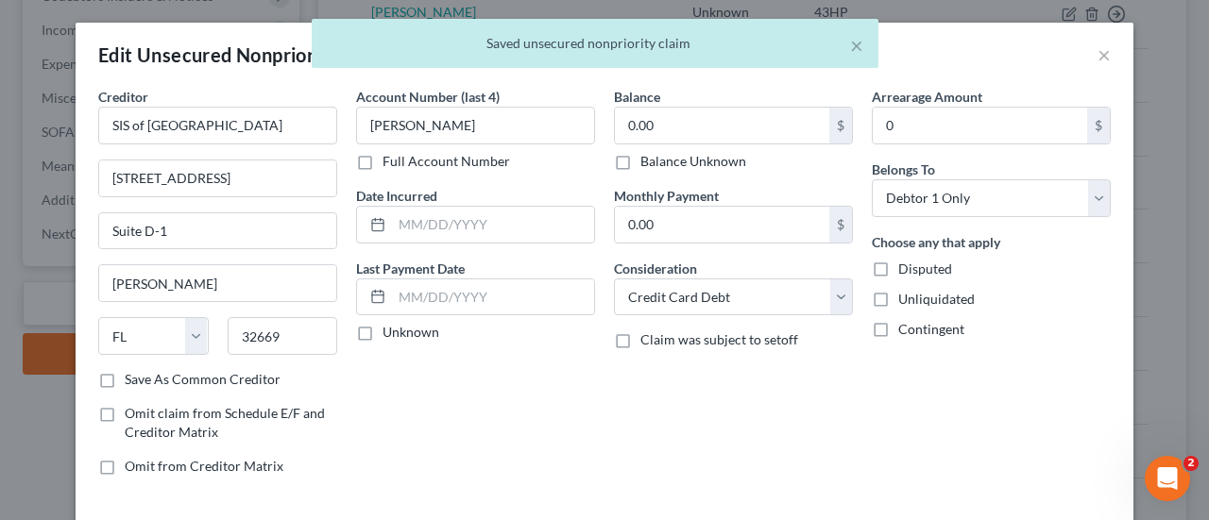
click at [724, 158] on label "Balance Unknown" at bounding box center [693, 161] width 106 height 19
click at [660, 158] on input "Balance Unknown" at bounding box center [654, 158] width 12 height 12
click at [898, 270] on label "Disputed" at bounding box center [925, 269] width 54 height 19
click at [906, 270] on input "Disputed" at bounding box center [912, 266] width 12 height 12
click at [898, 299] on label "Unliquidated" at bounding box center [936, 299] width 76 height 19
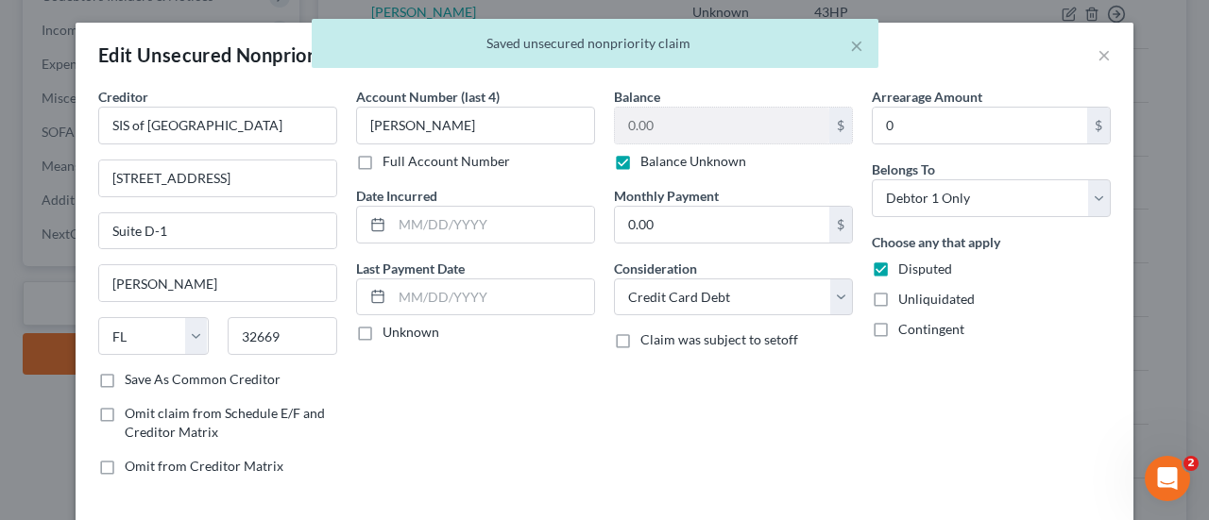
click at [906, 299] on input "Unliquidated" at bounding box center [912, 296] width 12 height 12
click at [898, 337] on label "Contingent" at bounding box center [931, 329] width 66 height 19
click at [906, 332] on input "Contingent" at bounding box center [912, 326] width 12 height 12
click at [804, 280] on select "Select Cable / Satellite Services Collection Agency Credit Card Debt Debt Couns…" at bounding box center [733, 298] width 239 height 38
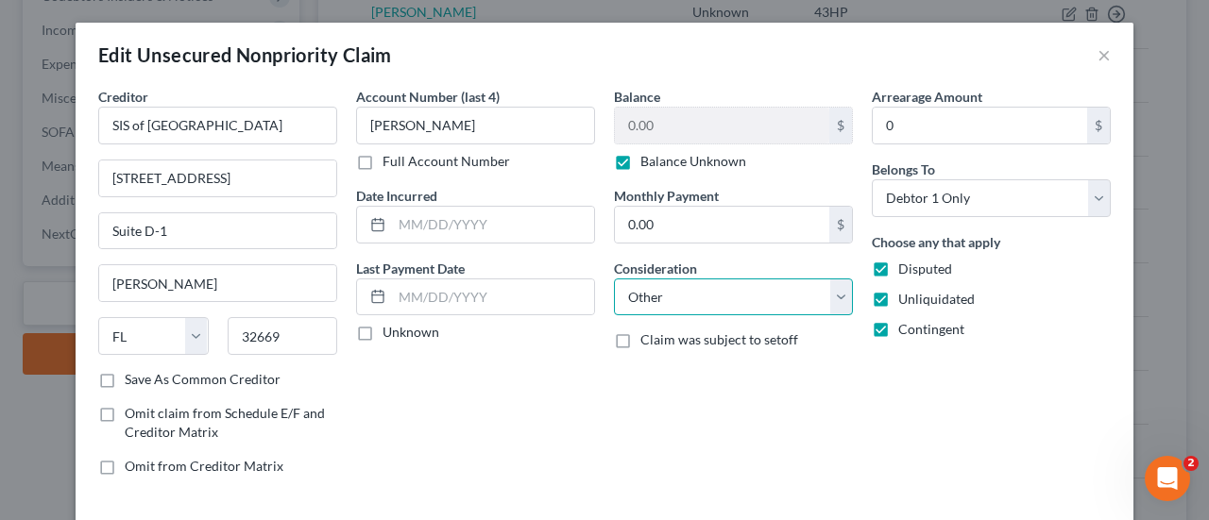
click at [614, 279] on select "Select Cable / Satellite Services Collection Agency Credit Card Debt Debt Couns…" at bounding box center [733, 298] width 239 height 38
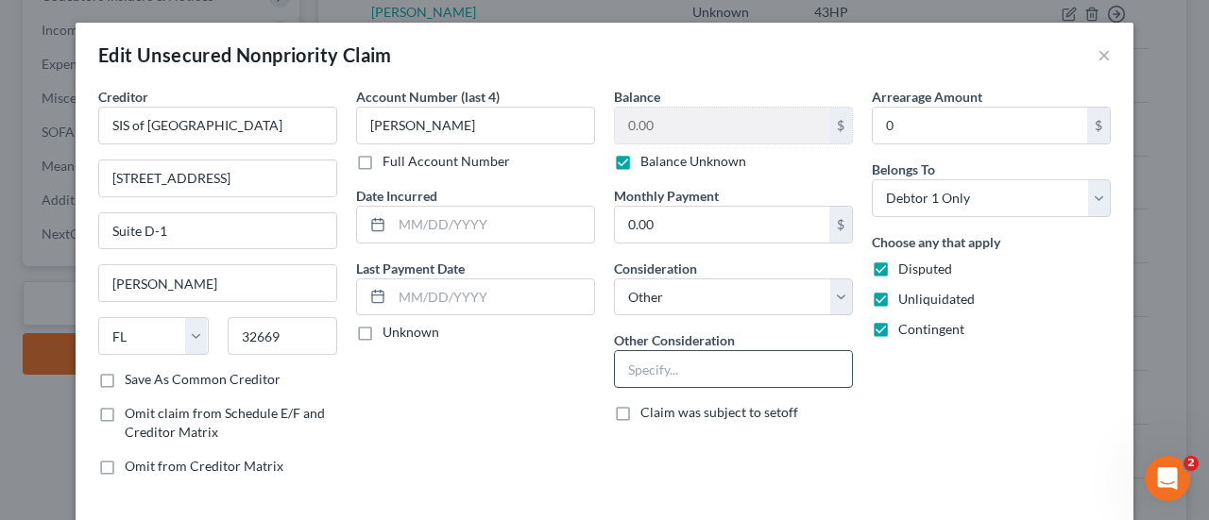
click at [731, 366] on input "text" at bounding box center [733, 369] width 237 height 36
paste input "Potential Investor Claim"
click at [986, 420] on div "Arrearage Amount 0 $ Belongs To * Select Debtor 1 Only Debtor 2 Only Debtor 1 A…" at bounding box center [991, 289] width 258 height 404
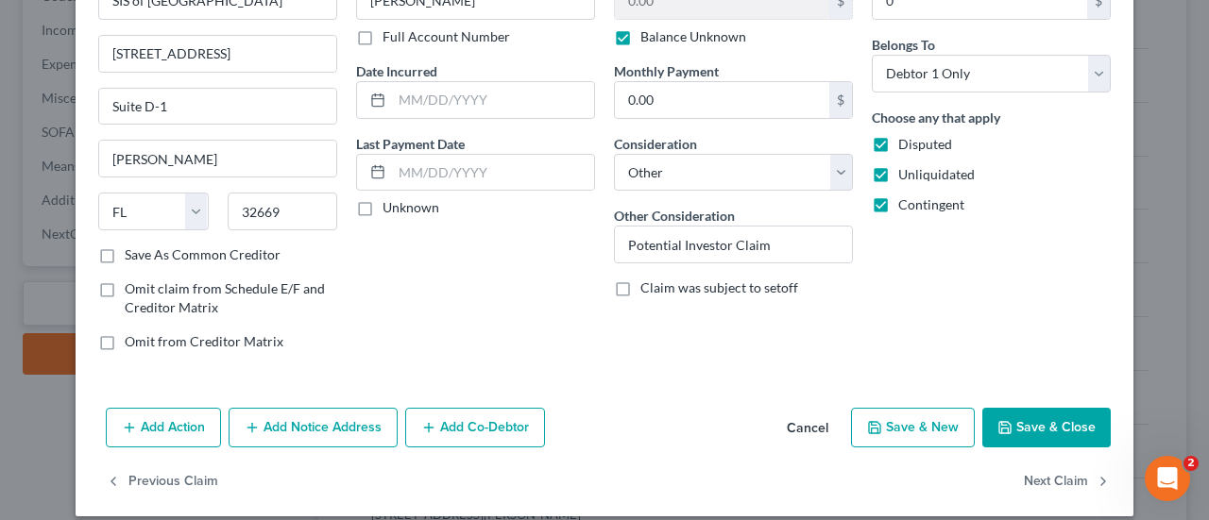
click at [1018, 415] on button "Save & Close" at bounding box center [1046, 428] width 128 height 40
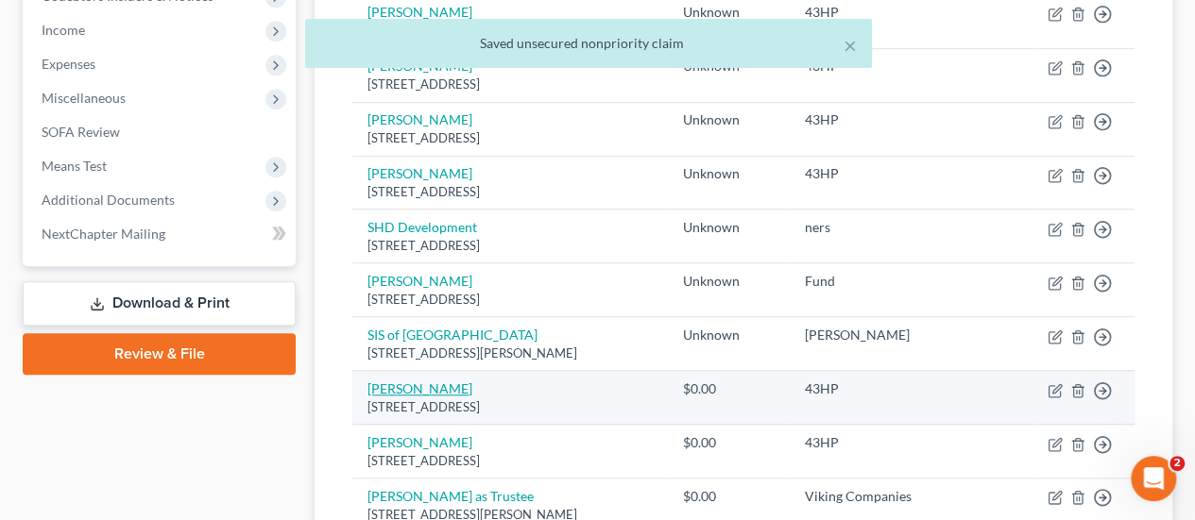
click at [432, 397] on link "[PERSON_NAME]" at bounding box center [419, 389] width 105 height 16
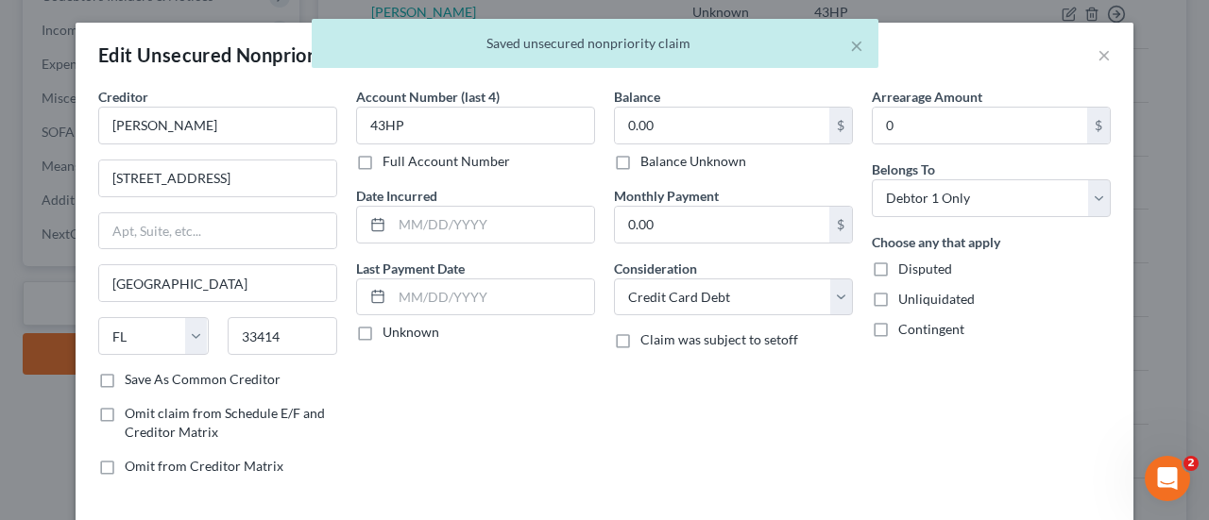
click at [722, 160] on label "Balance Unknown" at bounding box center [693, 161] width 106 height 19
click at [660, 160] on input "Balance Unknown" at bounding box center [654, 158] width 12 height 12
click at [889, 260] on div "Disputed" at bounding box center [991, 269] width 239 height 19
click at [898, 307] on label "Unliquidated" at bounding box center [936, 299] width 76 height 19
click at [906, 302] on input "Unliquidated" at bounding box center [912, 296] width 12 height 12
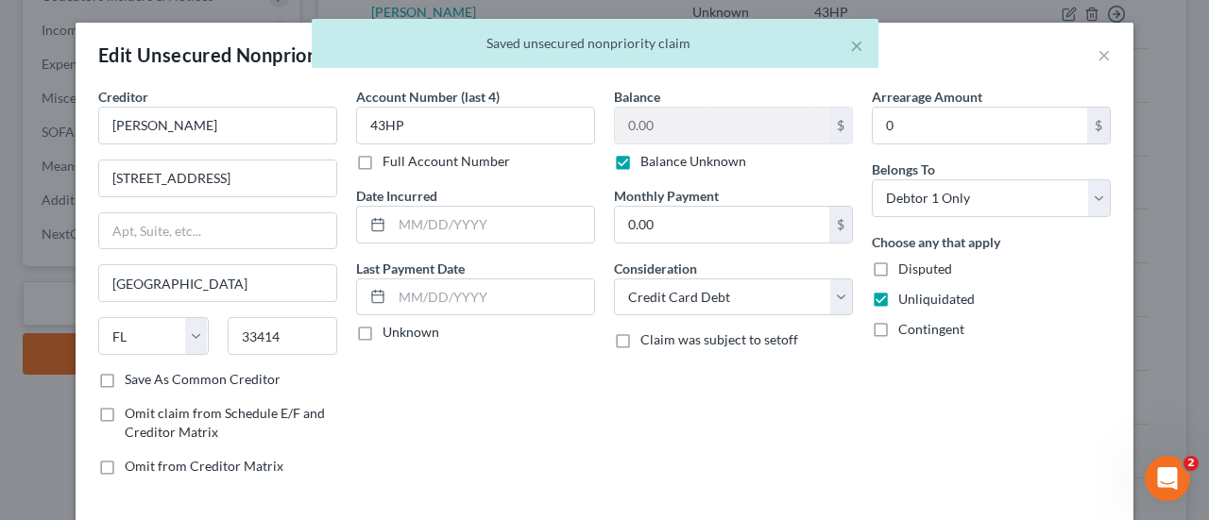
click at [898, 265] on label "Disputed" at bounding box center [925, 269] width 54 height 19
click at [906, 265] on input "Disputed" at bounding box center [912, 266] width 12 height 12
click at [898, 323] on label "Contingent" at bounding box center [931, 329] width 66 height 19
click at [906, 323] on input "Contingent" at bounding box center [912, 326] width 12 height 12
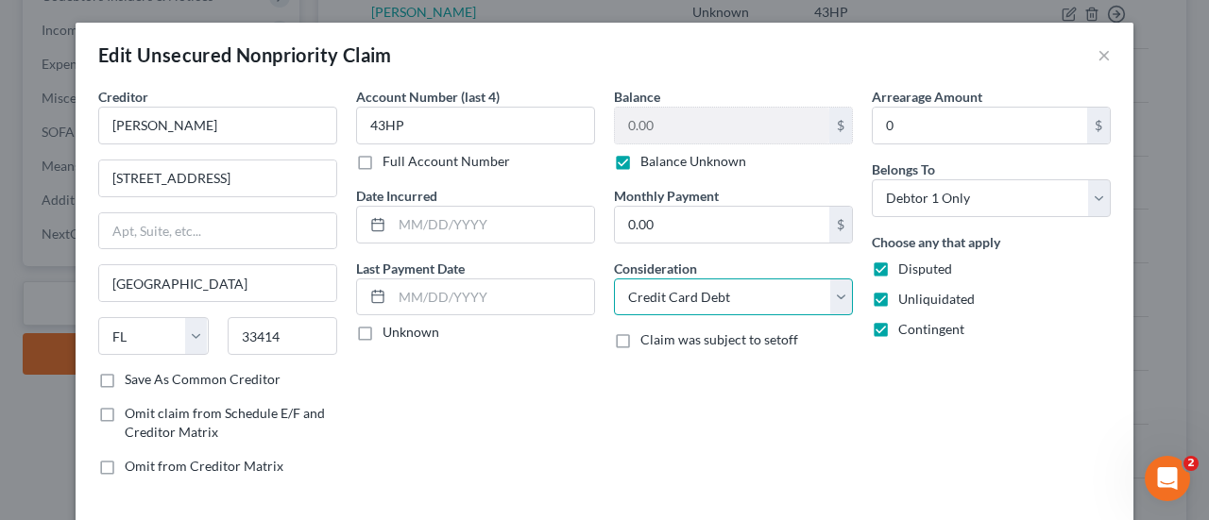
click at [795, 288] on select "Select Cable / Satellite Services Collection Agency Credit Card Debt Debt Couns…" at bounding box center [733, 298] width 239 height 38
click at [614, 279] on select "Select Cable / Satellite Services Collection Agency Credit Card Debt Debt Couns…" at bounding box center [733, 298] width 239 height 38
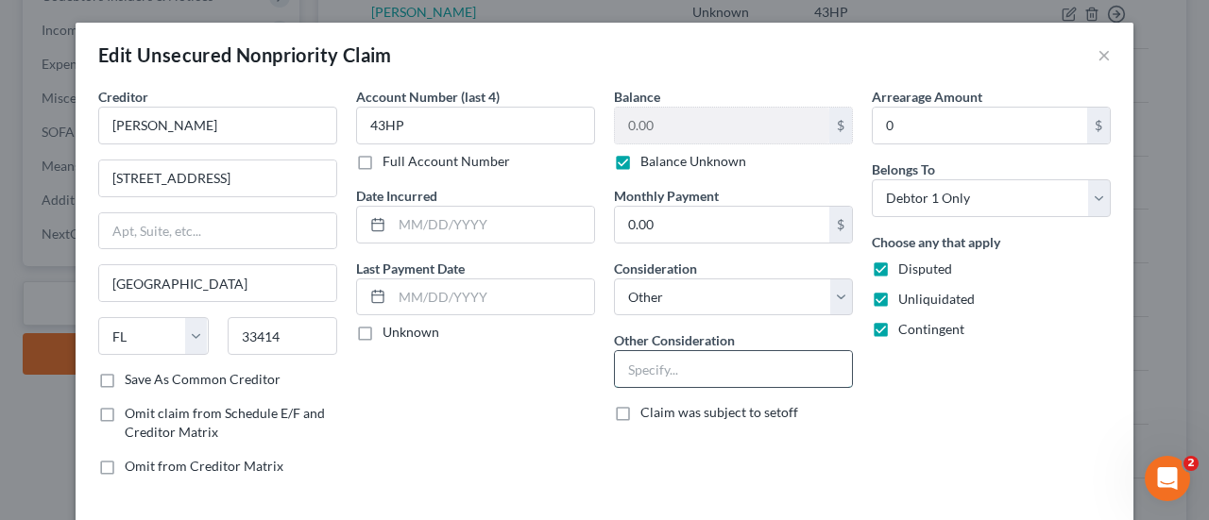
click at [737, 364] on input "text" at bounding box center [733, 369] width 237 height 36
paste input "Potential Investor Claim"
click at [941, 407] on div "Arrearage Amount 0 $ Belongs To * Select Debtor 1 Only Debtor 2 Only Debtor 1 A…" at bounding box center [991, 289] width 258 height 404
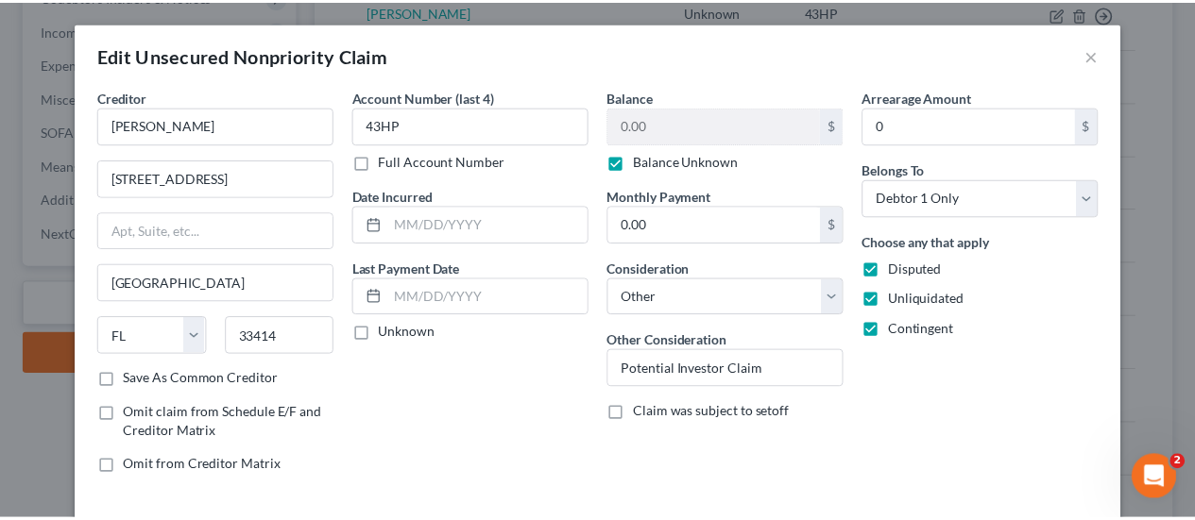
scroll to position [96, 0]
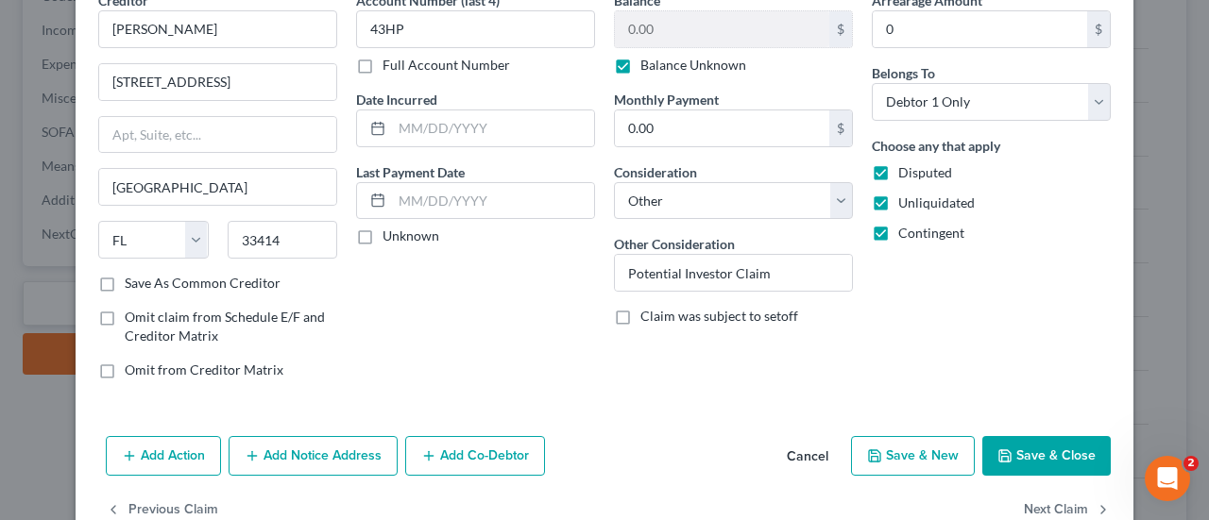
click at [1027, 457] on button "Save & Close" at bounding box center [1046, 456] width 128 height 40
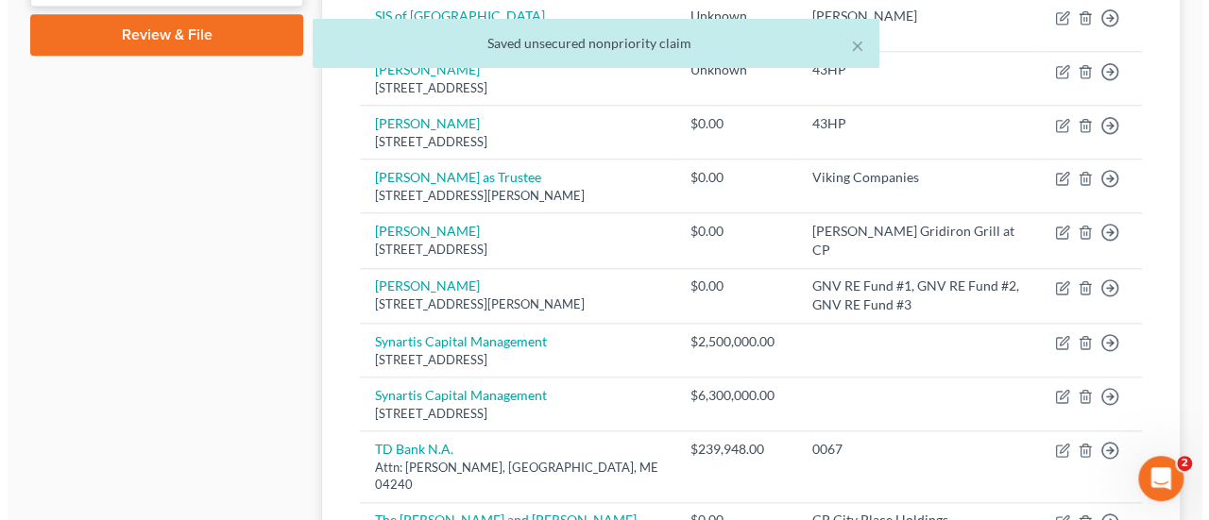
scroll to position [925, 0]
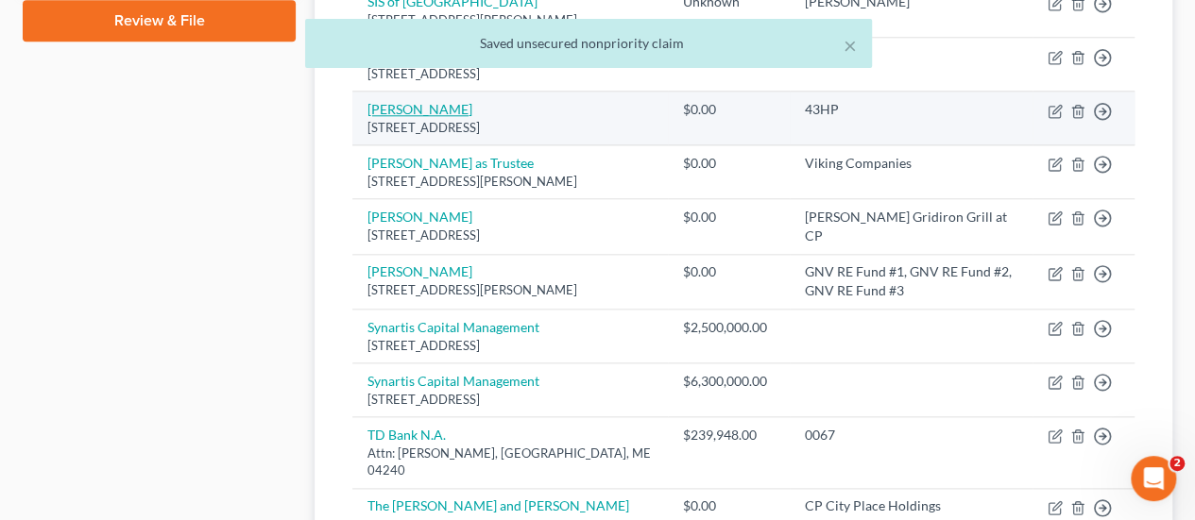
click at [463, 117] on link "[PERSON_NAME]" at bounding box center [419, 109] width 105 height 16
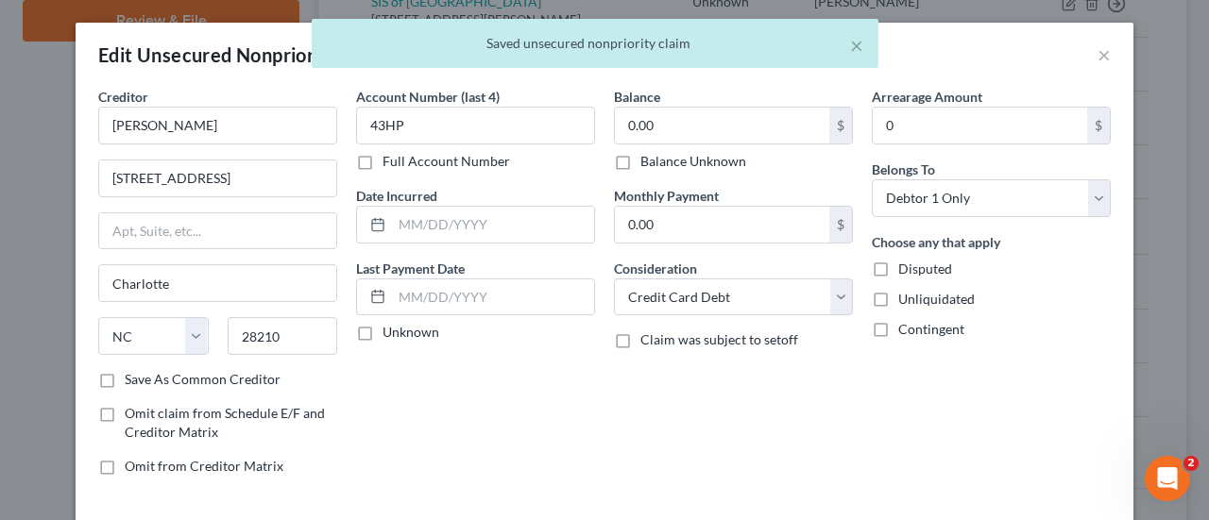
click at [654, 165] on label "Balance Unknown" at bounding box center [693, 161] width 106 height 19
click at [654, 164] on input "Balance Unknown" at bounding box center [654, 158] width 12 height 12
click at [898, 273] on label "Disputed" at bounding box center [925, 269] width 54 height 19
click at [906, 272] on input "Disputed" at bounding box center [912, 266] width 12 height 12
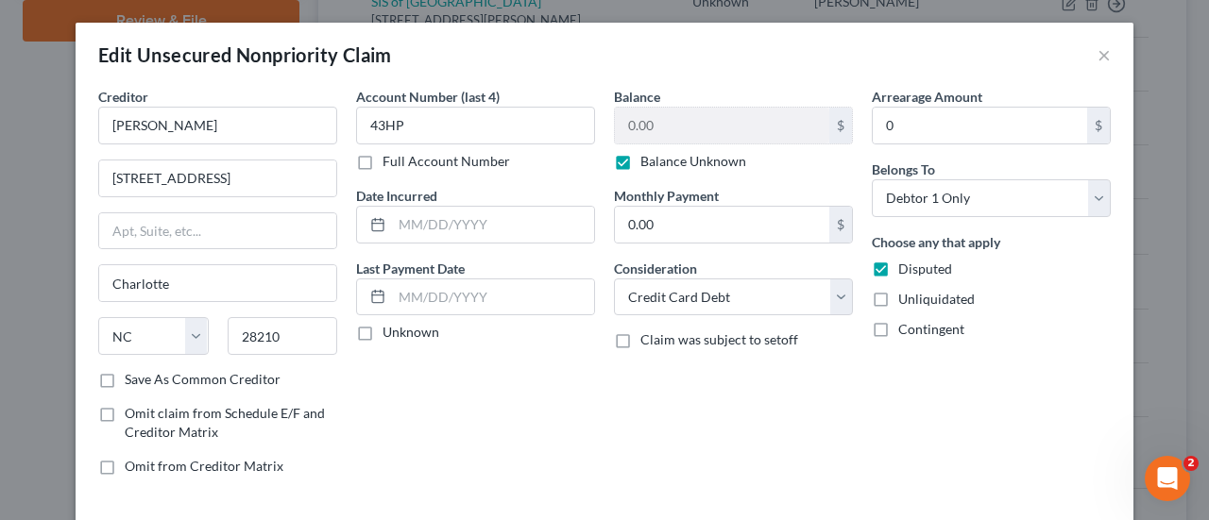
click at [898, 300] on label "Unliquidated" at bounding box center [936, 299] width 76 height 19
click at [906, 300] on input "Unliquidated" at bounding box center [912, 296] width 12 height 12
click at [898, 327] on label "Contingent" at bounding box center [931, 329] width 66 height 19
click at [906, 327] on input "Contingent" at bounding box center [912, 326] width 12 height 12
click at [818, 299] on select "Select Cable / Satellite Services Collection Agency Credit Card Debt Debt Couns…" at bounding box center [733, 298] width 239 height 38
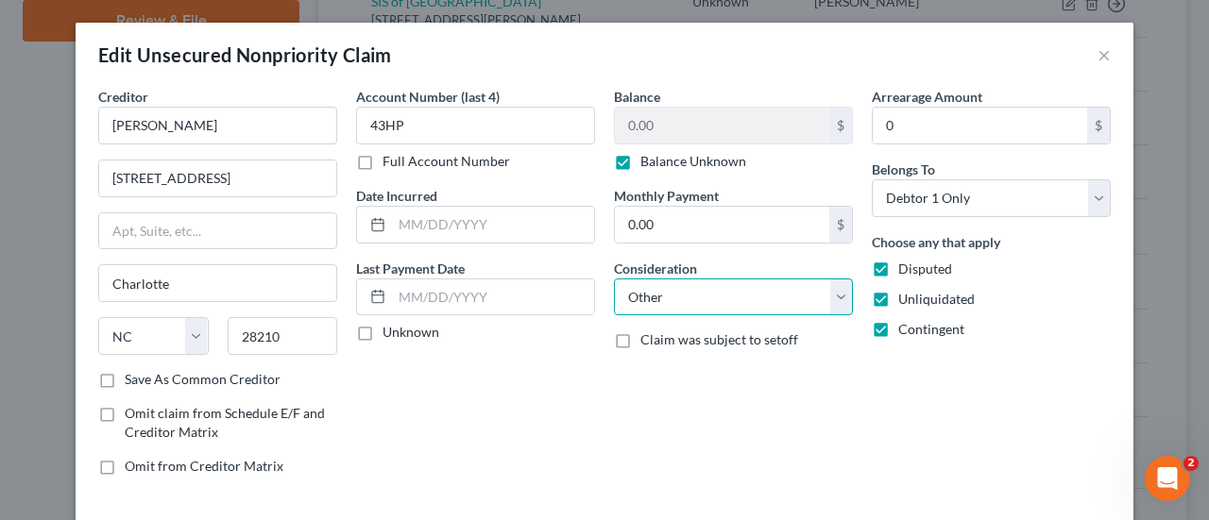
click at [614, 279] on select "Select Cable / Satellite Services Collection Agency Credit Card Debt Debt Couns…" at bounding box center [733, 298] width 239 height 38
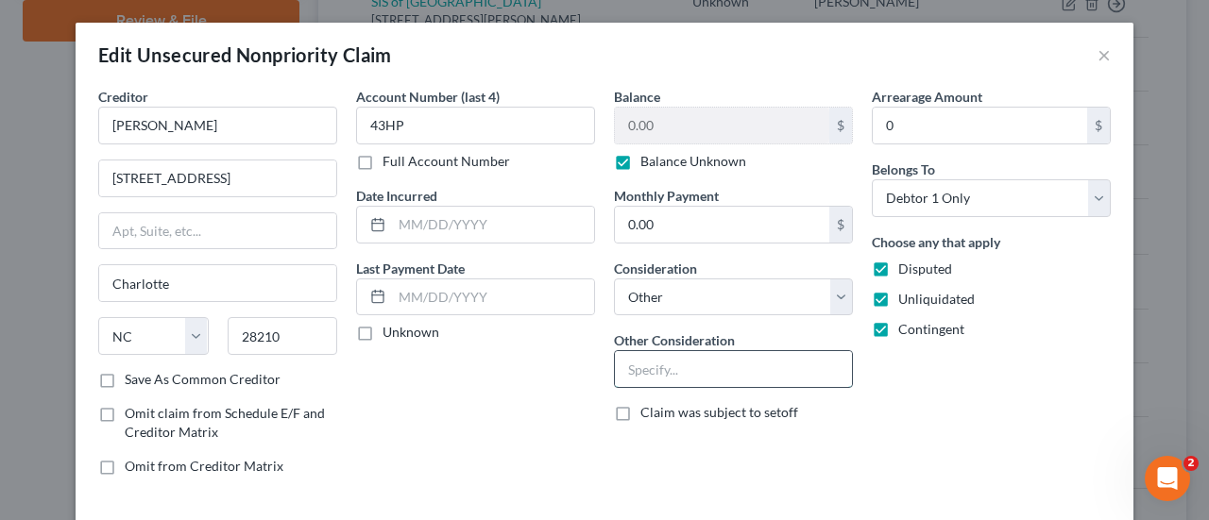
click at [739, 367] on input "text" at bounding box center [733, 369] width 237 height 36
paste input "Potential Investor Claim"
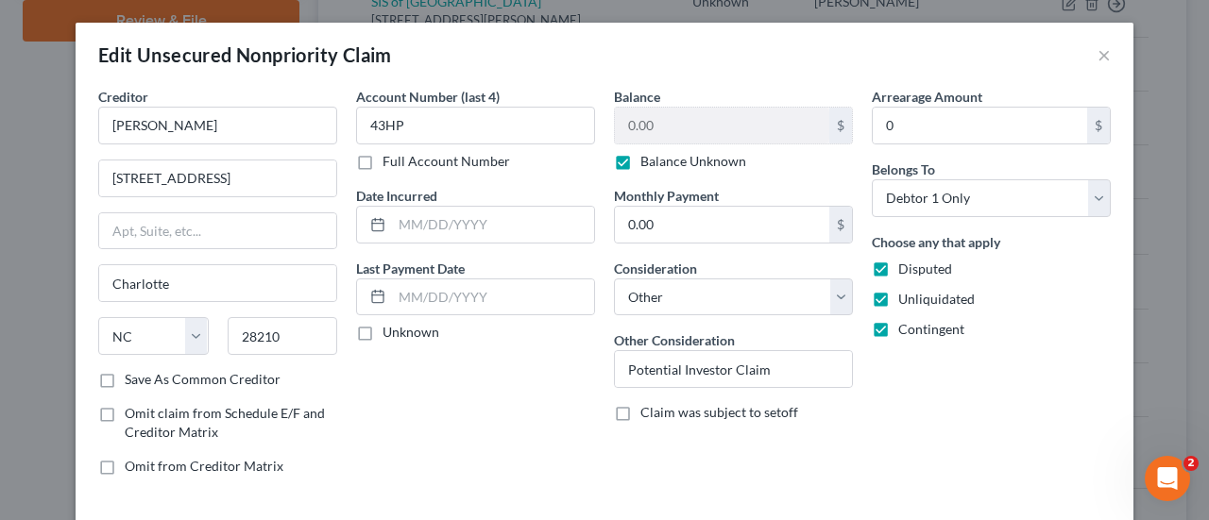
scroll to position [62, 0]
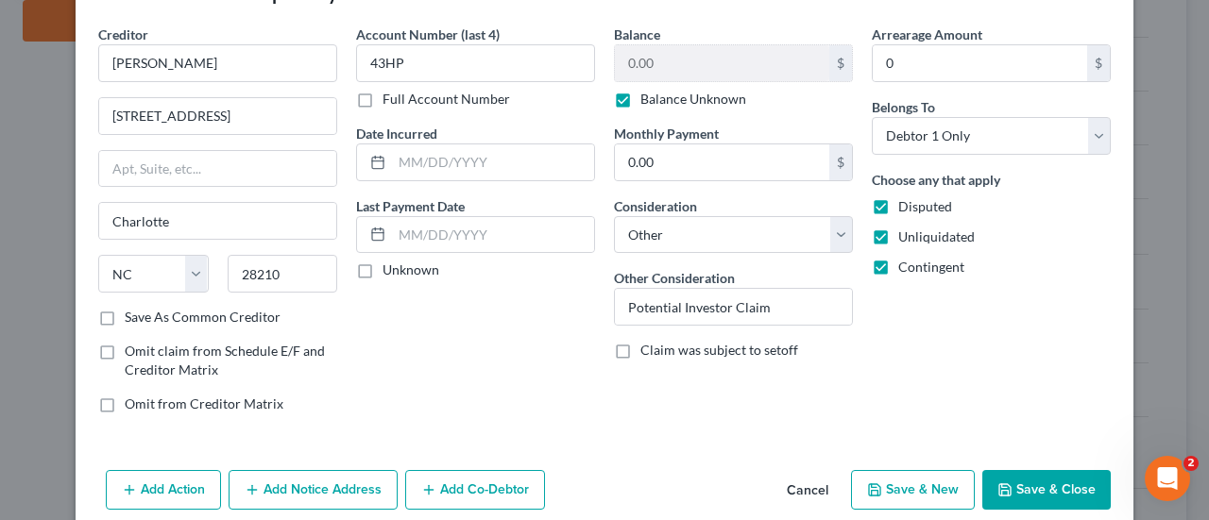
click at [1056, 486] on button "Save & Close" at bounding box center [1046, 490] width 128 height 40
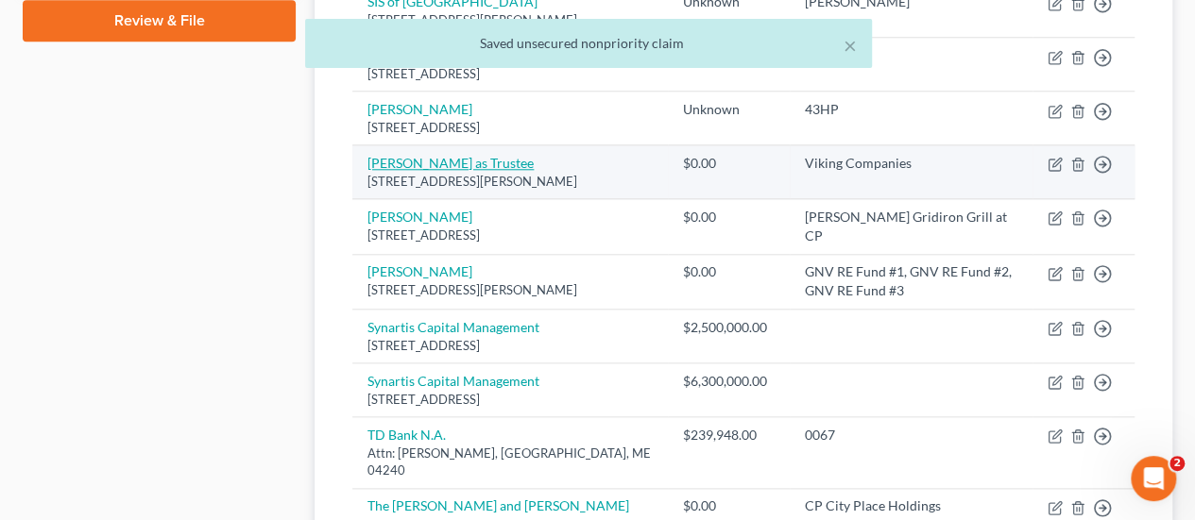
click at [453, 167] on link "[PERSON_NAME] as Trustee" at bounding box center [450, 163] width 166 height 16
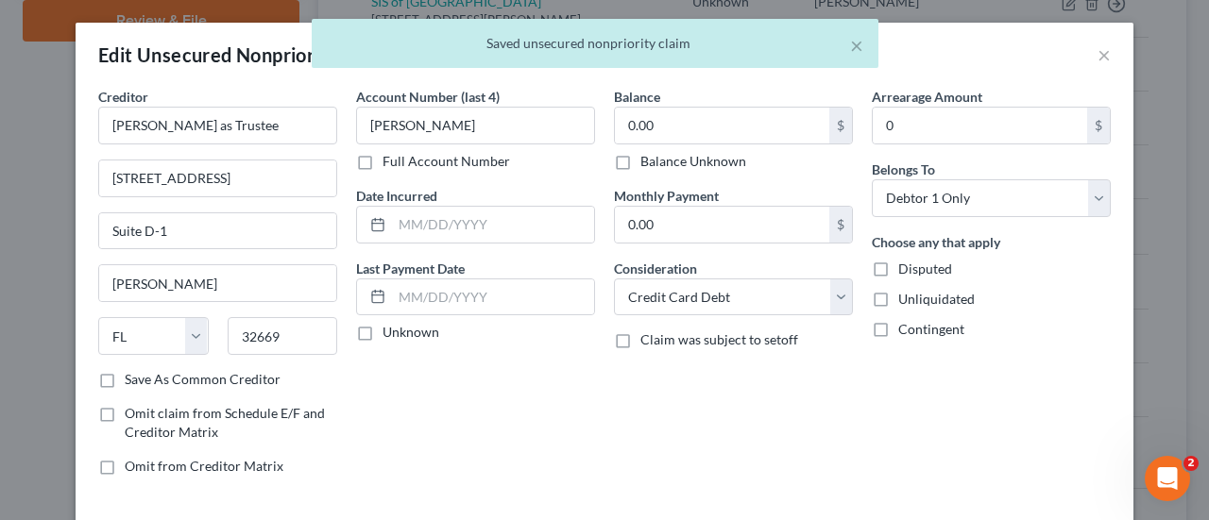
click at [639, 171] on div "Balance 0.00 $ Balance Unknown Balance Undetermined 0.00 $ Balance Unknown Mont…" at bounding box center [733, 289] width 258 height 404
click at [676, 165] on label "Balance Unknown" at bounding box center [693, 161] width 106 height 19
click at [660, 164] on input "Balance Unknown" at bounding box center [654, 158] width 12 height 12
click at [898, 262] on label "Disputed" at bounding box center [925, 269] width 54 height 19
click at [906, 262] on input "Disputed" at bounding box center [912, 266] width 12 height 12
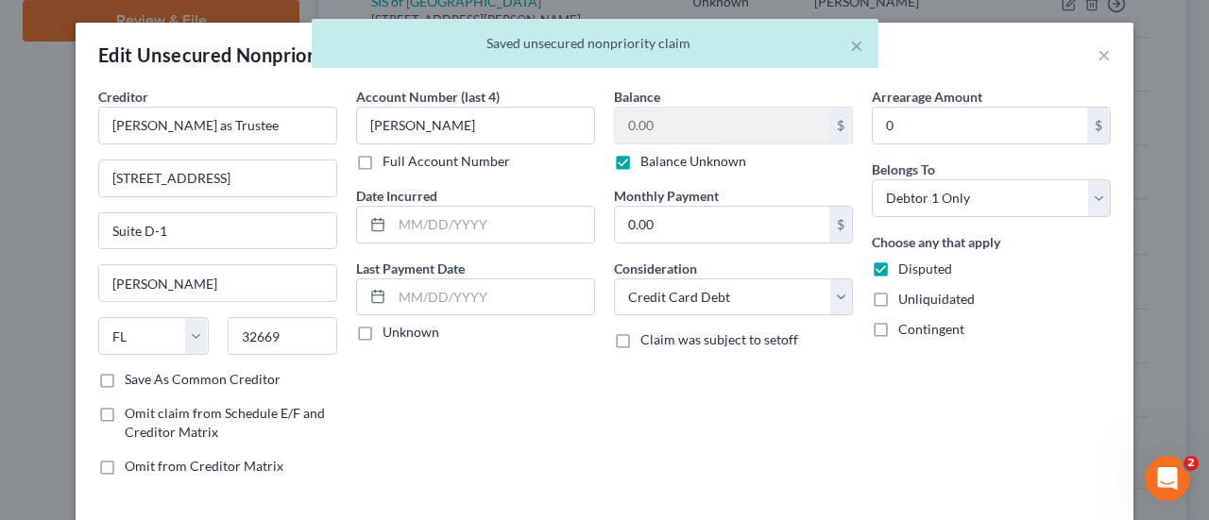
click at [898, 298] on label "Unliquidated" at bounding box center [936, 299] width 76 height 19
click at [906, 298] on input "Unliquidated" at bounding box center [912, 296] width 12 height 12
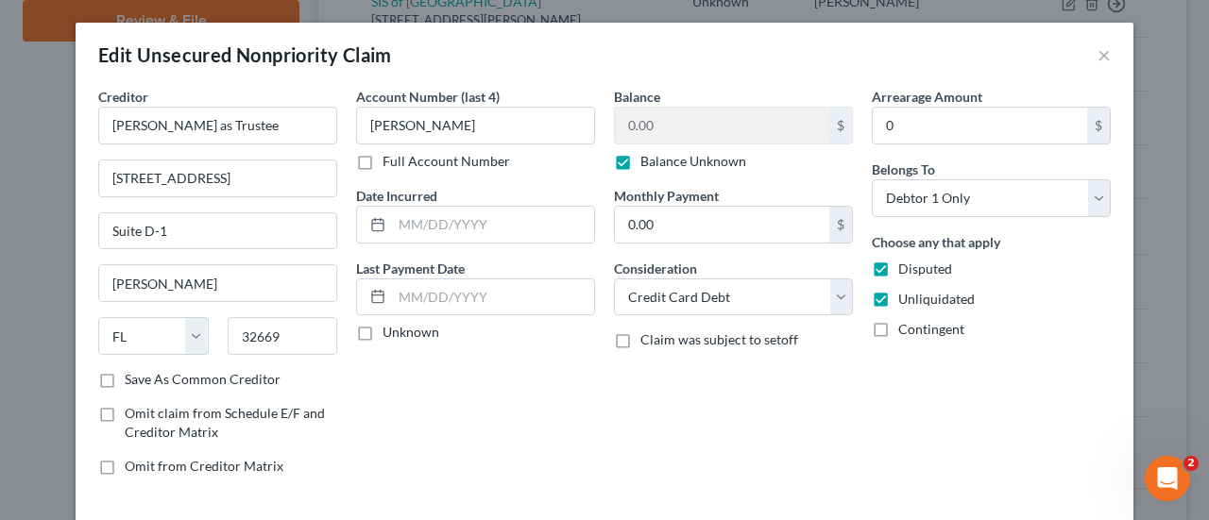
click at [898, 329] on label "Contingent" at bounding box center [931, 329] width 66 height 19
click at [906, 329] on input "Contingent" at bounding box center [912, 326] width 12 height 12
click at [790, 286] on select "Select Cable / Satellite Services Collection Agency Credit Card Debt Debt Couns…" at bounding box center [733, 298] width 239 height 38
click at [614, 279] on select "Select Cable / Satellite Services Collection Agency Credit Card Debt Debt Couns…" at bounding box center [733, 298] width 239 height 38
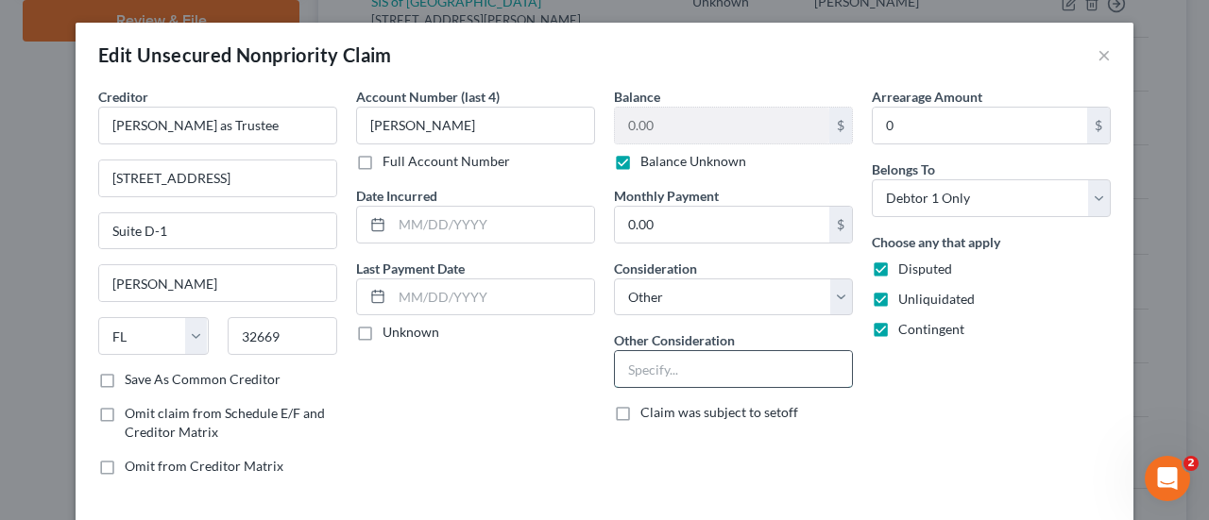
click at [722, 375] on input "text" at bounding box center [733, 369] width 237 height 36
paste input "Potential Investor Claim"
click at [997, 394] on div "Arrearage Amount 0 $ Belongs To * Select Debtor 1 Only Debtor 2 Only Debtor 1 A…" at bounding box center [991, 289] width 258 height 404
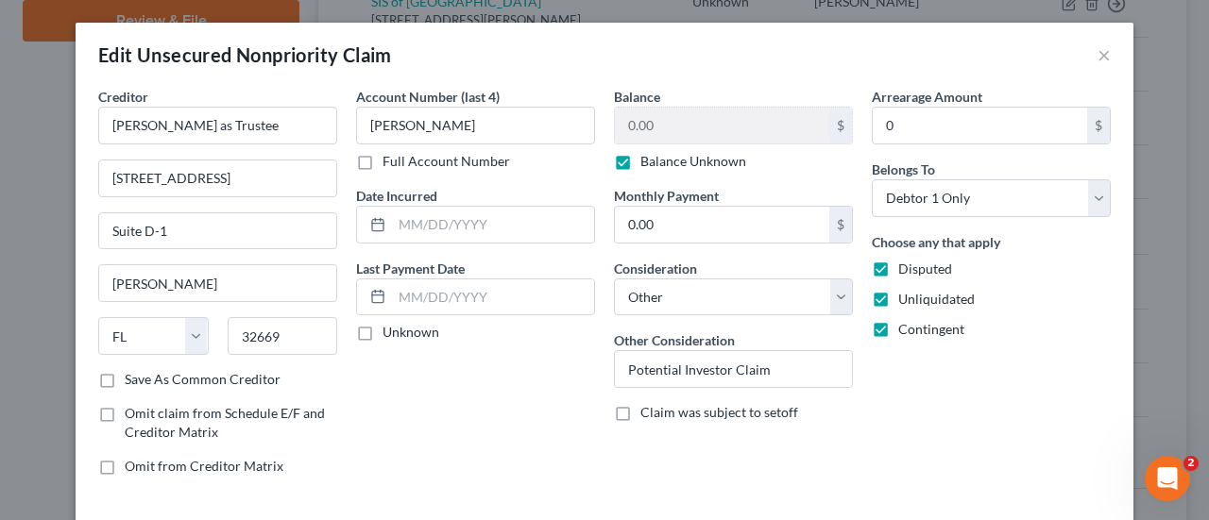
scroll to position [75, 0]
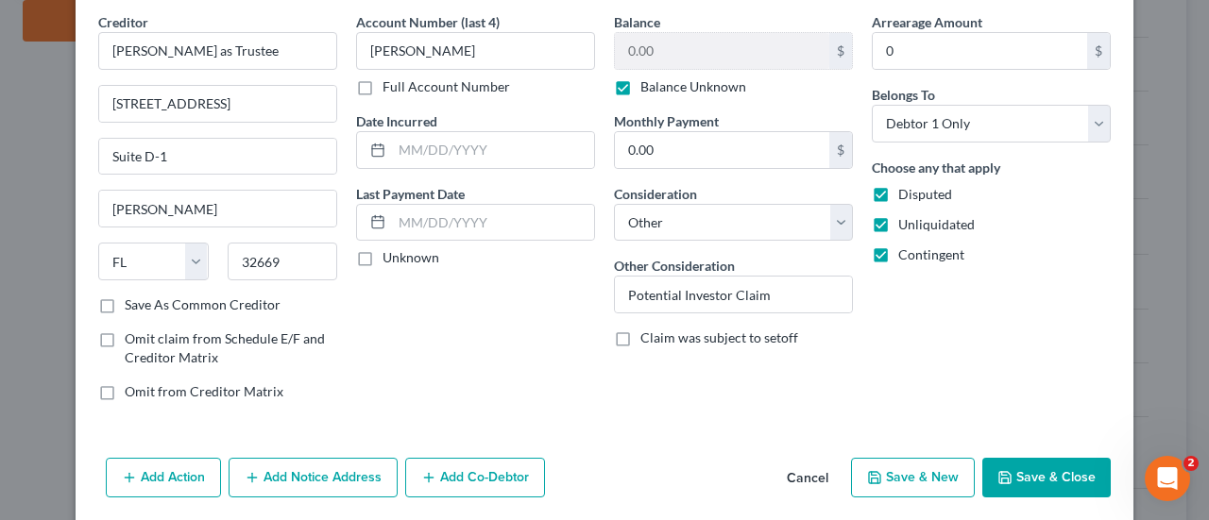
click at [1032, 458] on button "Save & Close" at bounding box center [1046, 478] width 128 height 40
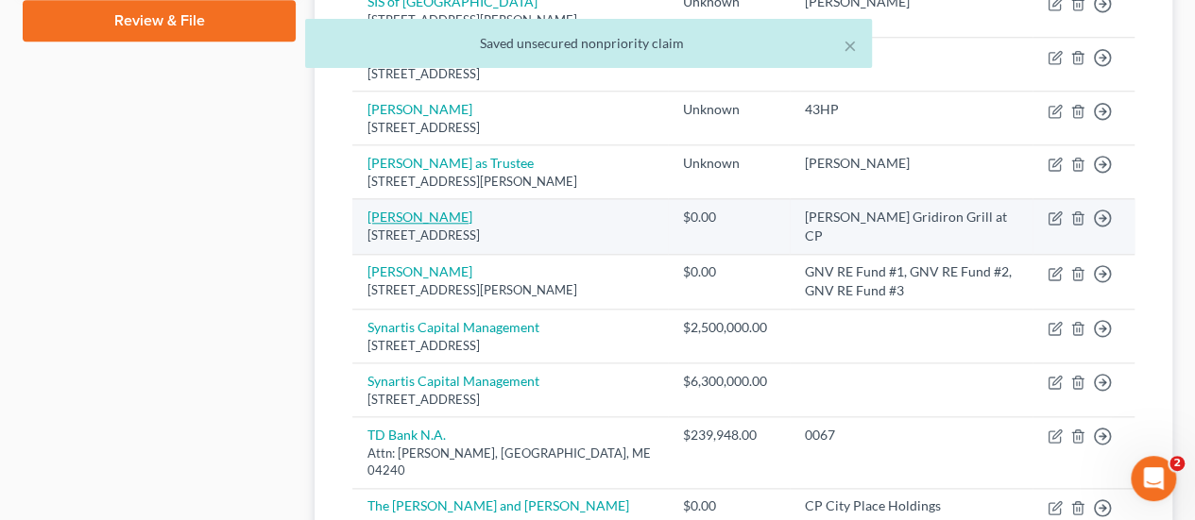
click at [444, 225] on link "[PERSON_NAME]" at bounding box center [419, 217] width 105 height 16
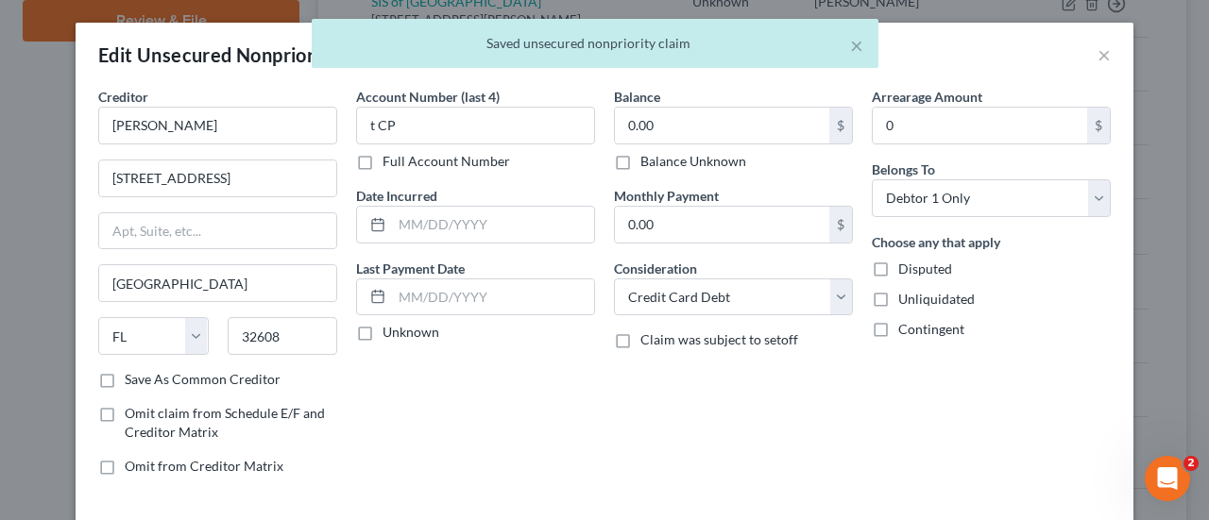
click at [695, 165] on label "Balance Unknown" at bounding box center [693, 161] width 106 height 19
click at [660, 164] on input "Balance Unknown" at bounding box center [654, 158] width 12 height 12
click at [898, 273] on label "Disputed" at bounding box center [925, 269] width 54 height 19
click at [906, 272] on input "Disputed" at bounding box center [912, 266] width 12 height 12
click at [898, 298] on label "Unliquidated" at bounding box center [936, 299] width 76 height 19
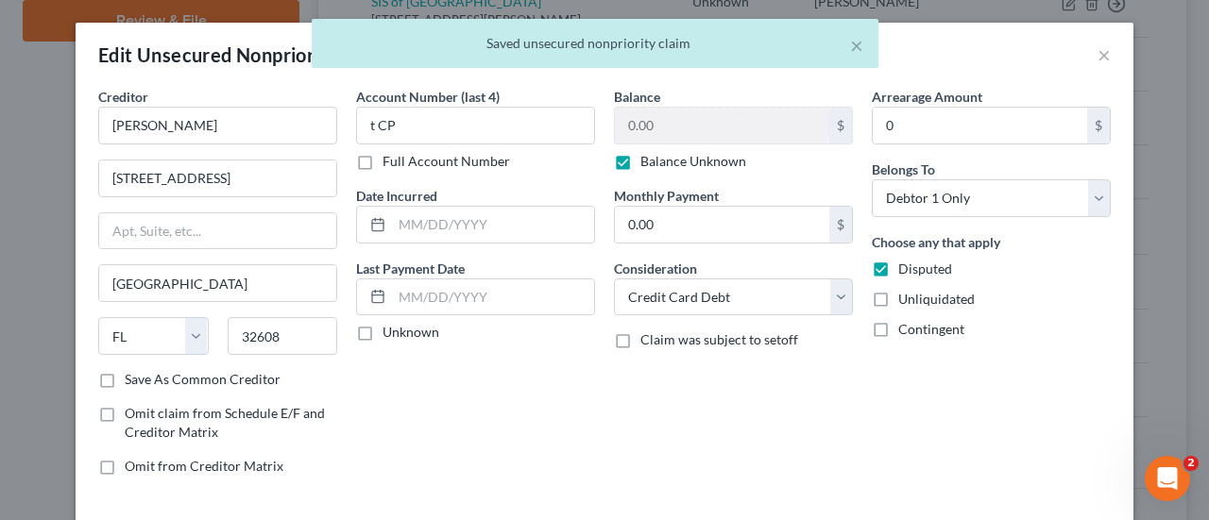
click at [906, 298] on input "Unliquidated" at bounding box center [912, 296] width 12 height 12
click at [898, 326] on label "Contingent" at bounding box center [931, 329] width 66 height 19
click at [906, 326] on input "Contingent" at bounding box center [912, 326] width 12 height 12
click at [798, 299] on select "Select Cable / Satellite Services Collection Agency Credit Card Debt Debt Couns…" at bounding box center [733, 298] width 239 height 38
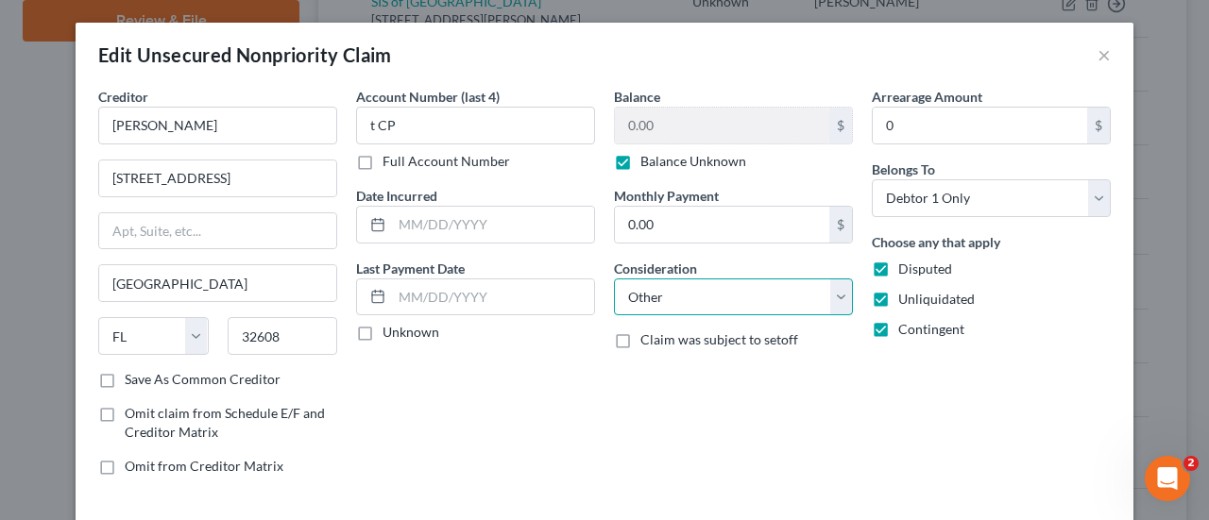
click at [614, 279] on select "Select Cable / Satellite Services Collection Agency Credit Card Debt Debt Couns…" at bounding box center [733, 298] width 239 height 38
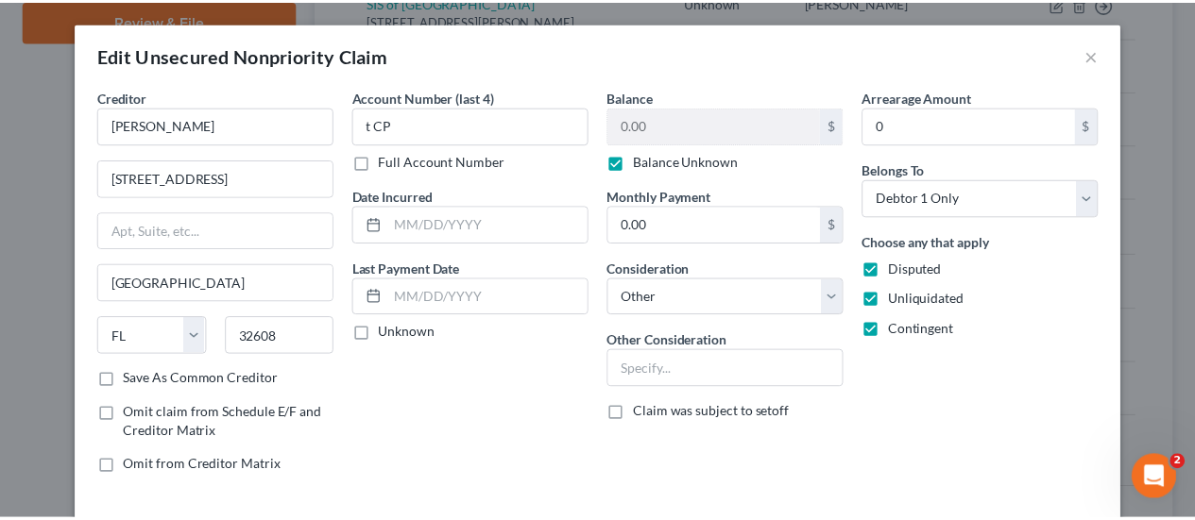
scroll to position [94, 0]
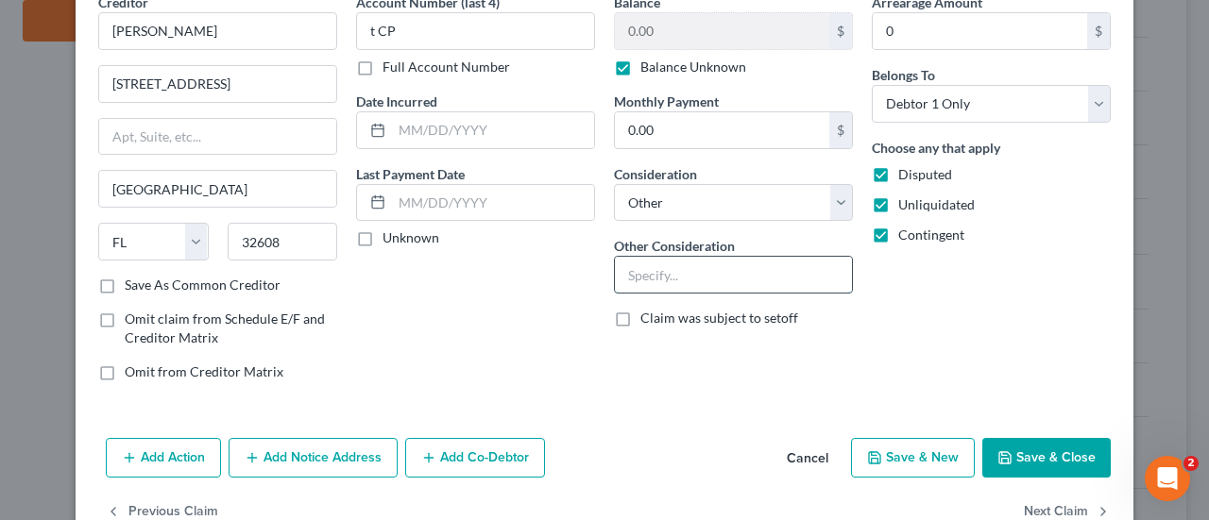
click at [782, 269] on input "text" at bounding box center [733, 275] width 237 height 36
paste input "Potential Investor Claim"
click at [1020, 455] on button "Save & Close" at bounding box center [1046, 458] width 128 height 40
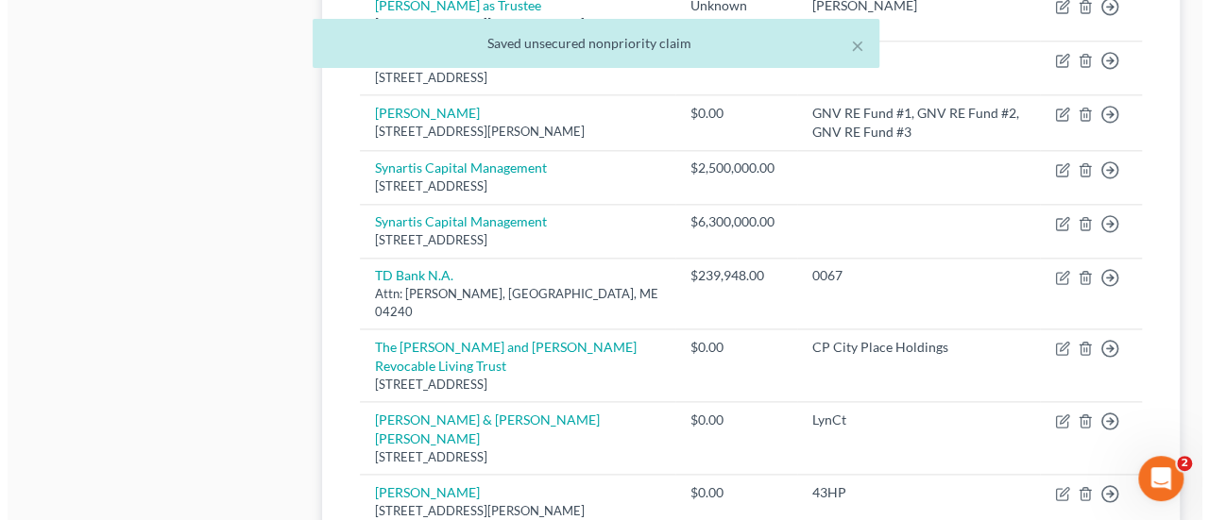
scroll to position [1129, 0]
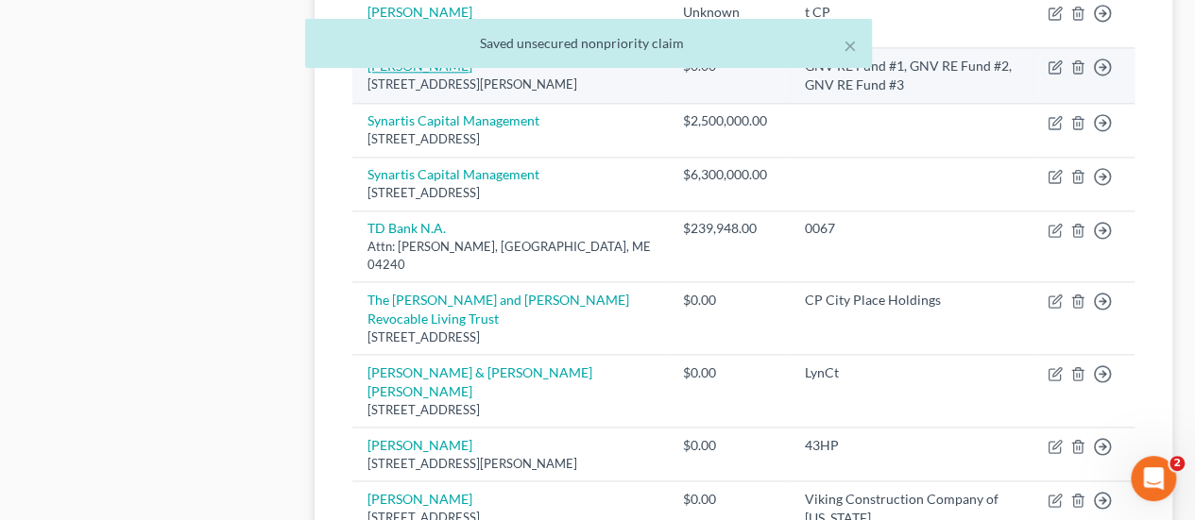
click at [399, 74] on link "[PERSON_NAME]" at bounding box center [419, 66] width 105 height 16
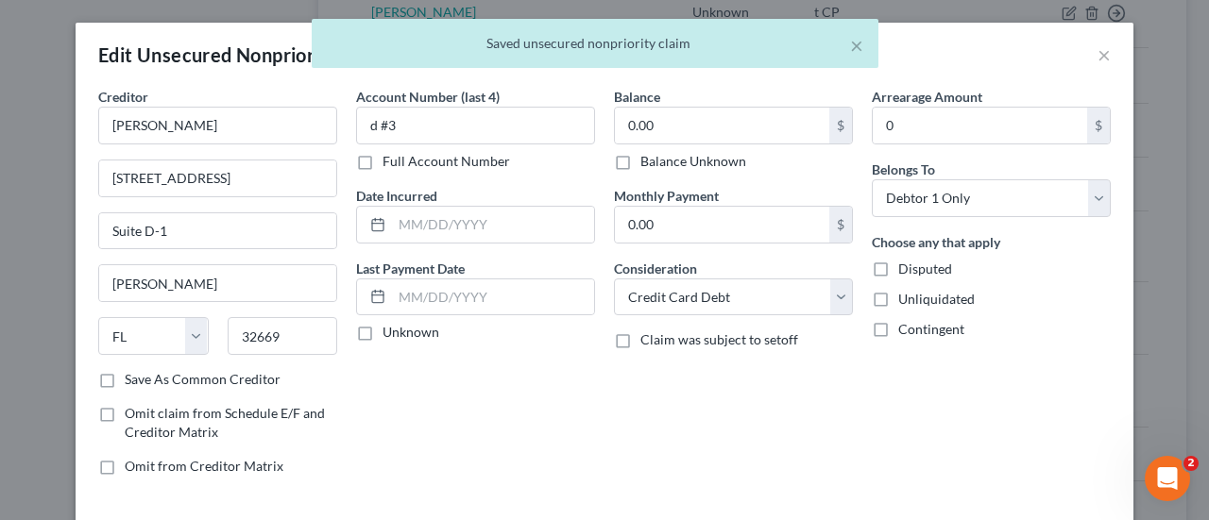
click at [694, 157] on label "Balance Unknown" at bounding box center [693, 161] width 106 height 19
click at [660, 157] on input "Balance Unknown" at bounding box center [654, 158] width 12 height 12
click at [898, 277] on label "Disputed" at bounding box center [925, 269] width 54 height 19
click at [906, 272] on input "Disputed" at bounding box center [912, 266] width 12 height 12
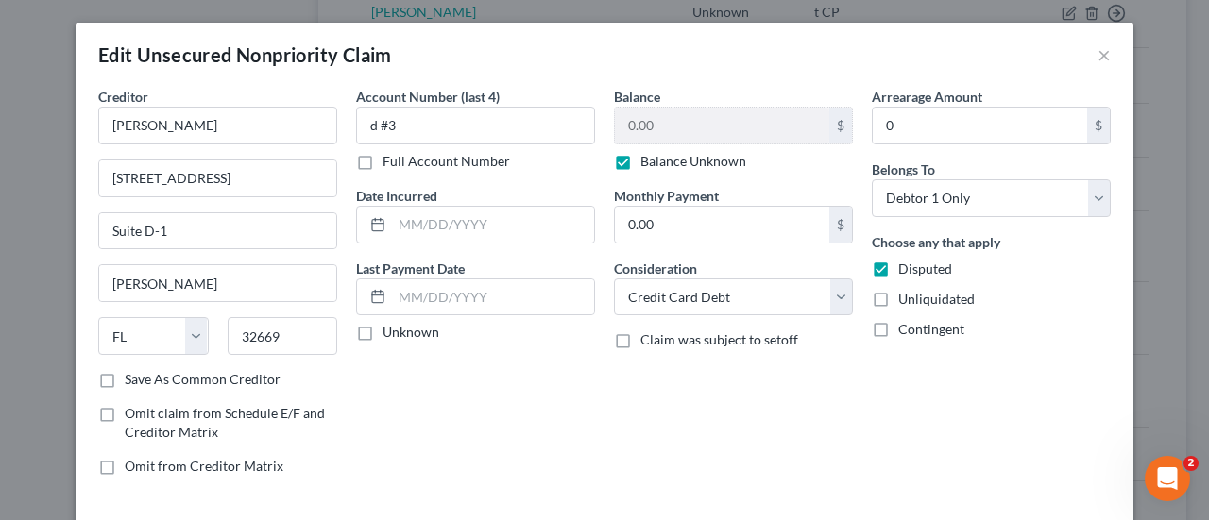
click at [898, 301] on label "Unliquidated" at bounding box center [936, 299] width 76 height 19
click at [906, 301] on input "Unliquidated" at bounding box center [912, 296] width 12 height 12
click at [898, 325] on label "Contingent" at bounding box center [931, 329] width 66 height 19
click at [906, 325] on input "Contingent" at bounding box center [912, 326] width 12 height 12
click at [801, 295] on select "Select Cable / Satellite Services Collection Agency Credit Card Debt Debt Couns…" at bounding box center [733, 298] width 239 height 38
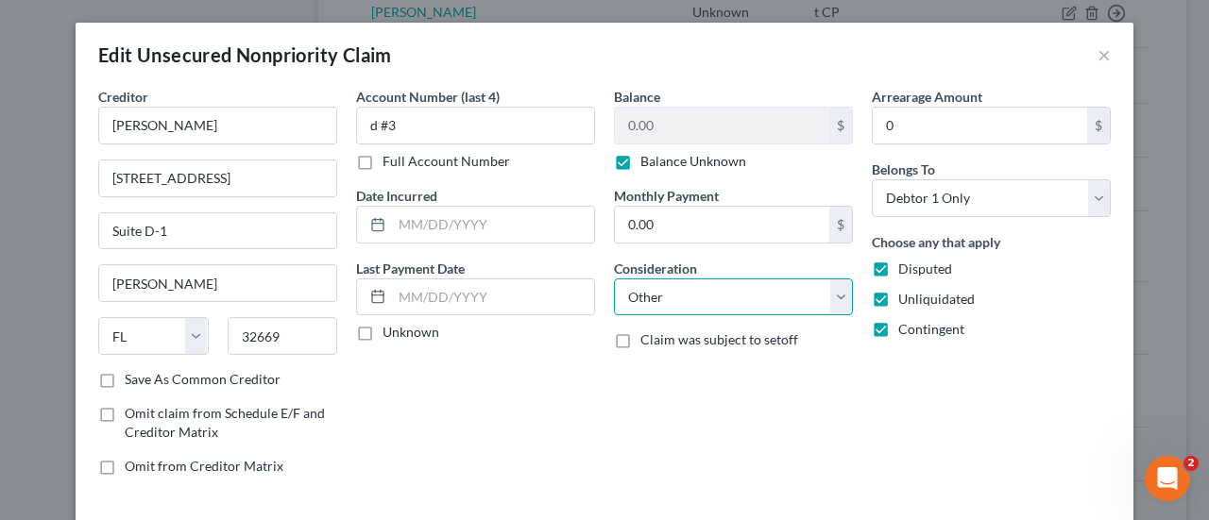
click at [614, 279] on select "Select Cable / Satellite Services Collection Agency Credit Card Debt Debt Couns…" at bounding box center [733, 298] width 239 height 38
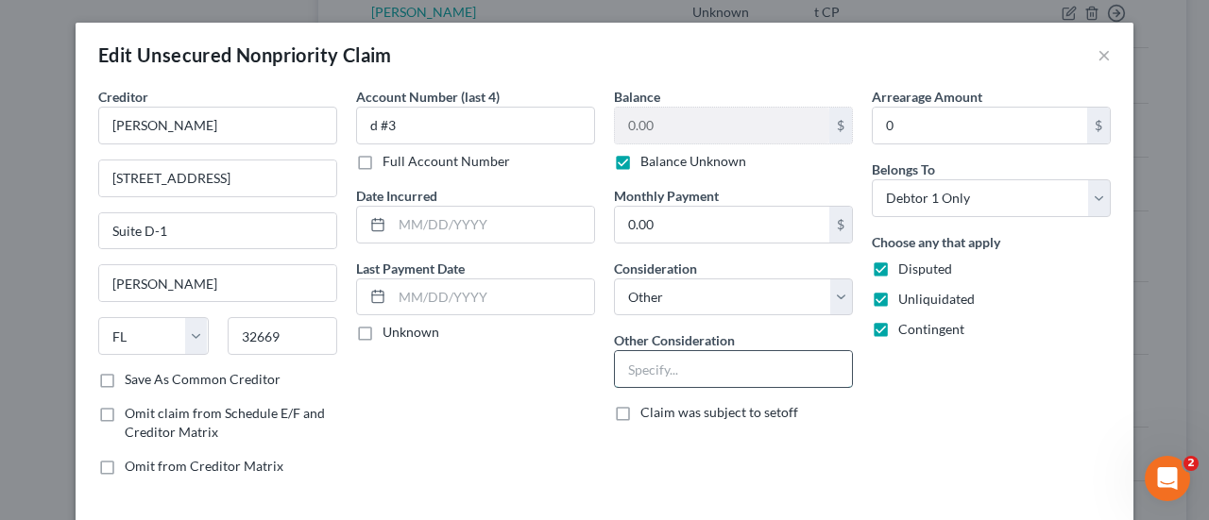
click at [729, 371] on input "text" at bounding box center [733, 369] width 237 height 36
paste input "Potential Investor Claim"
click at [1109, 391] on div "Arrearage Amount 0 $ Belongs To * Select Debtor 1 Only Debtor 2 Only Debtor 1 A…" at bounding box center [991, 289] width 258 height 404
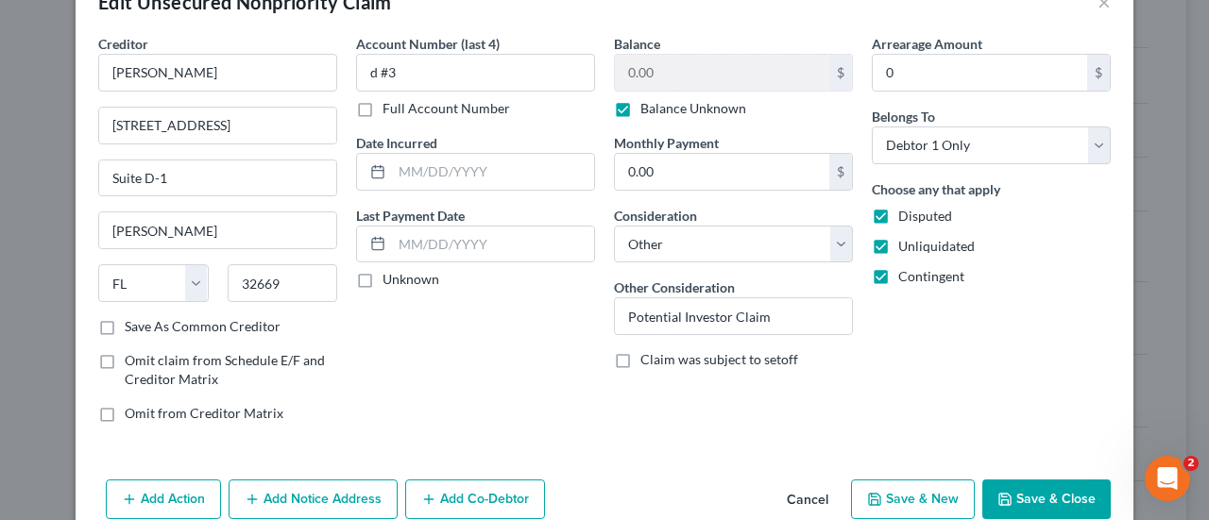
scroll to position [62, 0]
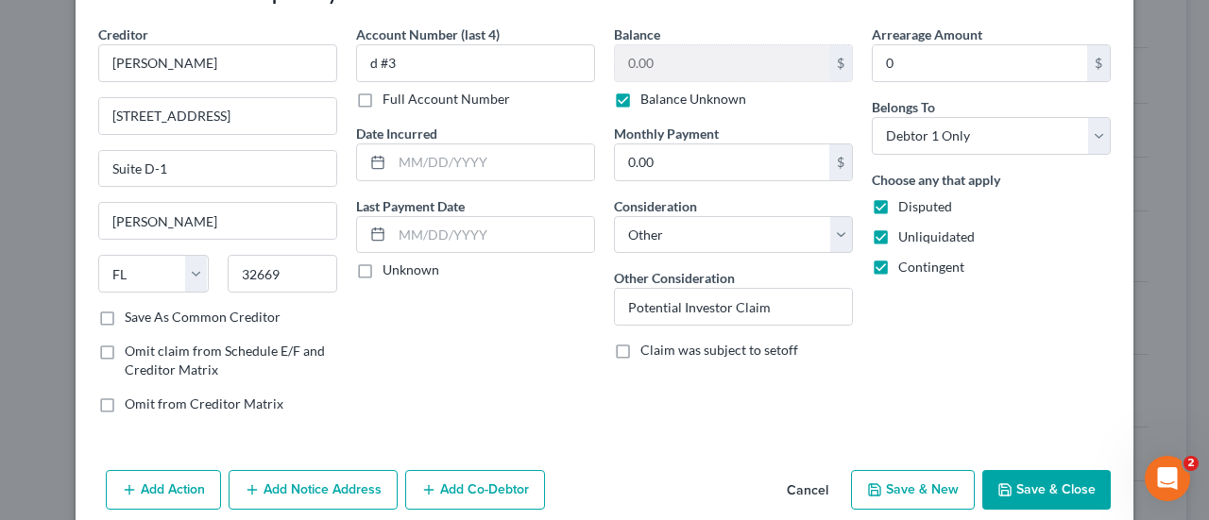
click at [1048, 484] on button "Save & Close" at bounding box center [1046, 490] width 128 height 40
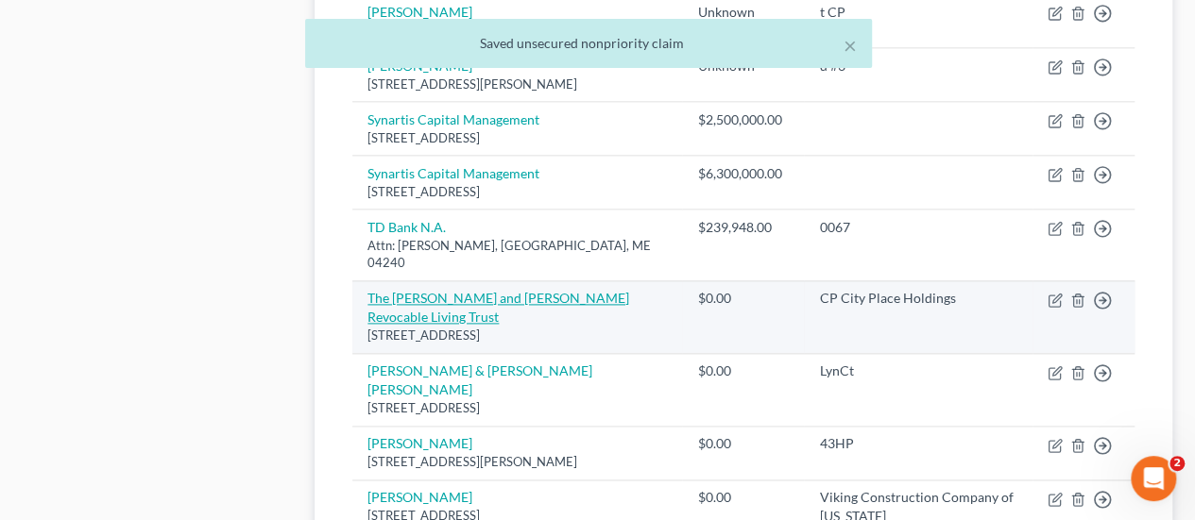
click at [440, 325] on link "The [PERSON_NAME] and [PERSON_NAME] Revocable Living Trust" at bounding box center [498, 307] width 262 height 35
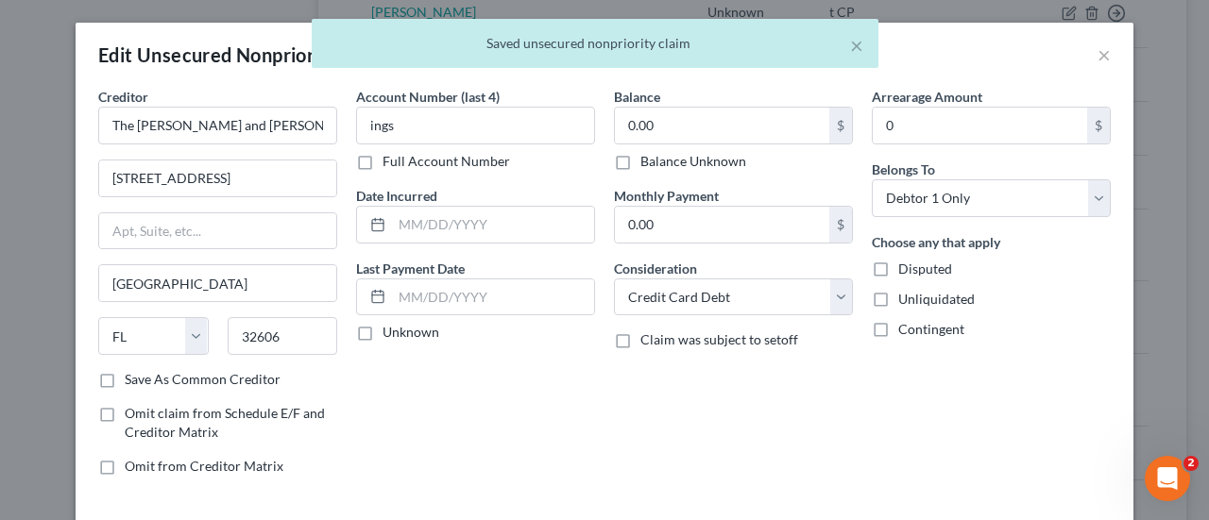
click at [716, 156] on label "Balance Unknown" at bounding box center [693, 161] width 106 height 19
click at [660, 156] on input "Balance Unknown" at bounding box center [654, 158] width 12 height 12
click at [898, 265] on label "Disputed" at bounding box center [925, 269] width 54 height 19
click at [906, 265] on input "Disputed" at bounding box center [912, 266] width 12 height 12
click at [898, 300] on label "Unliquidated" at bounding box center [936, 299] width 76 height 19
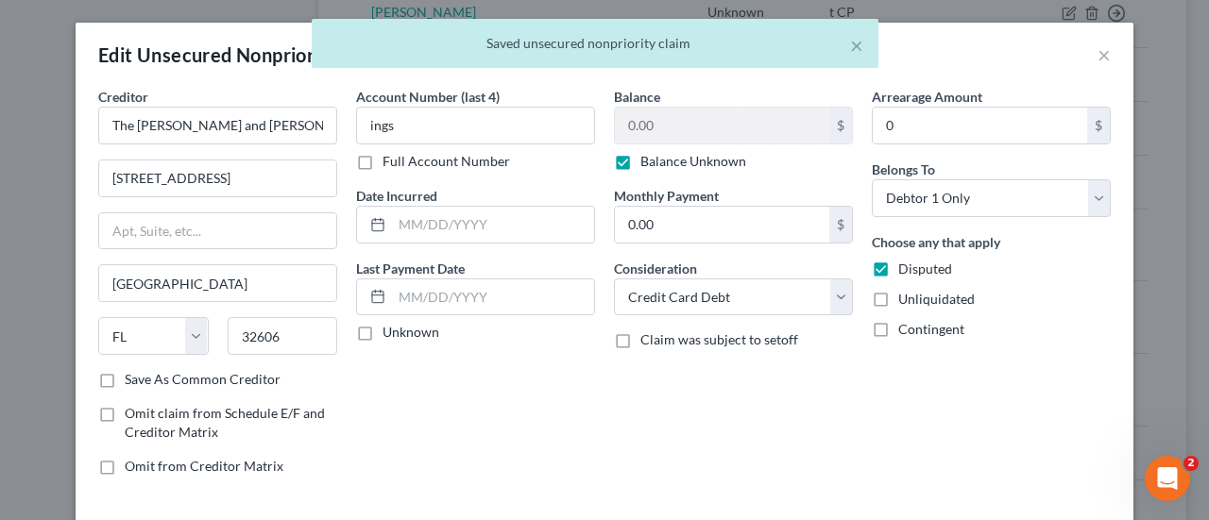
click at [906, 300] on input "Unliquidated" at bounding box center [912, 296] width 12 height 12
click at [898, 328] on label "Contingent" at bounding box center [931, 329] width 66 height 19
click at [906, 328] on input "Contingent" at bounding box center [912, 326] width 12 height 12
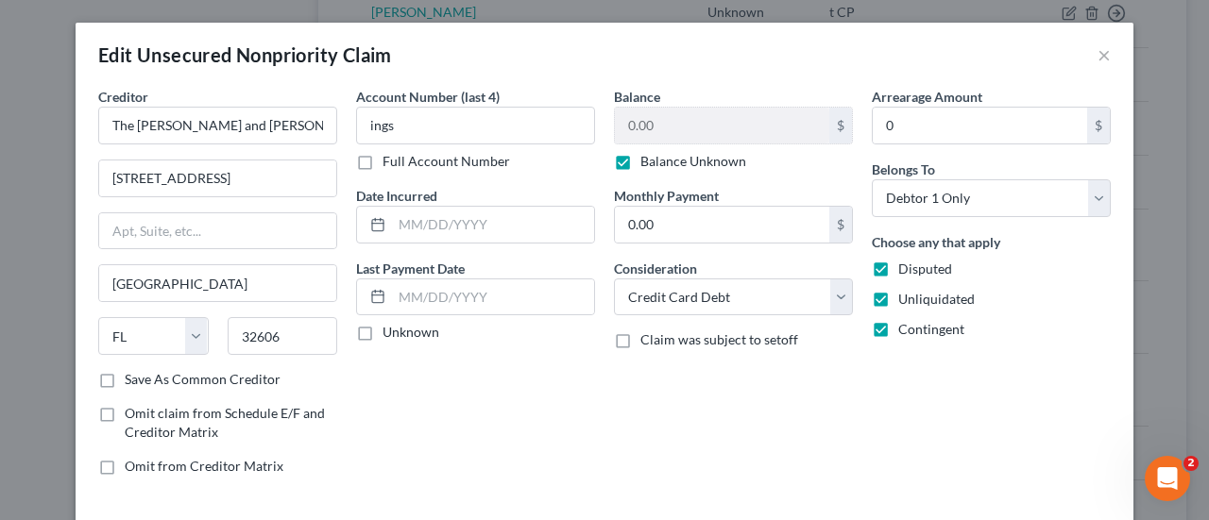
click at [771, 317] on div "Balance 0.00 $ Balance Unknown Balance Undetermined 0.00 $ Balance Unknown Mont…" at bounding box center [733, 289] width 258 height 404
click
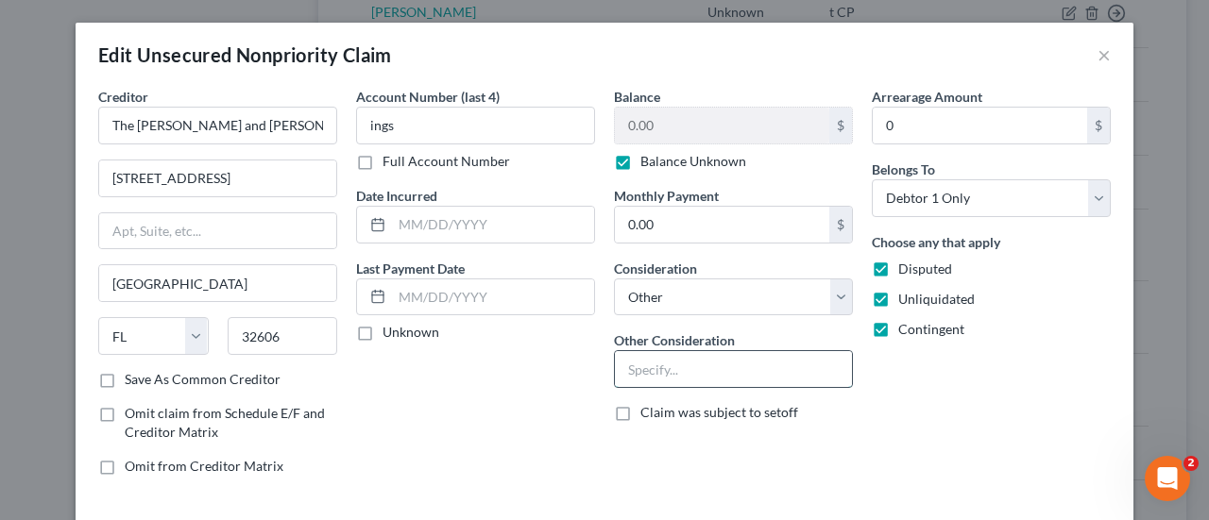
paste input "Potential Investor Claim"
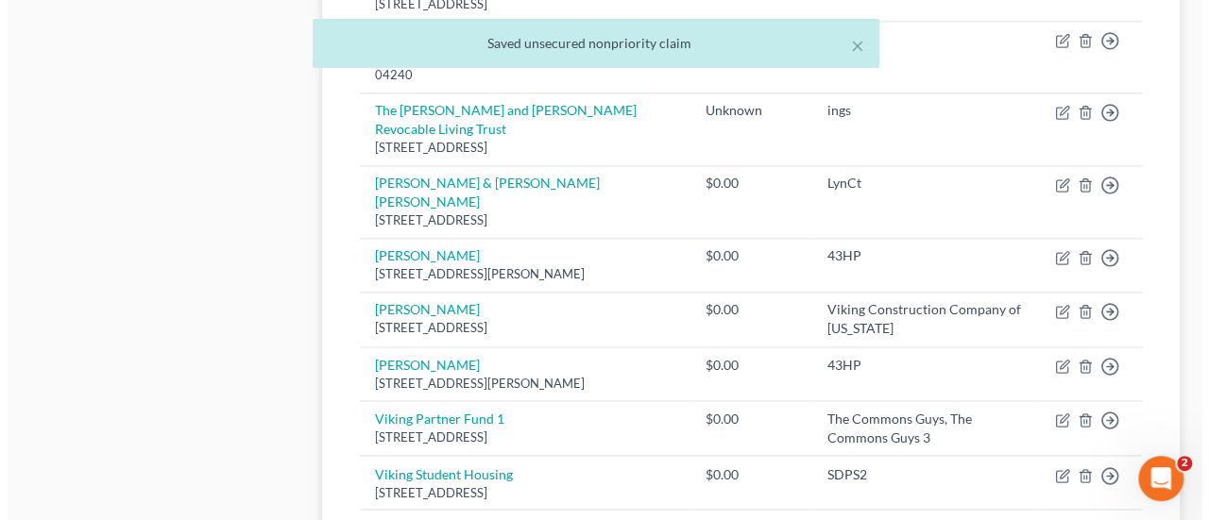
scroll to position [1324, 0]
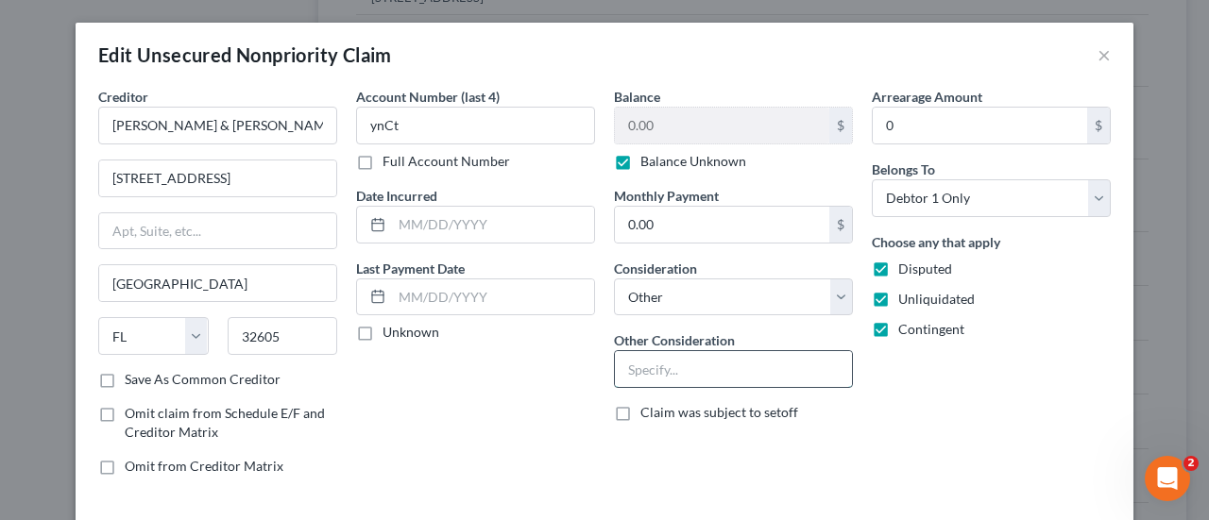
paste input "Potential Investor Claim"
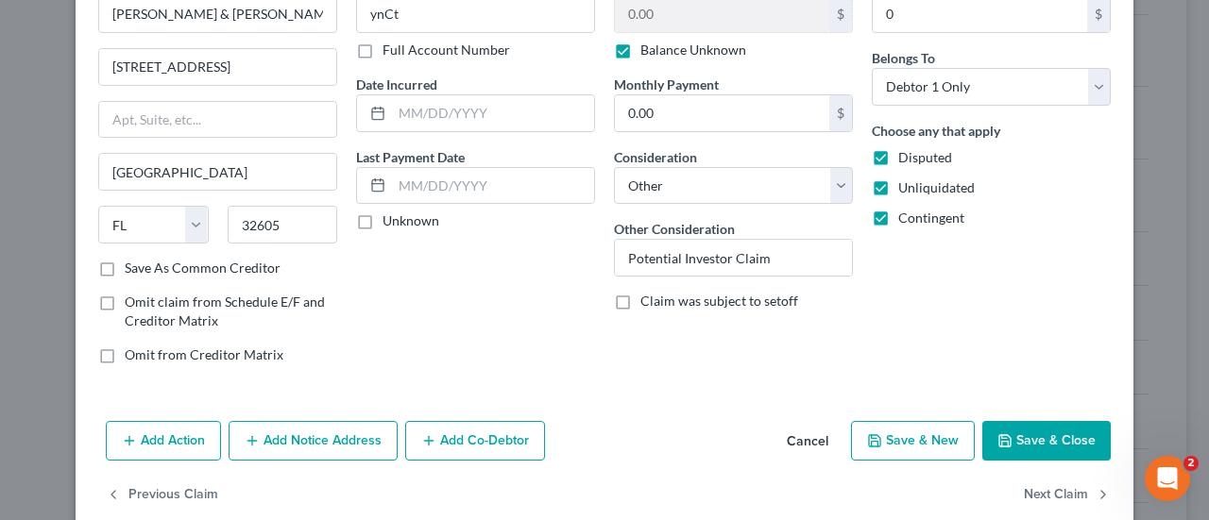
scroll to position [140, 0]
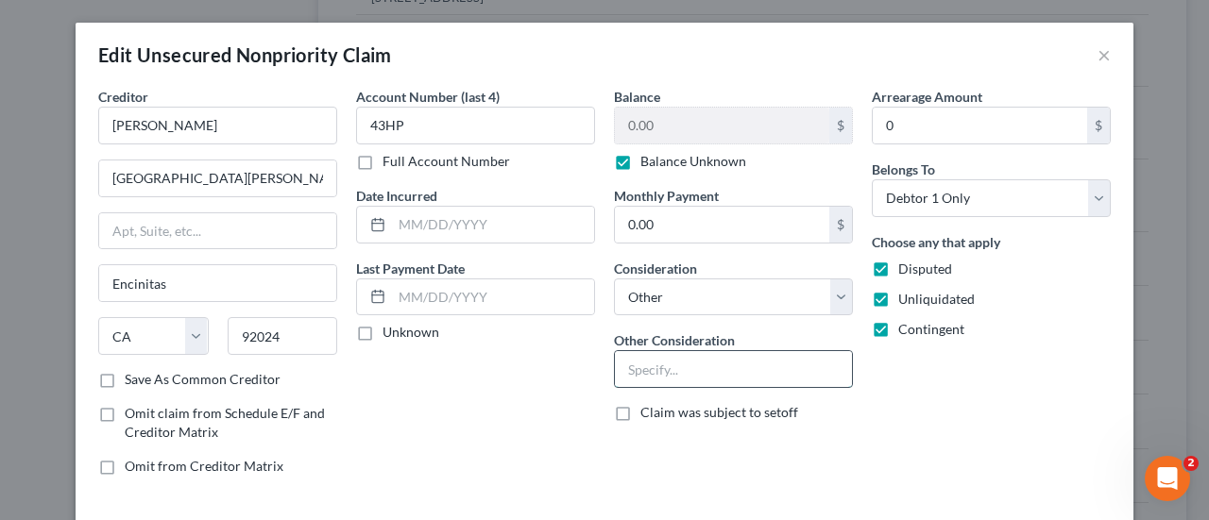
paste input "Potential Investor Claim"
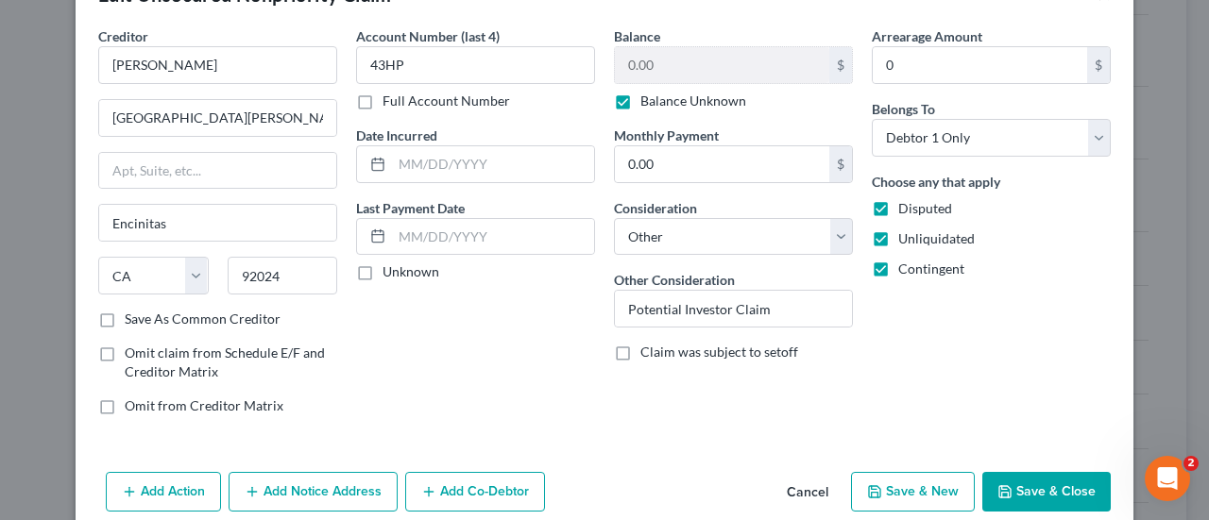
scroll to position [96, 0]
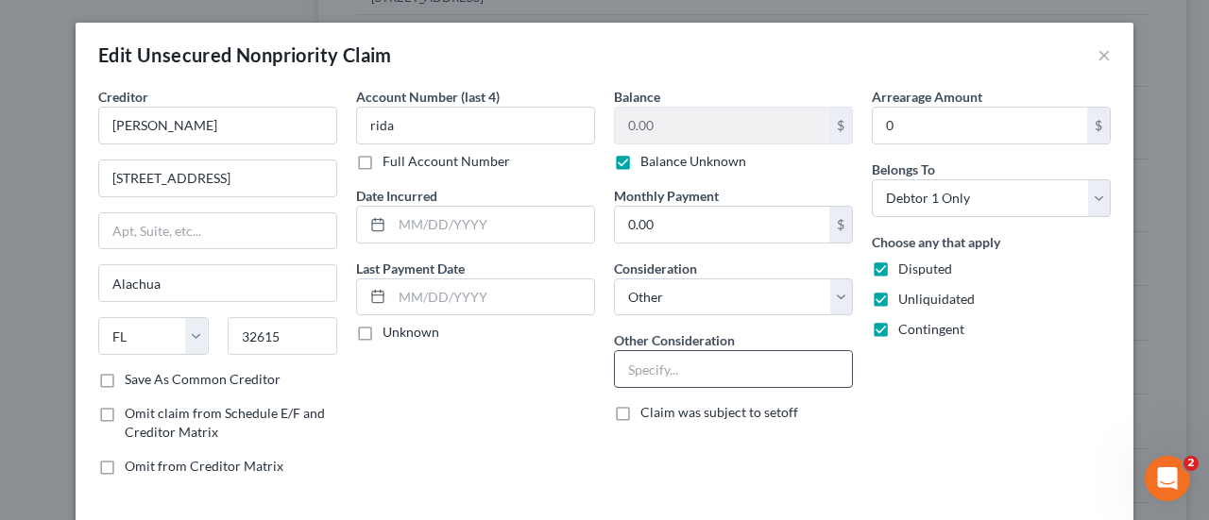
paste input "Potential Investor Claim"
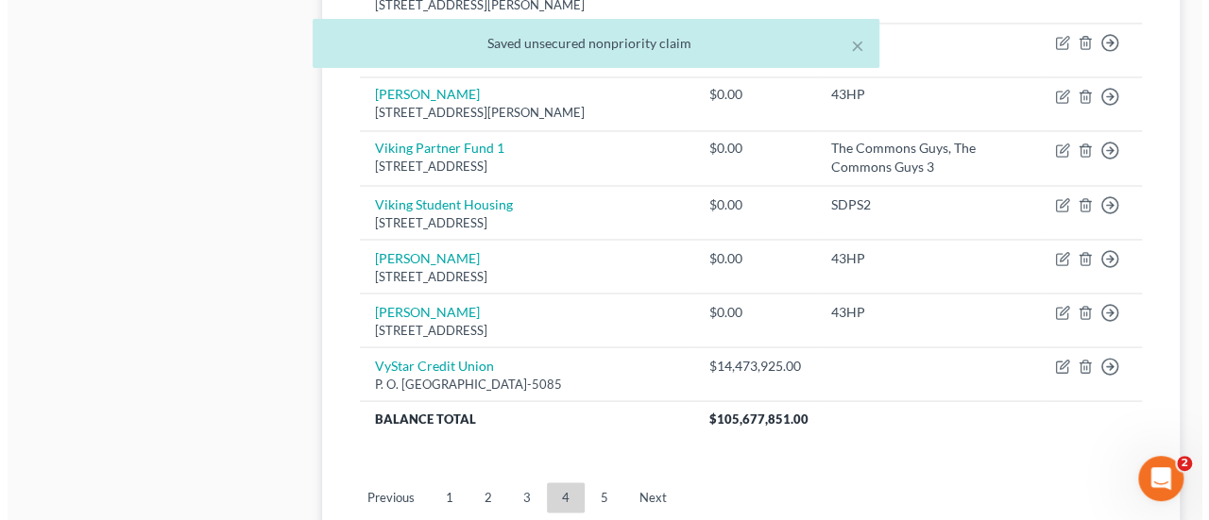
scroll to position [1580, 0]
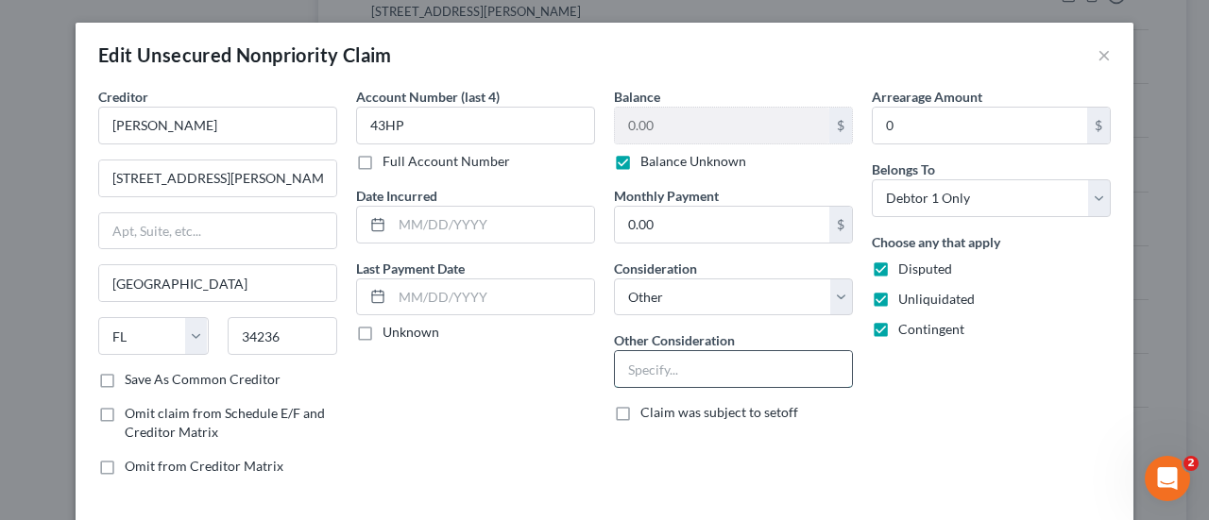
paste input "Potential Investor Claim"
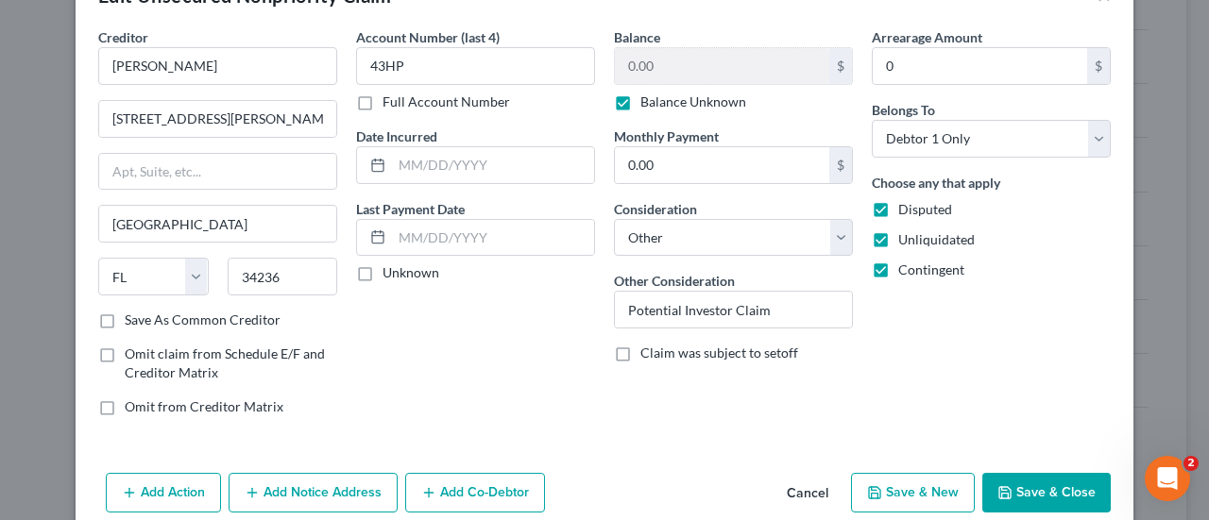
scroll to position [77, 0]
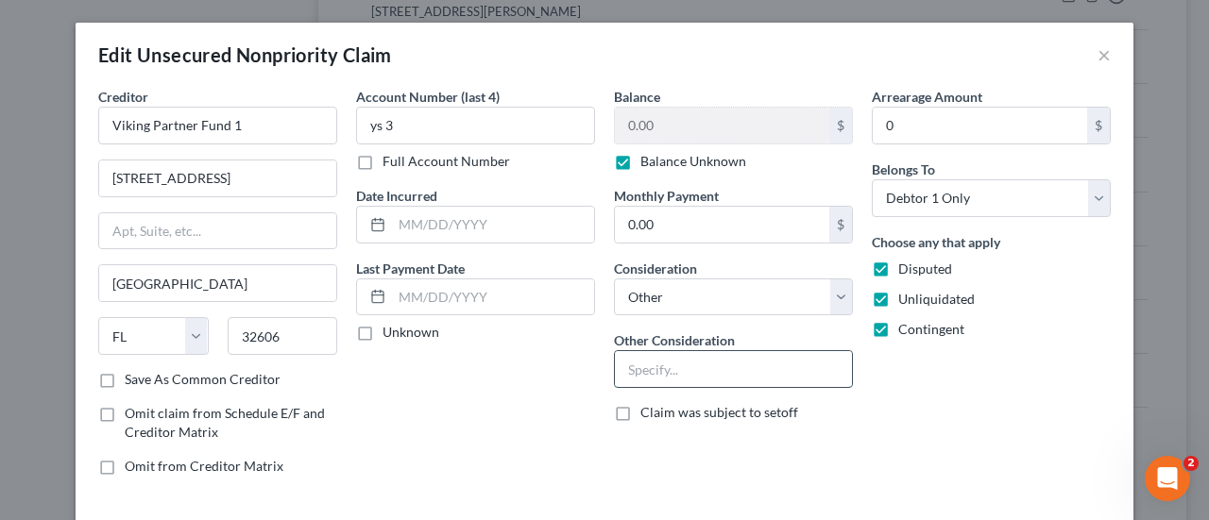
paste input "Potential Investor Claim"
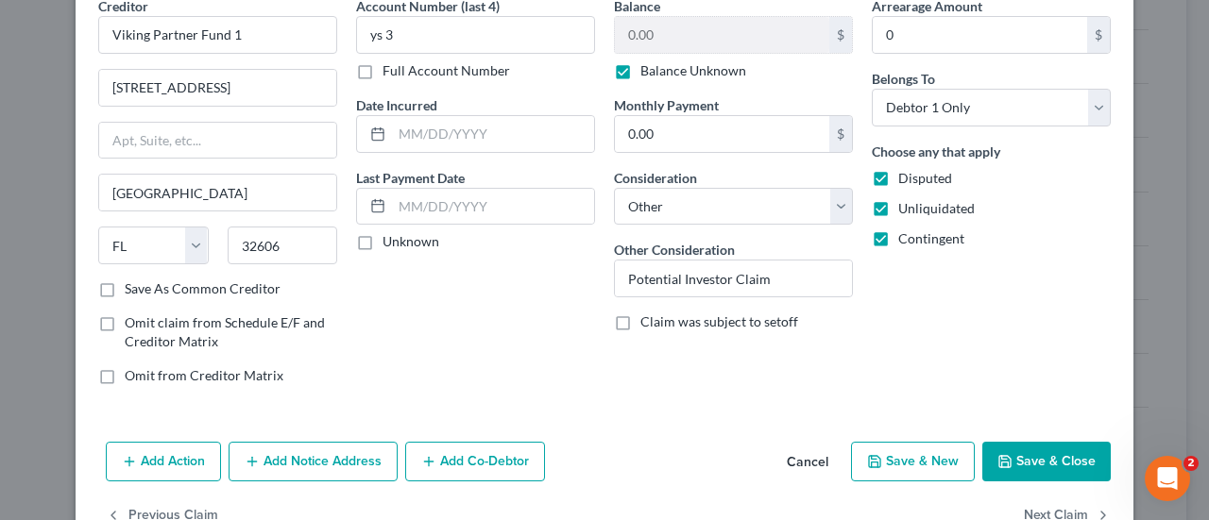
scroll to position [106, 0]
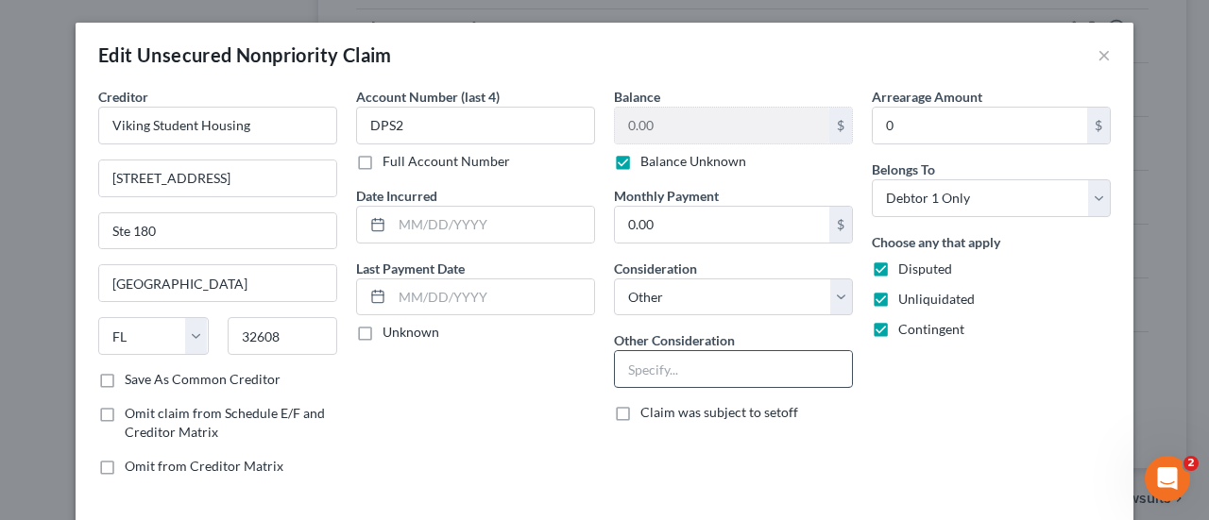
paste input "Potential Investor Claim"
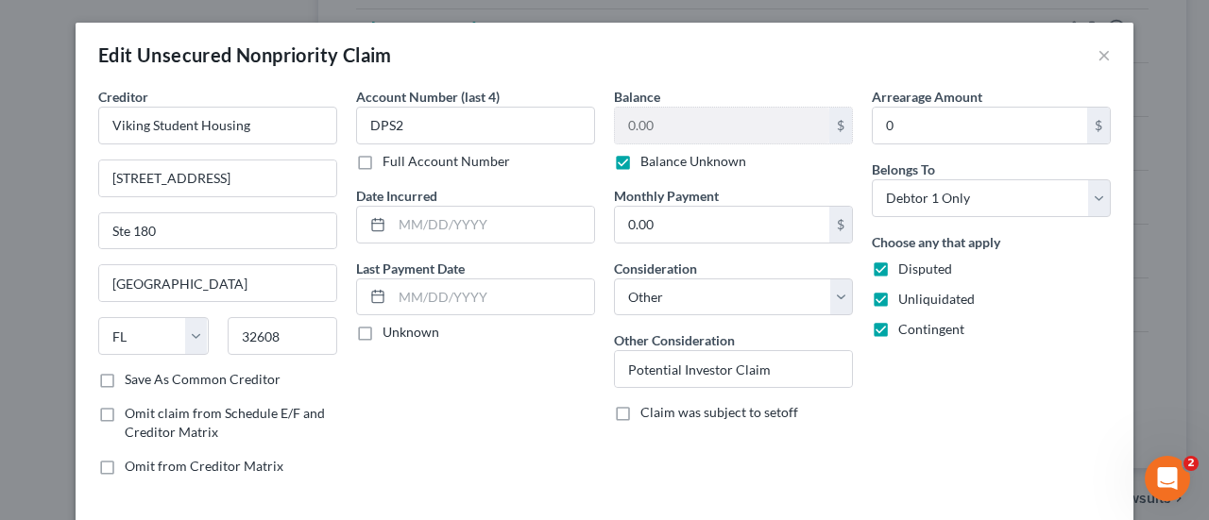
scroll to position [140, 0]
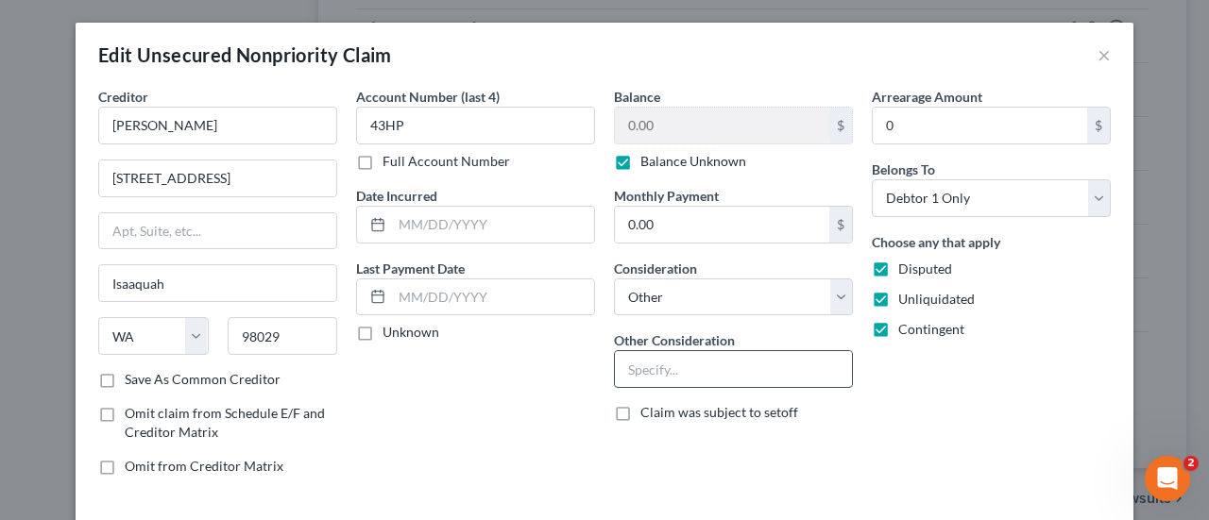
paste input "Potential Investor Claim"
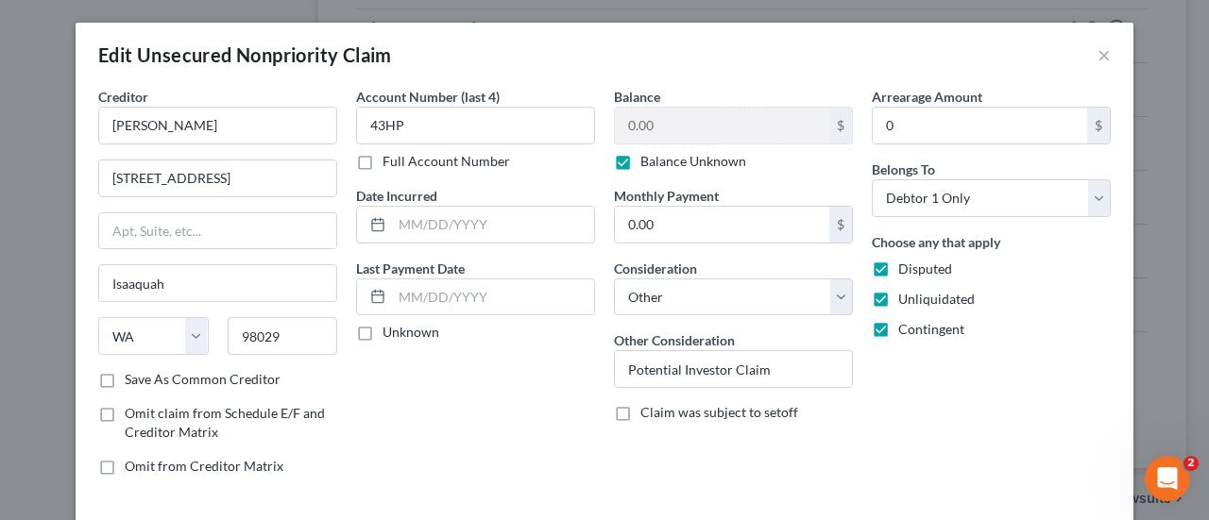
scroll to position [108, 0]
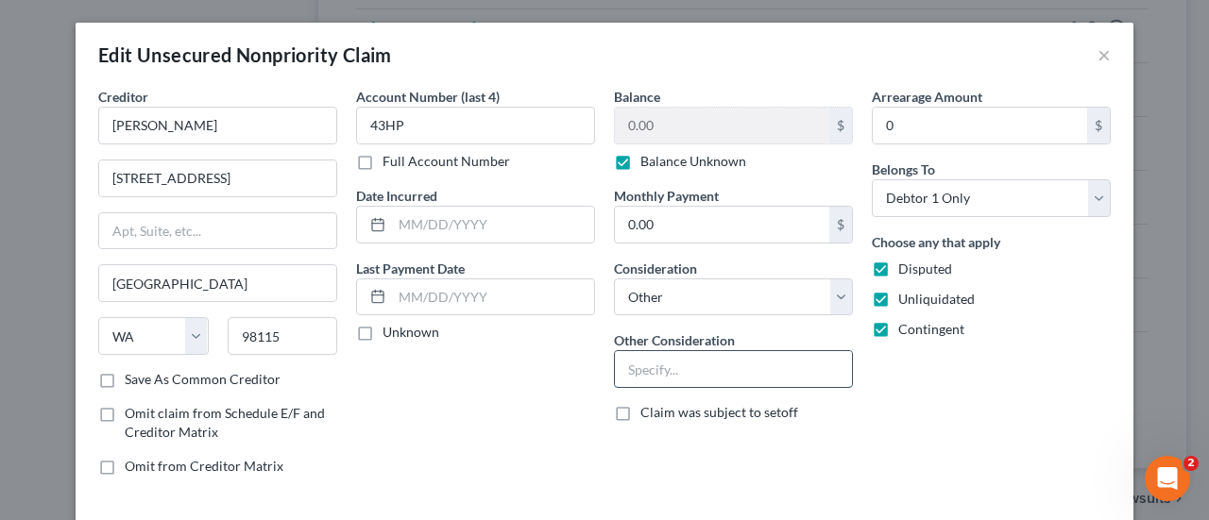
paste input "Potential Investor Claim"
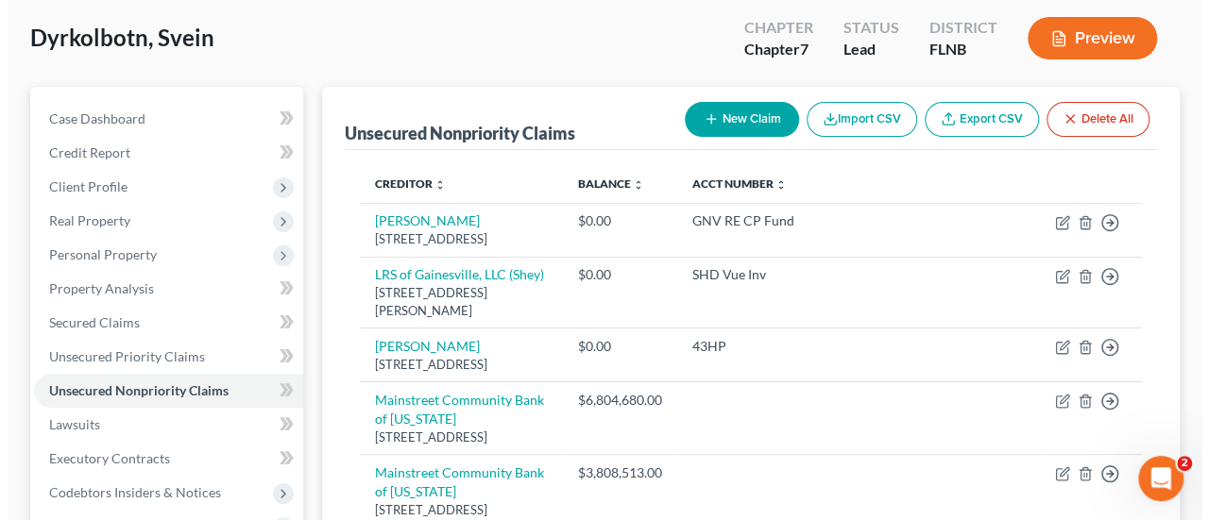
scroll to position [130, 0]
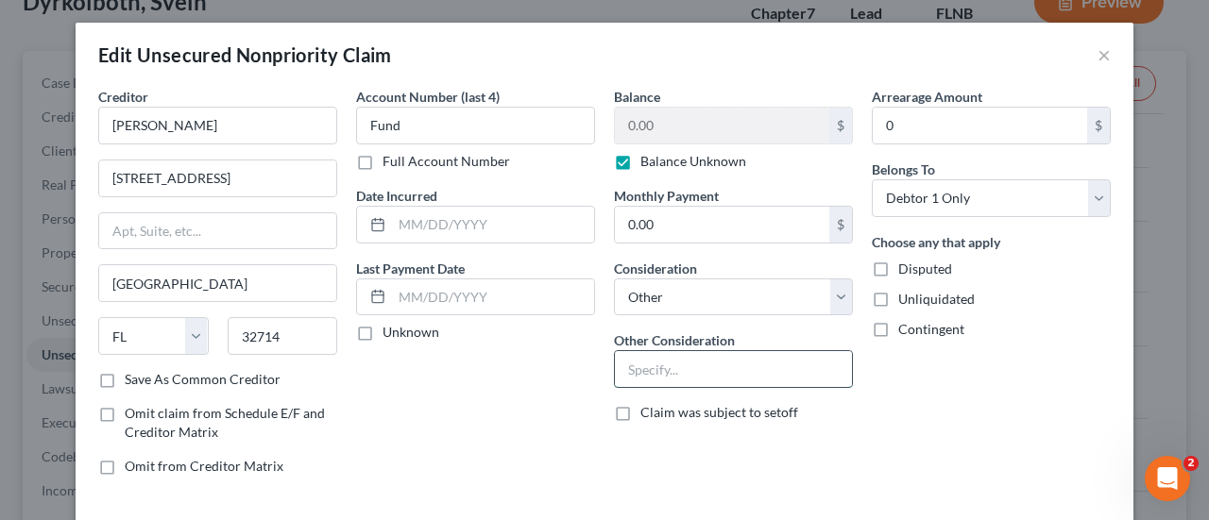
paste input "Potential Investor Claim"
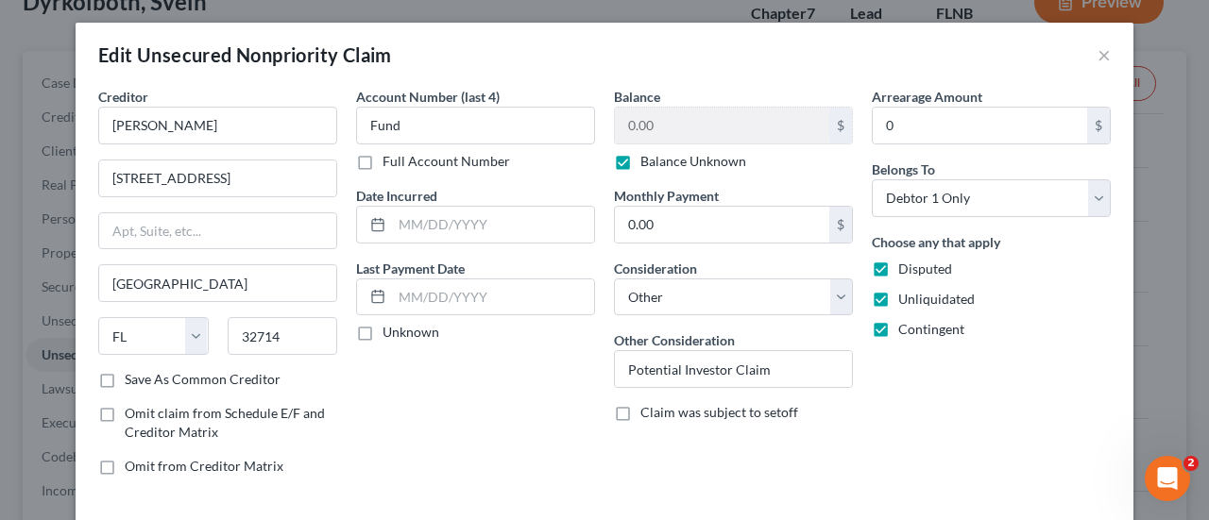
scroll to position [58, 0]
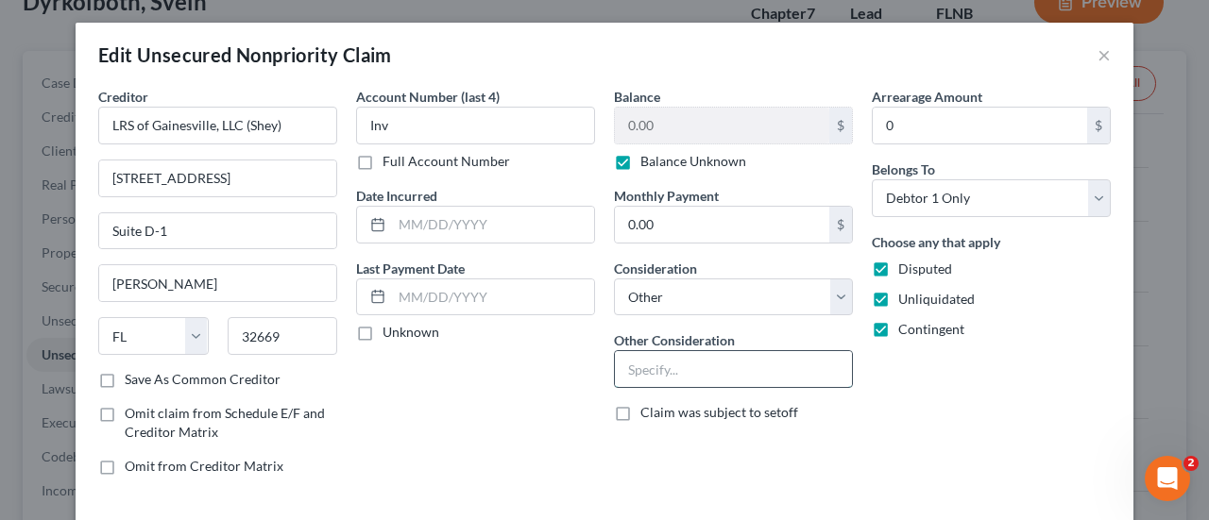
paste input "Potential Investor Claim"
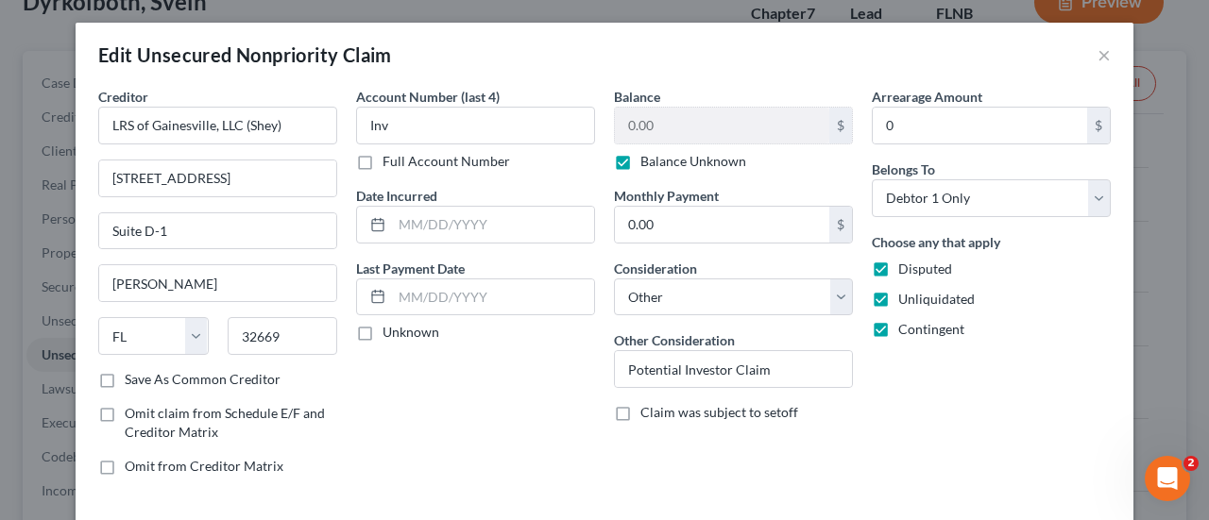
scroll to position [140, 0]
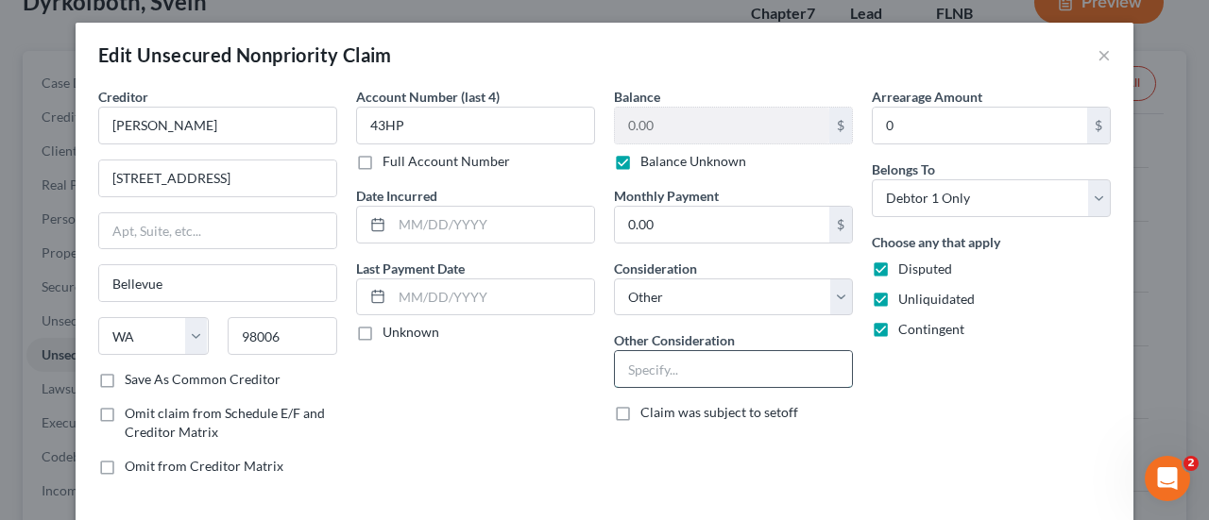
paste input "Potential Investor Claim"
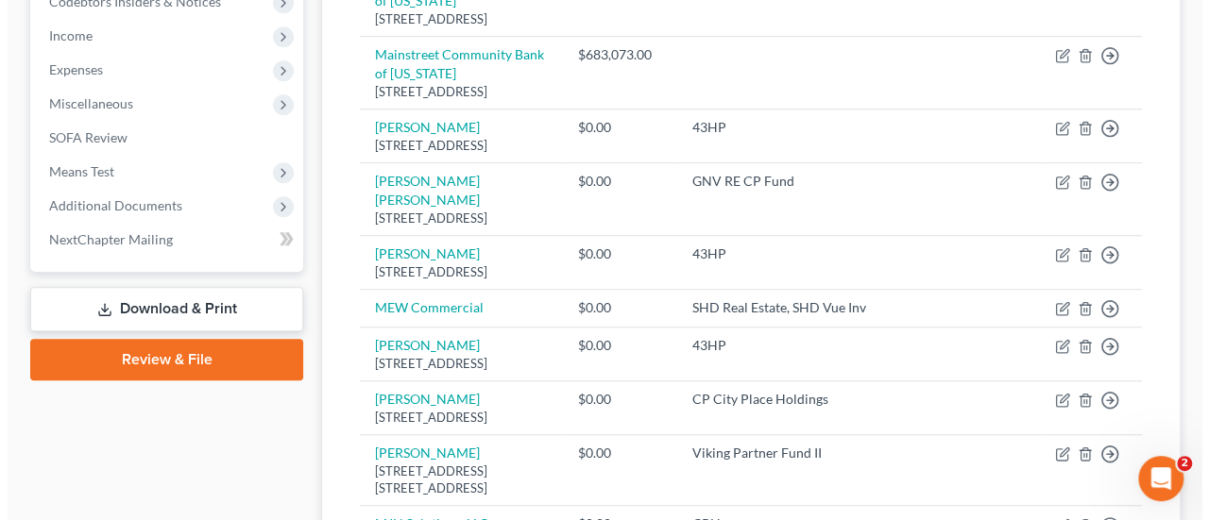
scroll to position [628, 0]
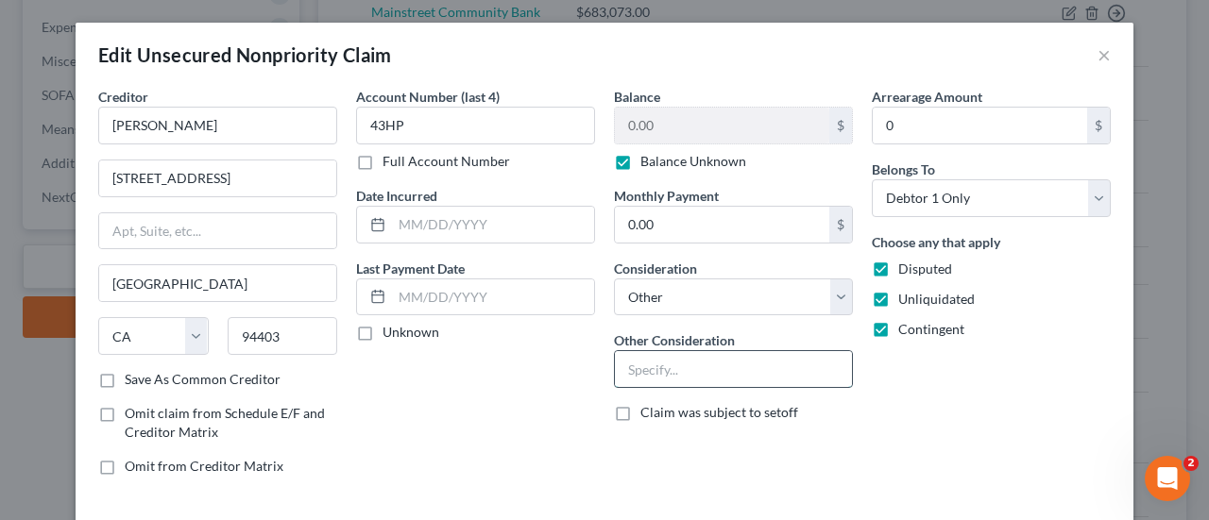
paste input "Potential Investor Claim"
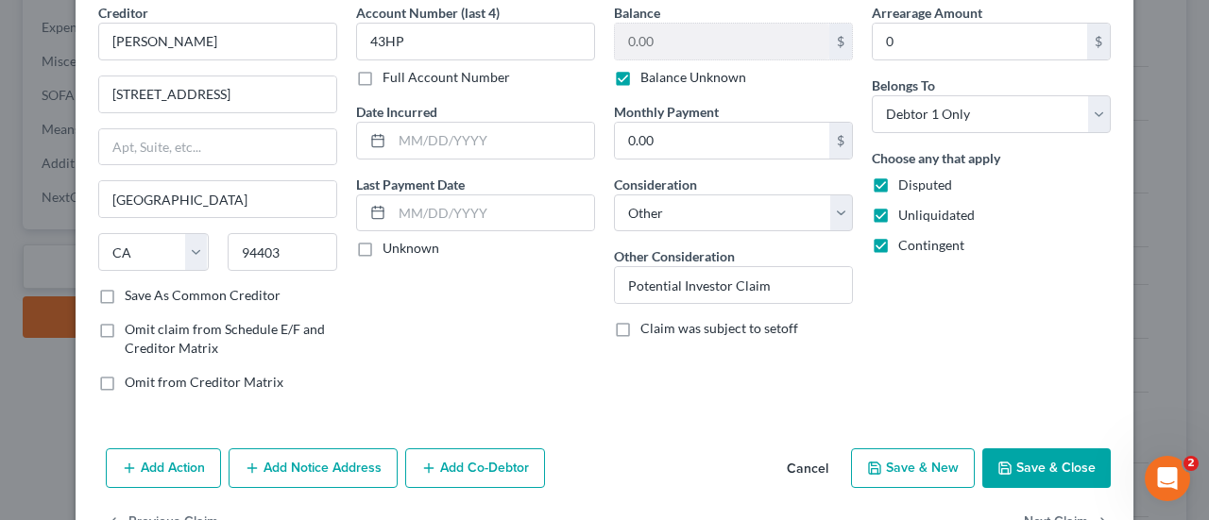
scroll to position [123, 0]
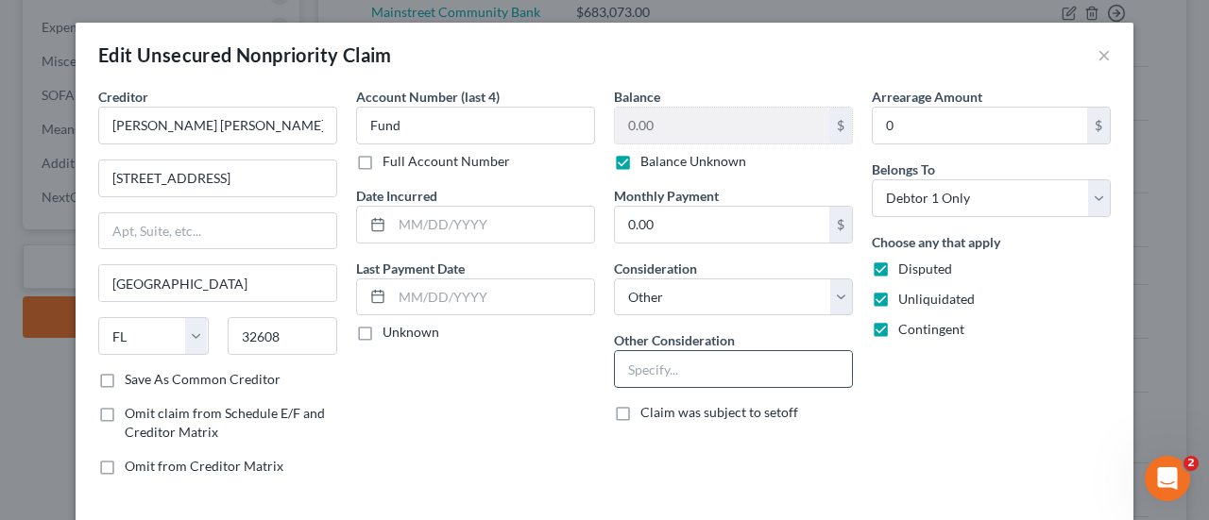
paste input "Potential Investor Claim"
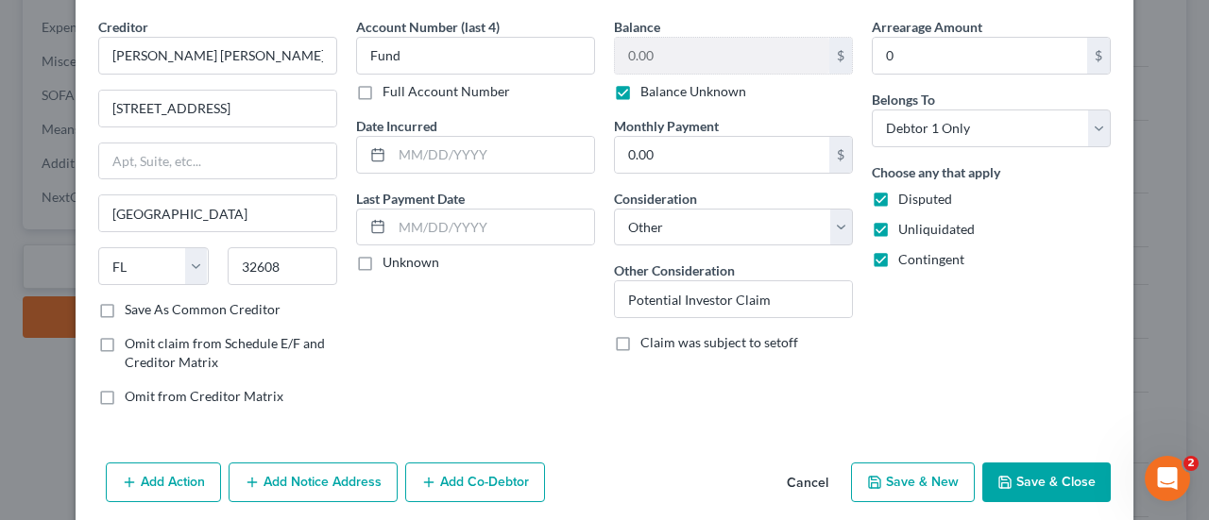
scroll to position [83, 0]
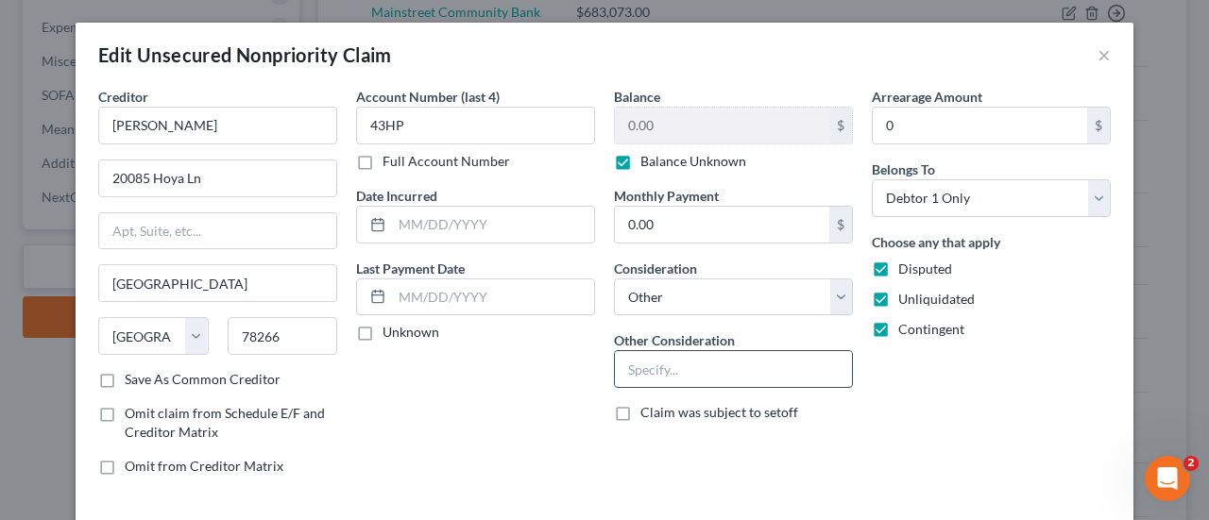
paste input "Potential Investor Claim"
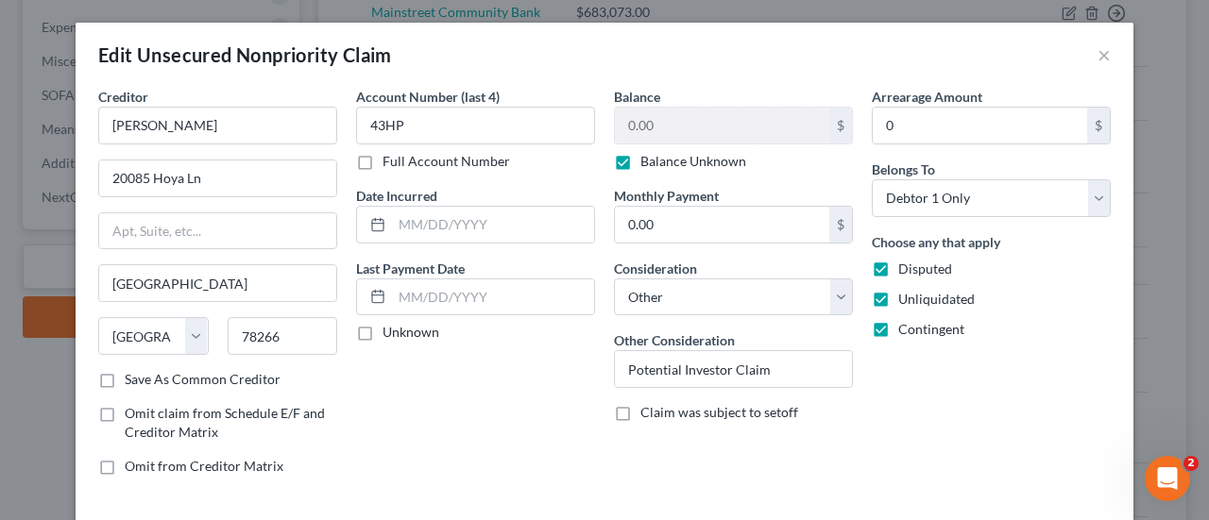
scroll to position [104, 0]
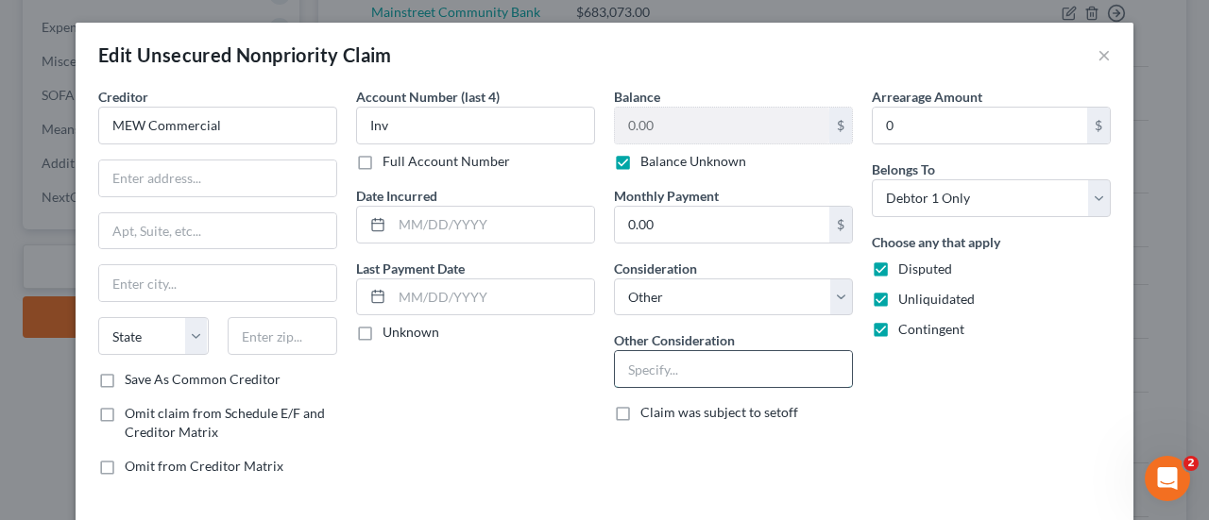
paste input "Potential Investor Claim"
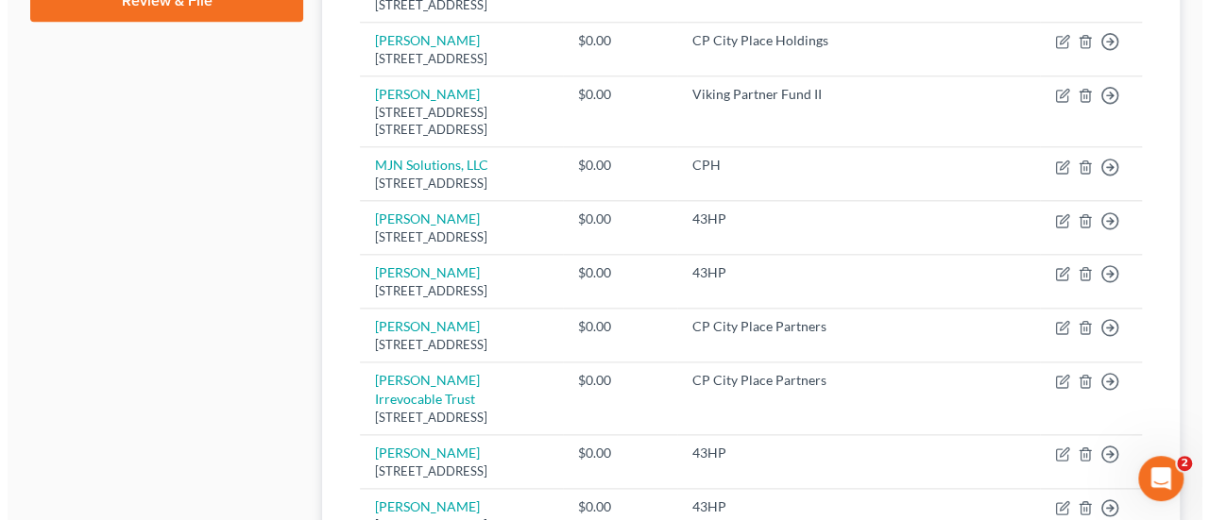
scroll to position [961, 0]
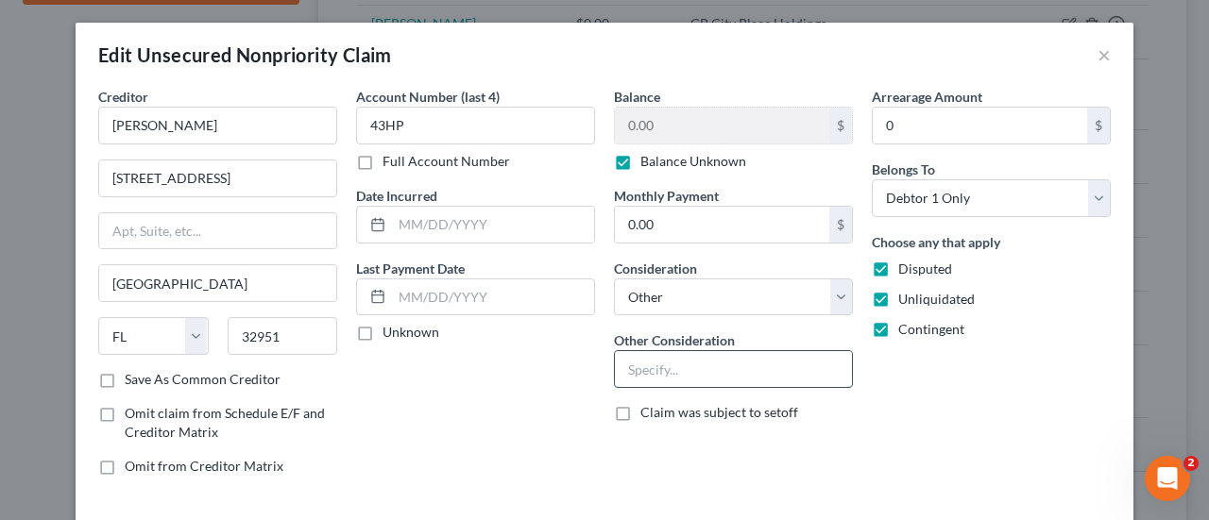
paste input "Potential Investor Claim"
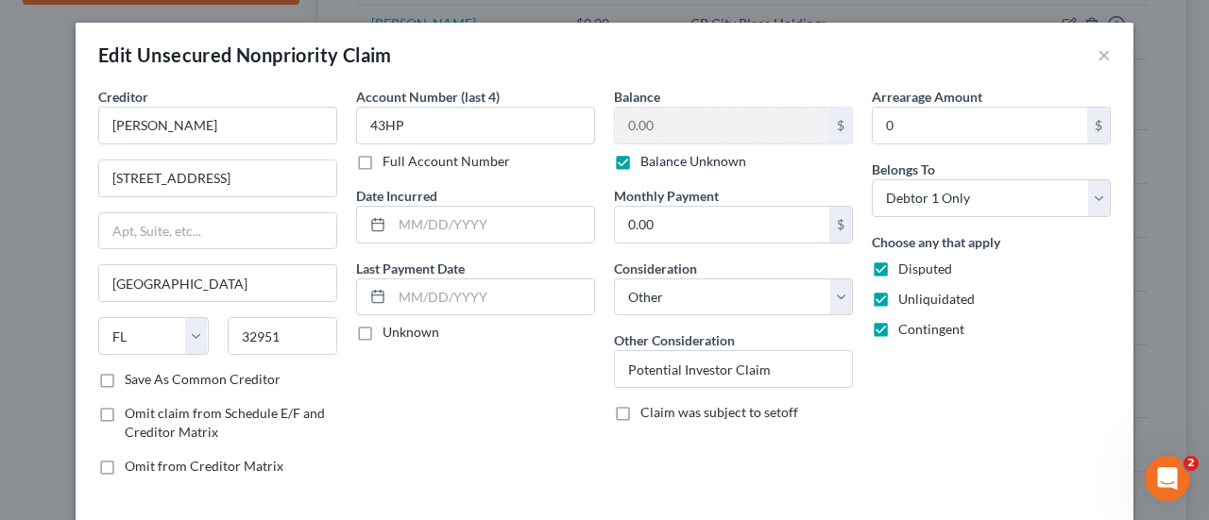
scroll to position [75, 0]
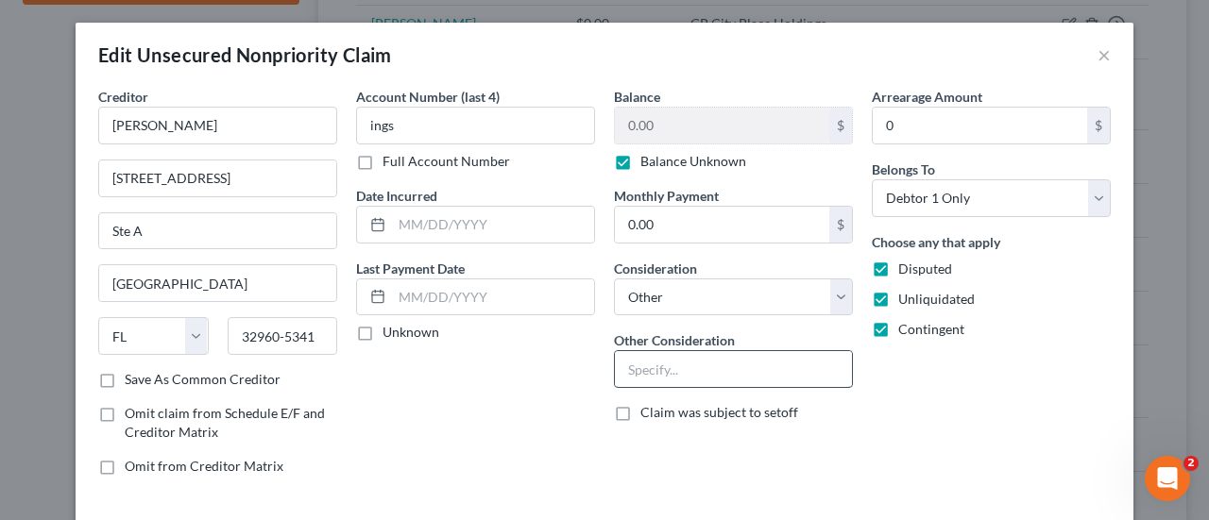
paste input "Potential Investor Claim"
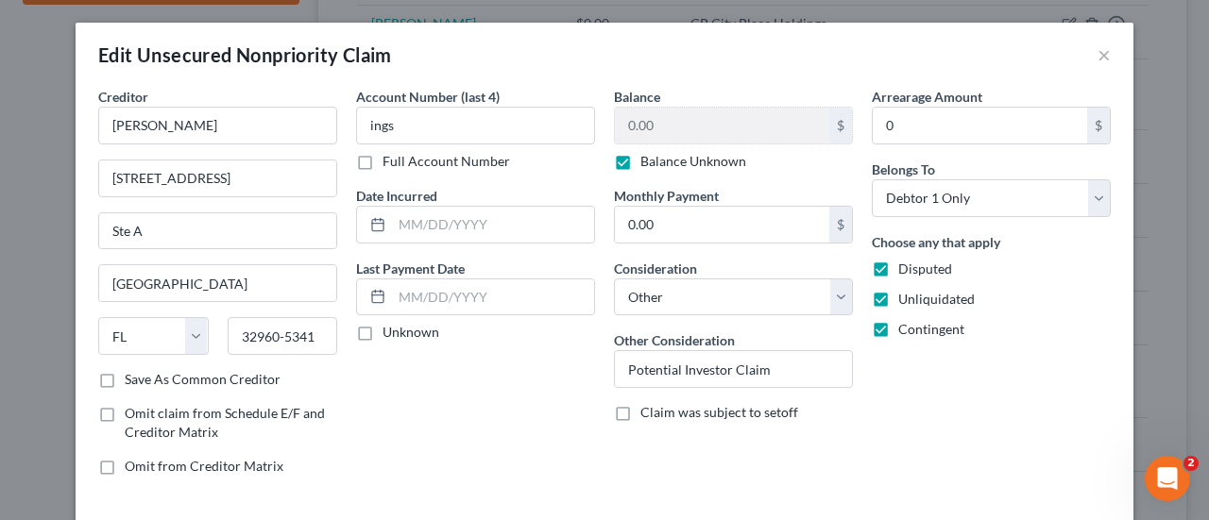
scroll to position [87, 0]
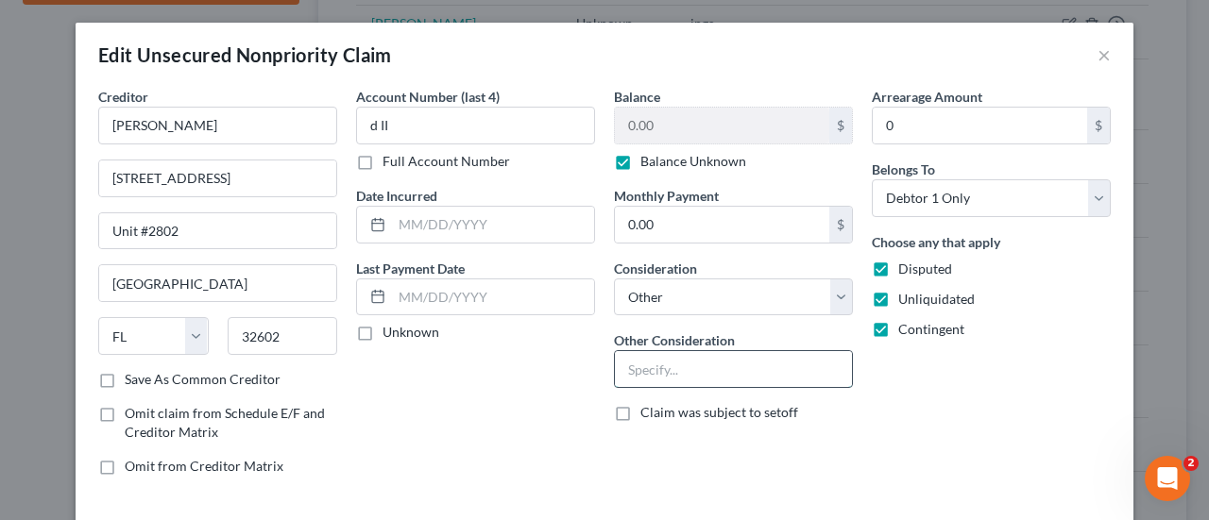
paste input "Potential Investor Claim"
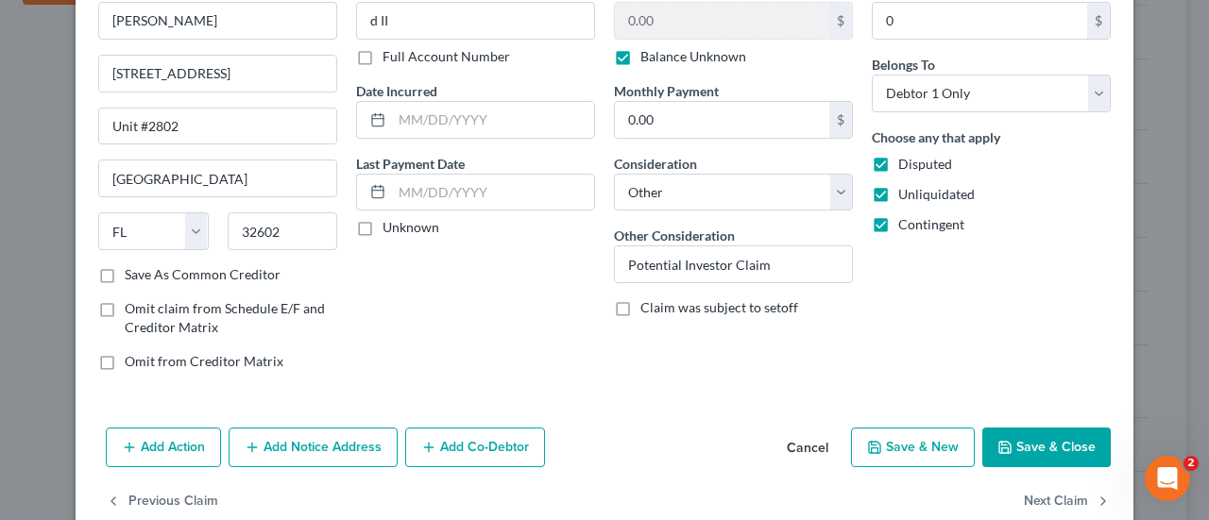
scroll to position [134, 0]
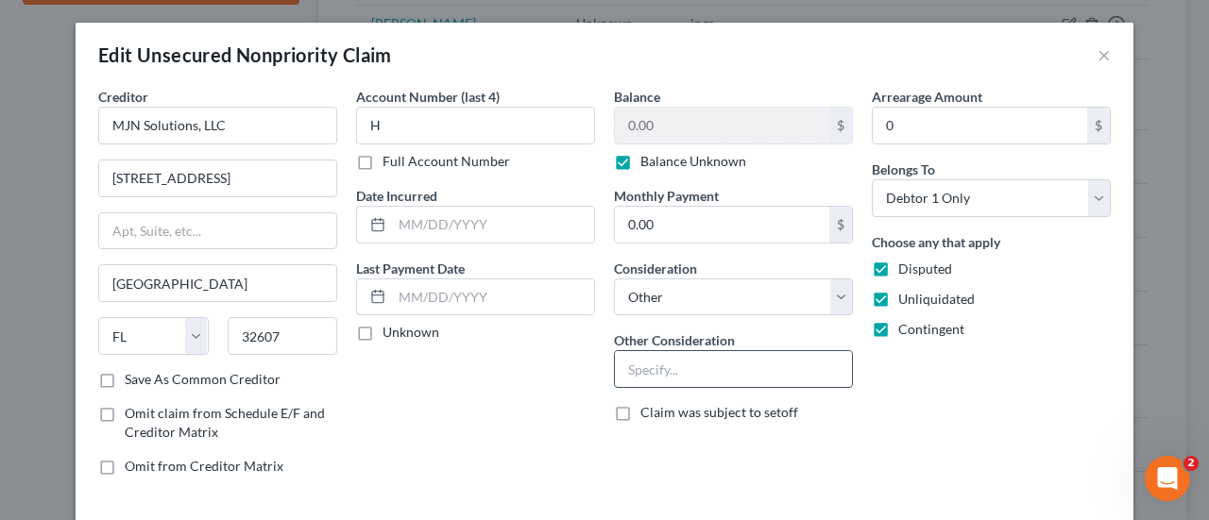
paste input "Potential Investor Claim"
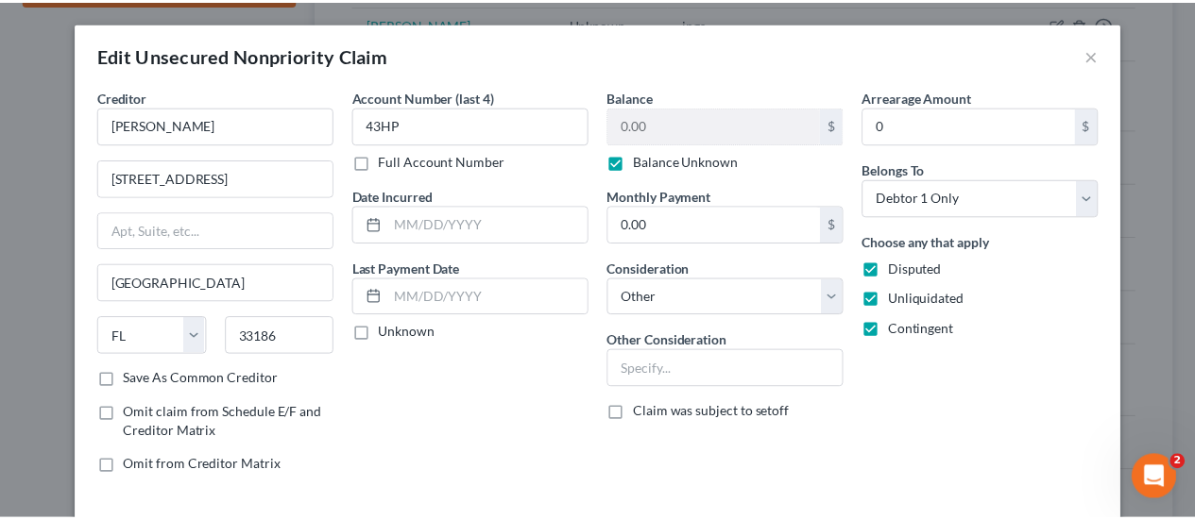
scroll to position [121, 0]
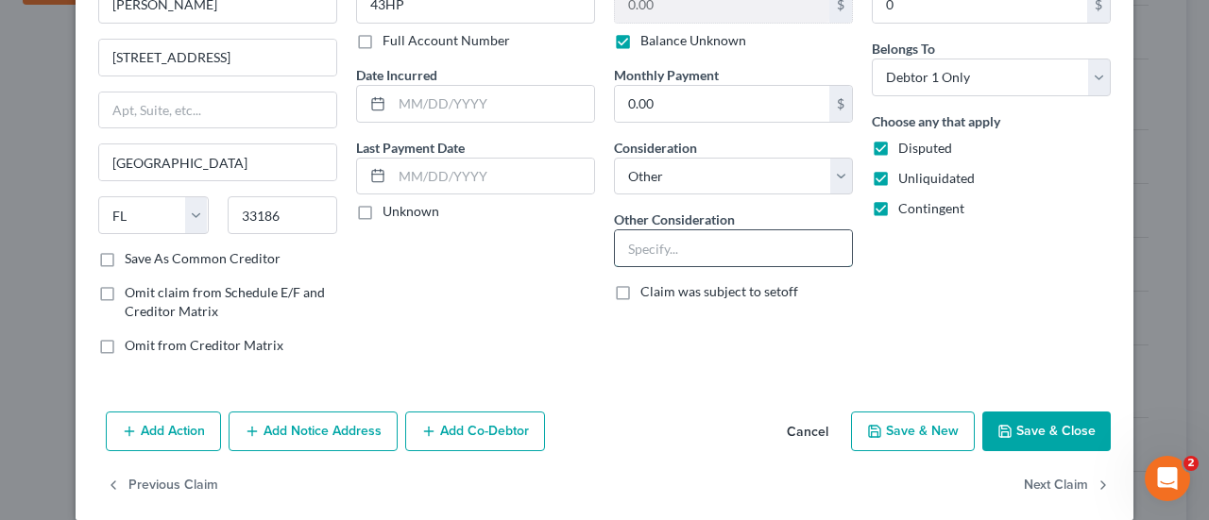
paste input "Potential Investor Claim"
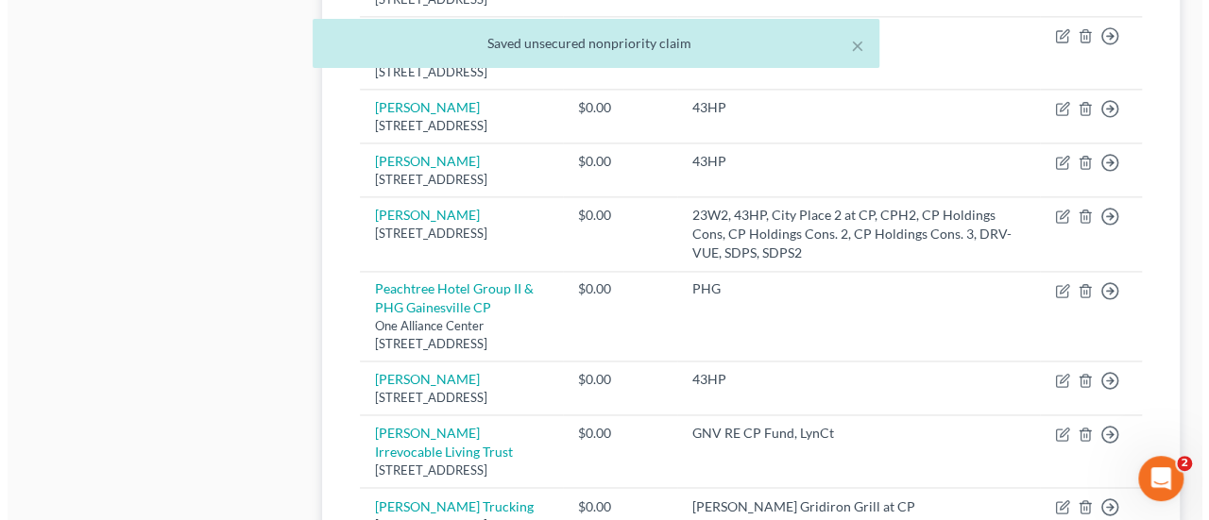
scroll to position [1230, 0]
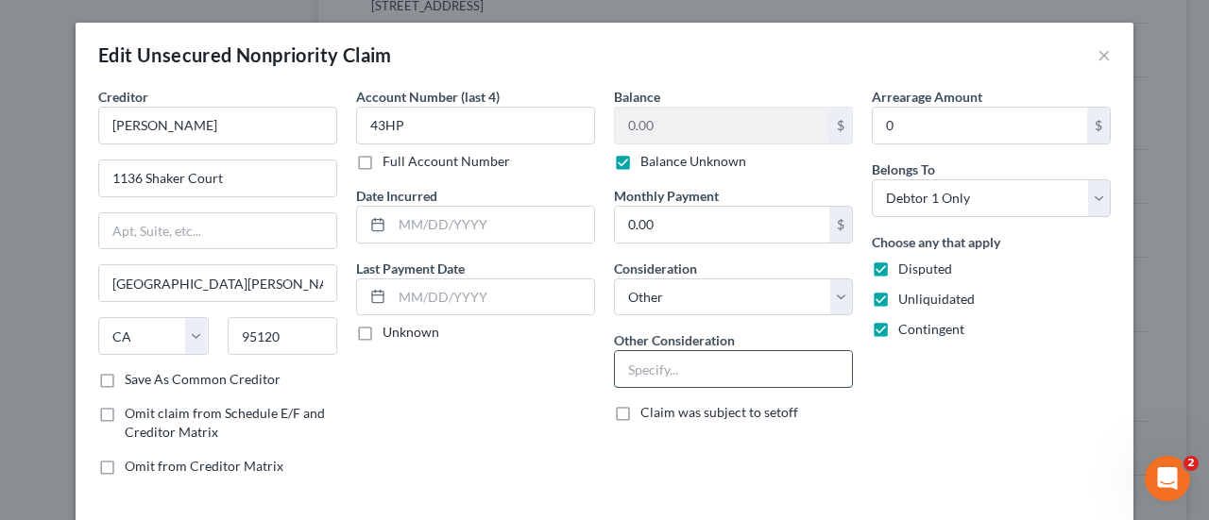
paste input "Potential Investor Claim"
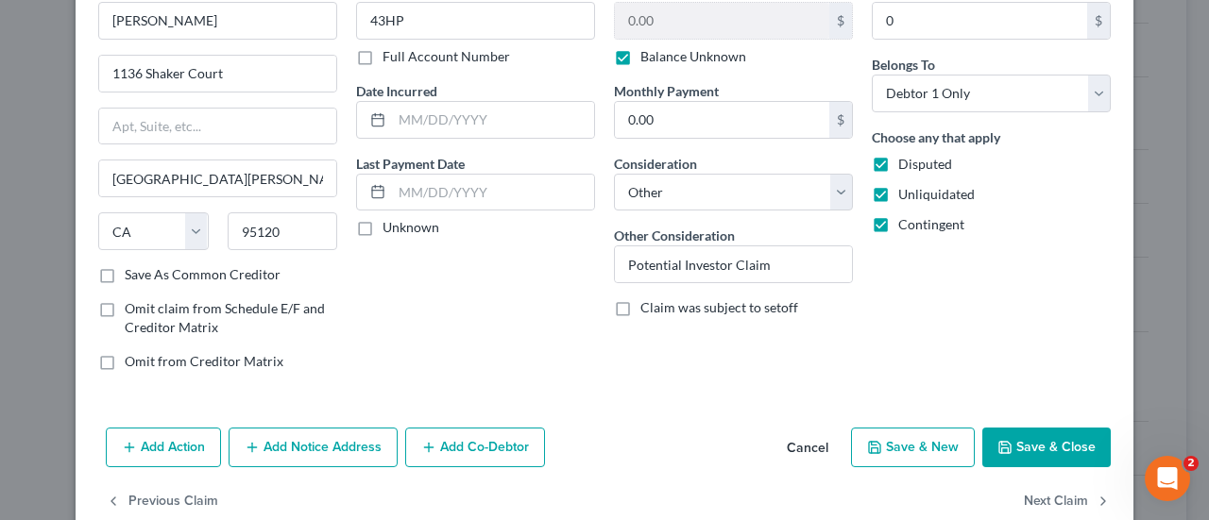
scroll to position [117, 0]
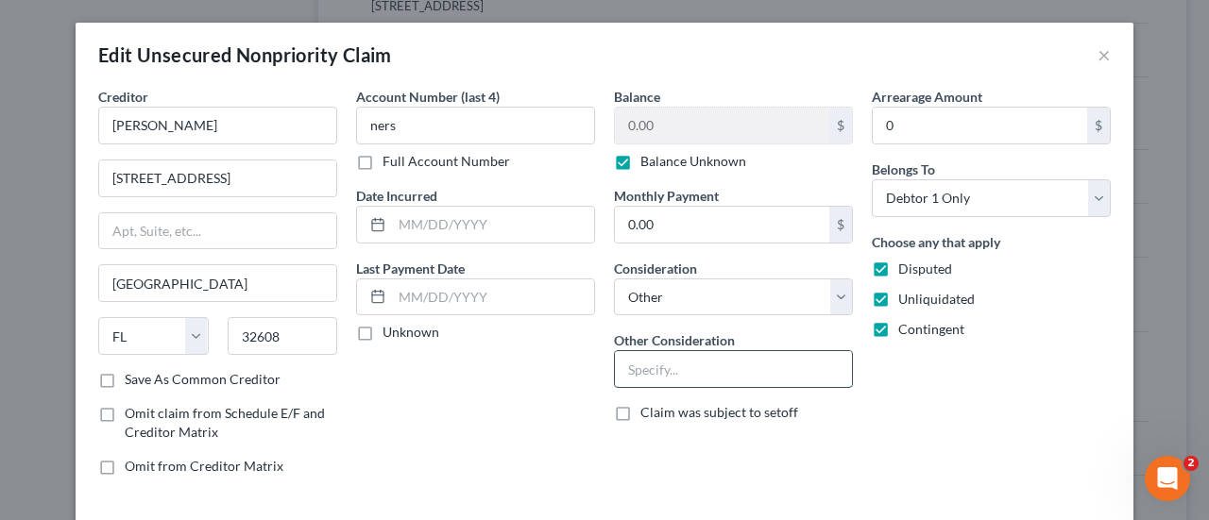
paste input "Potential Investor Claim"
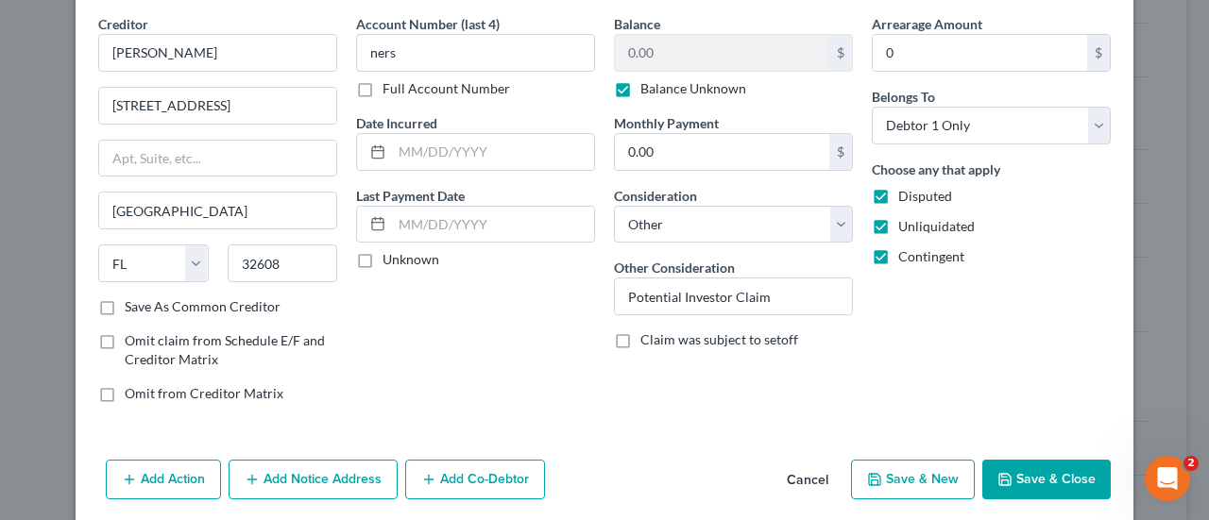
scroll to position [76, 0]
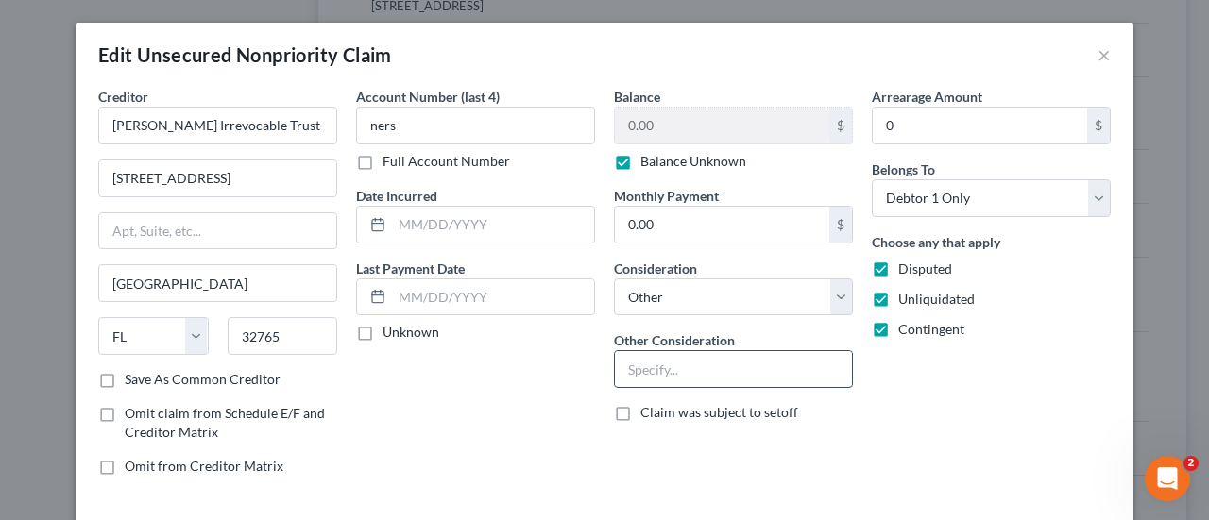
paste input "Potential Investor Claim"
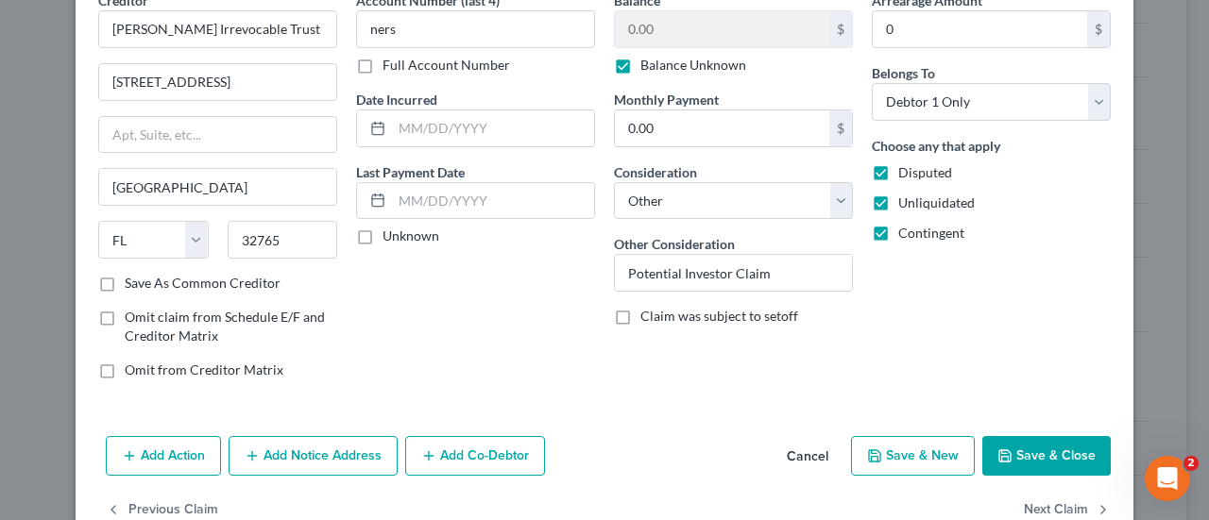
scroll to position [127, 0]
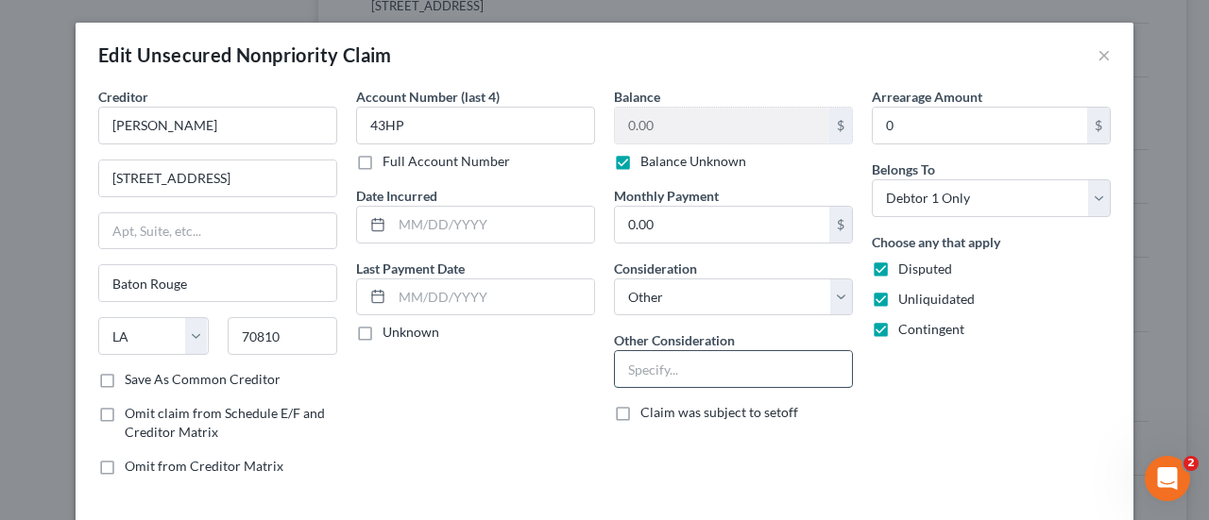
paste input "Potential Investor Claim"
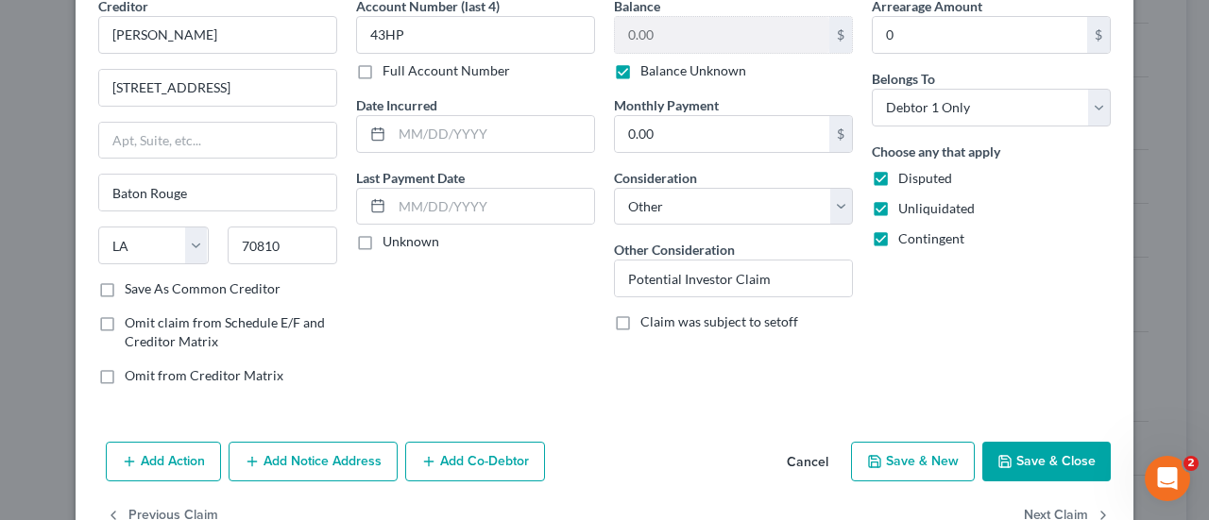
scroll to position [98, 0]
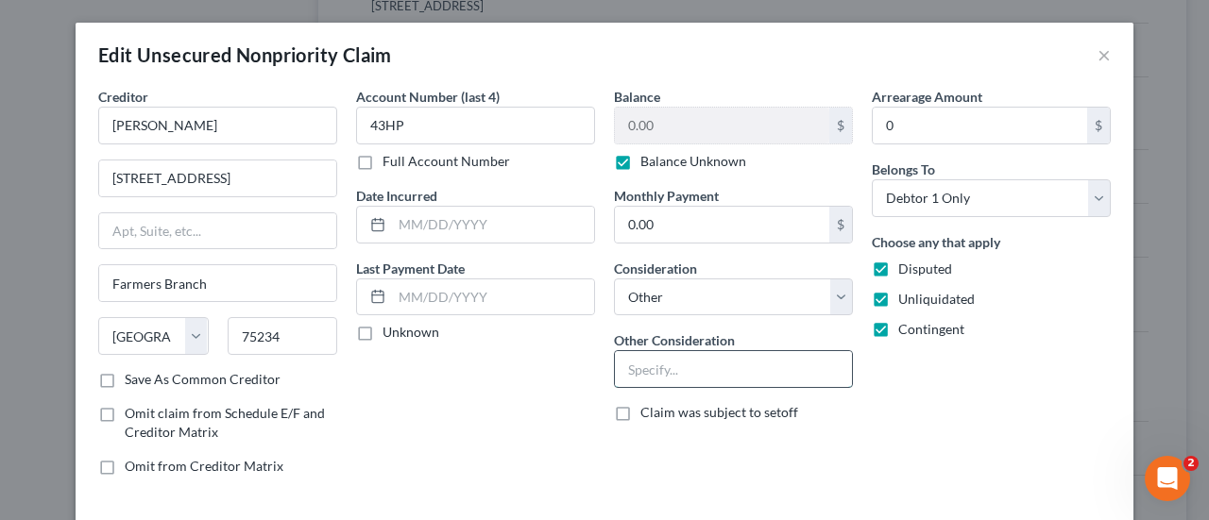
paste input "Potential Investor Claim"
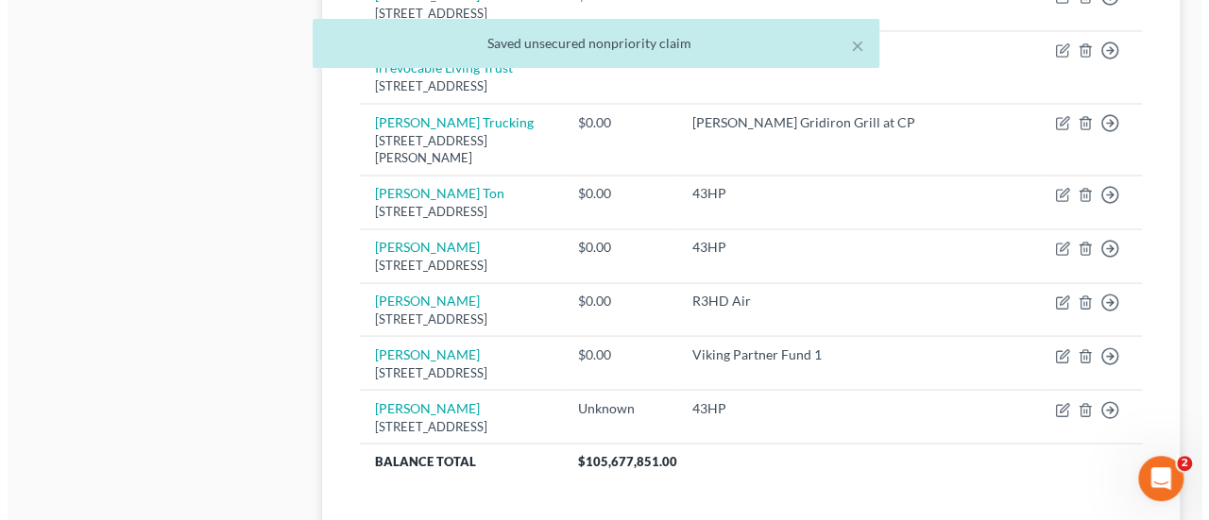
scroll to position [1596, 0]
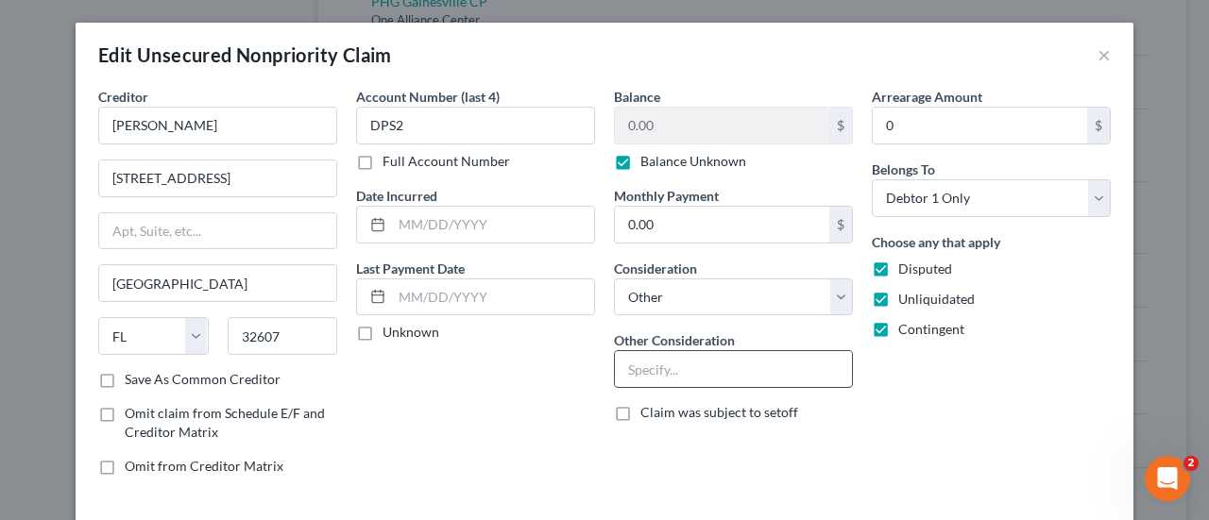
paste input "Potential Investor Claim"
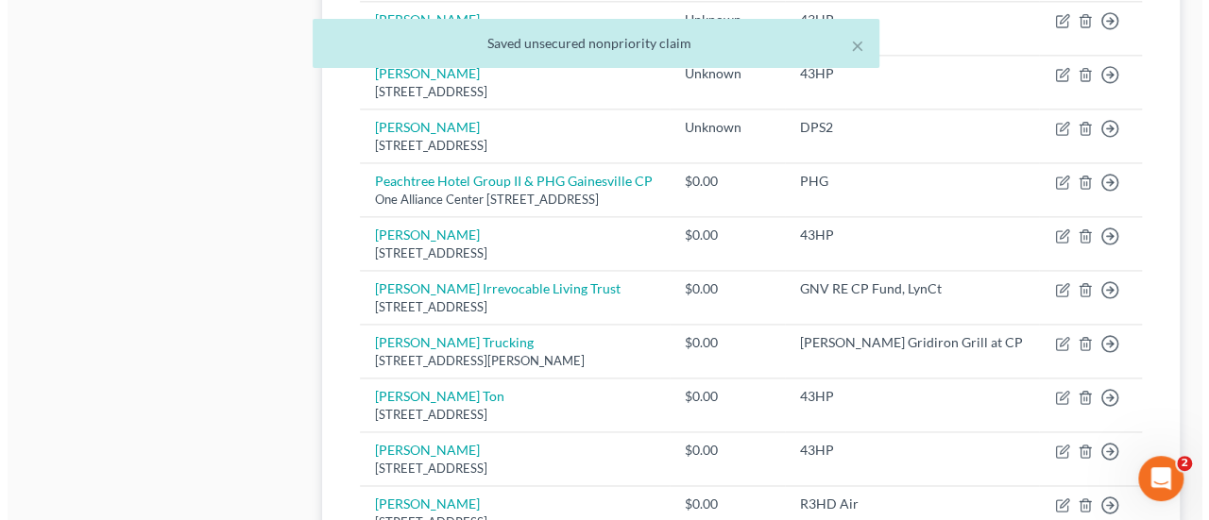
scroll to position [1285, 0]
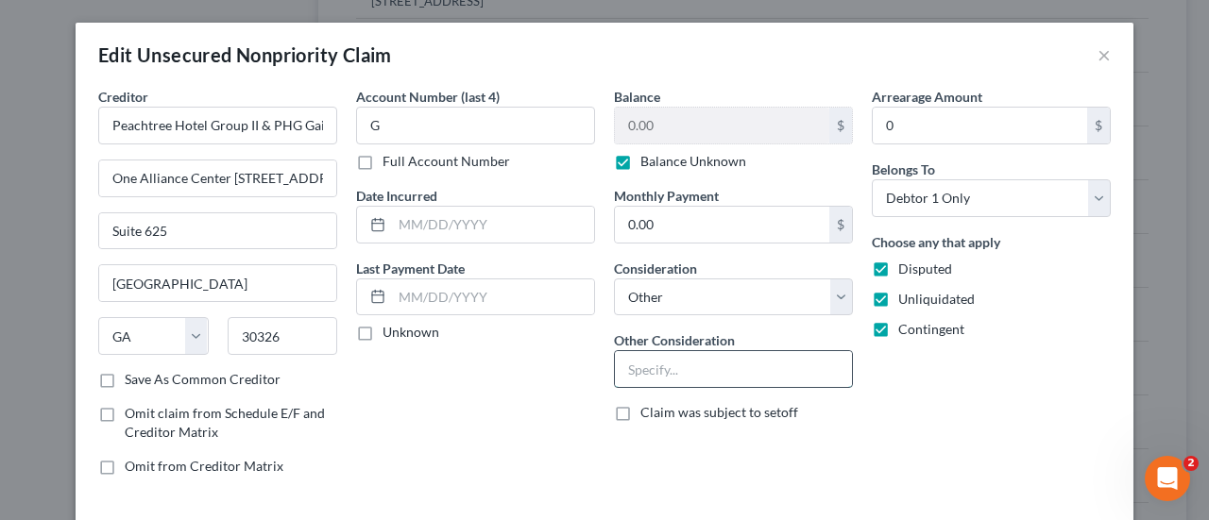
paste input "Potential Investor Claim"
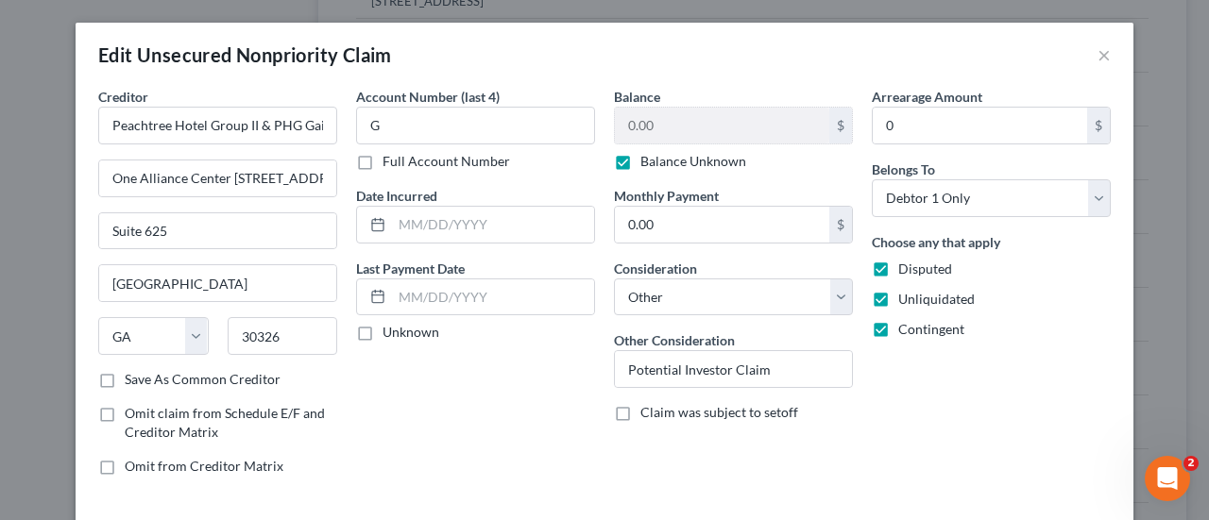
scroll to position [89, 0]
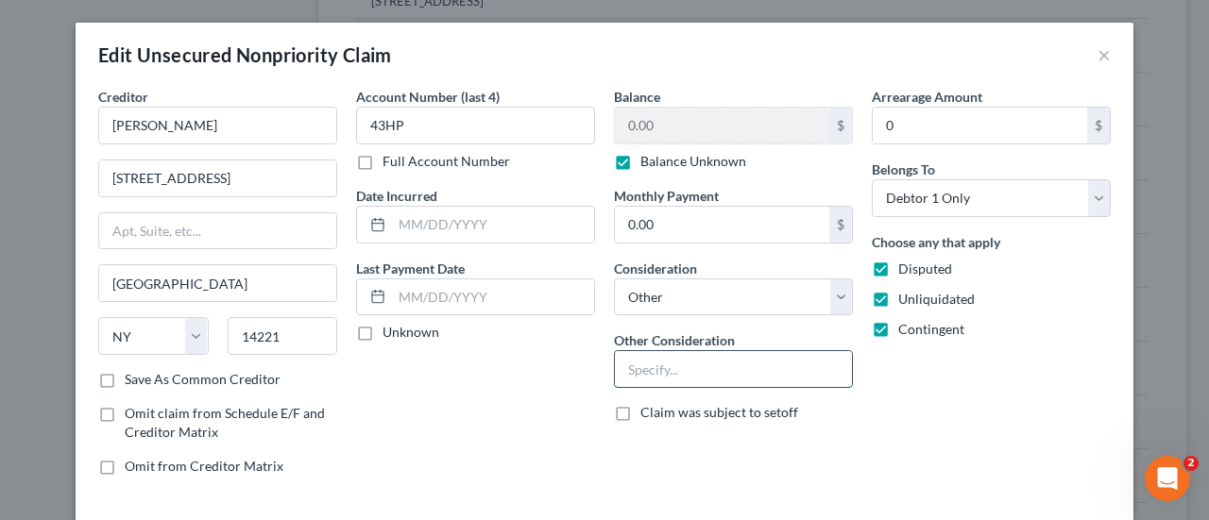
paste input "Potential Investor Claim"
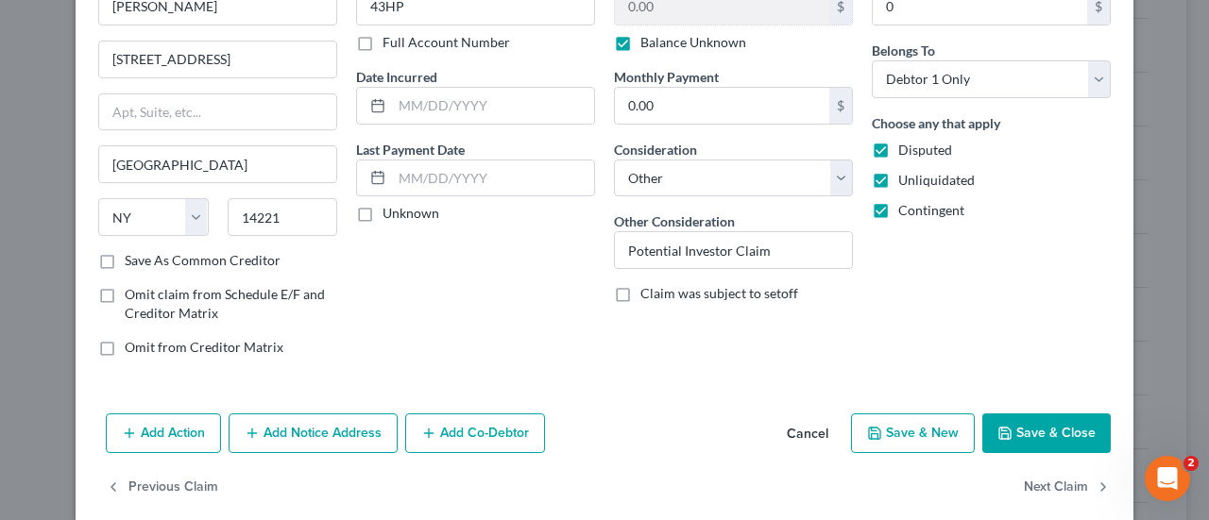
scroll to position [134, 0]
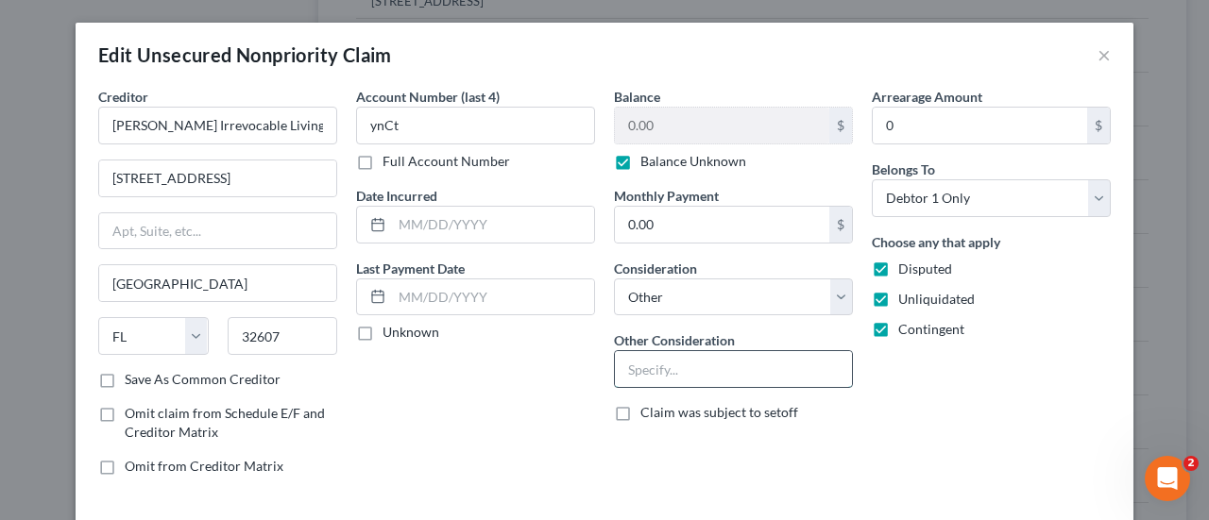
paste input "Potential Investor Claim"
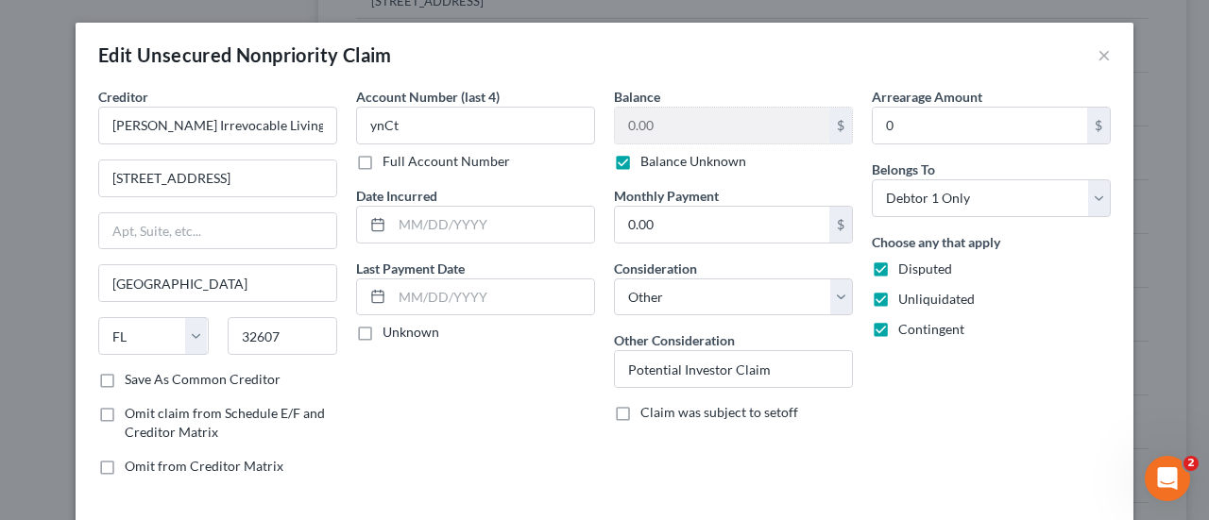
scroll to position [127, 0]
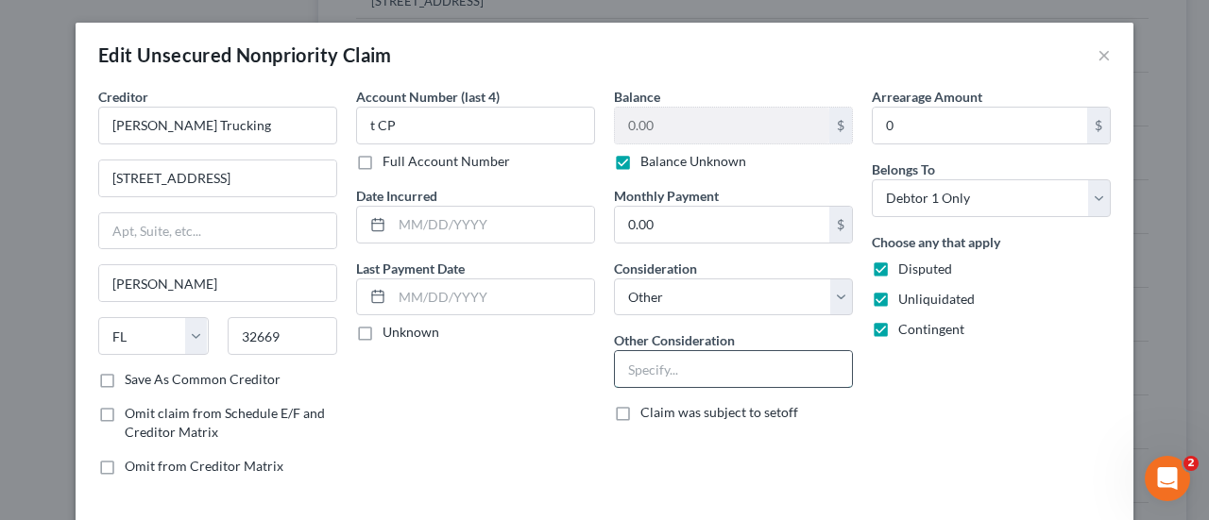
paste input "Potential Investor Claim"
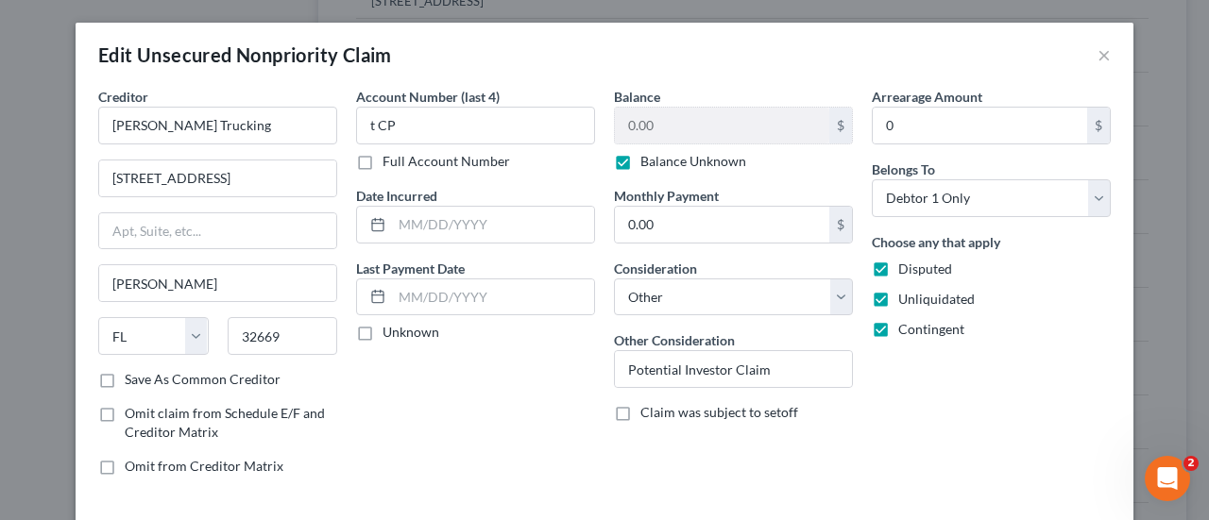
scroll to position [117, 0]
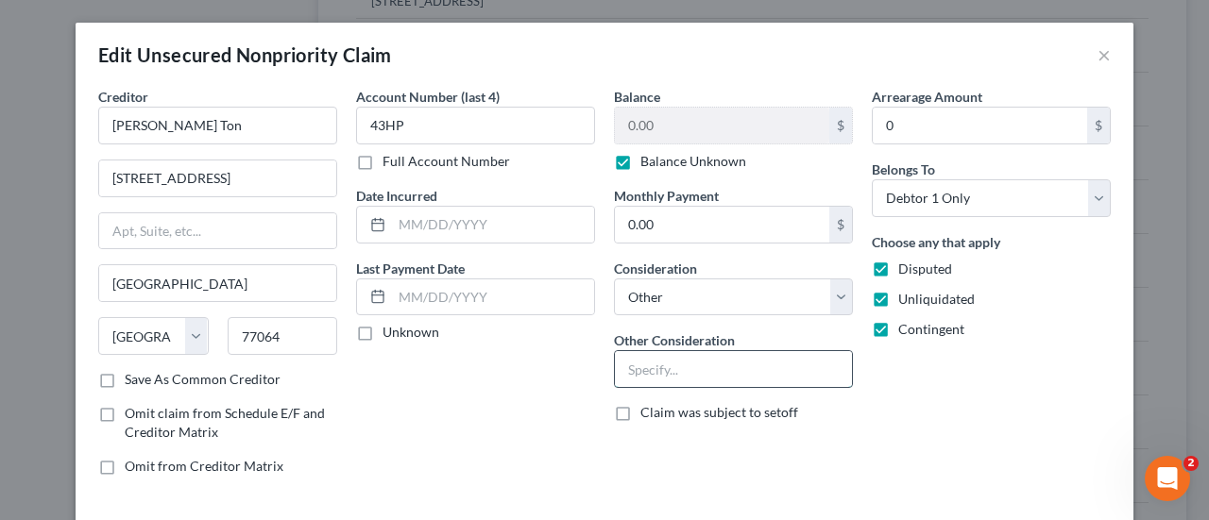
paste input "Potential Investor Claim"
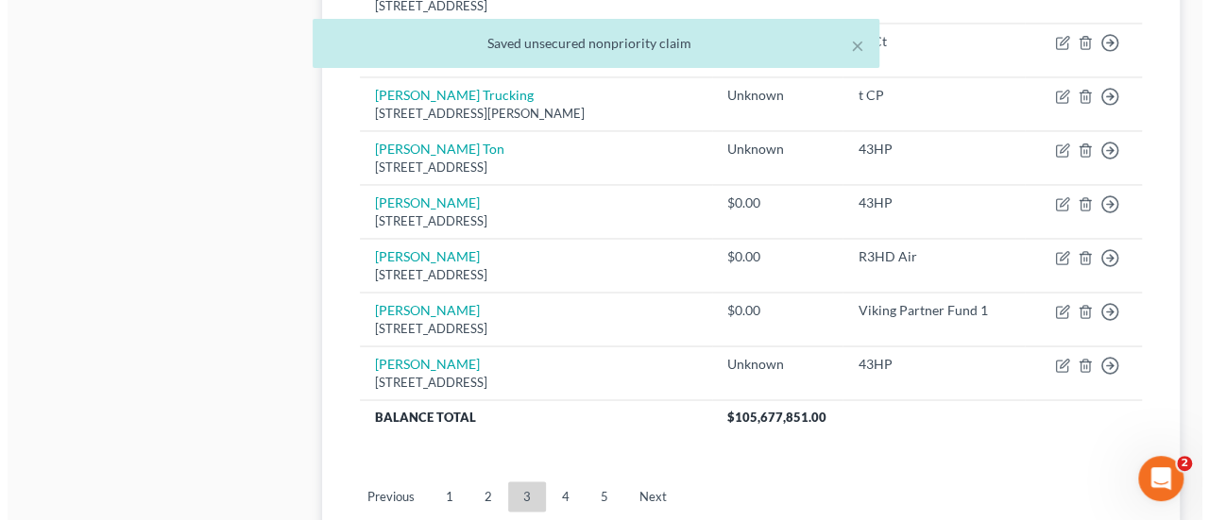
scroll to position [1498, 0]
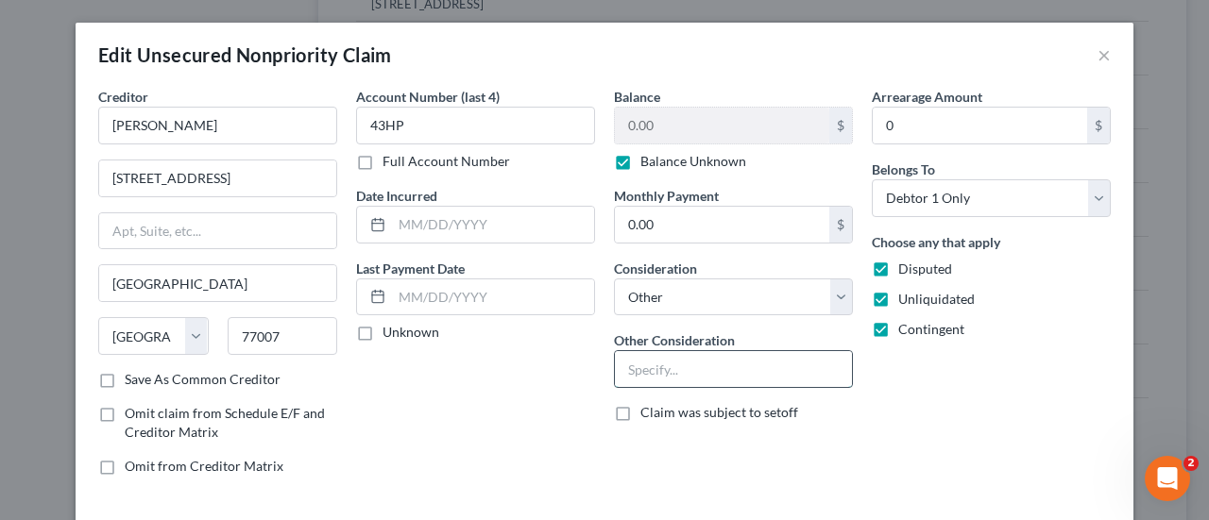
paste input "Potential Investor Claim"
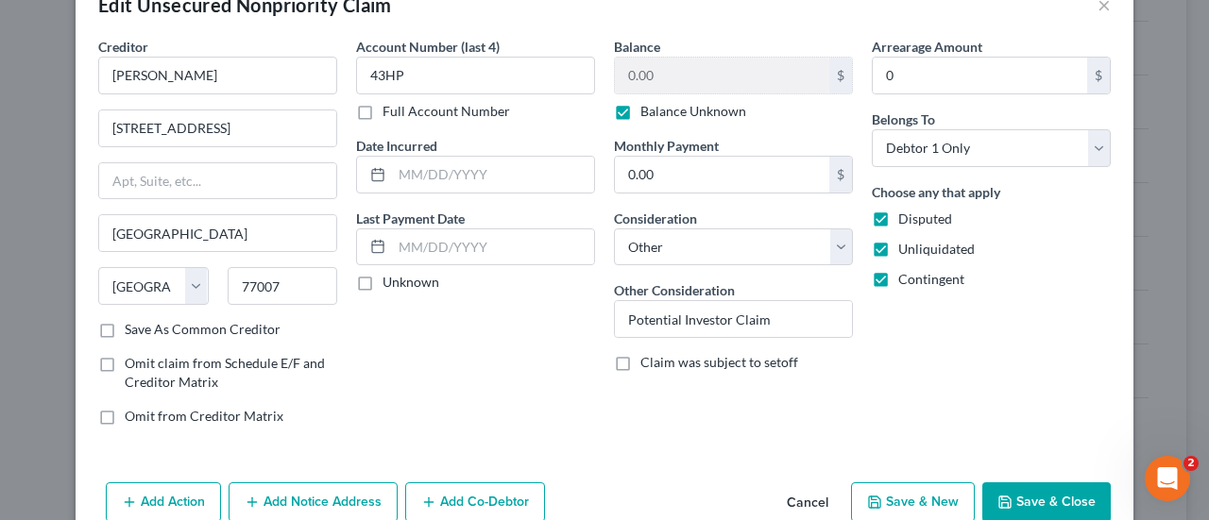
scroll to position [65, 0]
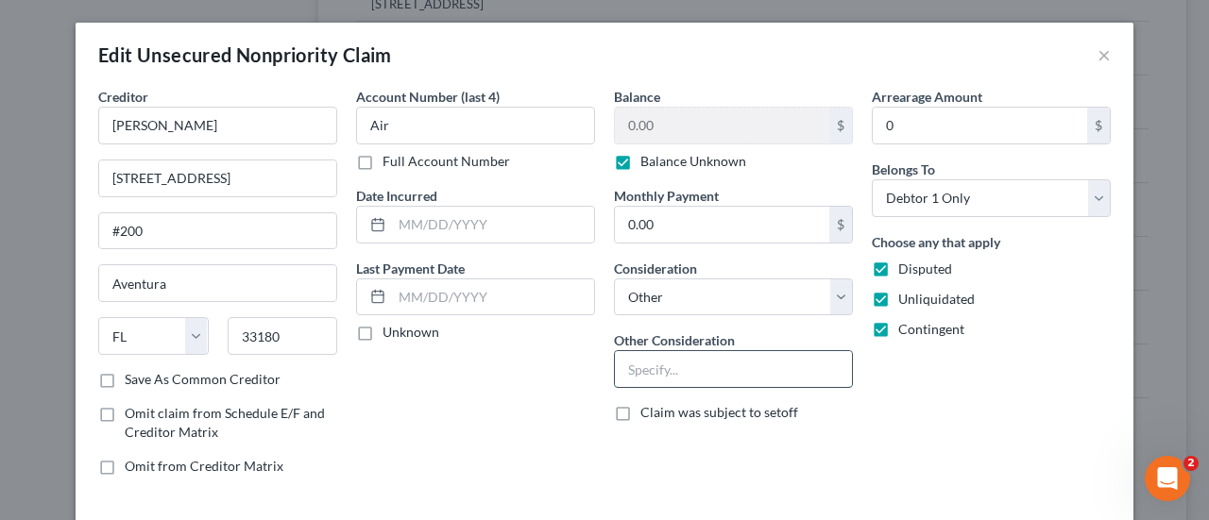
paste input "Potential Investor Claim"
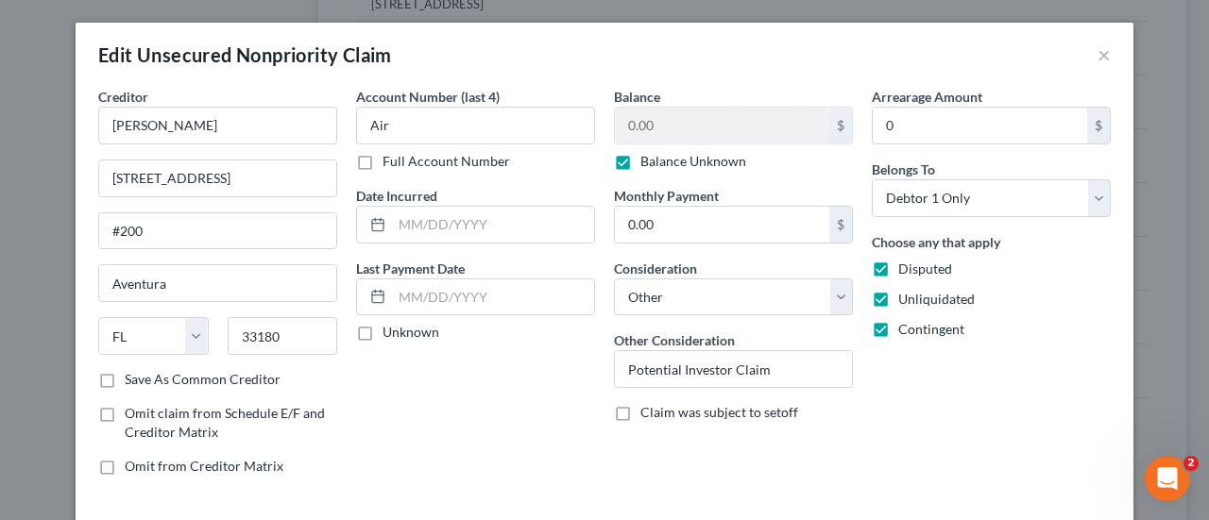
scroll to position [96, 0]
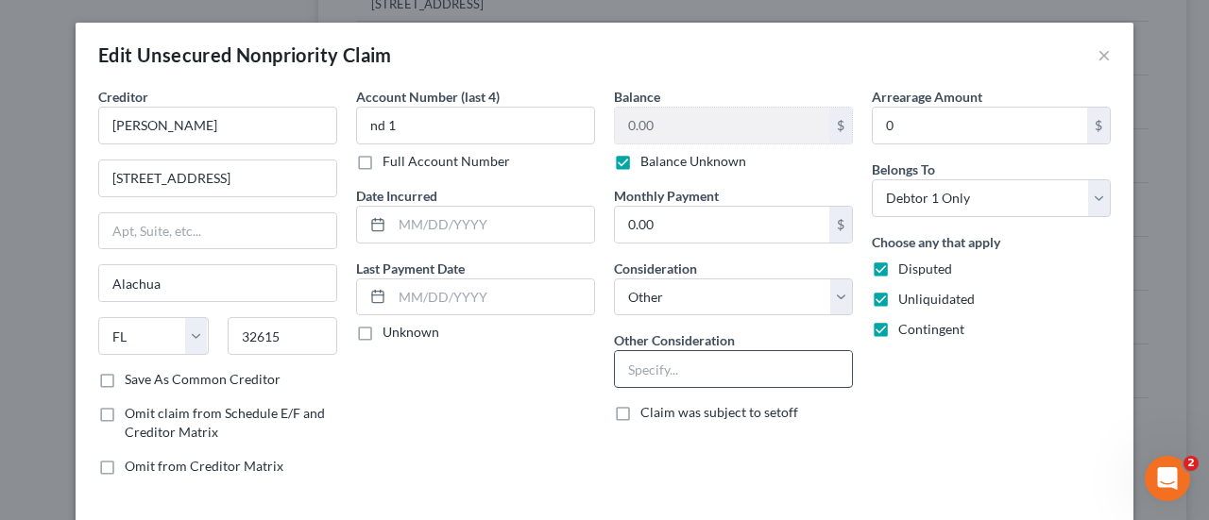
paste input "Potential Investor Claim"
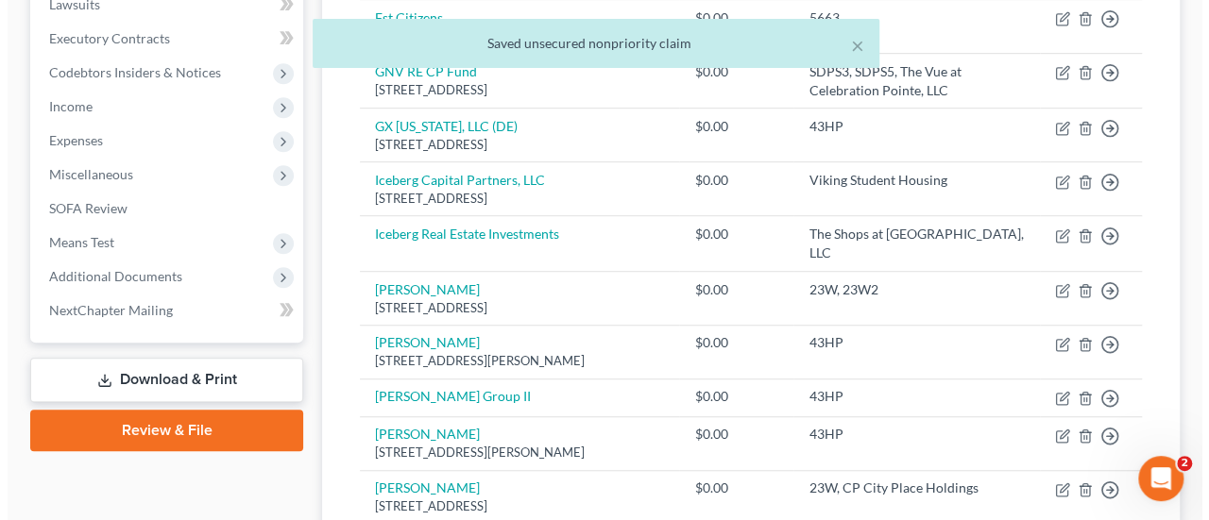
scroll to position [1634, 0]
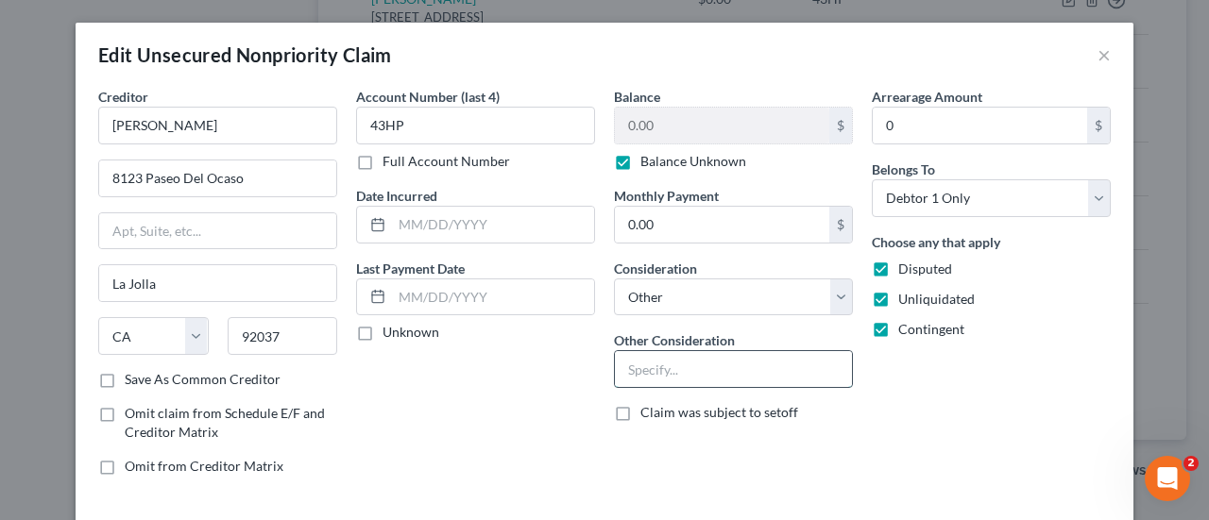
paste input "Potential Investor Claim"
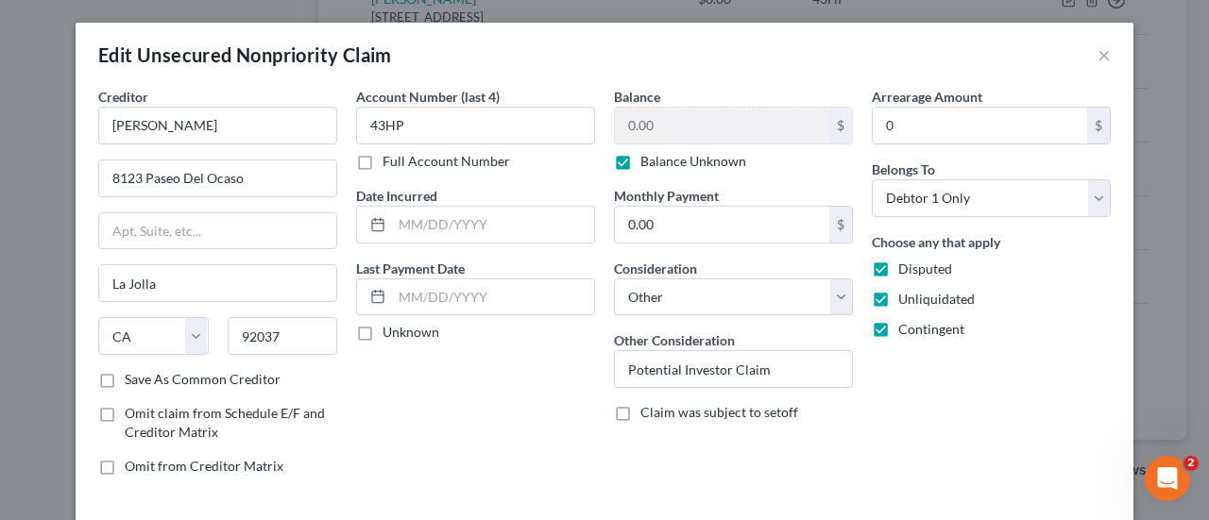
scroll to position [67, 0]
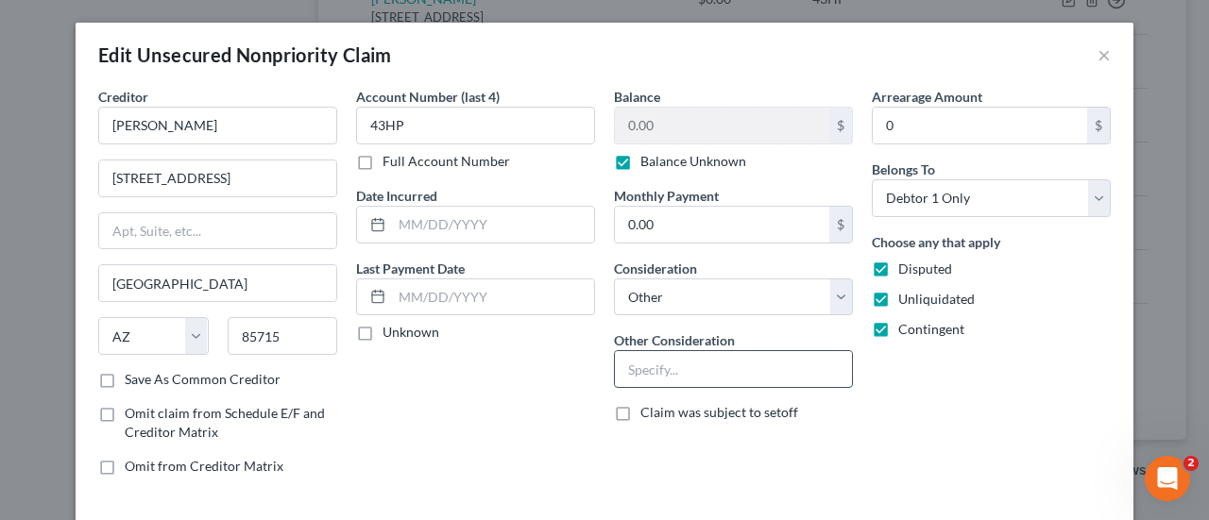
paste input "Potential Investor Claim"
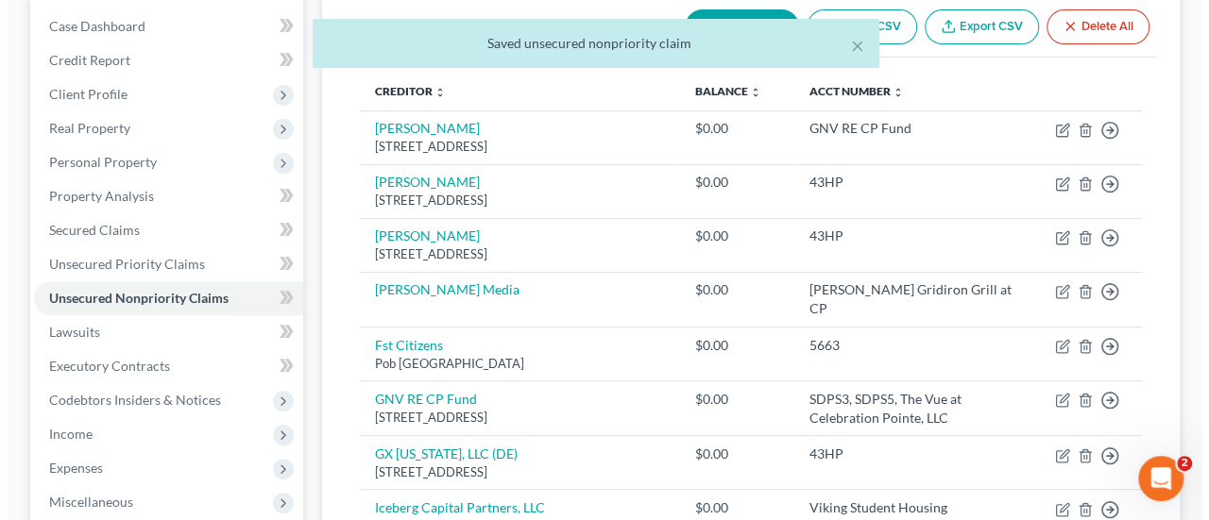
scroll to position [201, 0]
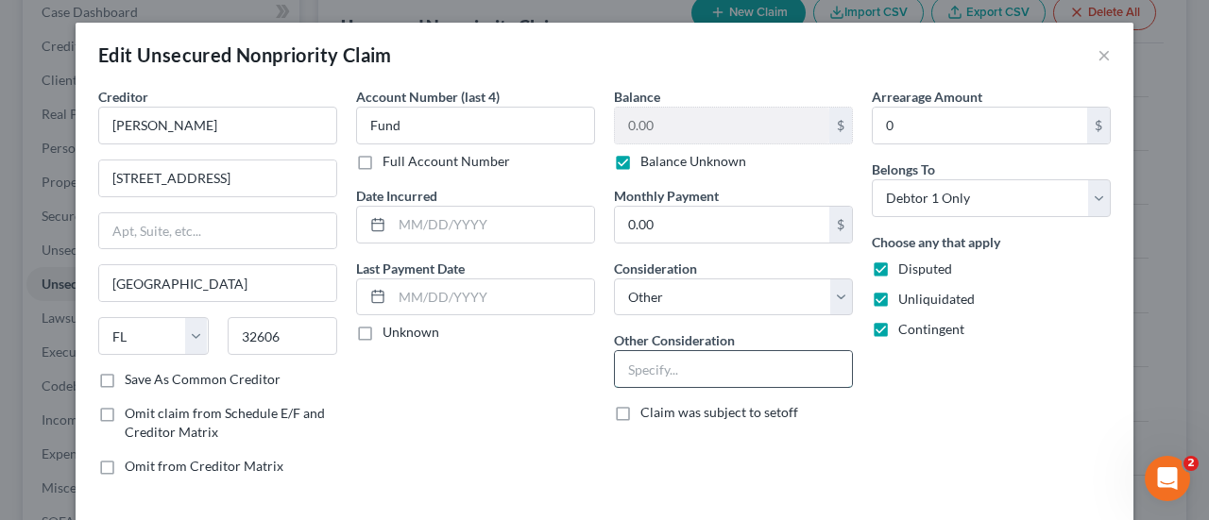
paste input "Potential Investor Claim"
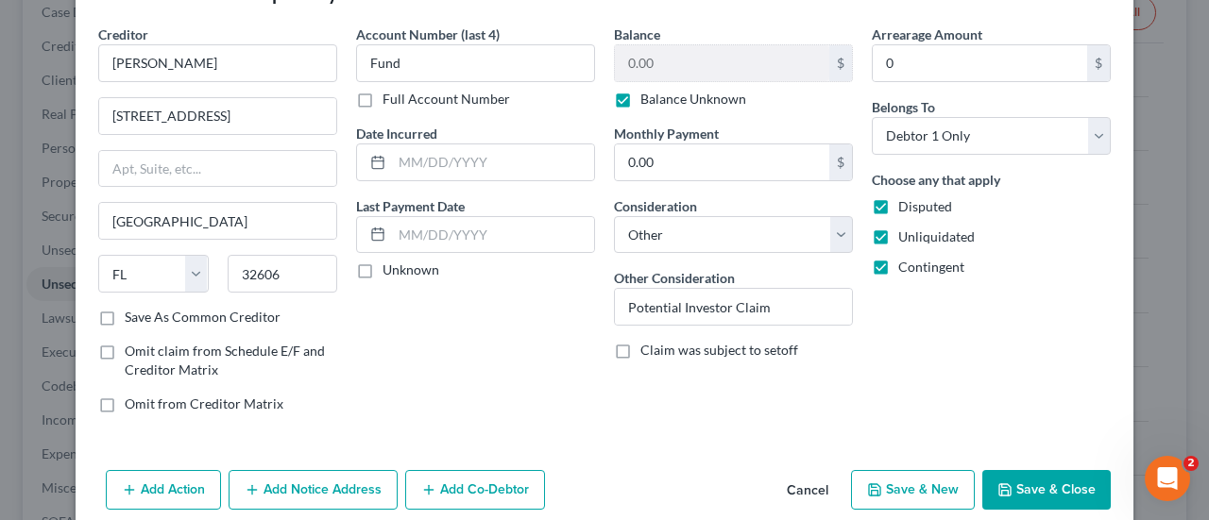
scroll to position [68, 0]
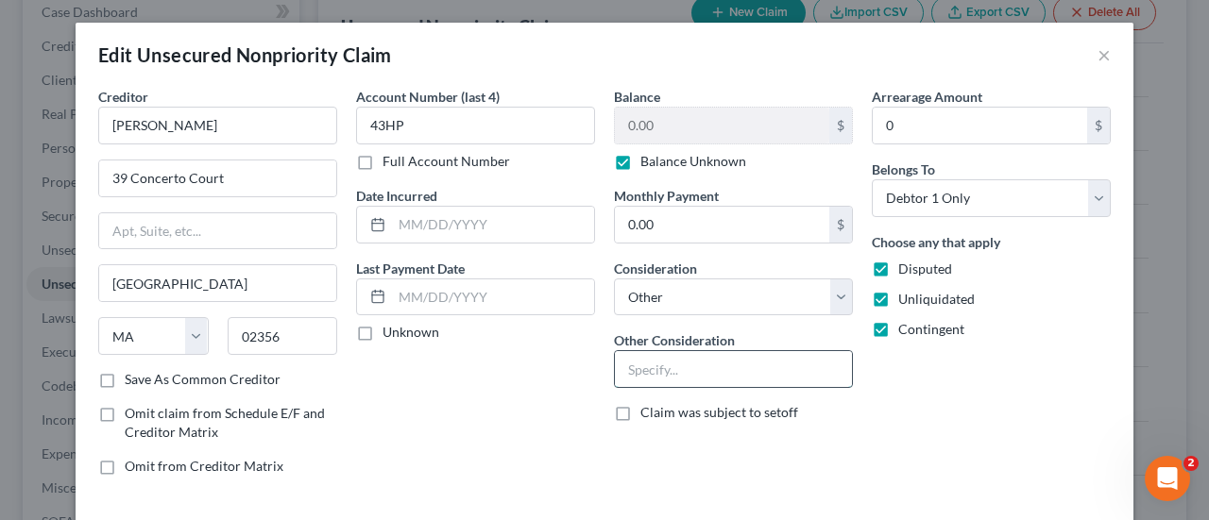
paste input "Potential Investor Claim"
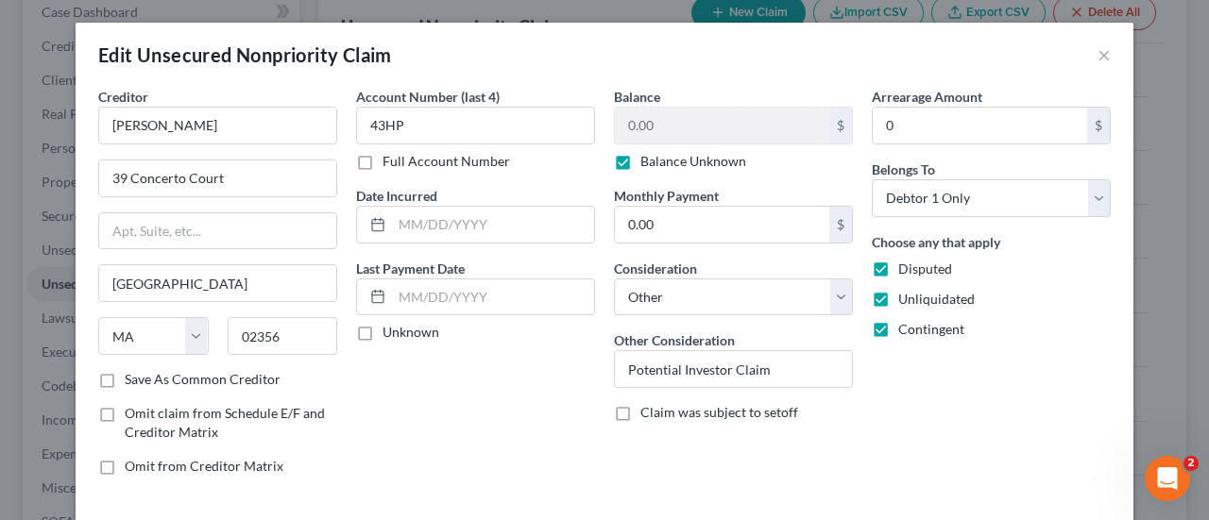
scroll to position [138, 0]
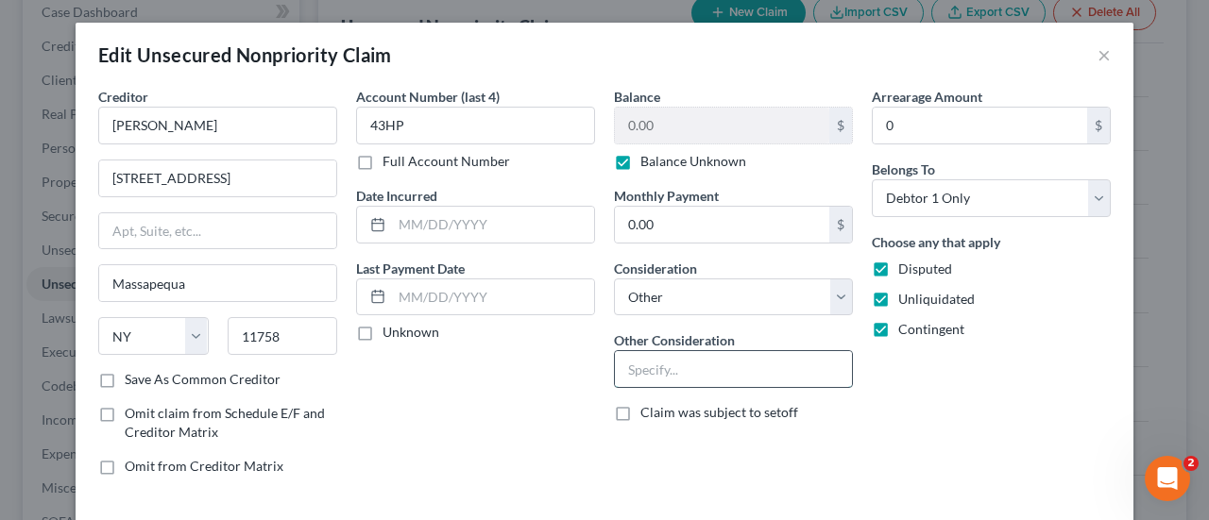
paste input "Potential Investor Claim"
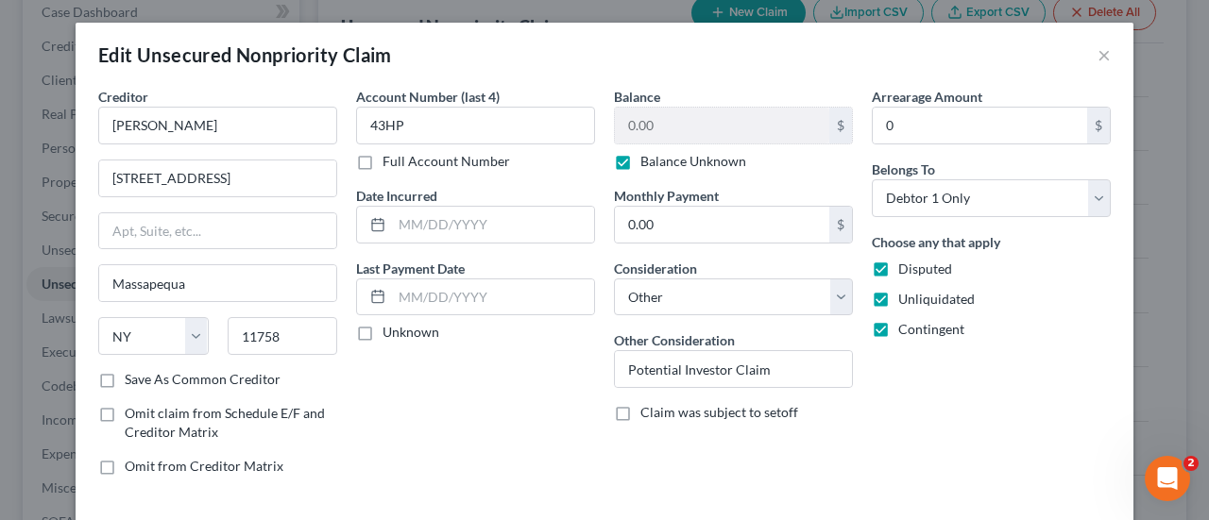
scroll to position [140, 0]
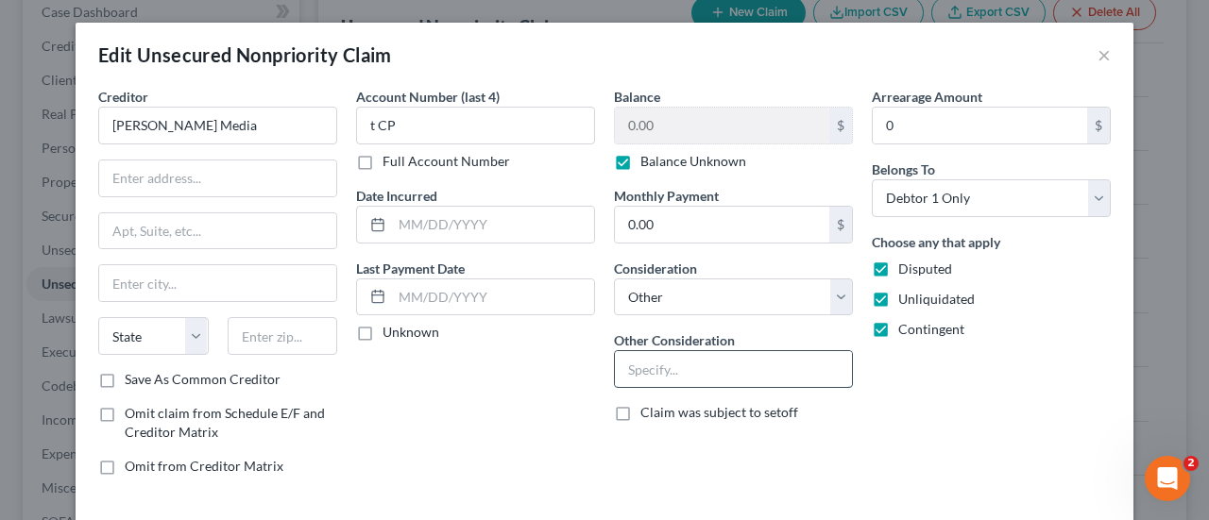
paste input "Potential Investor Claim"
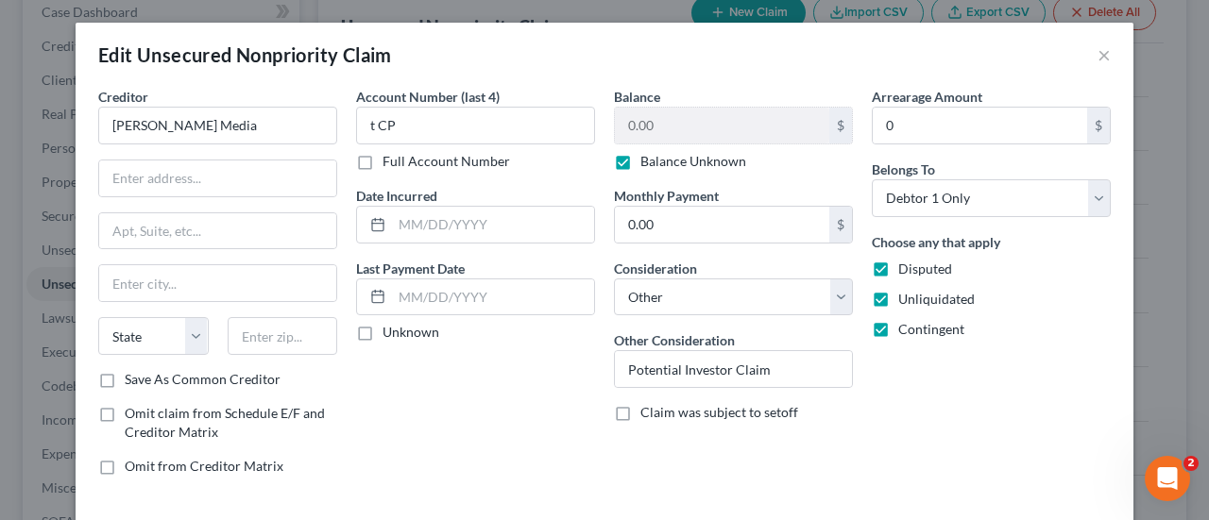
scroll to position [83, 0]
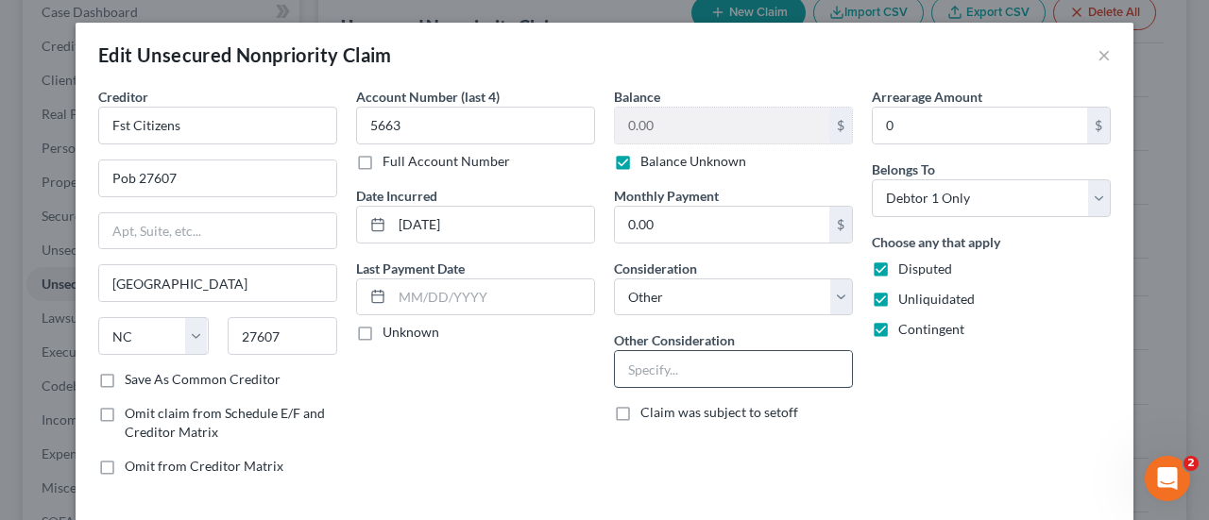
paste input "Potential Investor Claim"
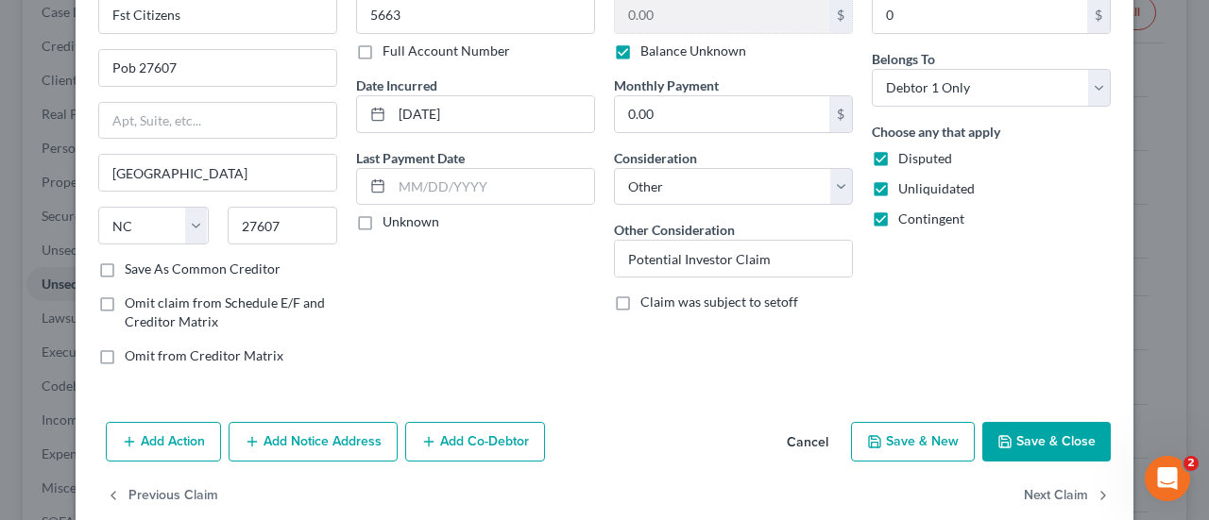
scroll to position [132, 0]
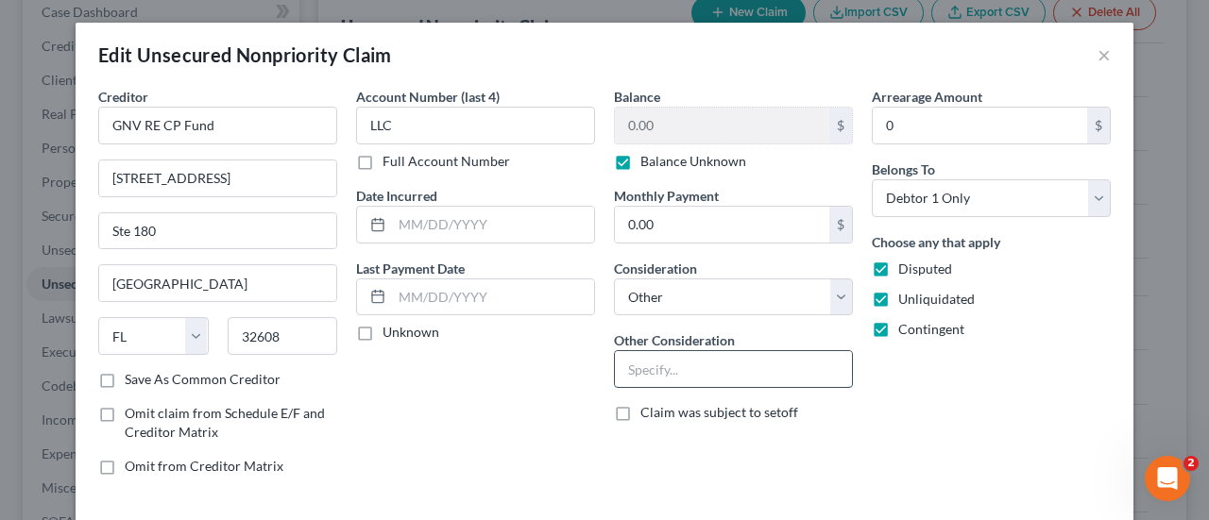
paste input "Potential Investor Claim"
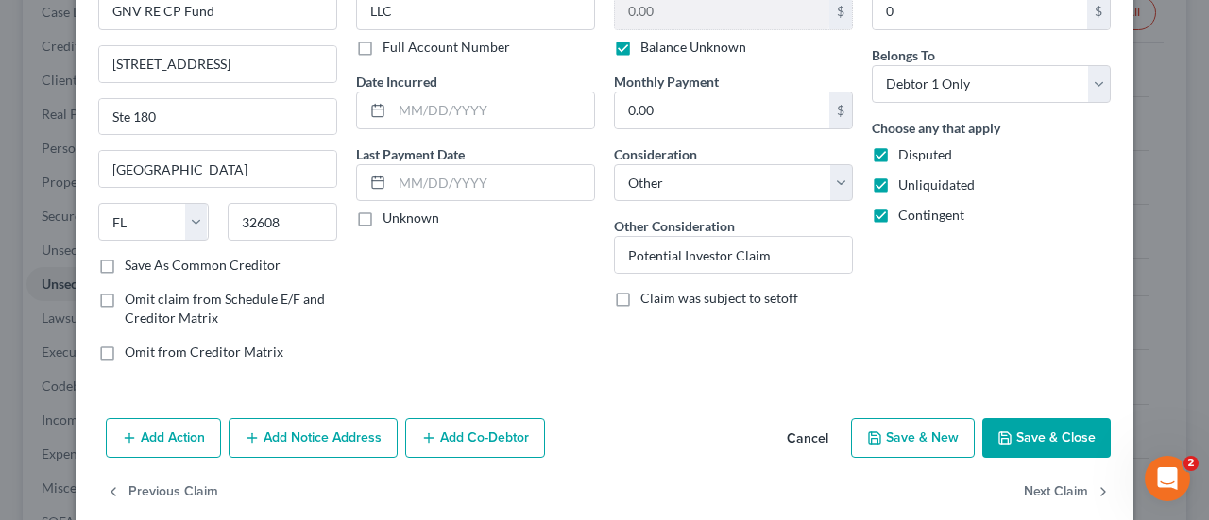
scroll to position [127, 0]
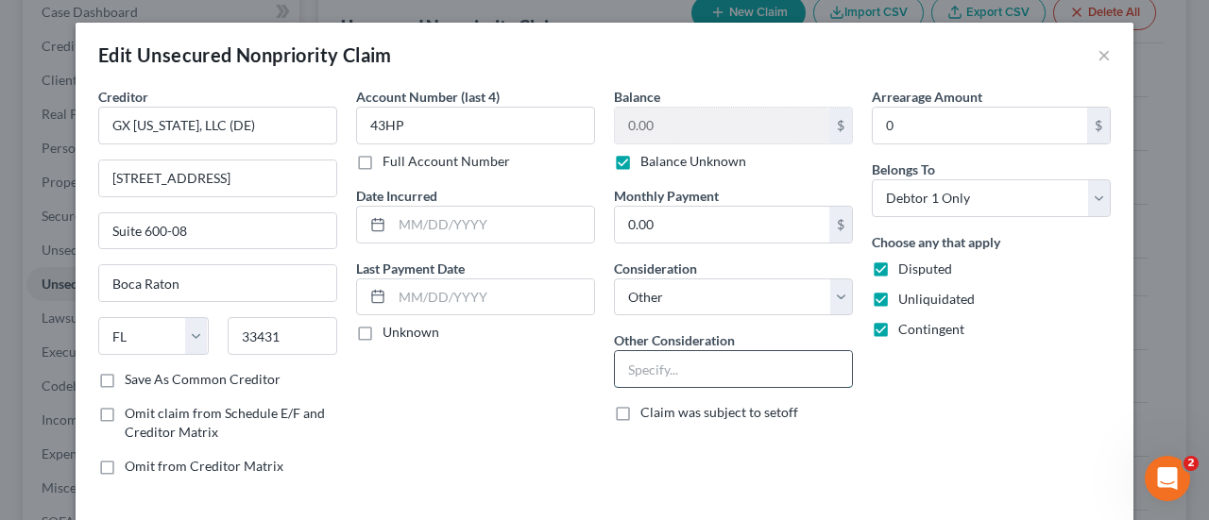
paste input "Potential Investor Claim"
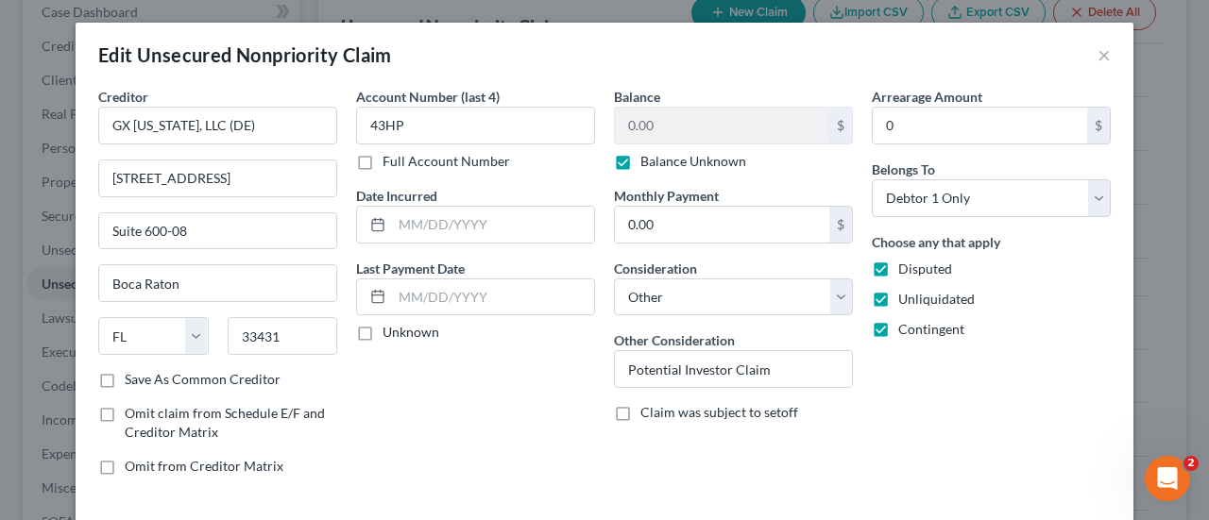
scroll to position [108, 0]
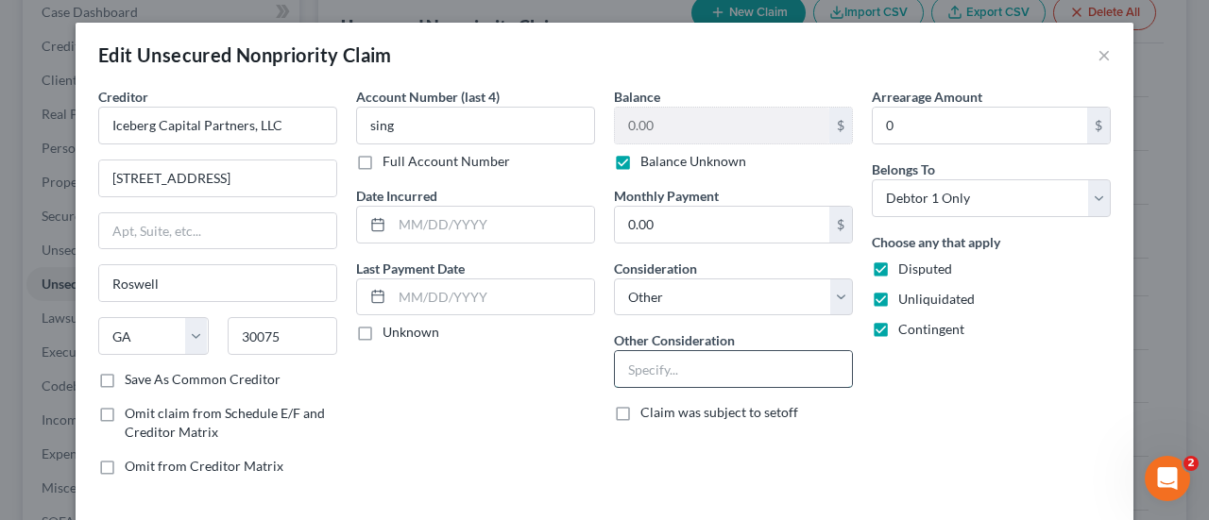
paste input "Potential Investor Claim"
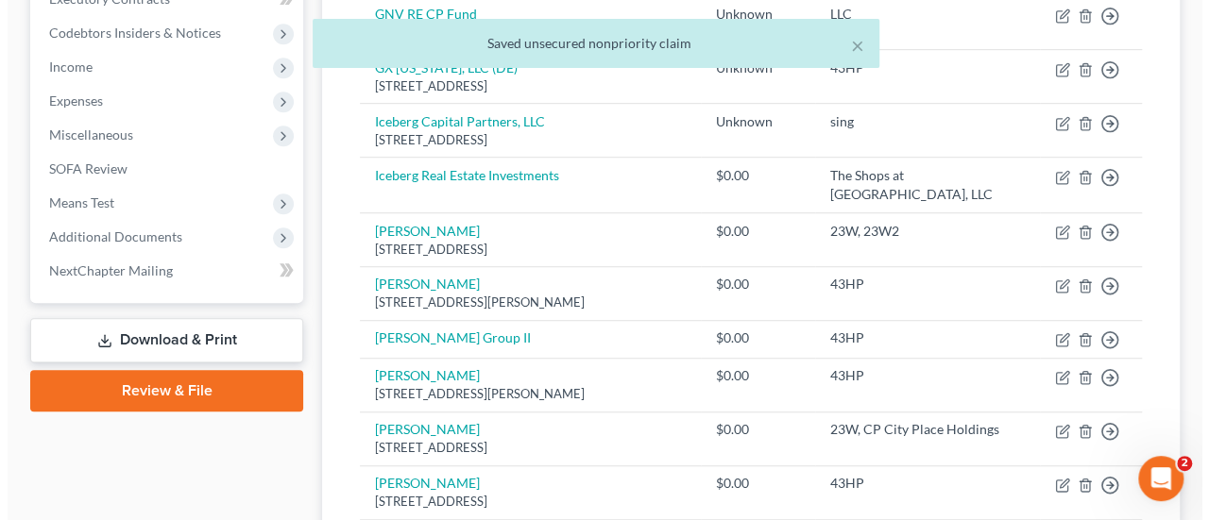
scroll to position [604, 0]
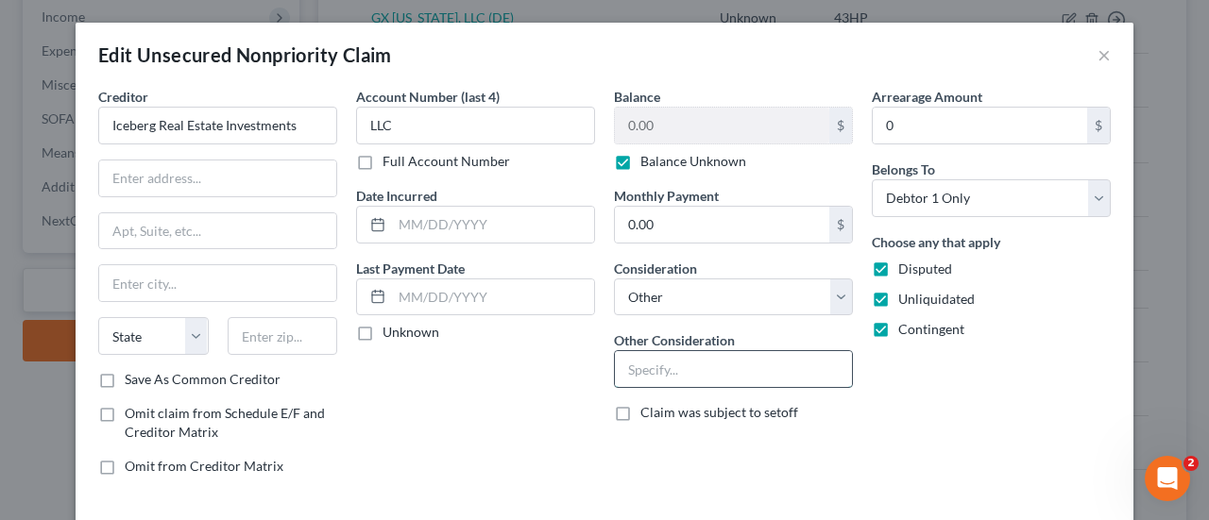
paste input "Potential Investor Claim"
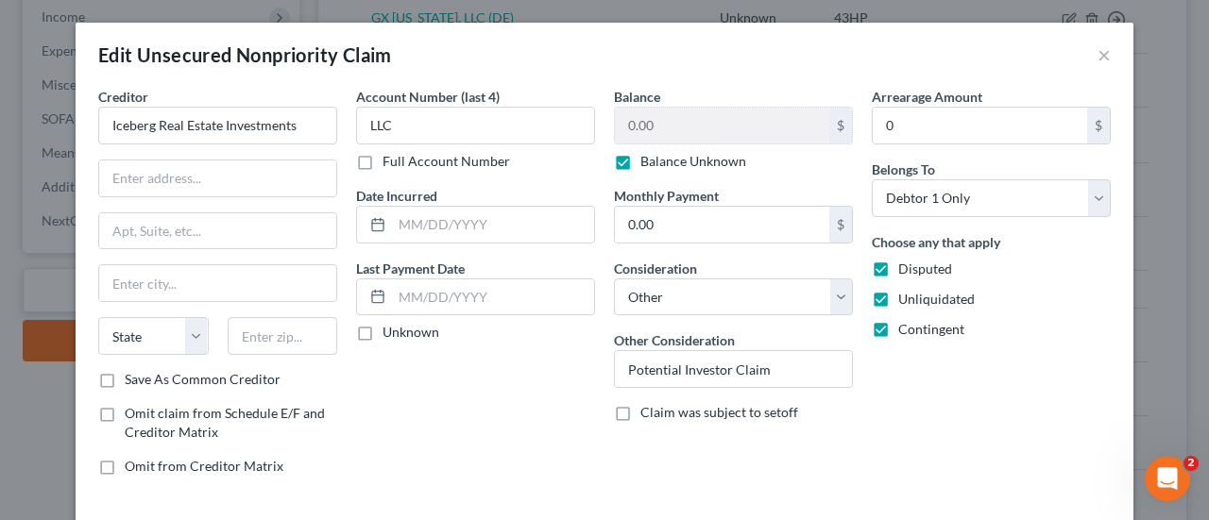
scroll to position [87, 0]
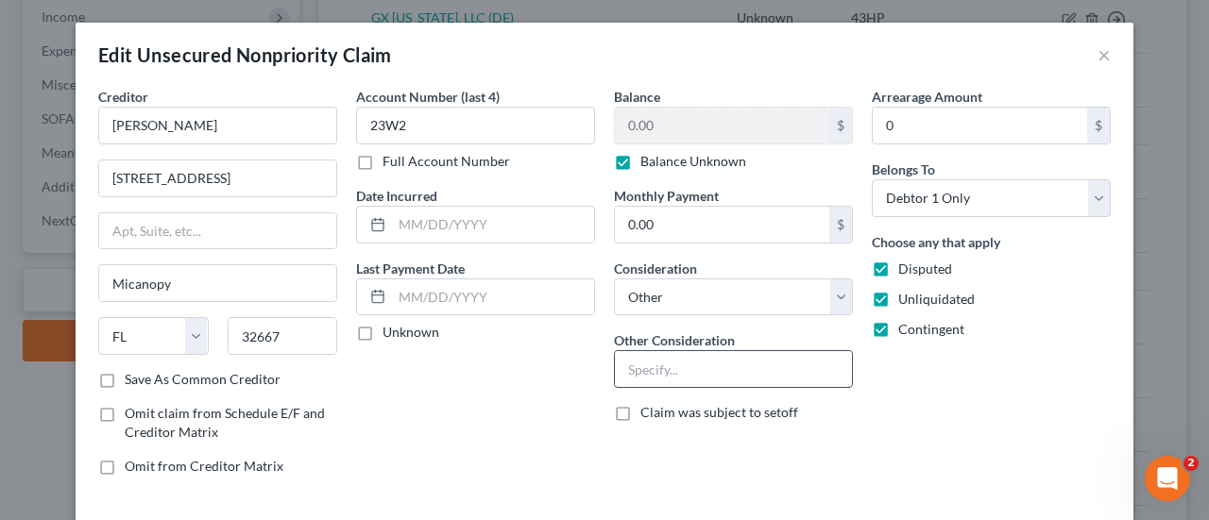
paste input "Potential Investor Claim"
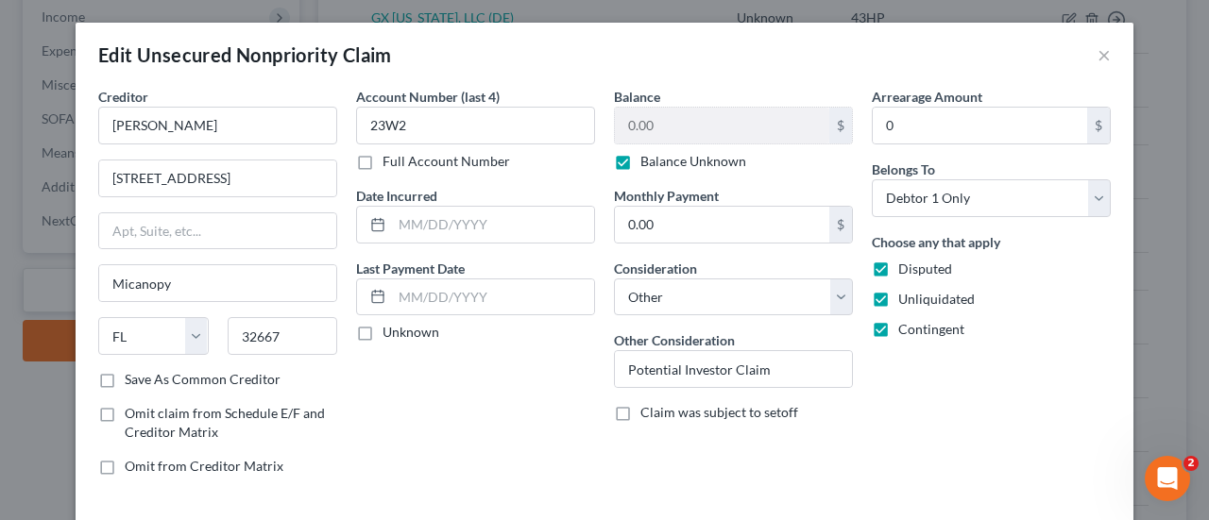
scroll to position [56, 0]
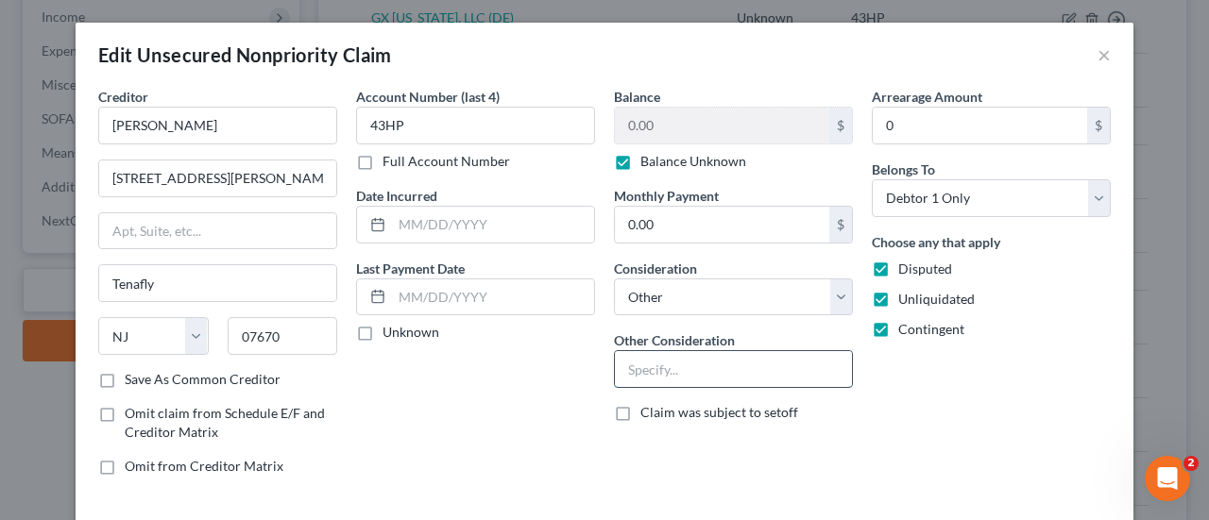
paste input "Potential Investor Claim"
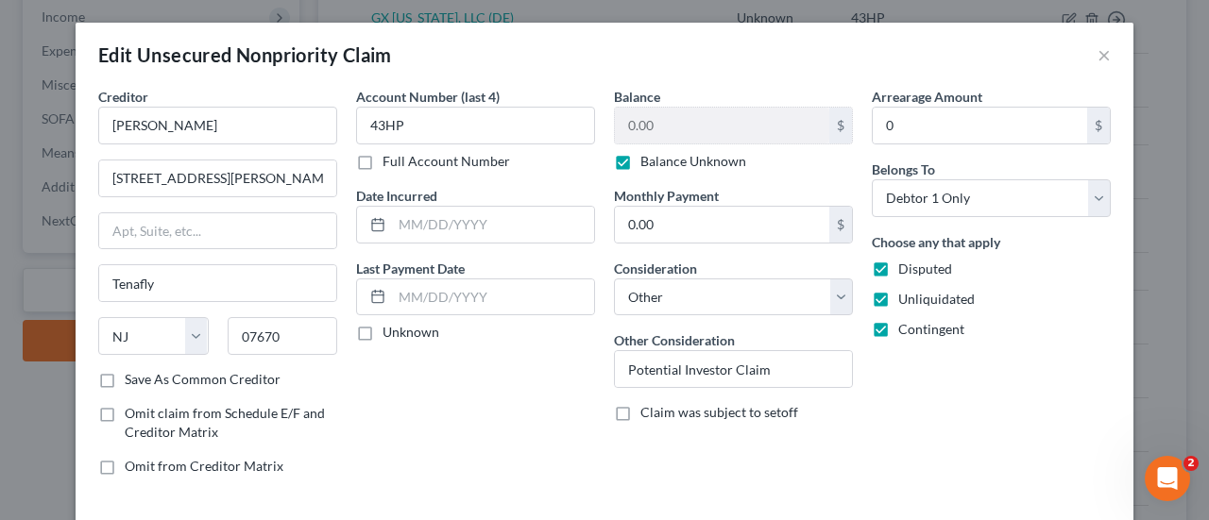
scroll to position [140, 0]
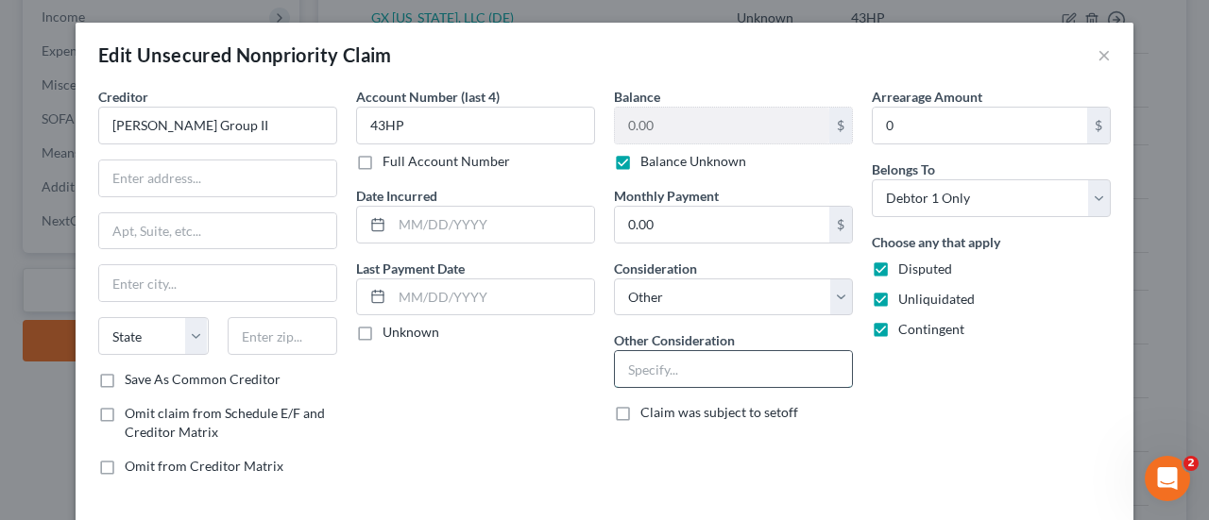
paste input "Potential Investor Claim"
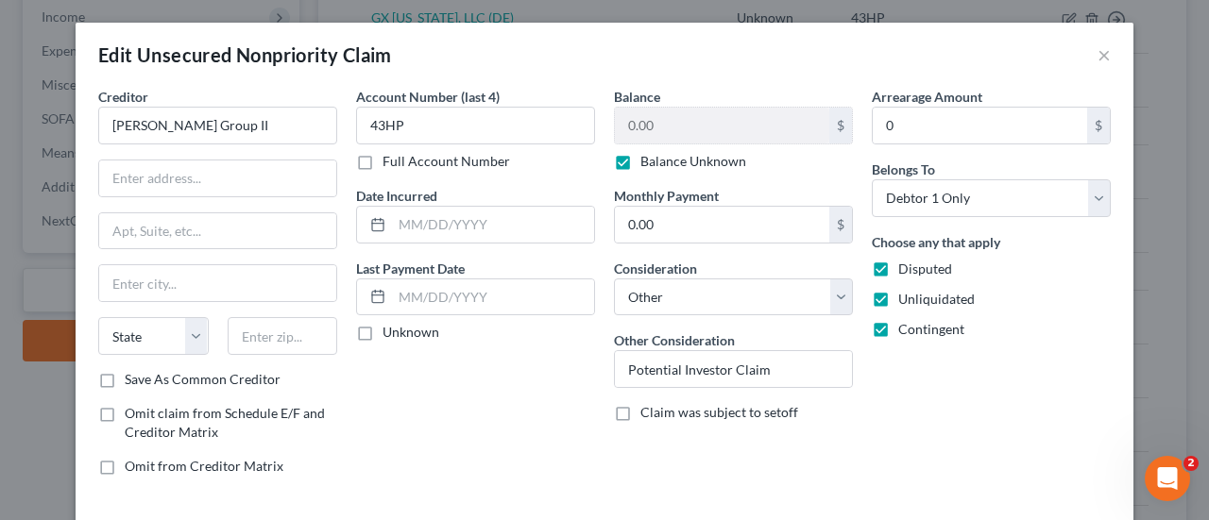
scroll to position [40, 0]
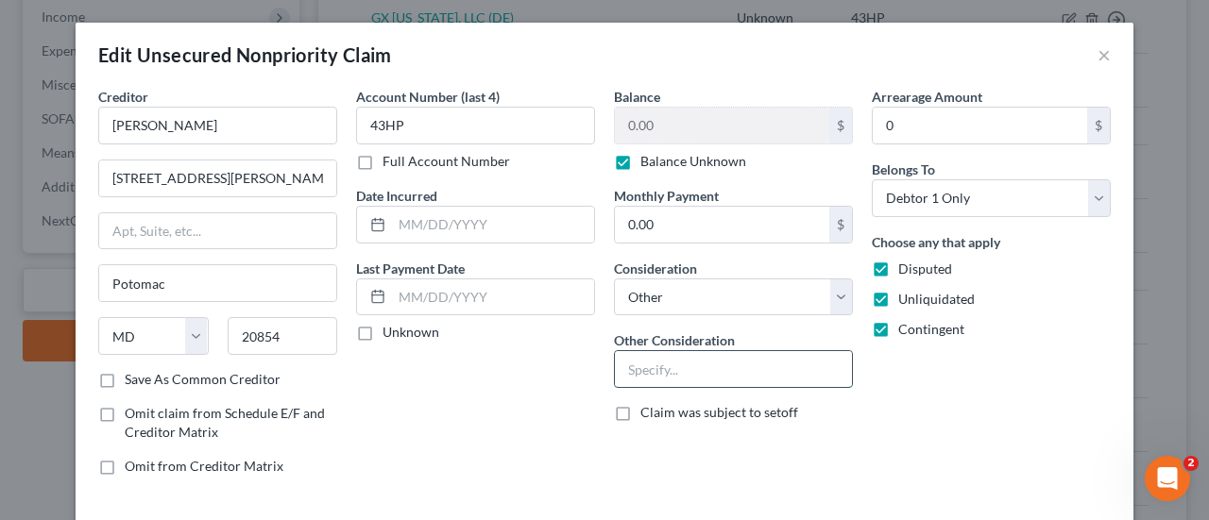
paste input "Potential Investor Claim"
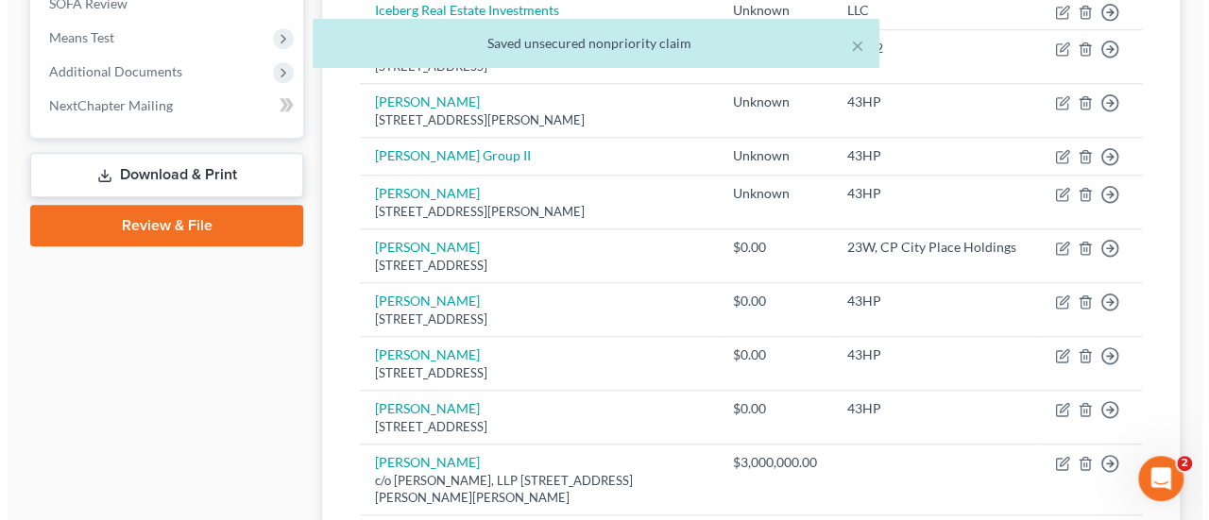
scroll to position [811, 0]
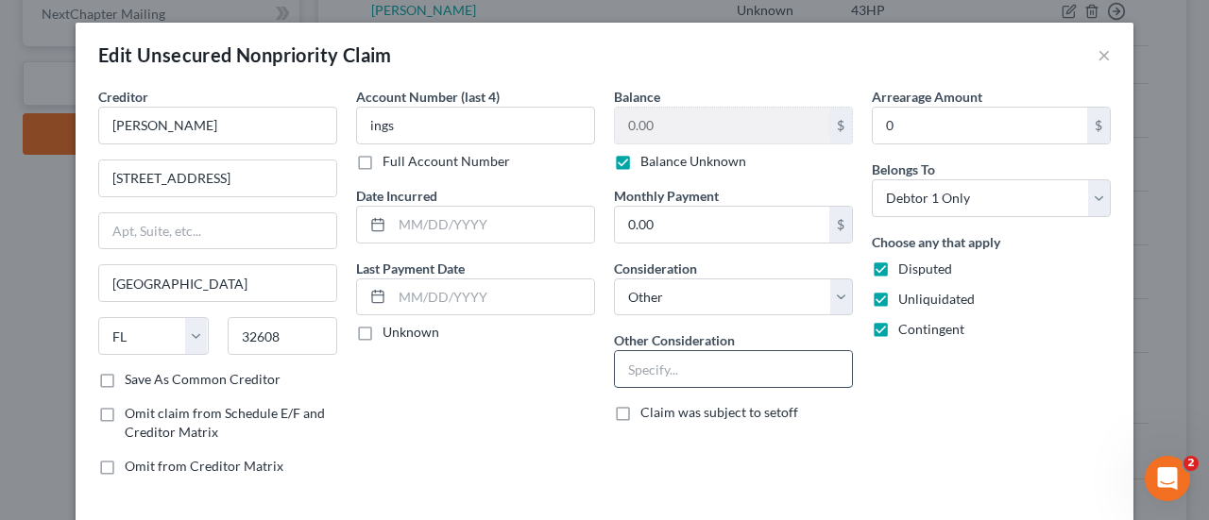
paste input "Potential Investor Claim"
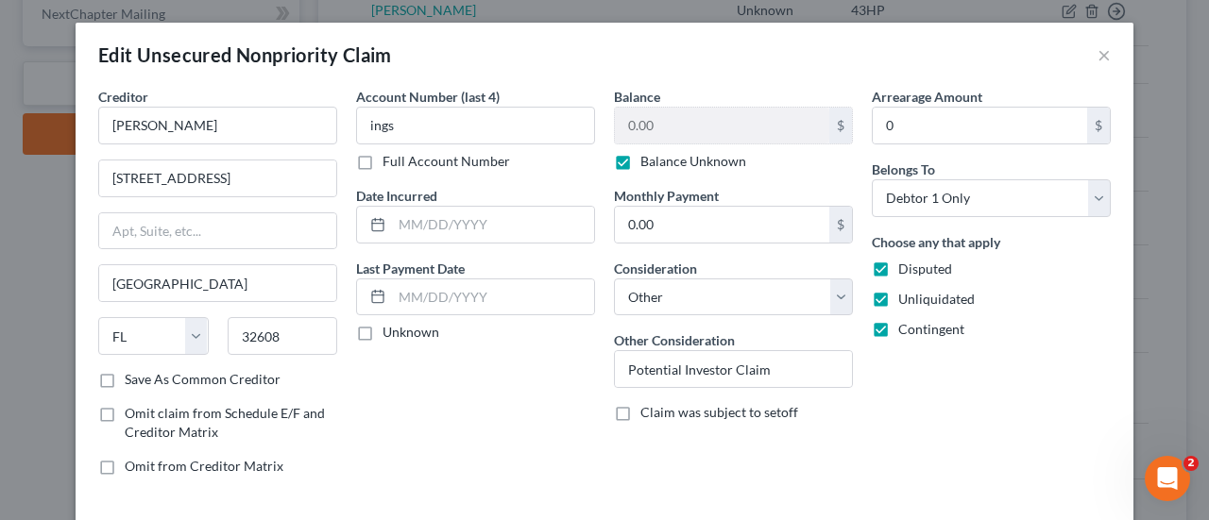
scroll to position [75, 0]
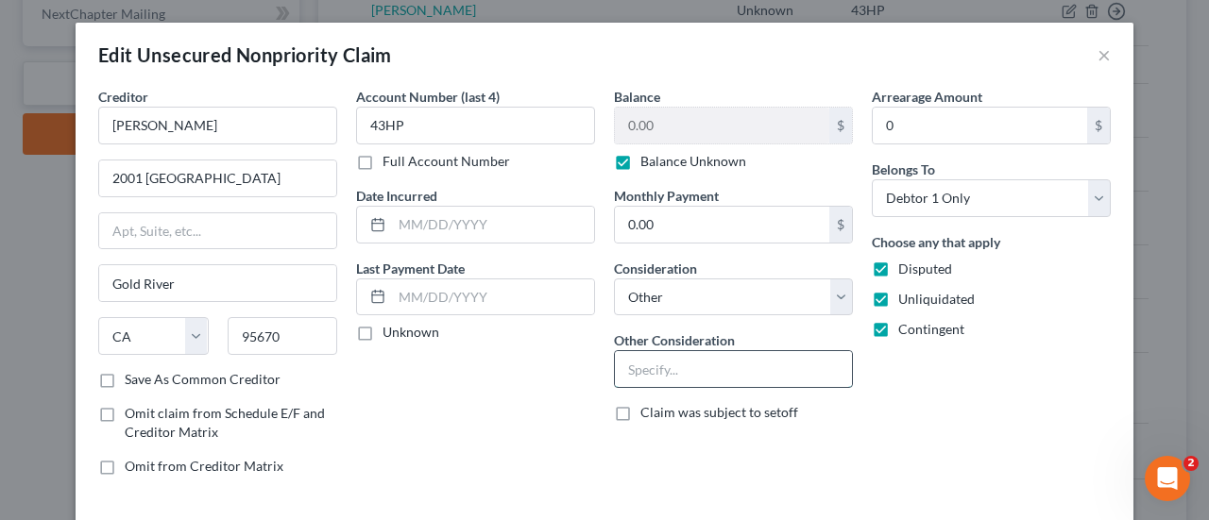
paste input "Potential Investor Claim"
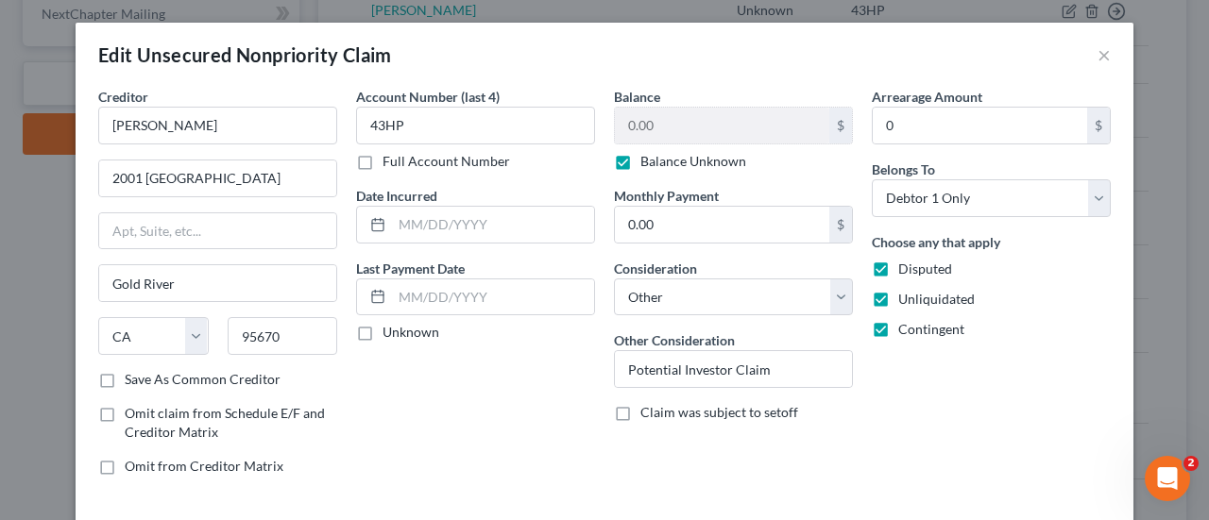
scroll to position [72, 0]
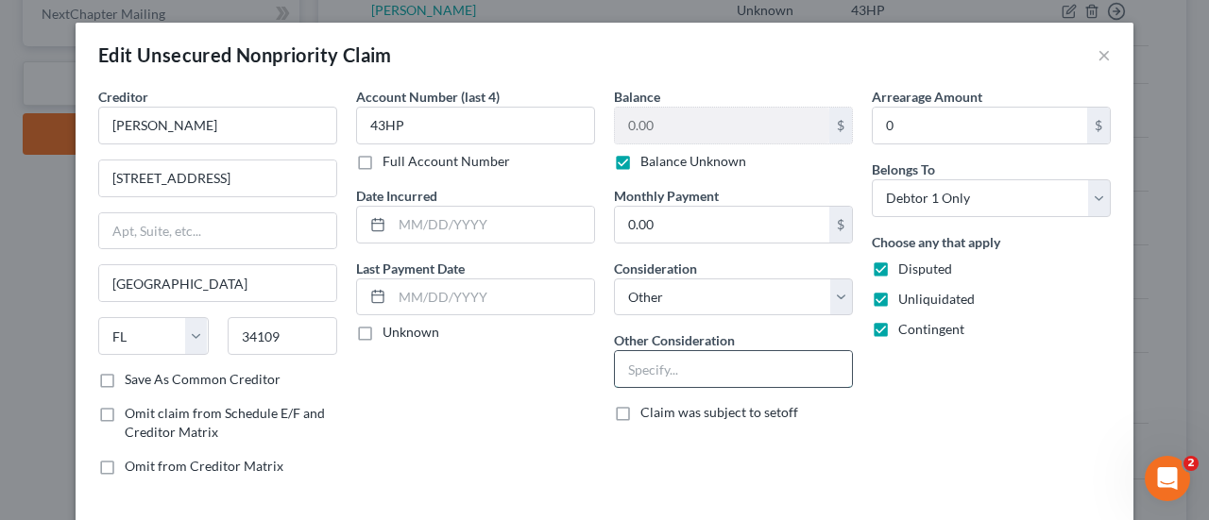
paste
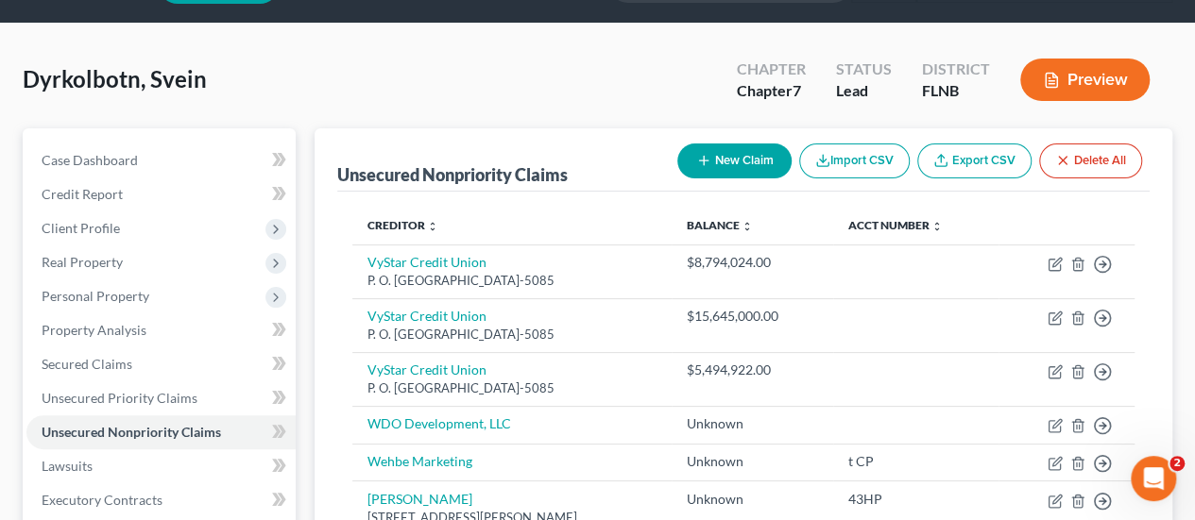
scroll to position [0, 0]
